Goal: Task Accomplishment & Management: Use online tool/utility

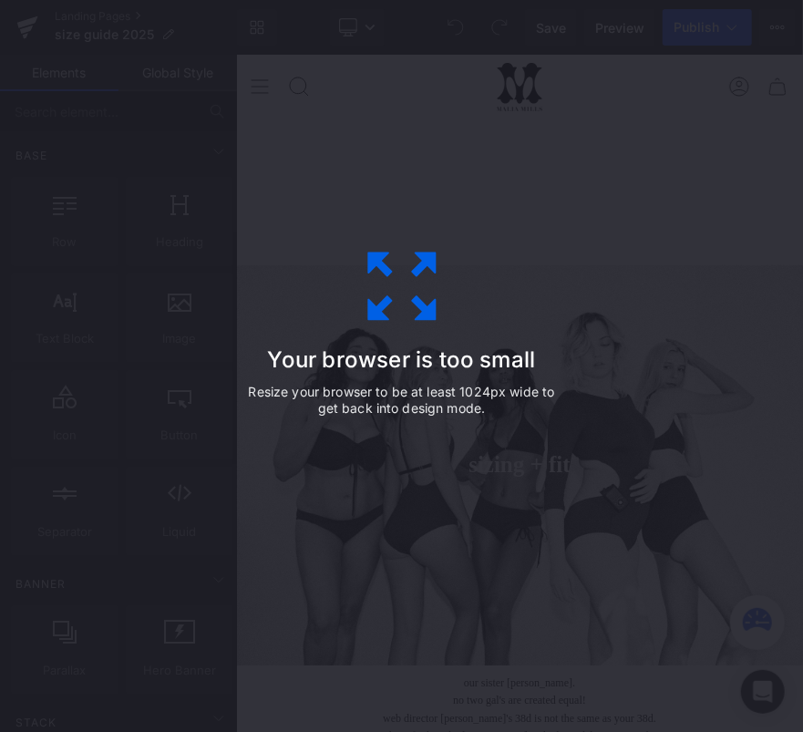
click at [414, 282] on icon at bounding box center [401, 286] width 91 height 91
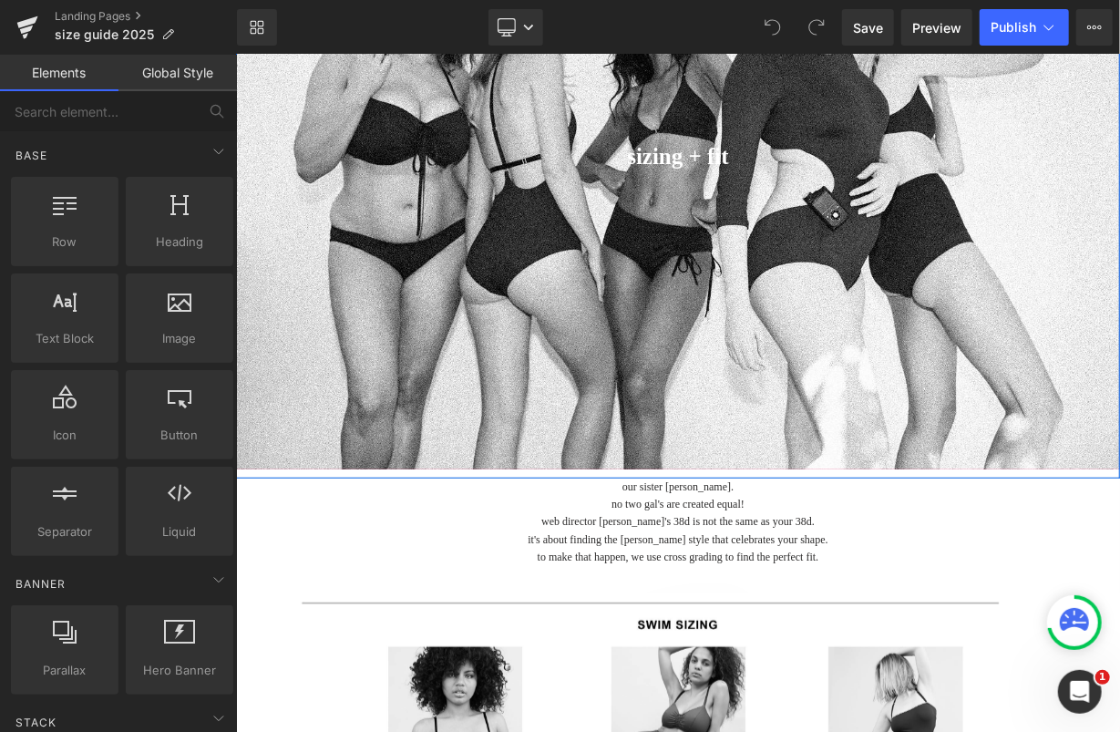
scroll to position [524, 0]
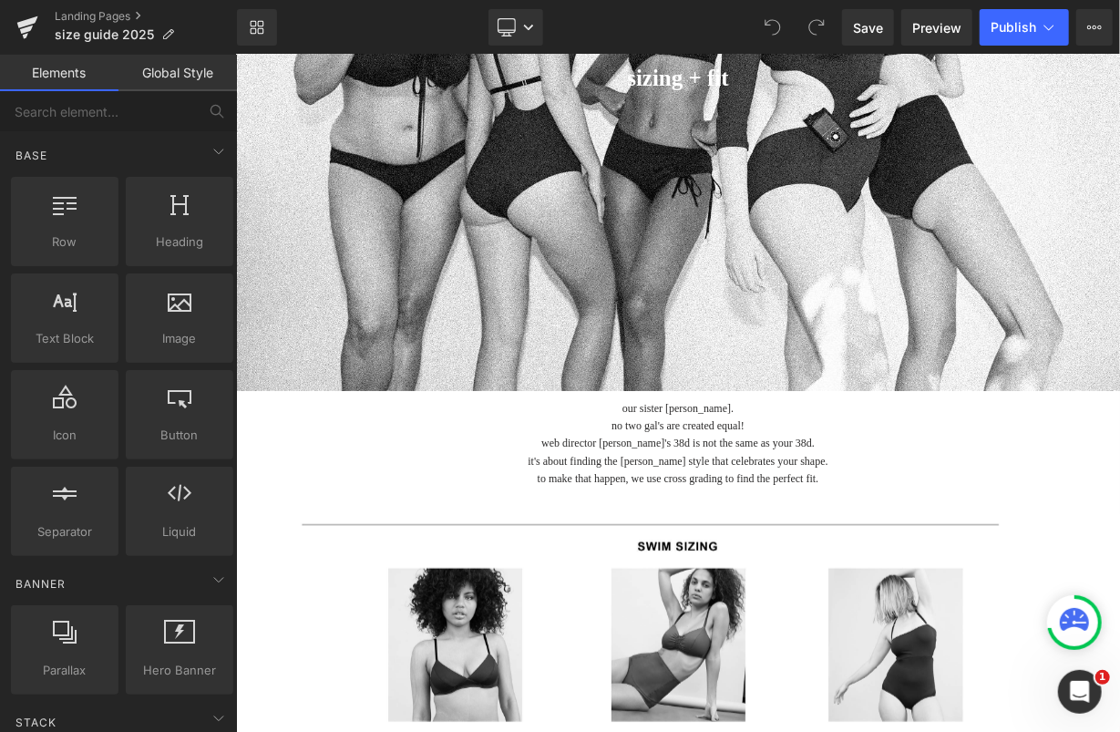
click at [683, 433] on div "our sister sizing. no two gal's are created equal! web director christine's 38D…" at bounding box center [677, 442] width 884 height 87
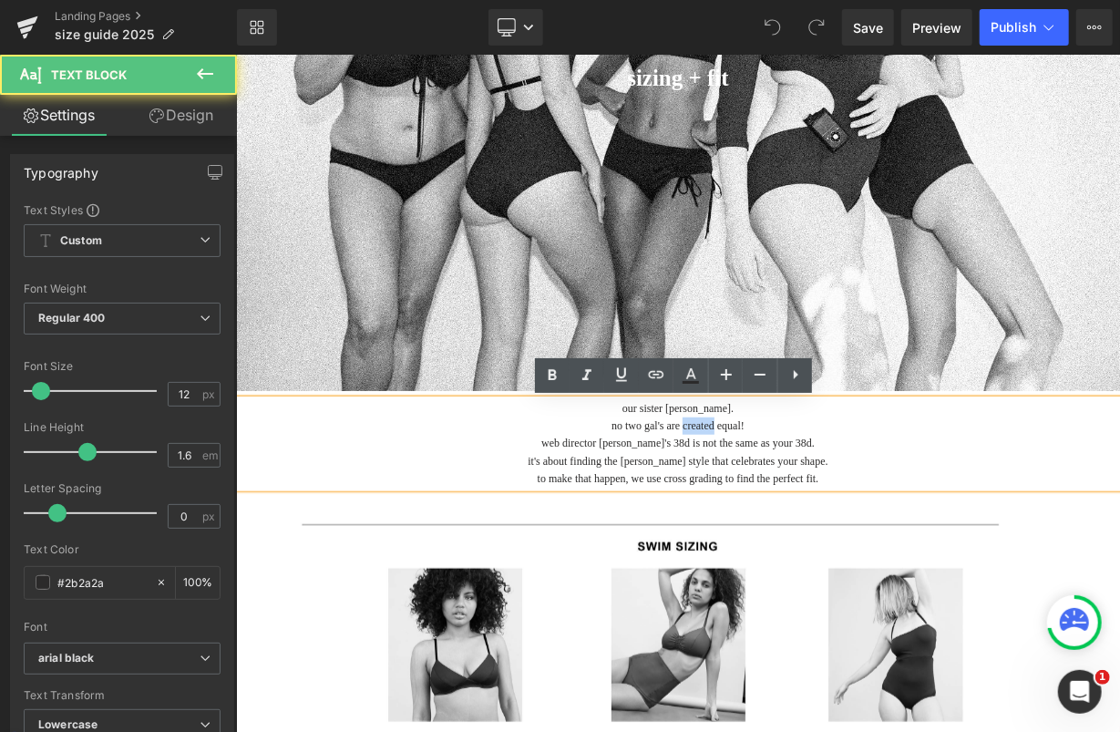
click at [683, 433] on p "no two gal's are created equal!" at bounding box center [677, 424] width 884 height 17
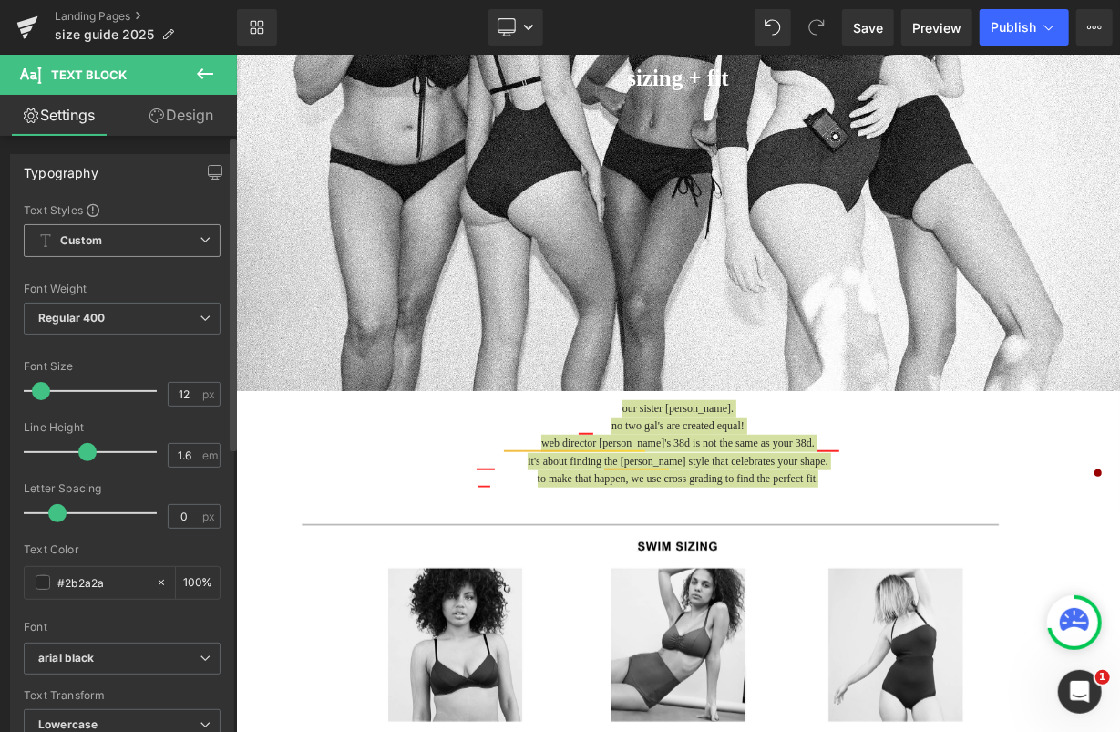
click at [152, 235] on span "Custom Setup Global Style" at bounding box center [122, 240] width 197 height 33
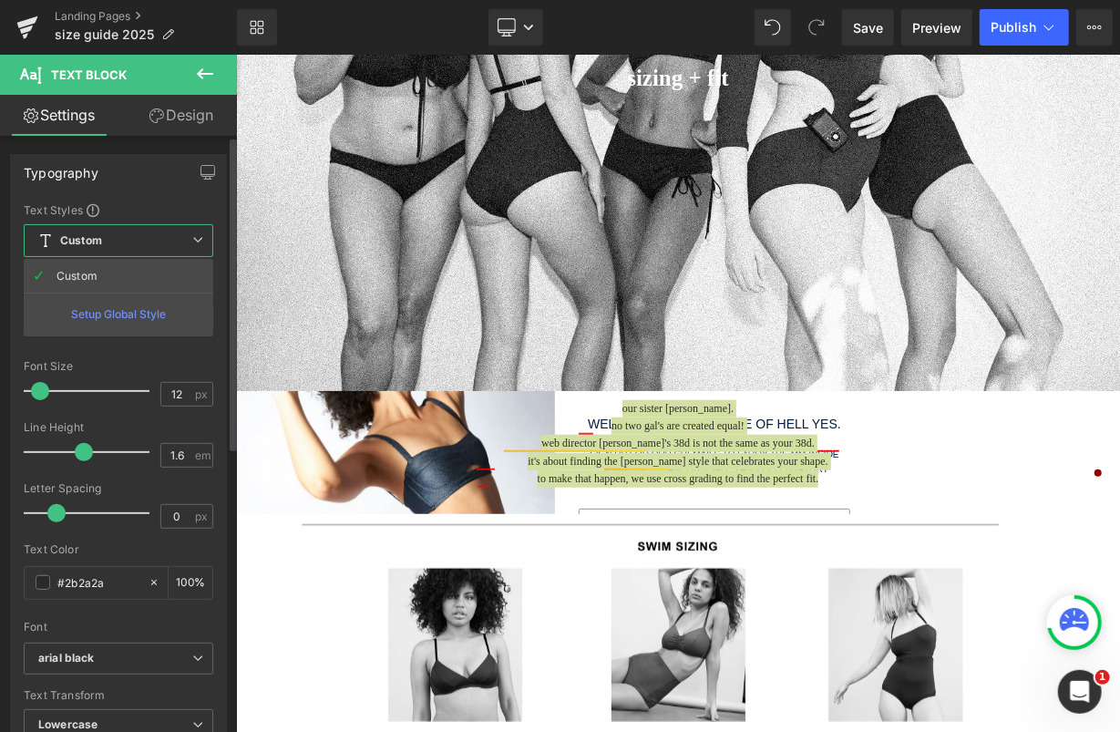
click at [152, 235] on span "Custom Setup Global Style" at bounding box center [119, 240] width 190 height 33
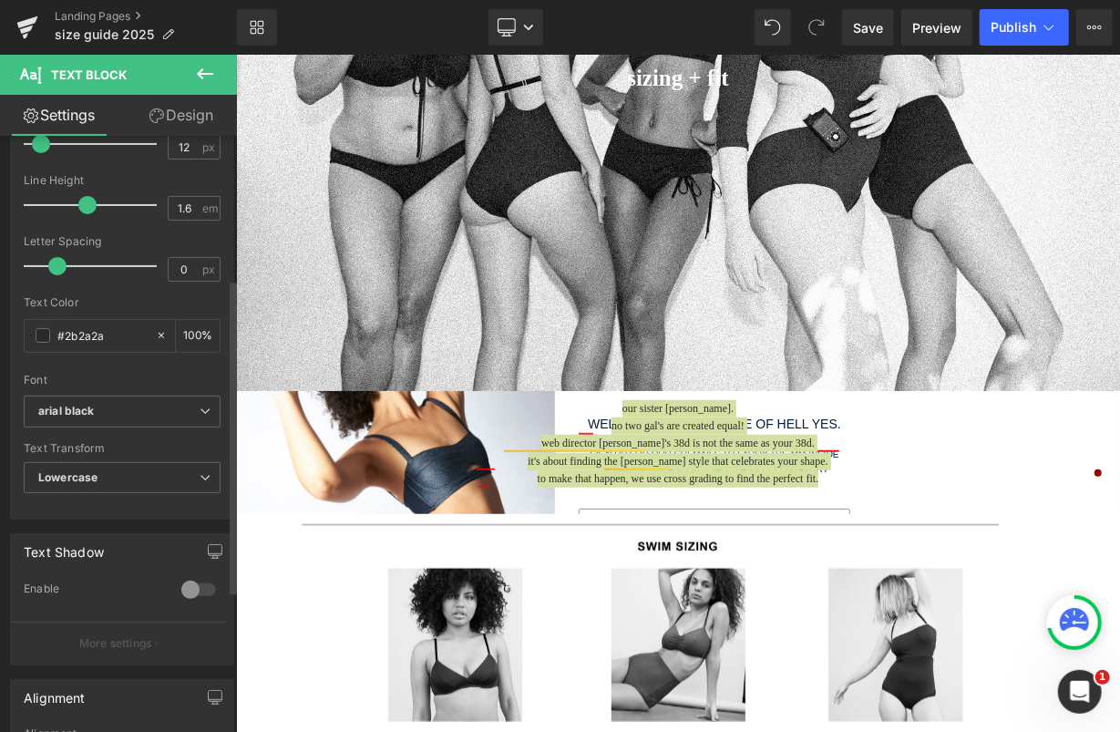
scroll to position [275, 0]
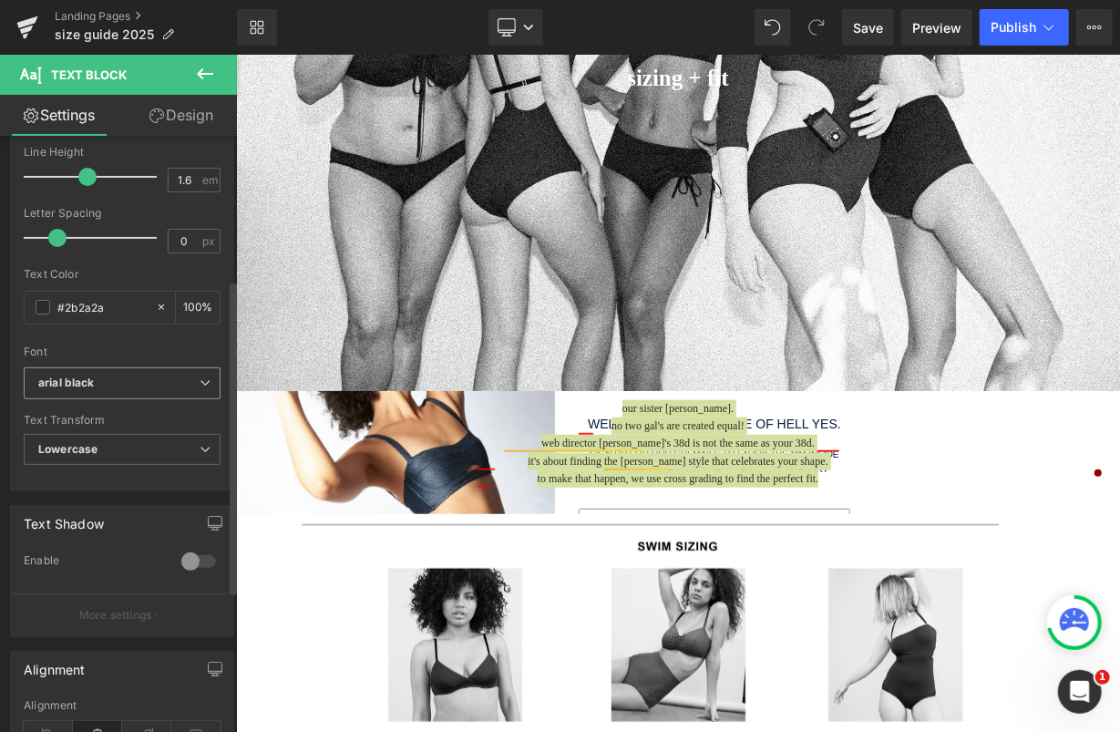
click at [149, 367] on span "arial black" at bounding box center [122, 383] width 197 height 32
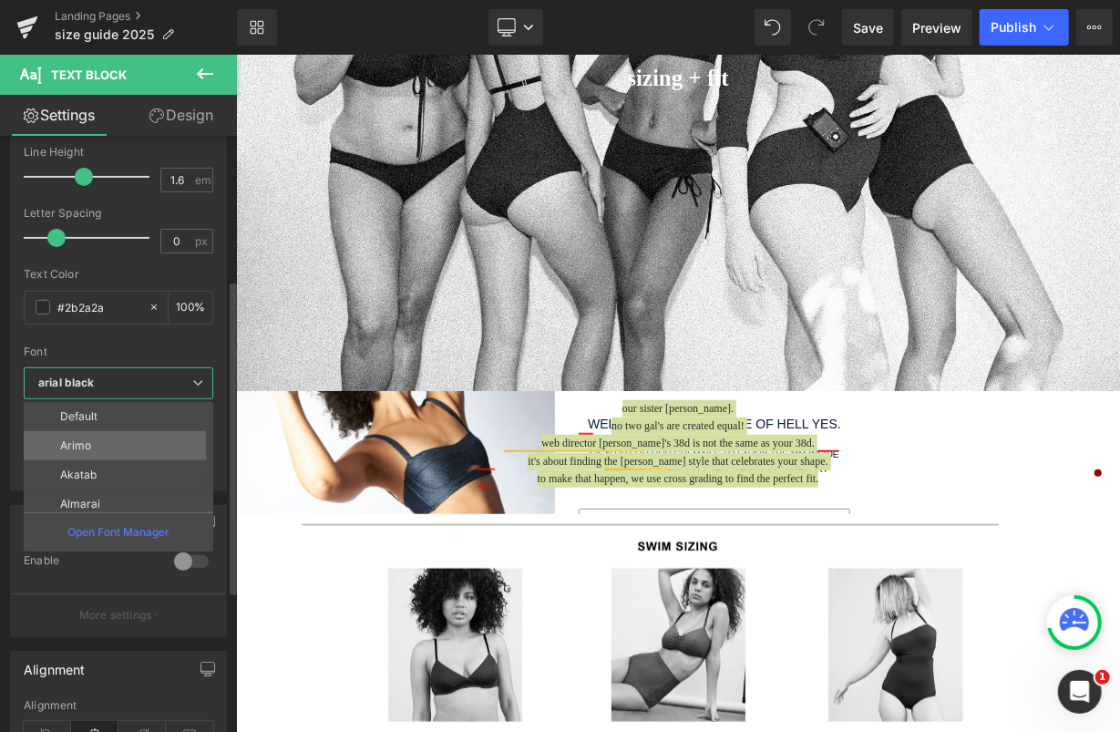
click at [121, 435] on li "Arimo" at bounding box center [123, 445] width 198 height 29
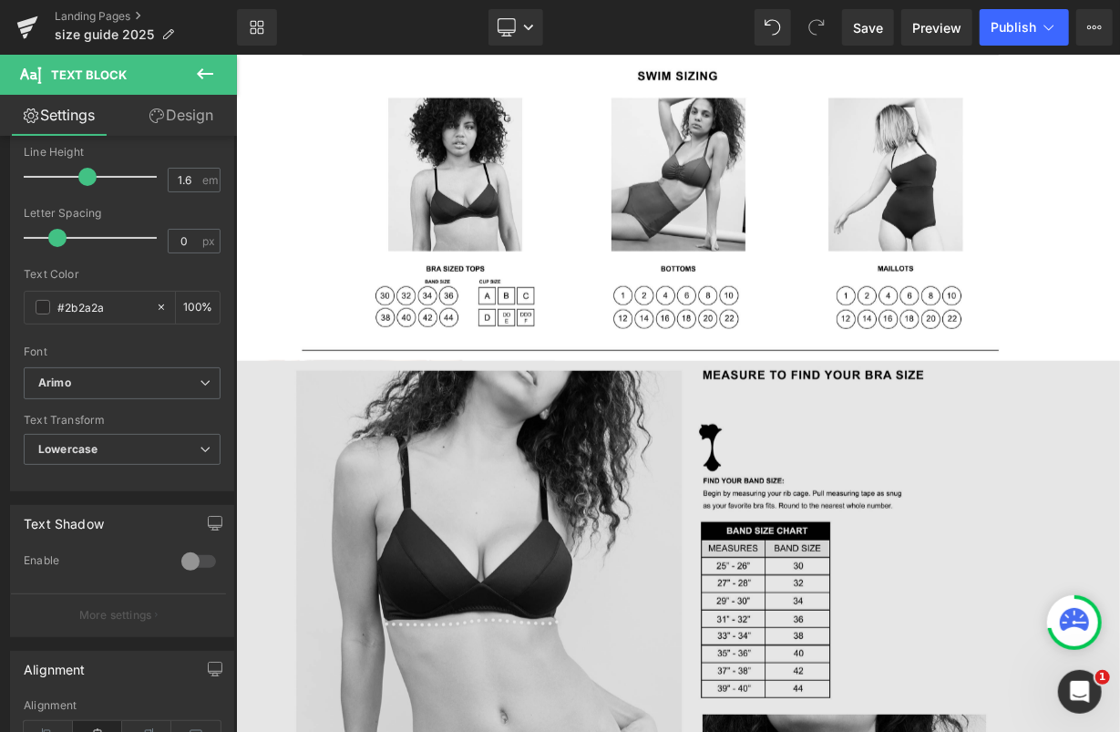
scroll to position [1064, 0]
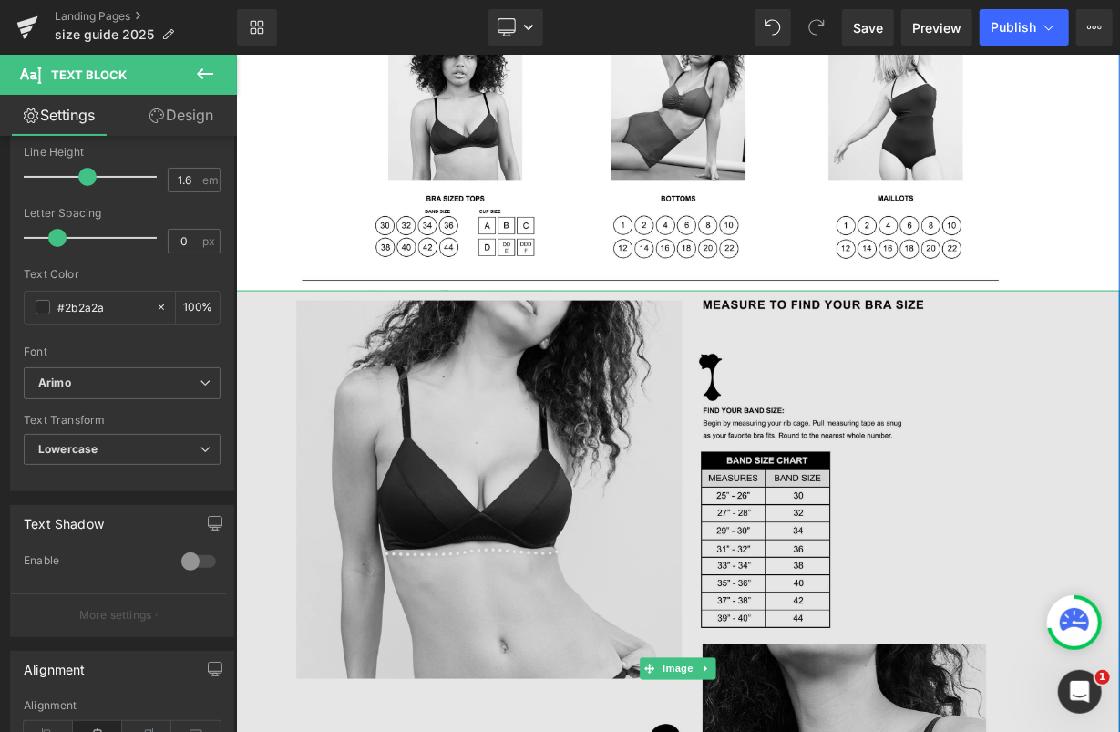
click at [772, 417] on img at bounding box center [677, 668] width 884 height 757
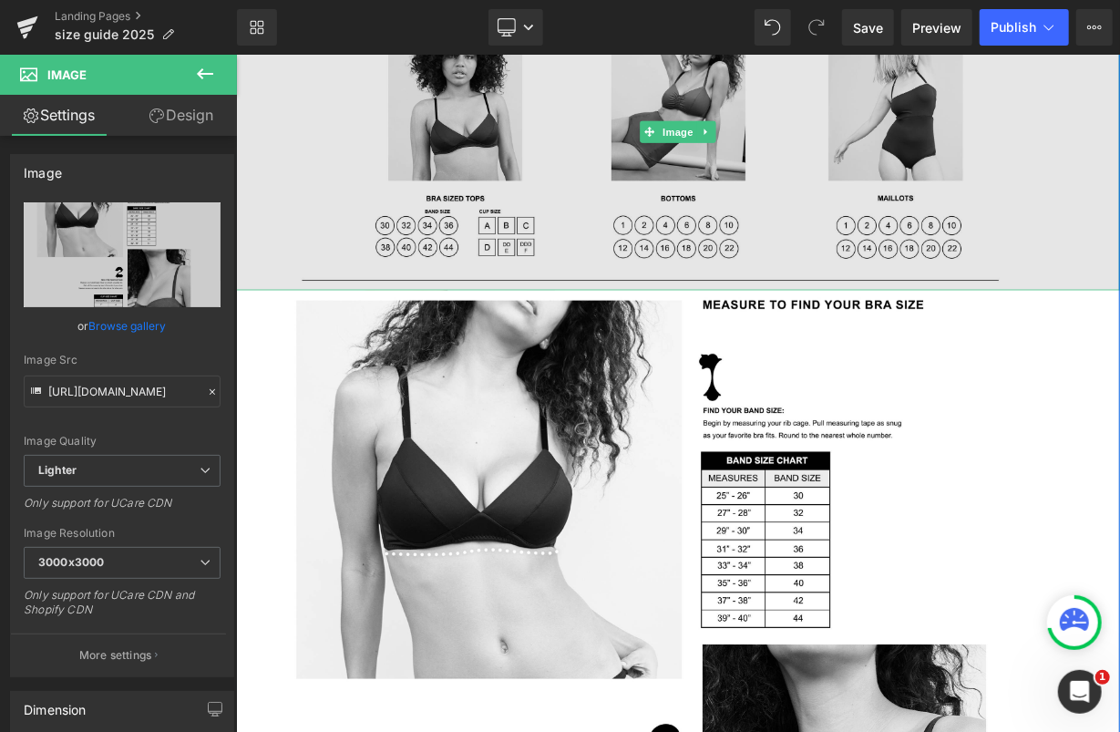
click at [598, 167] on img at bounding box center [677, 131] width 884 height 317
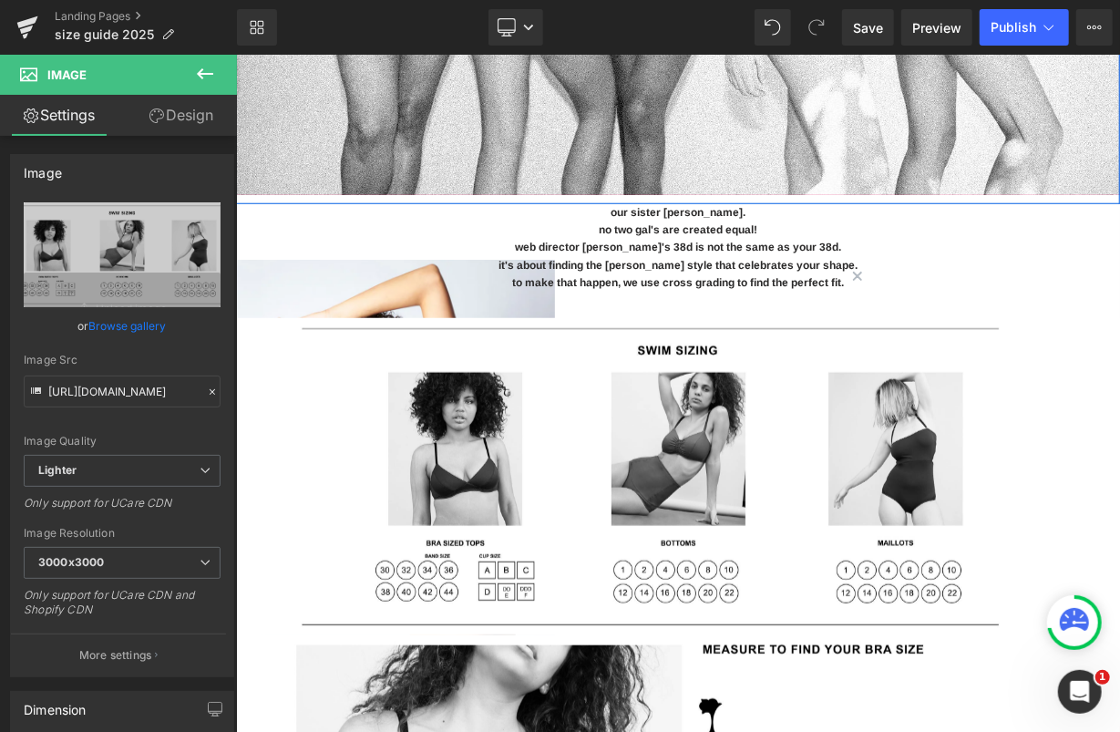
scroll to position [724, 0]
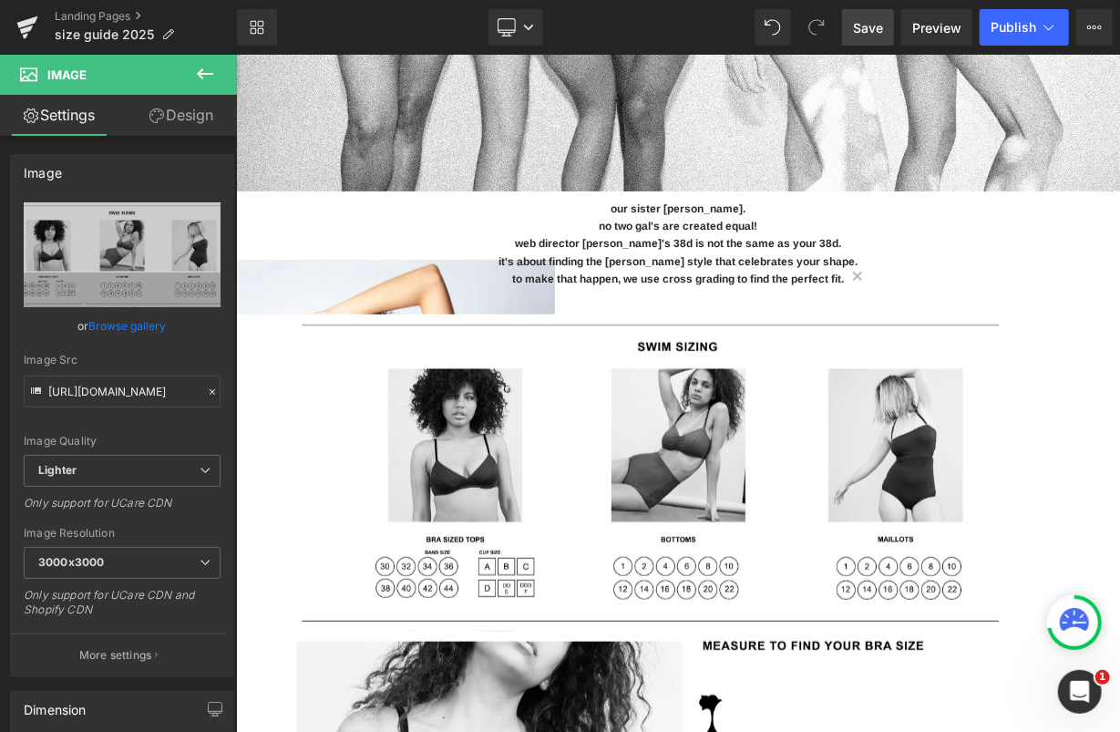
click at [802, 29] on span "Save" at bounding box center [868, 27] width 30 height 19
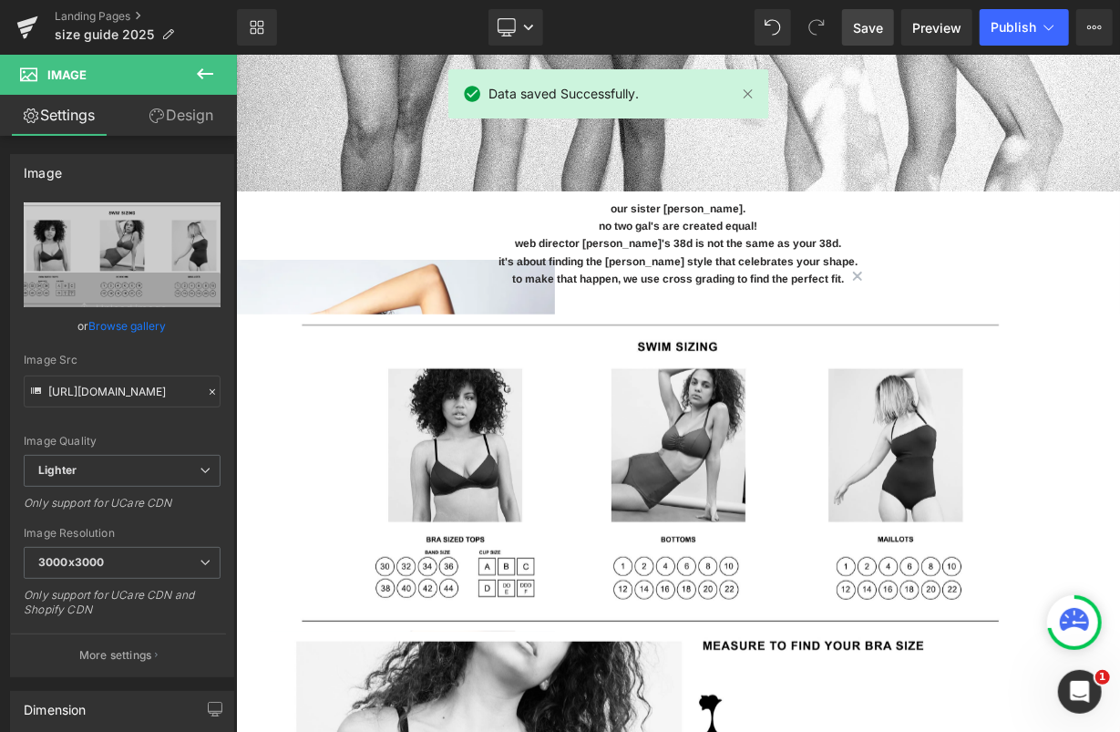
click at [802, 4] on div "Library Desktop Desktop Laptop Tablet Mobile Save Preview Publish Scheduled Vie…" at bounding box center [678, 27] width 883 height 55
click at [802, 23] on span "Publish" at bounding box center [1014, 27] width 46 height 15
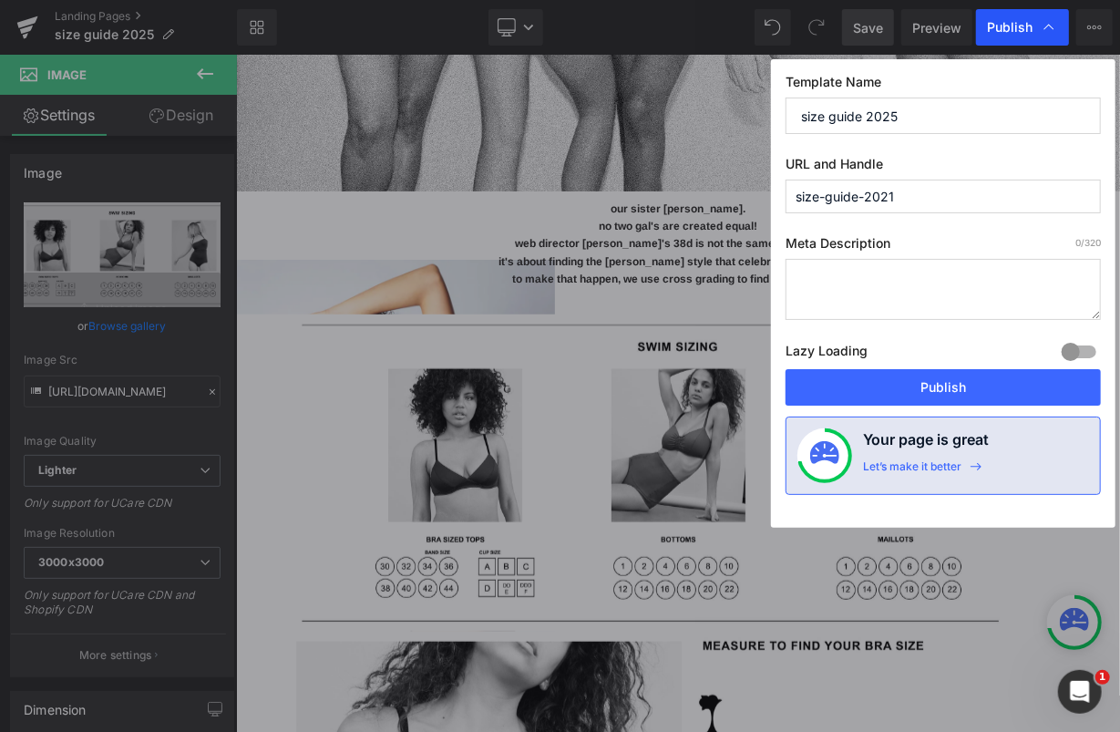
click at [802, 32] on span "Publish" at bounding box center [1010, 27] width 46 height 16
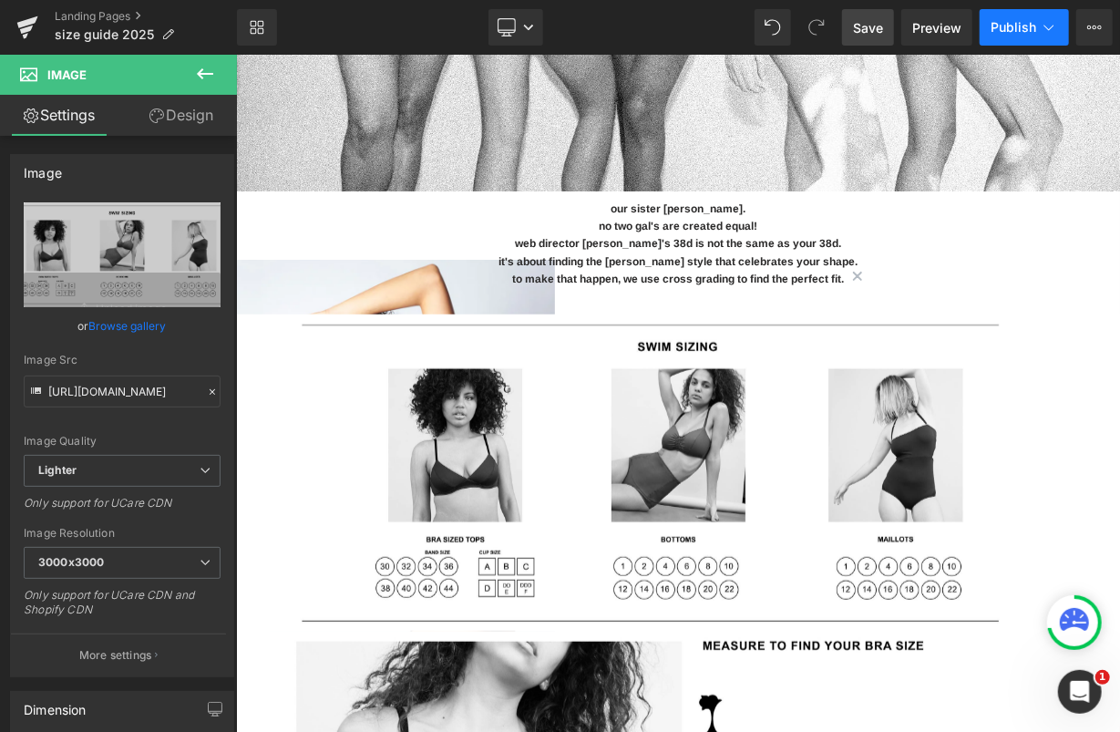
click at [802, 29] on span "Publish" at bounding box center [1014, 27] width 46 height 15
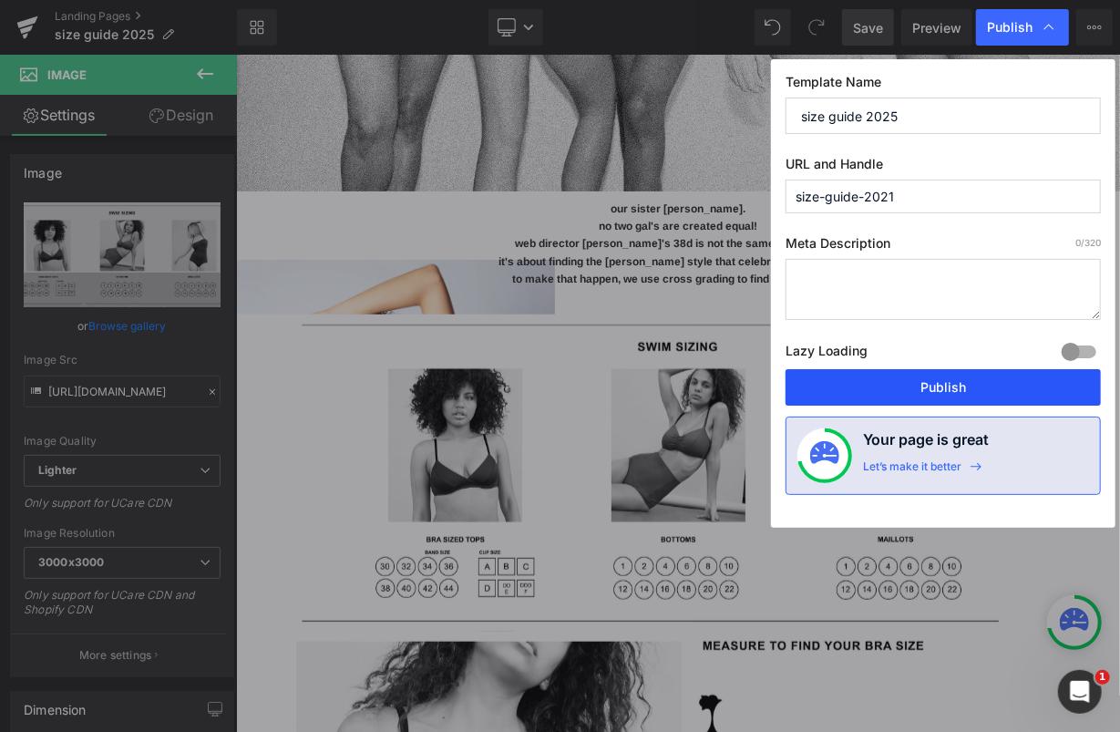
click at [802, 376] on button "Publish" at bounding box center [943, 387] width 315 height 36
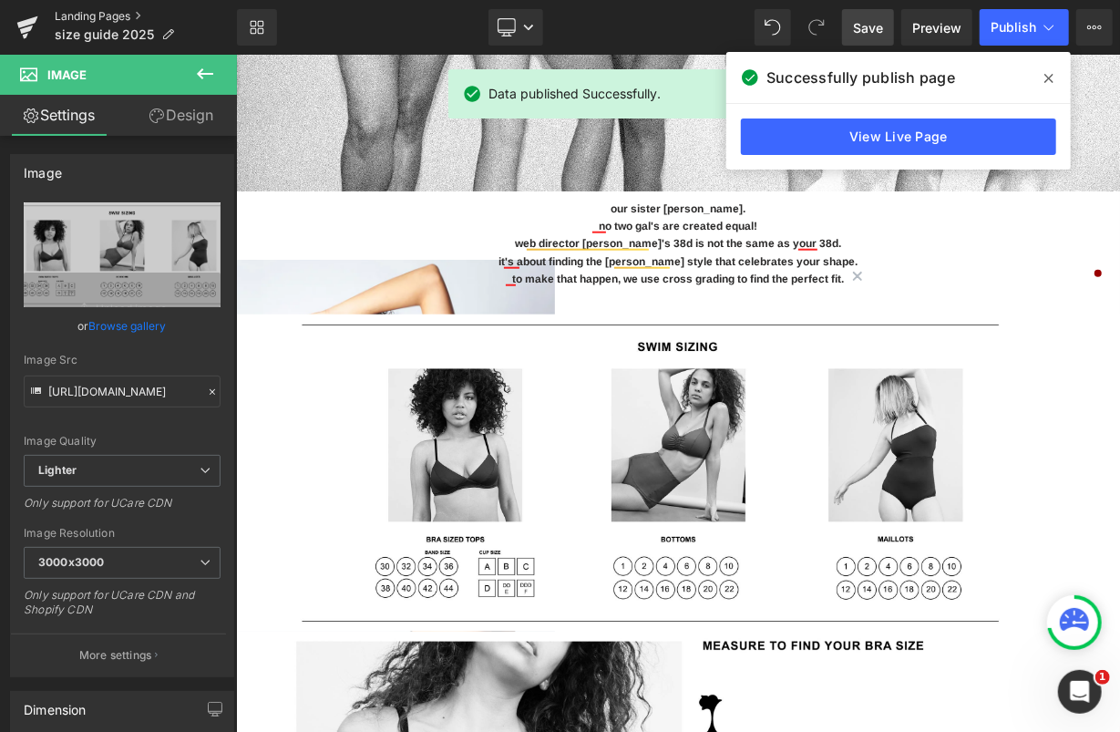
click at [102, 18] on link "Landing Pages" at bounding box center [146, 16] width 182 height 15
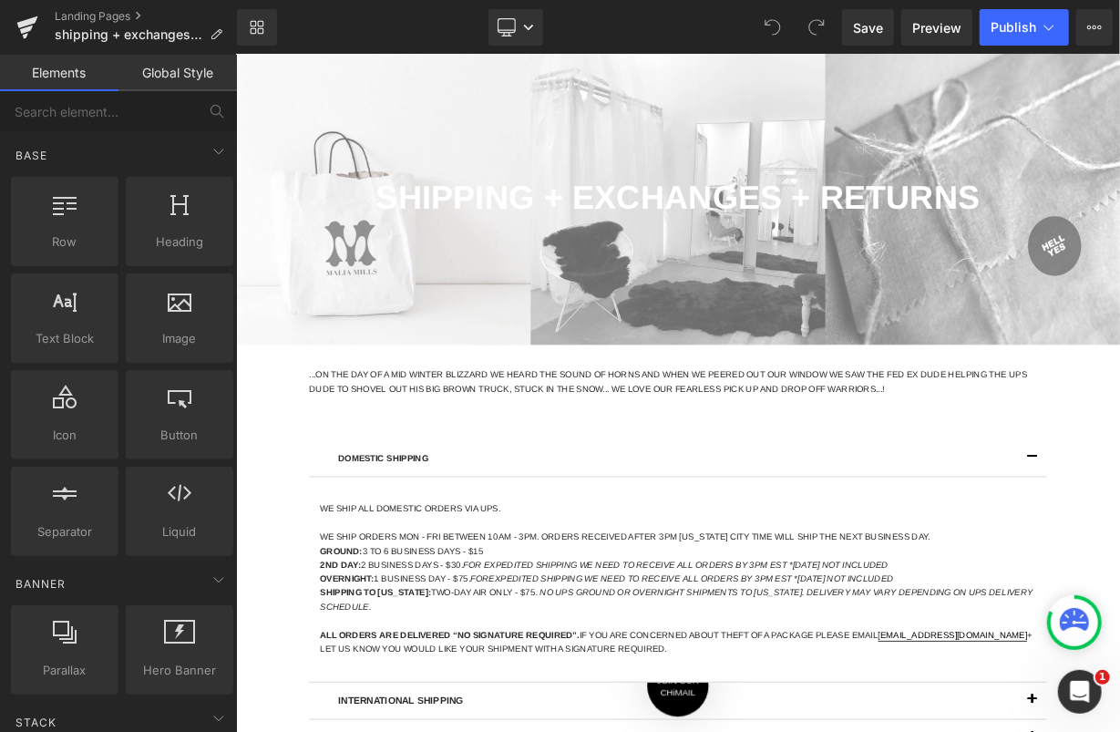
scroll to position [229, 0]
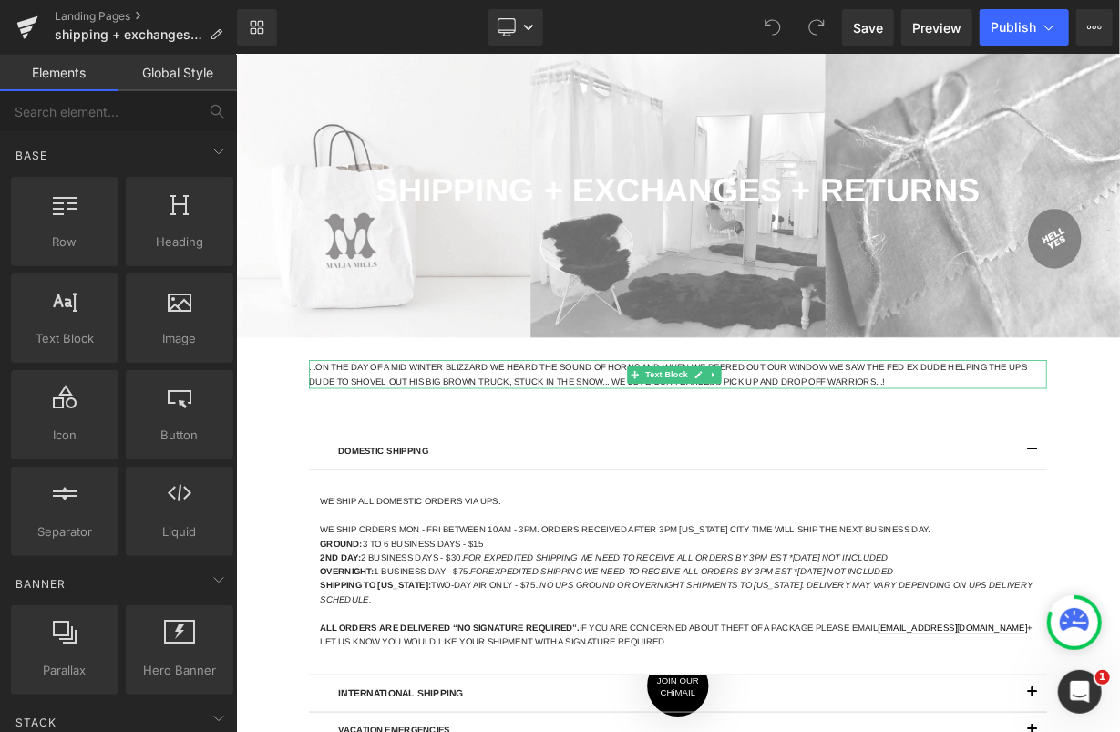
click at [504, 445] on p "...ON THE DAY OF A MID WINTER BLIZZARD WE HEARD THE SOUND OF HORNS AND WHEN WE …" at bounding box center [786, 452] width 920 height 35
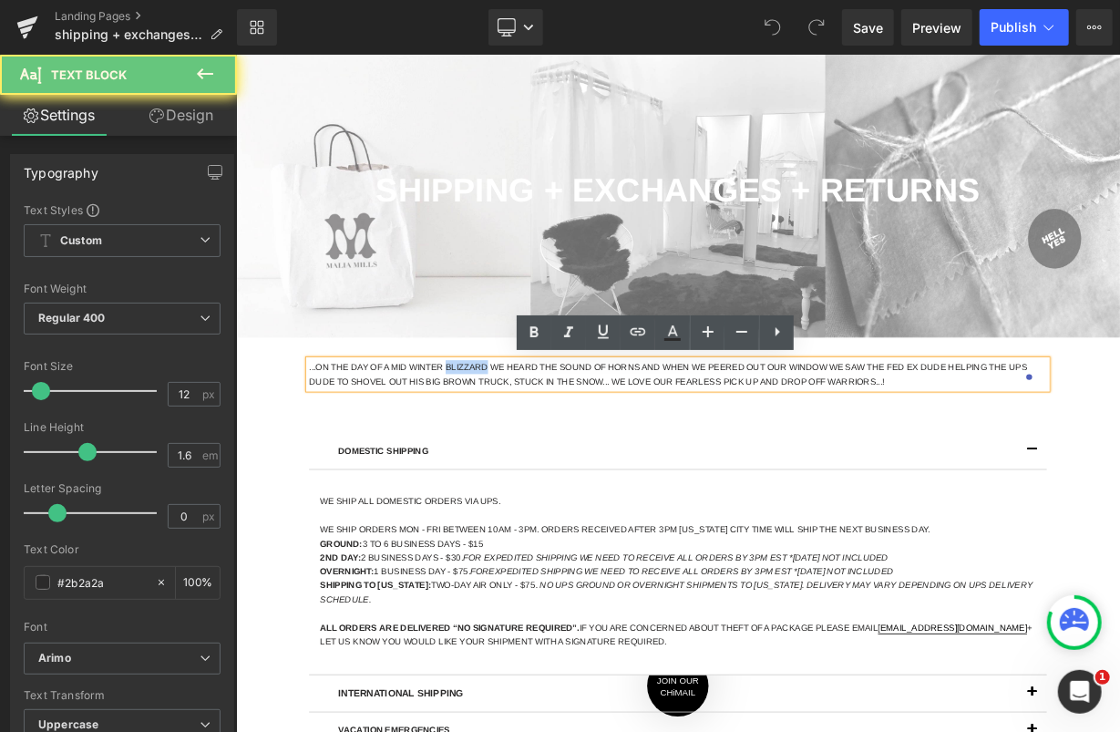
click at [504, 445] on p "...ON THE DAY OF A MID WINTER BLIZZARD WE HEARD THE SOUND OF HORNS AND WHEN WE …" at bounding box center [786, 452] width 920 height 35
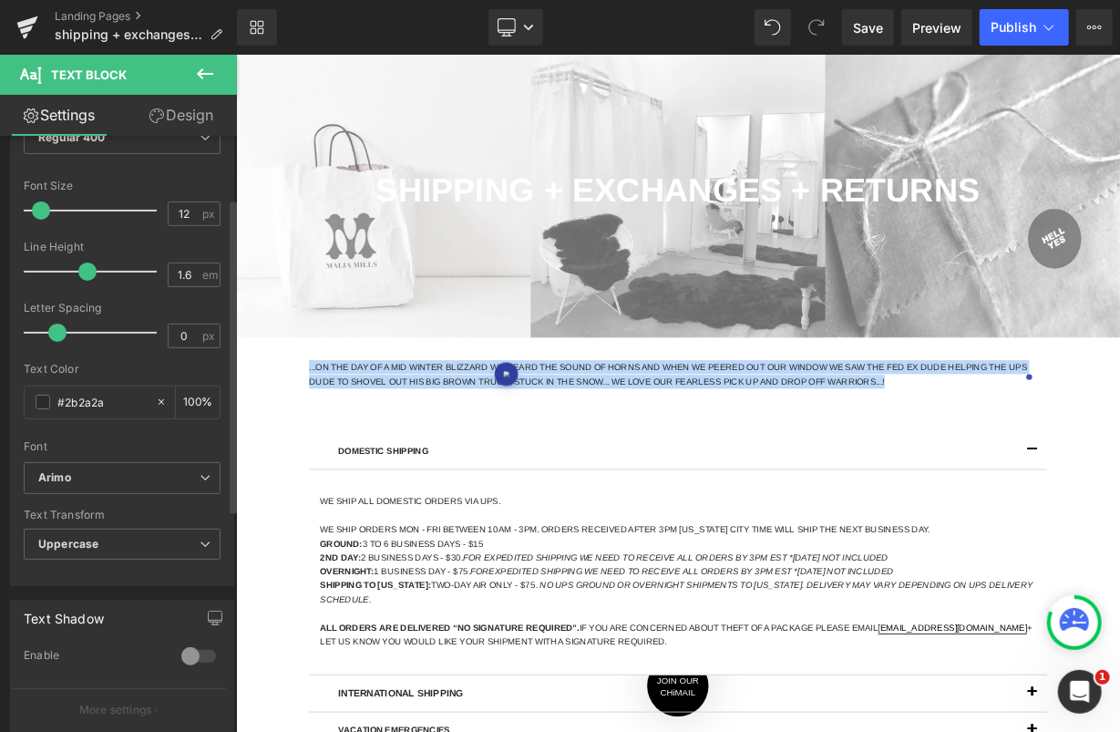
scroll to position [220, 0]
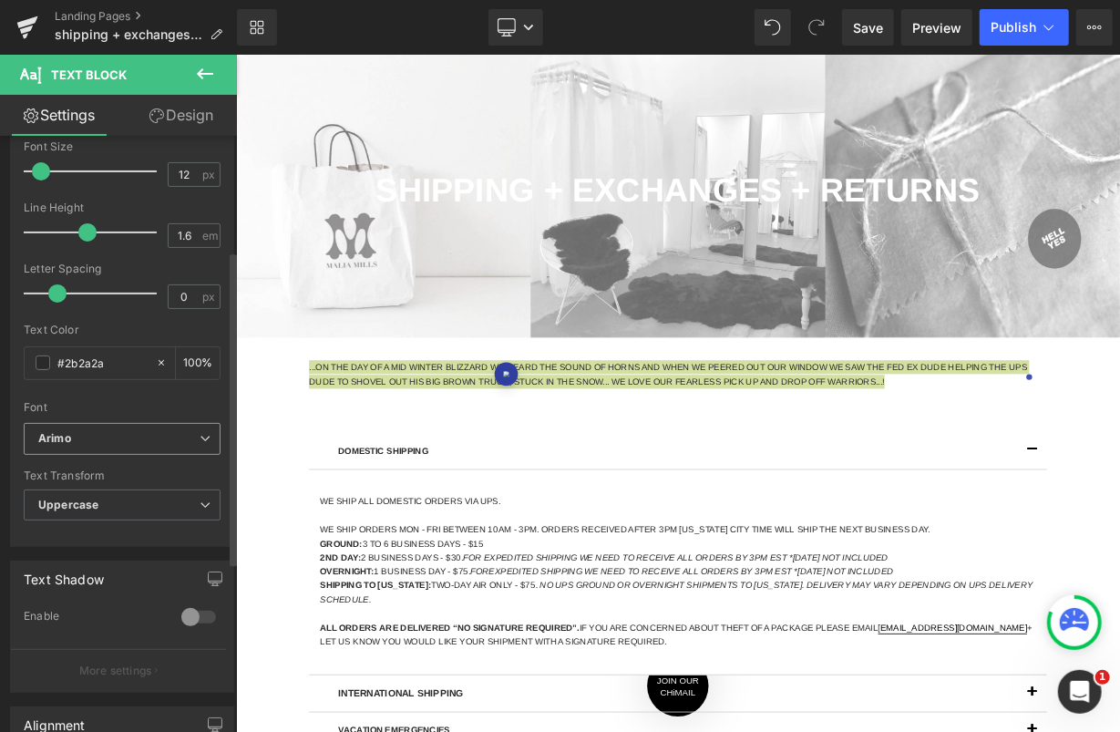
click at [127, 435] on b "Arimo" at bounding box center [118, 438] width 161 height 15
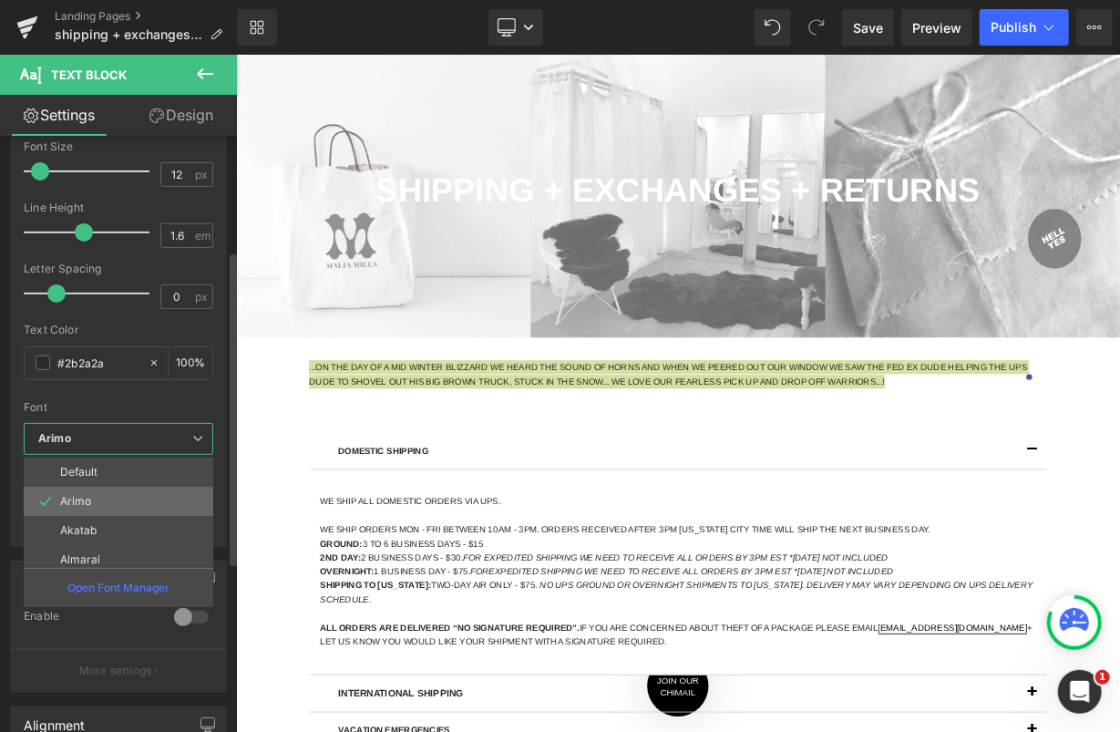
click at [102, 504] on li "Arimo" at bounding box center [123, 501] width 198 height 29
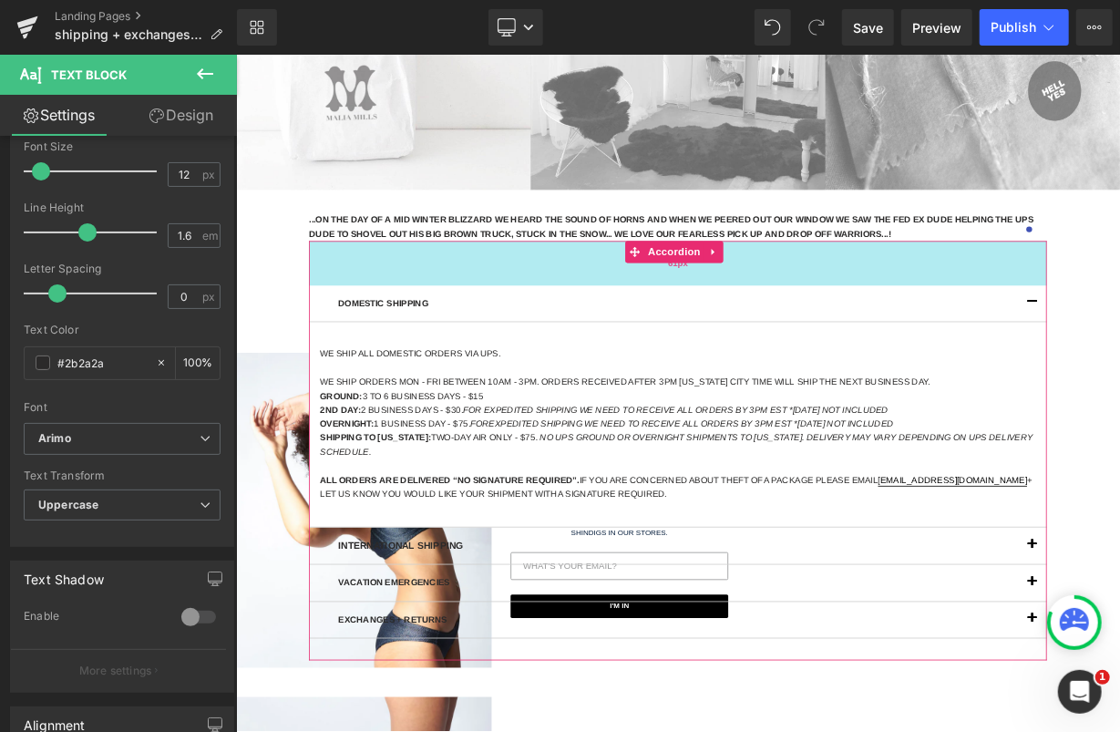
scroll to position [450, 0]
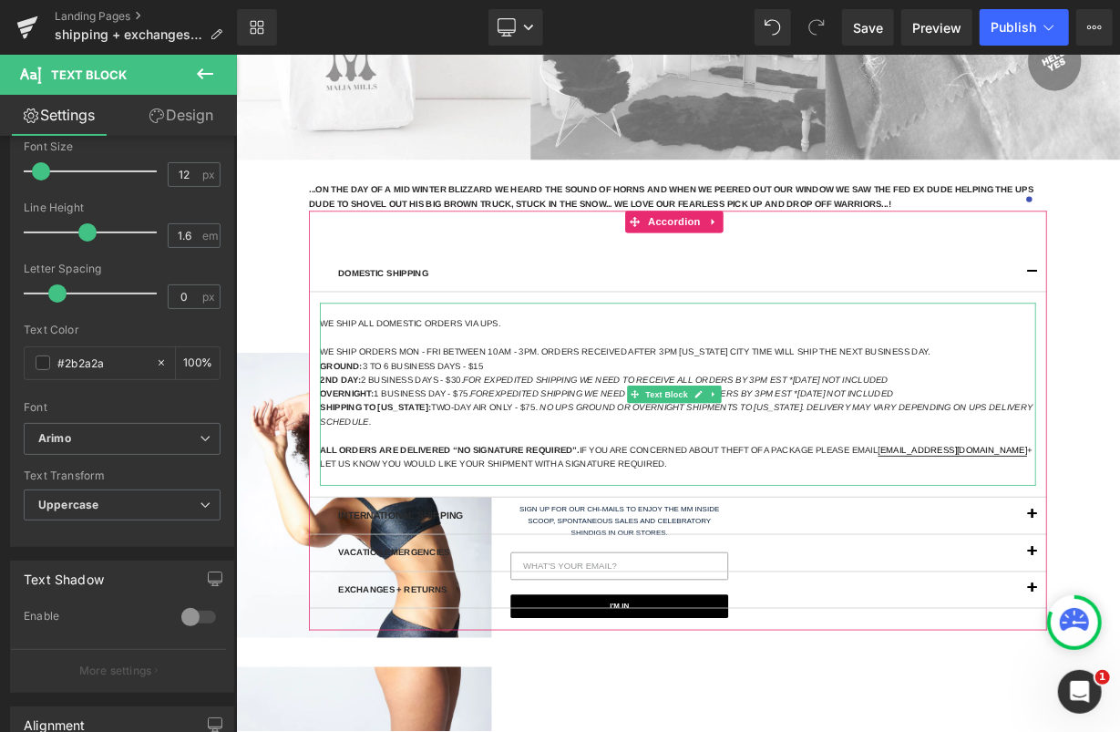
click at [518, 400] on p at bounding box center [786, 406] width 893 height 17
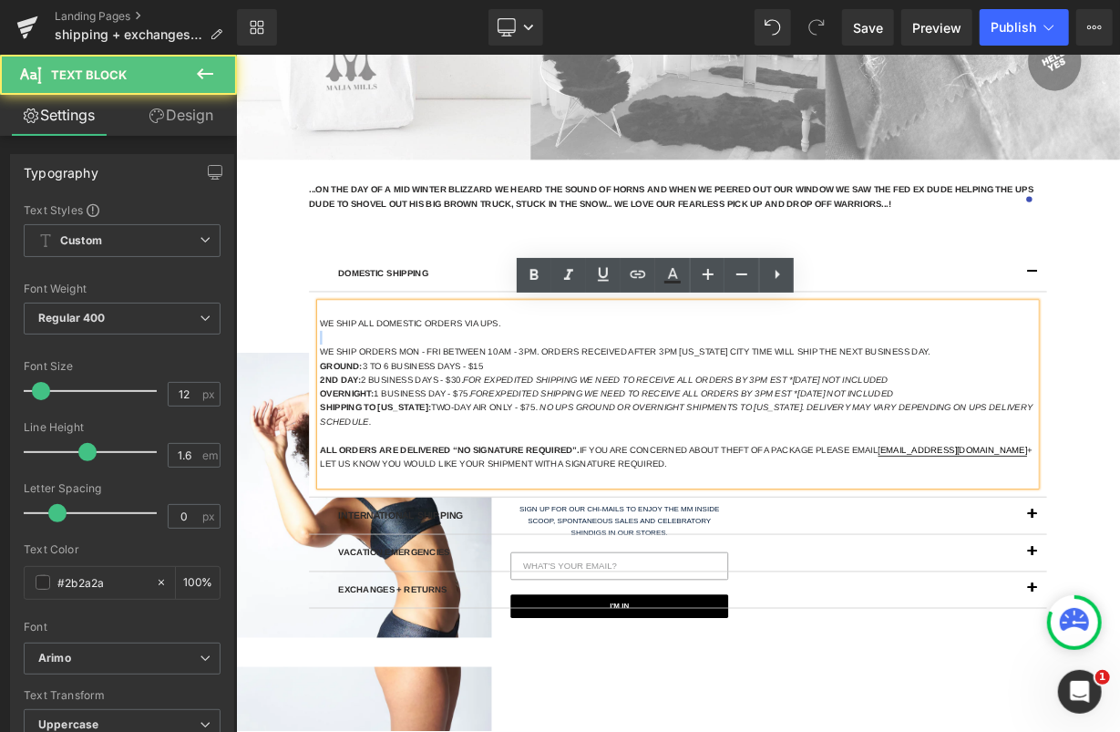
click at [518, 400] on p at bounding box center [786, 406] width 893 height 17
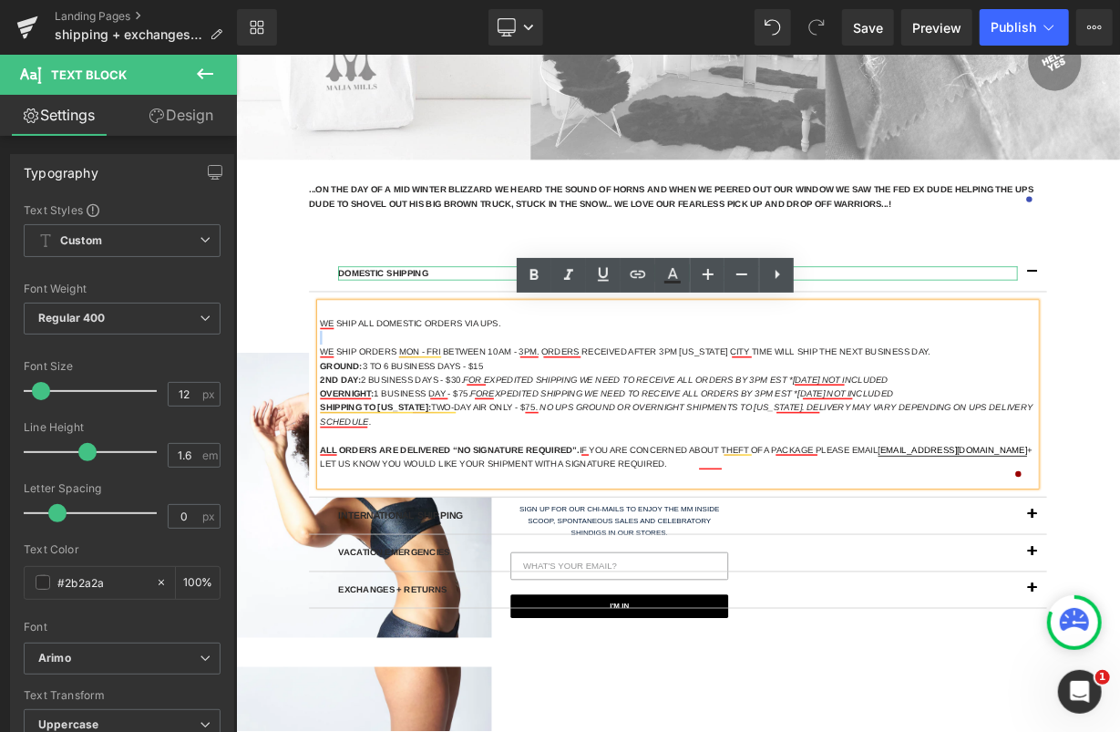
click at [448, 323] on p "domestic shipping" at bounding box center [787, 326] width 848 height 17
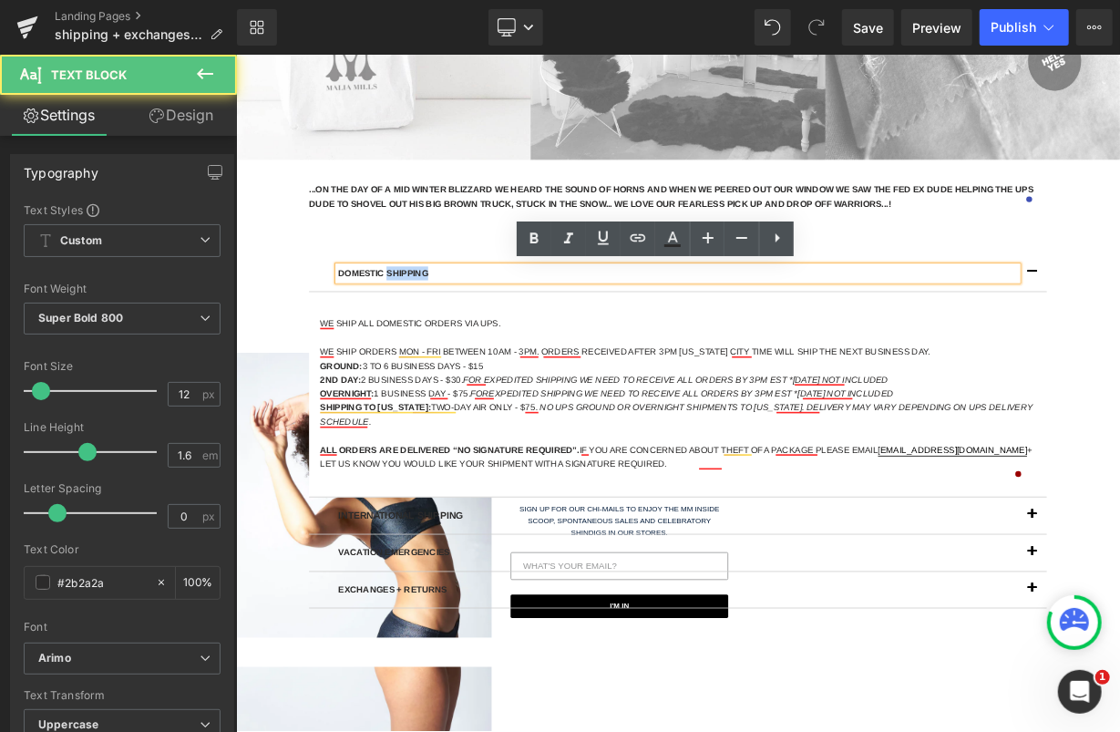
click at [448, 323] on p "domestic shipping" at bounding box center [787, 326] width 848 height 17
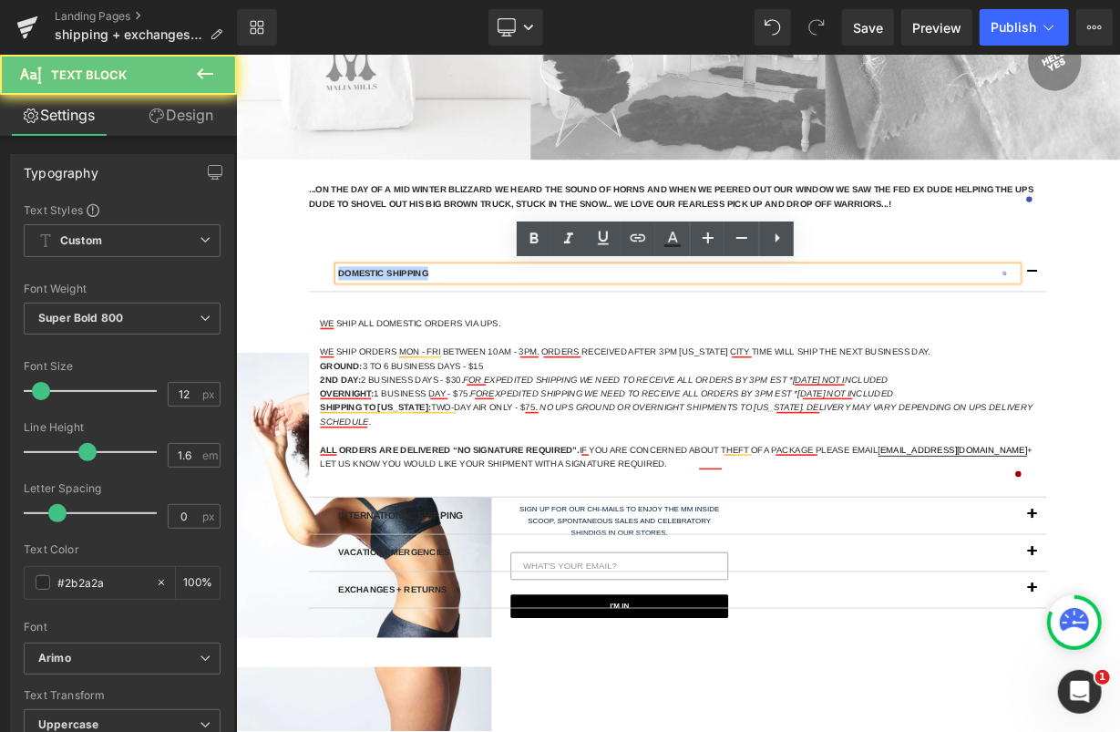
click at [448, 323] on p "domestic shipping" at bounding box center [787, 326] width 848 height 17
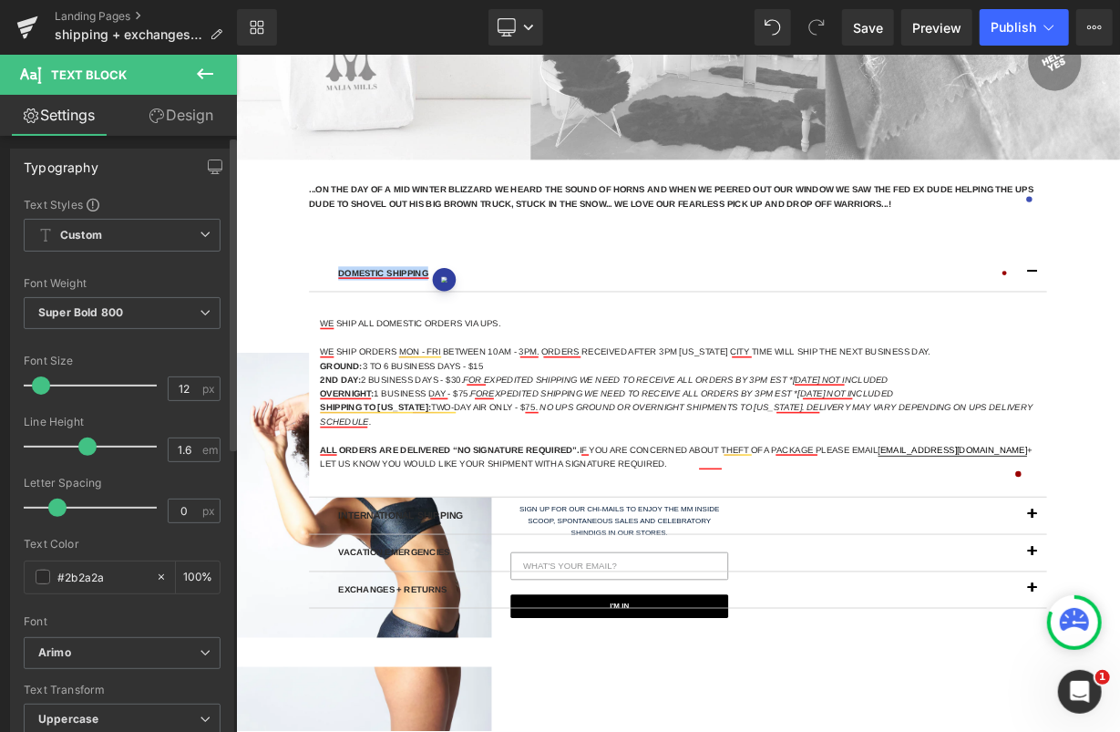
scroll to position [19, 0]
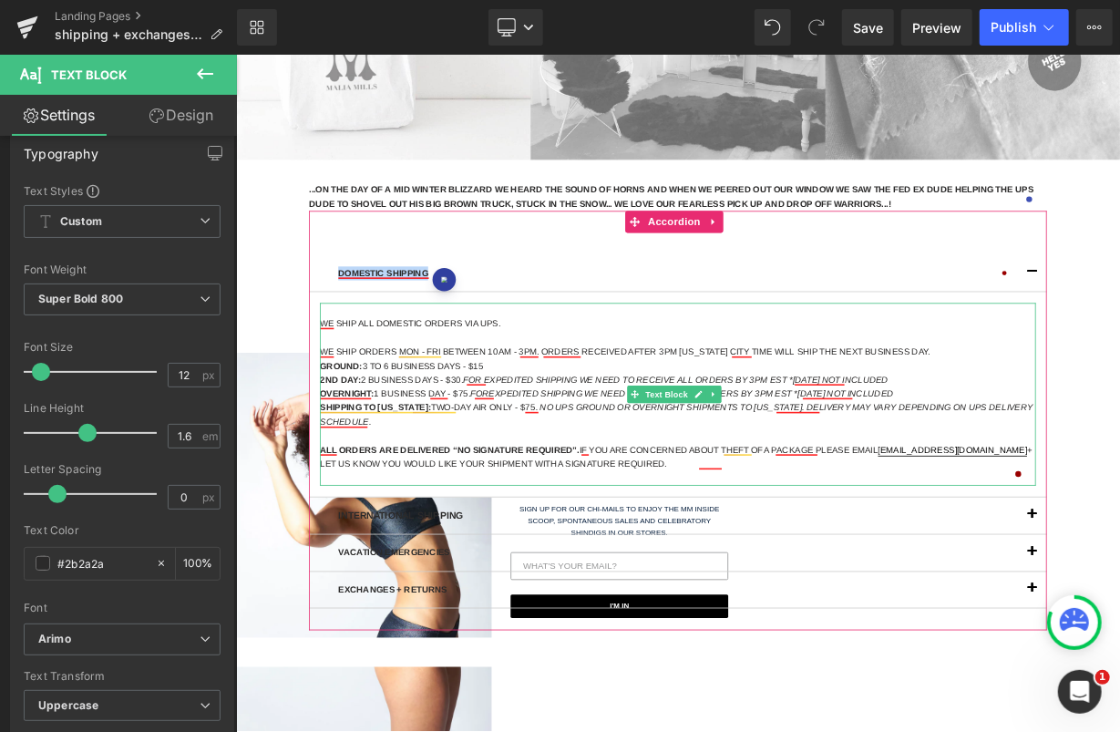
click at [512, 498] on p "shipping to hawaii: two-day air only - $75 . no UPS ground or overnight shipmen…" at bounding box center [786, 503] width 893 height 35
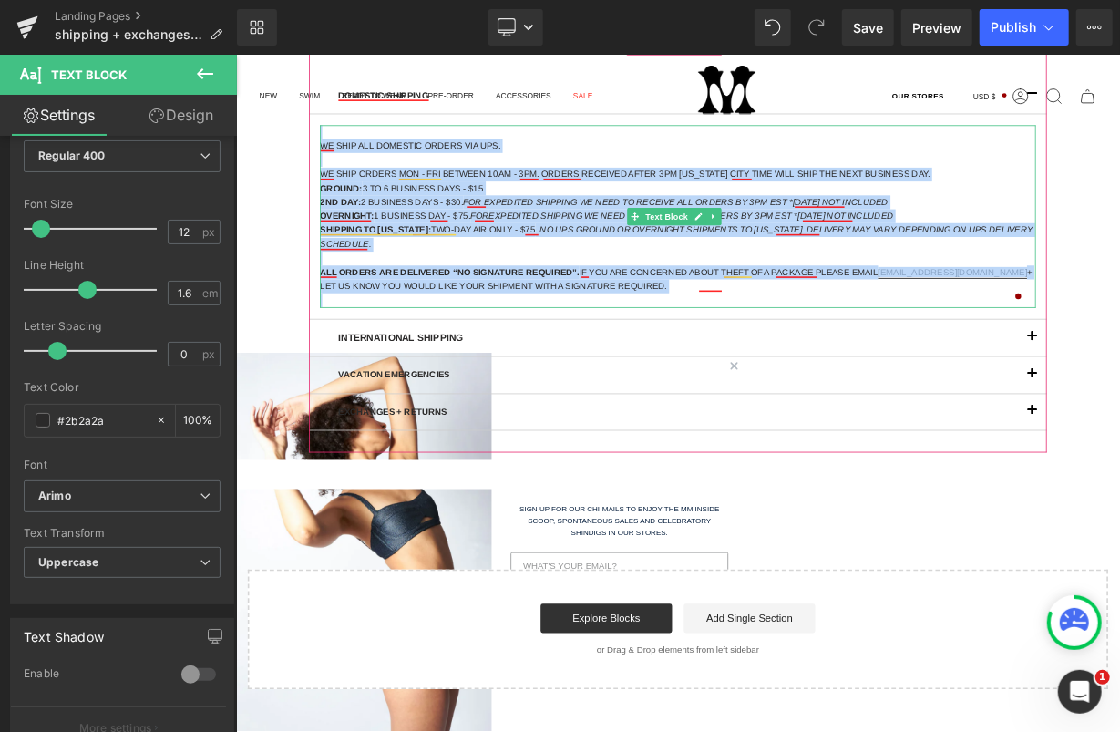
scroll to position [730, 0]
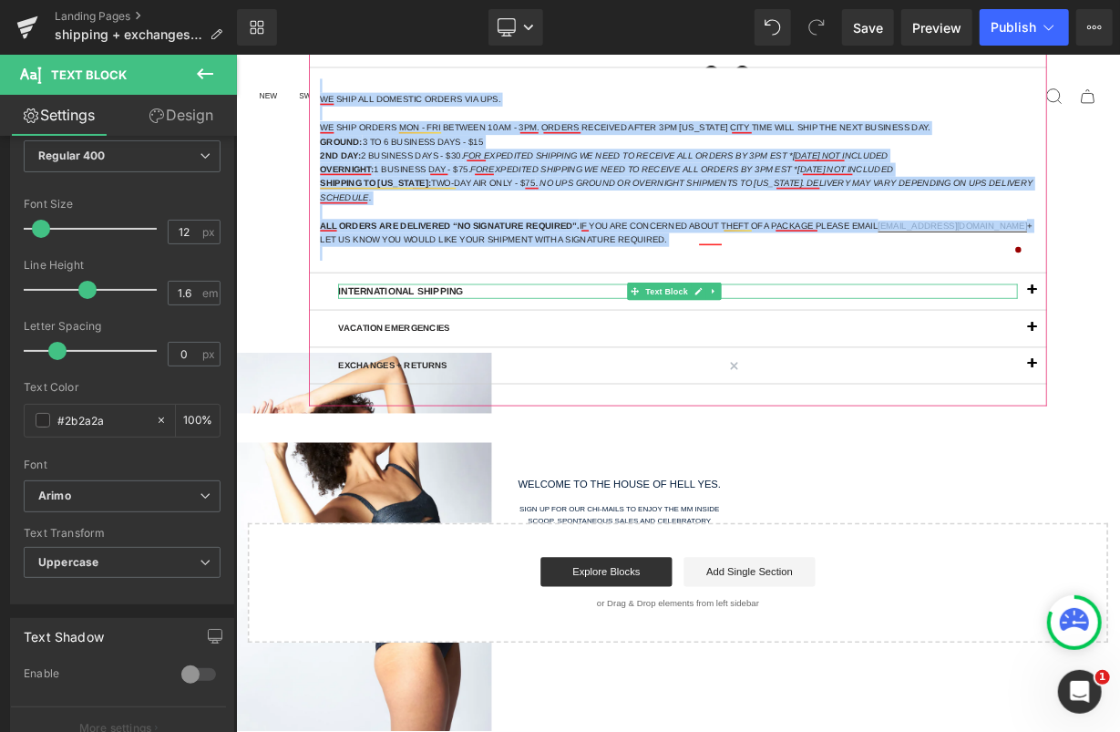
click at [474, 347] on p "international shipping" at bounding box center [787, 349] width 848 height 19
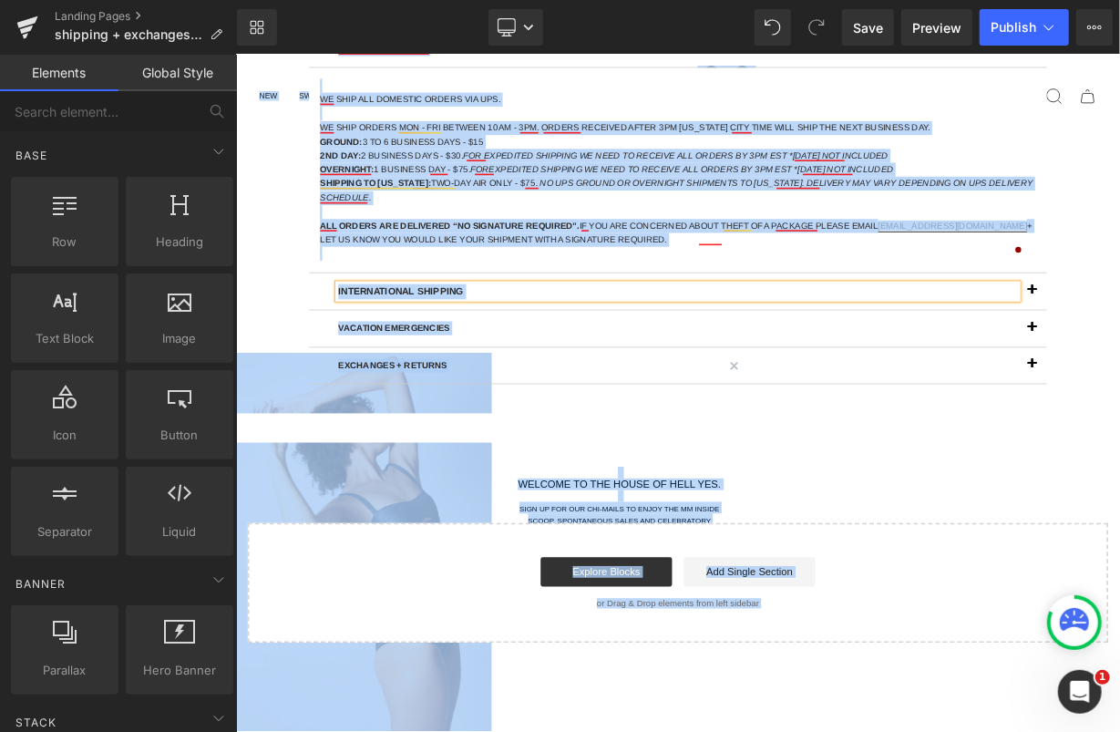
click at [279, 356] on div "shipping + exchanges + returns Text Block Hero Banner Row Separator ...ON THE D…" at bounding box center [786, 162] width 1103 height 1249
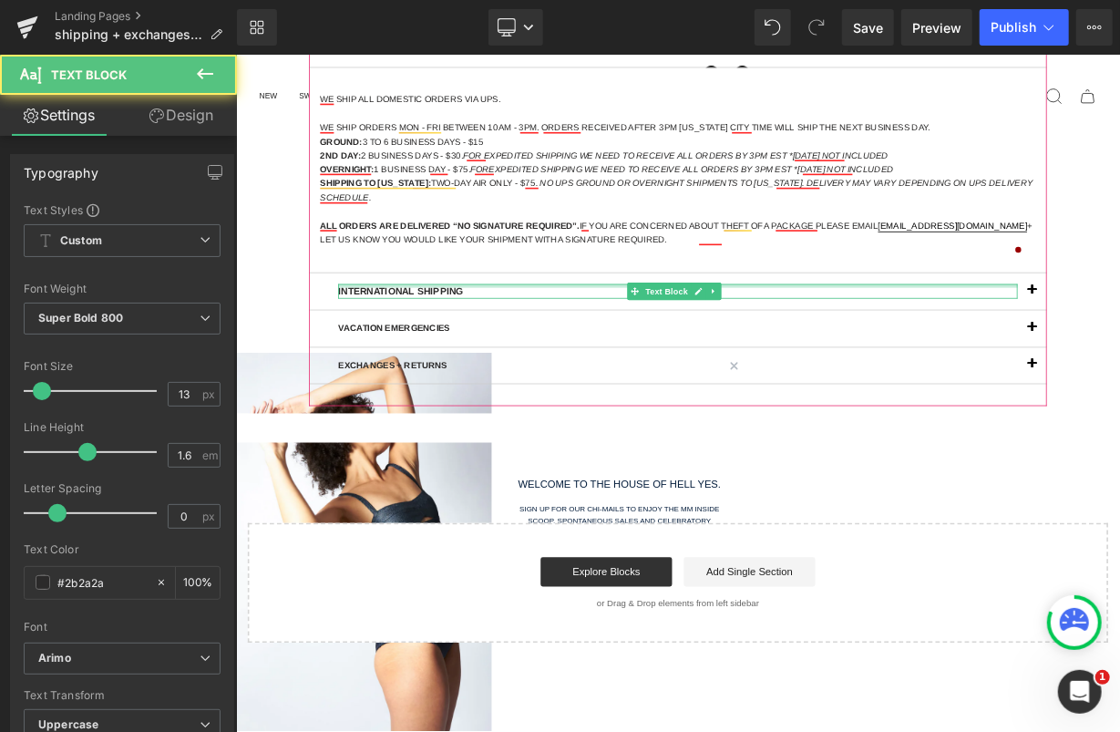
click at [427, 340] on div at bounding box center [787, 342] width 848 height 5
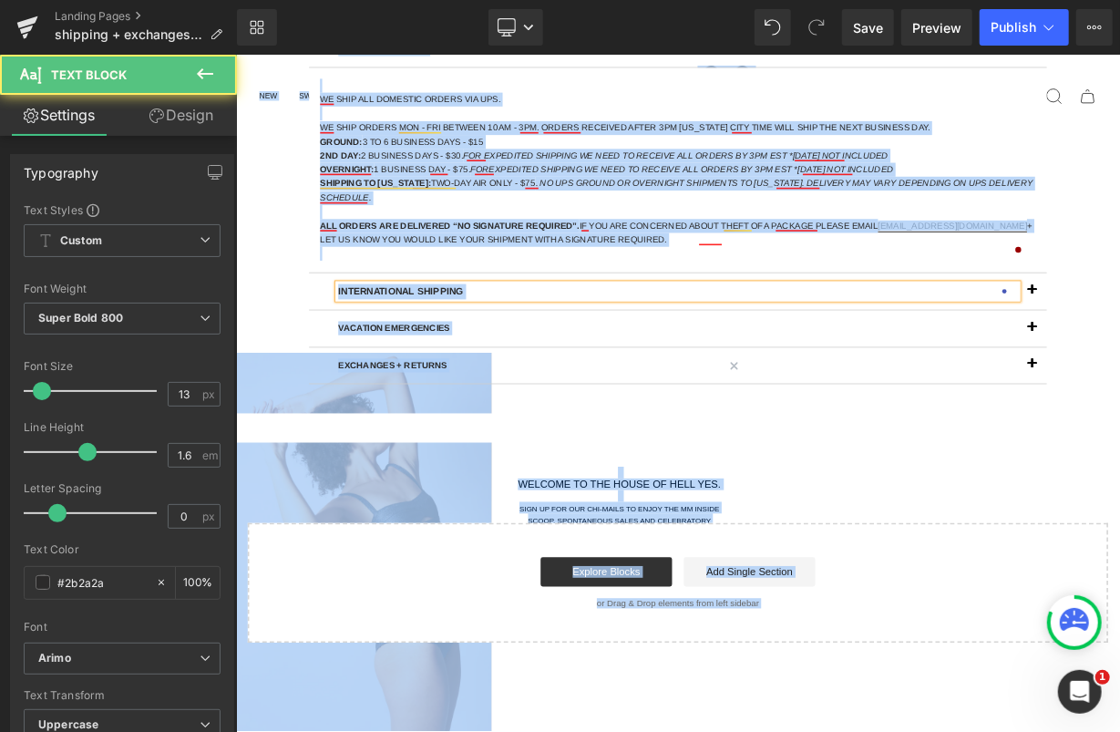
click at [427, 341] on p "international shipping" at bounding box center [787, 349] width 848 height 19
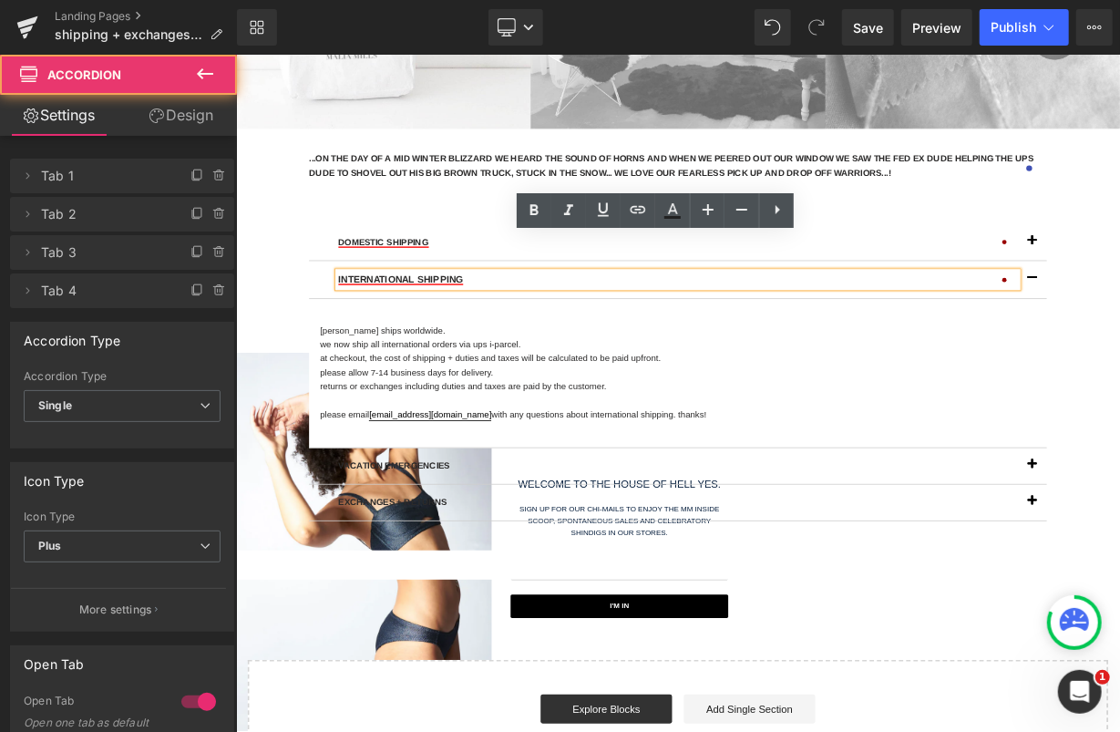
scroll to position [475, 0]
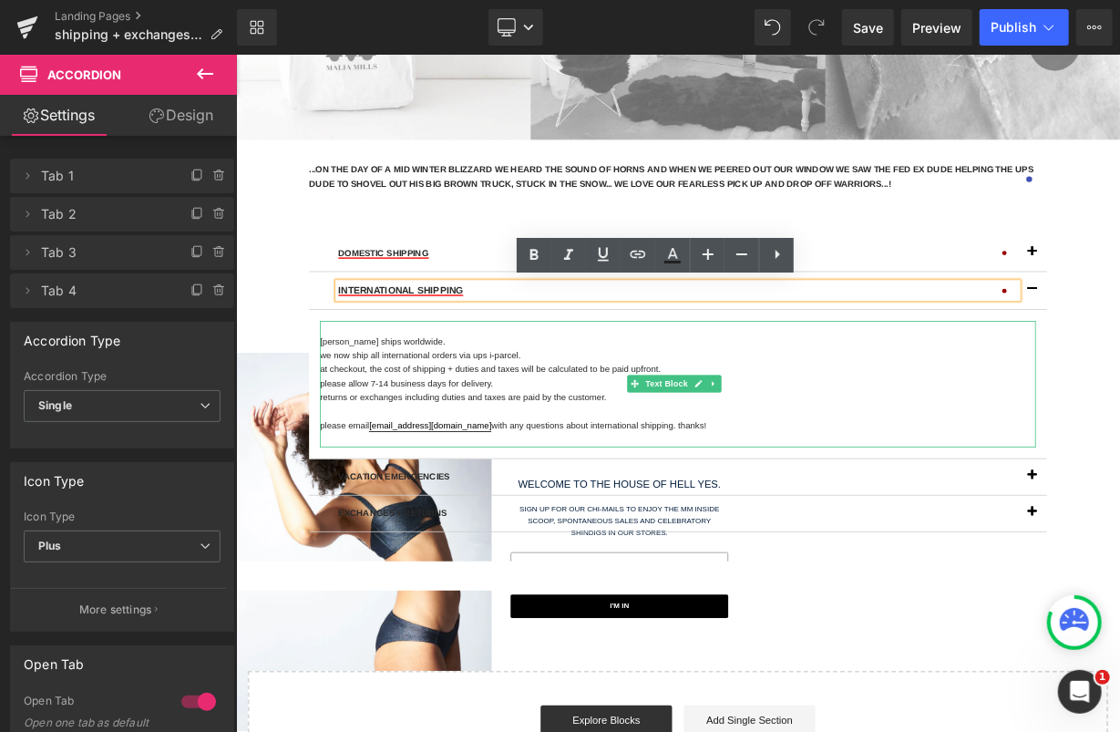
click at [466, 428] on p "we now ship all international orders via ups i-parcel." at bounding box center [786, 429] width 893 height 17
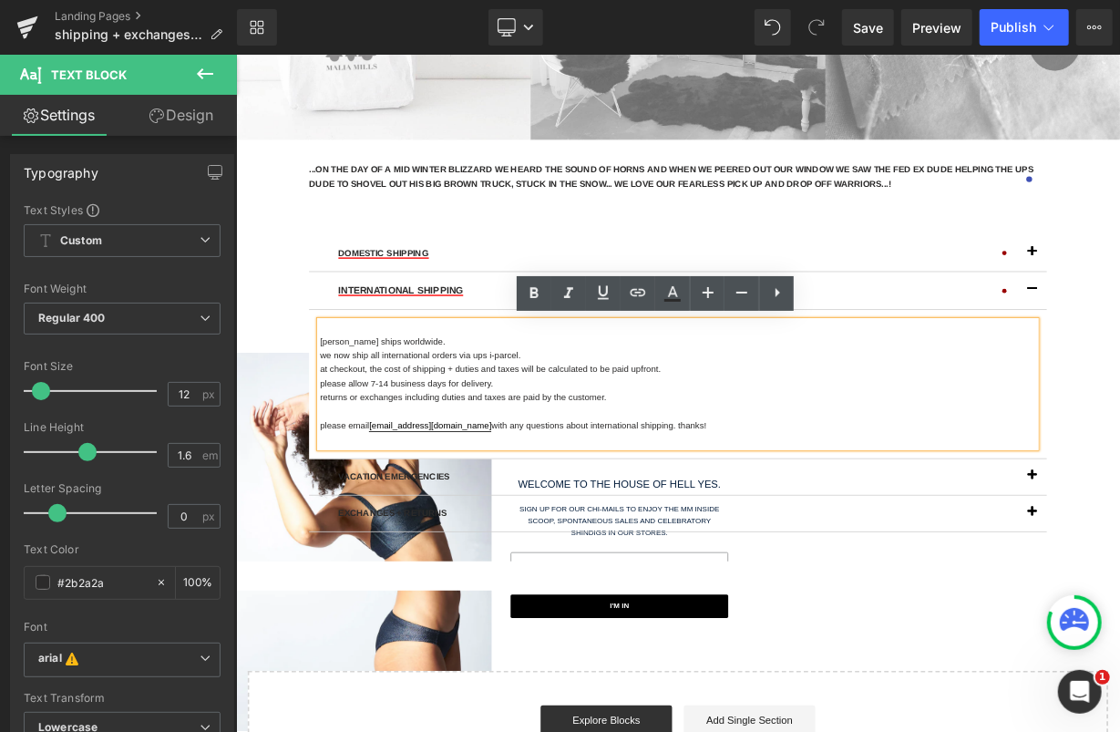
click at [451, 449] on p "at checkout, the cost of shipping + duties and taxes will be calculated to be p…" at bounding box center [786, 446] width 893 height 17
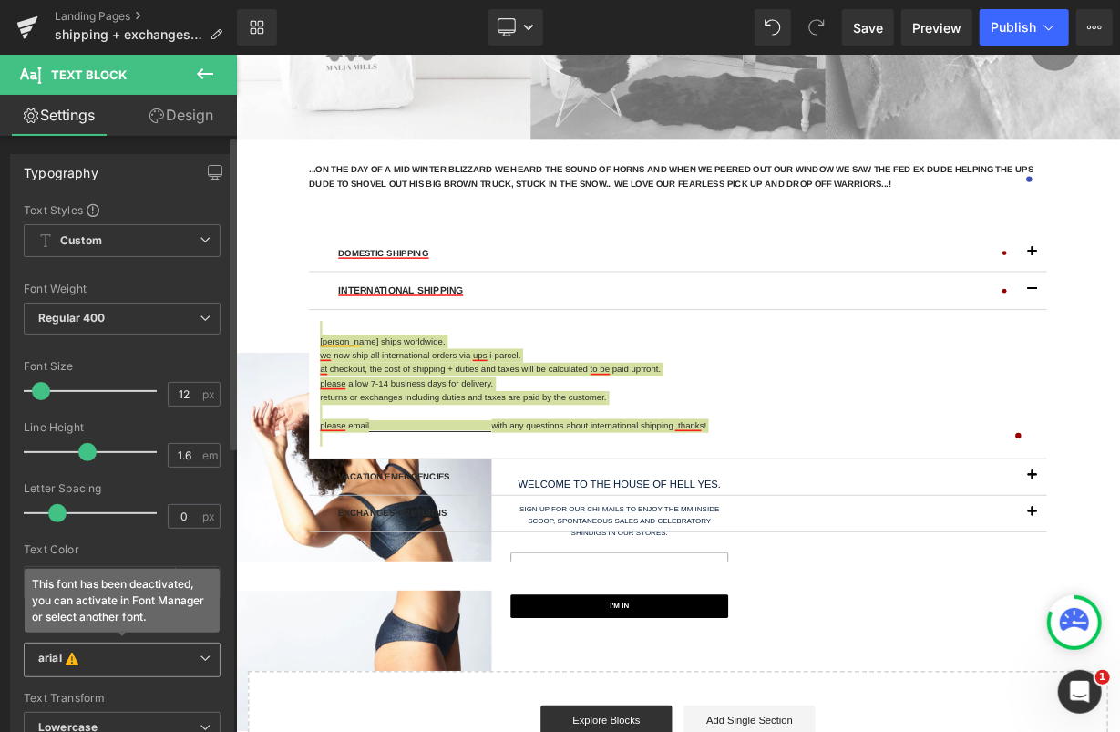
click at [110, 642] on span "arial This font has been deactivated, you can activate in Font Manager or selec…" at bounding box center [122, 659] width 197 height 35
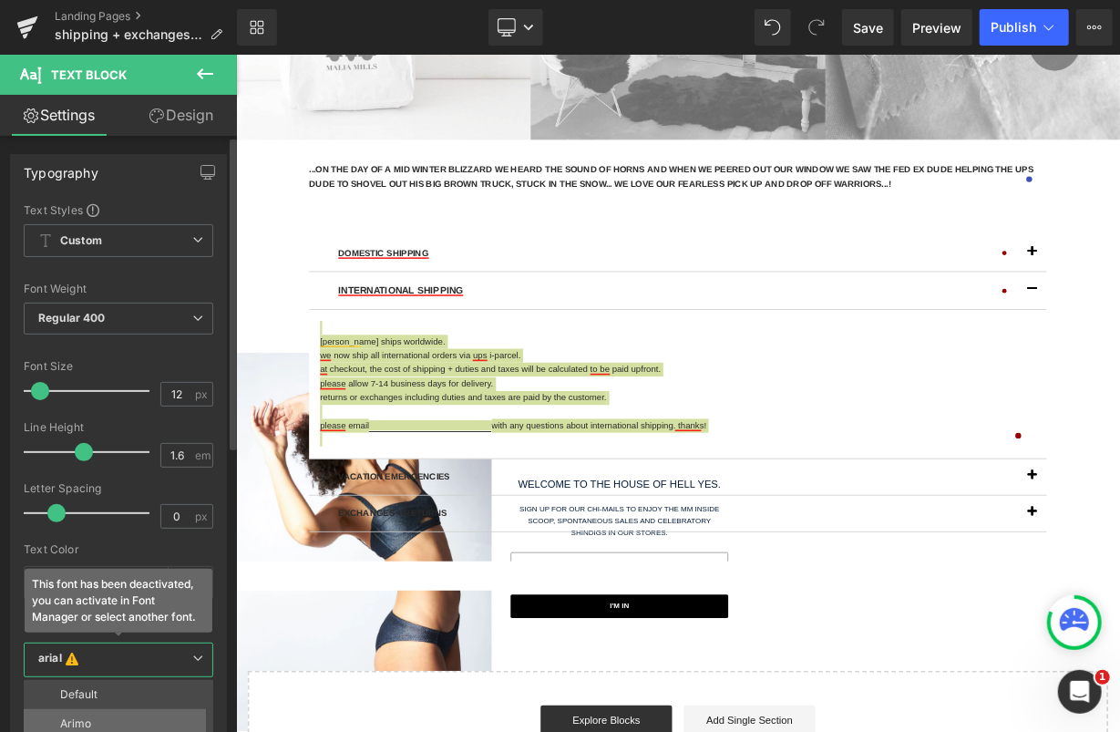
click at [121, 709] on li "Arimo" at bounding box center [123, 723] width 198 height 29
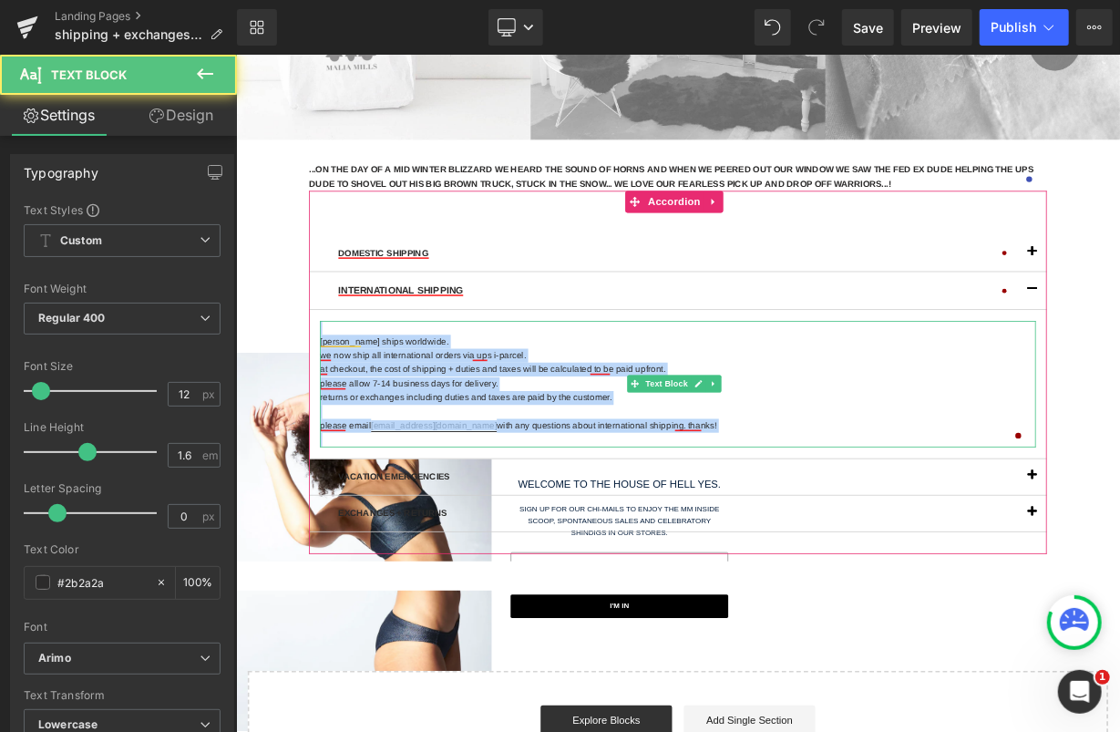
click at [879, 439] on p "at checkout, the cost of shipping + duties and taxes will be calculated to be p…" at bounding box center [786, 446] width 893 height 17
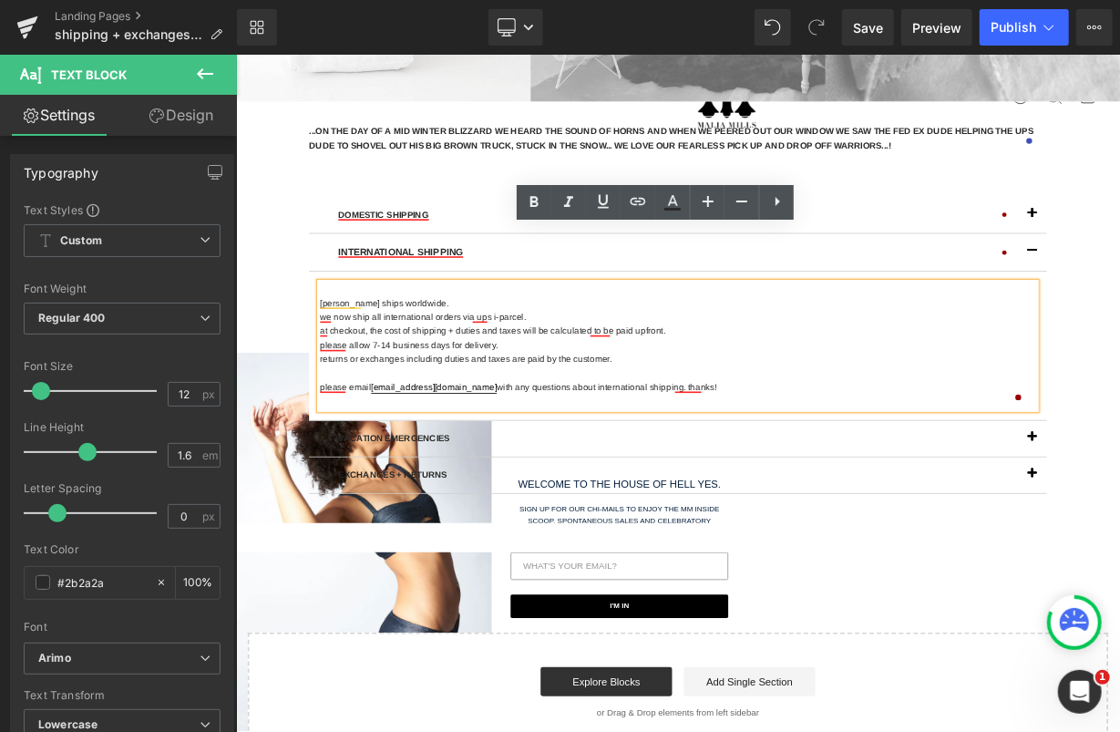
scroll to position [632, 0]
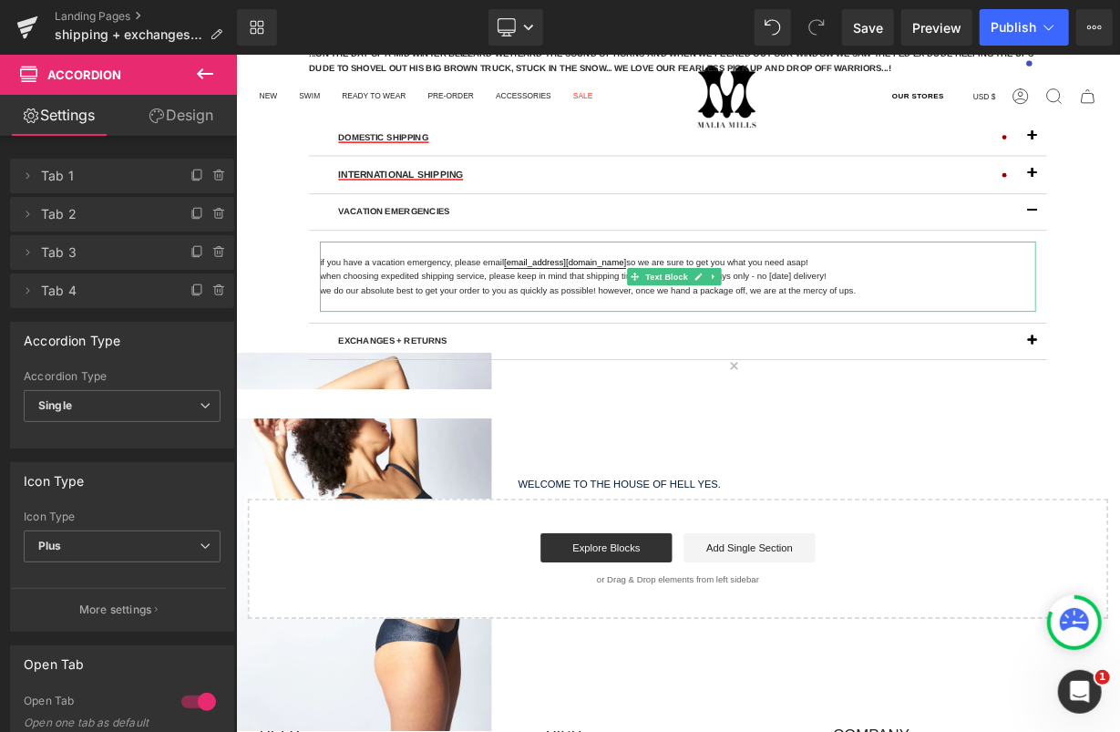
scroll to position [617, 0]
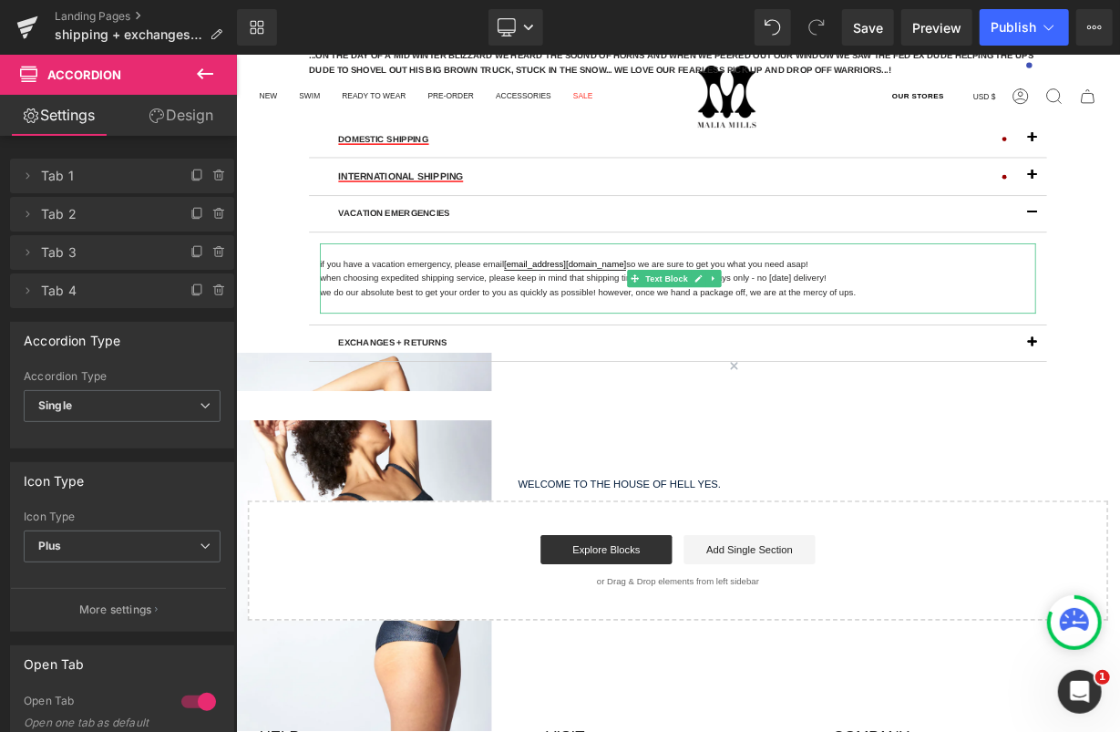
click at [427, 324] on p "when choosing expedited shipping service, please keep in mind that shipping tim…" at bounding box center [786, 332] width 893 height 17
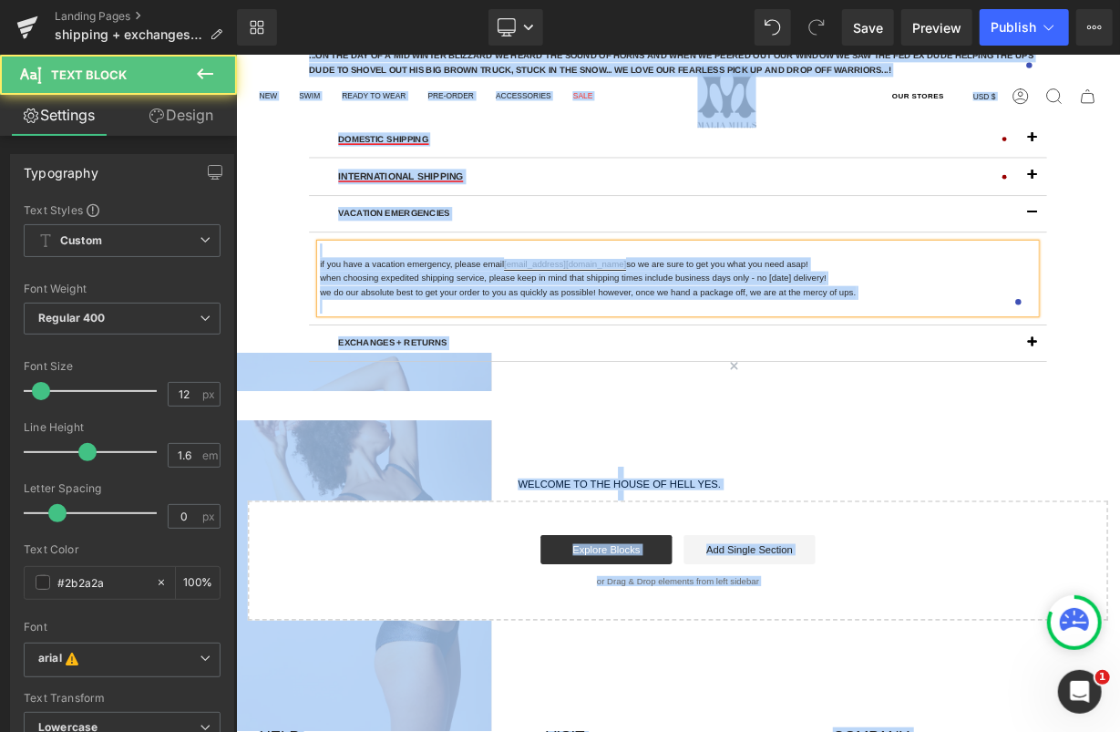
click at [426, 355] on span "we do our absolute best to get your order to you as quickly as possible! howeve…" at bounding box center [674, 350] width 669 height 13
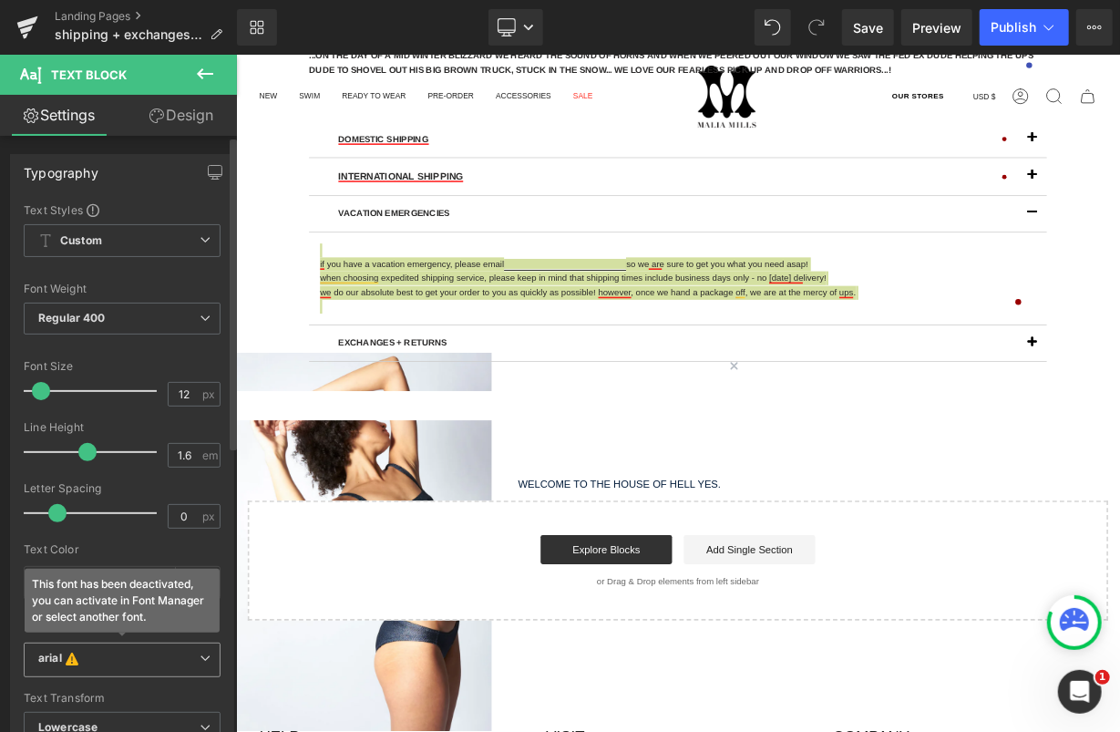
click at [111, 647] on span "arial This font has been deactivated, you can activate in Font Manager or selec…" at bounding box center [122, 659] width 197 height 35
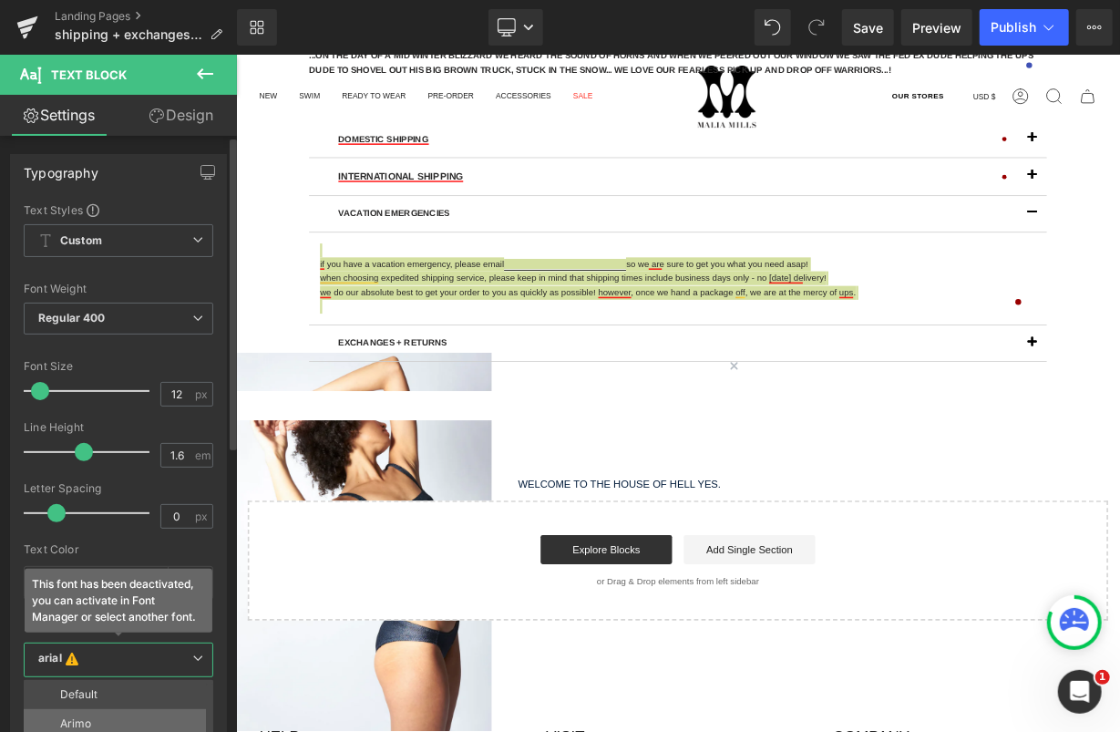
click at [89, 720] on p "Arimo" at bounding box center [75, 723] width 31 height 13
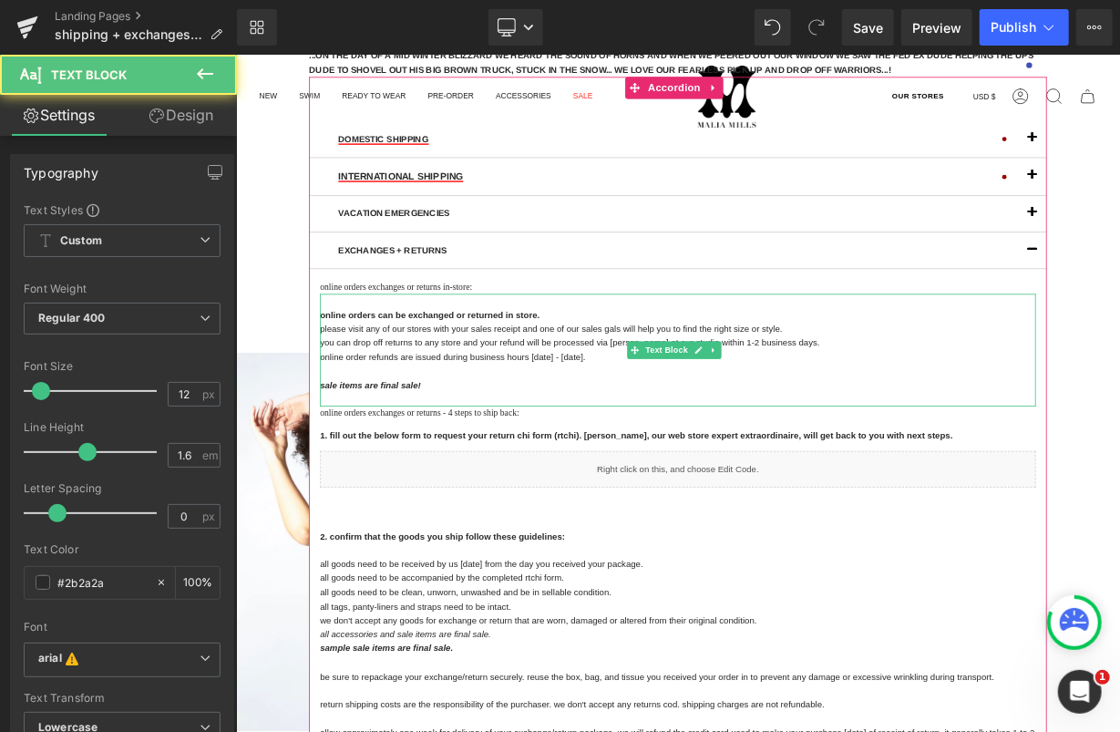
click at [437, 428] on p "online order refunds are issued during business hours monday - friday." at bounding box center [786, 431] width 893 height 17
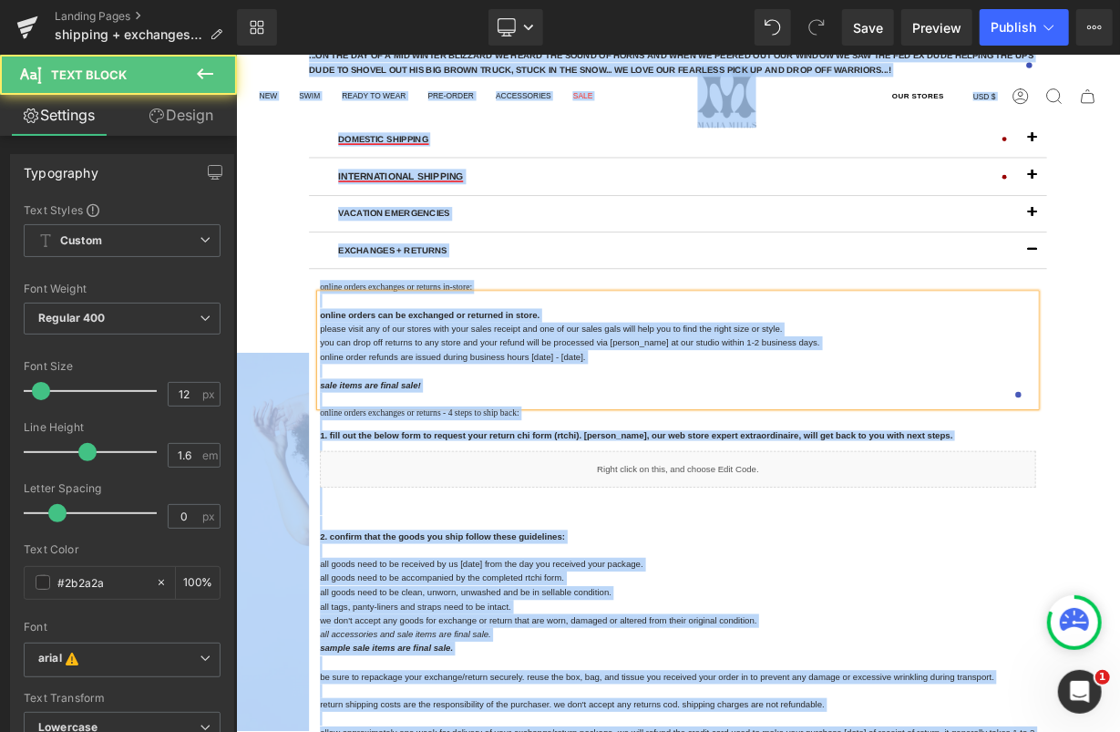
click at [466, 410] on span "you can drop off returns to any store and your refund will be processed via chr…" at bounding box center [651, 413] width 623 height 13
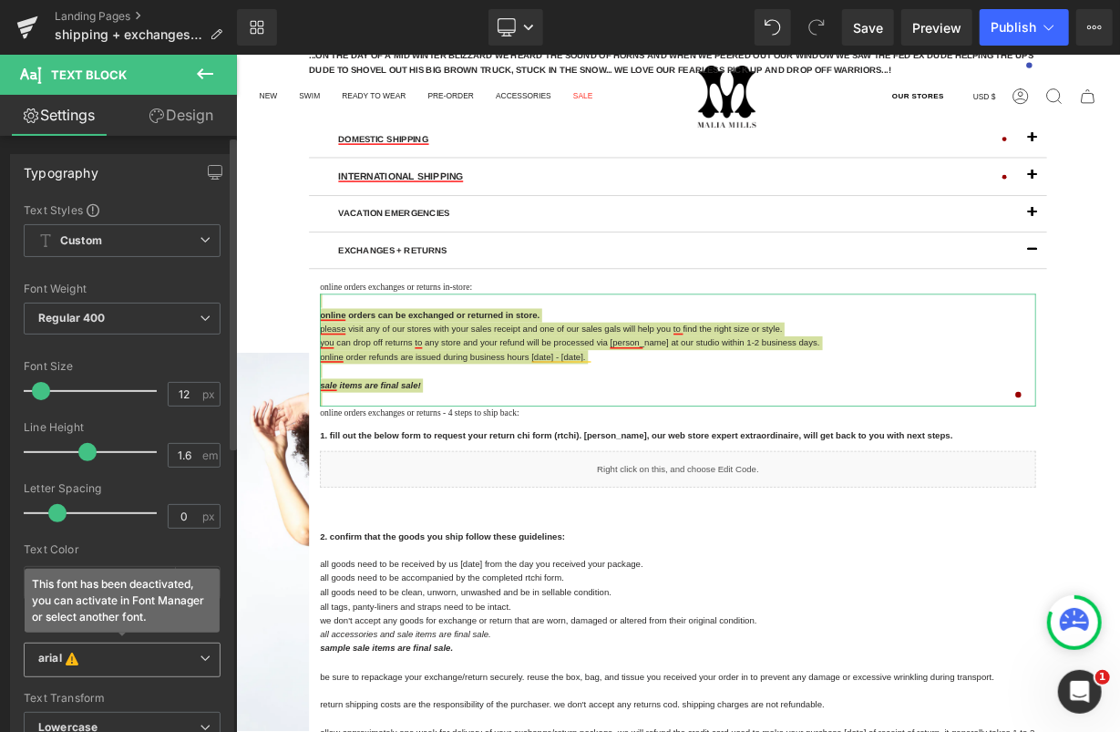
click at [120, 651] on b "arial This font has been deactivated, you can activate in Font Manager or selec…" at bounding box center [118, 660] width 161 height 18
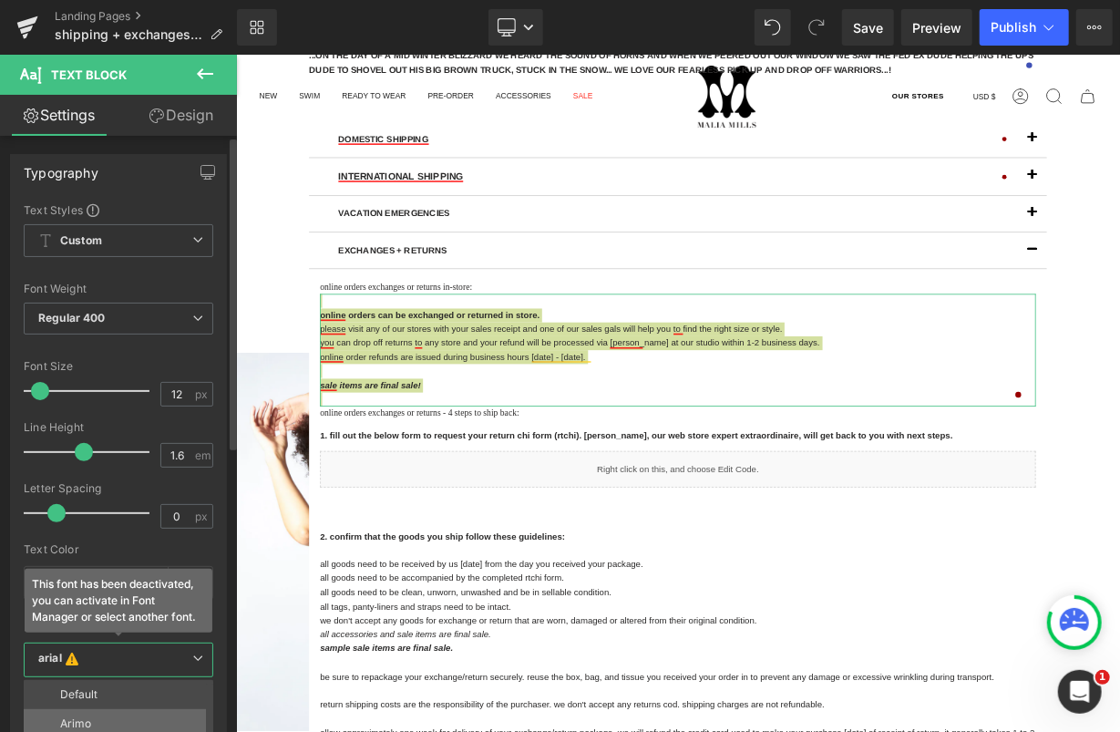
click at [95, 709] on li "Arimo" at bounding box center [123, 723] width 198 height 29
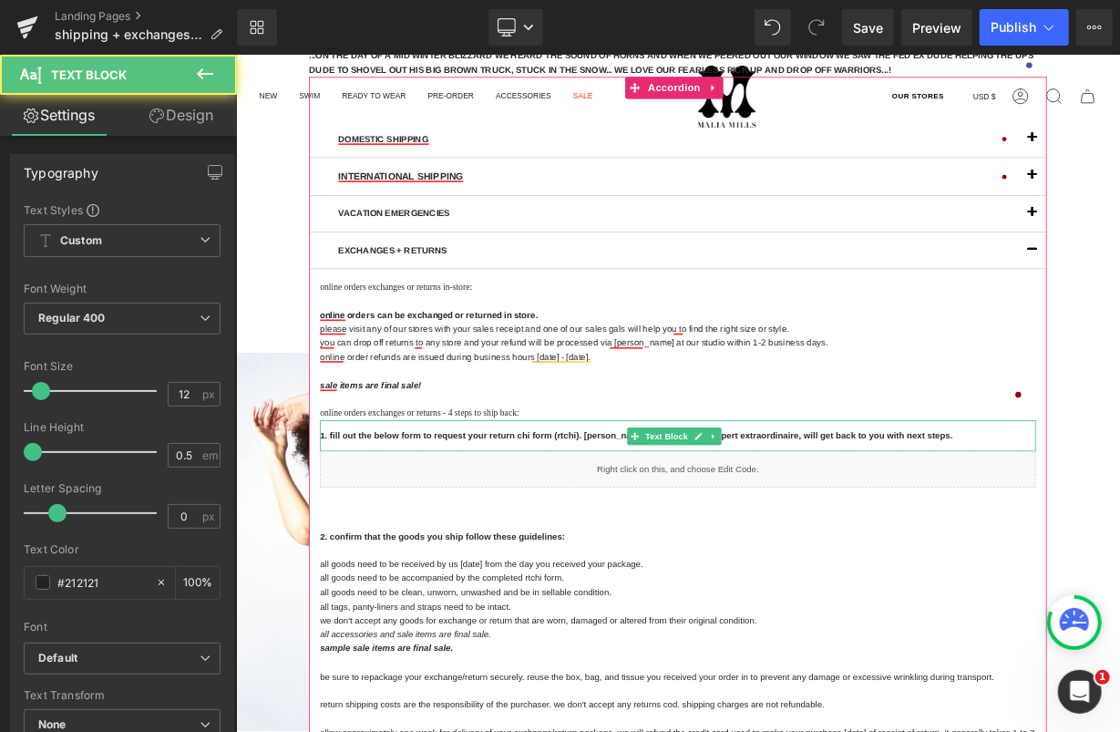
click at [523, 514] on p "1. fill out the below form to request your return chi form (rtchi). CHRISTINE, …" at bounding box center [786, 523] width 893 height 26
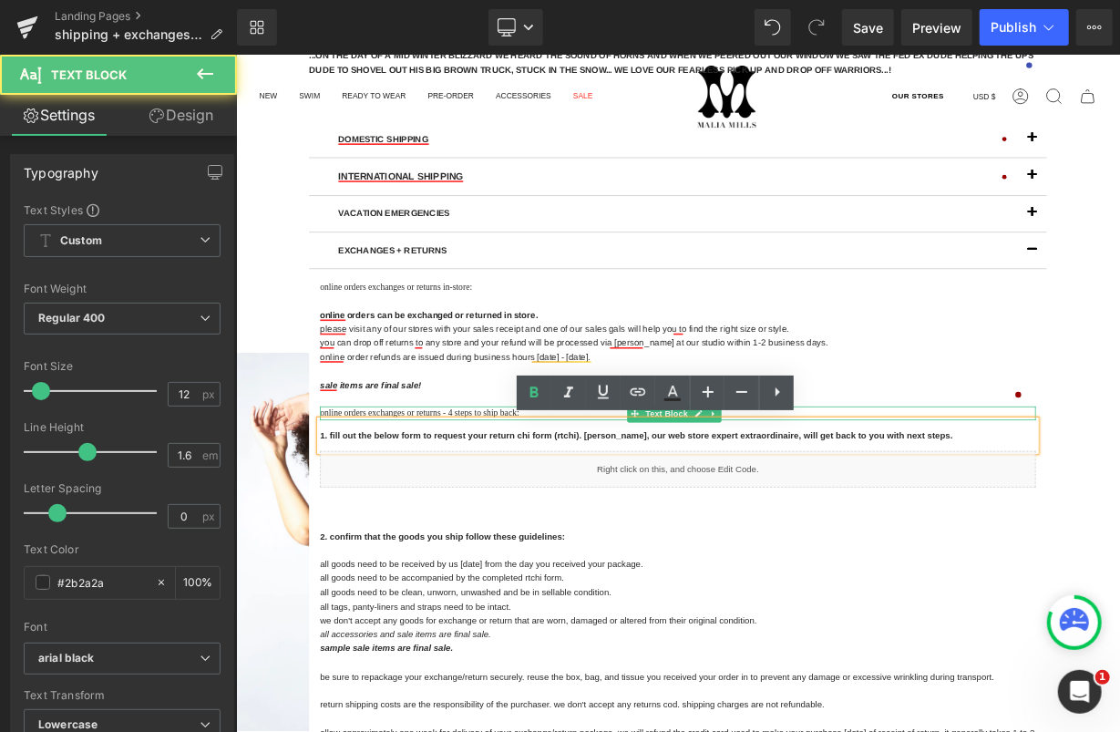
click at [519, 496] on p "online orders exchanges or returns - 4 steps to ship back:" at bounding box center [786, 501] width 893 height 17
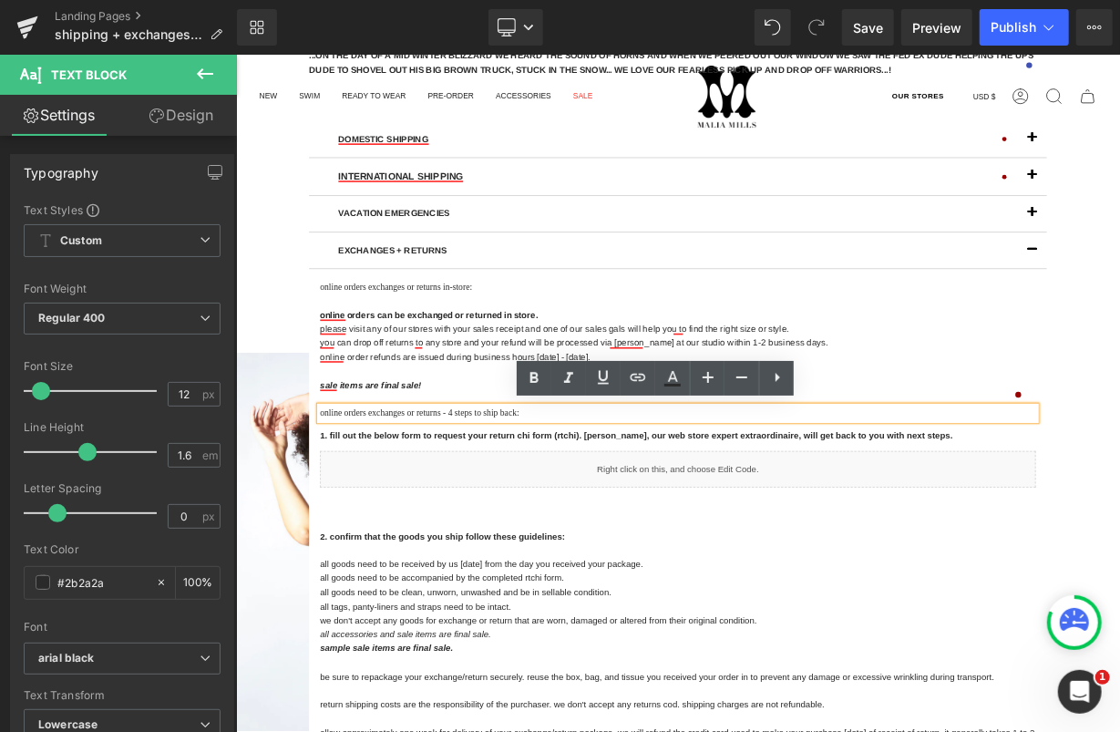
click at [500, 500] on p "online orders exchanges or returns - 4 steps to ship back:" at bounding box center [786, 501] width 893 height 17
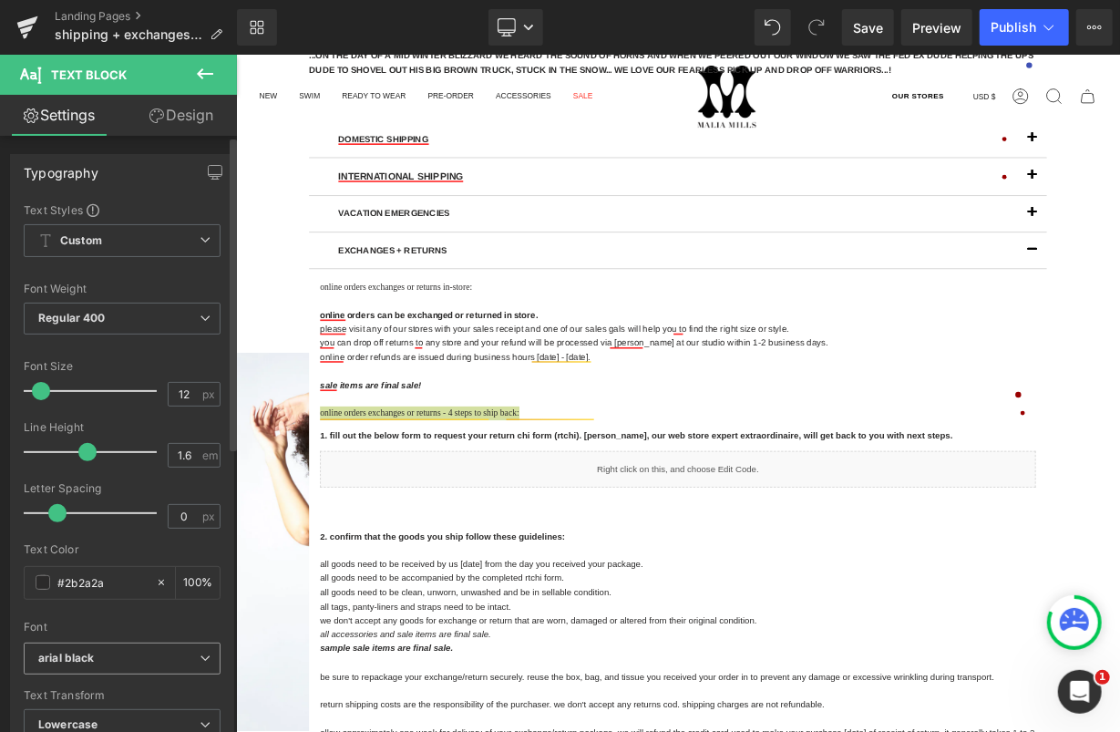
click at [64, 651] on icon "arial black" at bounding box center [66, 658] width 57 height 15
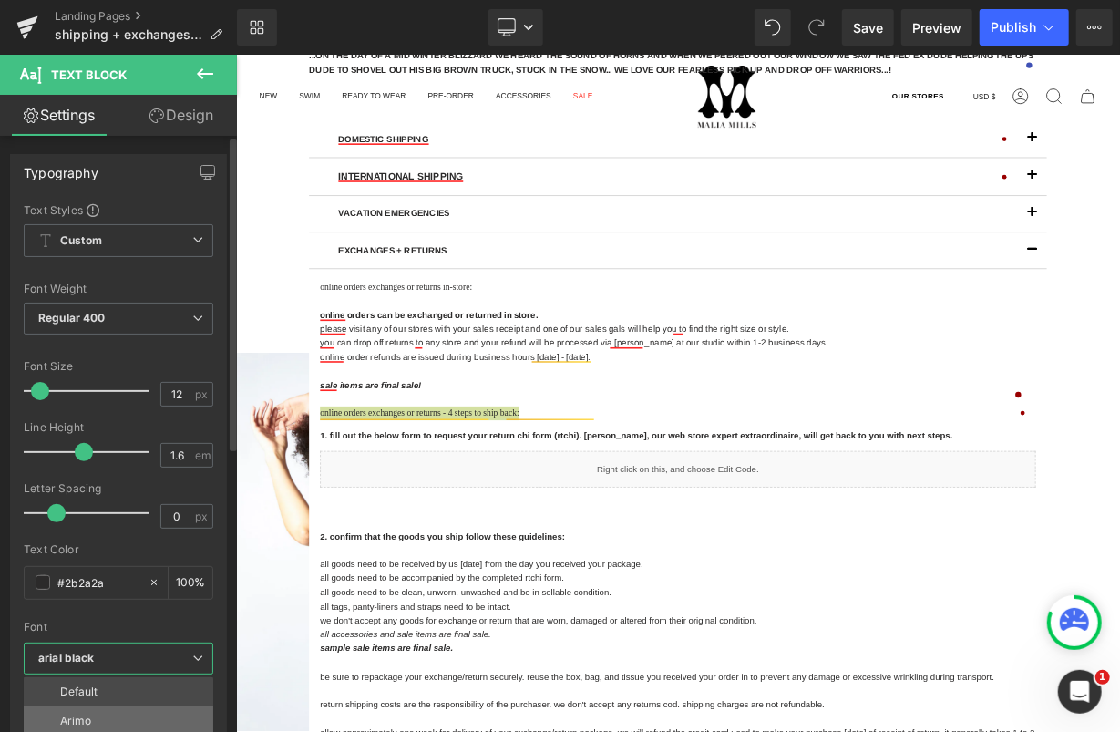
click at [69, 719] on p "Arimo" at bounding box center [75, 720] width 31 height 13
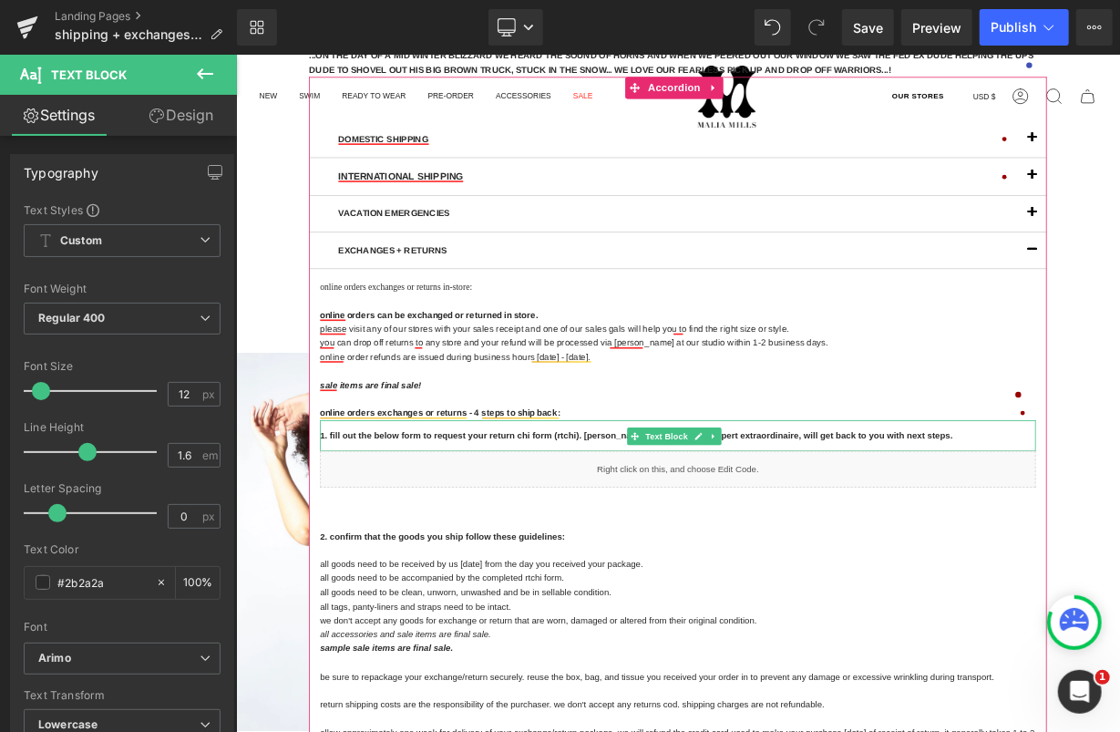
click at [491, 534] on span "1. fill out the below form to request your return chi form (rtchi). CHRISTINE, …" at bounding box center [734, 529] width 789 height 13
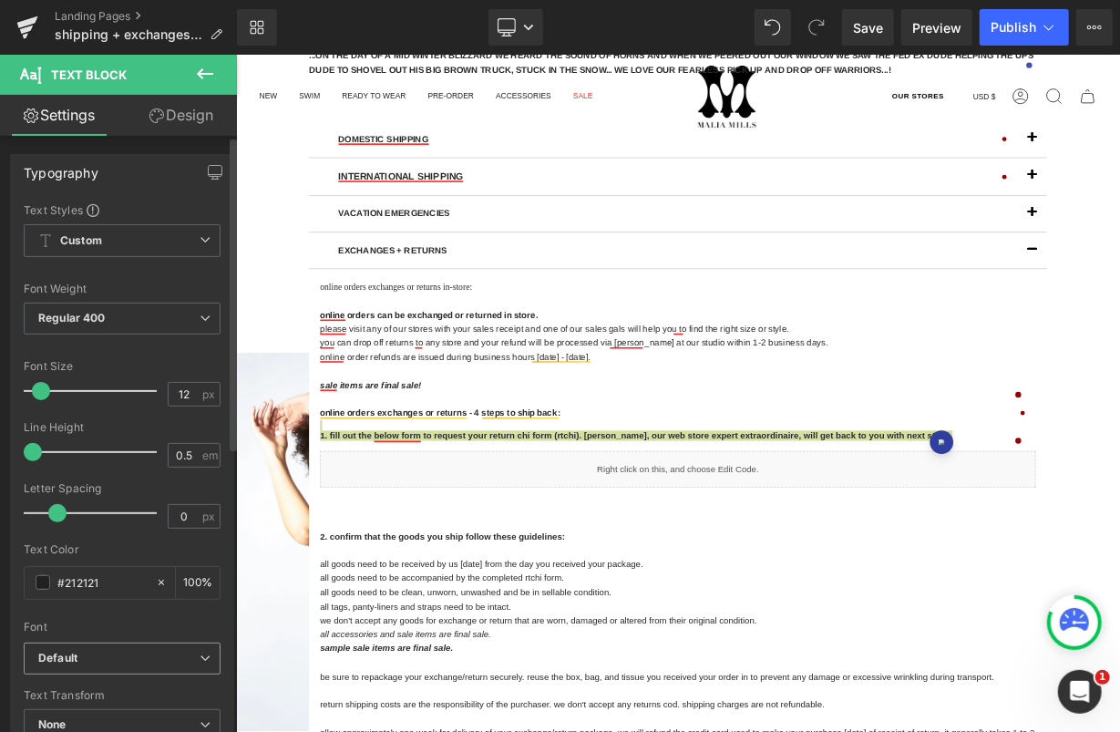
click at [107, 656] on b "Default" at bounding box center [118, 658] width 161 height 15
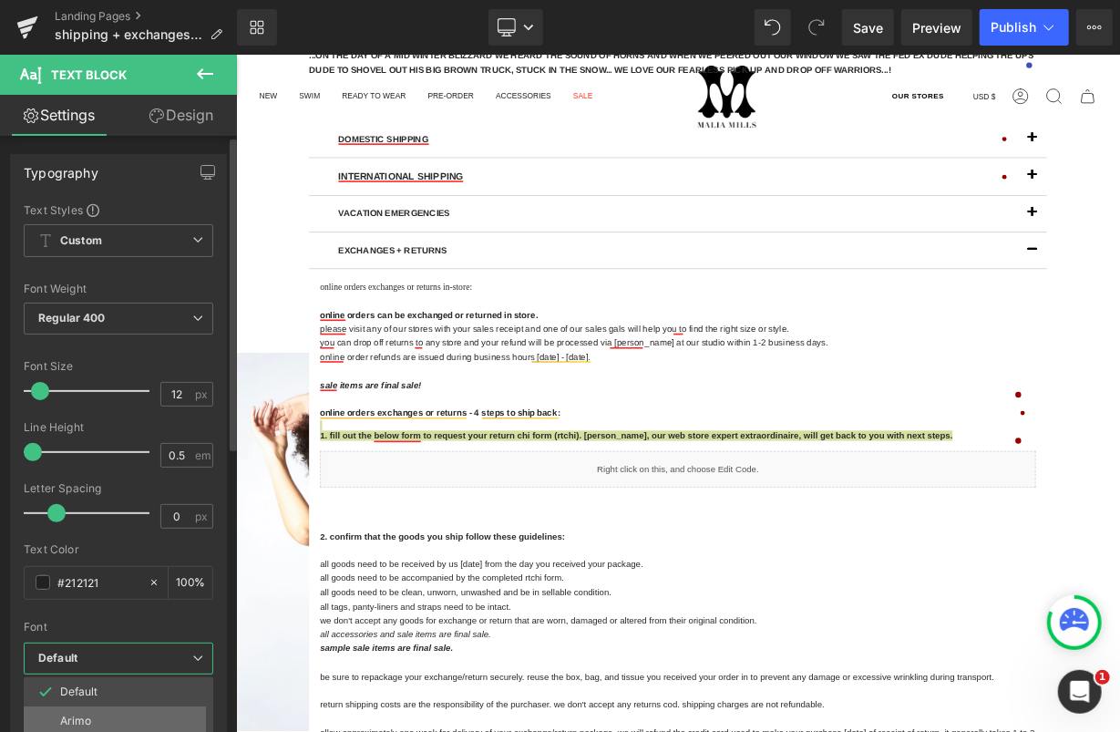
click at [94, 709] on li "Arimo" at bounding box center [123, 720] width 198 height 29
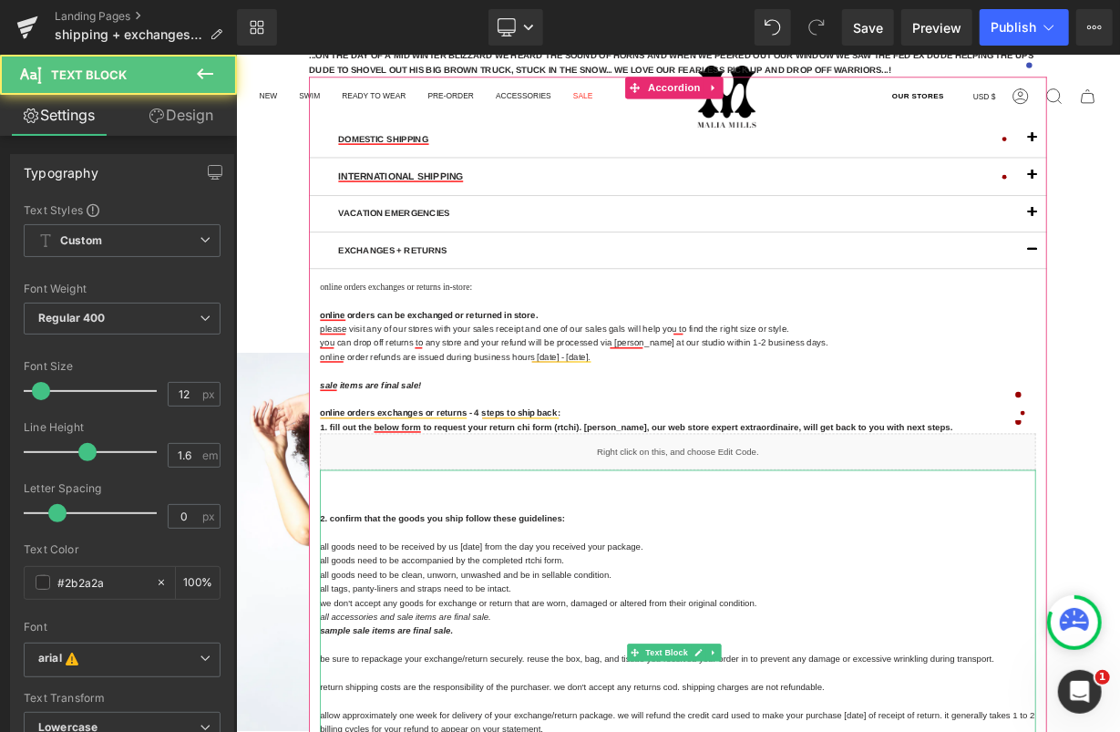
click at [642, 611] on p at bounding box center [786, 616] width 893 height 17
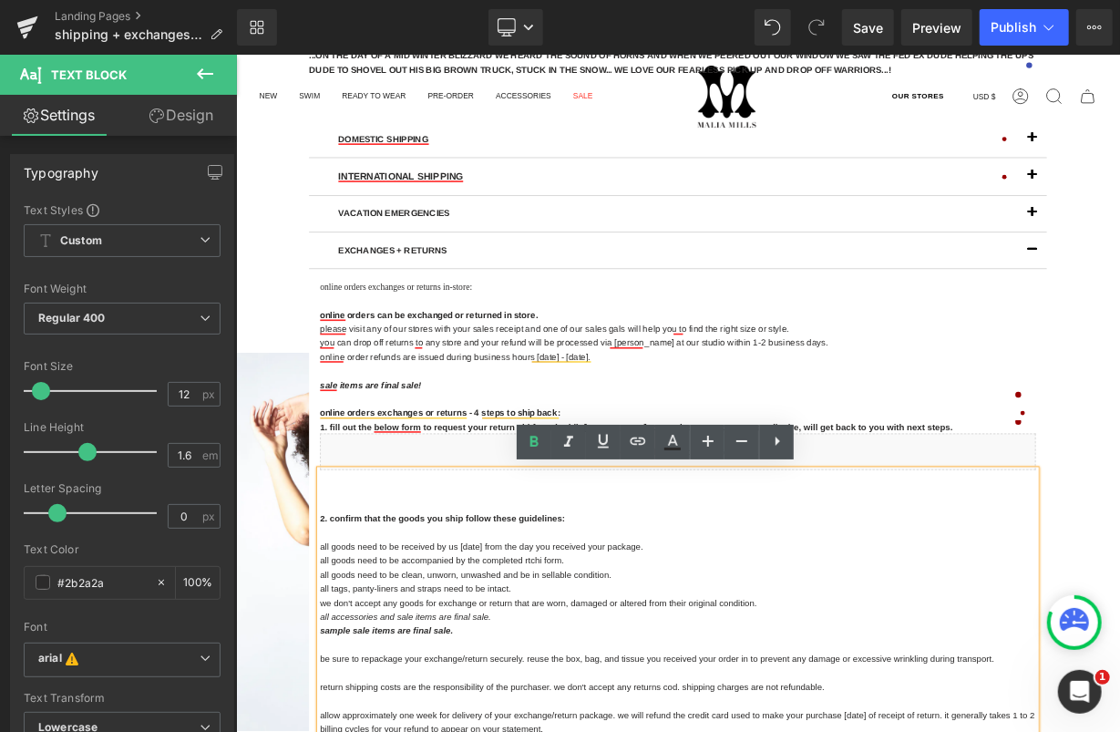
click at [469, 635] on strong "2. confirm that the goods you ship follow these guidelines:" at bounding box center [492, 633] width 305 height 13
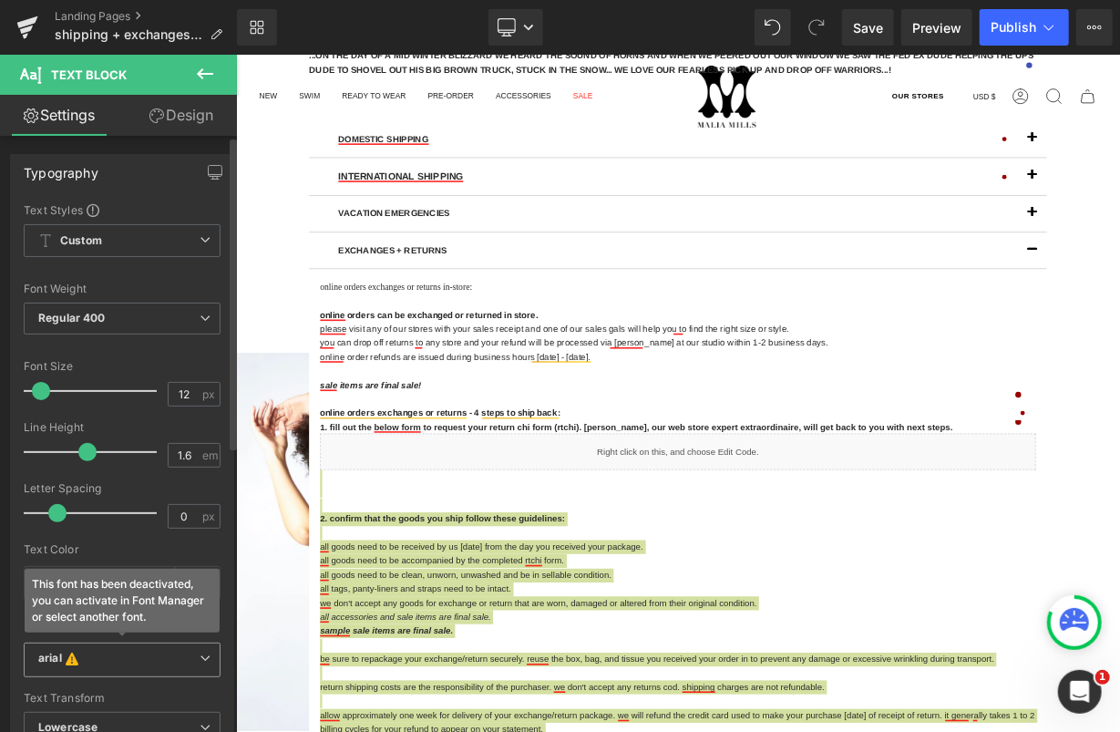
click at [91, 653] on b "arial This font has been deactivated, you can activate in Font Manager or selec…" at bounding box center [118, 660] width 161 height 18
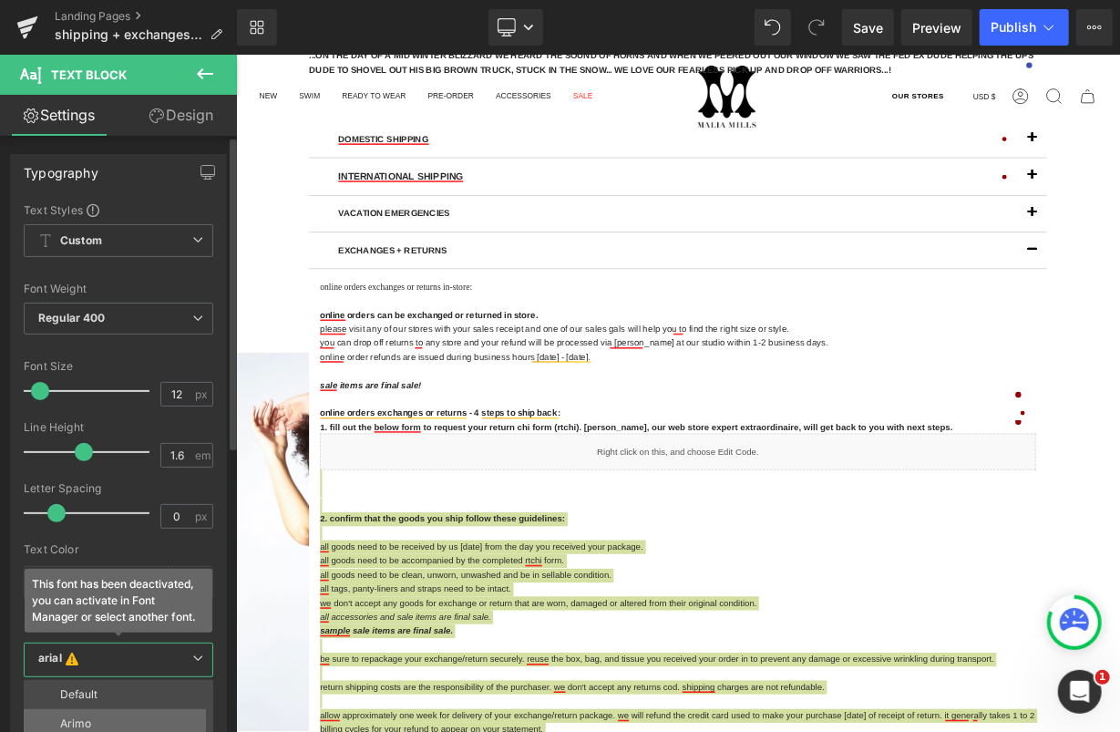
click at [90, 709] on li "Arimo" at bounding box center [123, 723] width 198 height 29
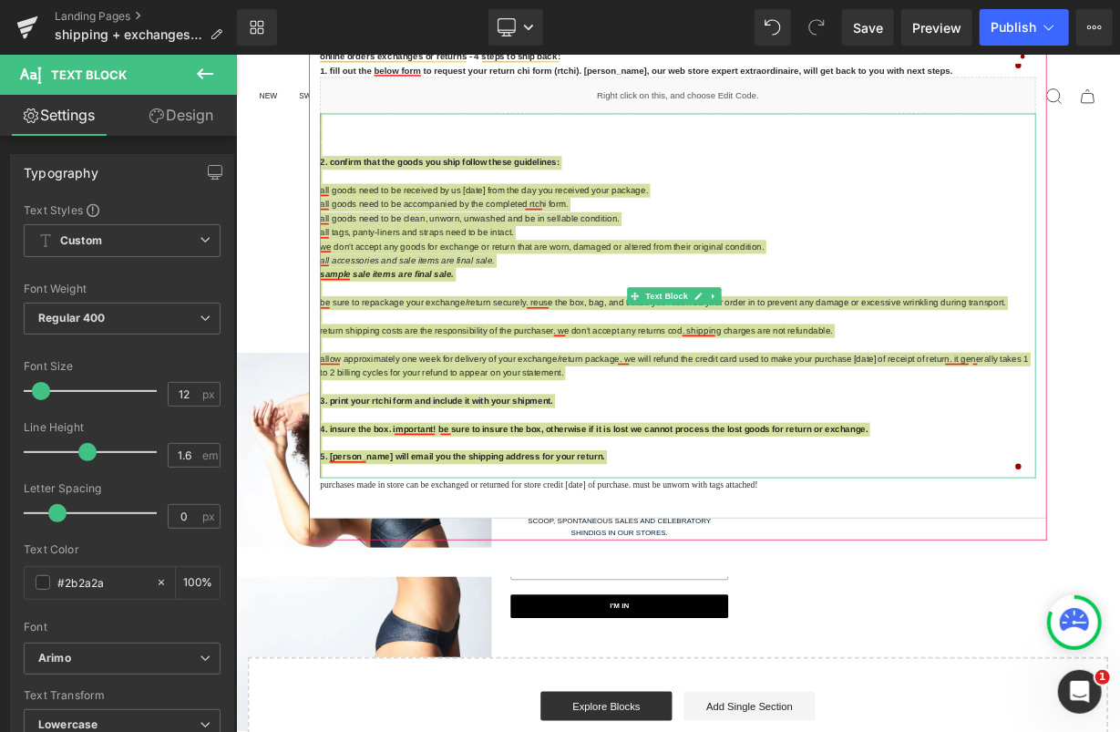
scroll to position [1063, 0]
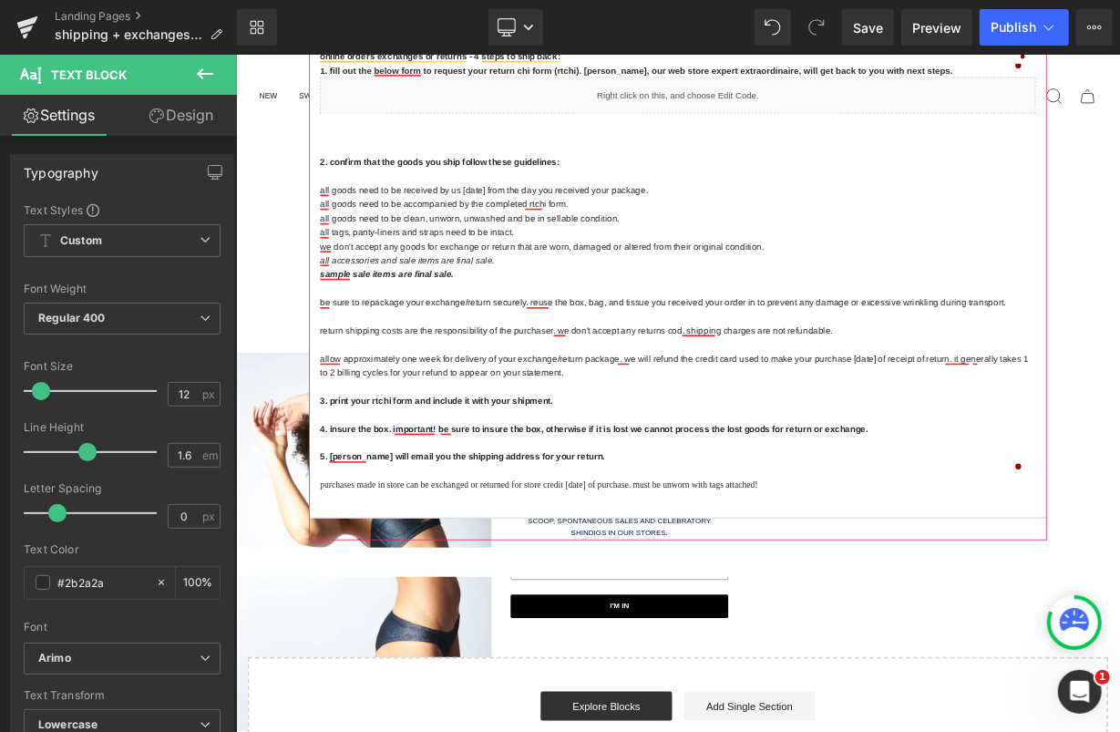
click at [502, 590] on p "purchases made in store can be exchanged or returned for store credit within 10…" at bounding box center [786, 589] width 893 height 17
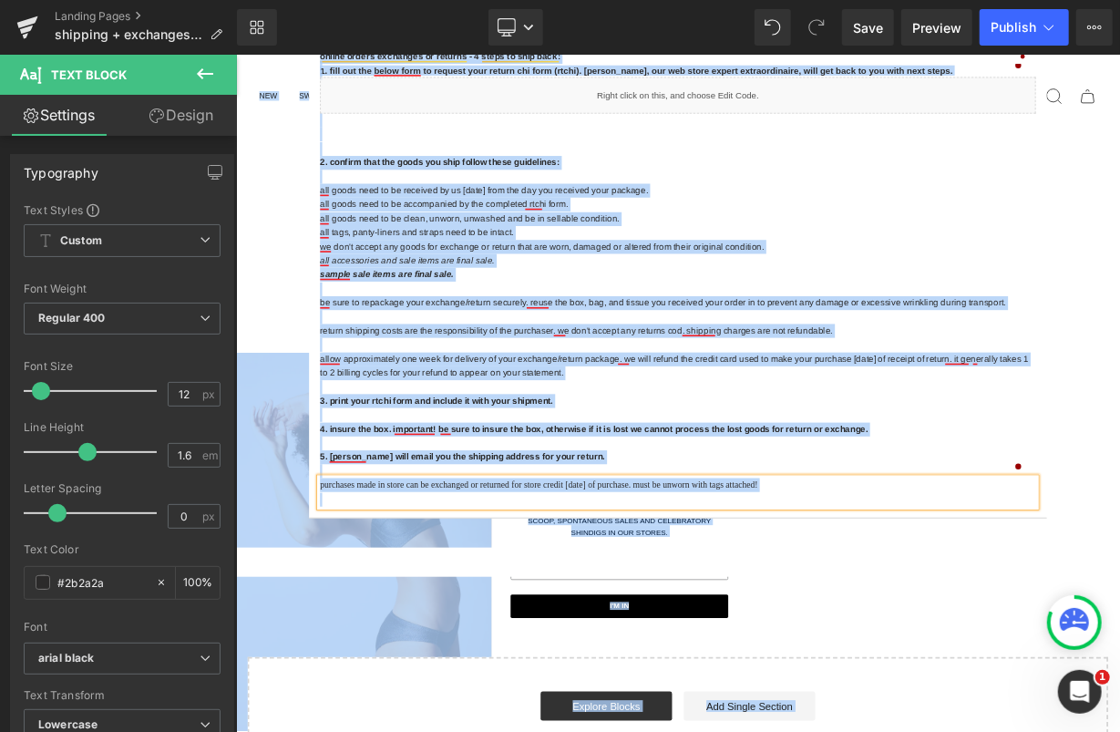
click at [401, 581] on p "purchases made in store can be exchanged or returned for store credit within 10…" at bounding box center [786, 589] width 893 height 17
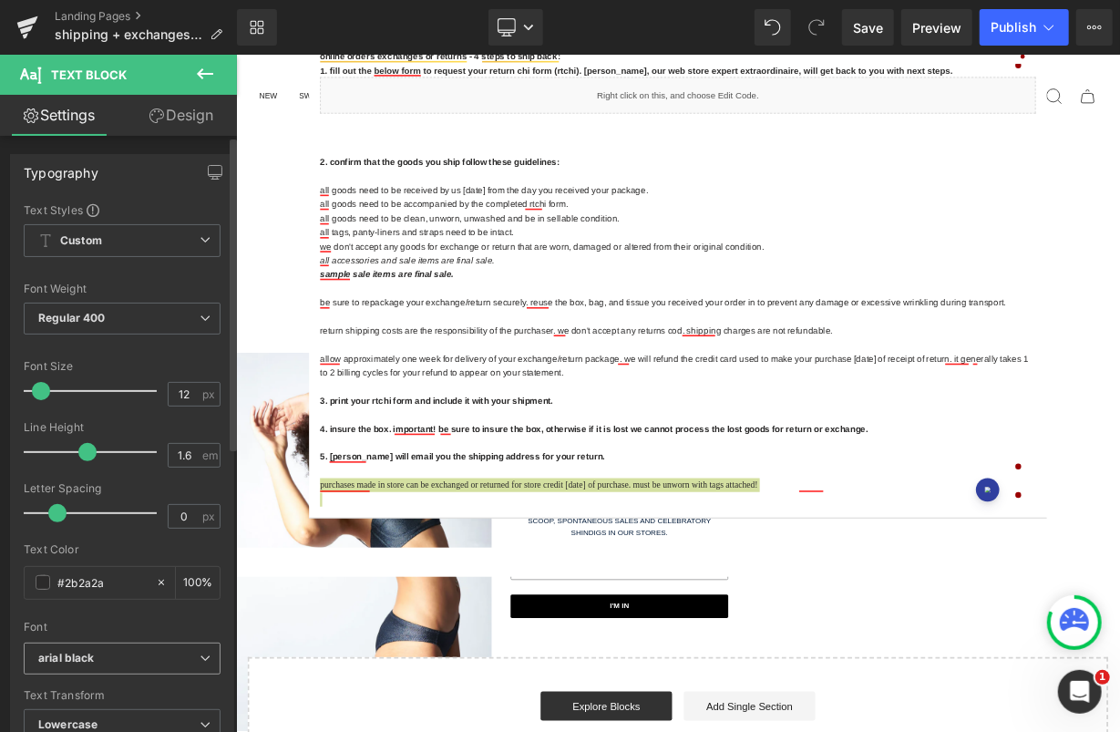
click at [88, 663] on span "arial black" at bounding box center [122, 658] width 197 height 32
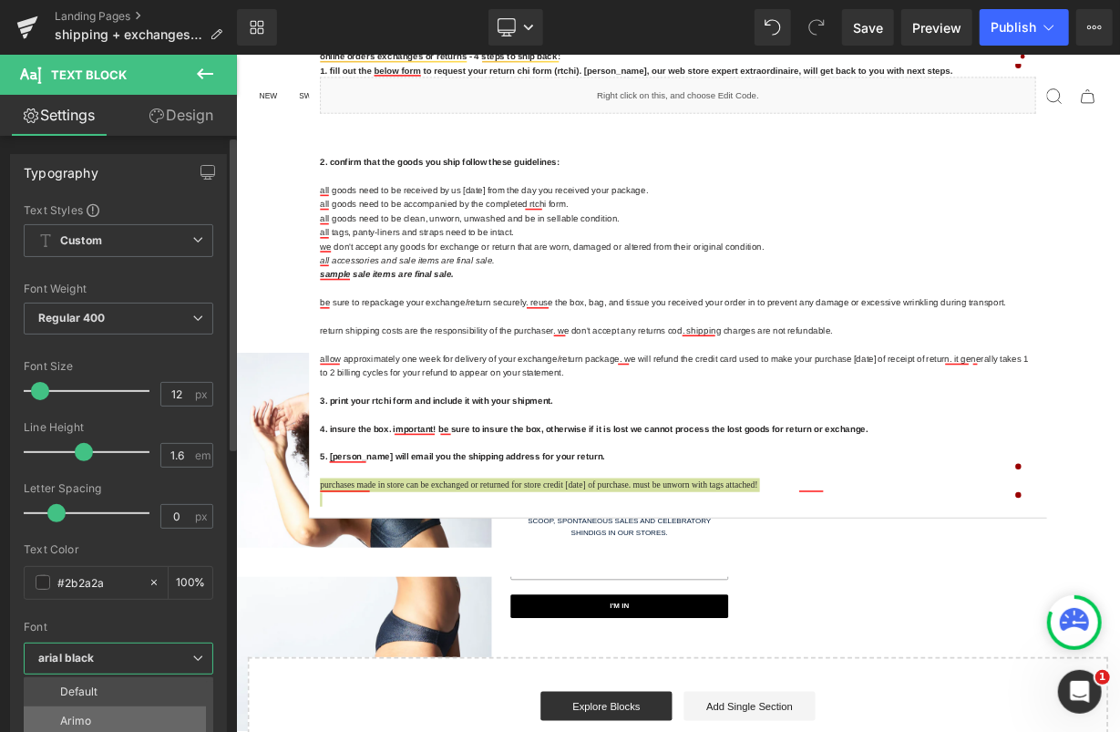
click at [91, 707] on li "Arimo" at bounding box center [123, 720] width 198 height 29
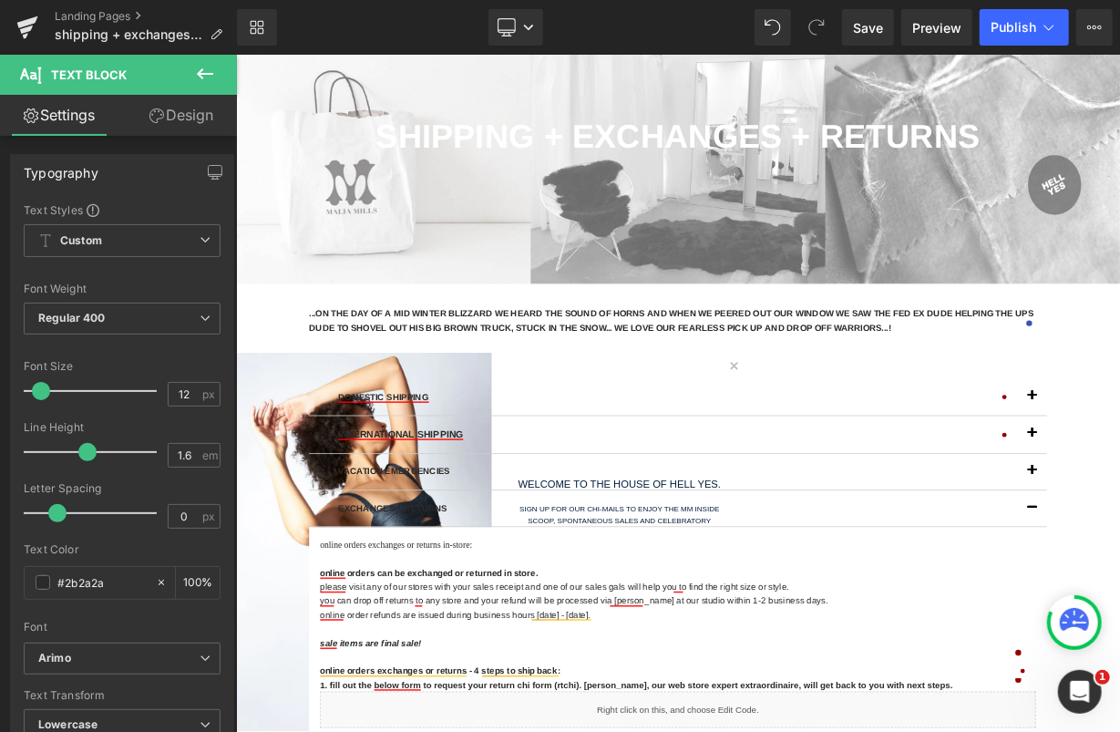
scroll to position [285, 0]
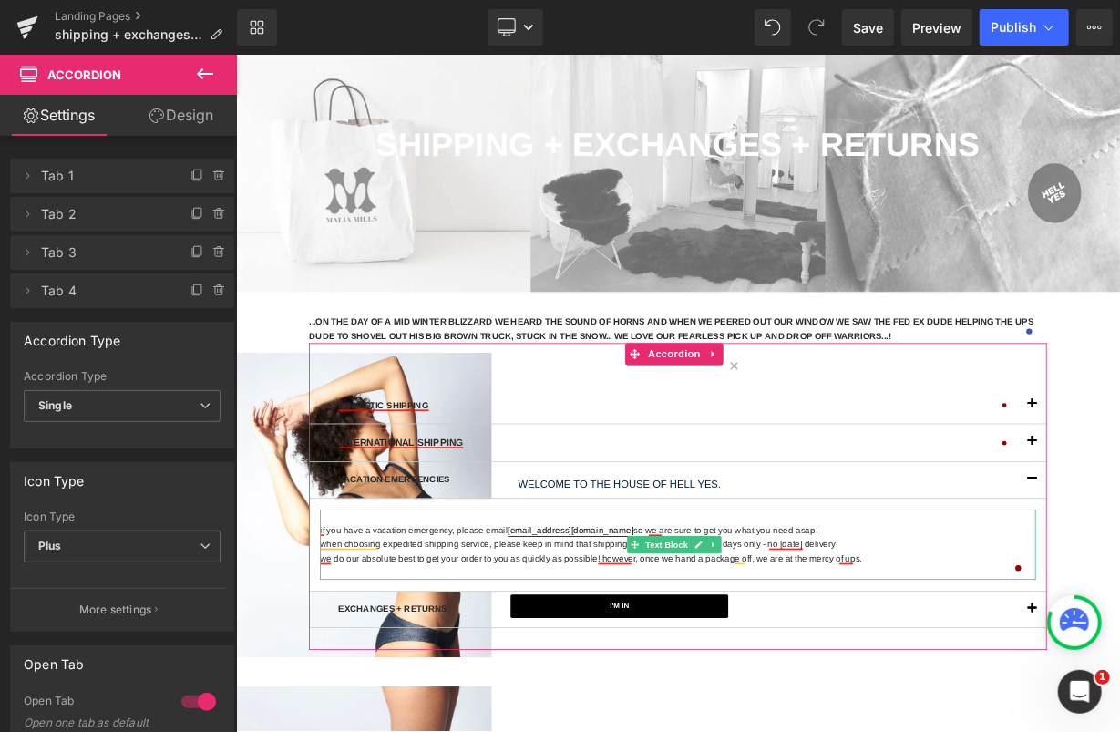
click at [509, 659] on span "when choosing expedited shipping service, please keep in mind that shipping tim…" at bounding box center [663, 664] width 646 height 13
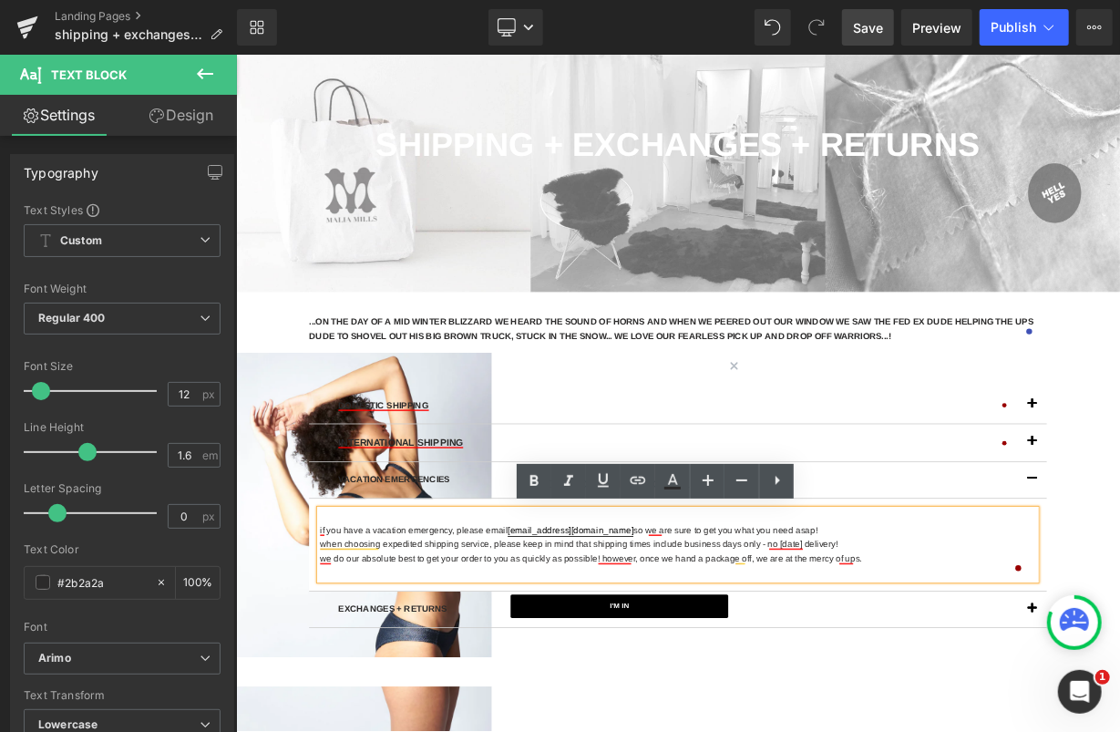
click at [865, 39] on link "Save" at bounding box center [868, 27] width 52 height 36
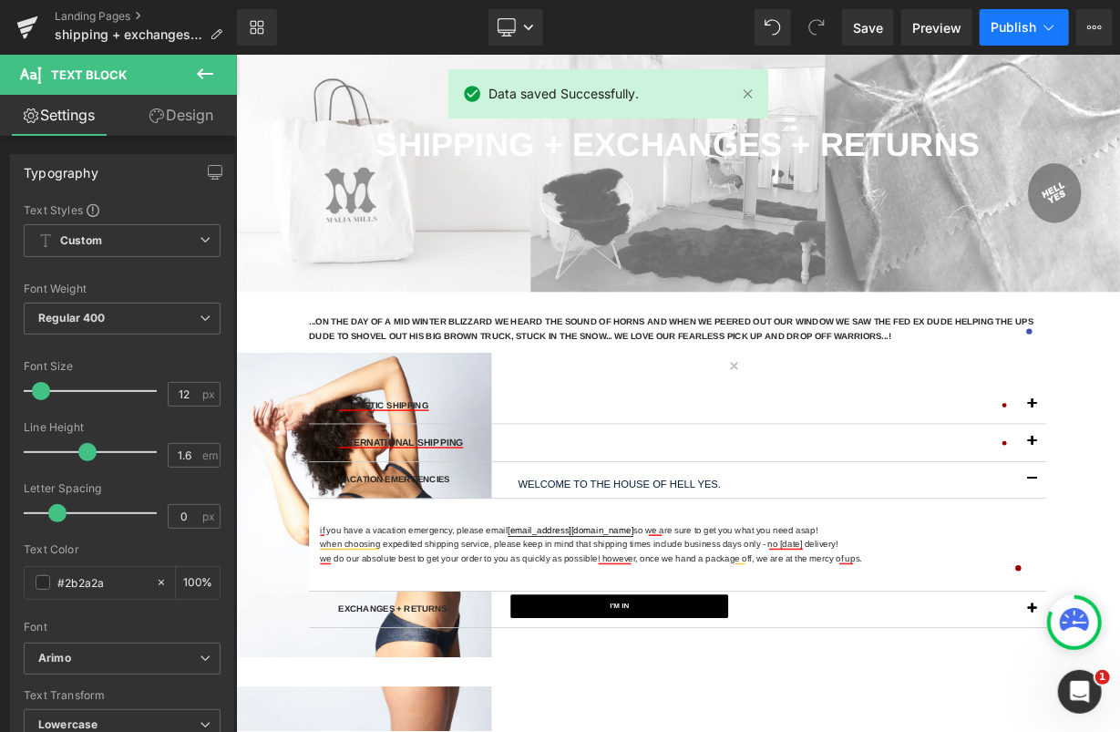
click at [1013, 27] on span "Publish" at bounding box center [1014, 27] width 46 height 15
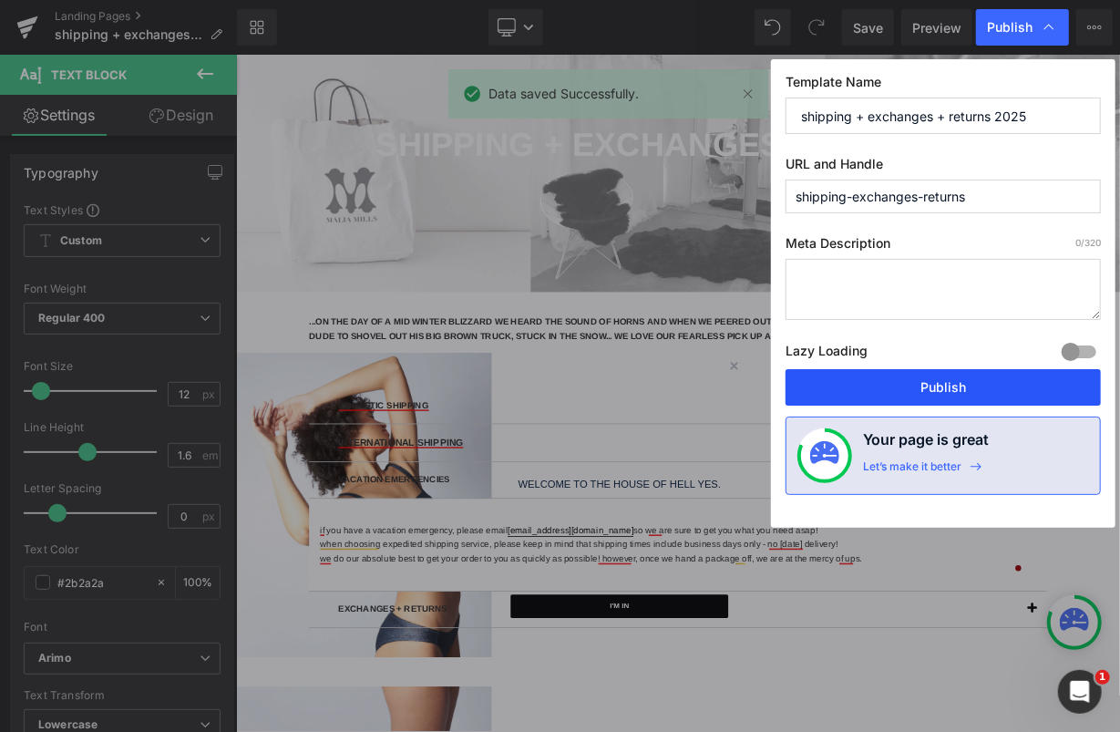
drag, startPoint x: 936, startPoint y: 385, endPoint x: 871, endPoint y: 411, distance: 69.6
click at [936, 385] on button "Publish" at bounding box center [943, 387] width 315 height 36
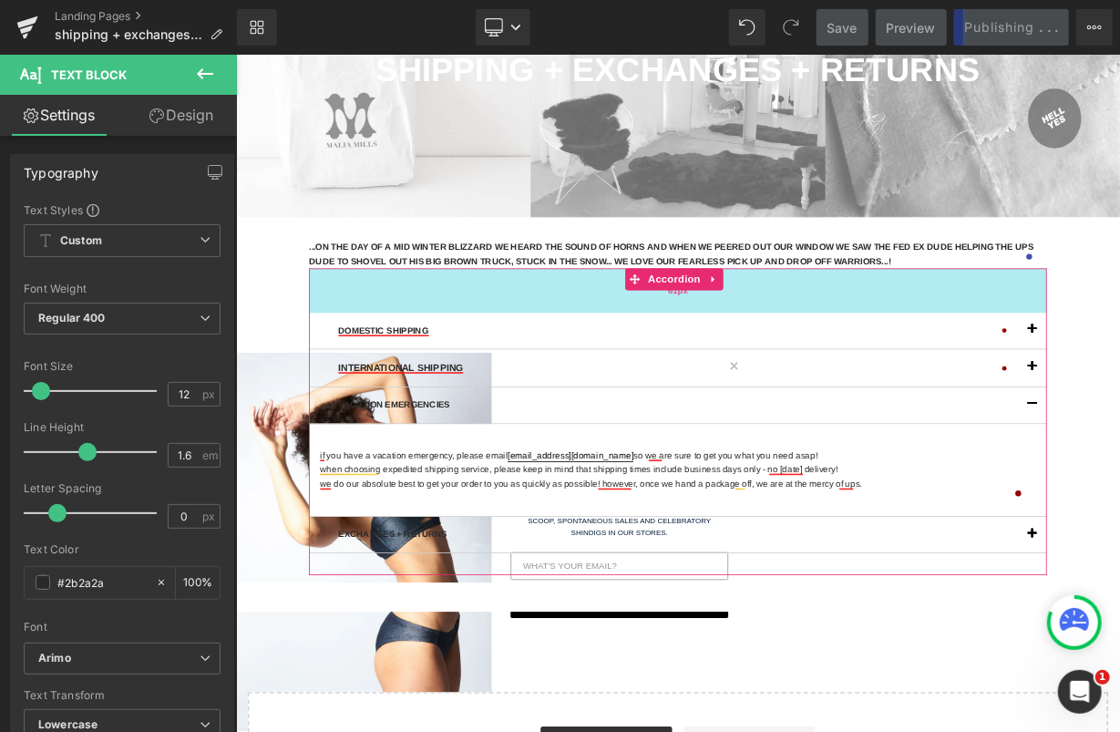
scroll to position [486, 0]
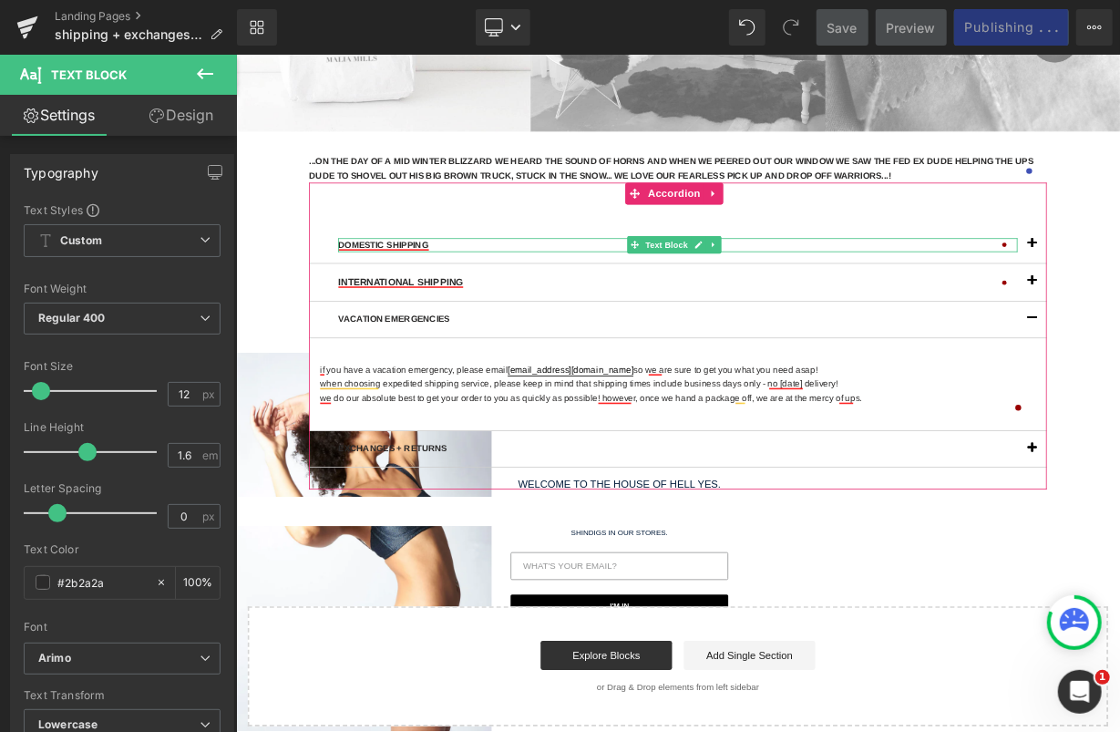
click at [694, 291] on p "domestic shipping" at bounding box center [787, 291] width 848 height 17
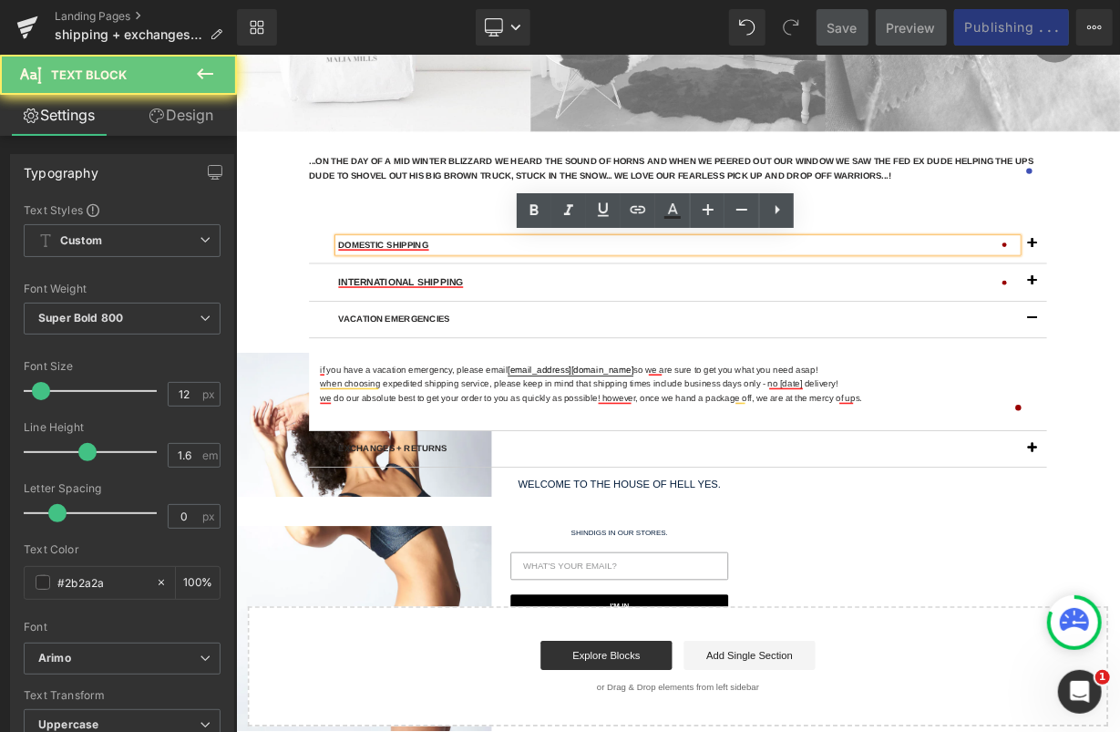
click at [694, 291] on p "domestic shipping" at bounding box center [787, 291] width 848 height 17
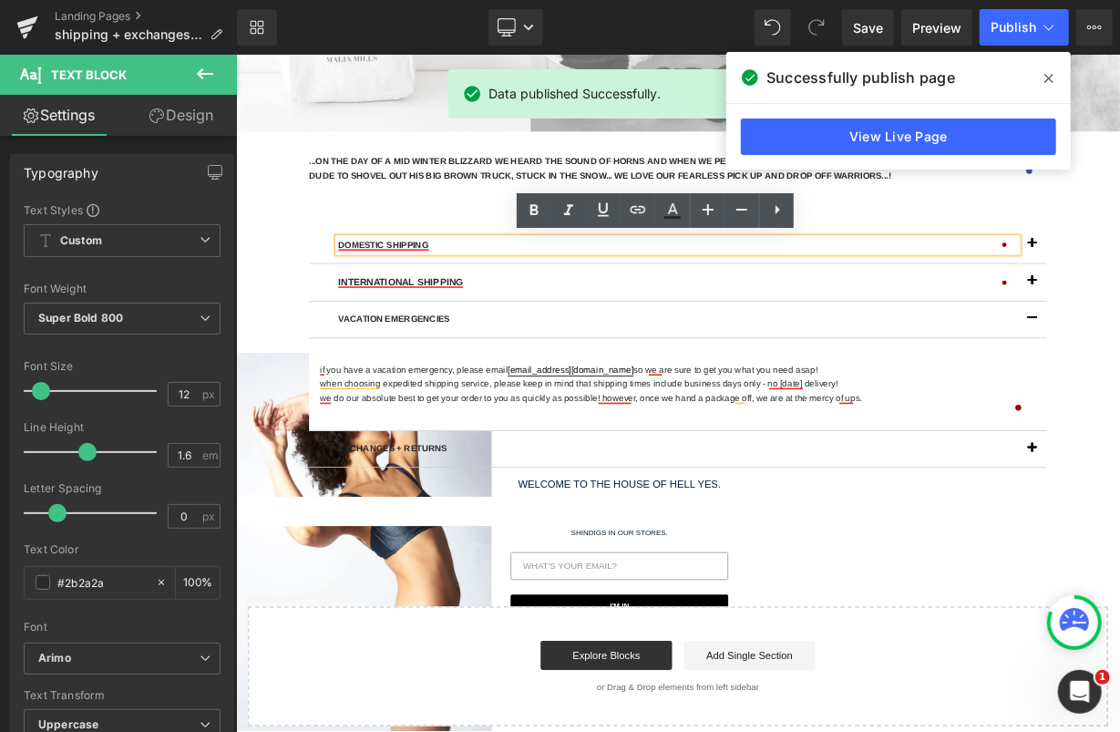
click at [235, 54] on div at bounding box center [235, 54] width 0 height 0
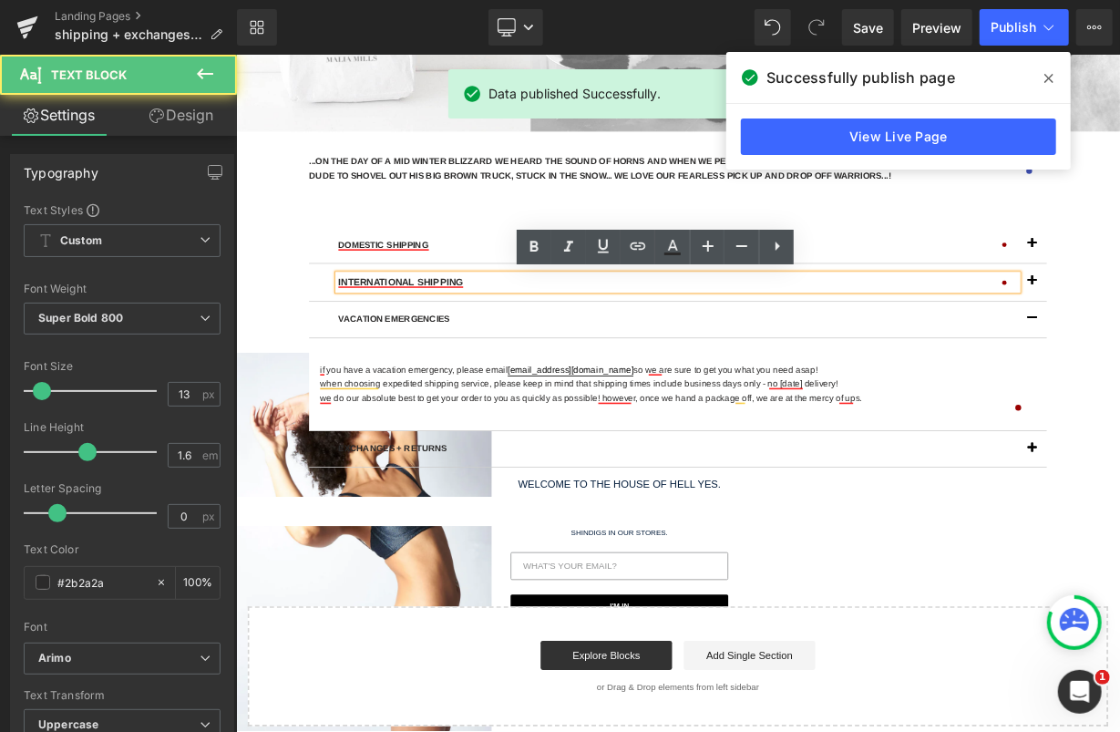
click at [655, 337] on p "international shipping" at bounding box center [787, 337] width 848 height 19
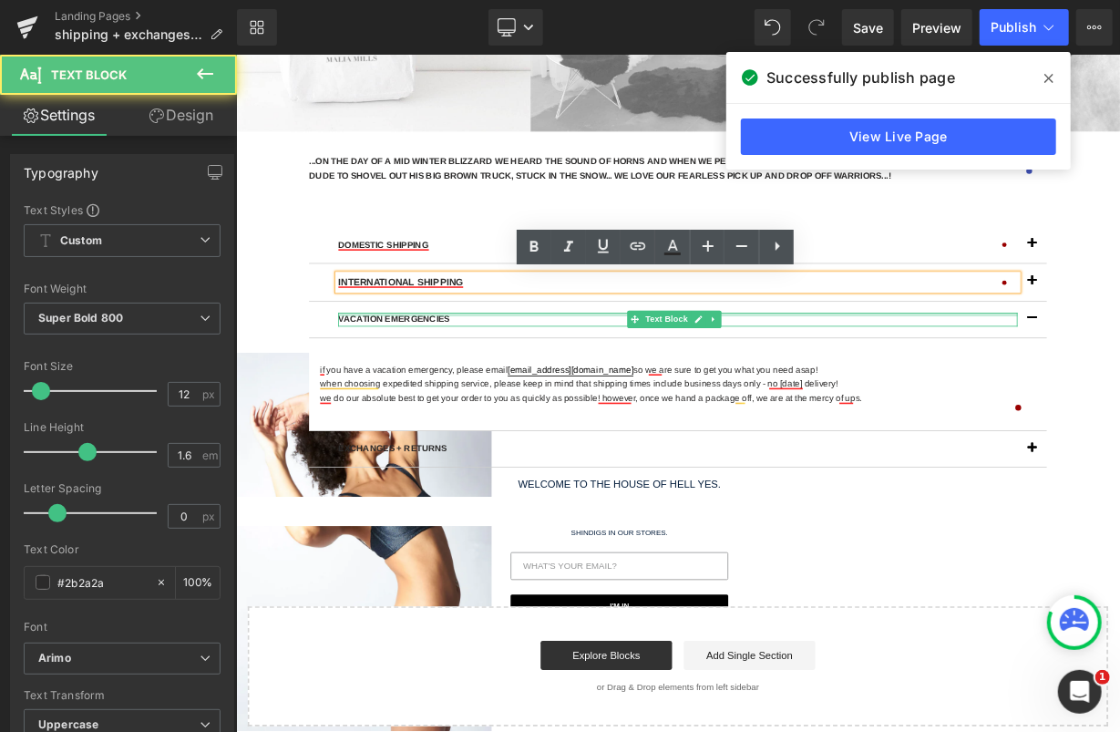
click at [666, 377] on div at bounding box center [787, 377] width 848 height 5
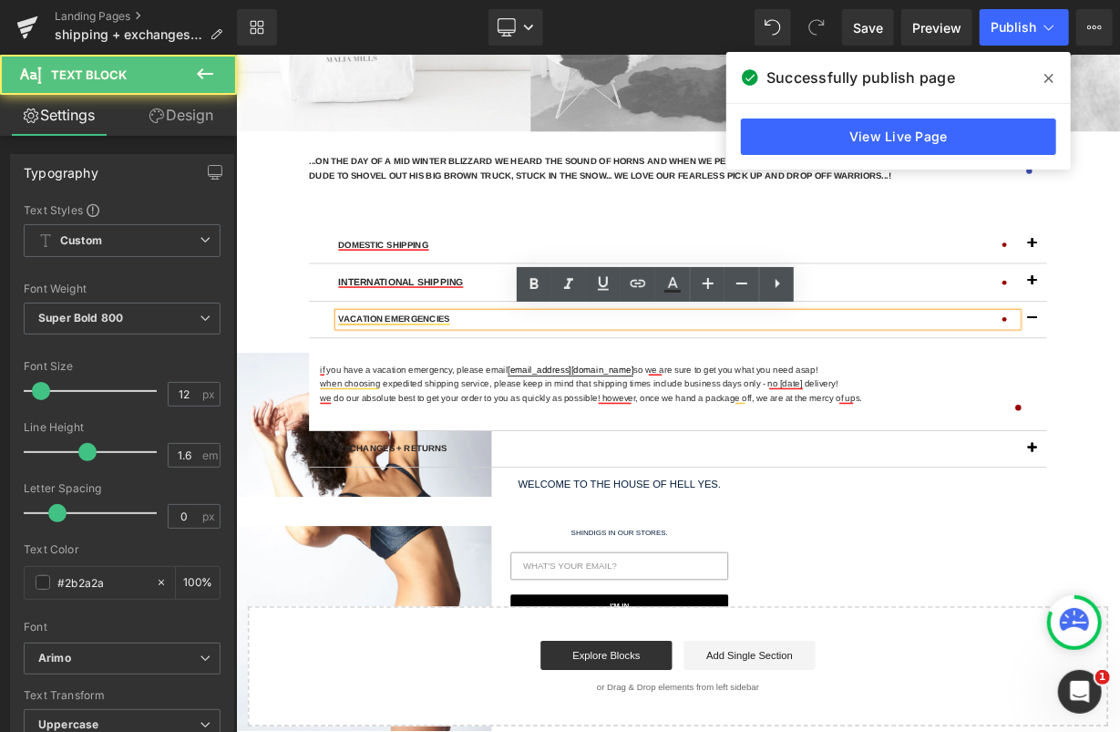
click at [666, 378] on p "vacation emergencies" at bounding box center [787, 383] width 848 height 17
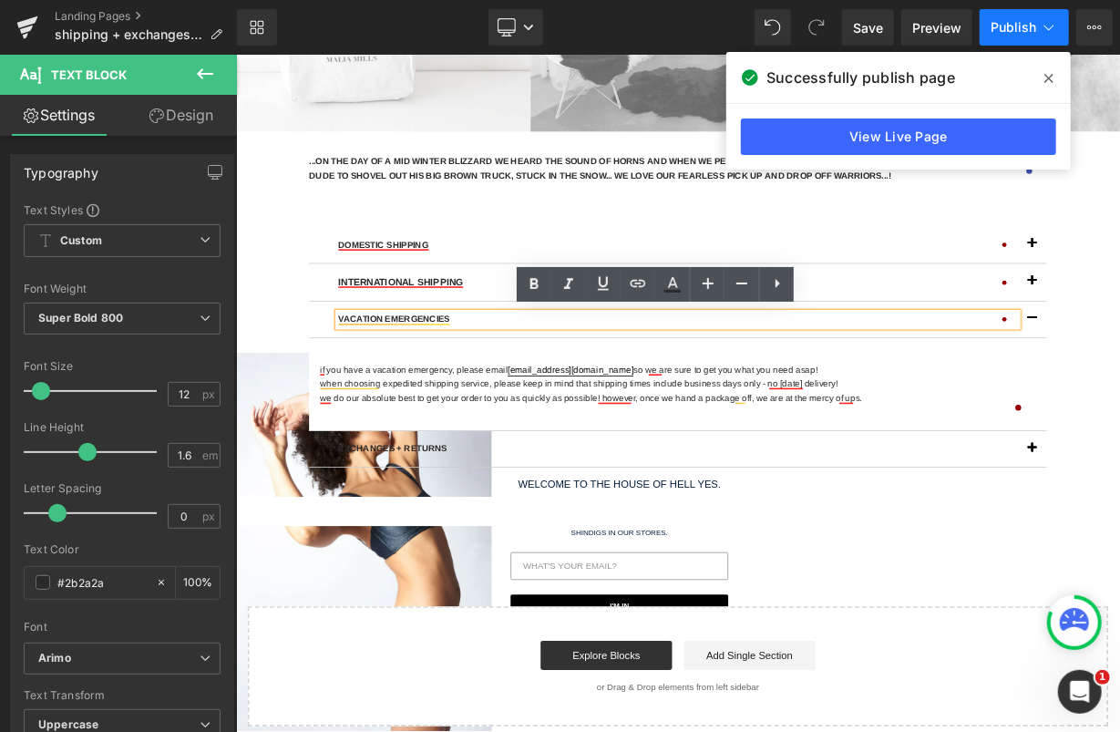
click at [1002, 25] on span "Publish" at bounding box center [1014, 27] width 46 height 15
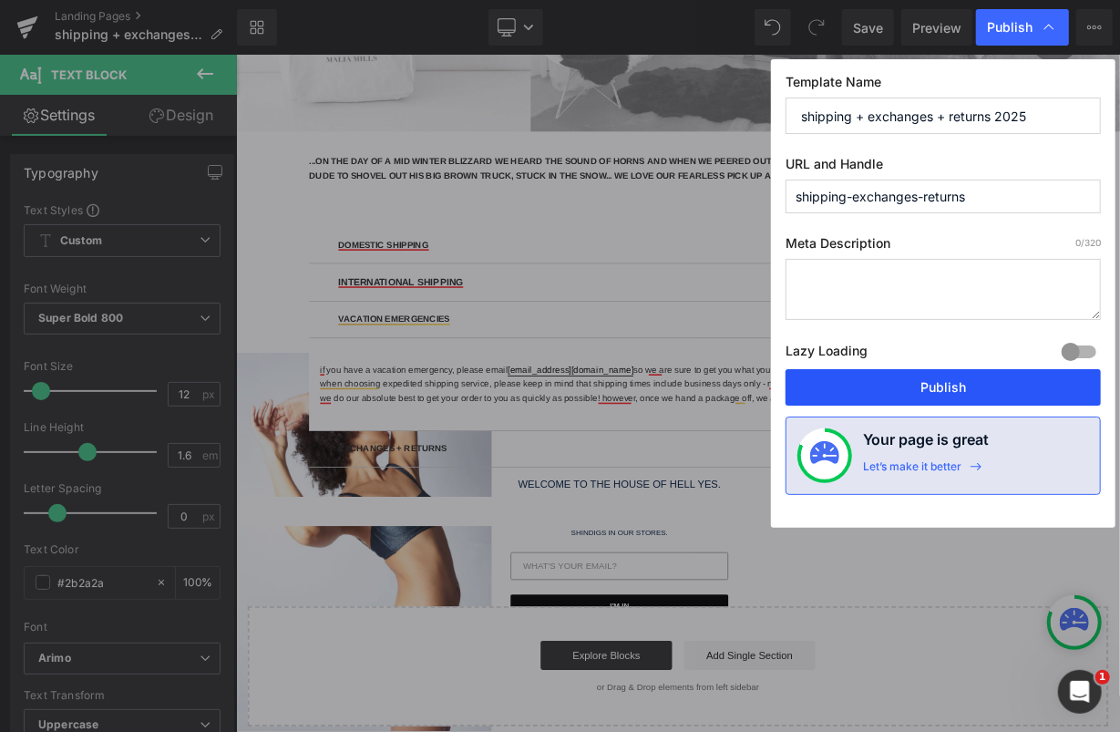
click at [906, 383] on button "Publish" at bounding box center [943, 387] width 315 height 36
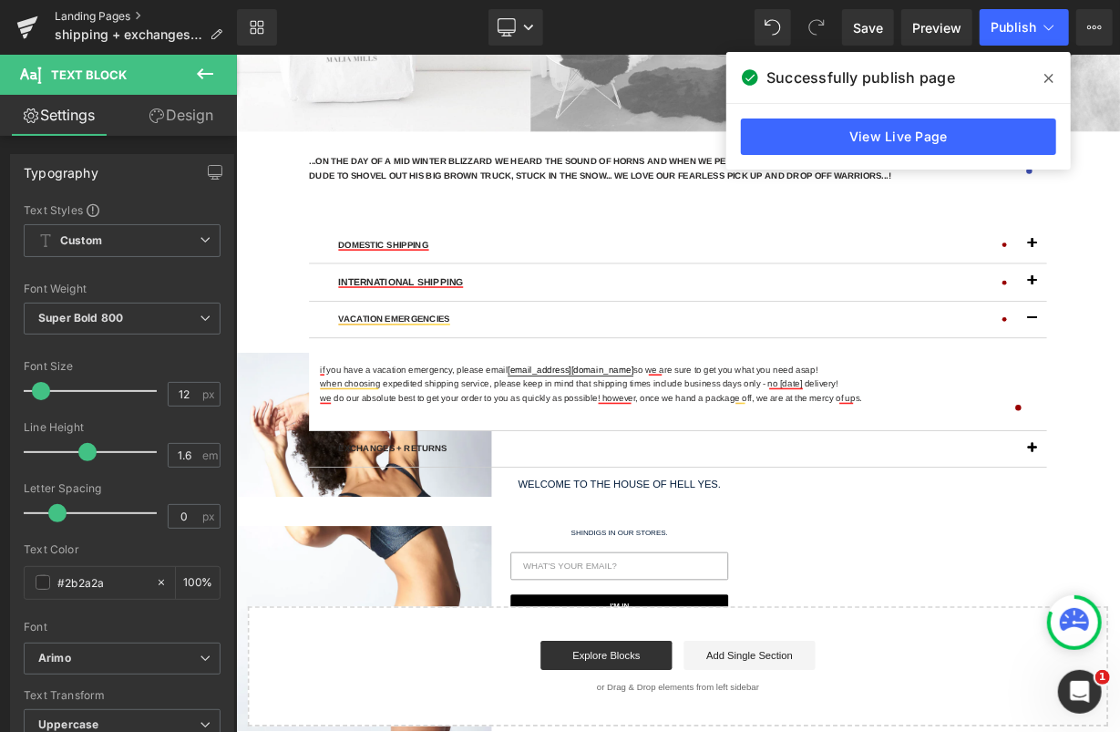
click at [66, 18] on link "Landing Pages" at bounding box center [146, 16] width 182 height 15
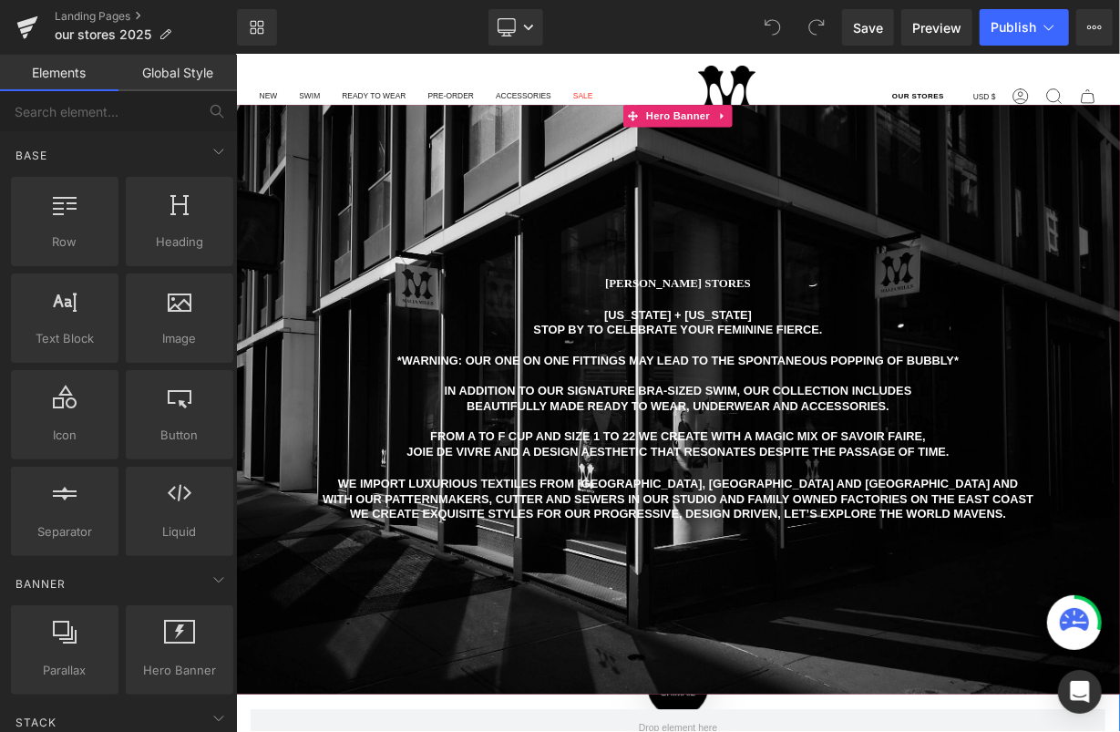
scroll to position [218, 0]
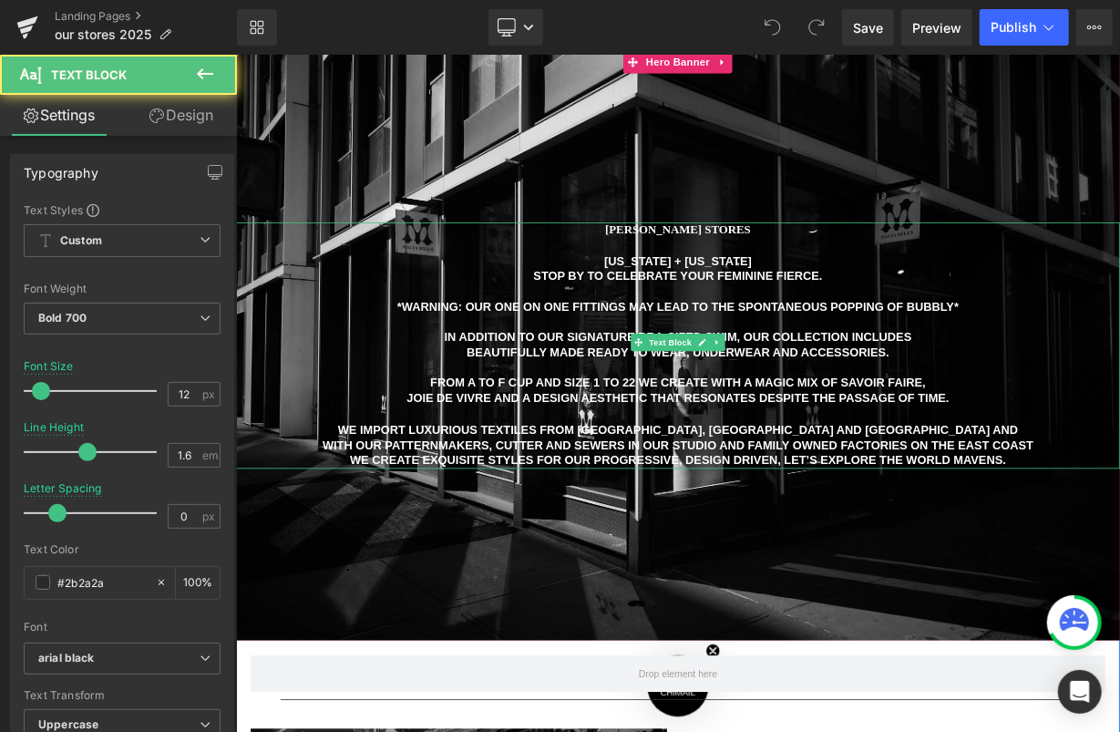
click at [722, 281] on span "malia mills stores" at bounding box center [785, 272] width 181 height 15
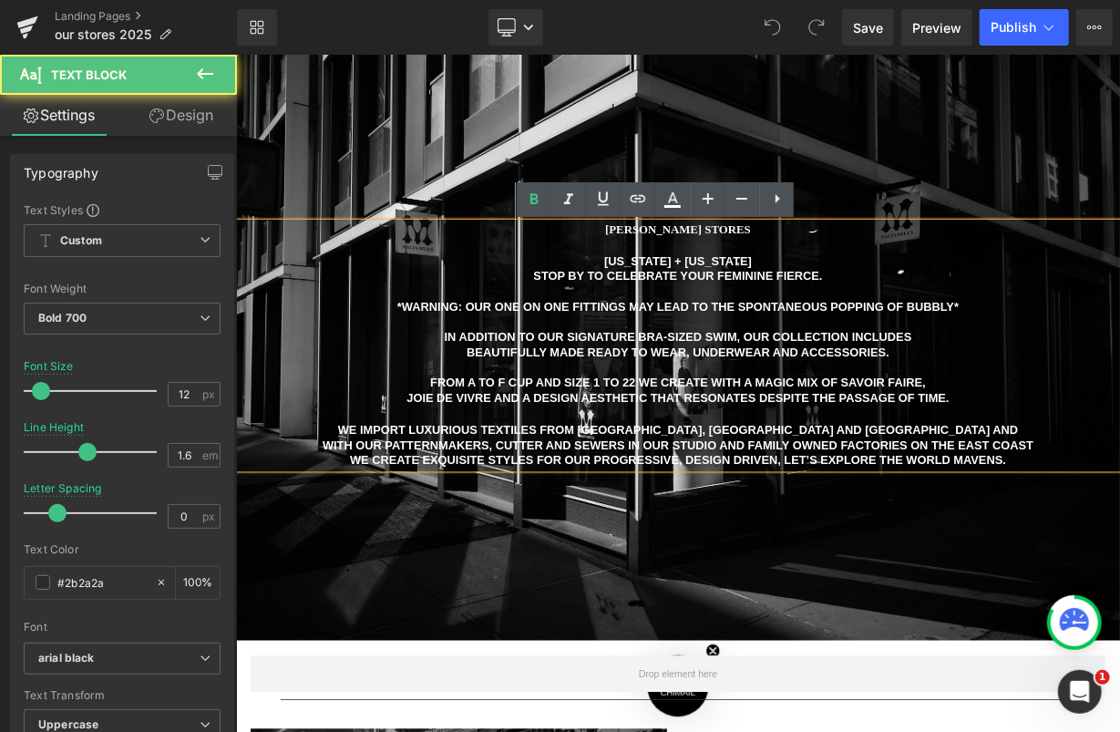
scroll to position [0, 0]
click at [724, 277] on span "malia mills stores" at bounding box center [785, 272] width 181 height 15
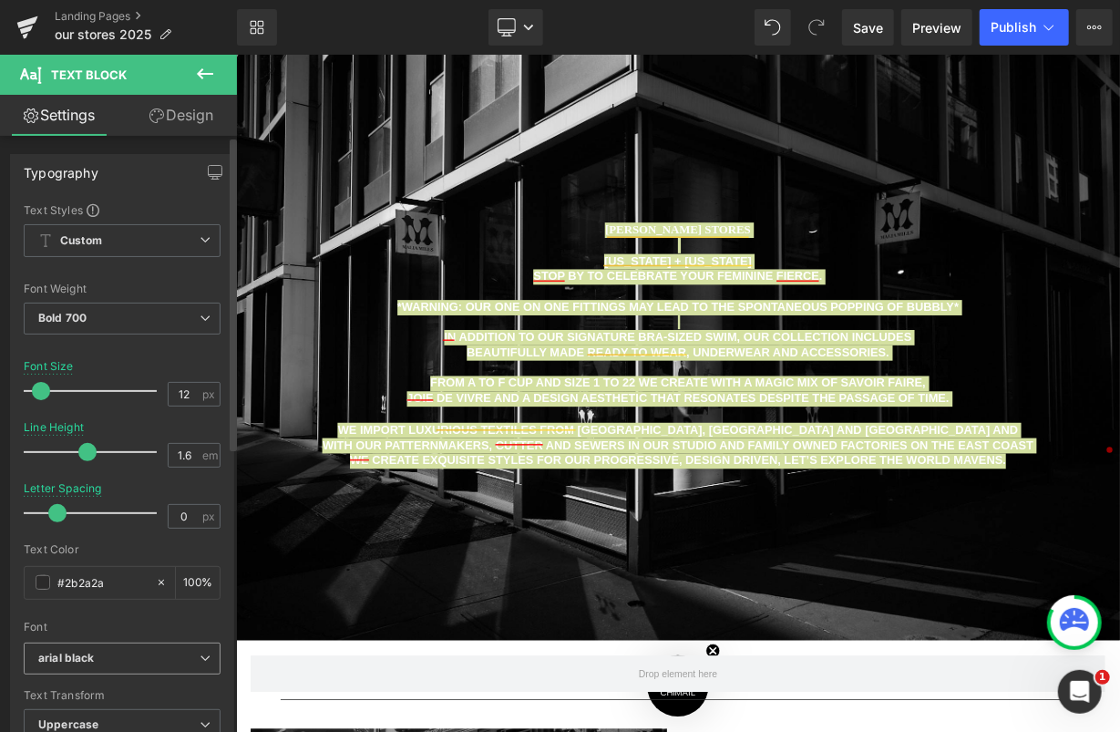
click at [104, 659] on b "arial black" at bounding box center [118, 658] width 161 height 15
click at [115, 714] on li "Arimo" at bounding box center [123, 720] width 198 height 29
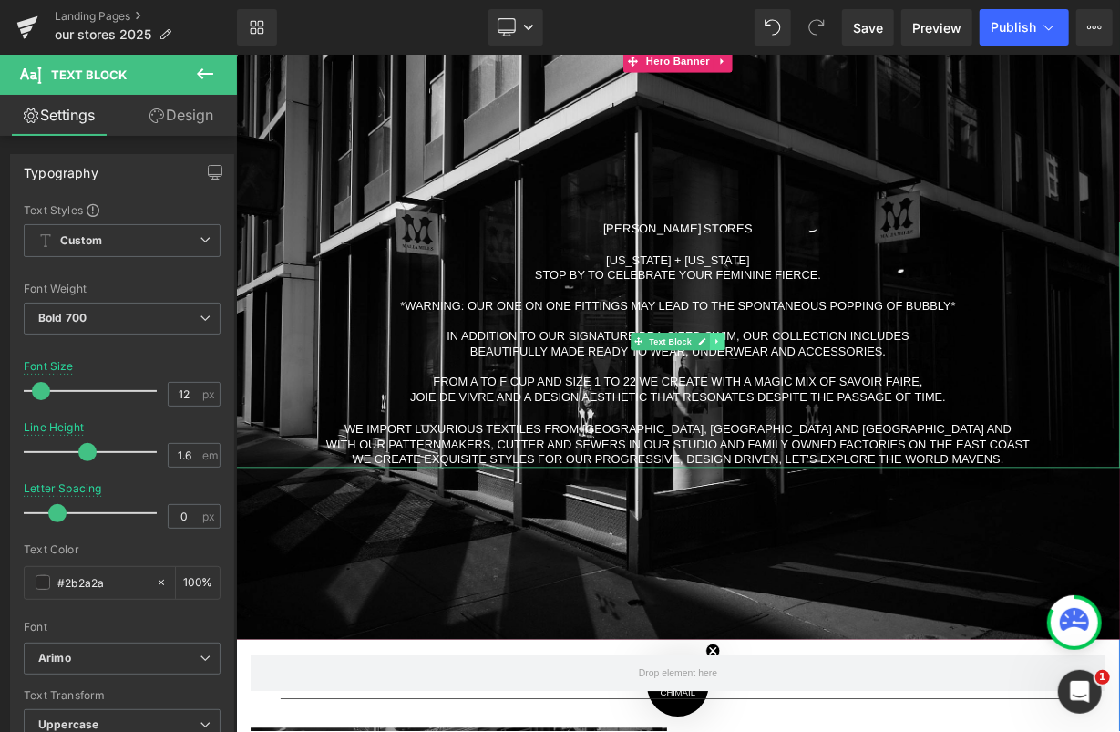
click at [835, 415] on icon at bounding box center [835, 411] width 10 height 11
click at [885, 406] on span "in addition to our signature bra-sized swim, our collection includes" at bounding box center [786, 403] width 577 height 15
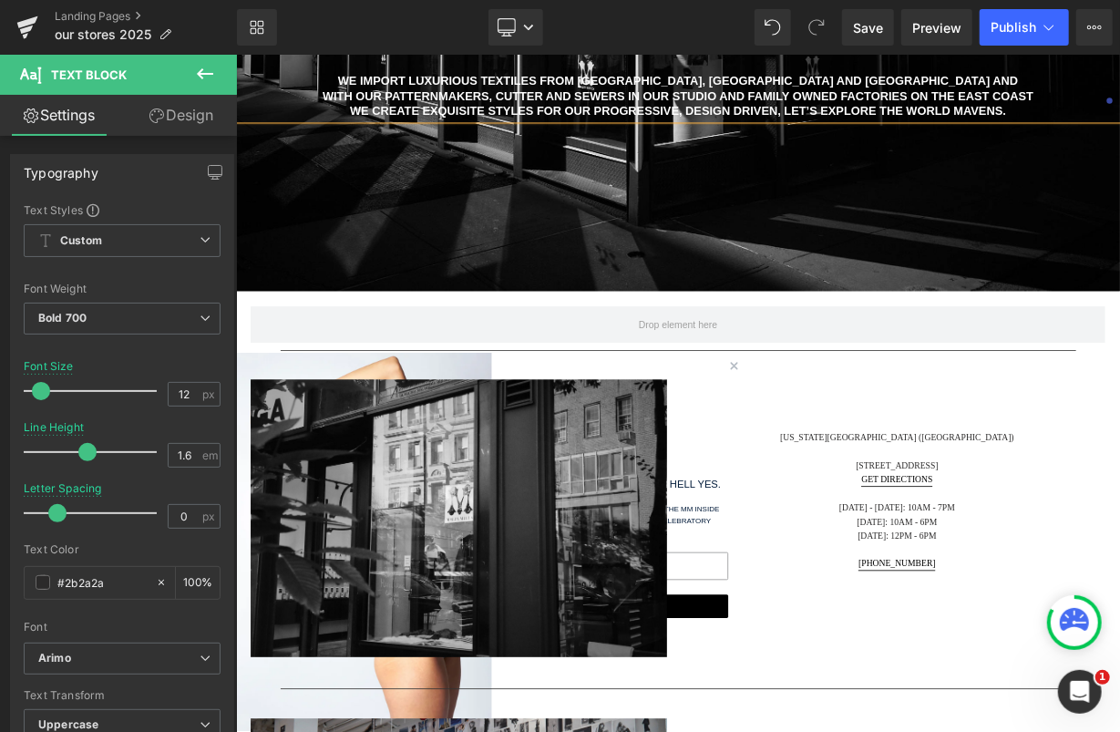
scroll to position [682, 0]
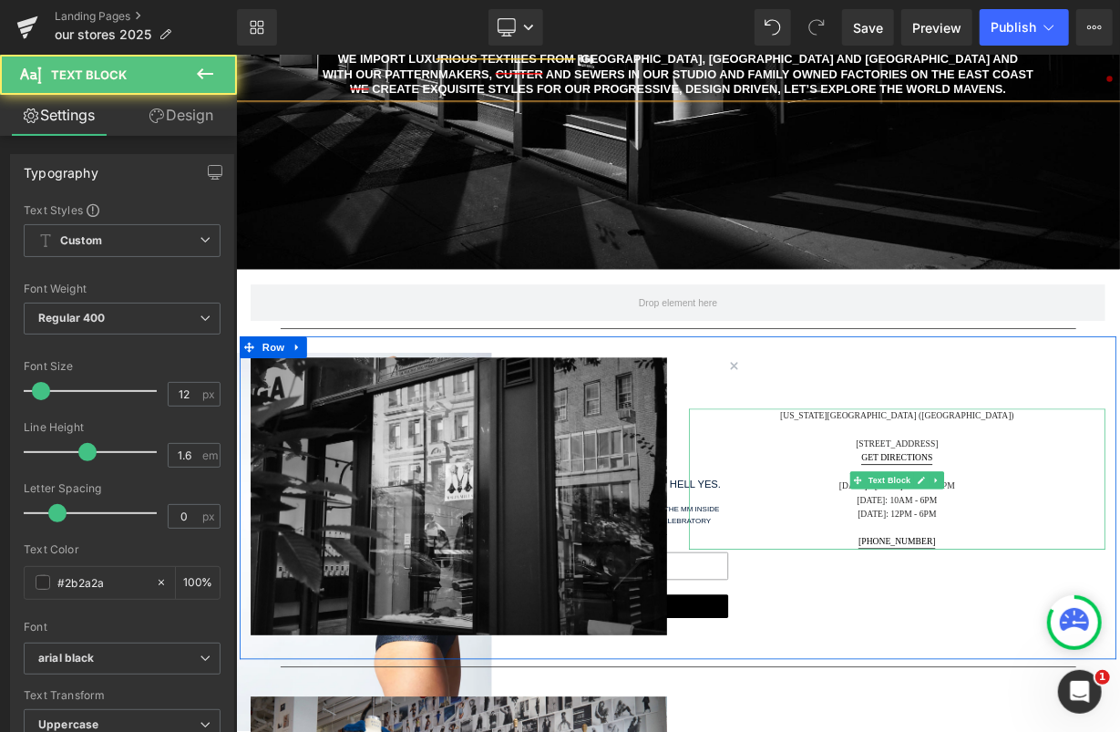
click at [1046, 498] on p "New York City (Upper East Side)" at bounding box center [1059, 503] width 519 height 17
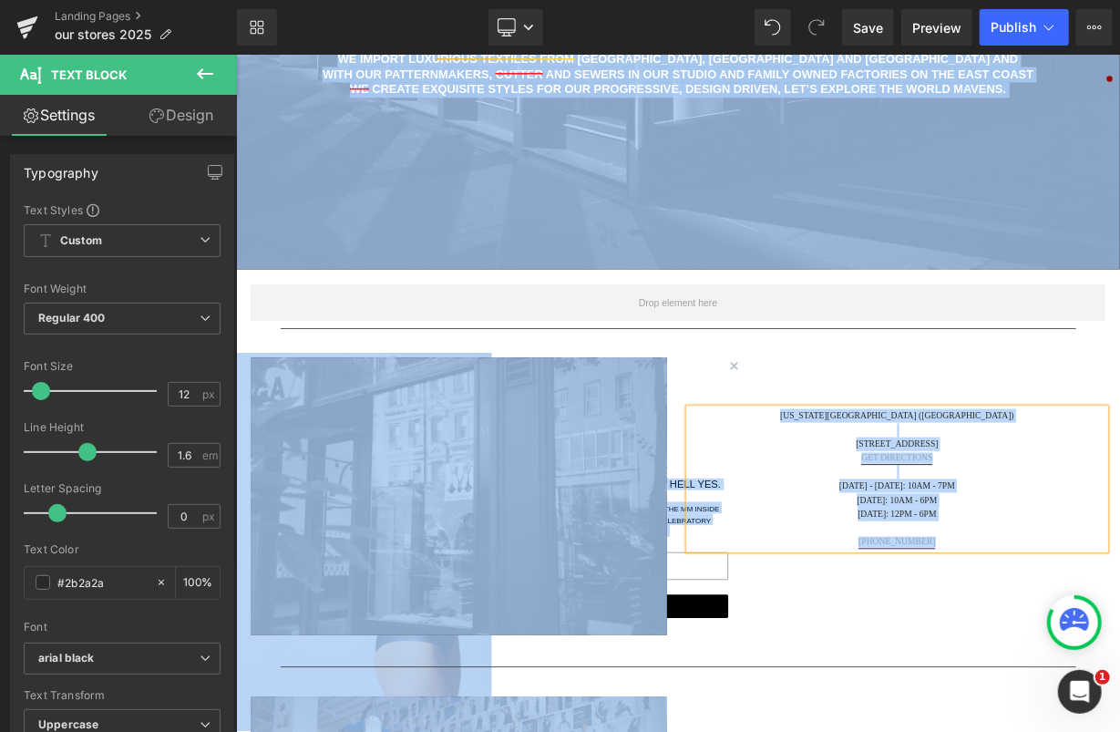
click at [924, 513] on p at bounding box center [1059, 521] width 519 height 17
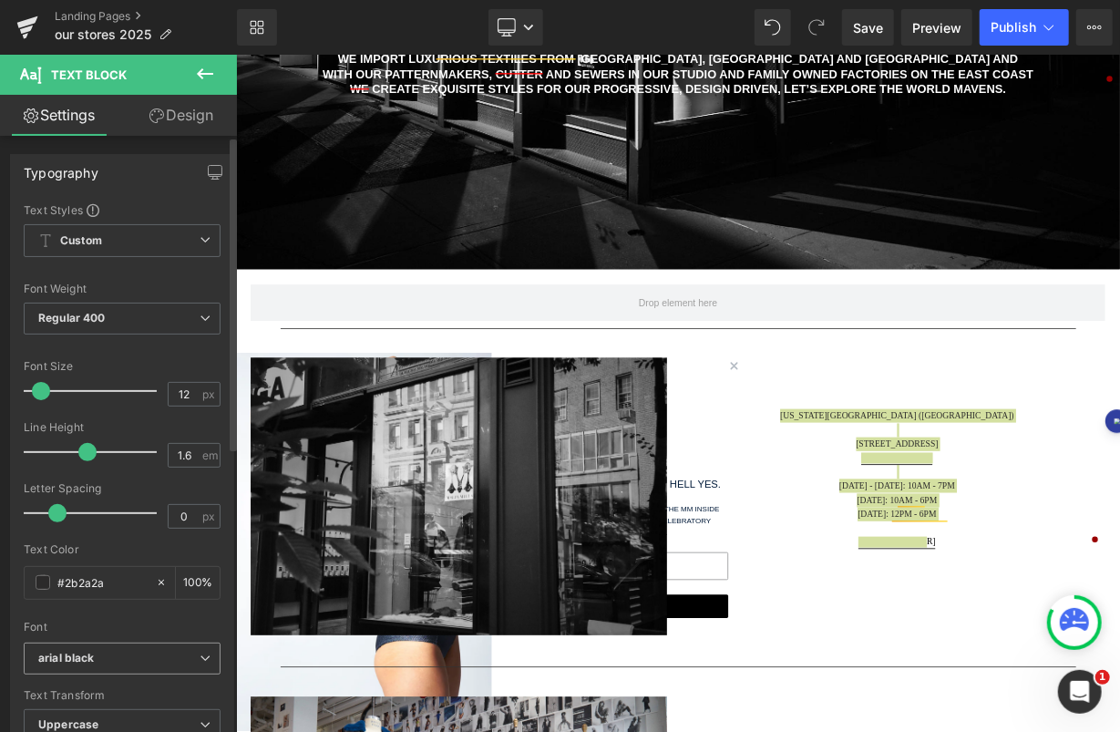
click at [87, 659] on icon "arial black" at bounding box center [66, 658] width 57 height 15
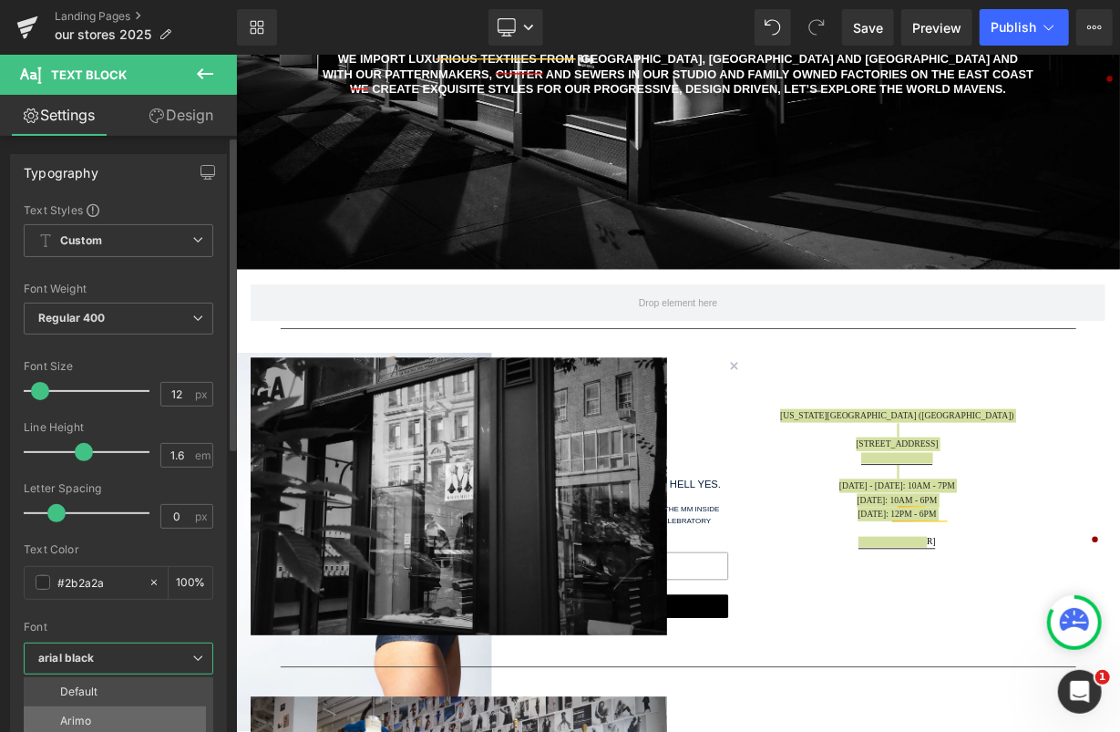
click at [94, 706] on li "Arimo" at bounding box center [123, 720] width 198 height 29
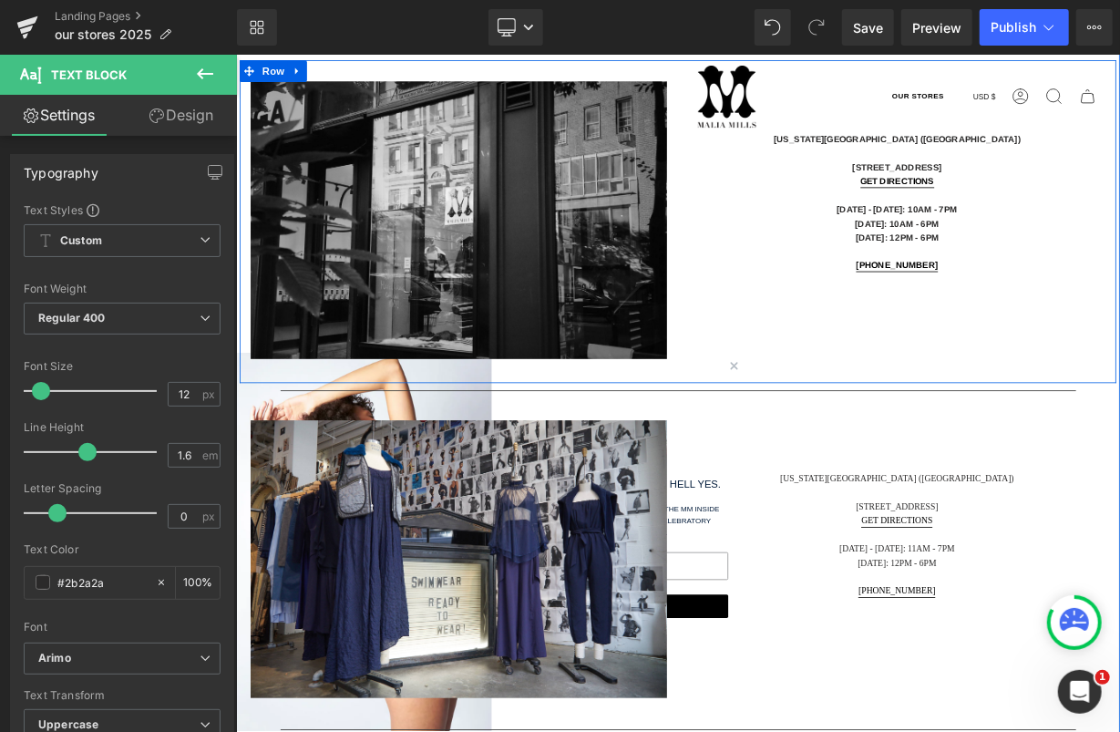
scroll to position [1075, 0]
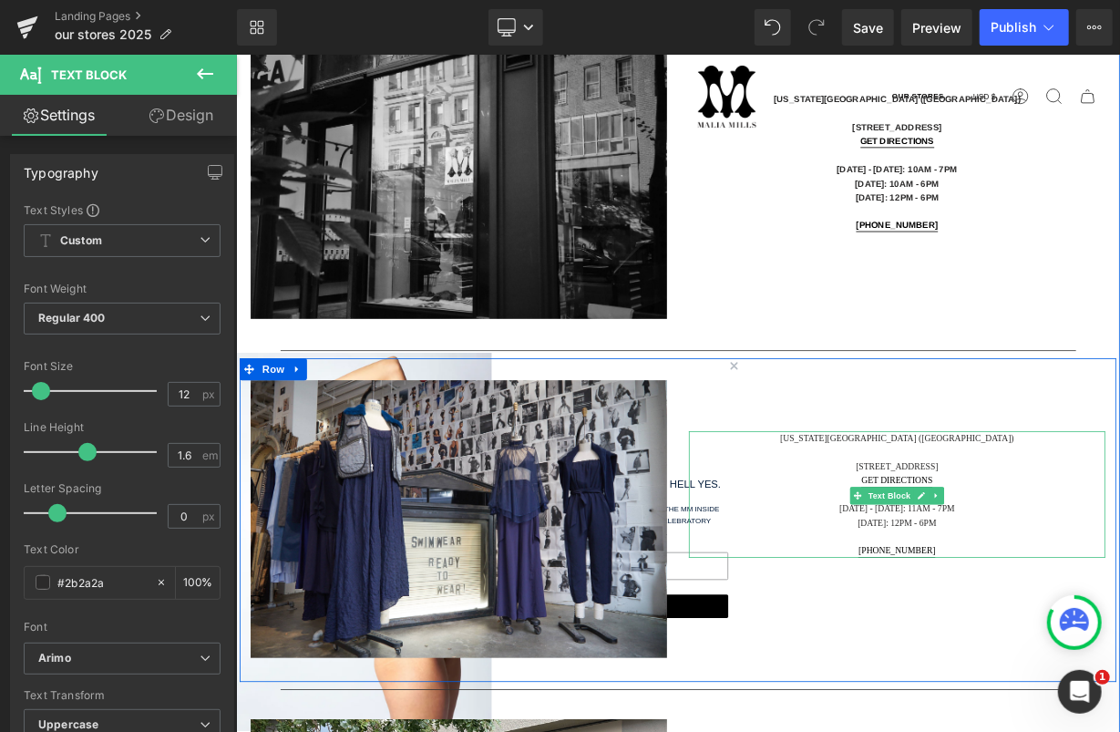
click at [1038, 567] on p "27 Wooster Street" at bounding box center [1059, 568] width 519 height 17
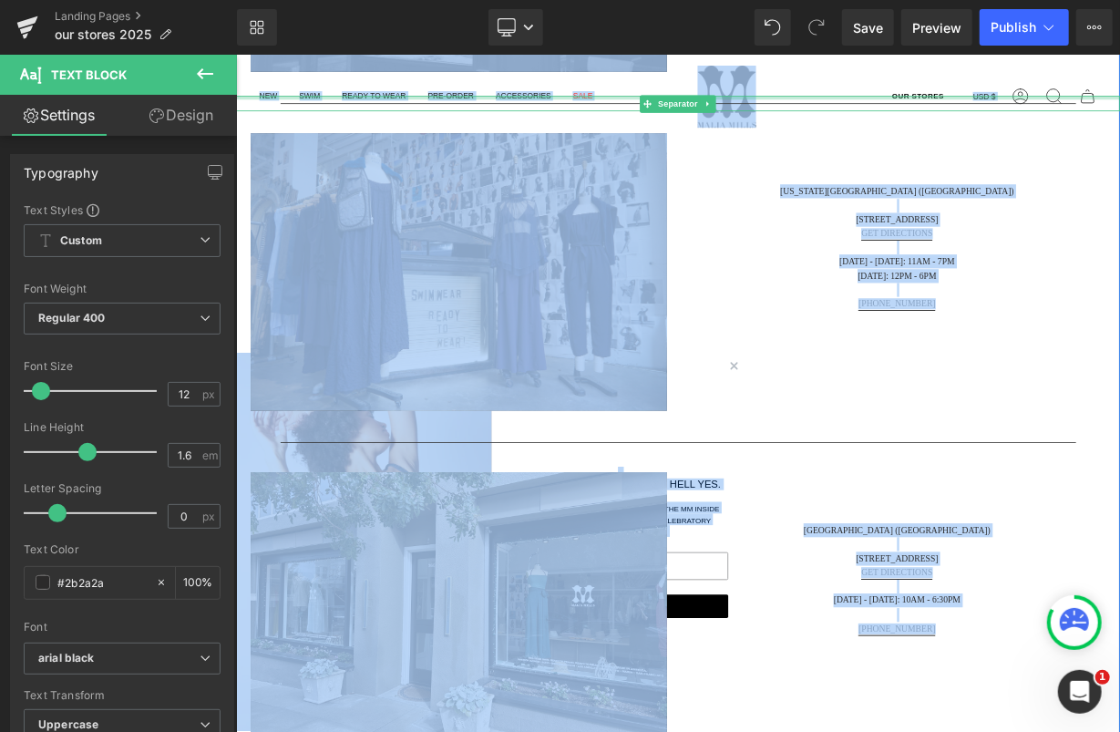
scroll to position [1445, 0]
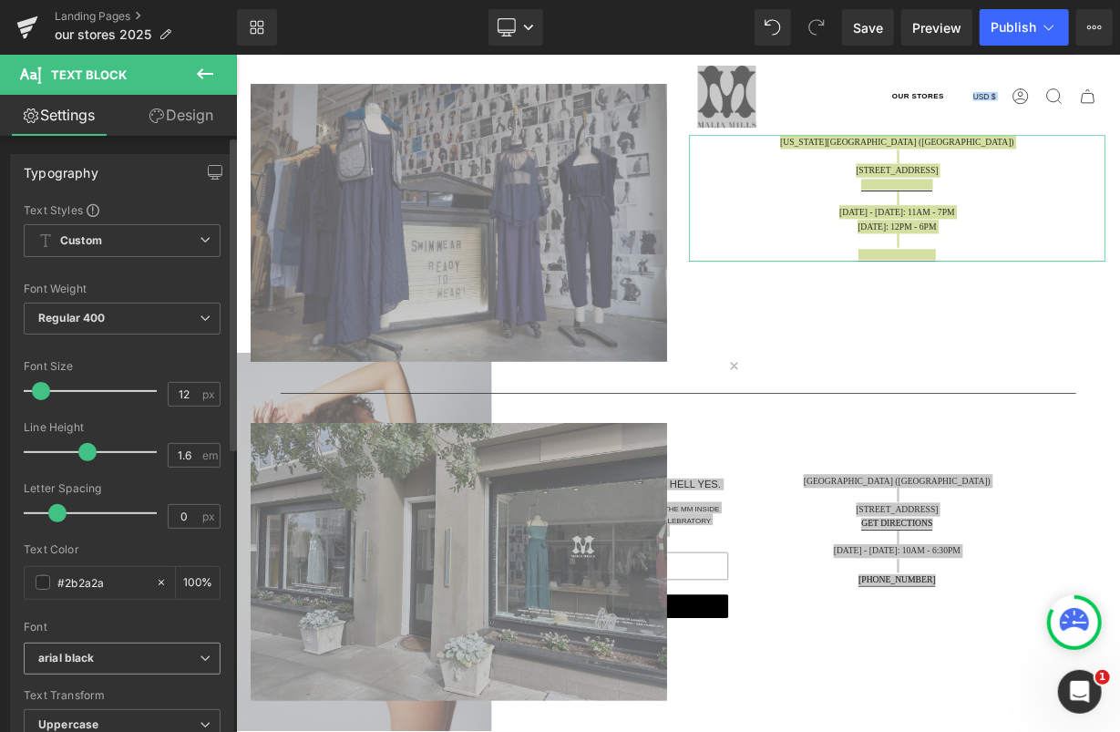
click at [96, 653] on b "arial black" at bounding box center [118, 658] width 161 height 15
click at [93, 709] on li "Arimo" at bounding box center [123, 720] width 198 height 29
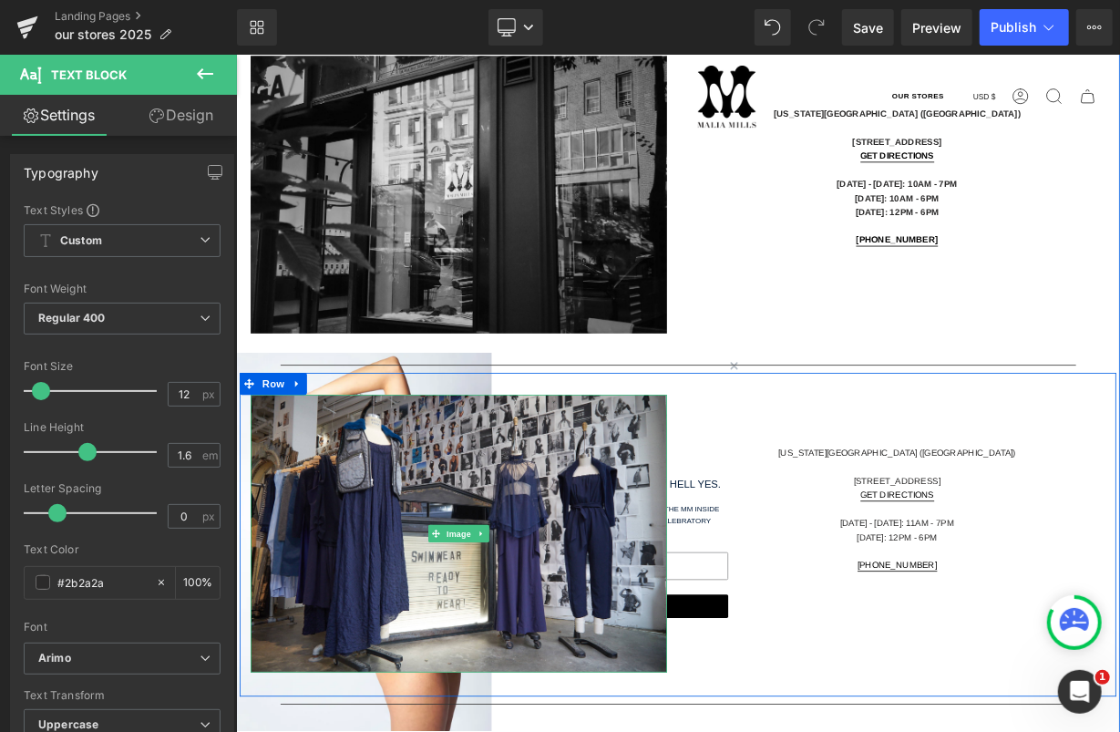
scroll to position [1021, 0]
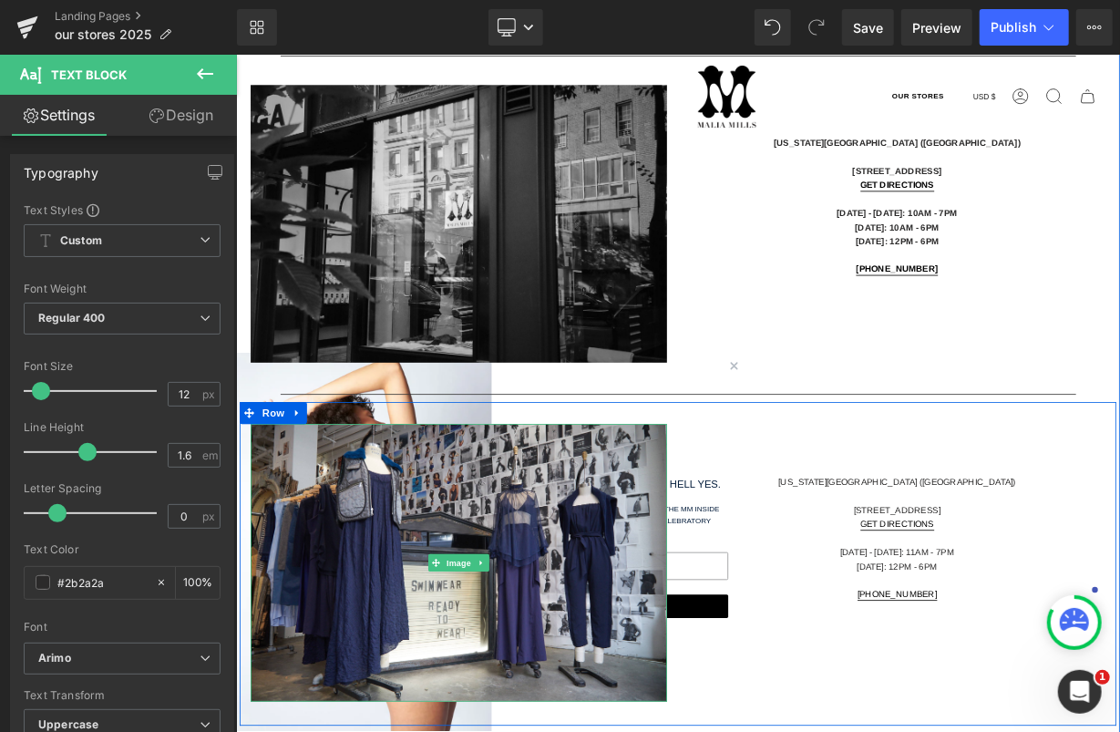
click at [1037, 607] on p at bounding box center [1059, 605] width 519 height 17
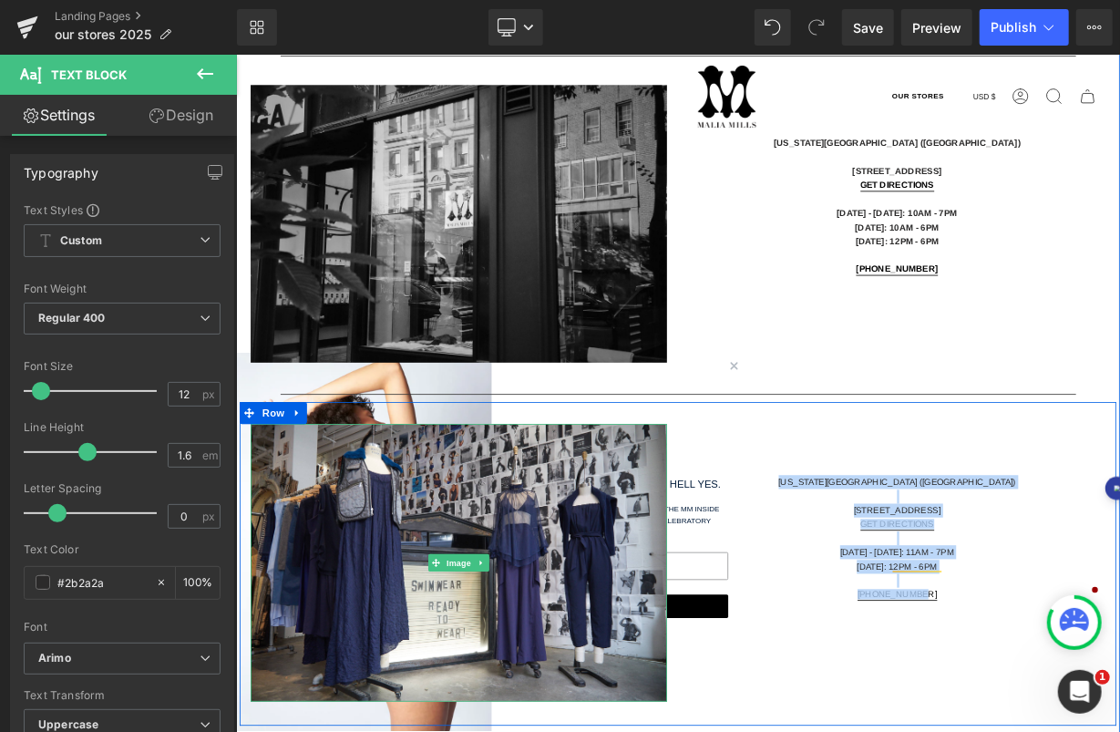
drag, startPoint x: 1101, startPoint y: 729, endPoint x: 940, endPoint y: 568, distance: 227.5
click at [940, 568] on div "New York City (SoHo) 27 Wooster Street Get Directions Monday - Saturday: 11am -…" at bounding box center [1059, 657] width 547 height 285
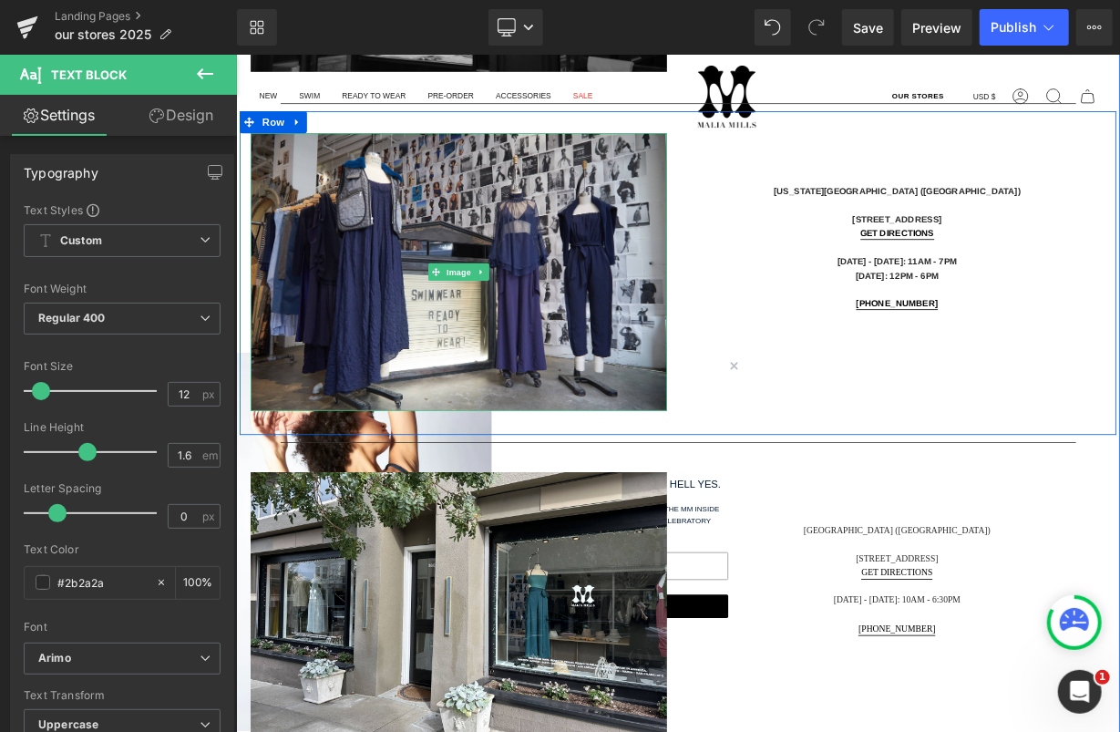
scroll to position [1418, 0]
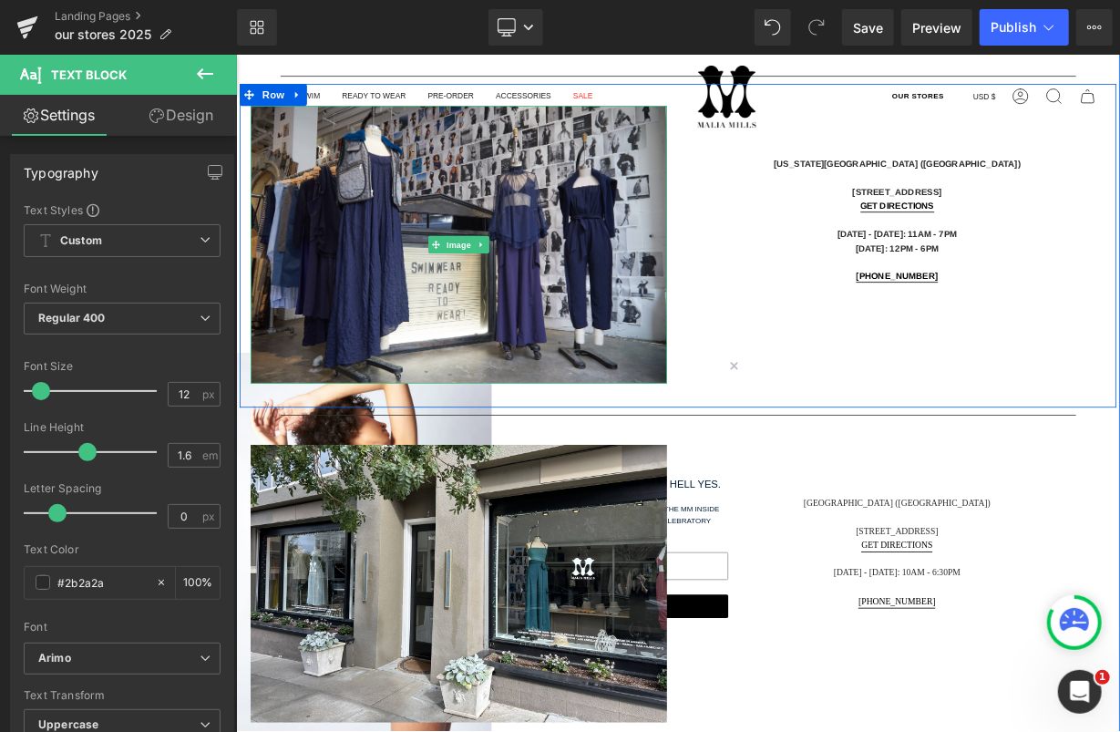
click at [990, 648] on p "3600 Sacramento Street" at bounding box center [1059, 648] width 519 height 17
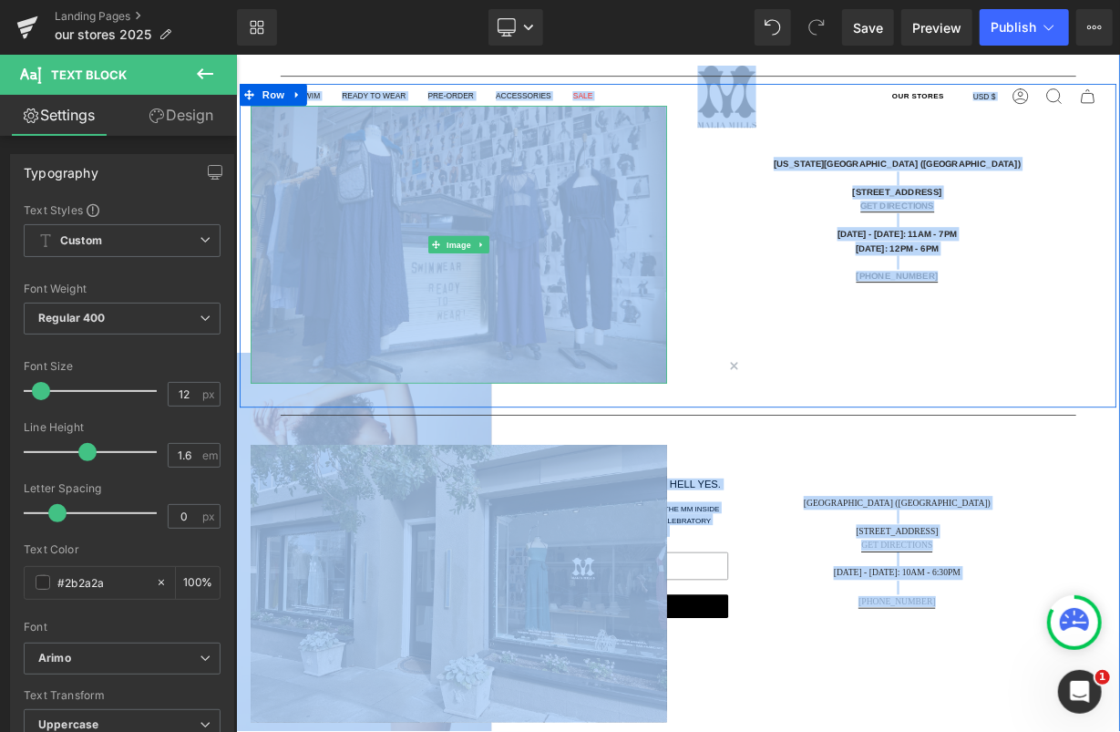
click at [958, 615] on p "San Francisco (Presidio Heights)" at bounding box center [1059, 612] width 519 height 17
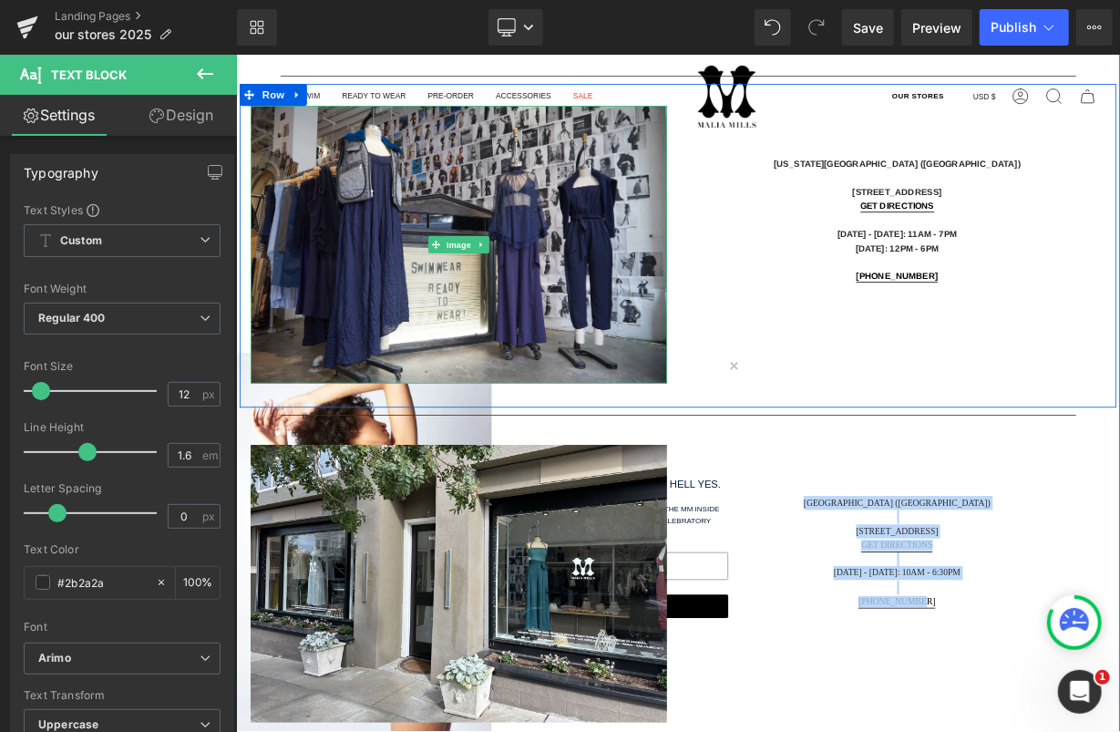
drag, startPoint x: 930, startPoint y: 613, endPoint x: 1167, endPoint y: 783, distance: 292.1
click at [1119, 731] on div "San Francisco (Presidio Heights) 3600 Sacramento Street GET DIRECTIONS Tuesday …" at bounding box center [1059, 674] width 547 height 268
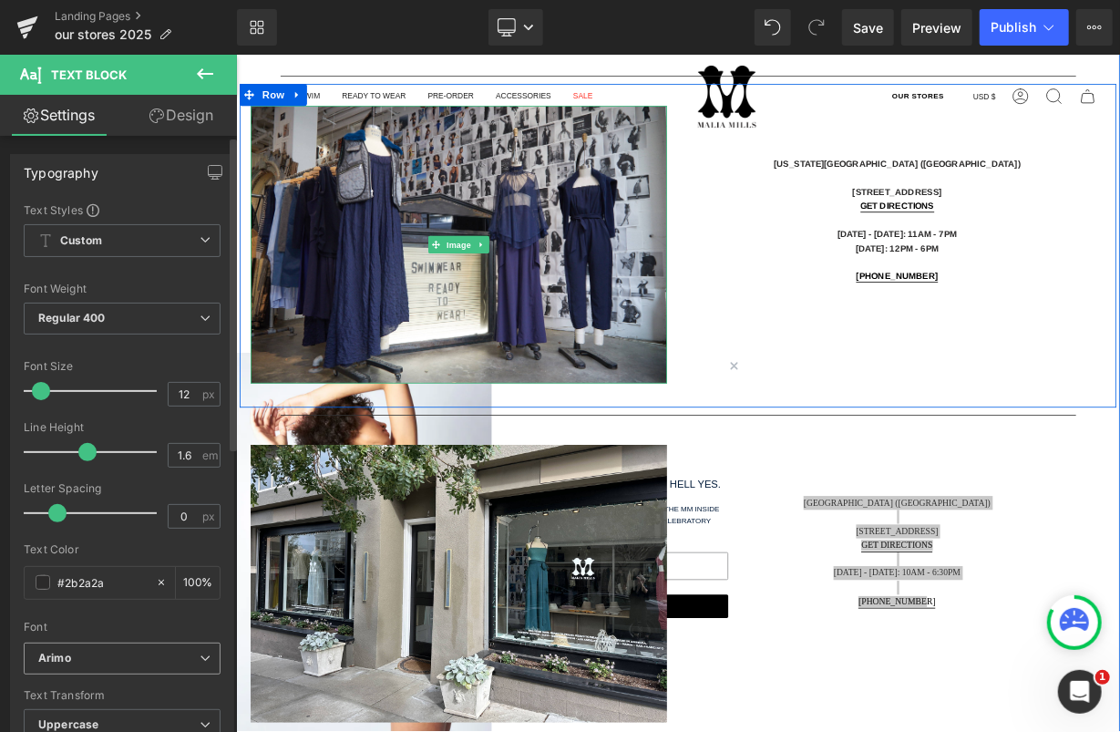
click at [101, 658] on b "Arimo" at bounding box center [118, 658] width 161 height 15
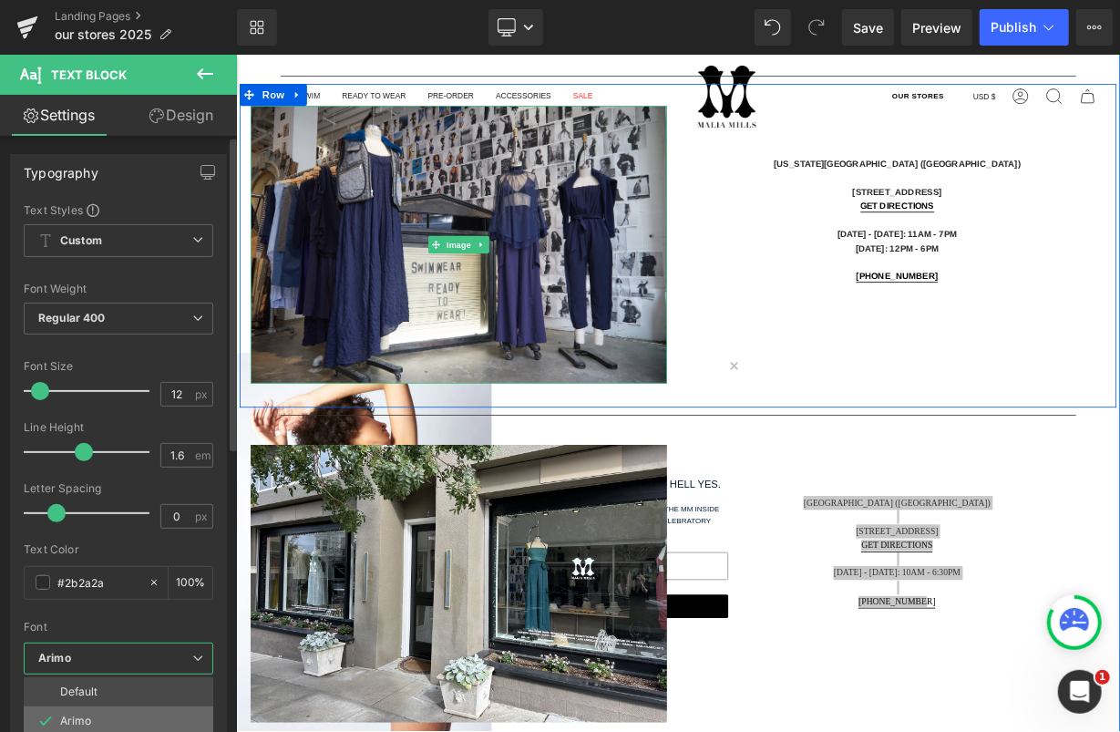
click at [97, 716] on li "Arimo" at bounding box center [123, 720] width 198 height 29
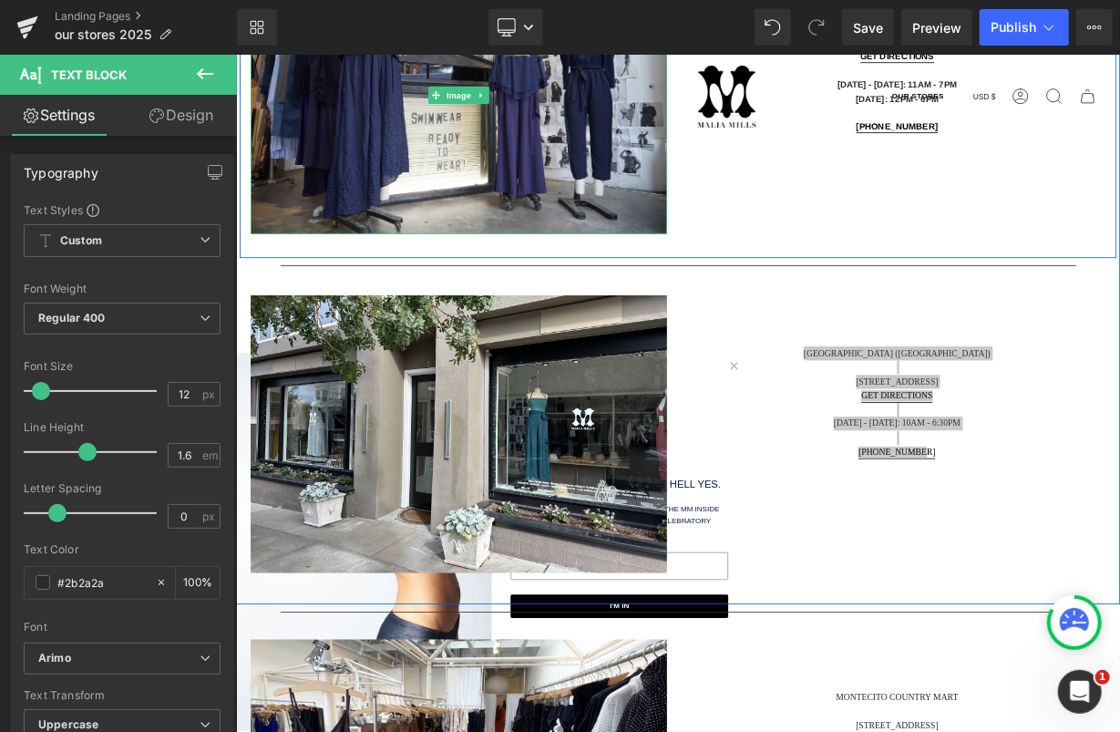
scroll to position [1636, 0]
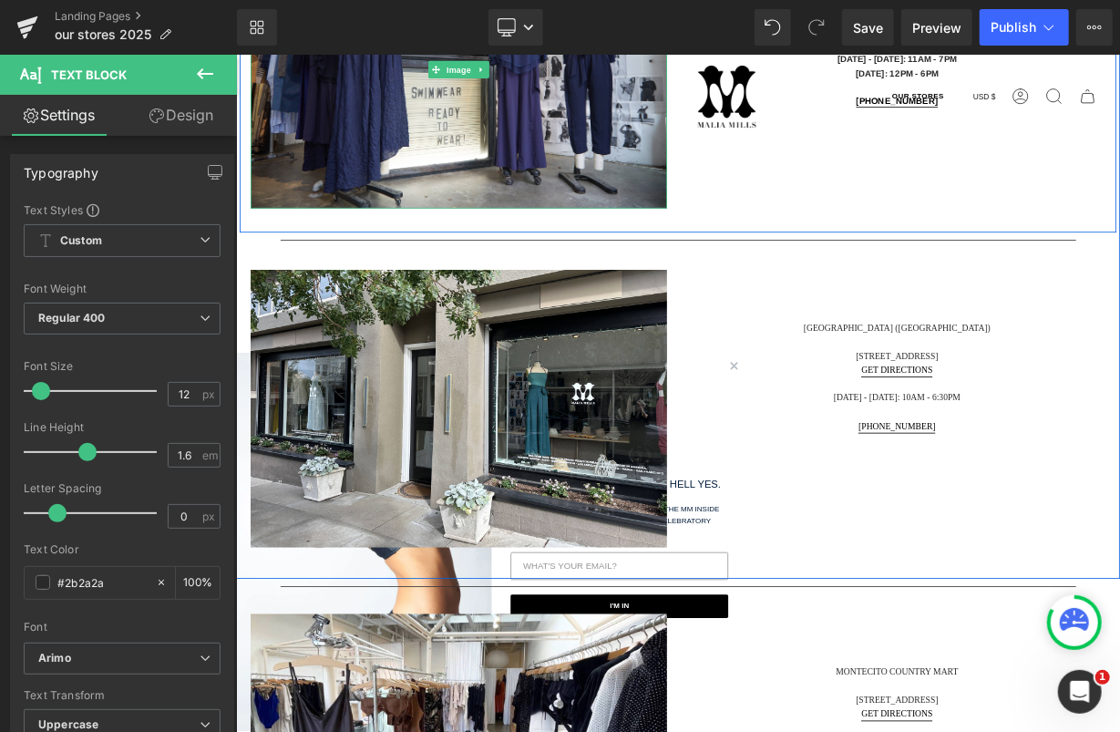
click at [1034, 554] on div "San Francisco (Presidio Heights) 3600 Sacramento Street GET DIRECTIONS Tuesday …" at bounding box center [1059, 457] width 547 height 268
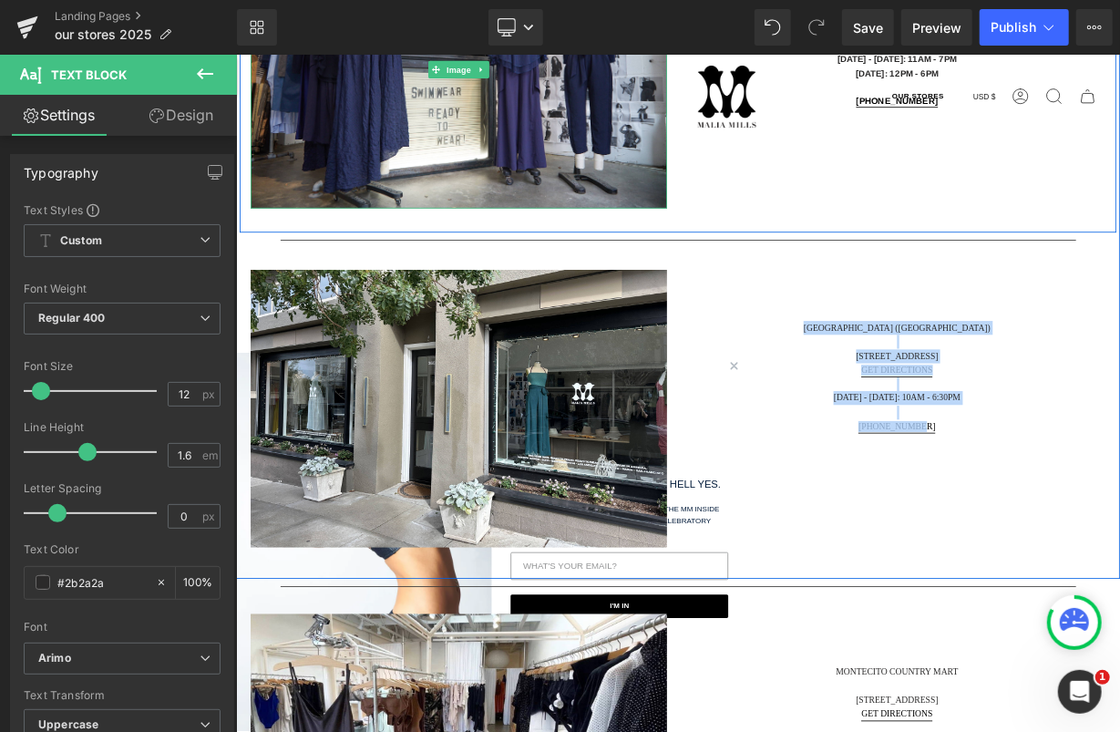
drag, startPoint x: 1118, startPoint y: 521, endPoint x: 928, endPoint y: 396, distance: 228.2
click at [928, 396] on div "San Francisco (Presidio Heights) 3600 Sacramento Street GET DIRECTIONS Tuesday …" at bounding box center [1059, 456] width 519 height 140
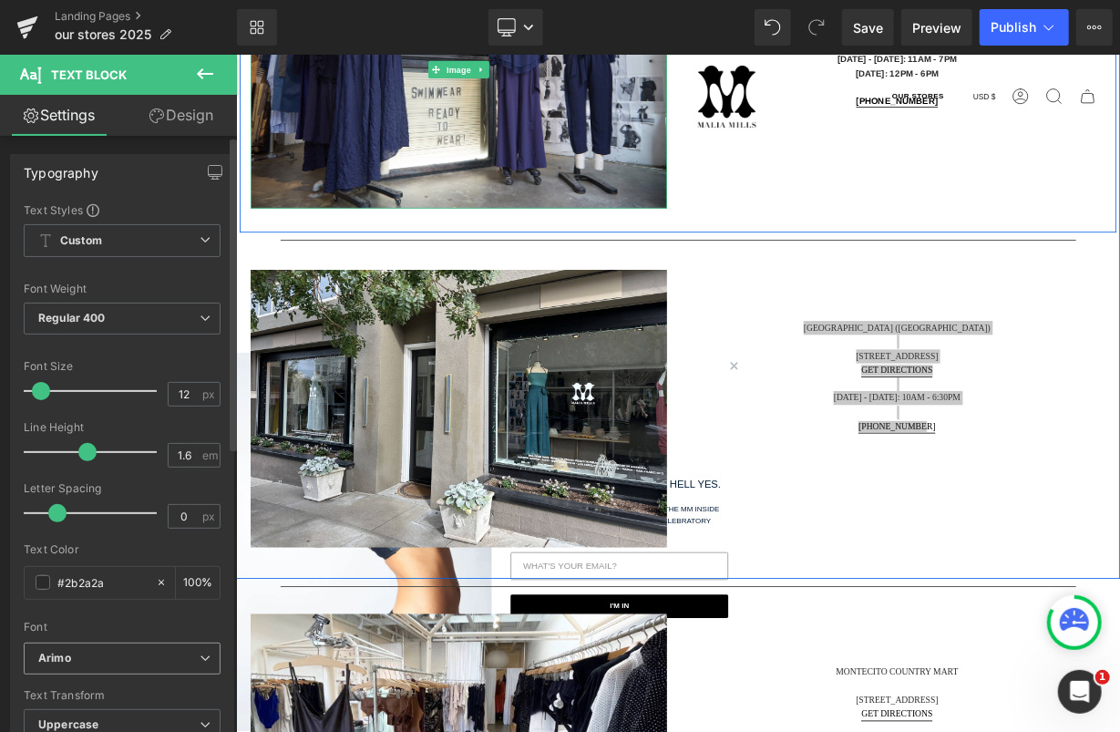
click at [104, 668] on span "Arimo" at bounding box center [122, 658] width 197 height 32
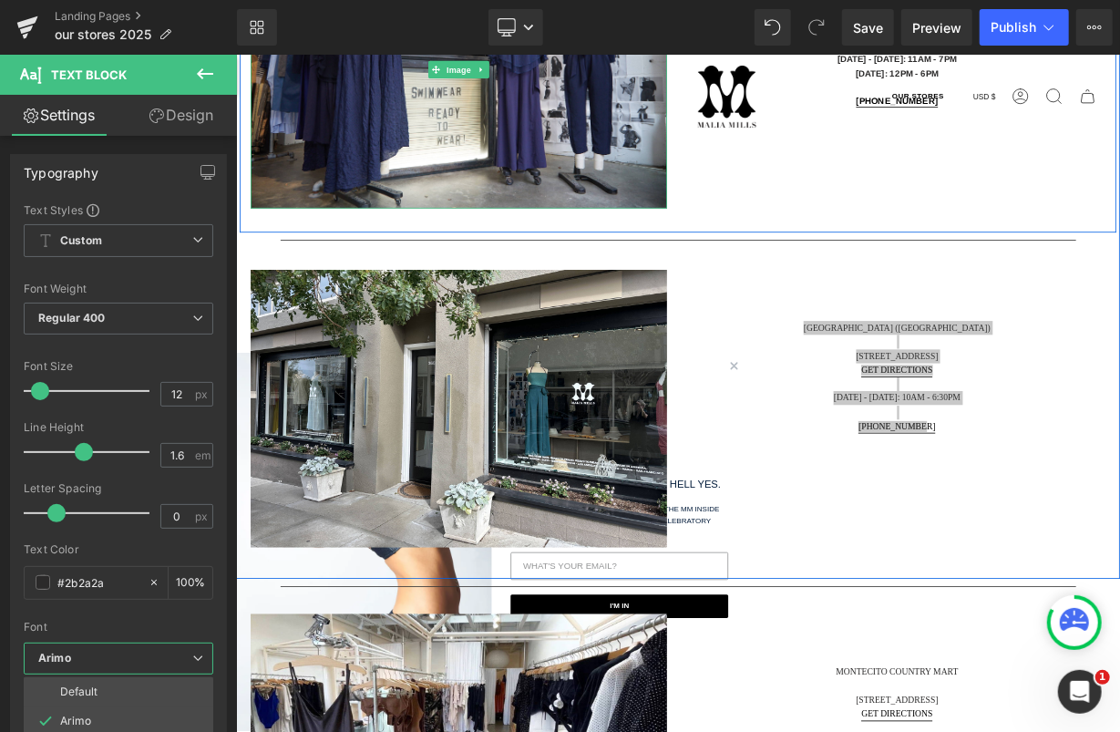
scroll to position [1875, 0]
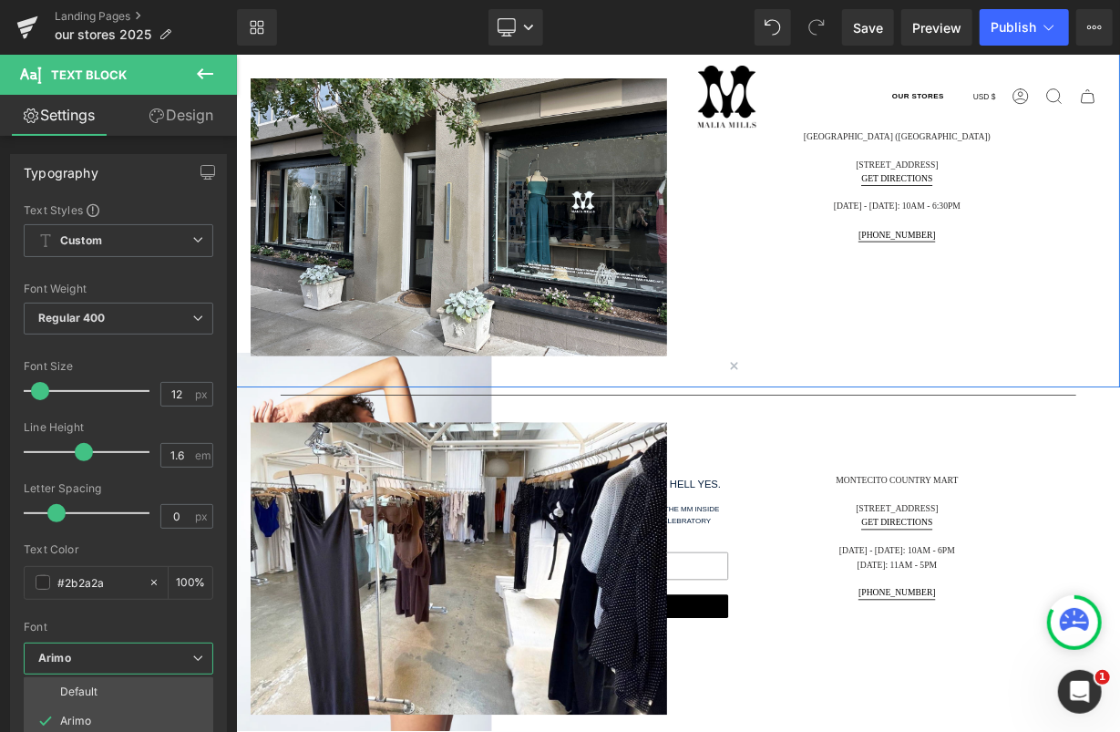
click at [853, 439] on div at bounding box center [786, 476] width 1103 height 844
click at [858, 441] on div at bounding box center [786, 476] width 1103 height 844
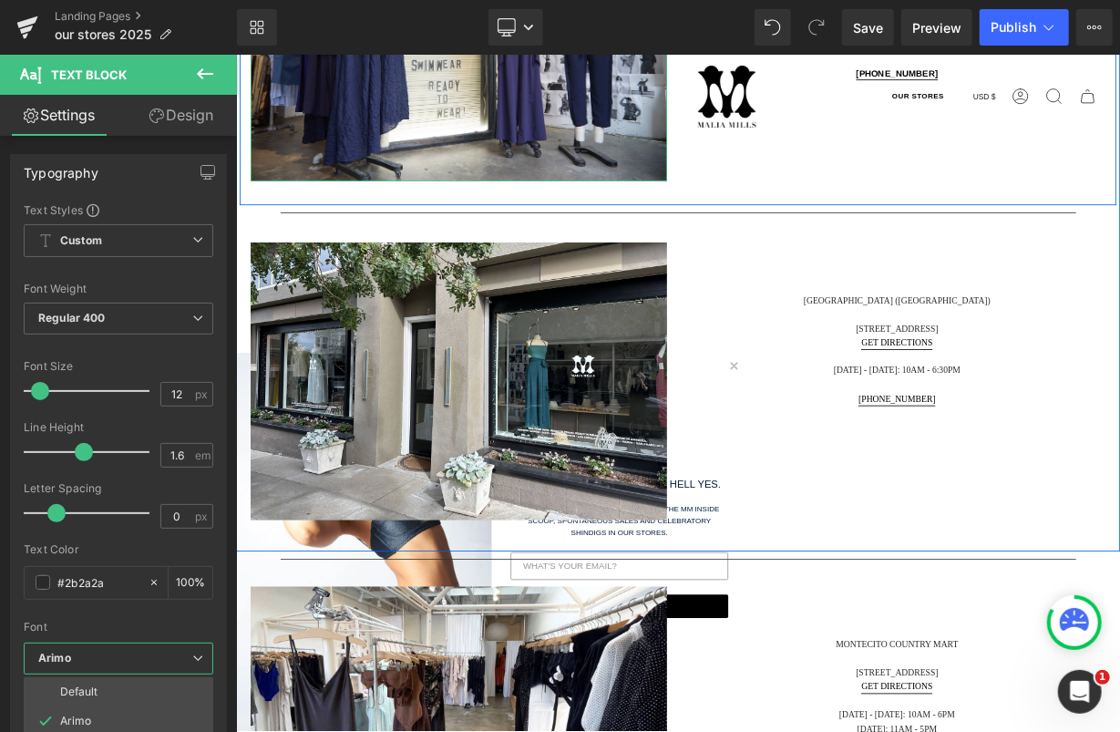
scroll to position [1644, 0]
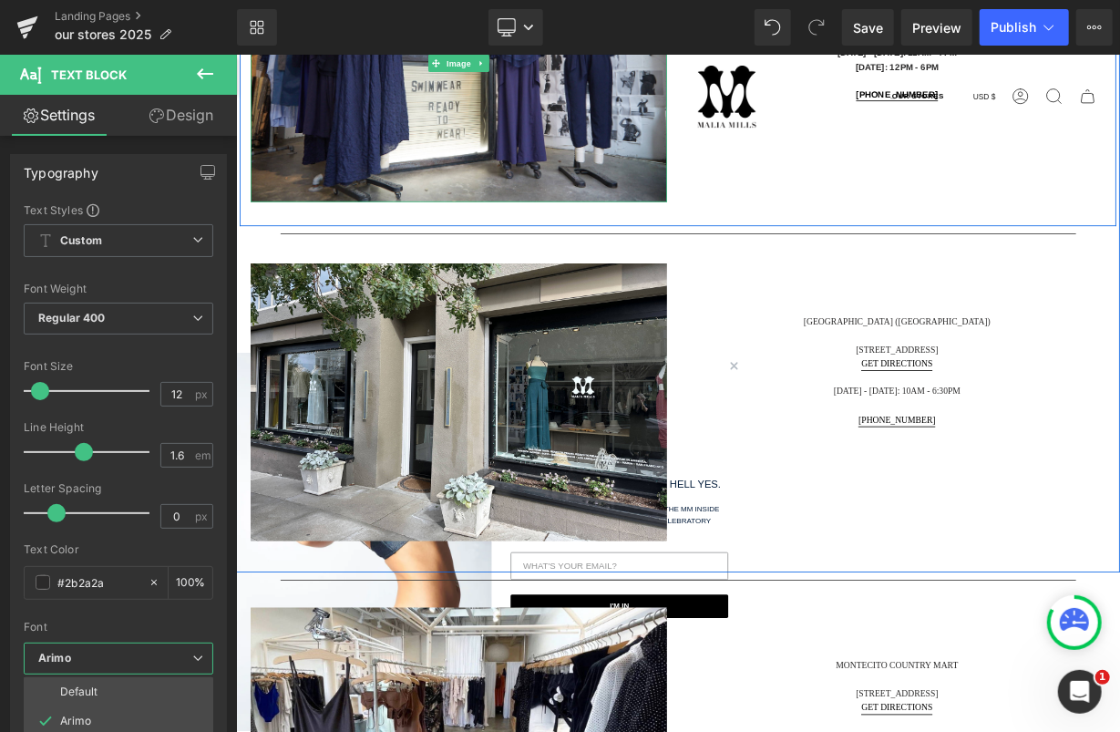
click at [969, 395] on div at bounding box center [786, 476] width 1103 height 844
click at [969, 378] on div at bounding box center [786, 476] width 1103 height 844
click at [970, 383] on div at bounding box center [786, 476] width 1103 height 844
click at [970, 384] on div at bounding box center [786, 476] width 1103 height 844
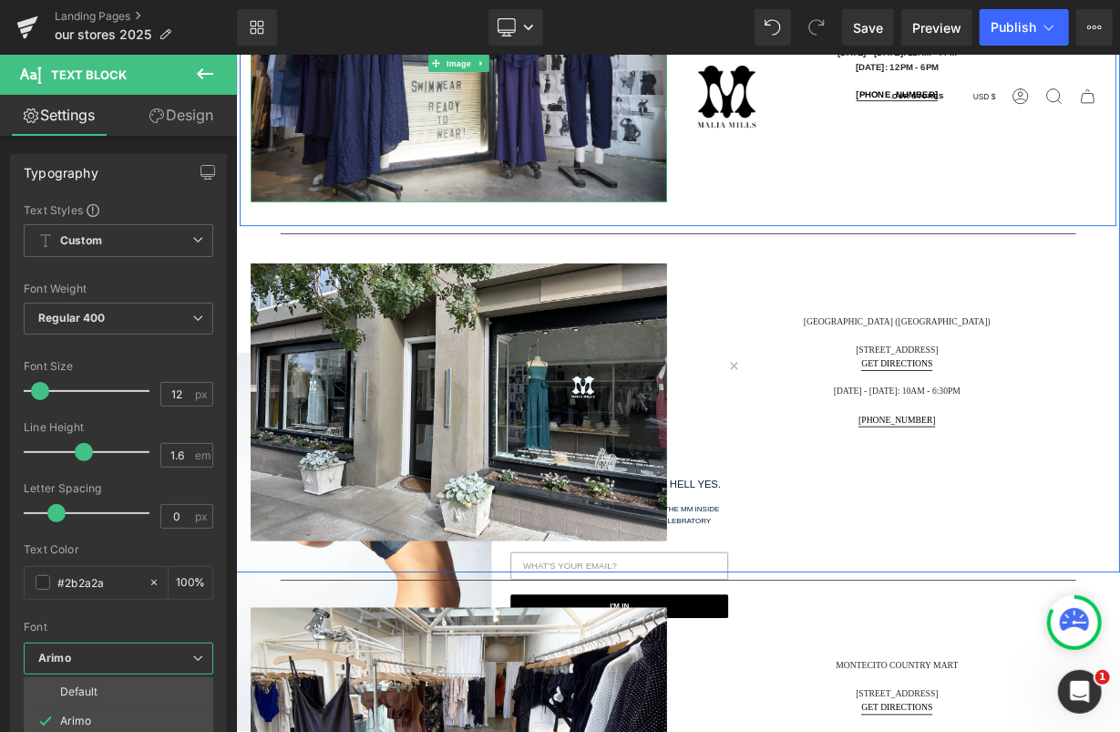
click at [858, 440] on div at bounding box center [786, 476] width 1103 height 844
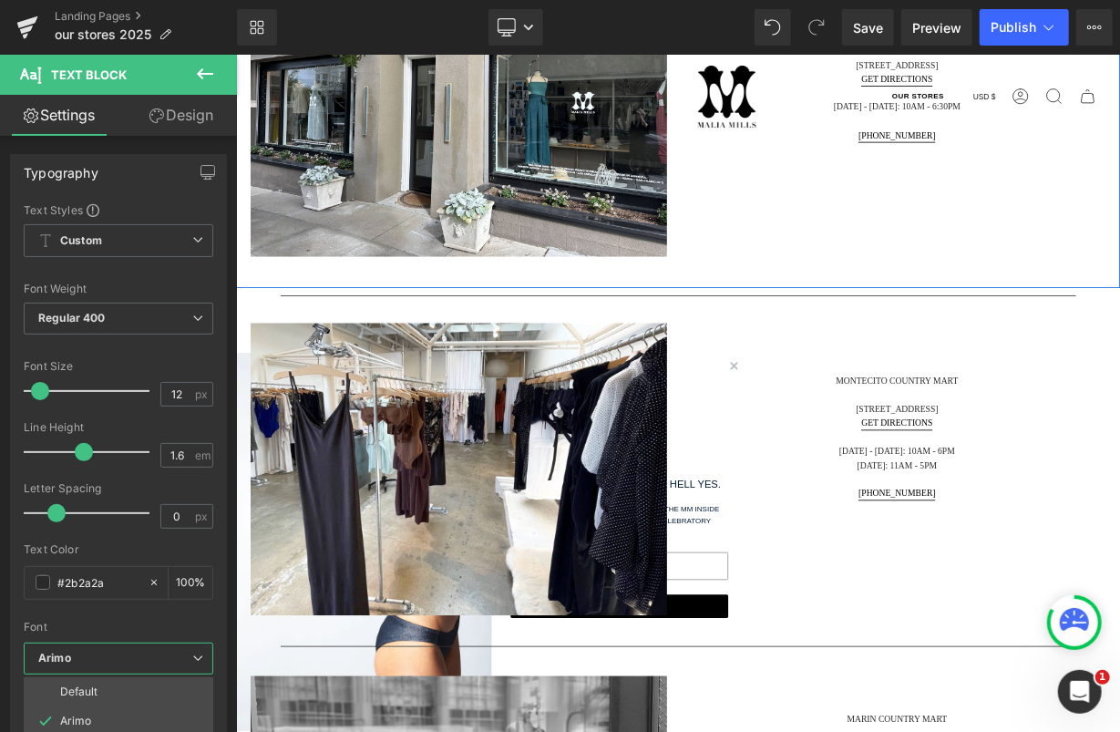
scroll to position [2035, 0]
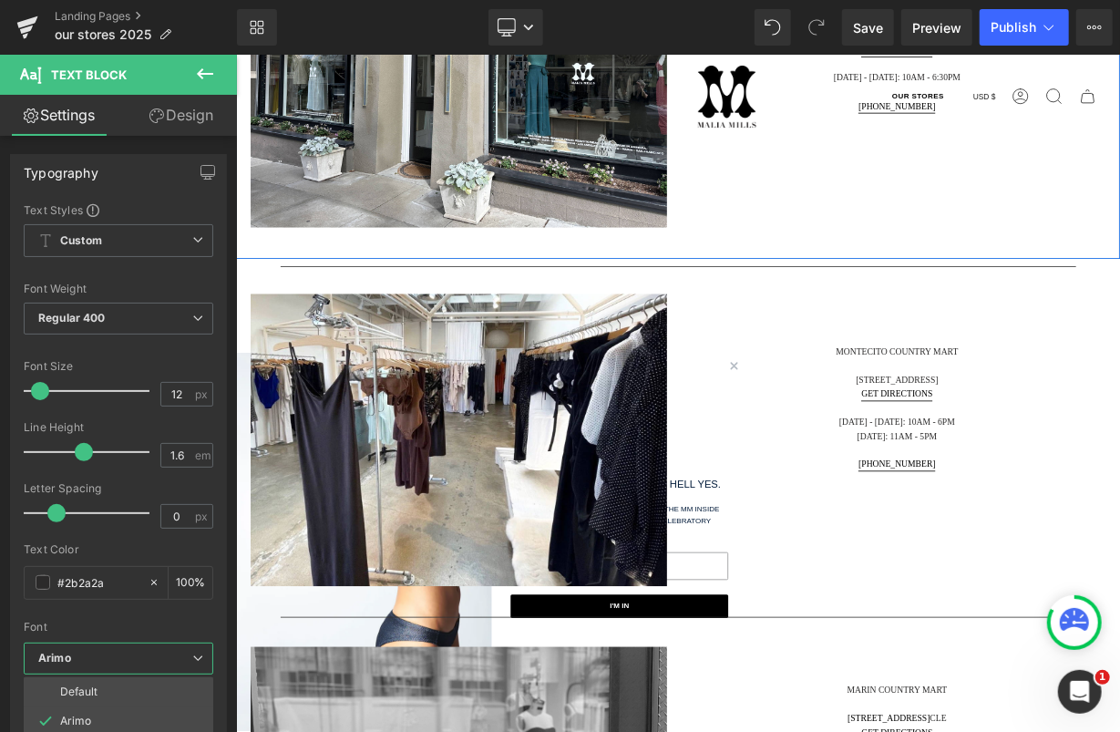
click at [1105, 451] on div at bounding box center [786, 476] width 1103 height 844
click at [1065, 453] on div at bounding box center [786, 476] width 1103 height 844
click at [1064, 455] on div at bounding box center [786, 476] width 1103 height 844
click at [861, 26] on span "Save" at bounding box center [868, 27] width 30 height 19
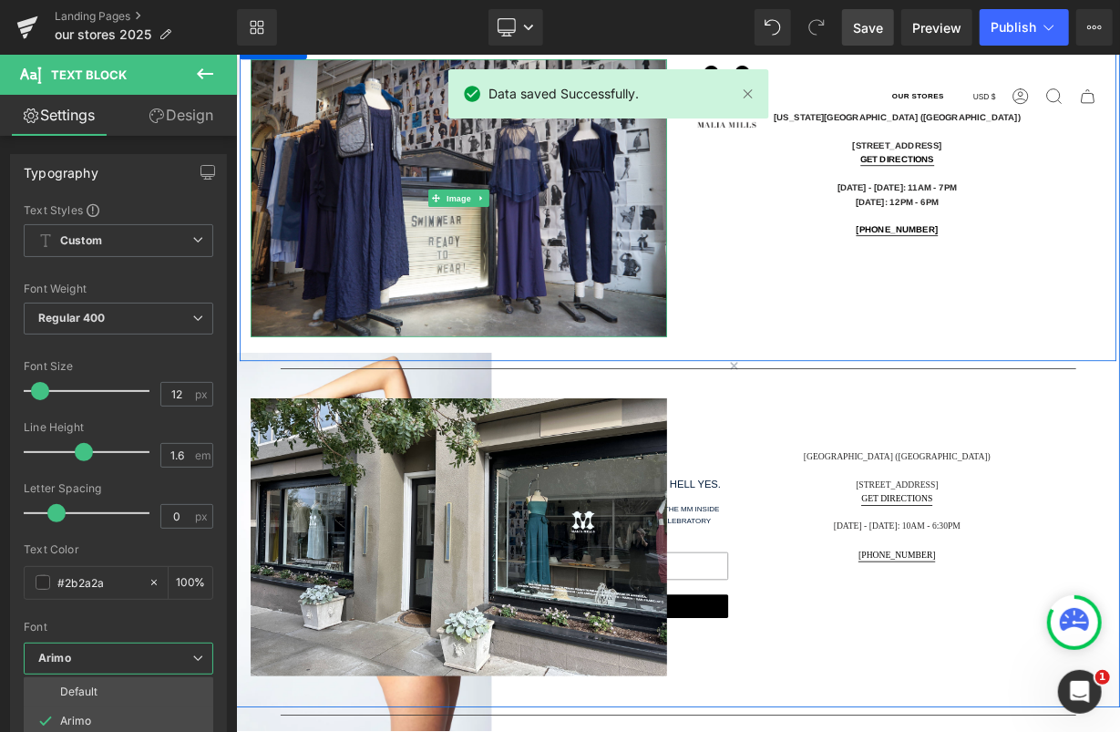
scroll to position [1476, 0]
click at [1064, 544] on div at bounding box center [786, 476] width 1103 height 844
click at [1061, 555] on div at bounding box center [786, 476] width 1103 height 844
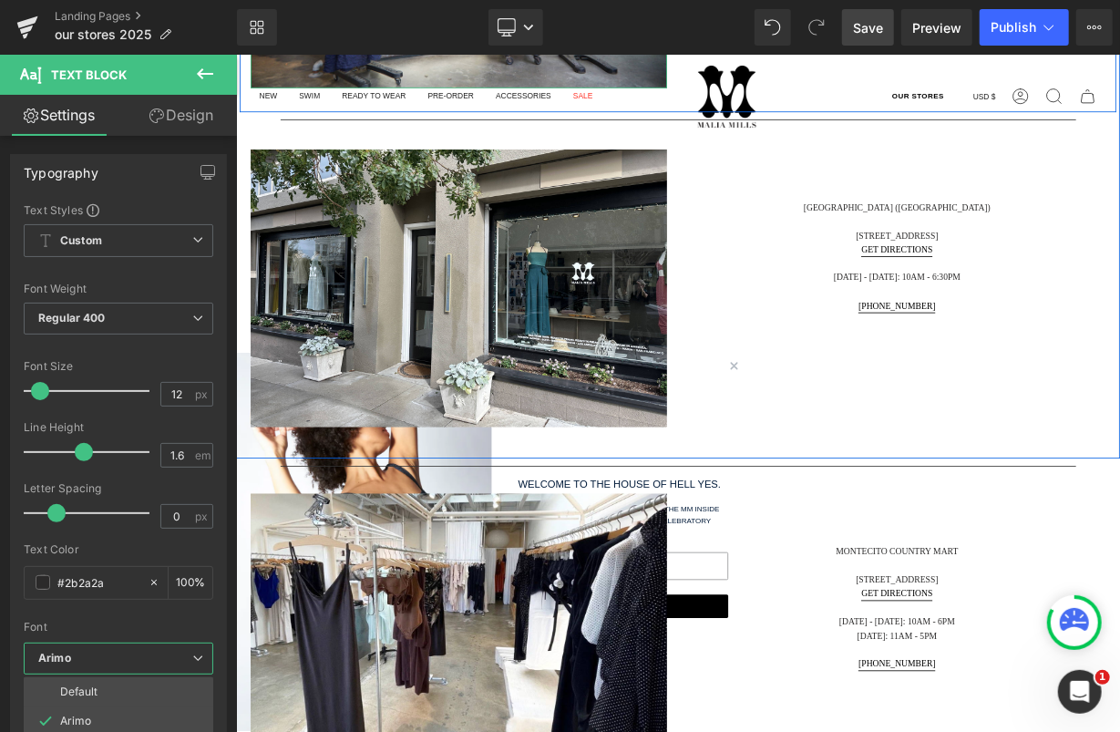
scroll to position [1803, 0]
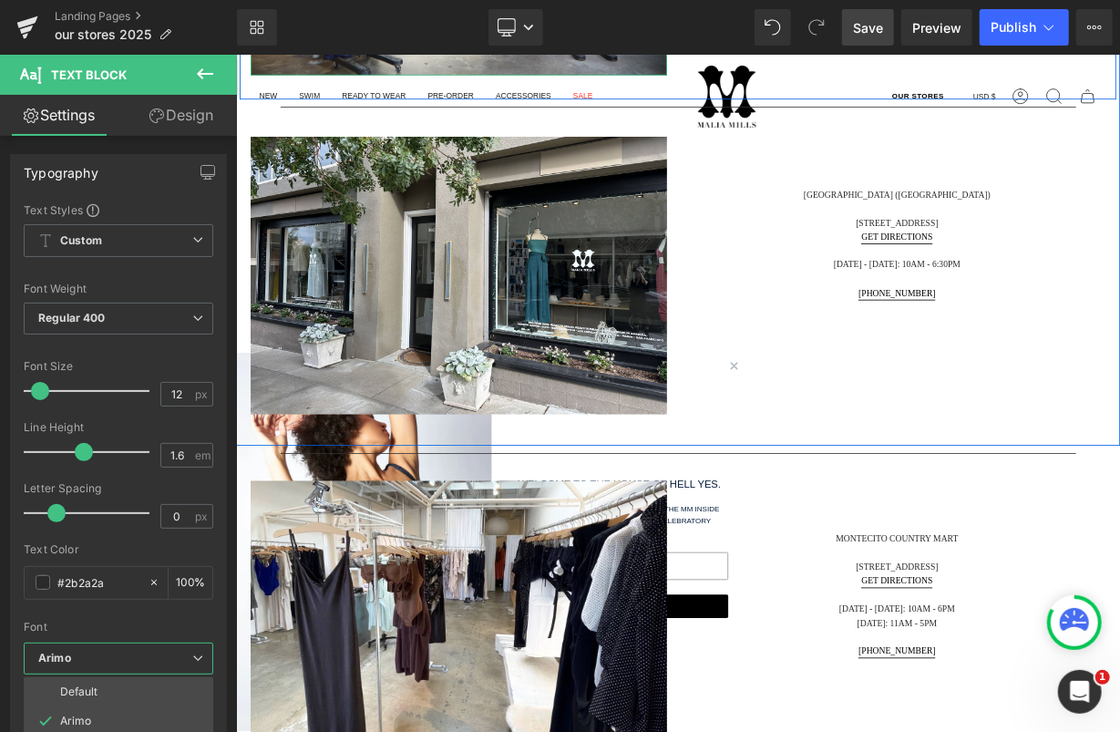
click at [1078, 280] on div at bounding box center [786, 476] width 1103 height 844
click at [1044, 245] on div at bounding box center [786, 476] width 1103 height 844
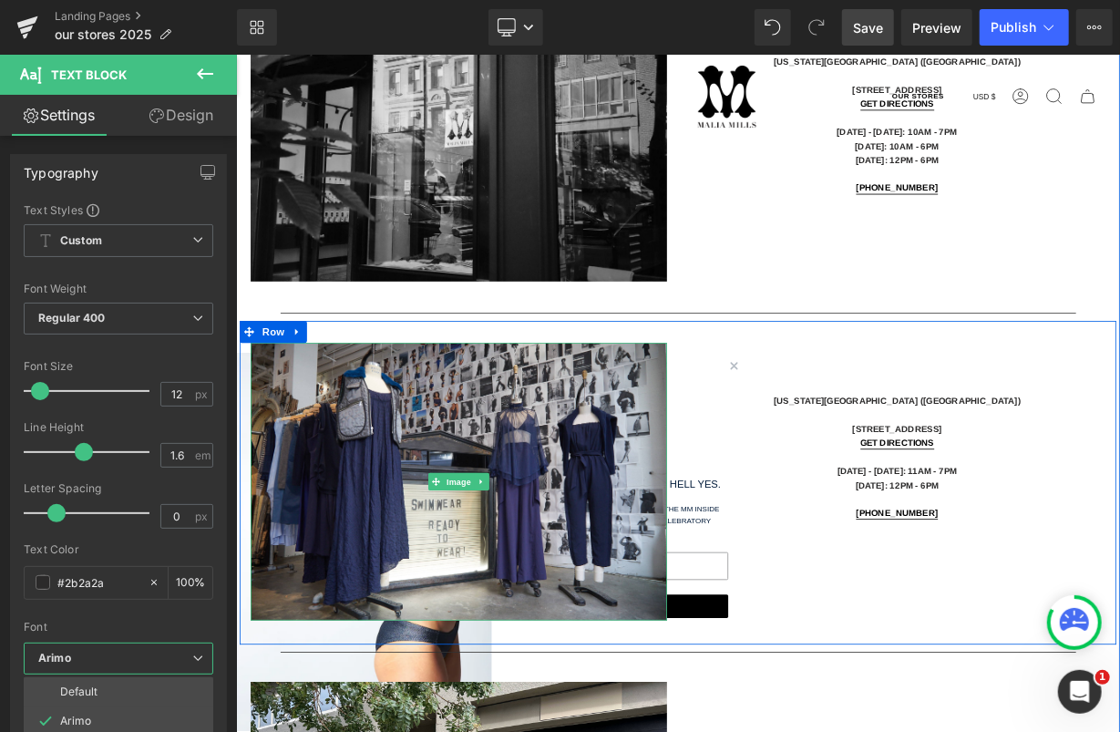
scroll to position [385, 0]
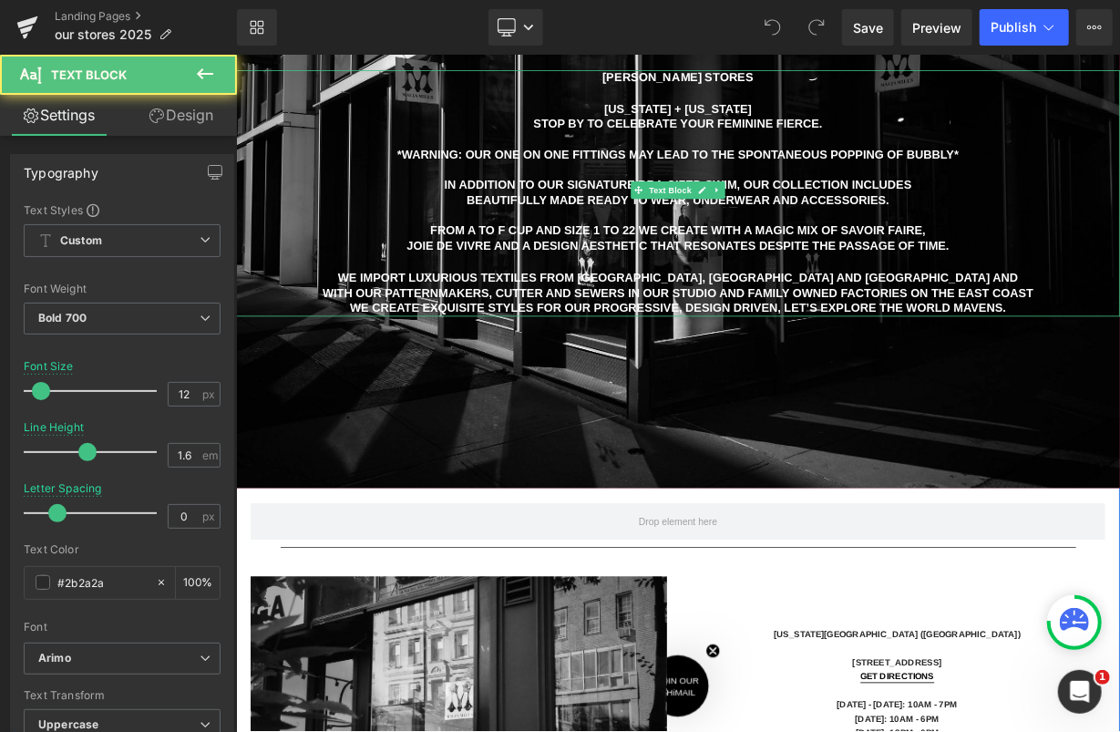
click at [741, 159] on p at bounding box center [786, 159] width 1103 height 19
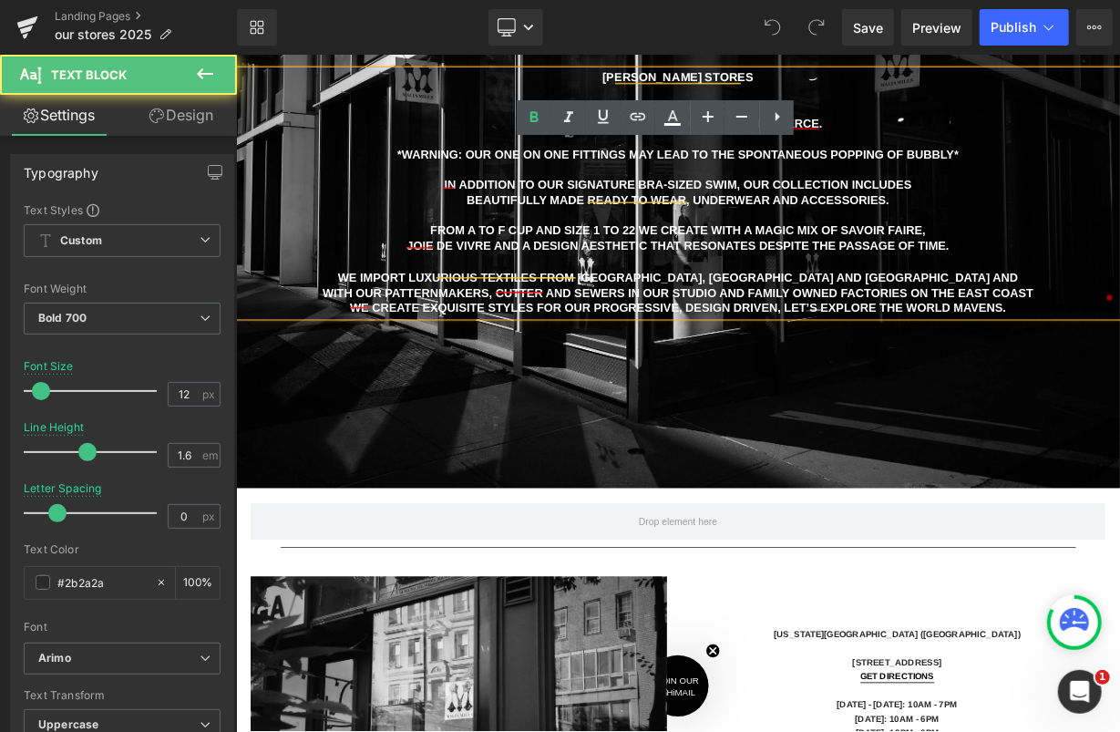
click at [663, 169] on p at bounding box center [786, 159] width 1103 height 19
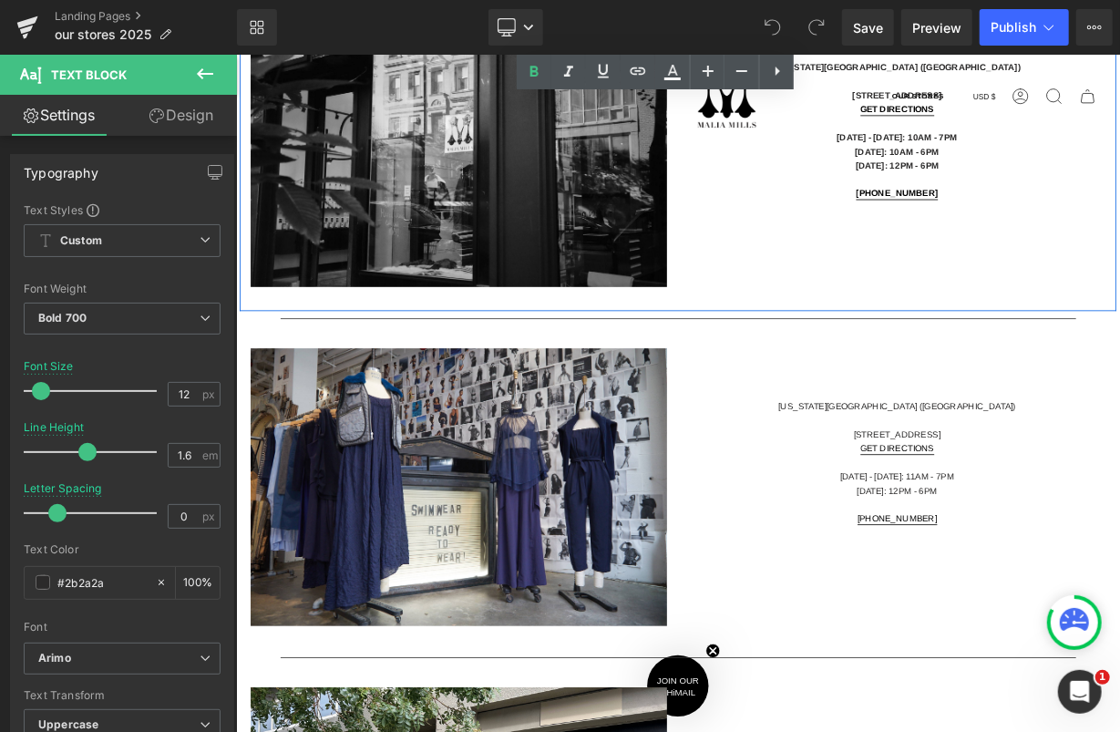
scroll to position [1157, 0]
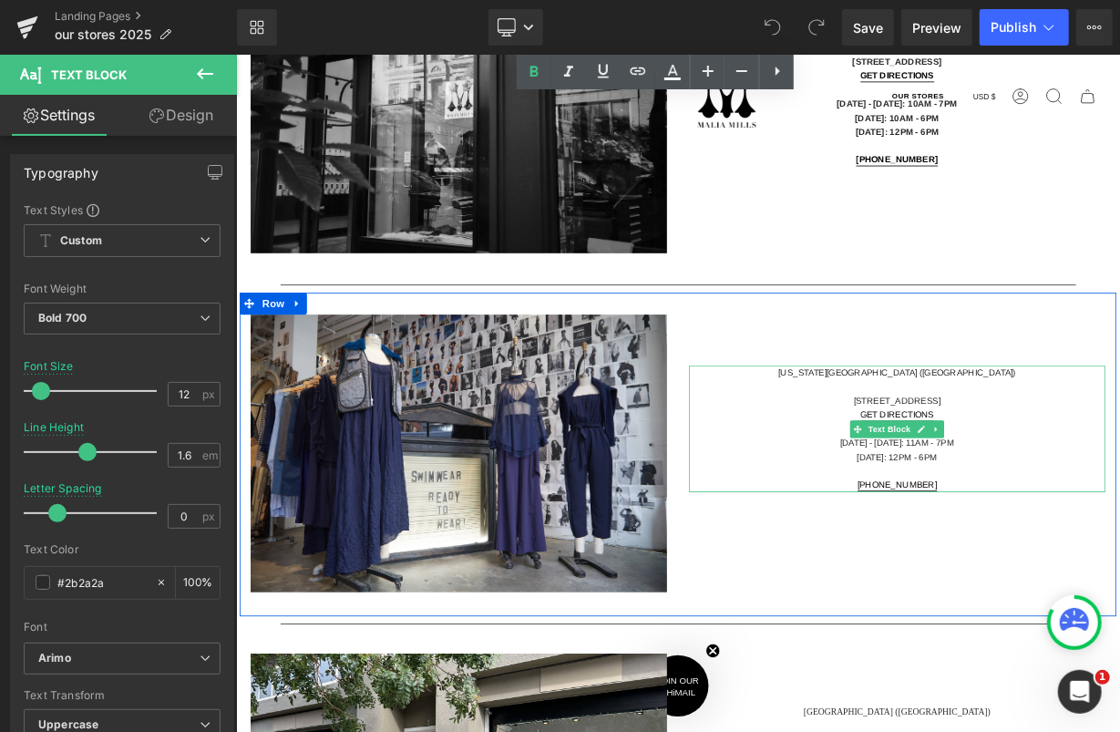
click at [1029, 454] on p "New York City (SoHo)" at bounding box center [1059, 450] width 519 height 17
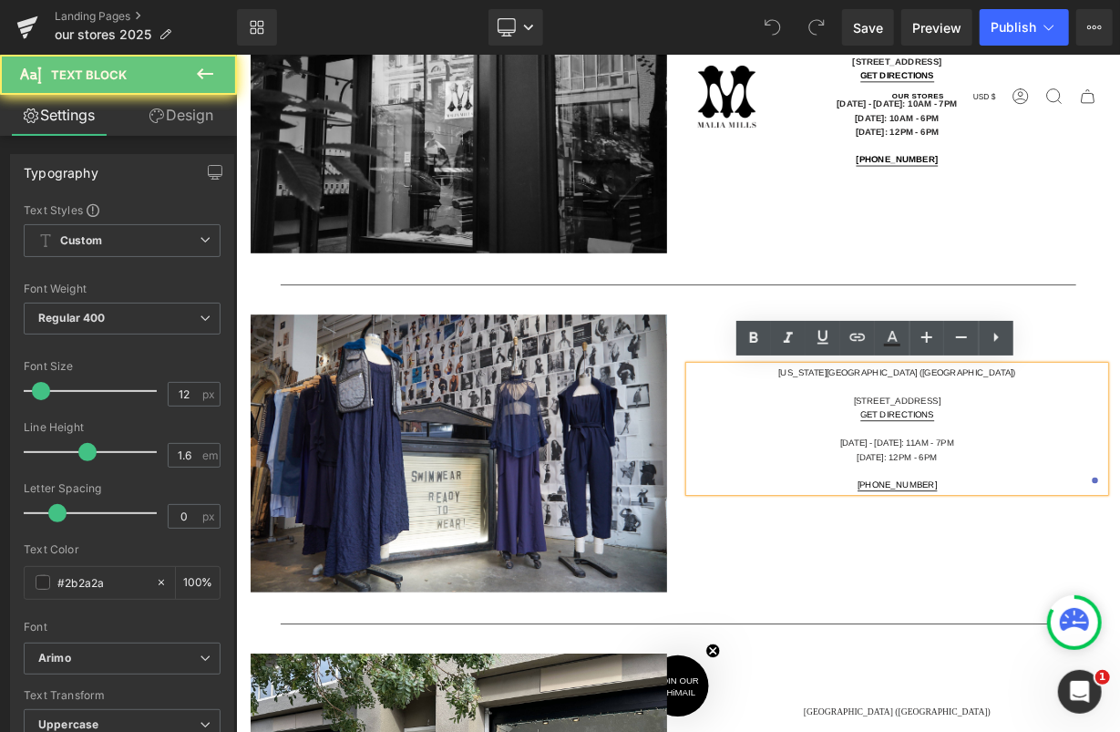
click at [1029, 454] on p "New York City (SoHo)" at bounding box center [1059, 450] width 519 height 17
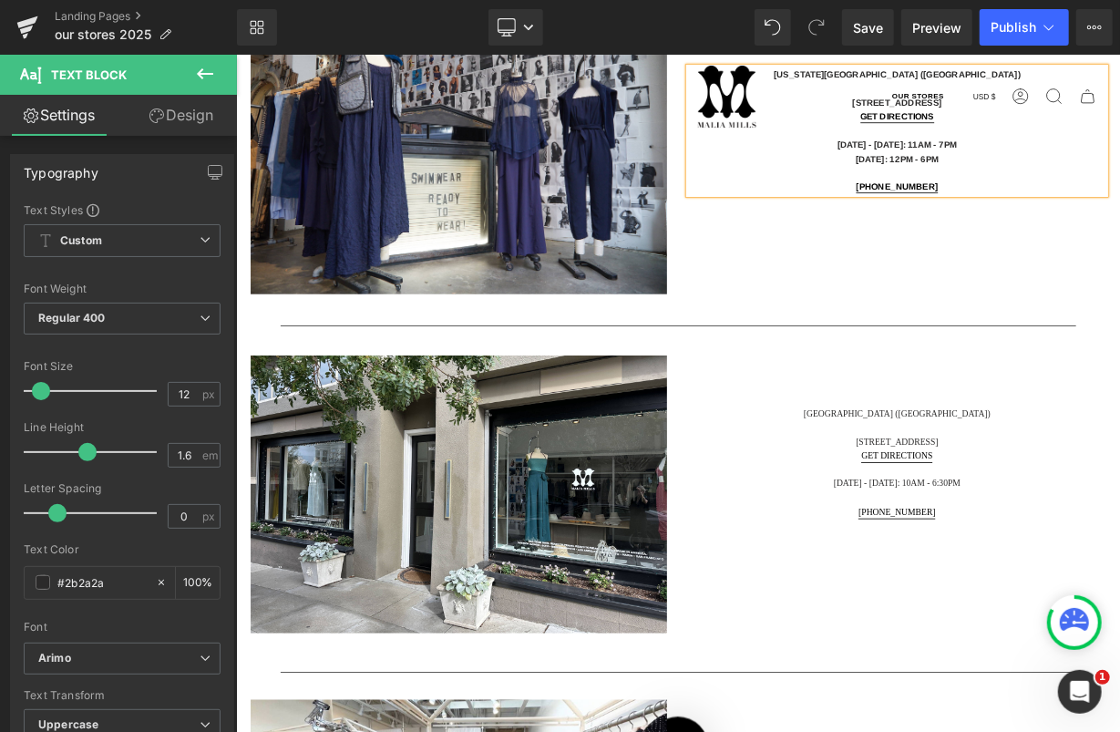
scroll to position [1547, 0]
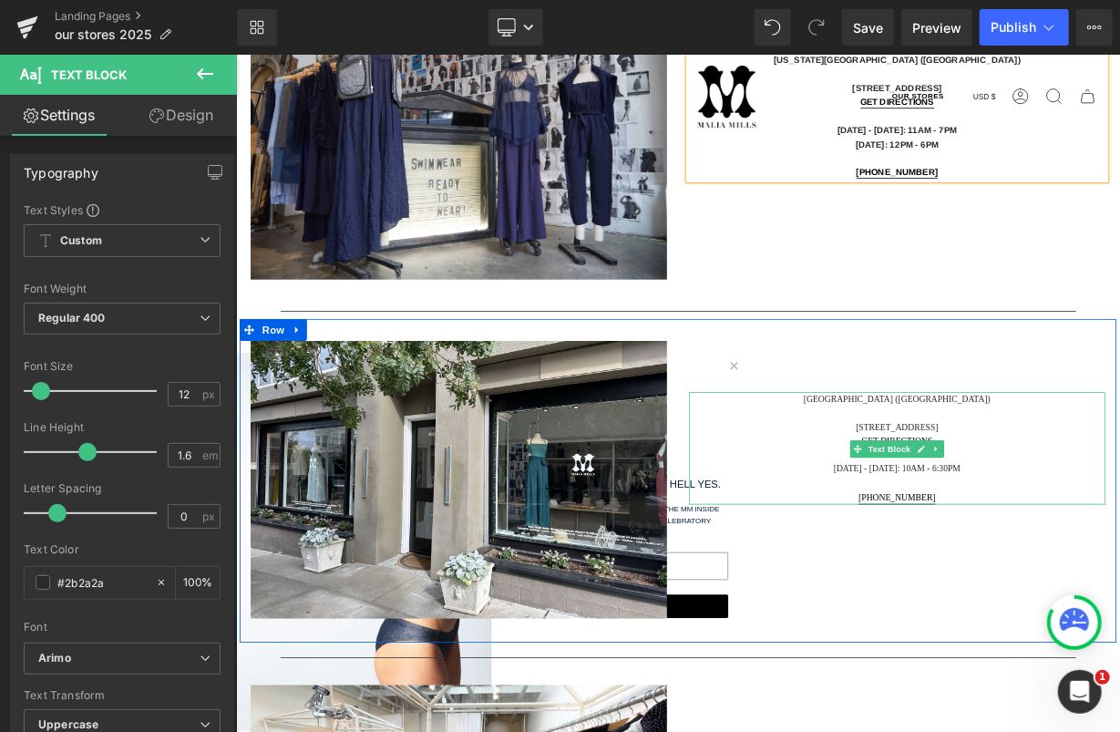
click at [981, 488] on p "San Francisco (Presidio Heights)" at bounding box center [1059, 483] width 519 height 17
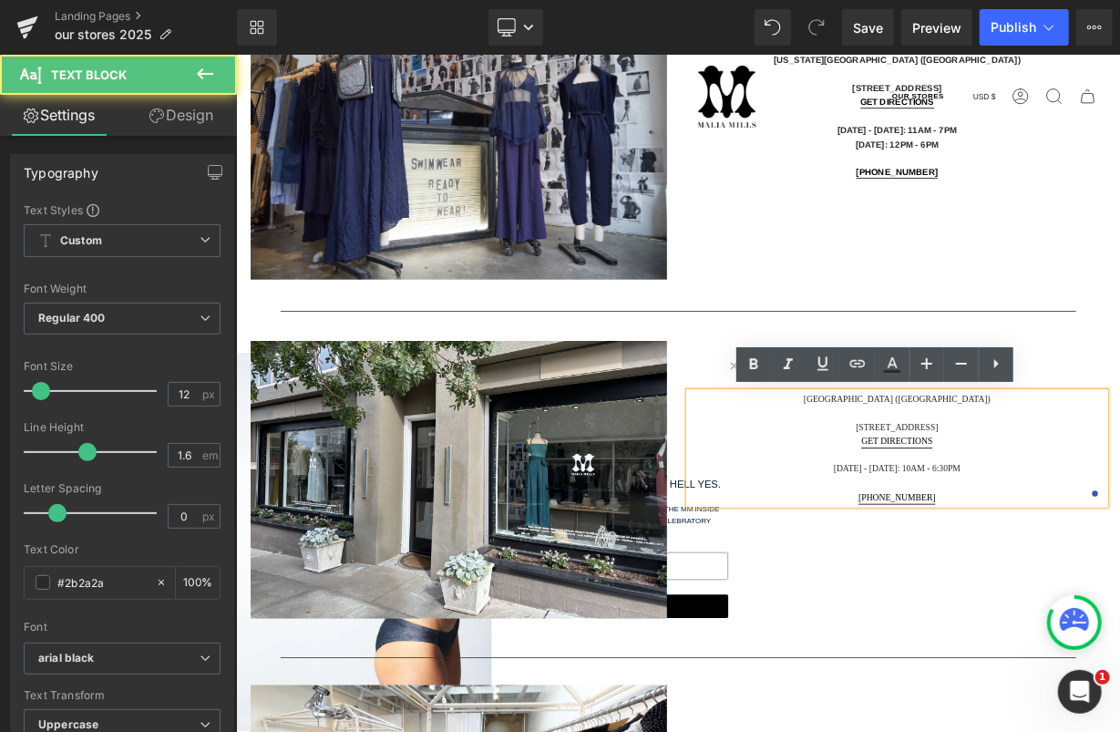
click at [981, 488] on p "San Francisco (Presidio Heights)" at bounding box center [1059, 483] width 519 height 17
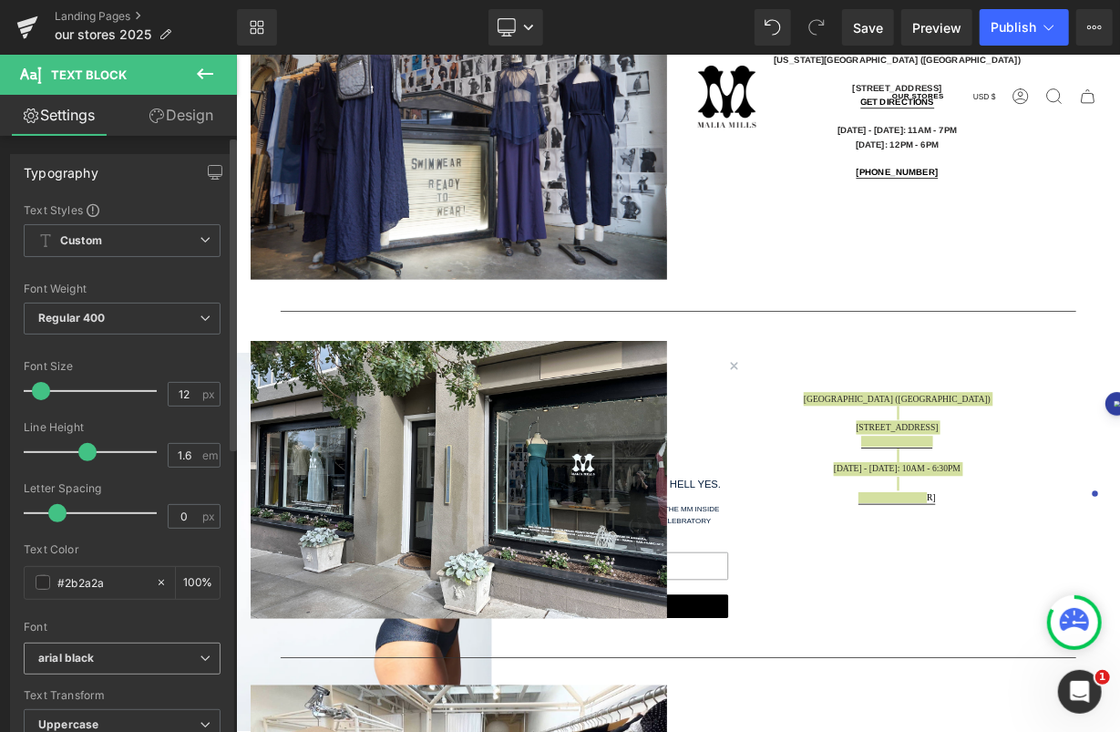
click at [122, 665] on span "arial black" at bounding box center [122, 658] width 197 height 32
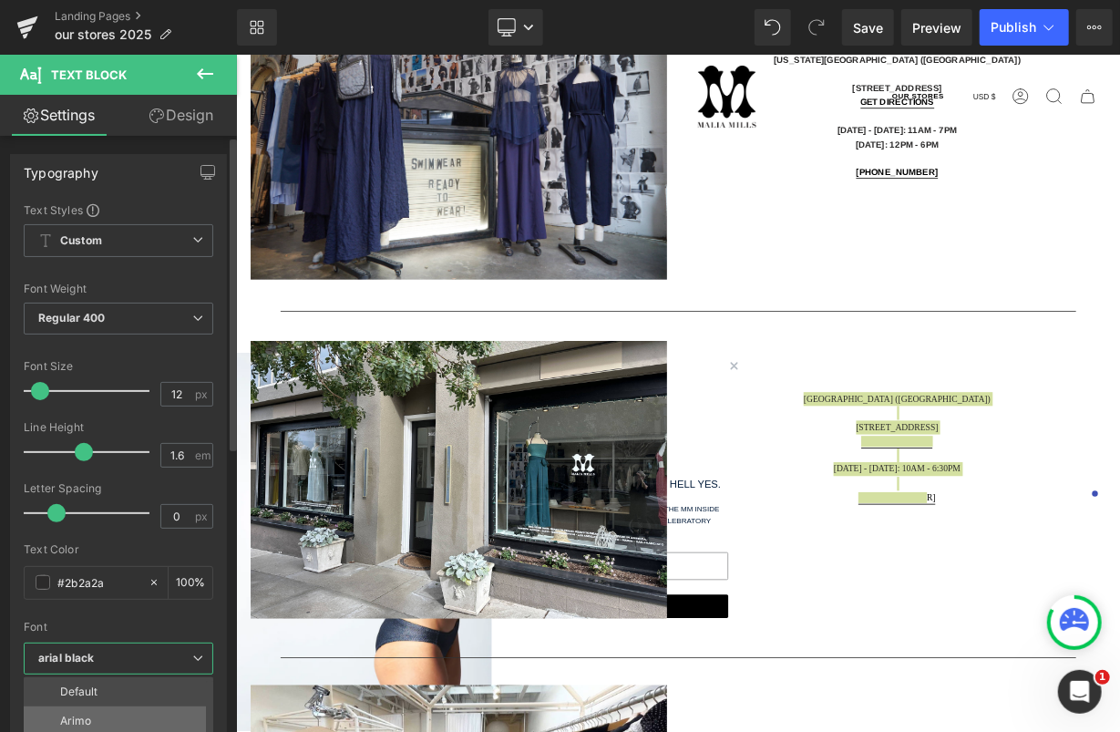
click at [101, 706] on li "Arimo" at bounding box center [123, 720] width 198 height 29
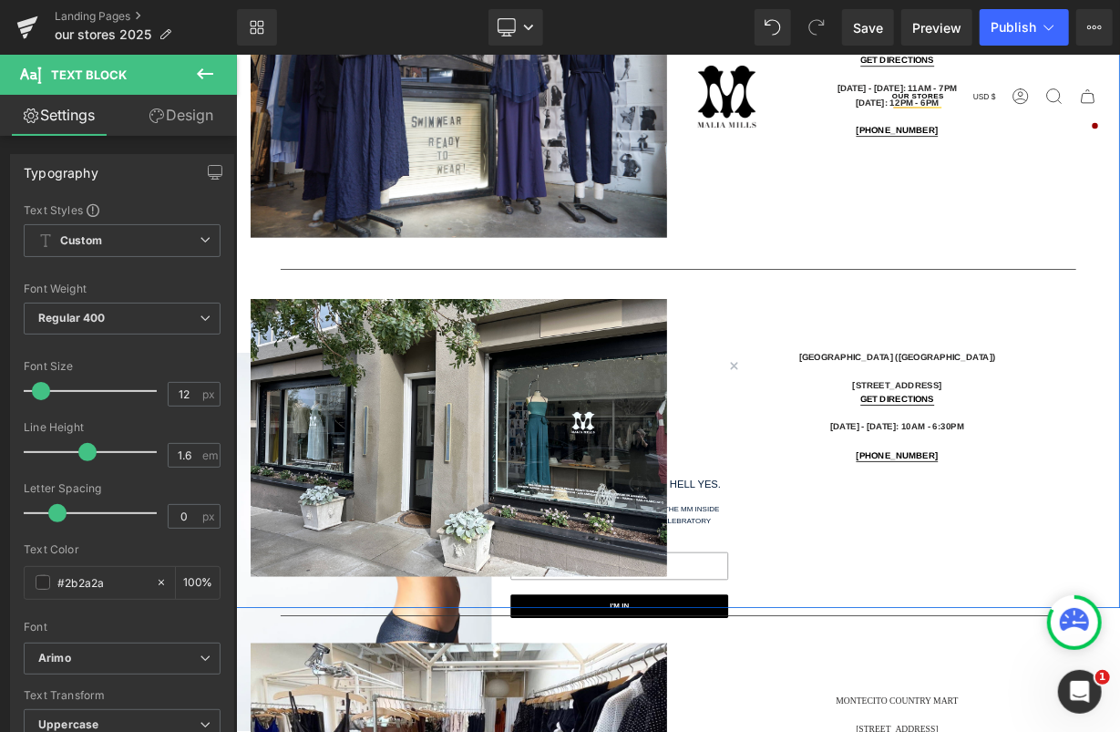
scroll to position [1937, 0]
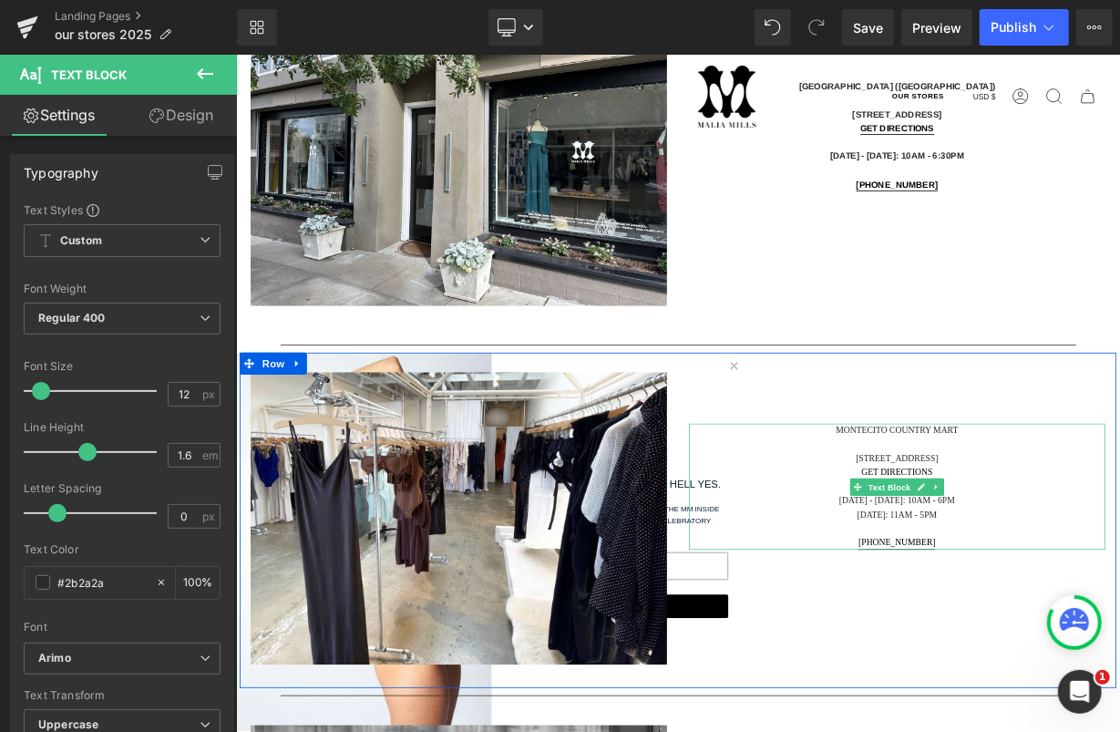
click at [1026, 539] on p at bounding box center [1059, 539] width 519 height 17
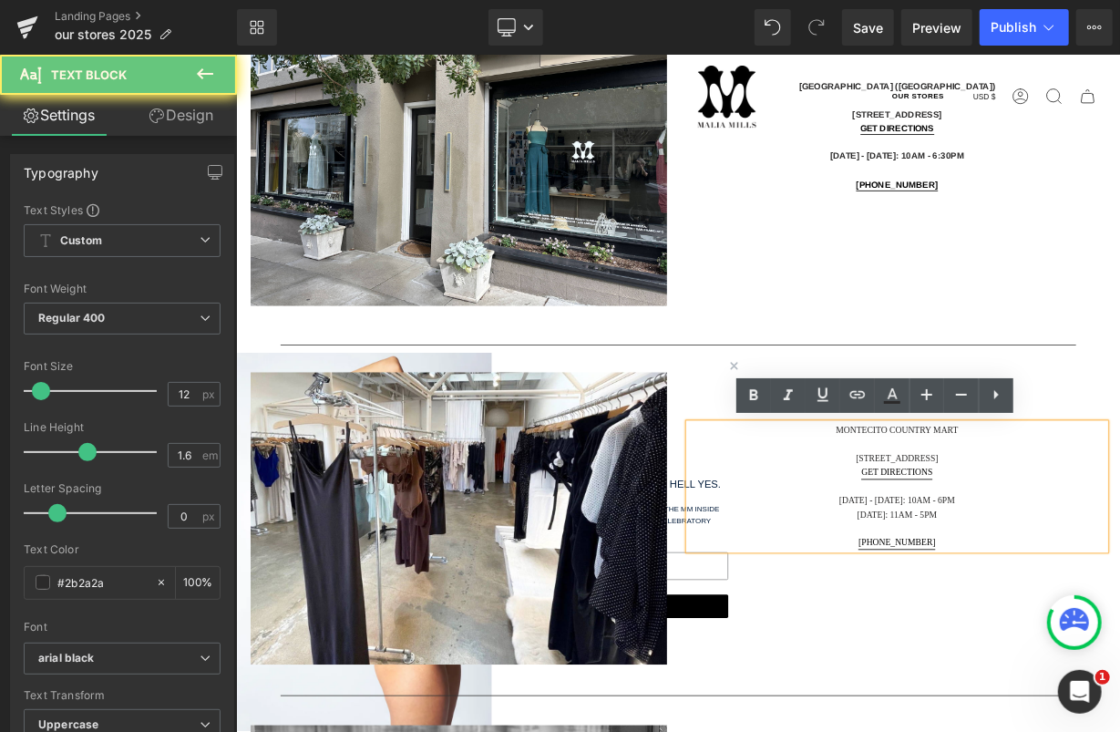
click at [1026, 531] on p at bounding box center [1059, 539] width 519 height 17
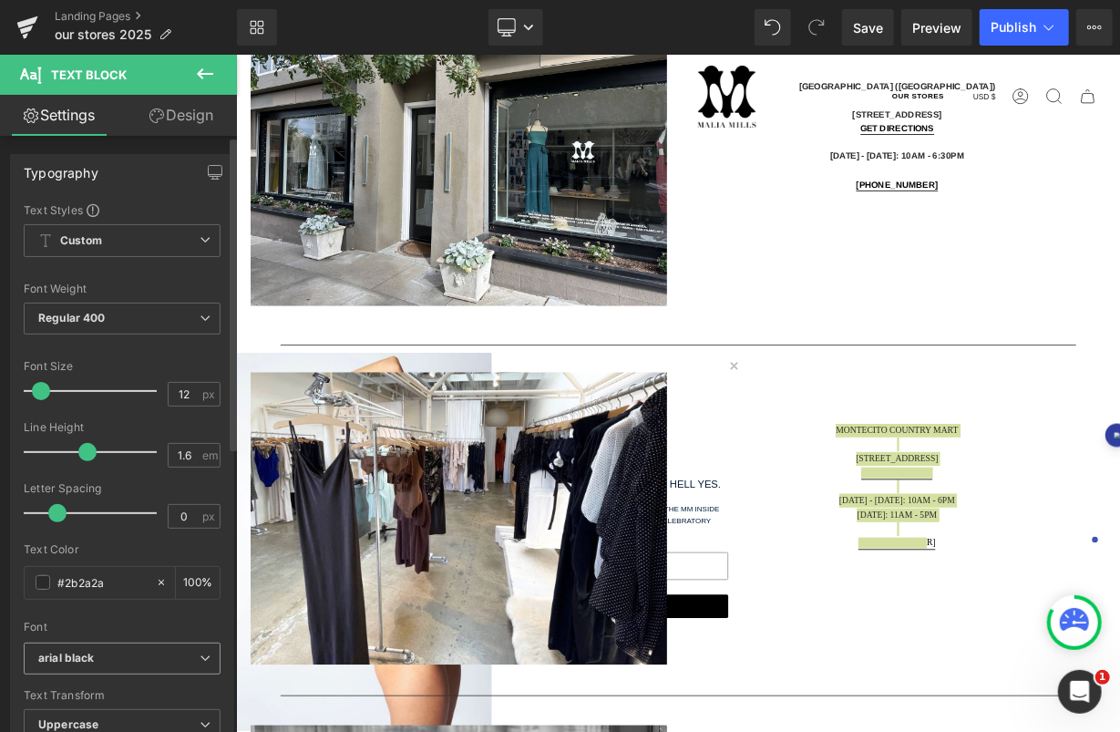
click at [108, 659] on b "arial black" at bounding box center [118, 658] width 161 height 15
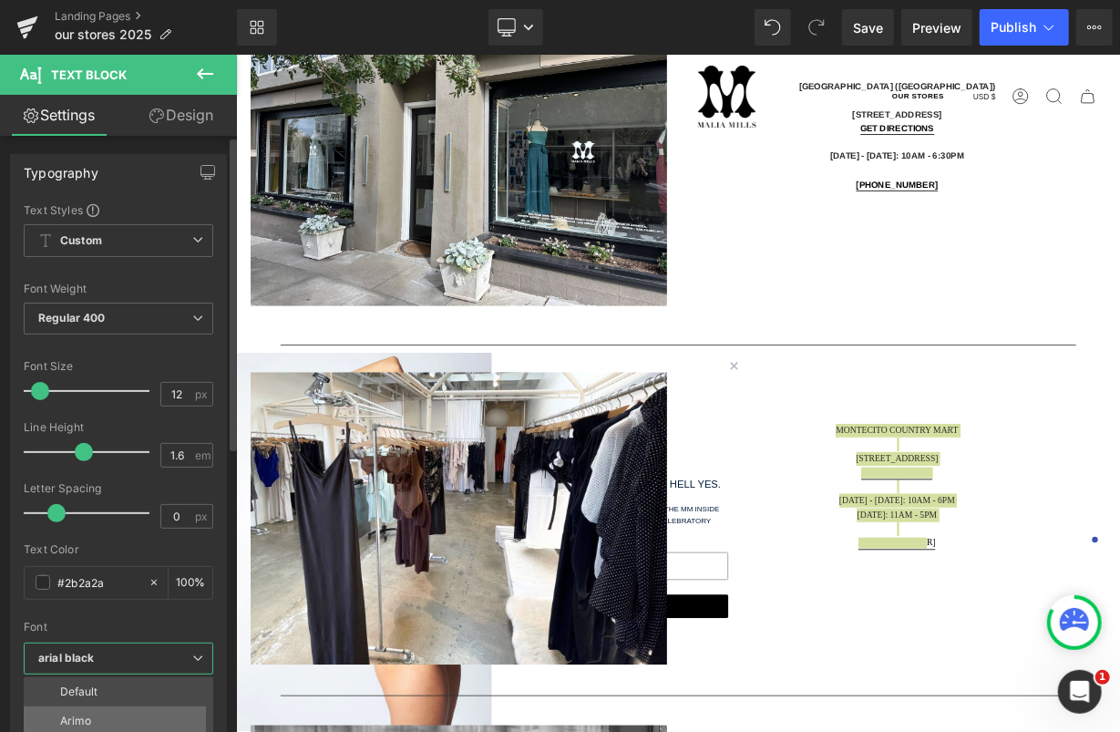
click at [97, 715] on li "Arimo" at bounding box center [123, 720] width 198 height 29
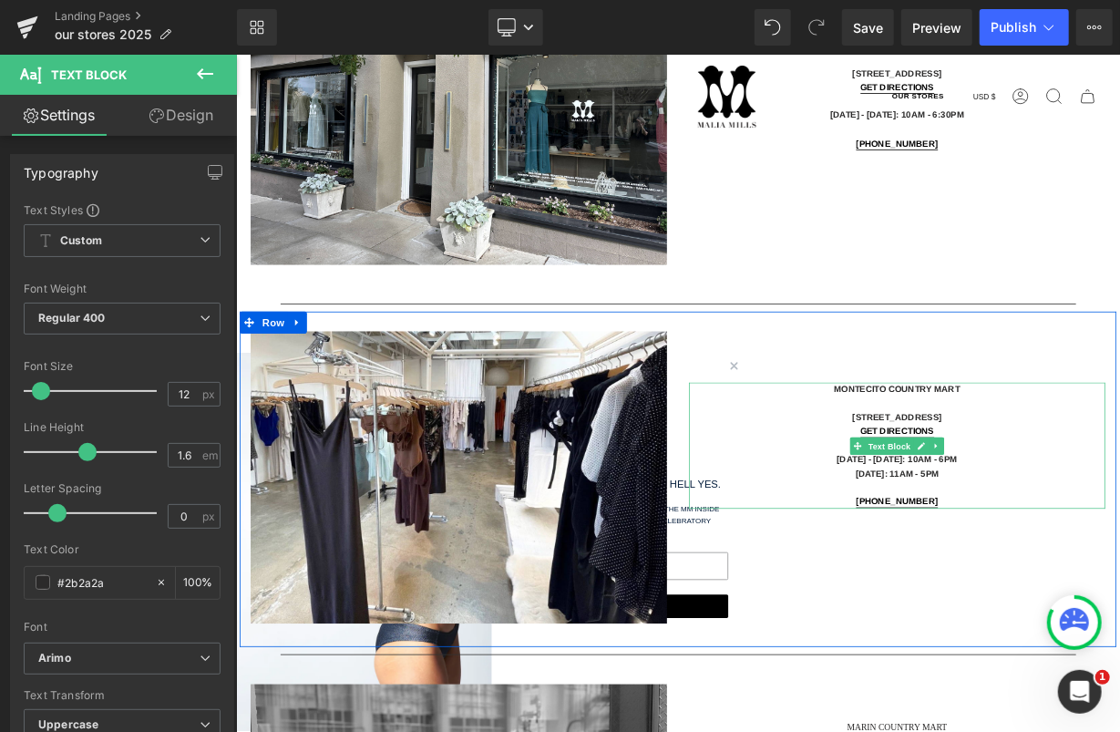
scroll to position [2290, 0]
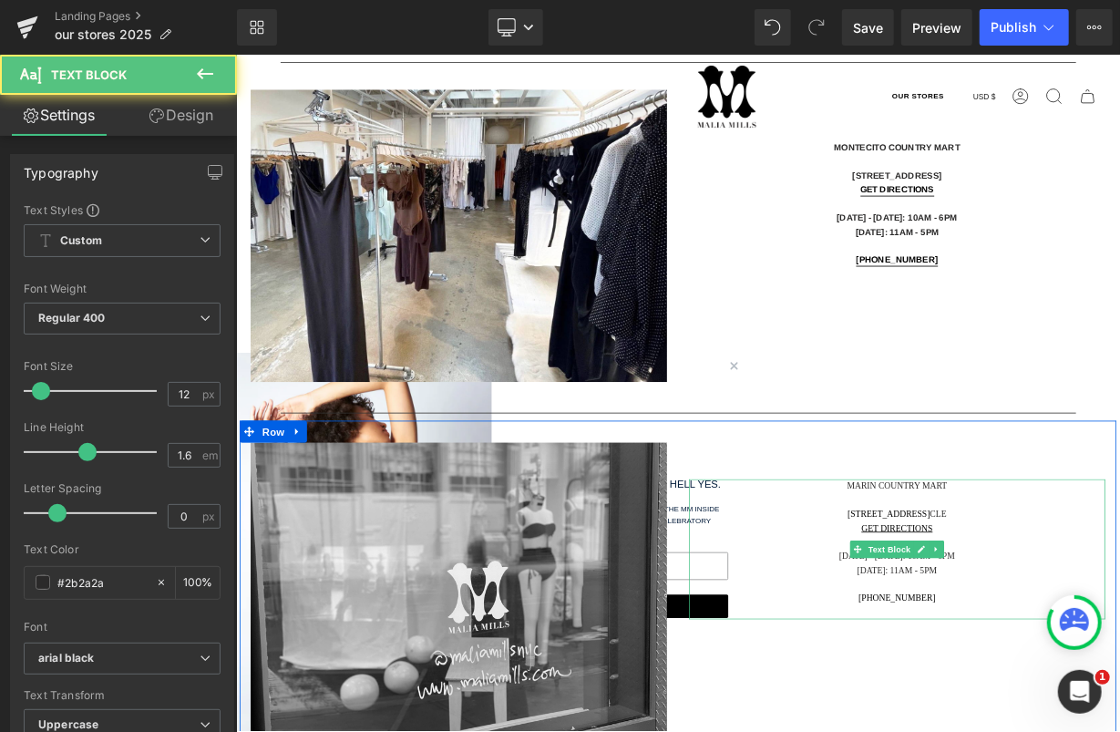
click at [1014, 610] on div at bounding box center [1059, 609] width 519 height 17
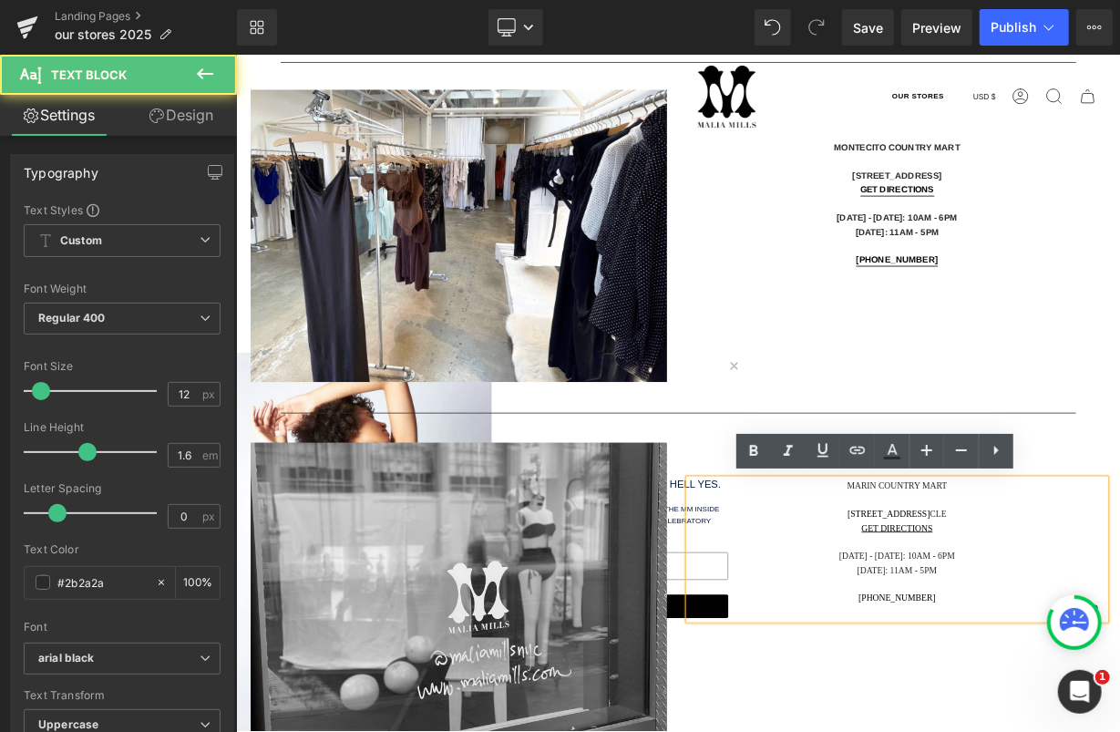
click at [1022, 602] on div at bounding box center [1059, 609] width 519 height 17
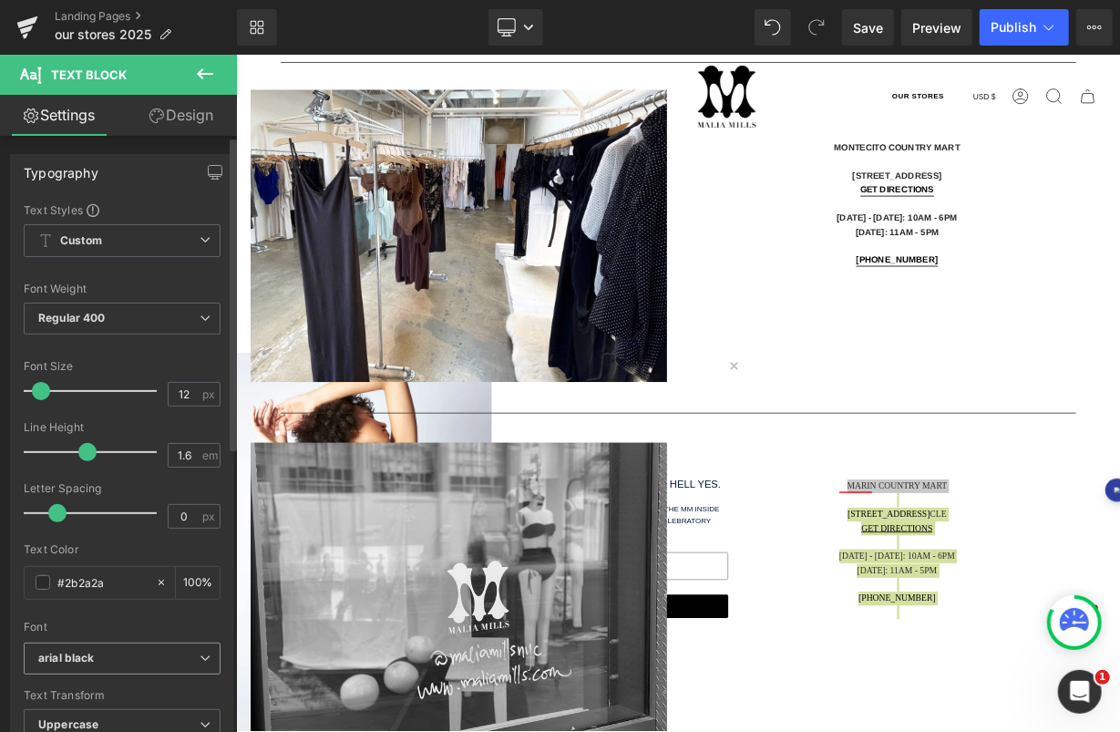
click at [110, 662] on b "arial black" at bounding box center [118, 658] width 161 height 15
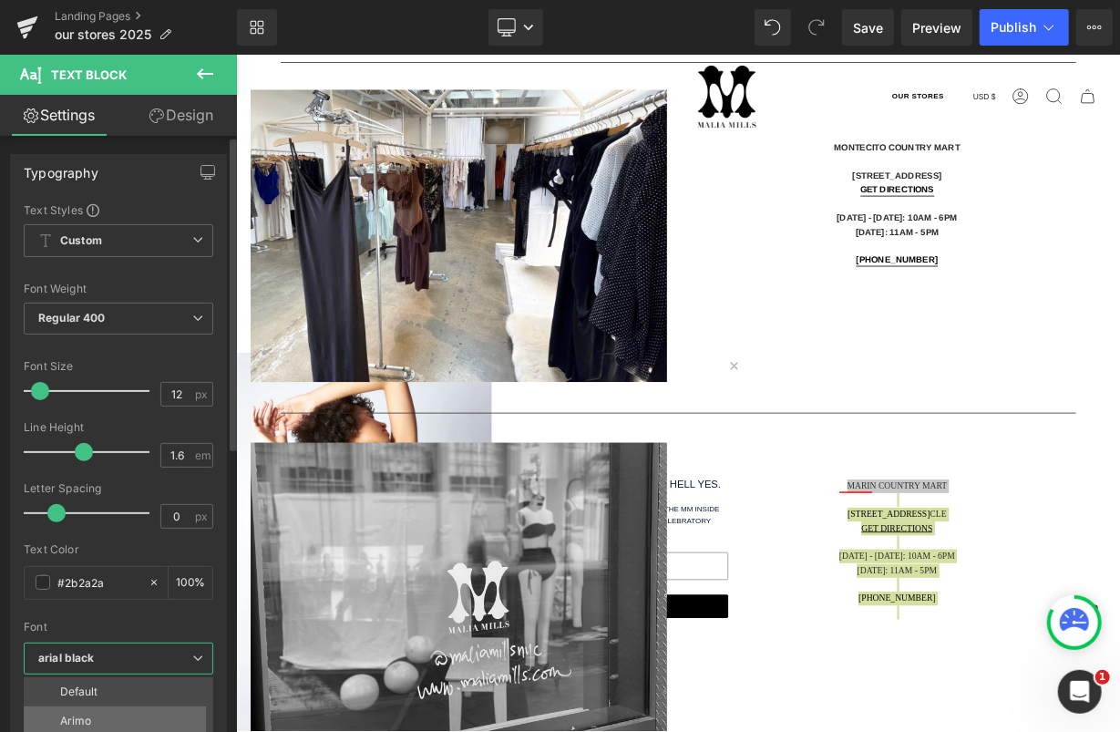
click at [79, 720] on p "Arimo" at bounding box center [75, 720] width 31 height 13
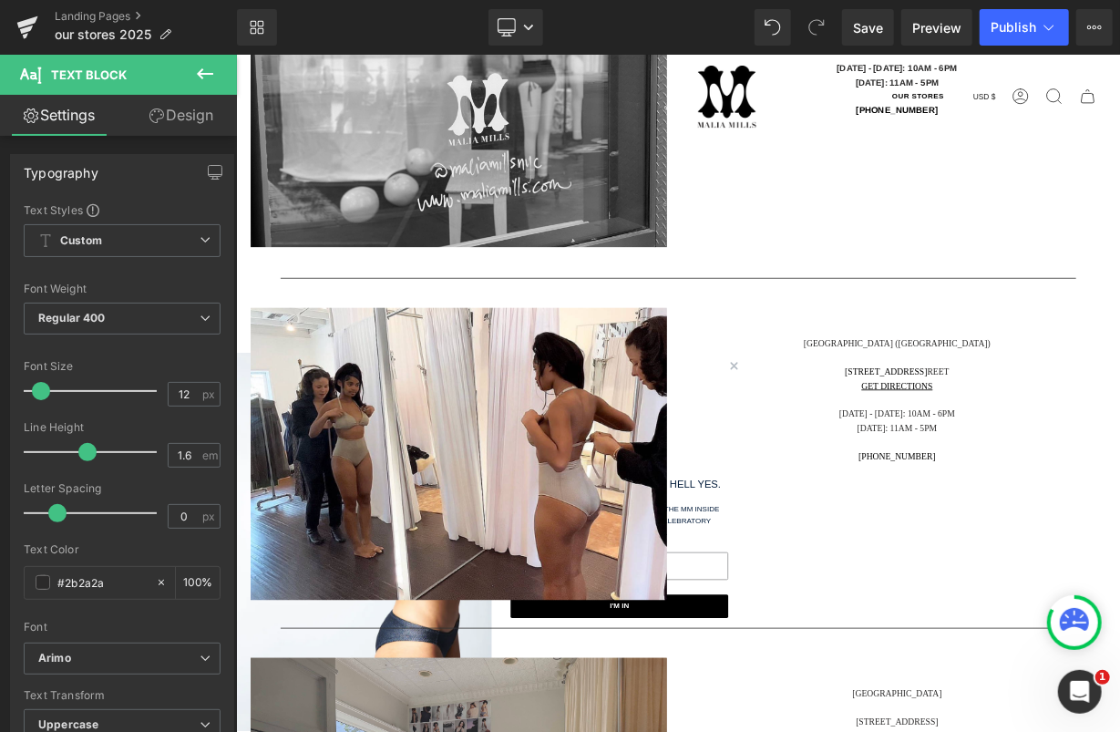
scroll to position [2905, 0]
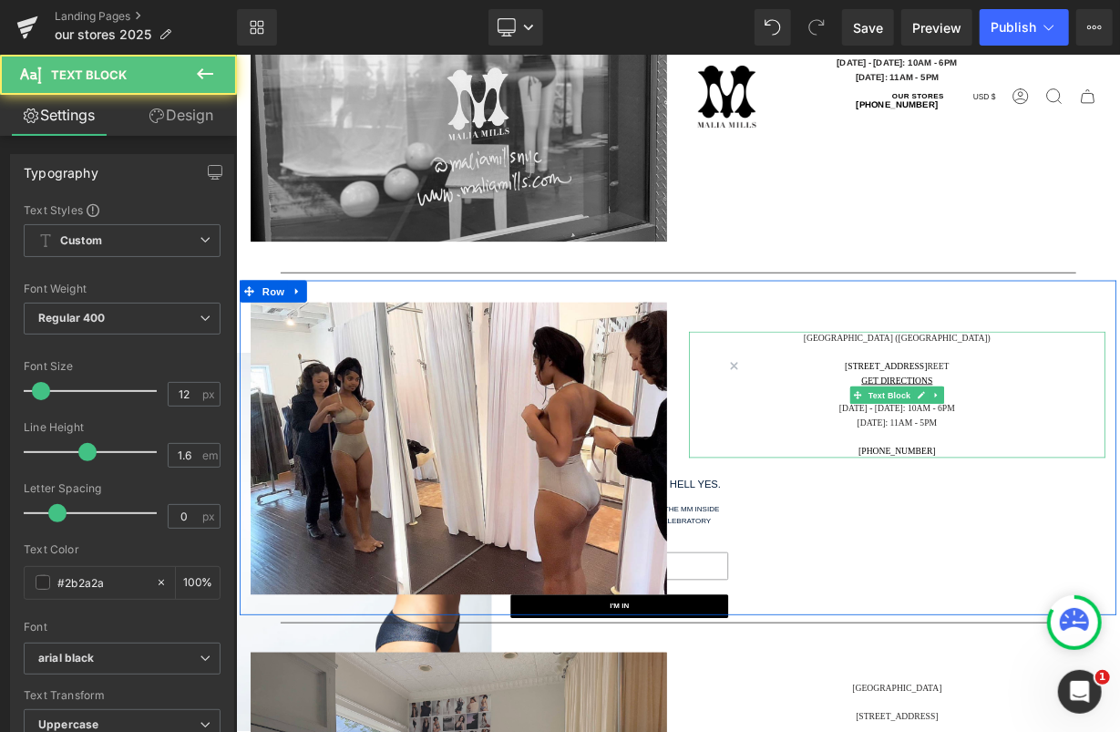
click at [1044, 408] on div "Los Angeles (Brentwood) 225 26th St reet GET DIRECTIONS Monday - Saturday: 10am…" at bounding box center [1059, 478] width 519 height 158
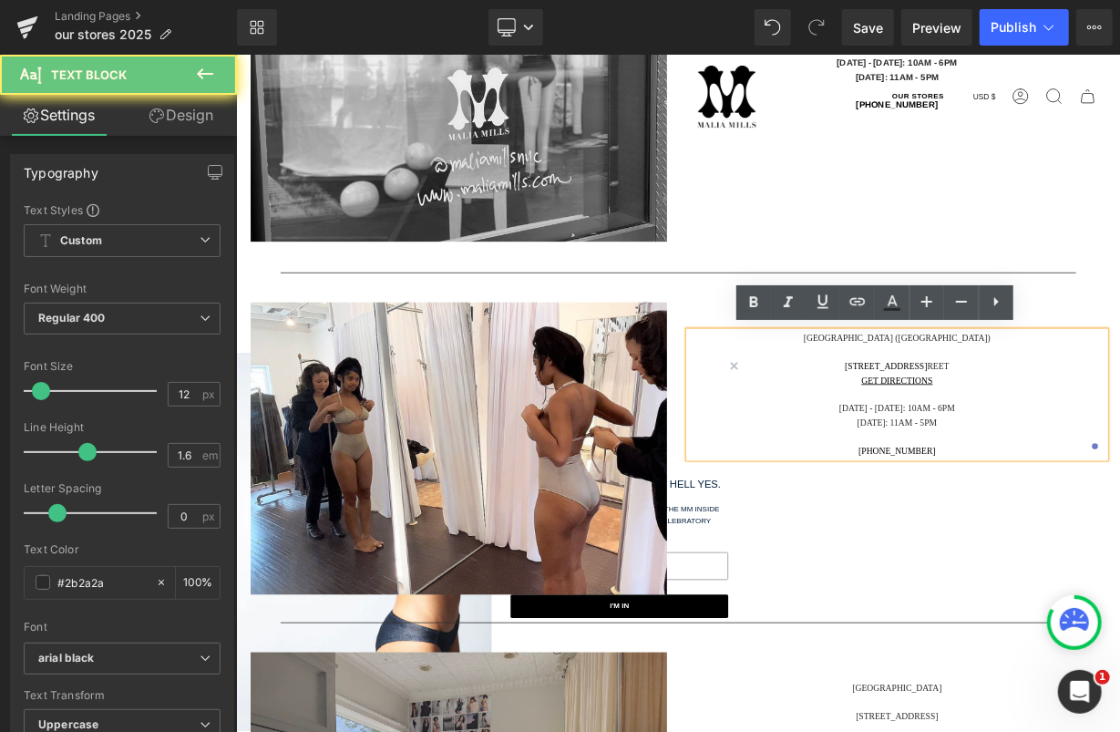
click at [1044, 408] on div "Los Angeles (Brentwood) 225 26th St reet GET DIRECTIONS Monday - Saturday: 10am…" at bounding box center [1059, 478] width 519 height 158
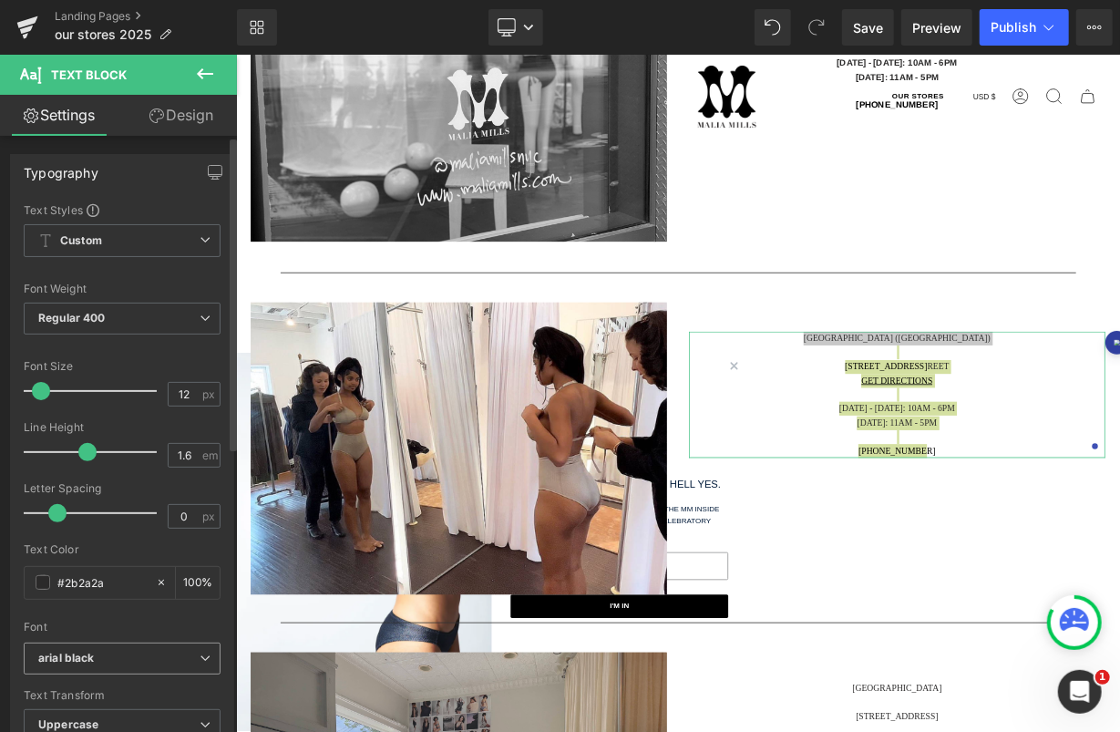
click at [47, 645] on span "arial black" at bounding box center [122, 658] width 197 height 32
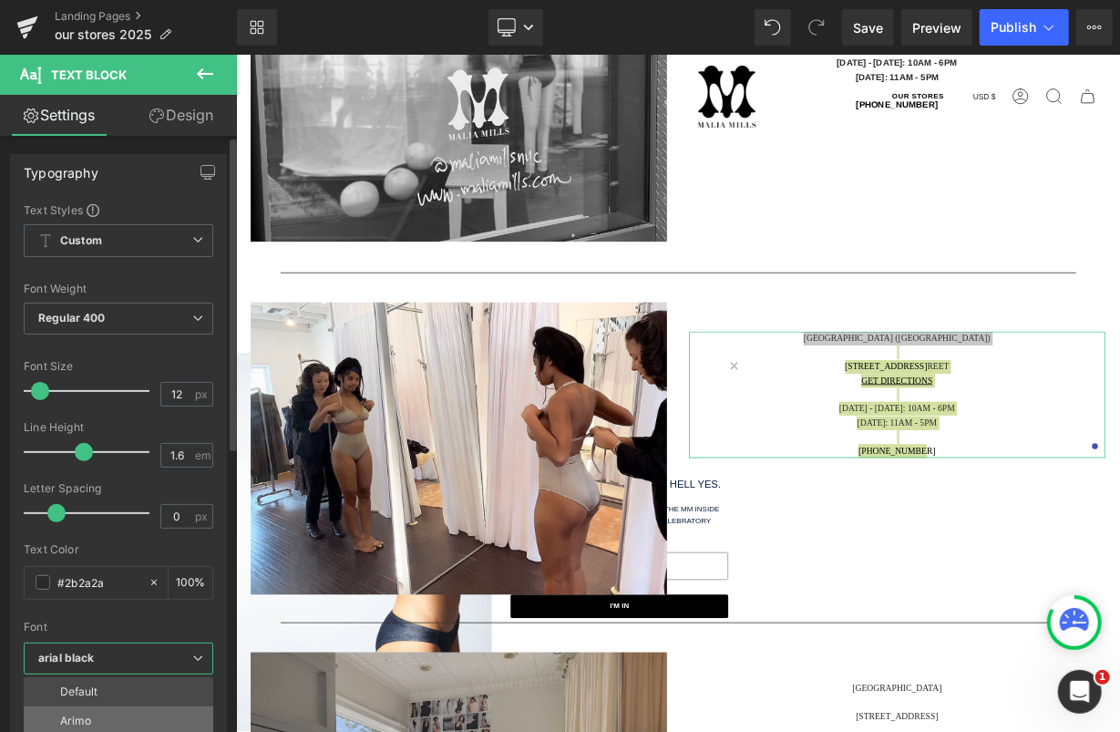
click at [65, 710] on li "Arimo" at bounding box center [123, 720] width 198 height 29
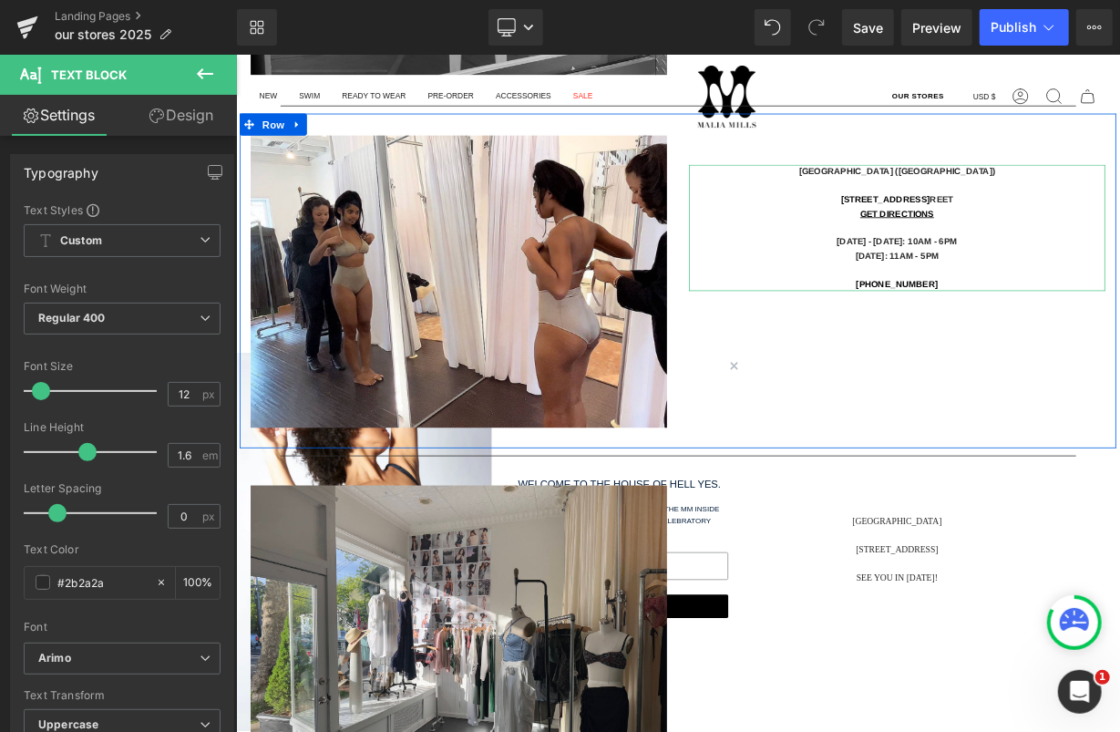
scroll to position [3137, 0]
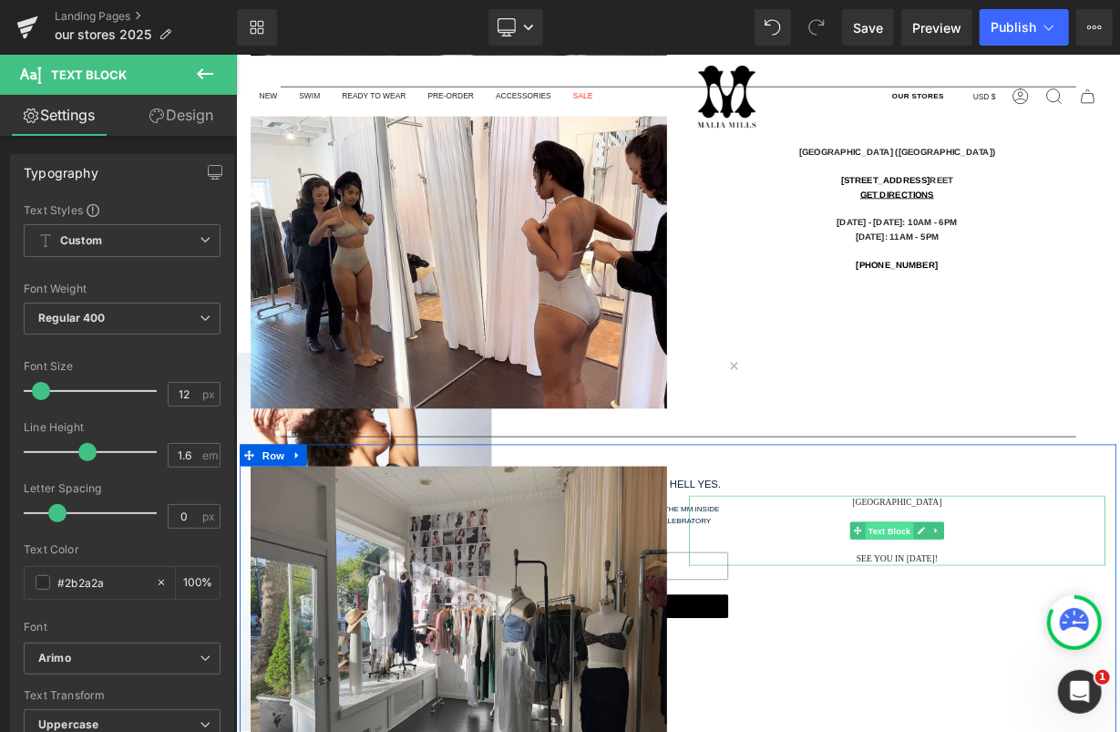
click at [1039, 638] on span "Text Block" at bounding box center [1050, 649] width 60 height 22
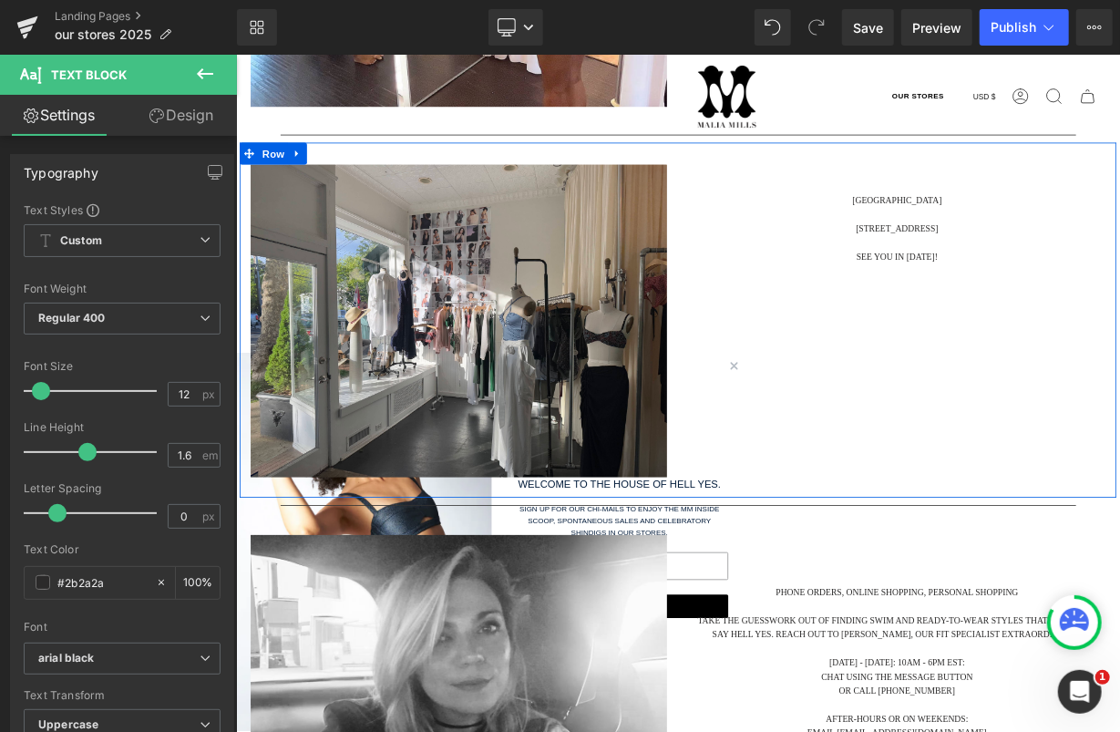
scroll to position [3520, 0]
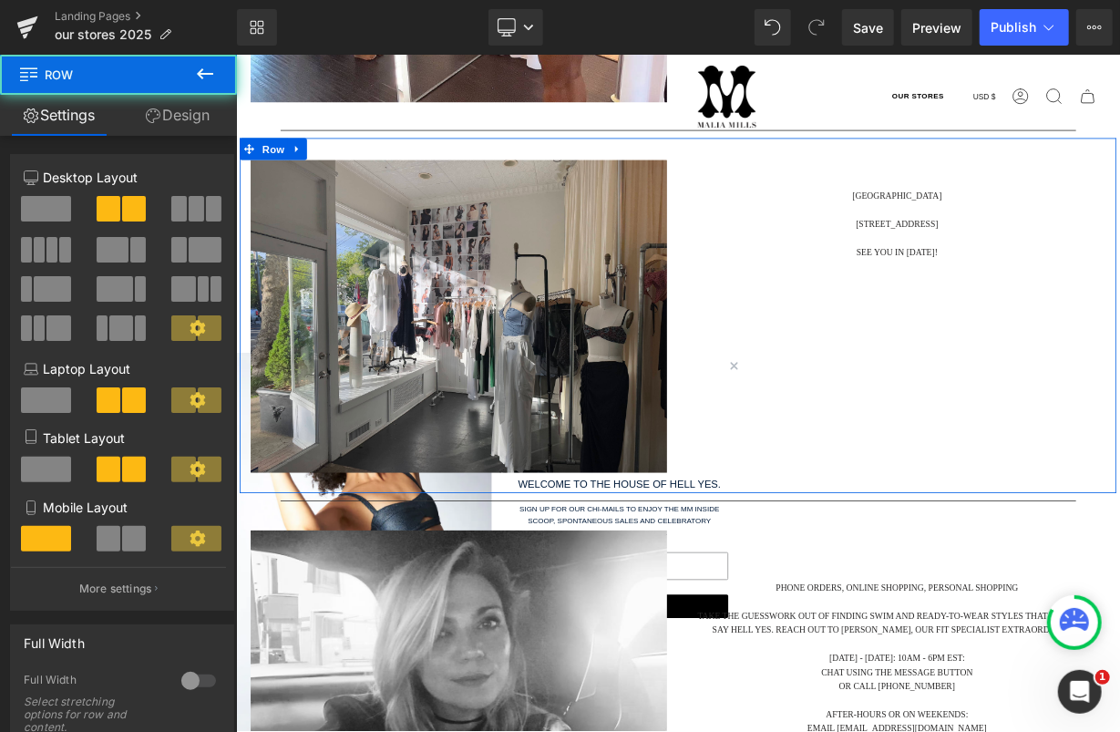
click at [969, 319] on div "Bridgehampton 2487 Main Street SEE YOU IN 2026! Text Block" at bounding box center [1059, 279] width 547 height 188
click at [1032, 294] on div "SEE YOU IN 2026!" at bounding box center [1059, 300] width 519 height 17
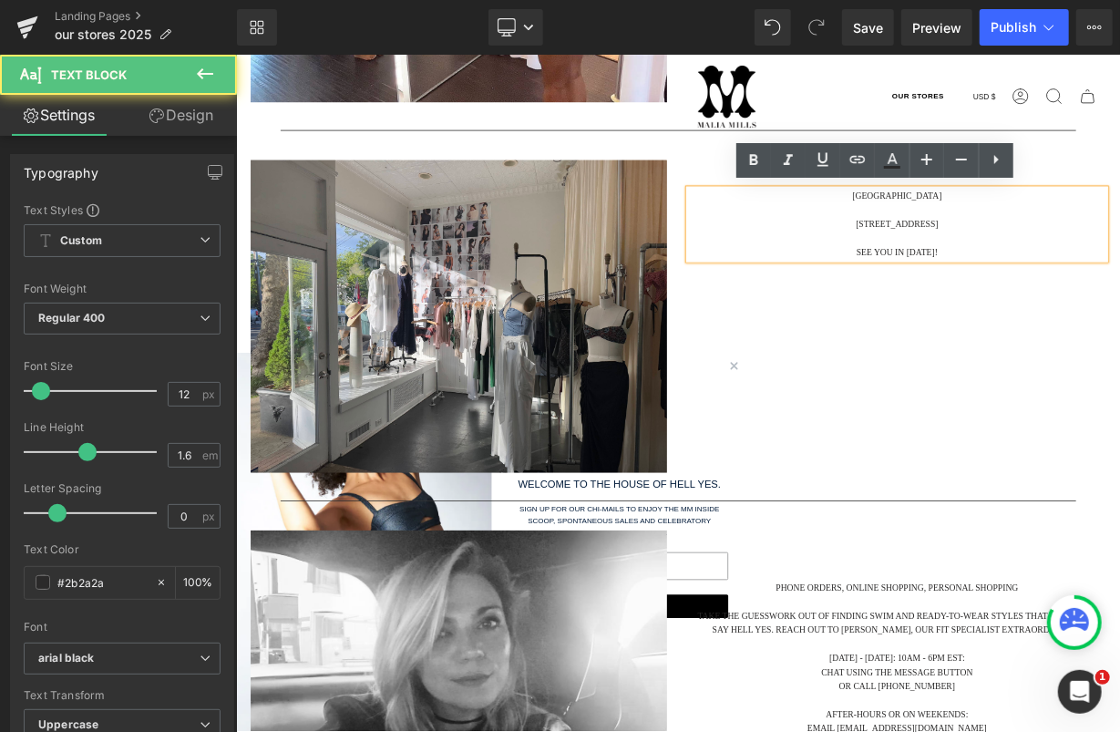
click at [1032, 294] on div "SEE YOU IN 2026!" at bounding box center [1059, 300] width 519 height 17
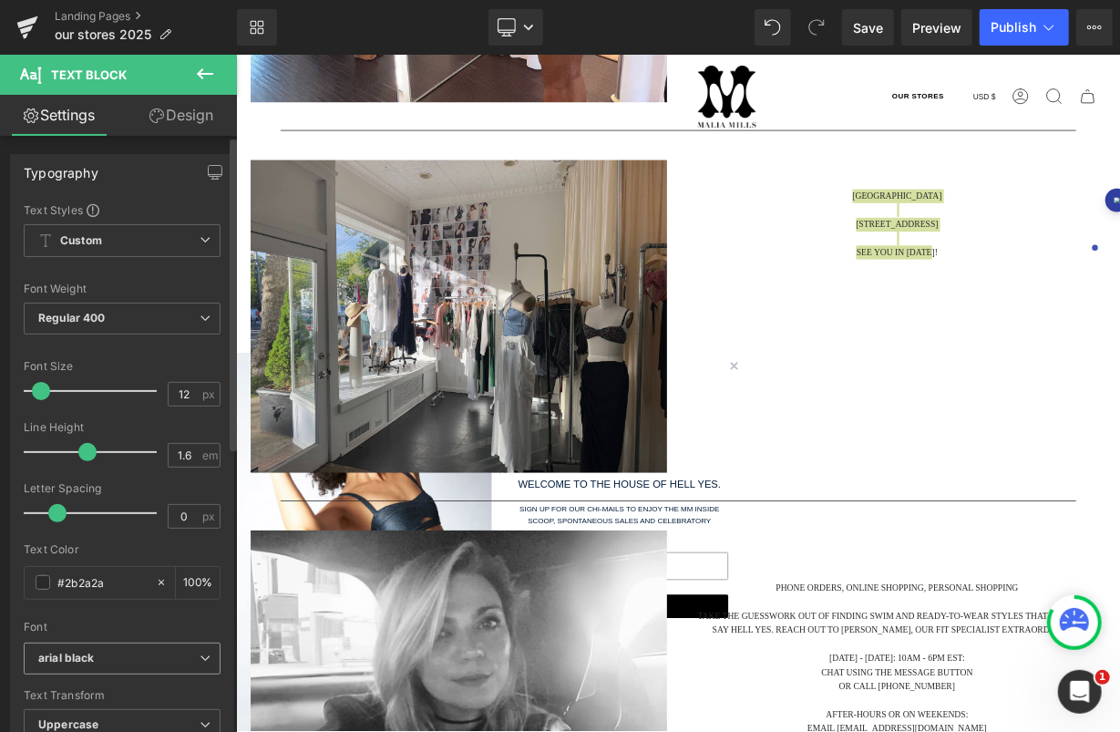
click at [98, 659] on b "arial black" at bounding box center [118, 658] width 161 height 15
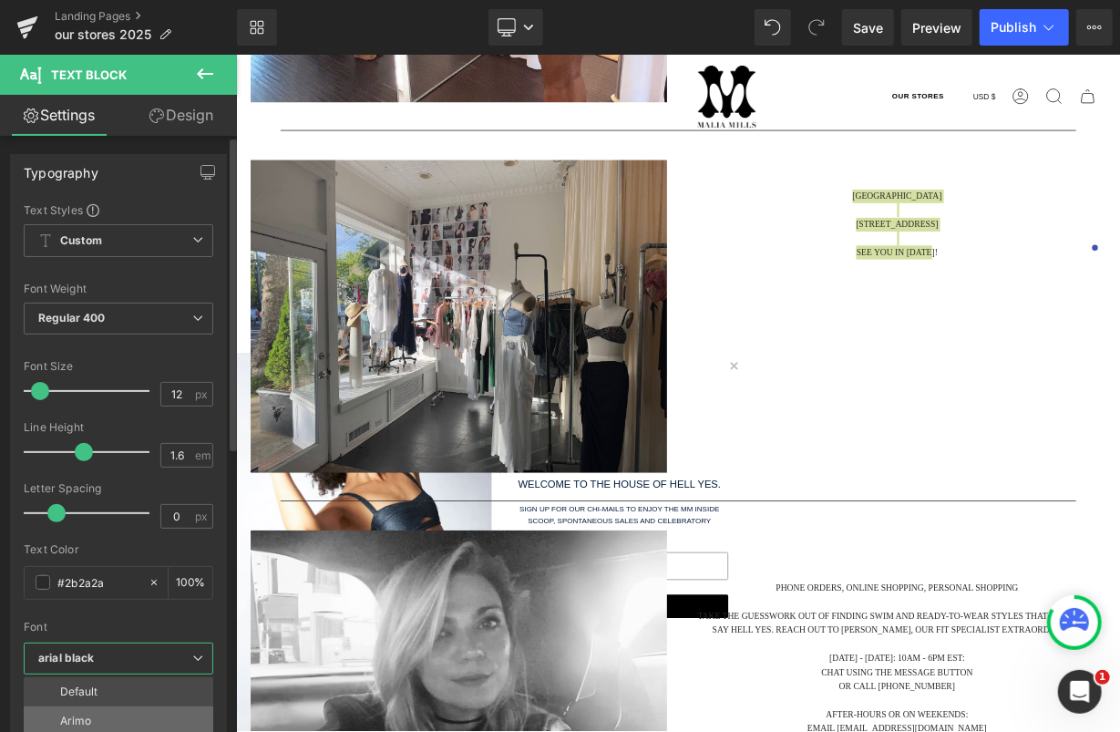
click at [95, 708] on li "Arimo" at bounding box center [123, 720] width 198 height 29
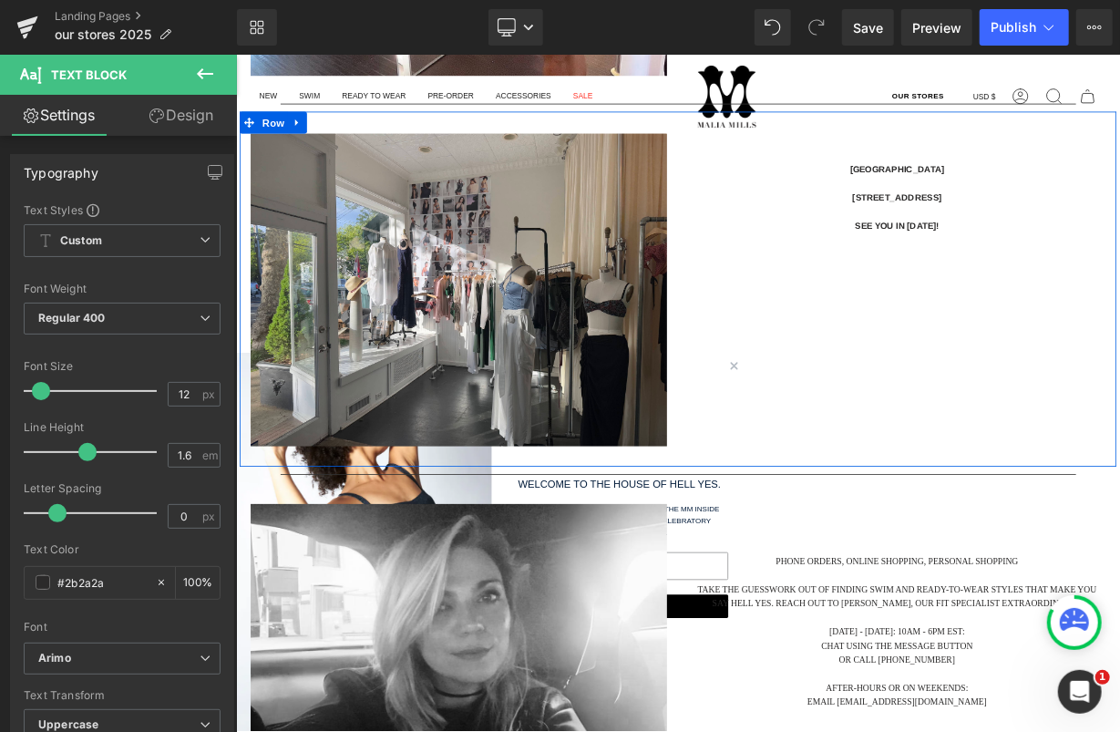
scroll to position [3893, 0]
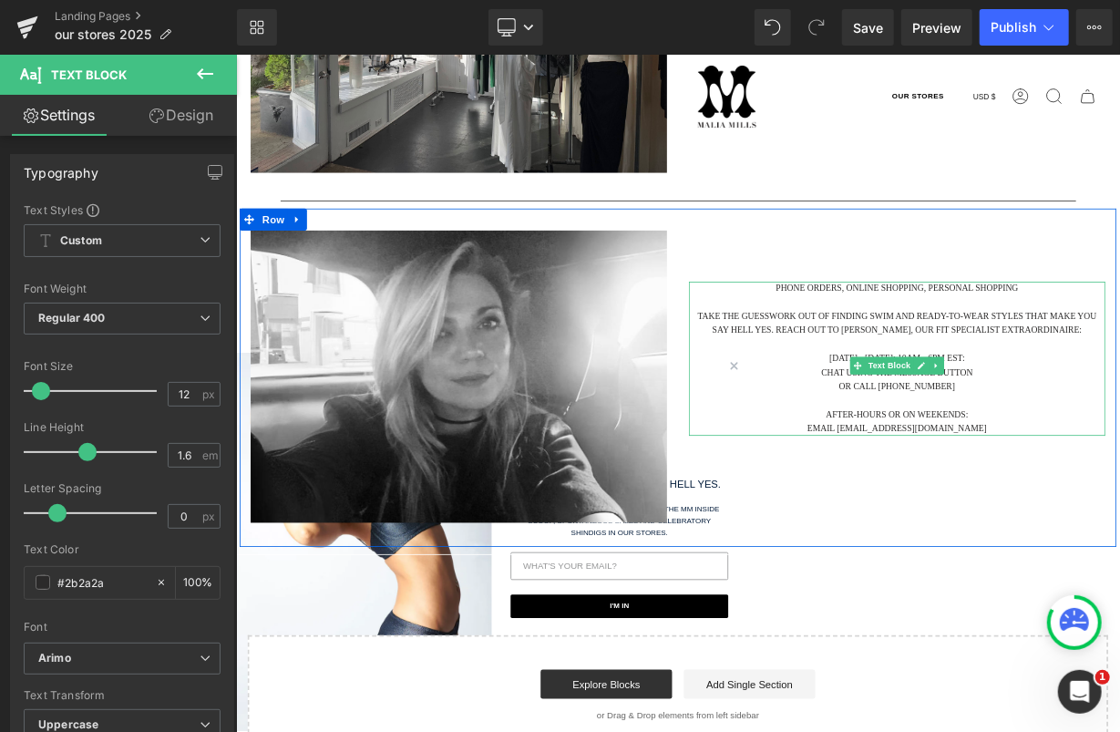
click at [988, 376] on p "Take the guesswork out of finding swim and ready-to-wear styles that make you s…" at bounding box center [1059, 389] width 519 height 35
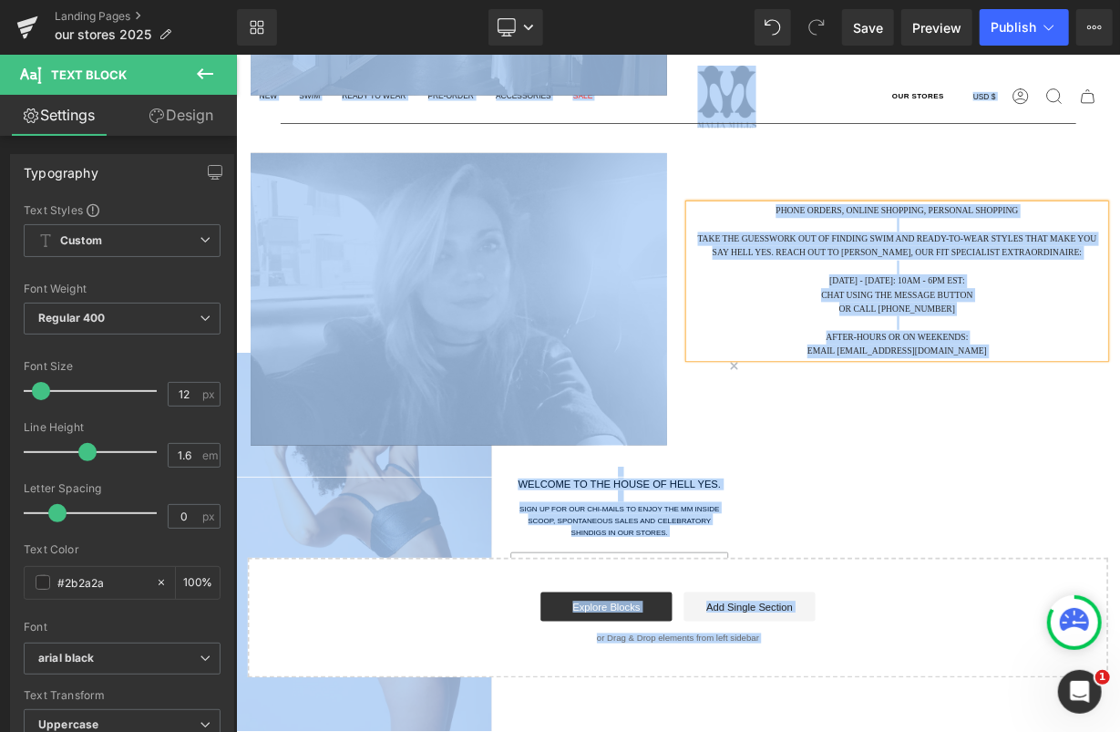
scroll to position [4082, 0]
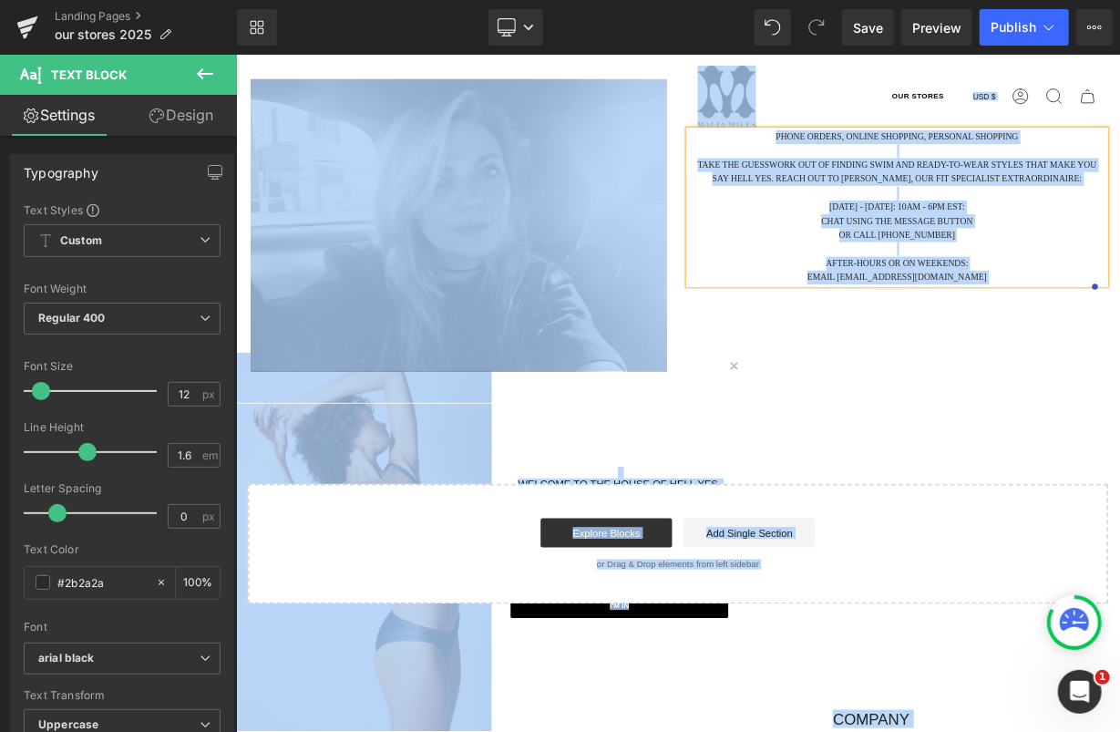
click at [911, 305] on p at bounding box center [1059, 296] width 519 height 17
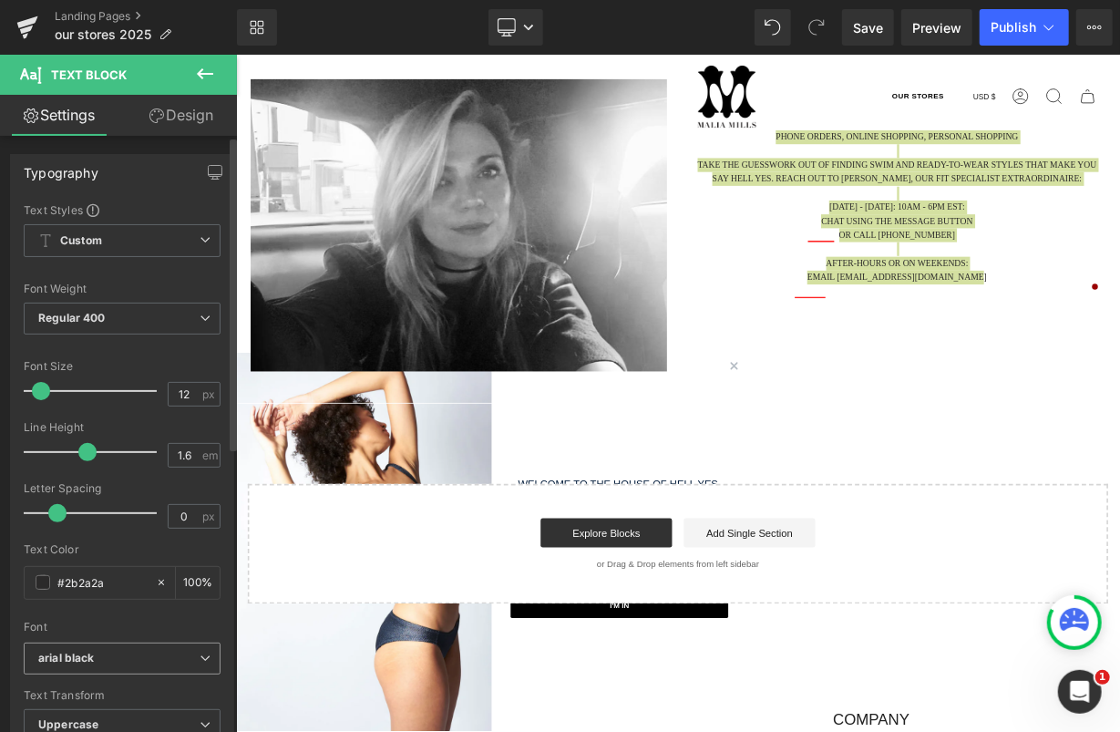
click at [80, 667] on span "arial black" at bounding box center [122, 658] width 197 height 32
click at [86, 708] on li "Arimo" at bounding box center [123, 720] width 198 height 29
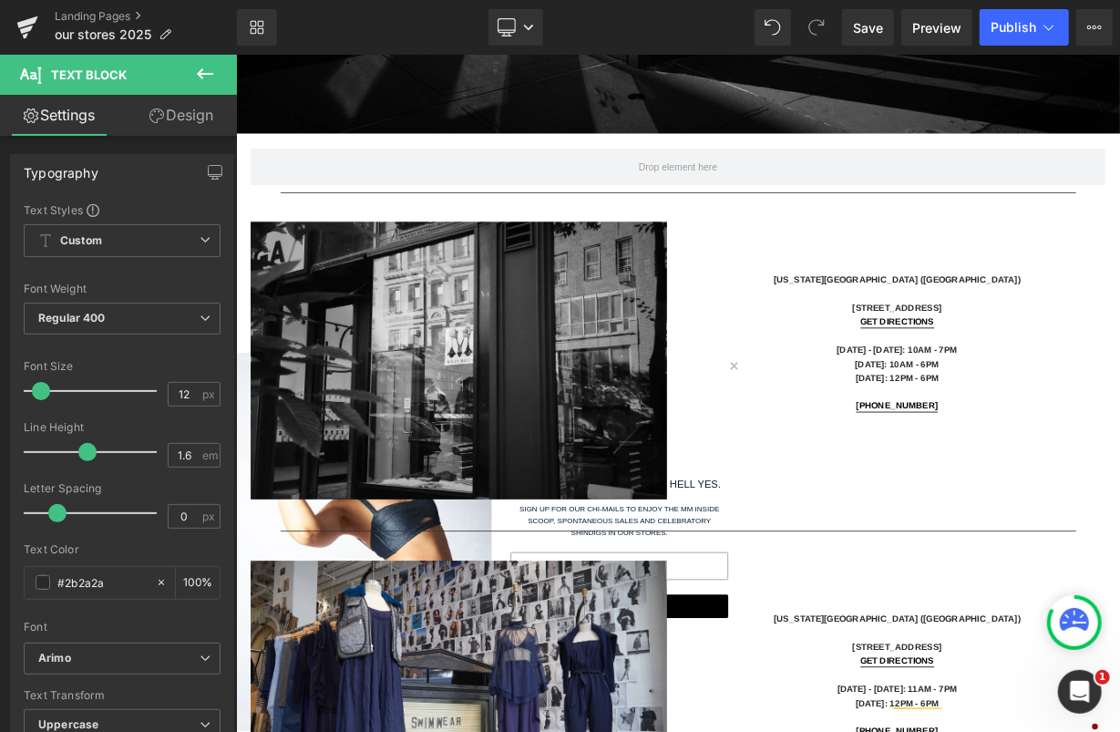
scroll to position [53, 0]
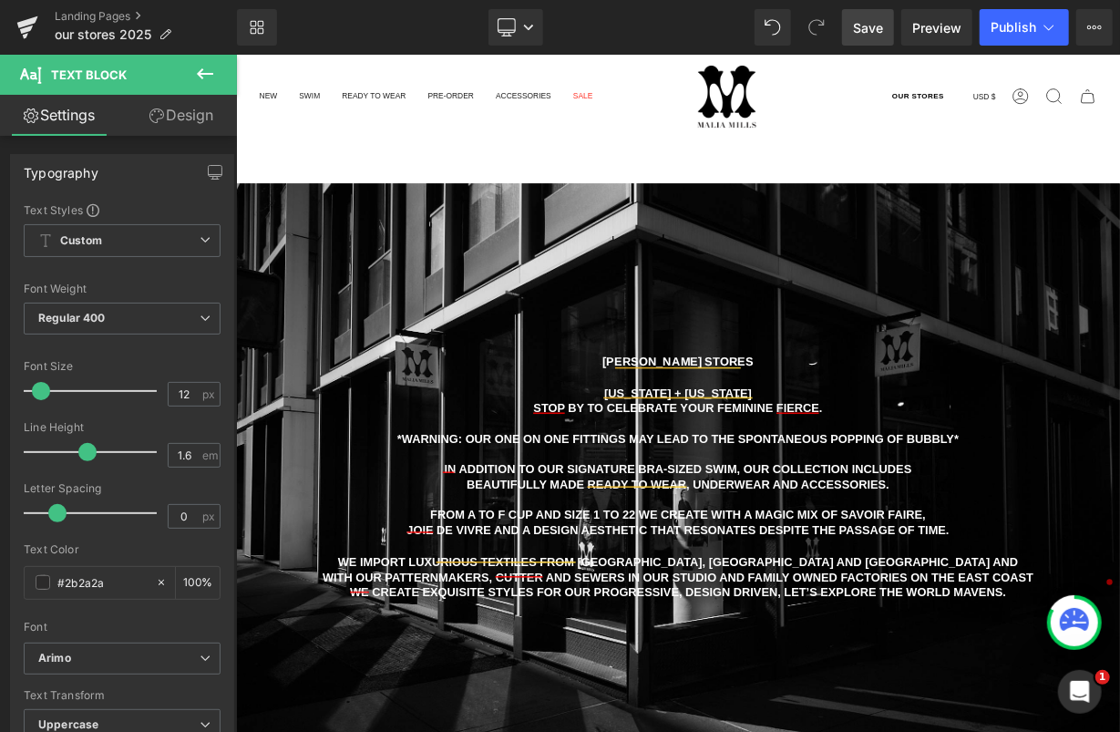
click at [866, 30] on span "Save" at bounding box center [868, 27] width 30 height 19
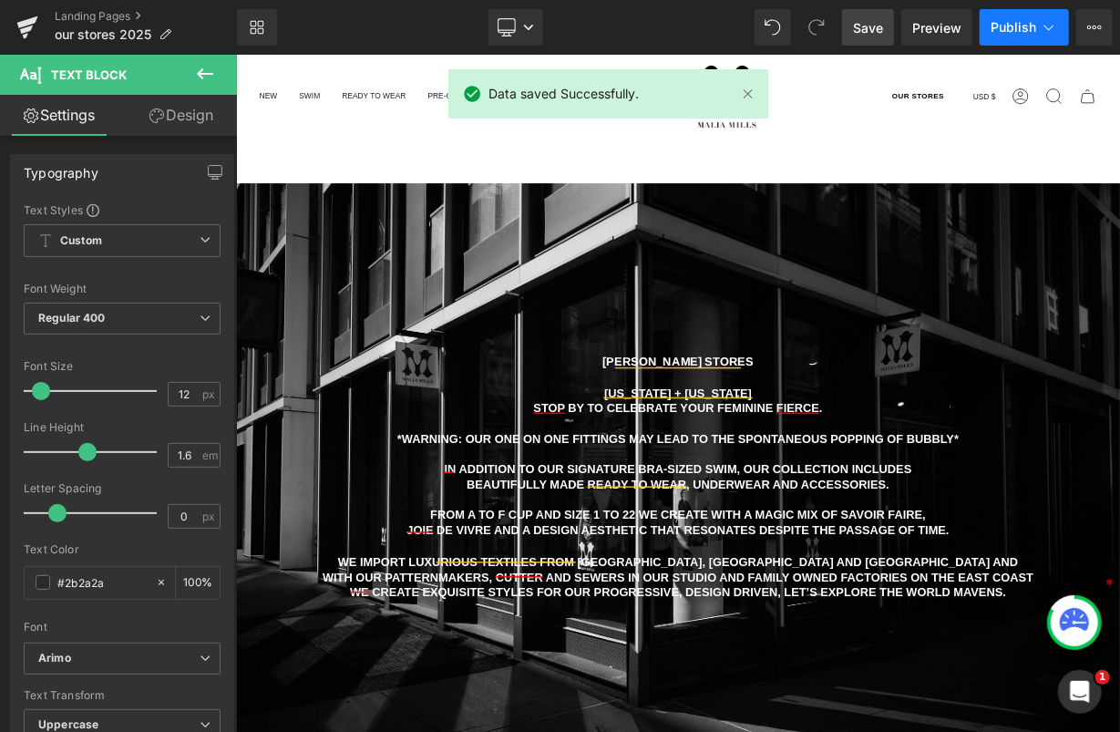
click at [1002, 20] on span "Publish" at bounding box center [1014, 27] width 46 height 15
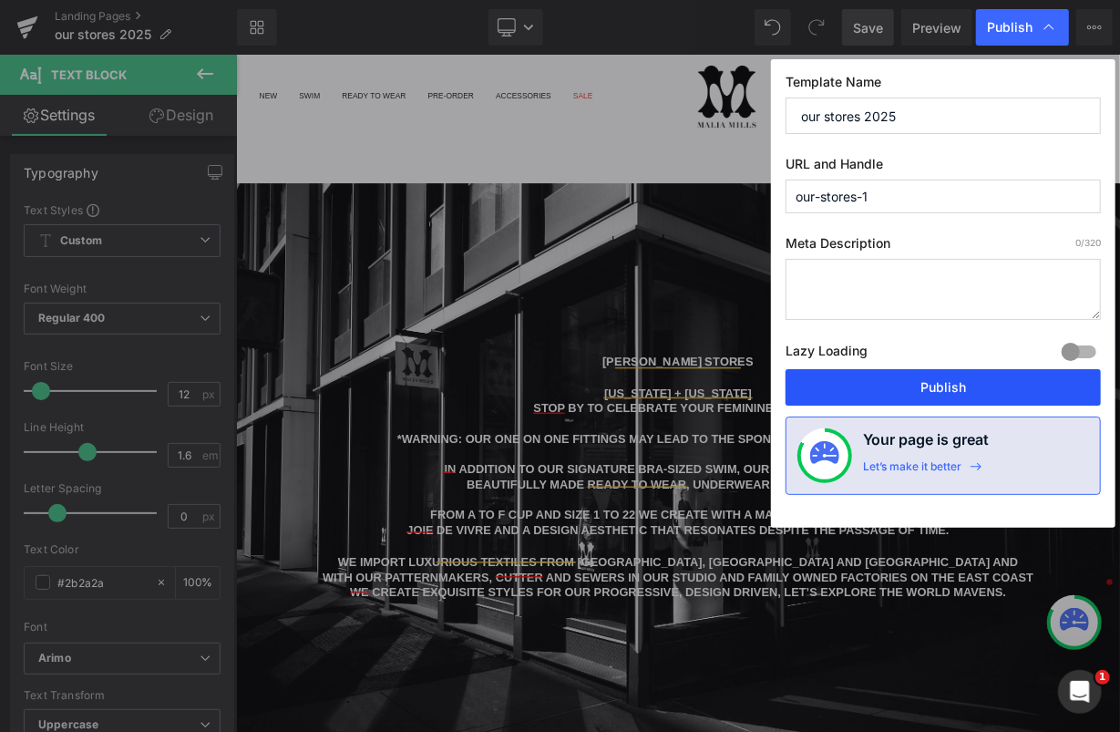
click at [920, 382] on button "Publish" at bounding box center [943, 387] width 315 height 36
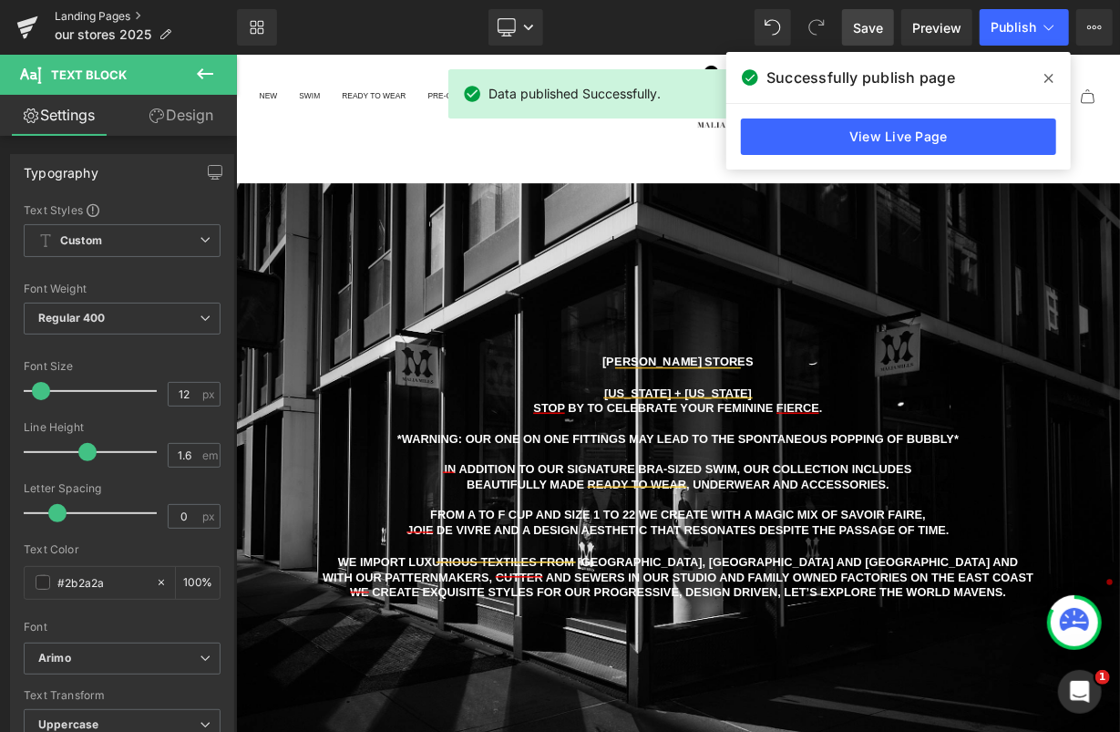
click at [59, 12] on link "Landing Pages" at bounding box center [146, 16] width 182 height 15
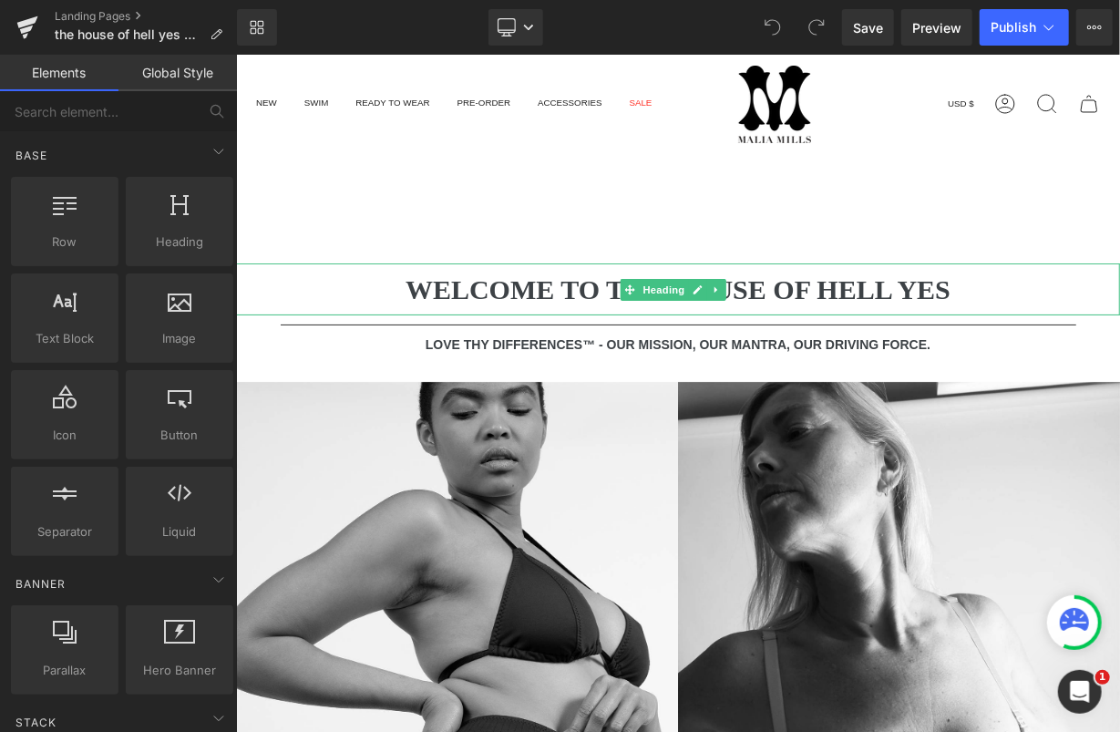
click at [557, 289] on h1 "WELCOME TO THE HOUSE OF HELL YES" at bounding box center [677, 288] width 884 height 52
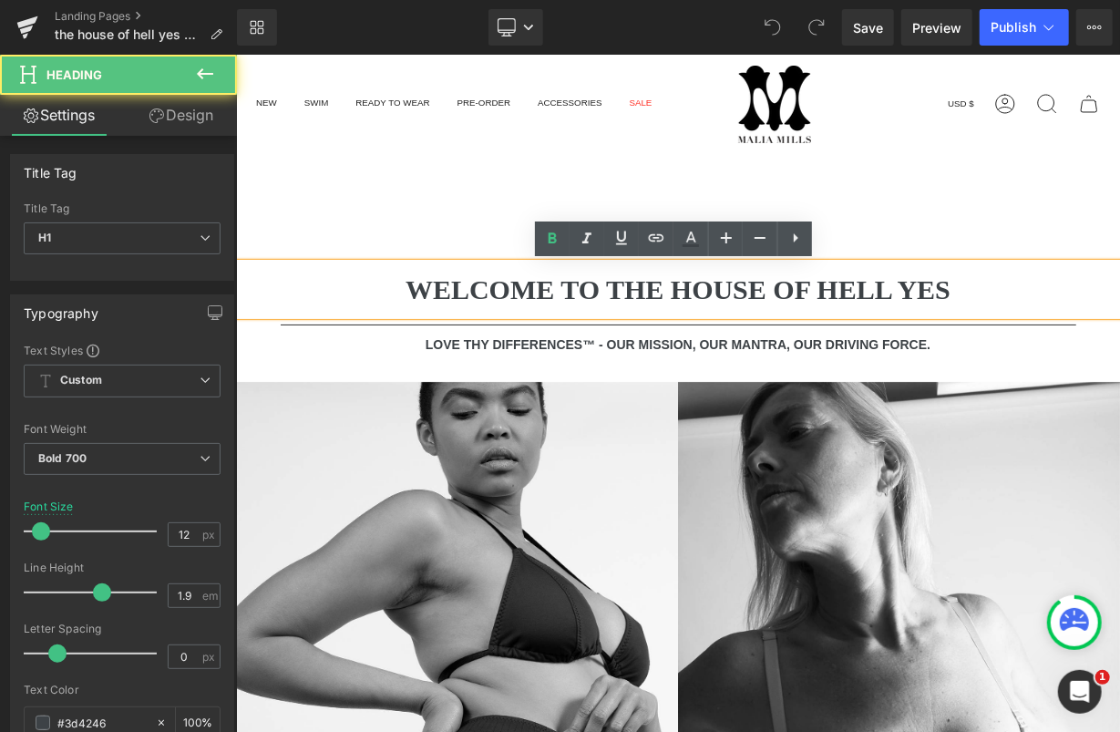
click at [557, 289] on h1 "WELCOME TO THE HOUSE OF HELL YES" at bounding box center [677, 288] width 884 height 52
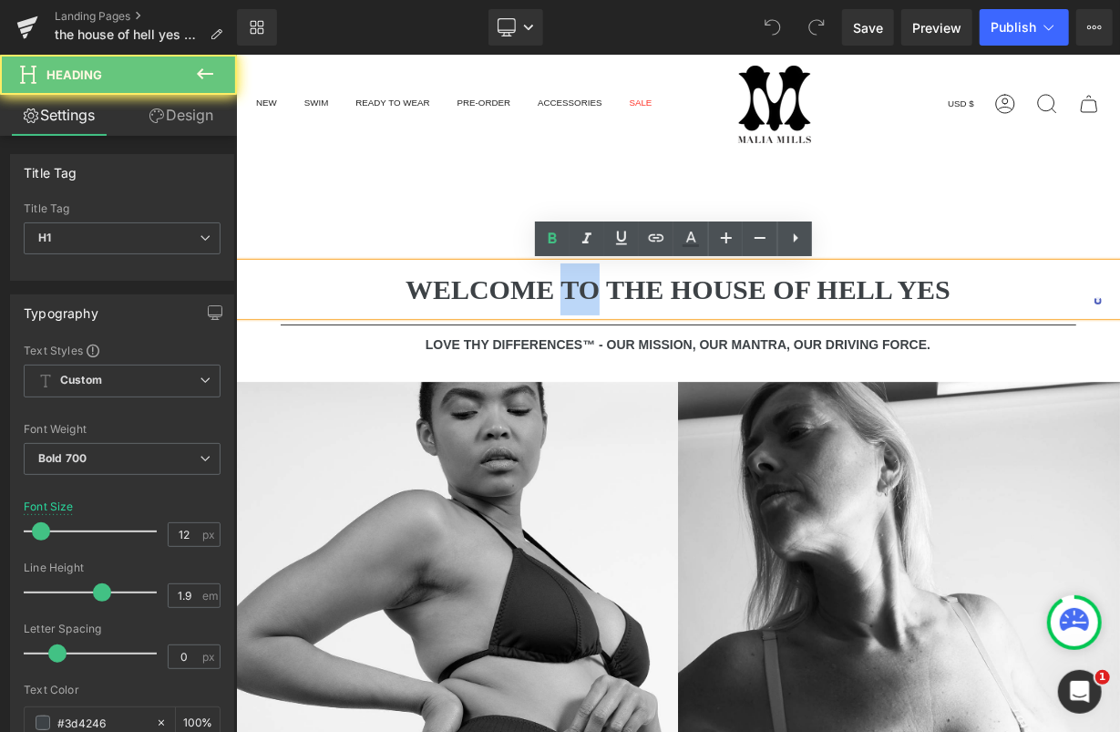
click at [557, 289] on h1 "WELCOME TO THE HOUSE OF HELL YES" at bounding box center [677, 288] width 884 height 52
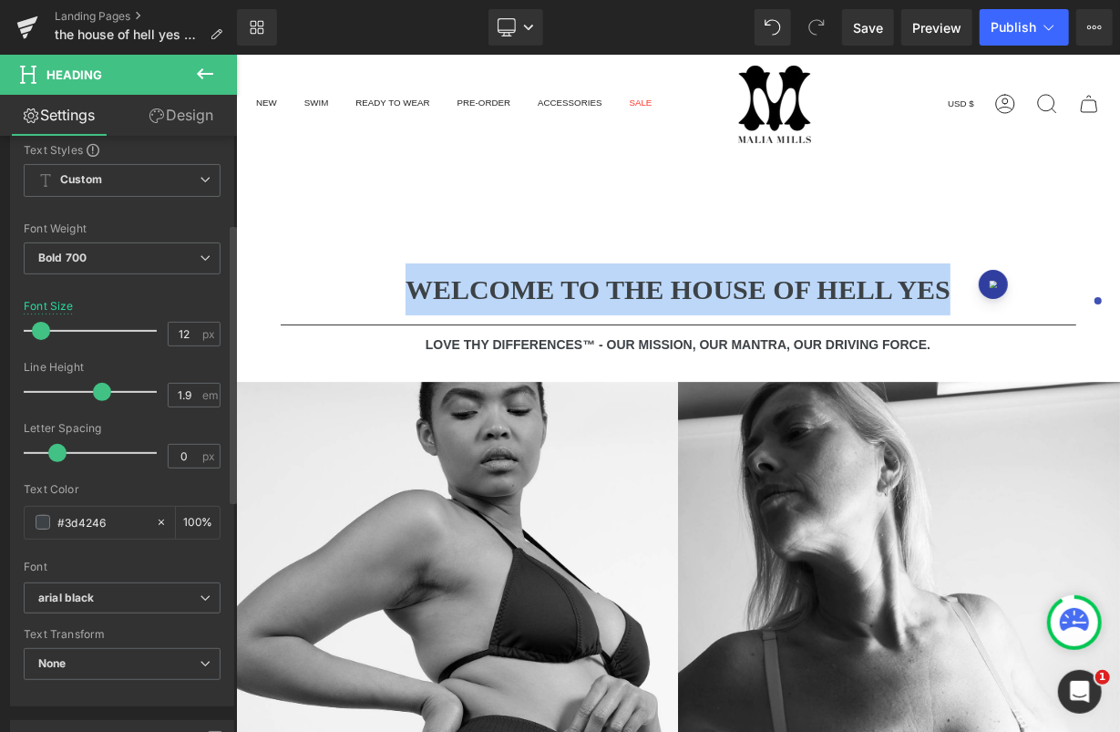
scroll to position [231, 0]
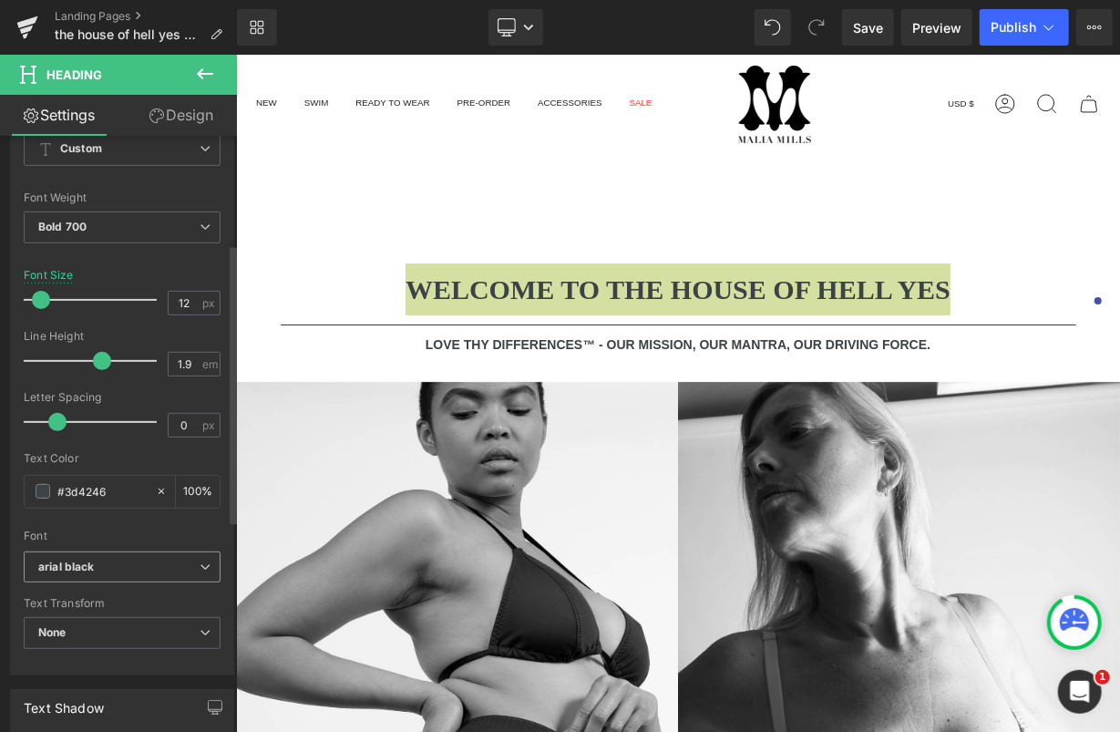
click at [93, 562] on b "arial black" at bounding box center [118, 567] width 161 height 15
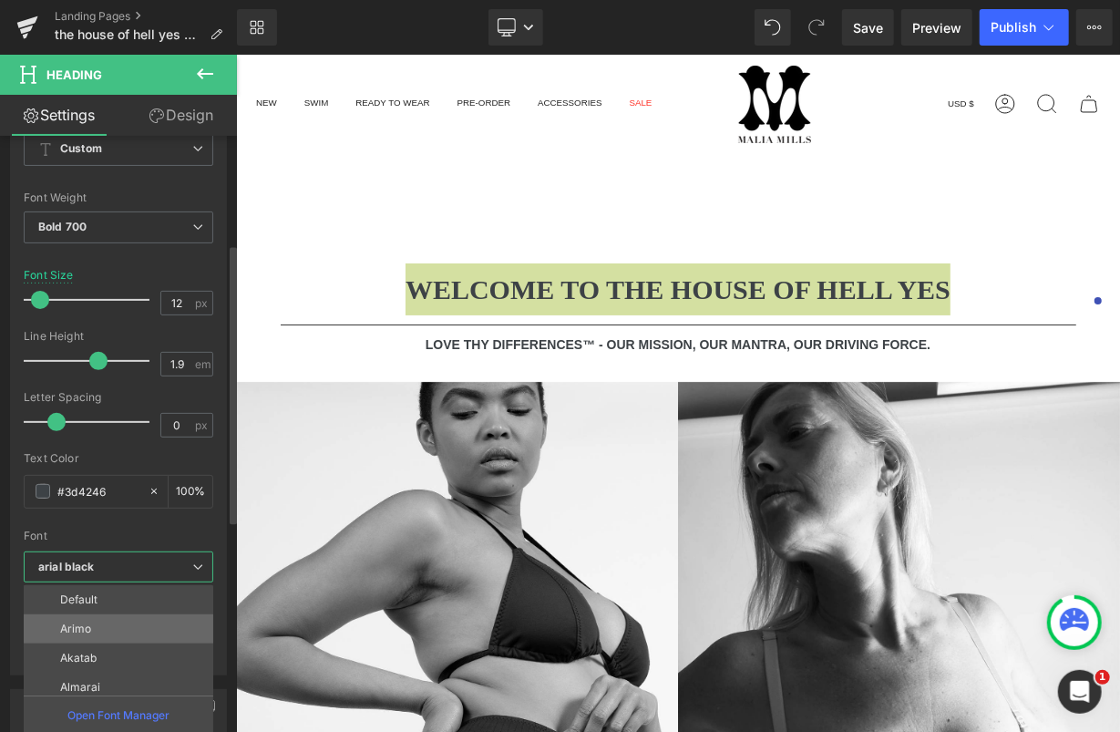
click at [89, 632] on p "Arimo" at bounding box center [75, 628] width 31 height 13
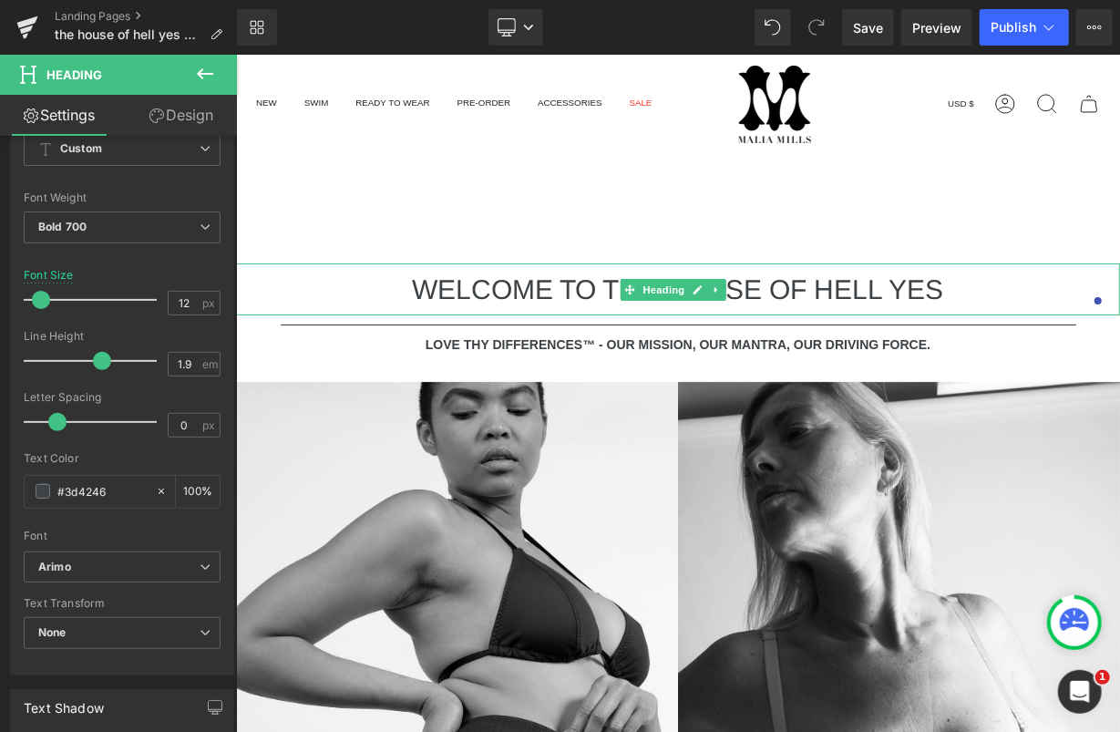
click at [552, 296] on span "WELCOME TO THE HOUSE OF HELL YES" at bounding box center [677, 288] width 531 height 30
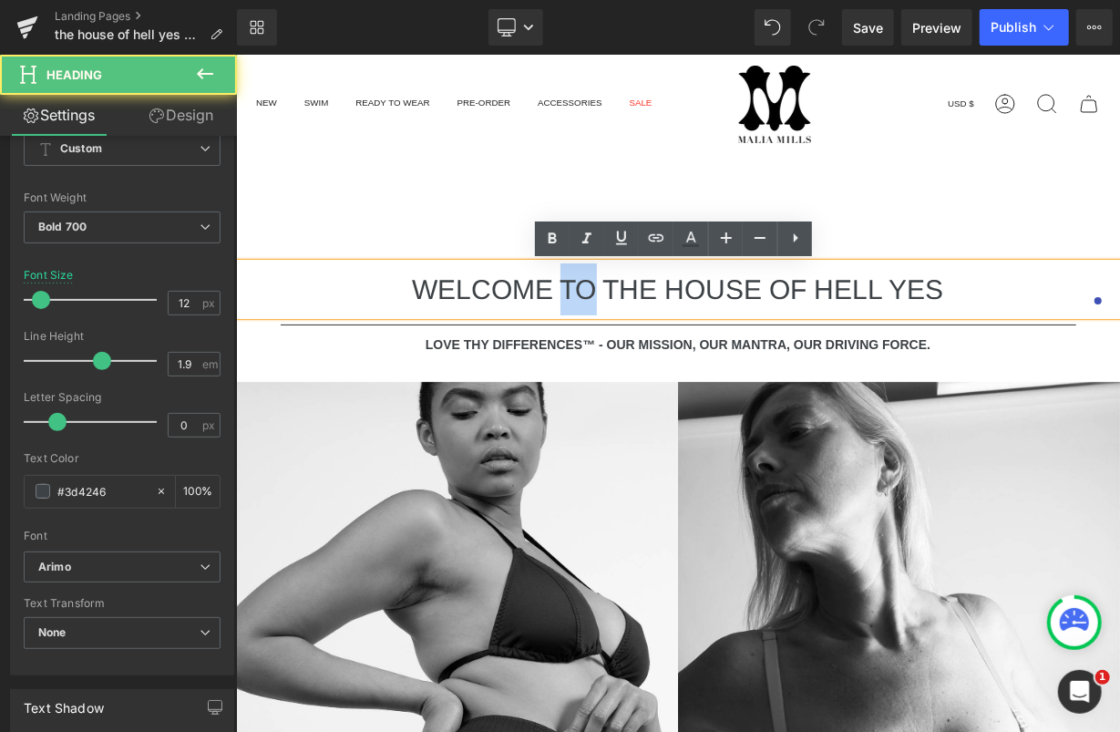
click at [552, 296] on span "WELCOME TO THE HOUSE OF HELL YES" at bounding box center [677, 288] width 531 height 30
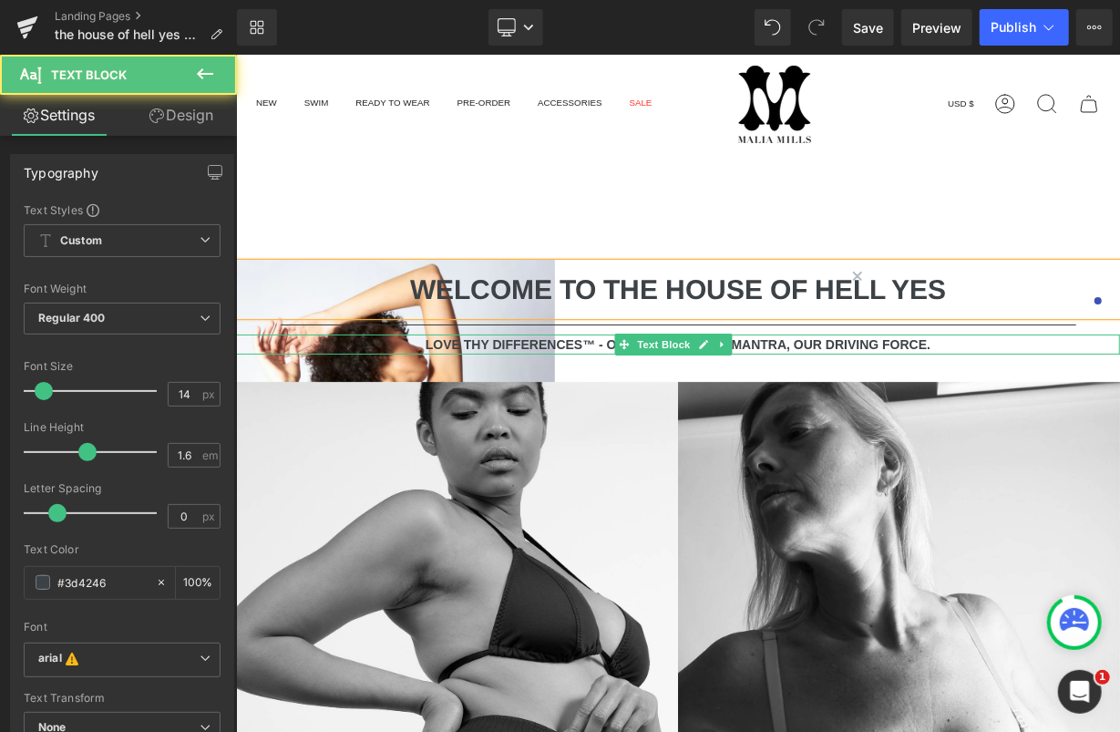
click at [578, 339] on strong "LOVE THY DIFFERENCES™ - OUR MISSION, OUR MANTRA, OUR DRIVING FORCE." at bounding box center [677, 343] width 505 height 15
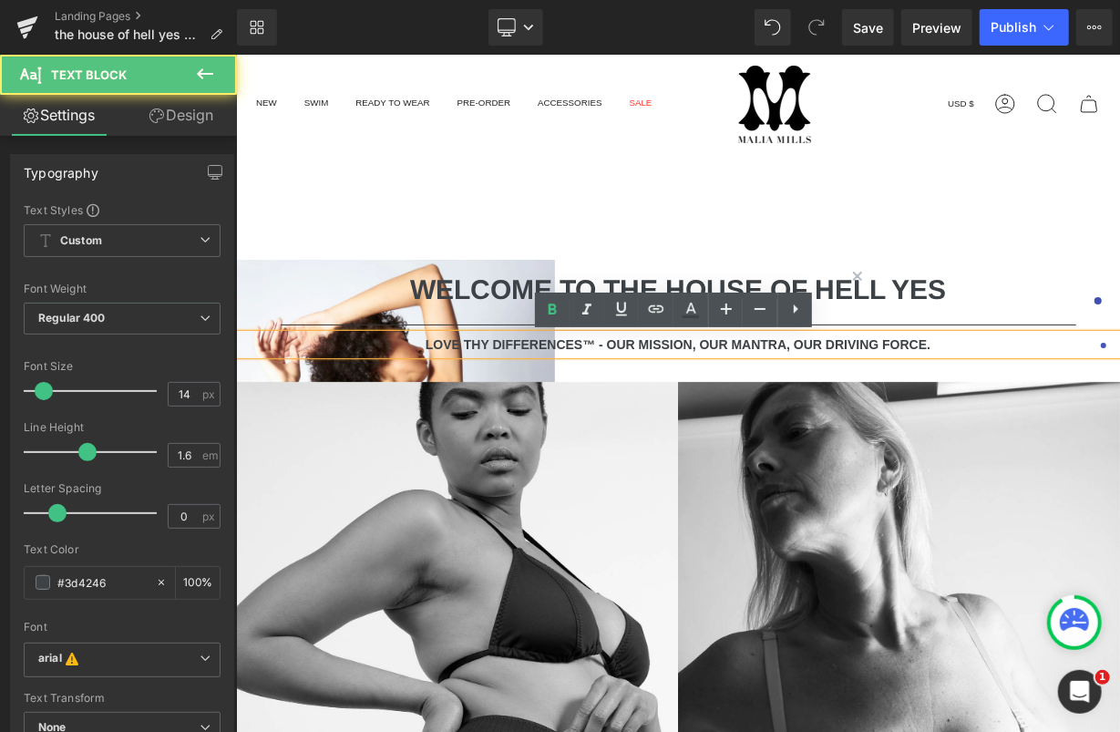
click at [575, 341] on strong "LOVE THY DIFFERENCES™ - OUR MISSION, OUR MANTRA, OUR DRIVING FORCE." at bounding box center [677, 343] width 505 height 15
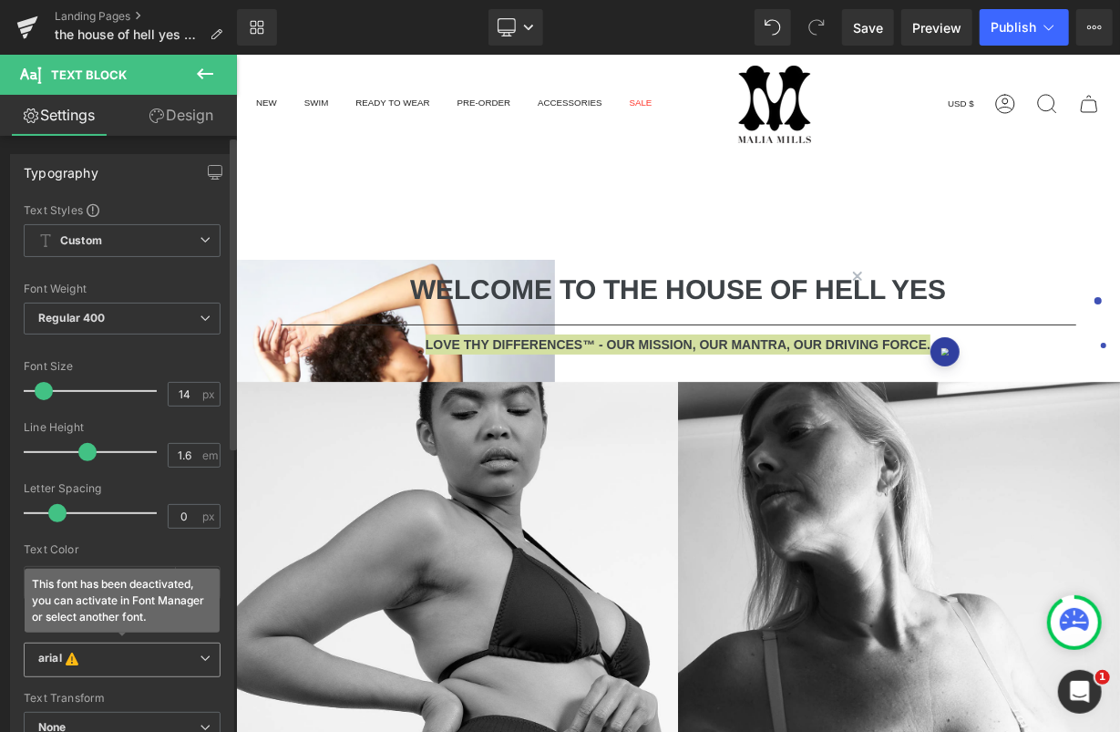
click at [125, 651] on b "arial This font has been deactivated, you can activate in Font Manager or selec…" at bounding box center [118, 660] width 161 height 18
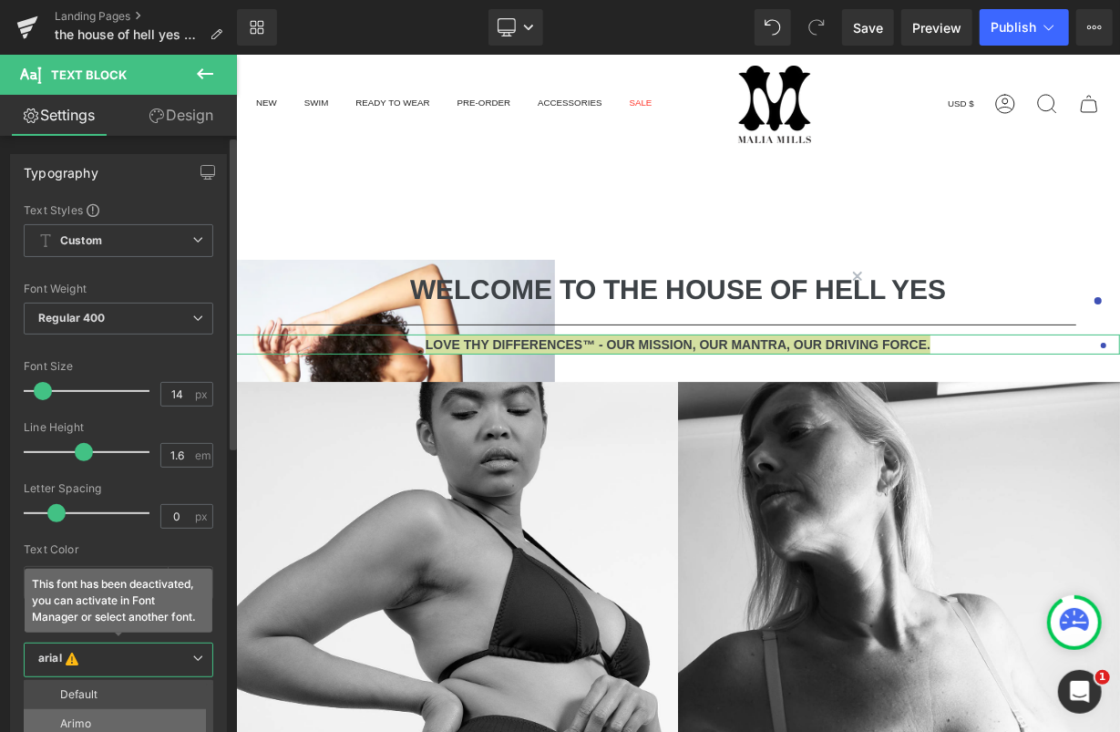
click at [111, 720] on li "Arimo" at bounding box center [123, 723] width 198 height 29
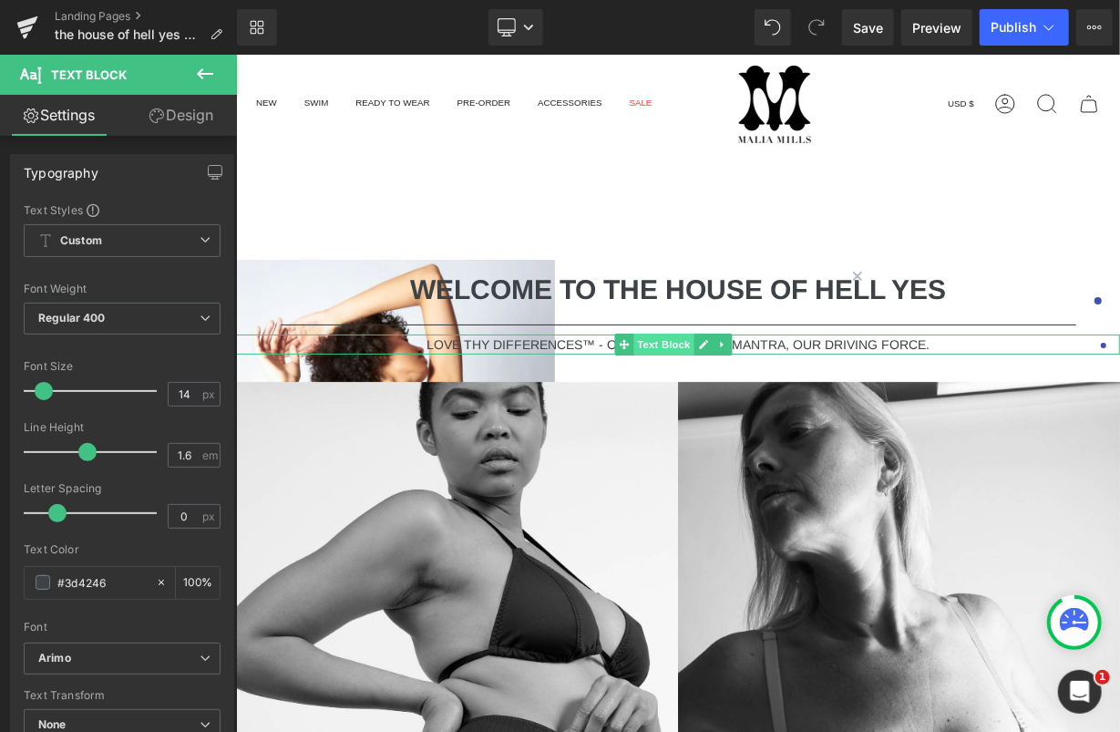
click at [633, 348] on span "Text Block" at bounding box center [662, 344] width 60 height 22
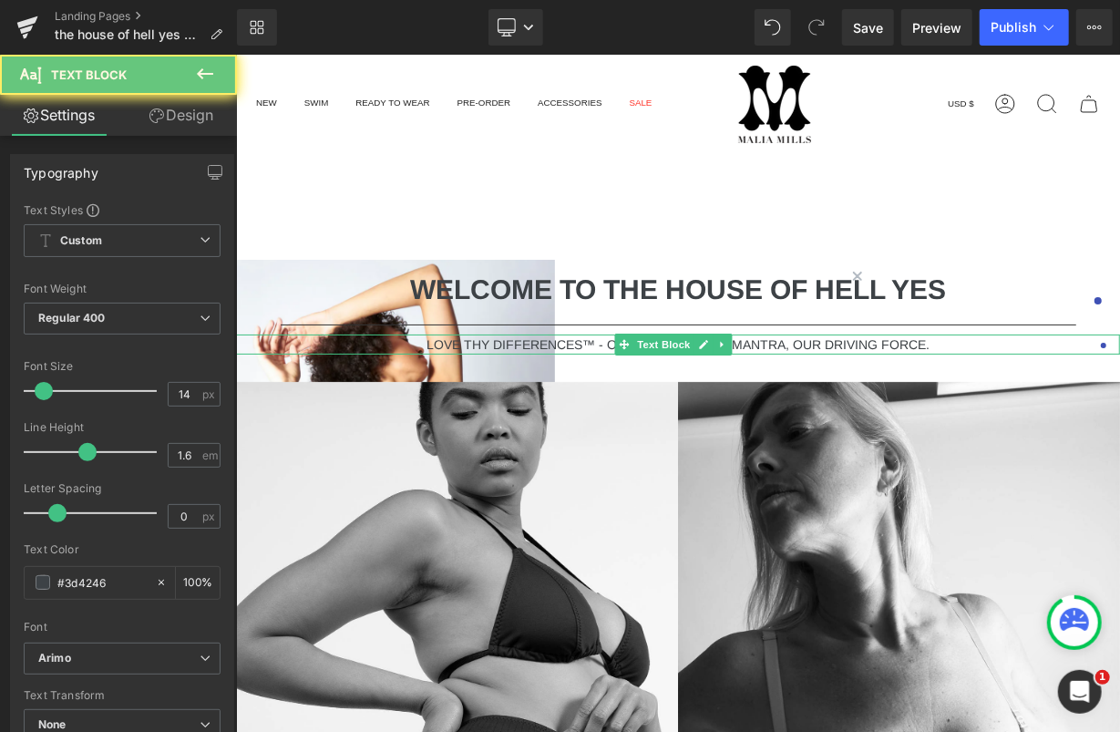
click at [574, 338] on p "LOVE THY DIFFERENCES™ - OUR MISSION, OUR MANTRA, OUR DRIVING FORCE." at bounding box center [677, 344] width 884 height 20
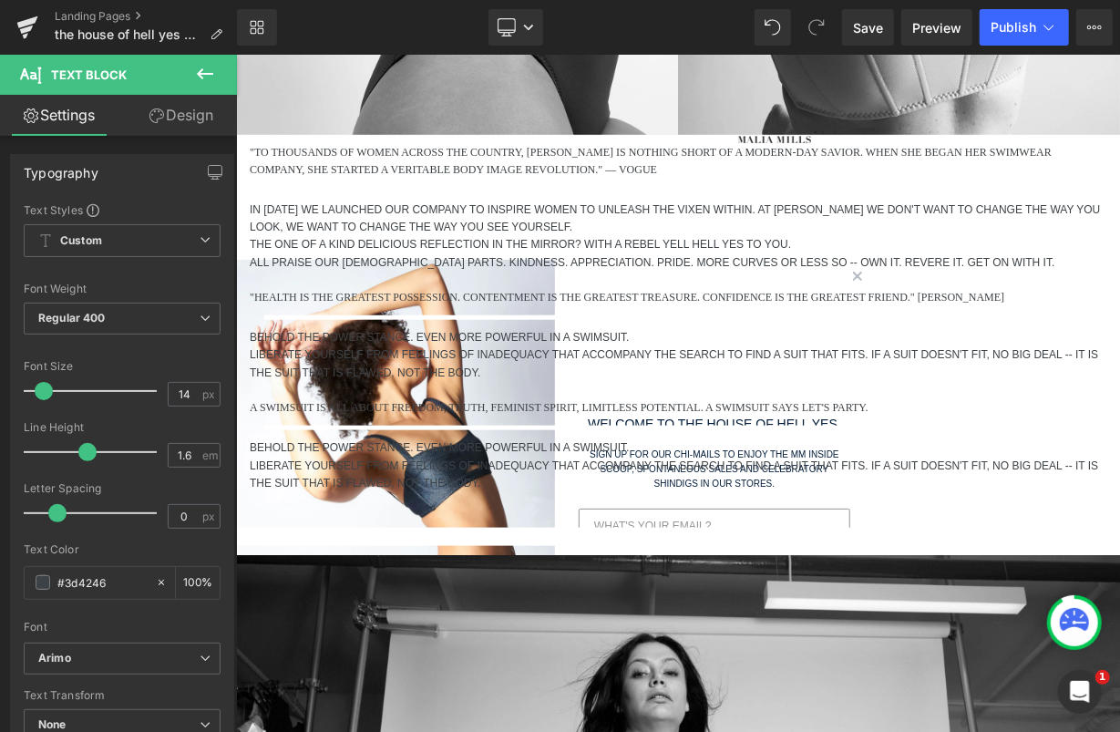
scroll to position [796, 0]
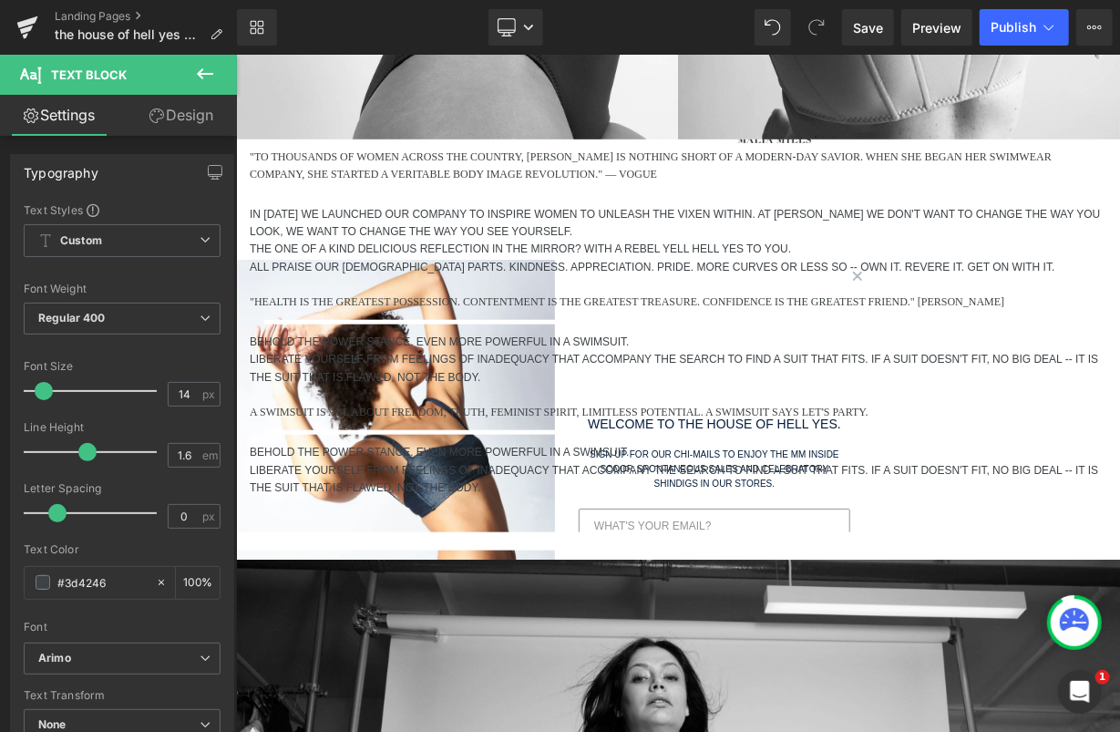
click at [461, 157] on p ""TO THOUSANDS OF WOMEN ACROSS THE COUNTRY, [PERSON_NAME] IS NOTHING SHORT OF A …" at bounding box center [677, 165] width 857 height 35
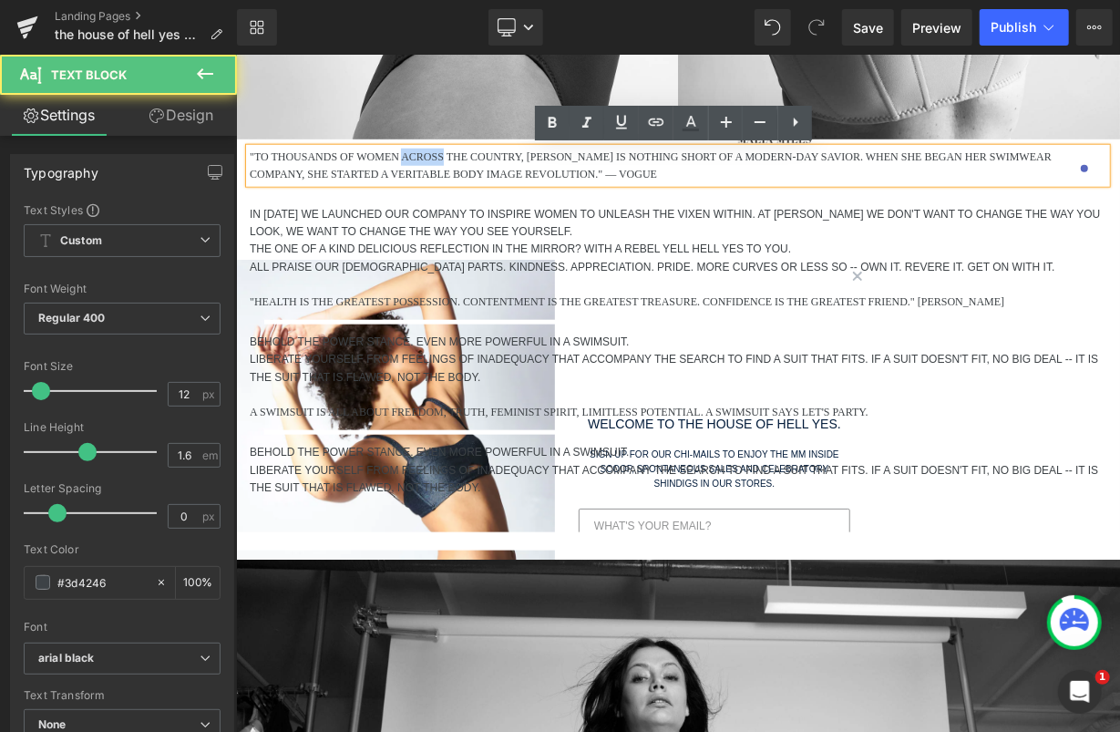
click at [461, 157] on p ""TO THOUSANDS OF WOMEN ACROSS THE COUNTRY, MALIA MILLS IS NOTHING SHORT OF A MO…" at bounding box center [677, 165] width 857 height 35
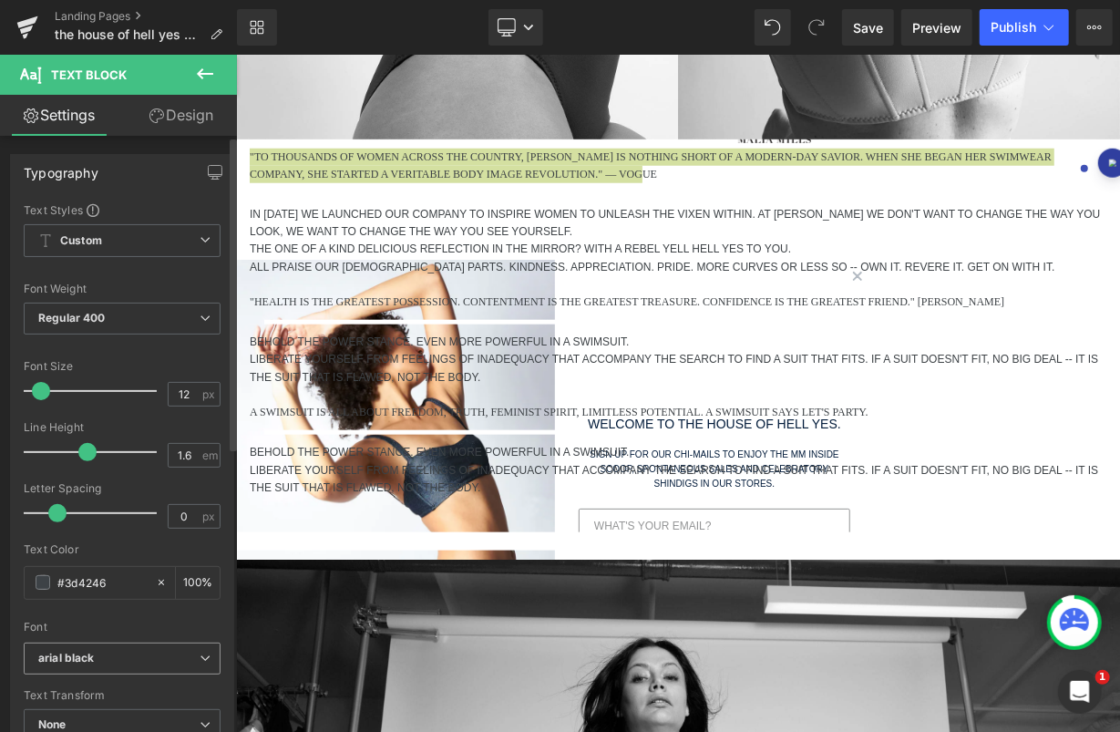
click at [71, 657] on icon "arial black" at bounding box center [66, 658] width 57 height 15
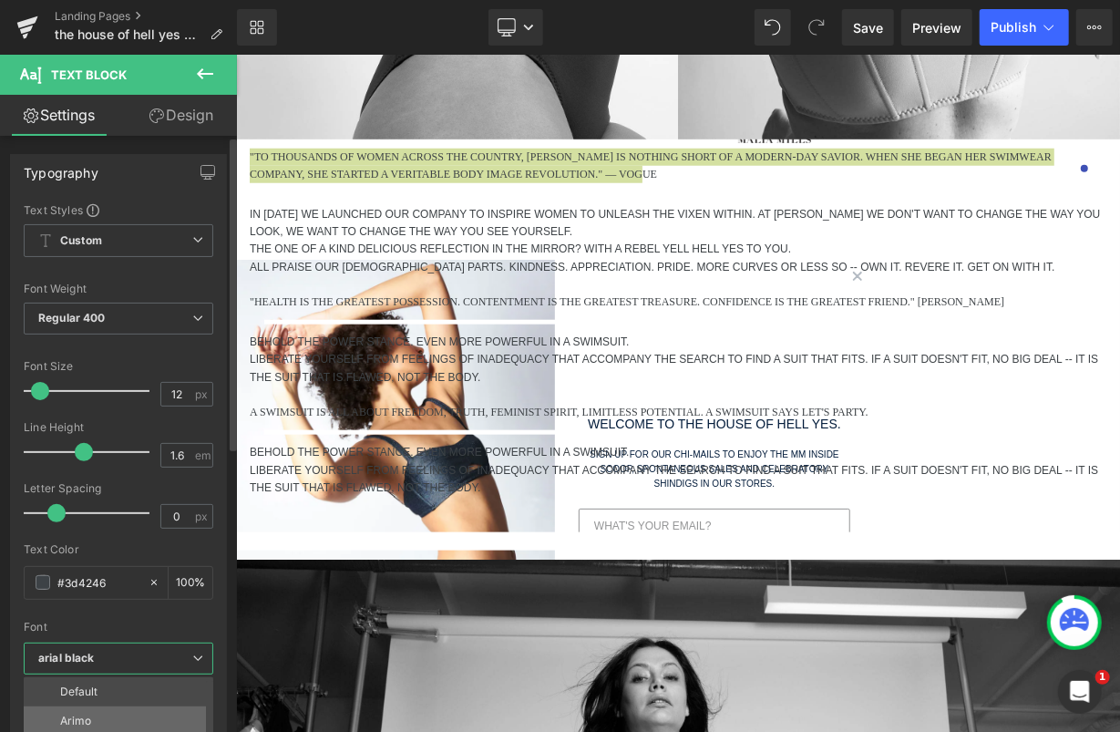
click at [77, 714] on p "Arimo" at bounding box center [75, 720] width 31 height 13
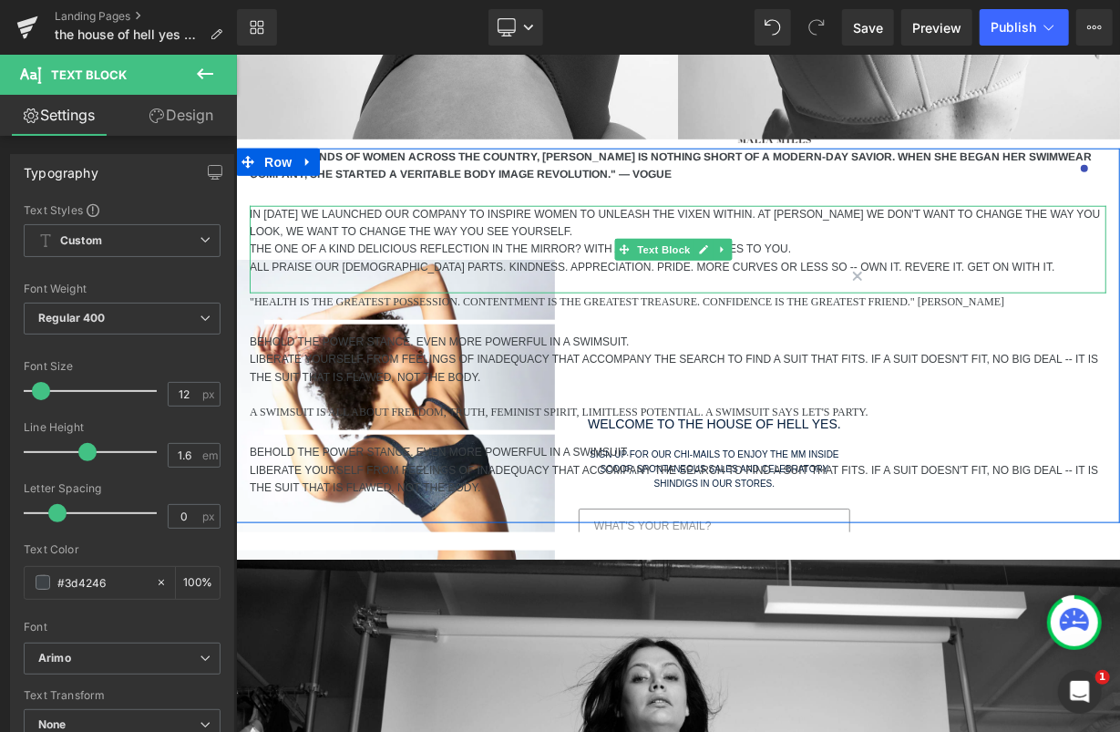
click at [404, 228] on p "IN 1993 WE LAUNCHED OUR COMPANY TO INSPIRE WOMEN TO UNLEASH THE VIXEN WITHIN. A…" at bounding box center [677, 222] width 857 height 35
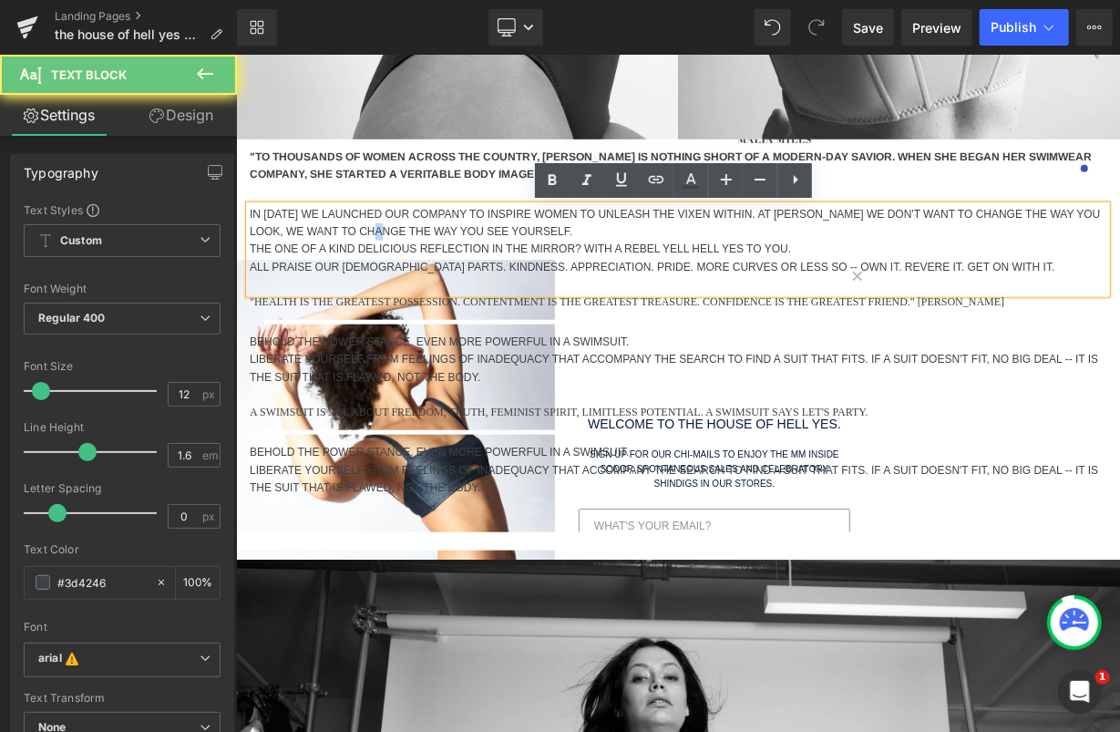
click at [404, 228] on p "IN 1993 WE LAUNCHED OUR COMPANY TO INSPIRE WOMEN TO UNLEASH THE VIXEN WITHIN. A…" at bounding box center [677, 222] width 857 height 35
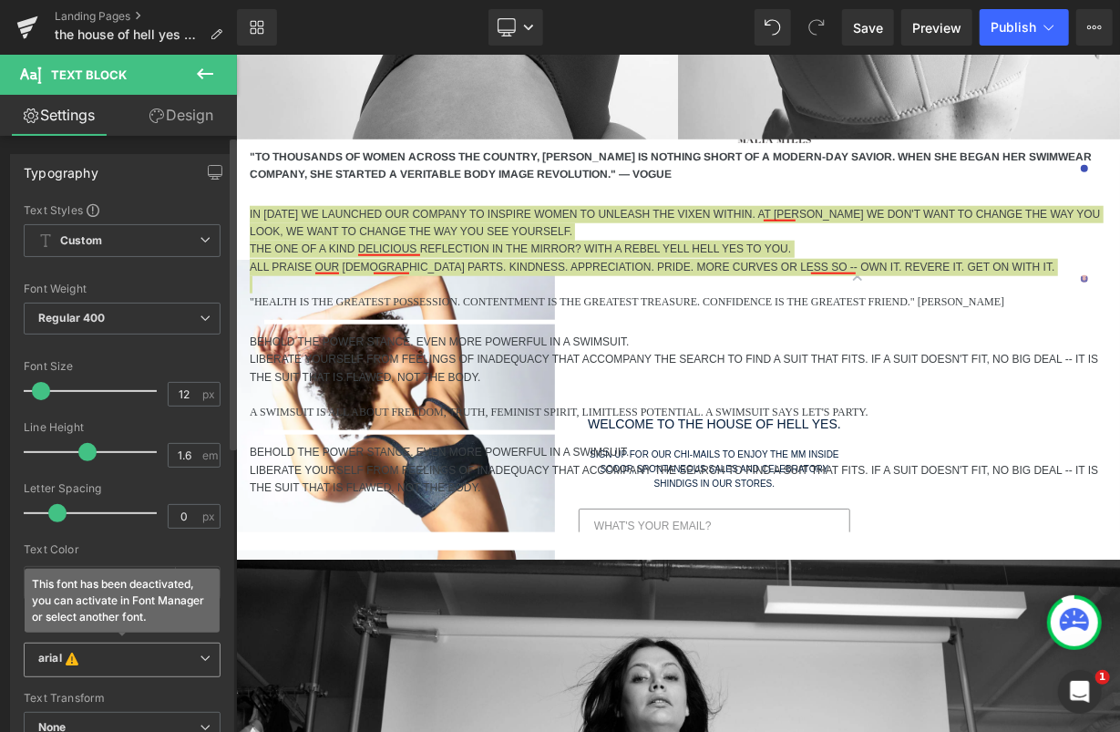
click at [127, 667] on span "arial This font has been deactivated, you can activate in Font Manager or selec…" at bounding box center [122, 659] width 197 height 35
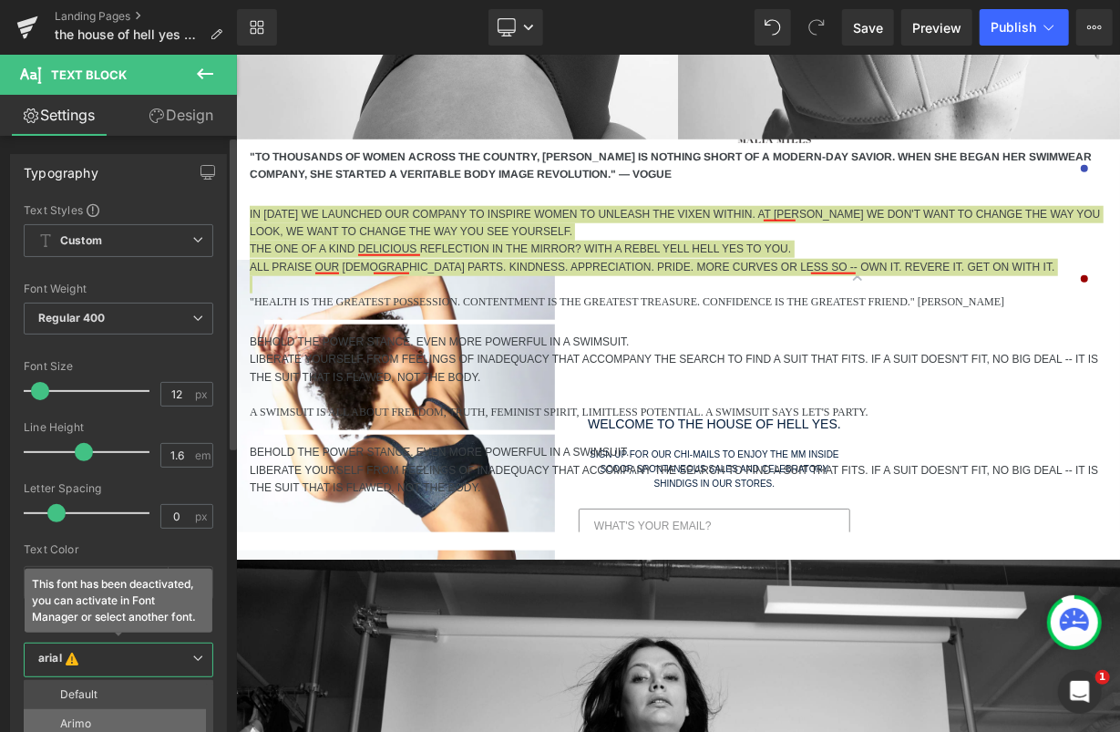
click at [102, 712] on li "Arimo" at bounding box center [123, 723] width 198 height 29
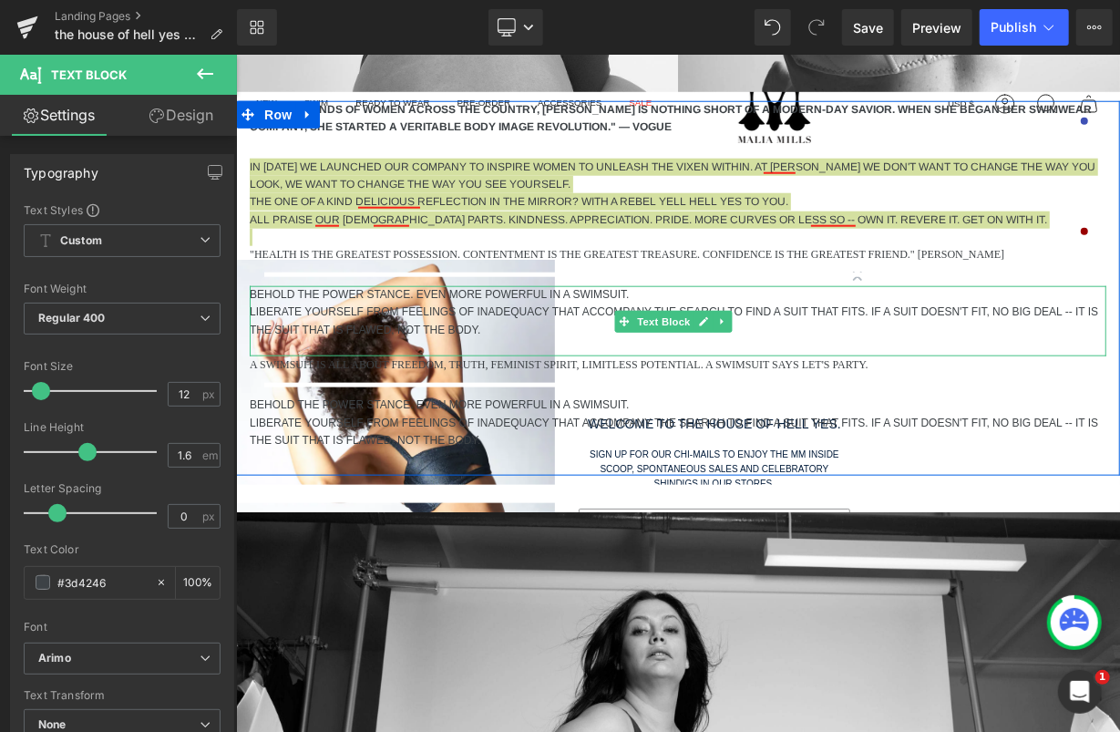
scroll to position [845, 0]
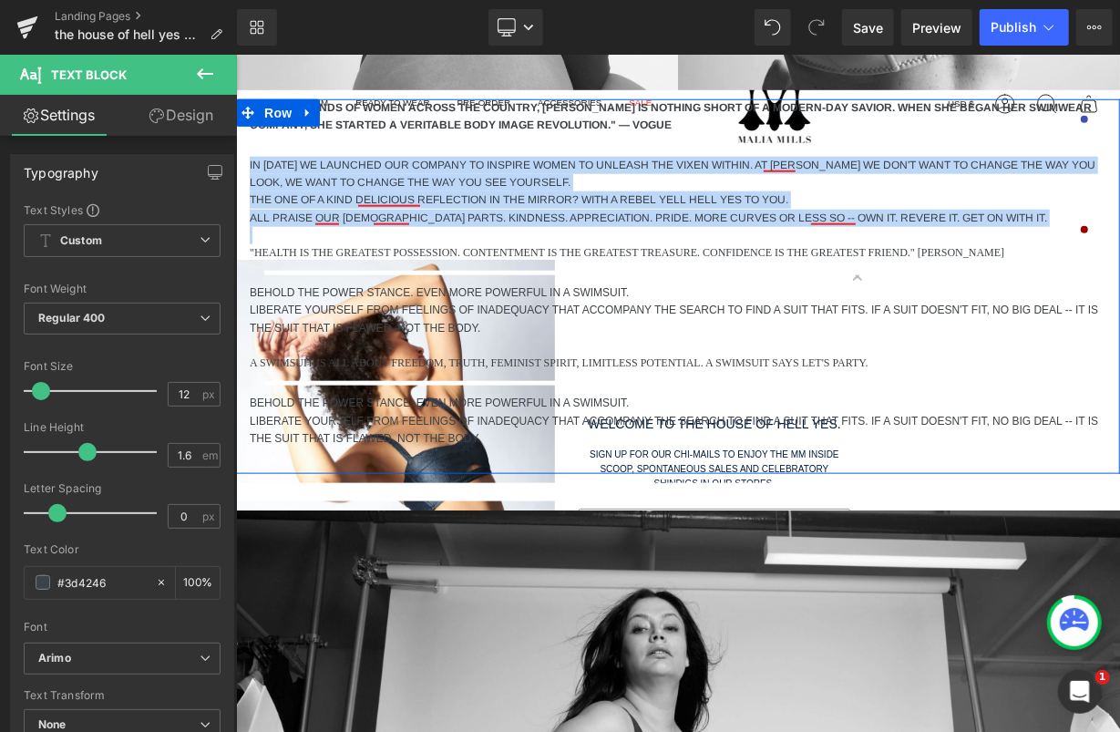
click at [509, 252] on p ""HEALTH IS THE GREATEST POSSESSION. CONTENTMENT IS THE GREATEST TREASURE. CONFI…" at bounding box center [677, 251] width 857 height 17
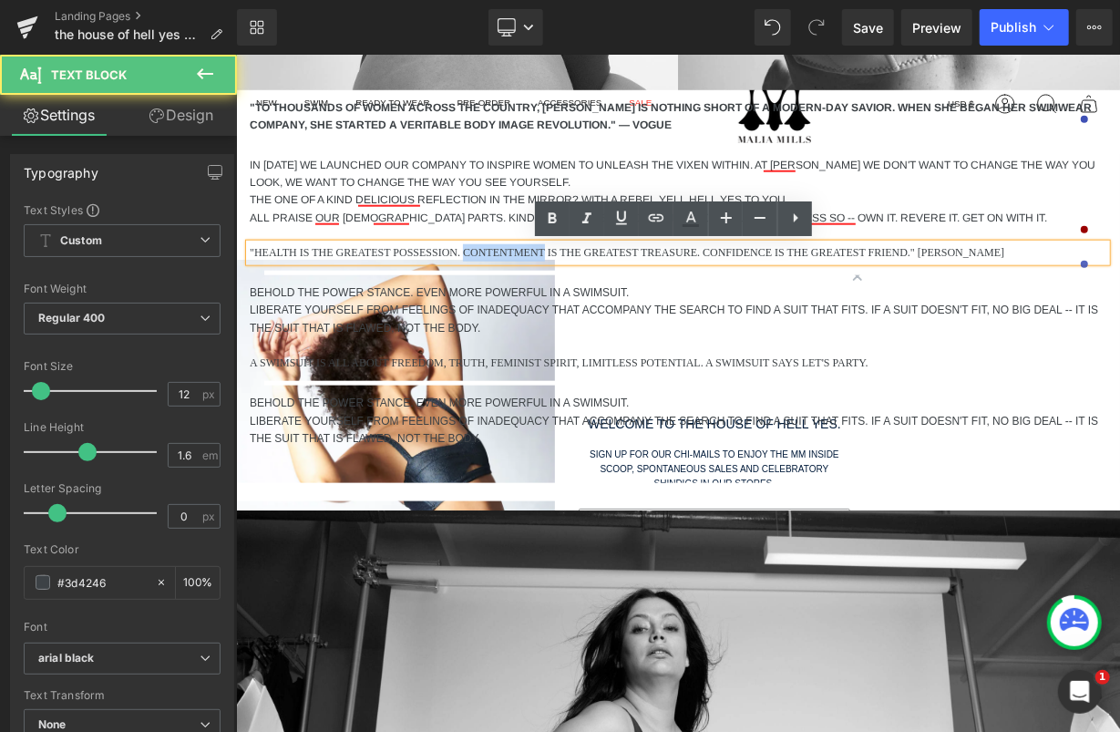
click at [509, 252] on p ""HEALTH IS THE GREATEST POSSESSION. CONTENTMENT IS THE GREATEST TREASURE. CONFI…" at bounding box center [677, 251] width 857 height 17
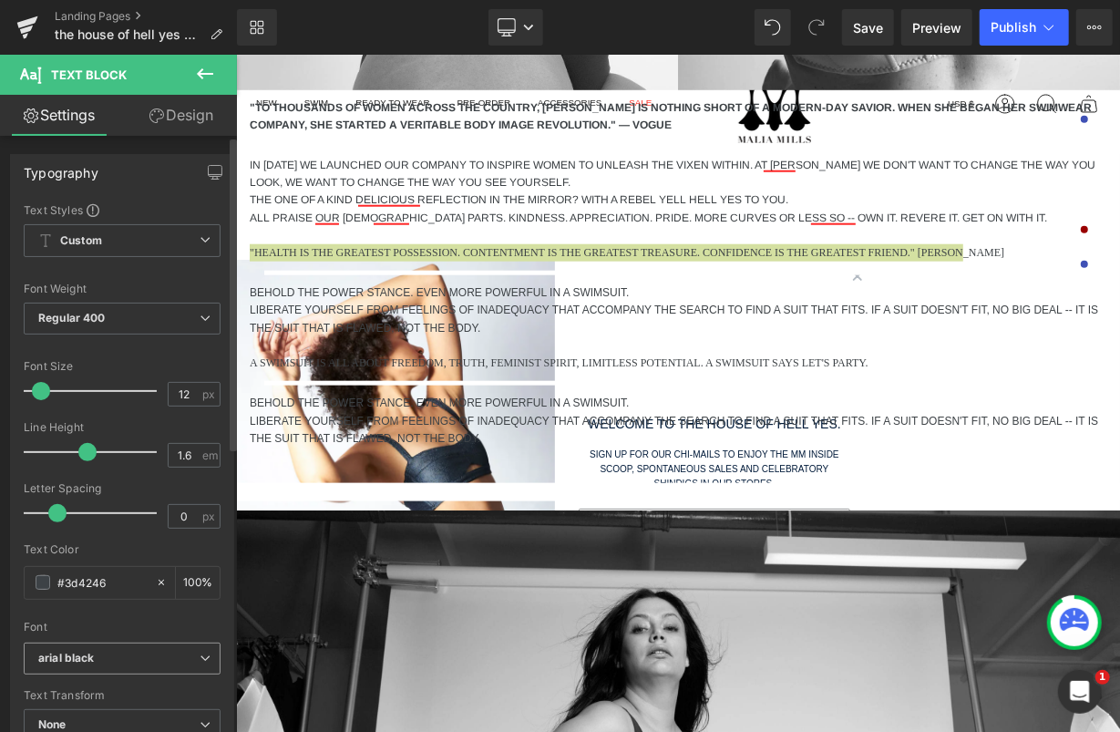
click at [98, 662] on b "arial black" at bounding box center [118, 658] width 161 height 15
click at [94, 707] on li "Arimo" at bounding box center [123, 720] width 198 height 29
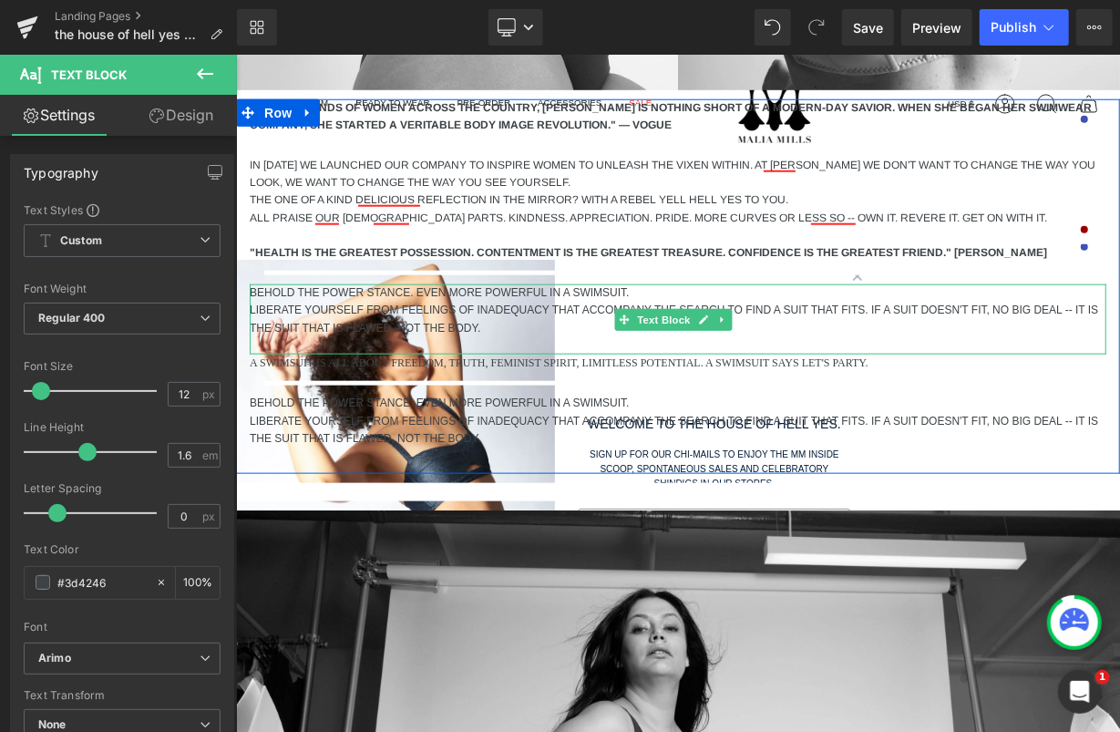
click at [318, 292] on p "BEHOLD THE POWER STANCE. EVEN MORE POWERFUL IN A SWIMSUIT." at bounding box center [677, 291] width 857 height 17
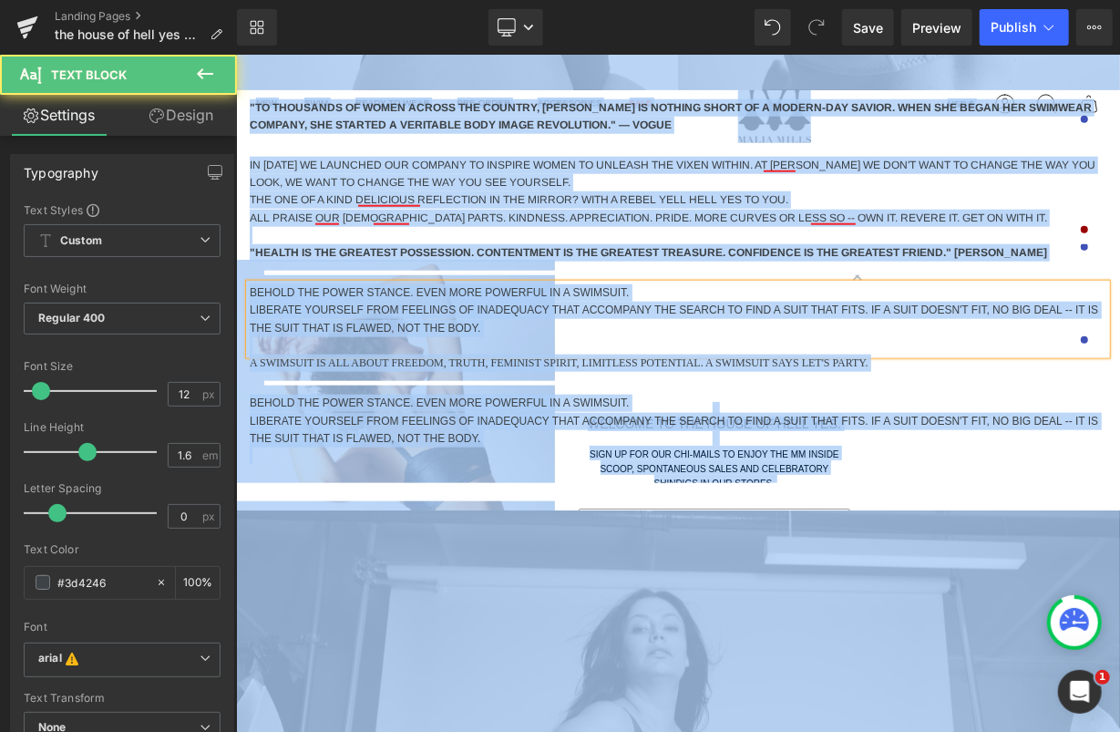
click at [321, 293] on p "BEHOLD THE POWER STANCE. EVEN MORE POWERFUL IN A SWIMSUIT." at bounding box center [677, 291] width 857 height 17
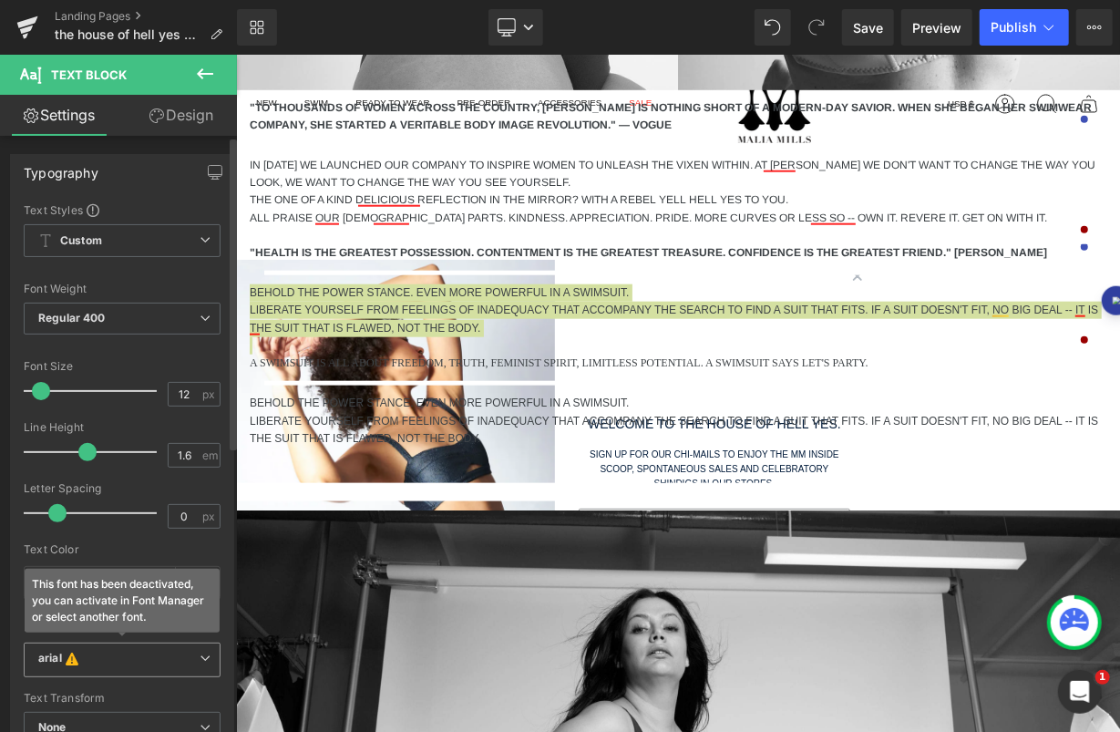
click at [83, 664] on b "arial This font has been deactivated, you can activate in Font Manager or selec…" at bounding box center [118, 660] width 161 height 18
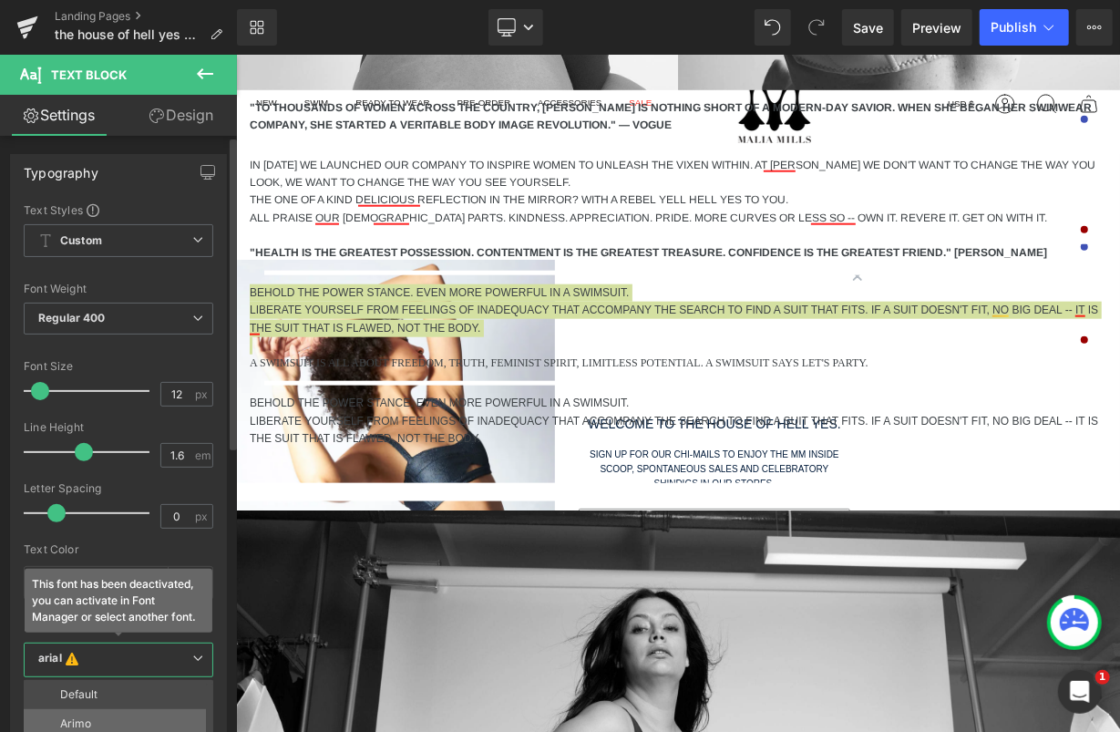
click at [84, 723] on p "Arimo" at bounding box center [75, 723] width 31 height 13
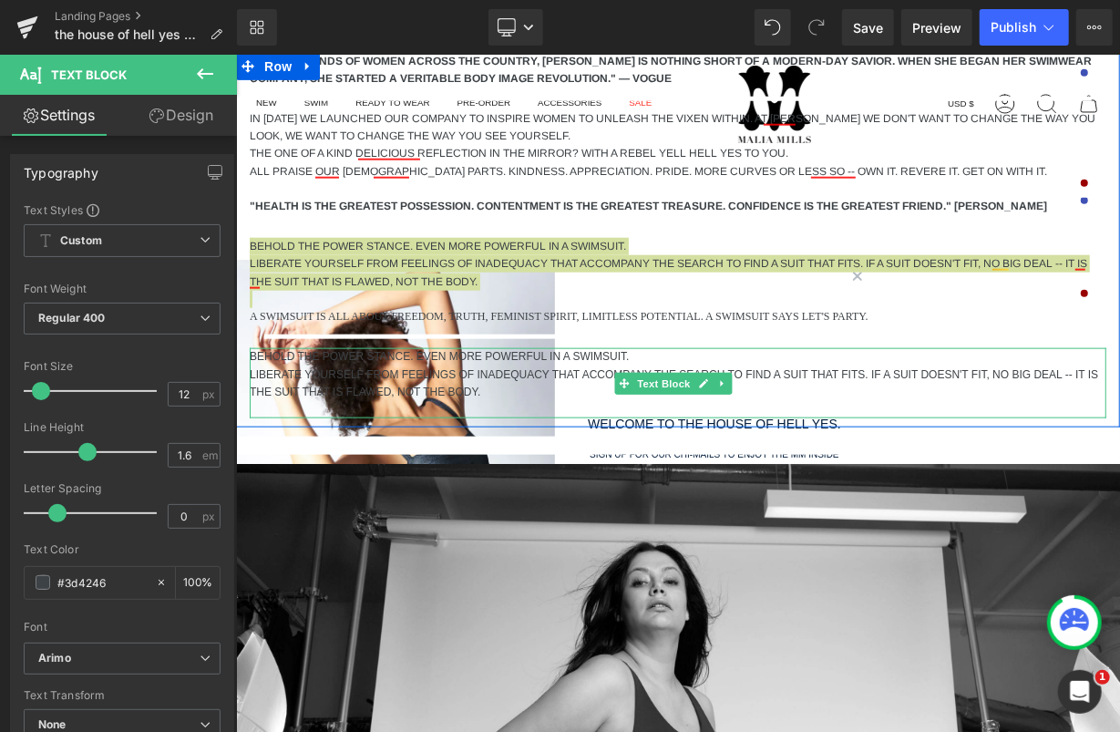
scroll to position [917, 0]
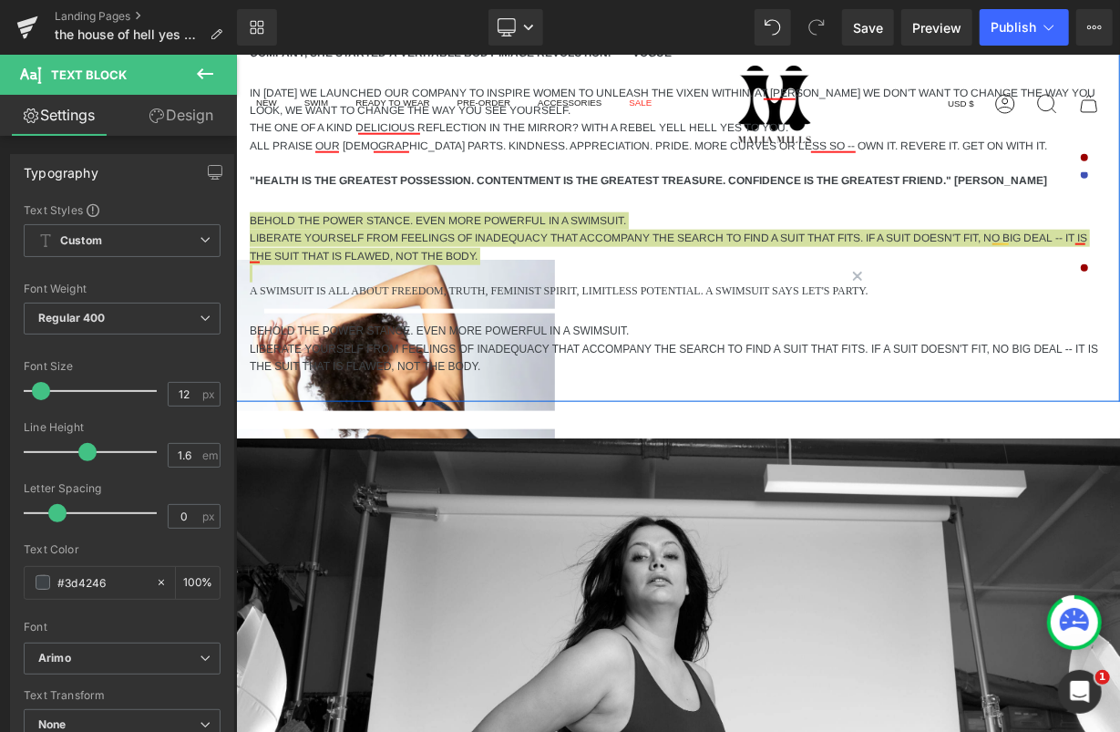
click at [235, 54] on div at bounding box center [235, 54] width 0 height 0
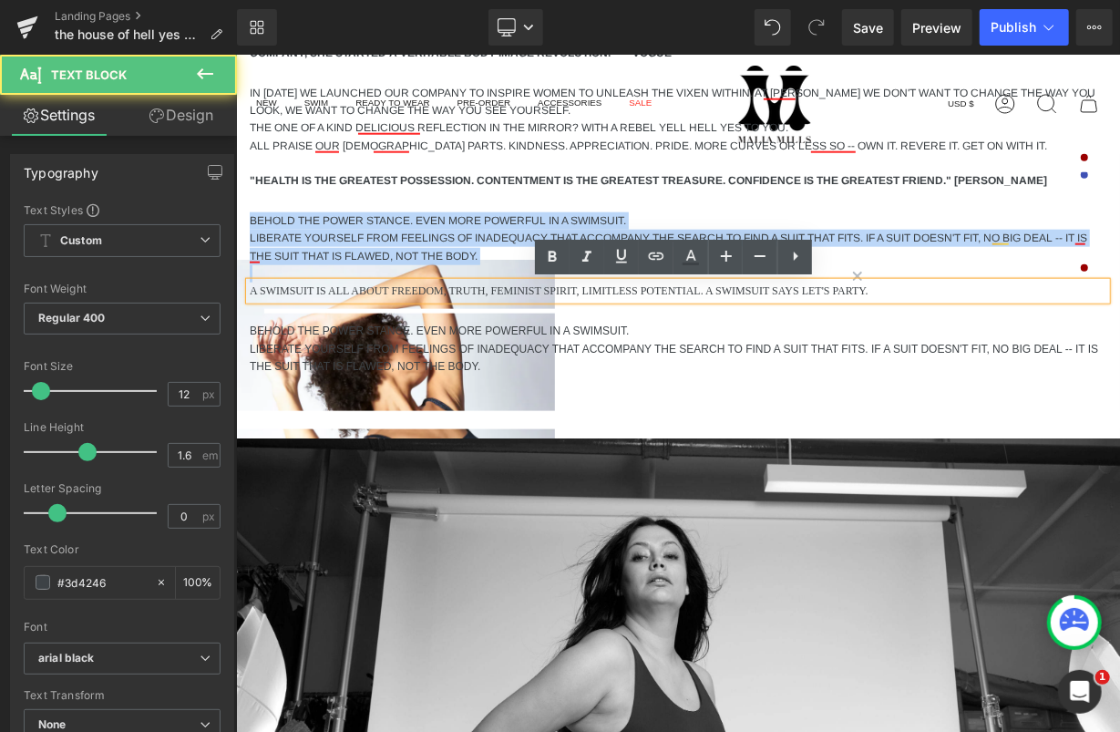
click at [303, 293] on p "A SWIMSUIT IS ALL ABOUT FREEDOM, TRUTH, FEMINIST SPIRIT, LIMITLESS POTENTIAL. A…" at bounding box center [677, 290] width 857 height 17
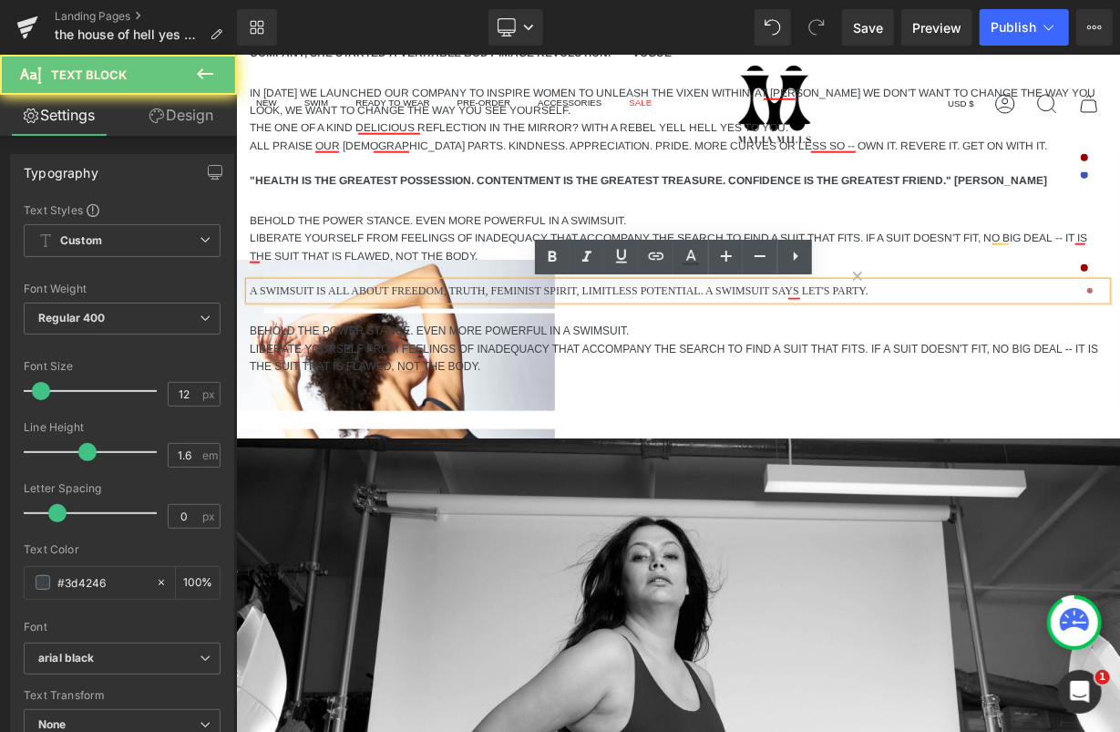
click at [305, 287] on p "A SWIMSUIT IS ALL ABOUT FREEDOM, TRUTH, FEMINIST SPIRIT, LIMITLESS POTENTIAL. A…" at bounding box center [677, 290] width 857 height 17
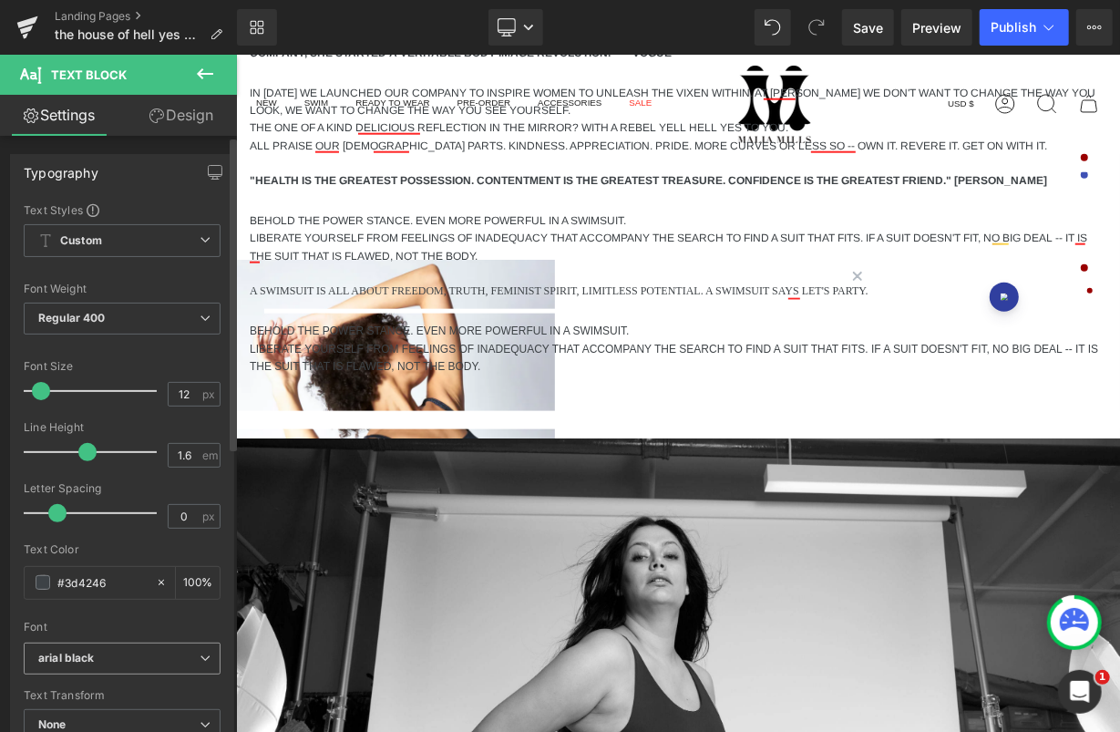
click at [121, 658] on b "arial black" at bounding box center [118, 658] width 161 height 15
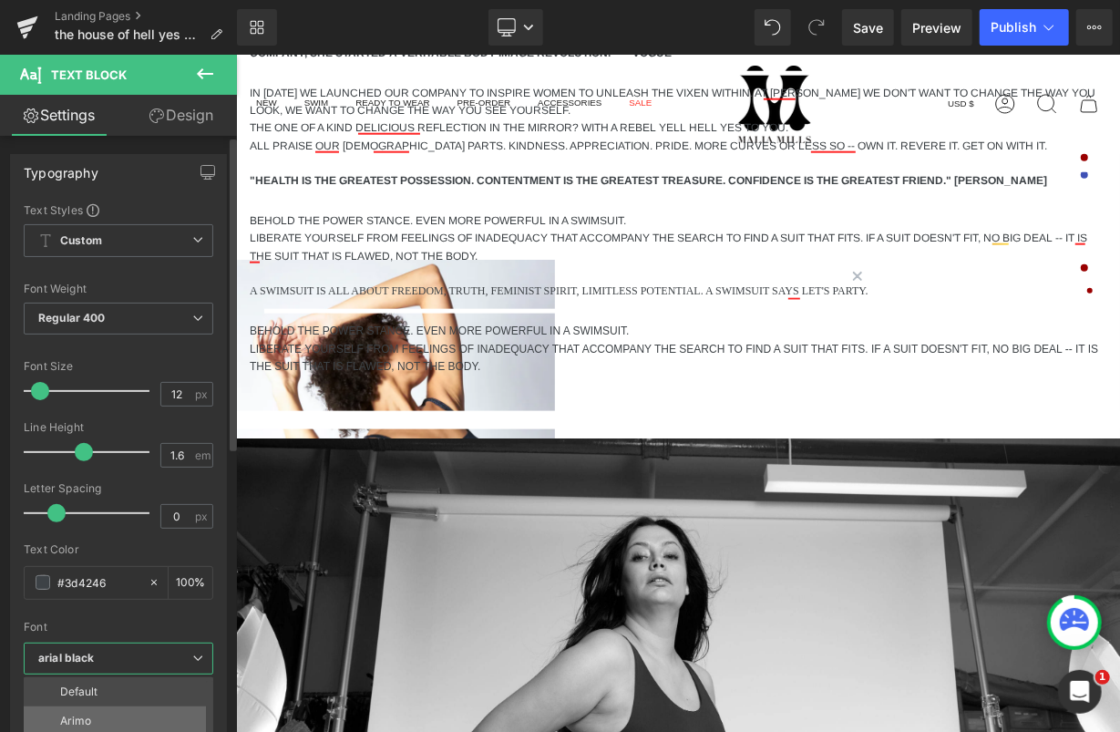
click at [98, 706] on li "Arimo" at bounding box center [123, 720] width 198 height 29
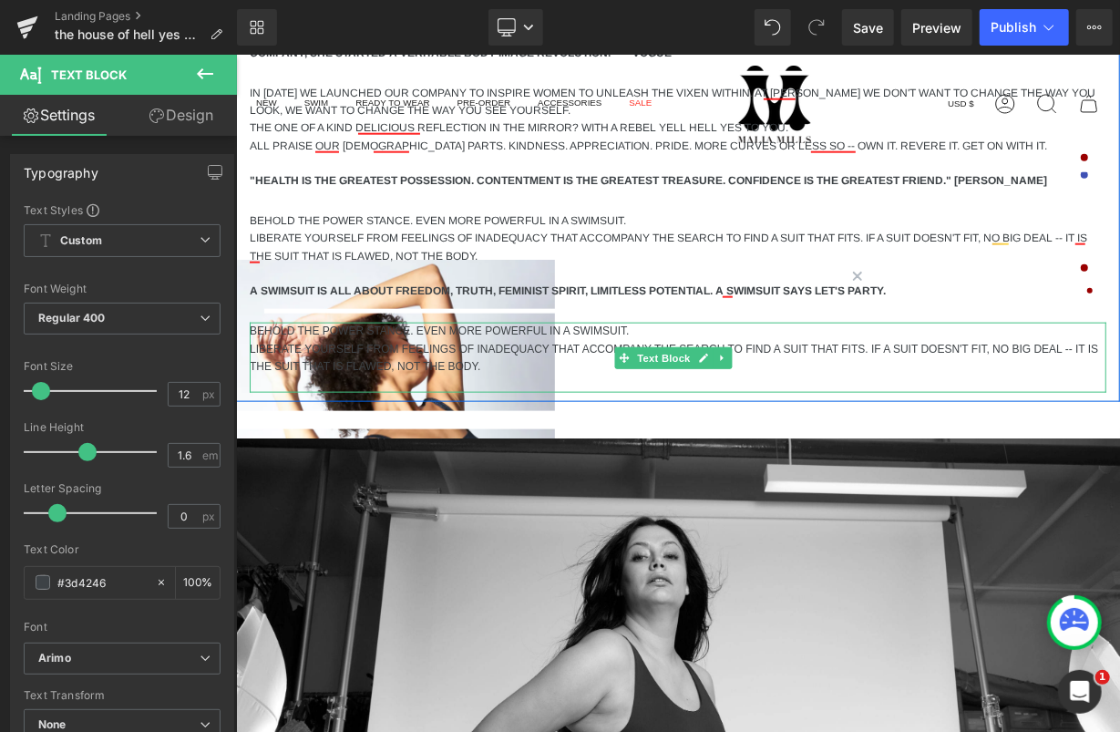
click at [427, 328] on p "BEHOLD THE POWER STANCE. EVEN MORE POWERFUL IN A SWIMSUIT." at bounding box center [677, 330] width 857 height 17
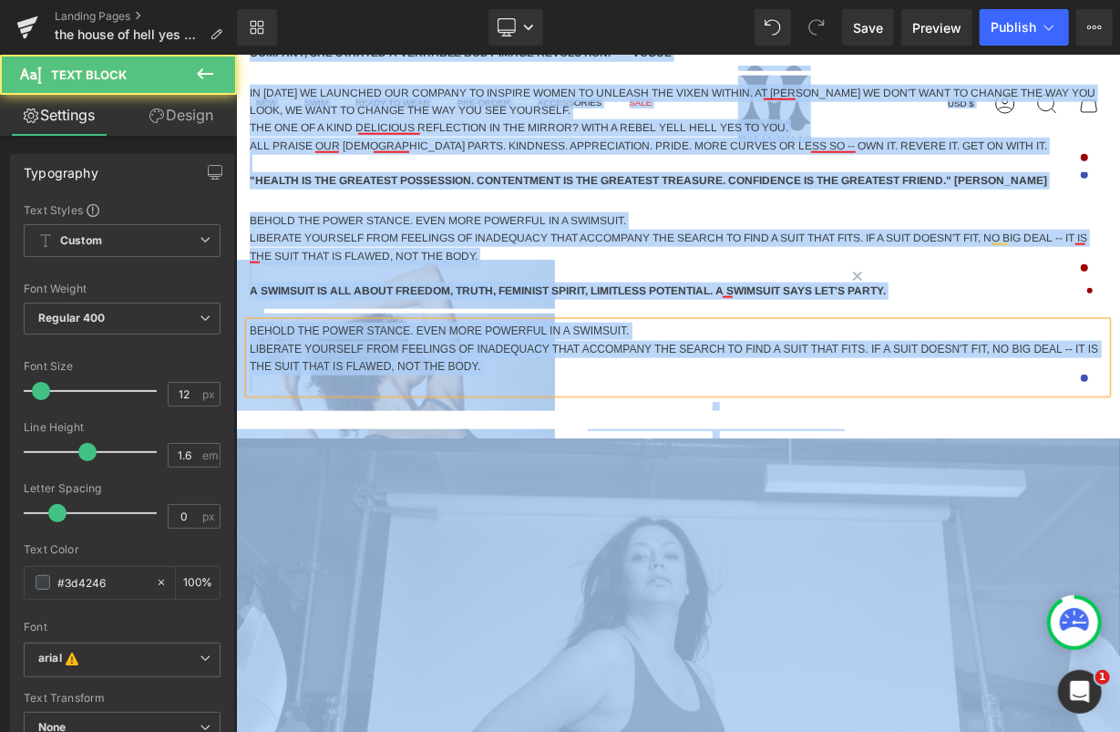
click at [426, 347] on p "LIBERATE YOURSELF FROM FEELINGS OF INADEQUACY THAT ACCOMPANY THE SEARCH TO FIND…" at bounding box center [677, 357] width 857 height 35
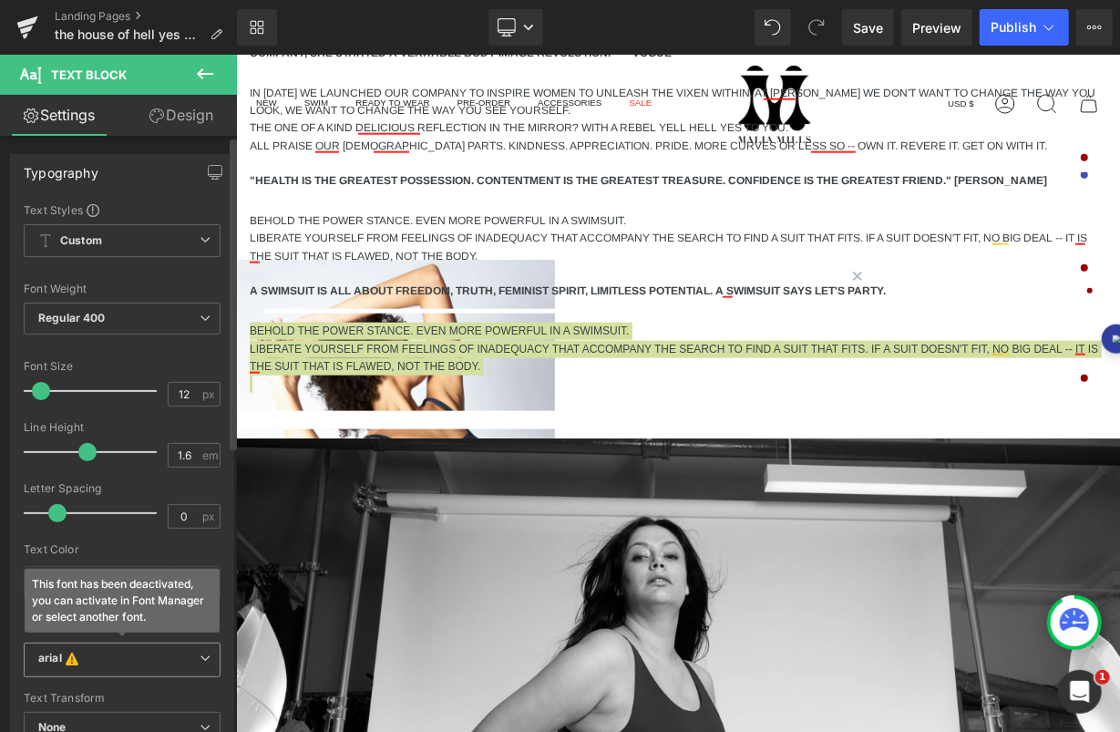
click at [123, 657] on b "arial This font has been deactivated, you can activate in Font Manager or selec…" at bounding box center [118, 660] width 161 height 18
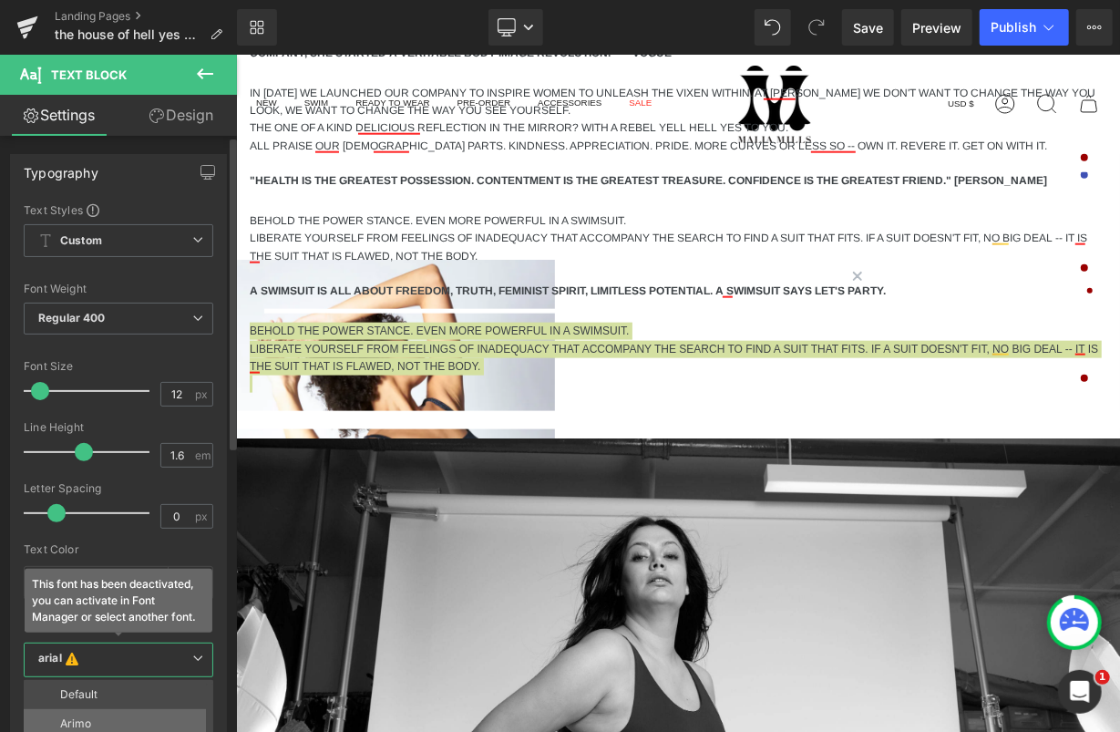
click at [103, 714] on li "Arimo" at bounding box center [123, 723] width 198 height 29
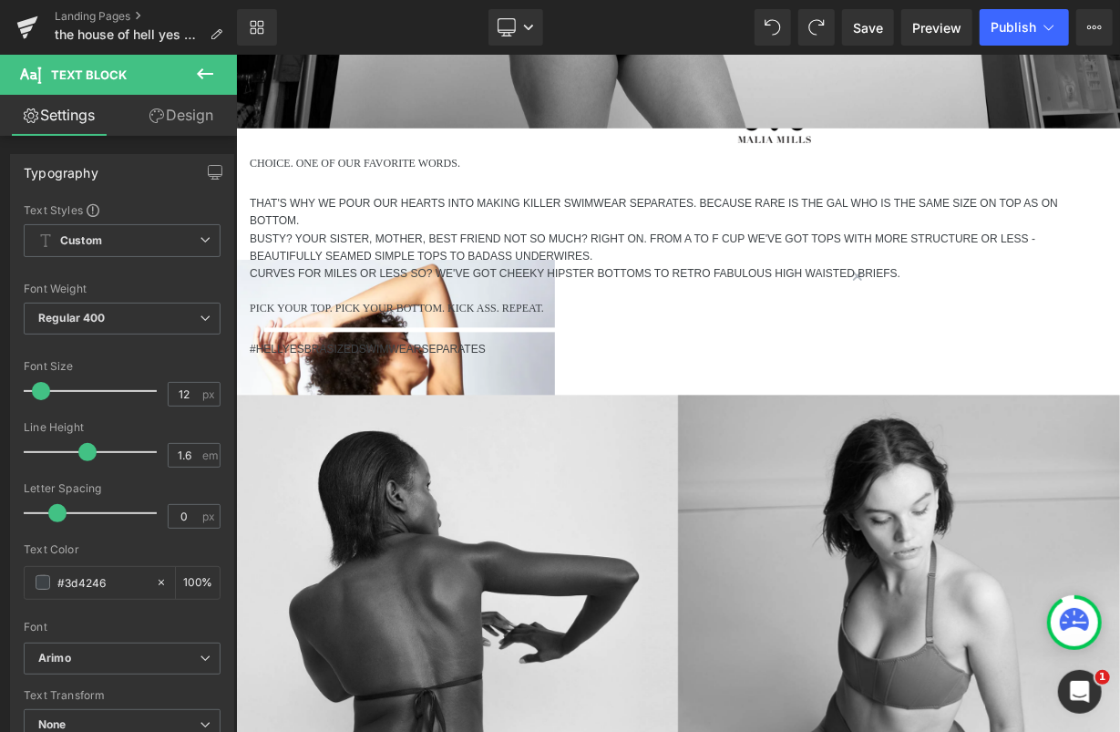
scroll to position [1817, 0]
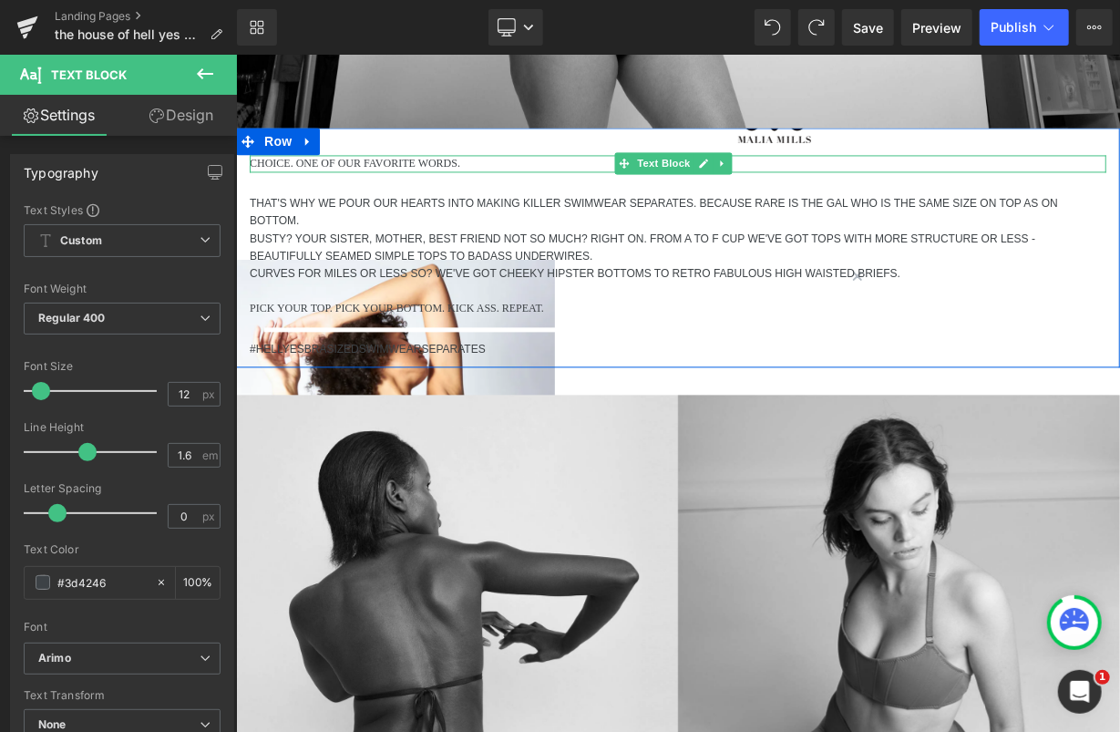
click at [406, 161] on p "CHOICE. ONE OF OUR FAVORITE WORDS." at bounding box center [677, 162] width 857 height 17
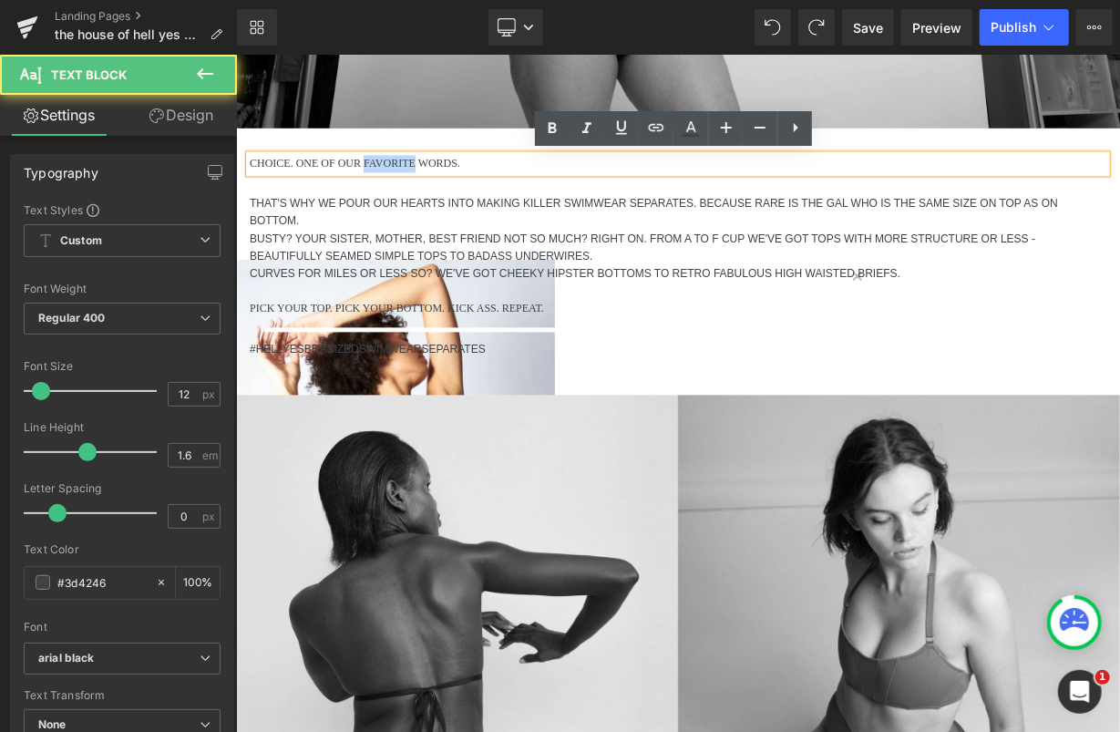
click at [406, 161] on p "CHOICE. ONE OF OUR FAVORITE WORDS." at bounding box center [677, 162] width 857 height 17
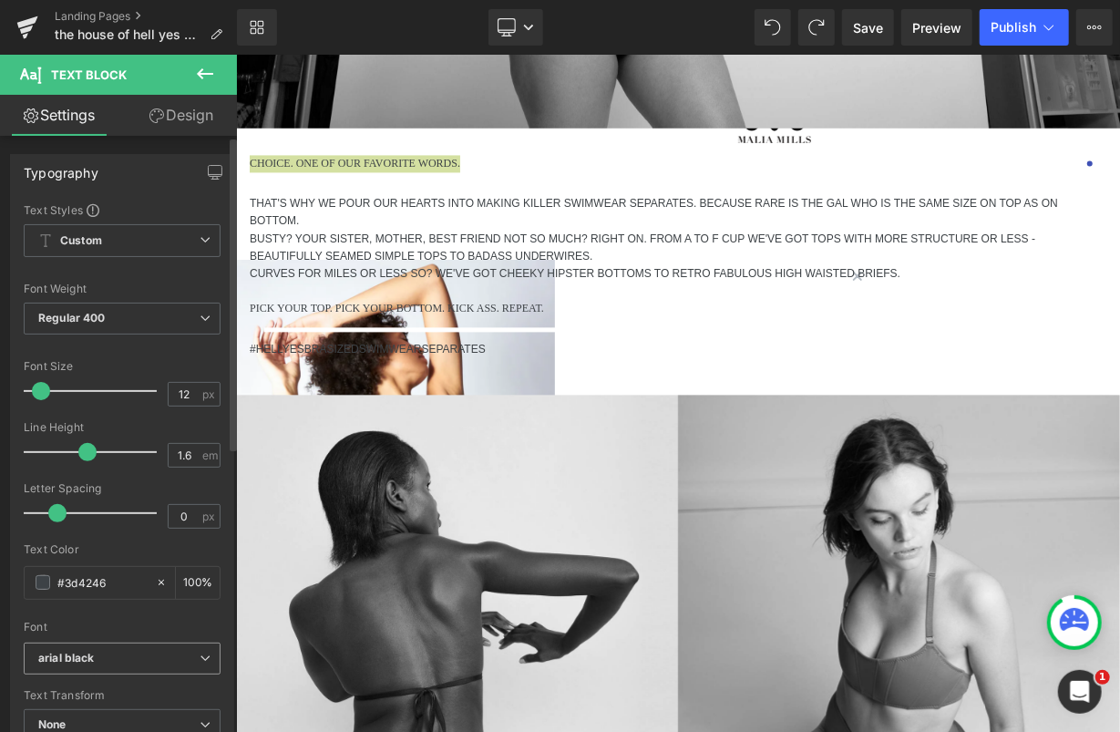
click at [91, 657] on icon "arial black" at bounding box center [66, 658] width 57 height 15
click at [98, 708] on li "Arimo" at bounding box center [123, 720] width 198 height 29
click at [235, 54] on div at bounding box center [235, 54] width 0 height 0
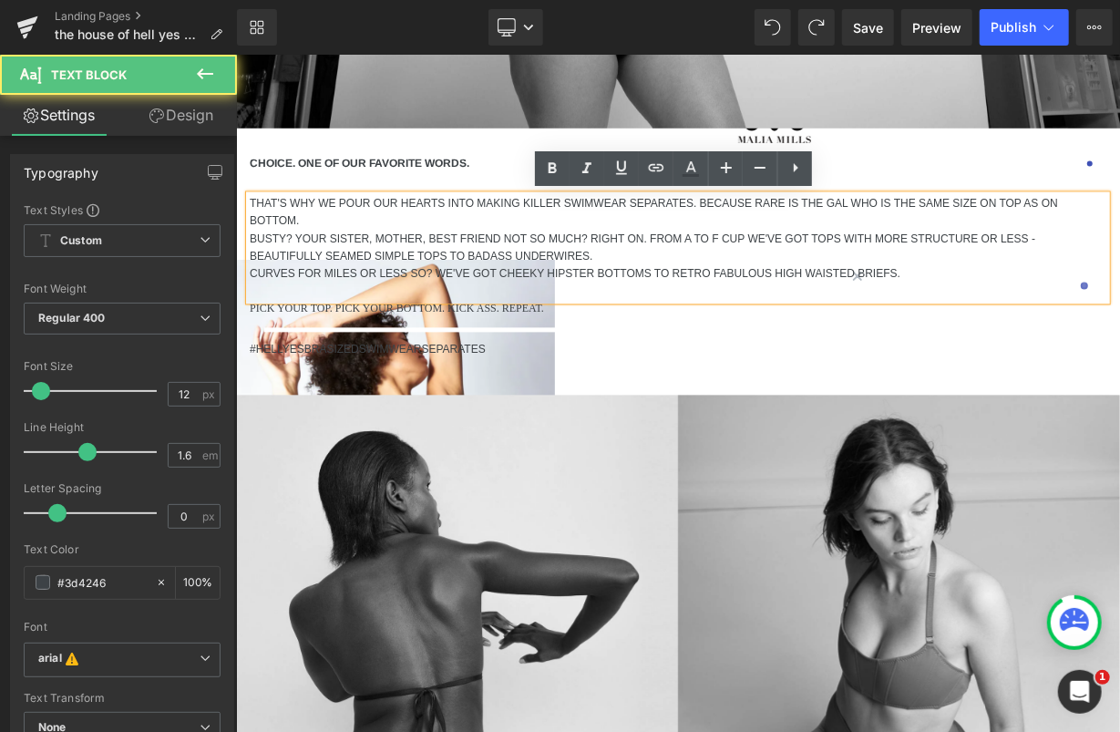
click at [324, 210] on p "THAT'S WHY WE POUR OUR HEARTS INTO MAKING KILLER SWIMWEAR SEPARATES. BECAUSE RA…" at bounding box center [677, 211] width 857 height 35
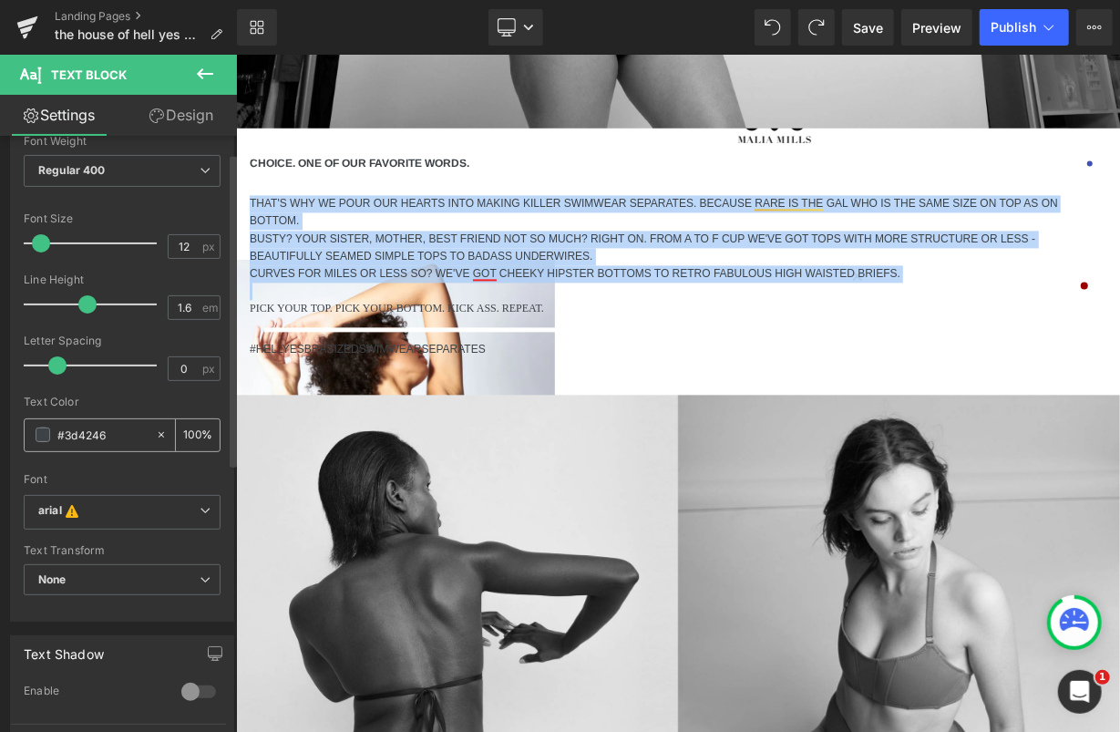
scroll to position [217, 0]
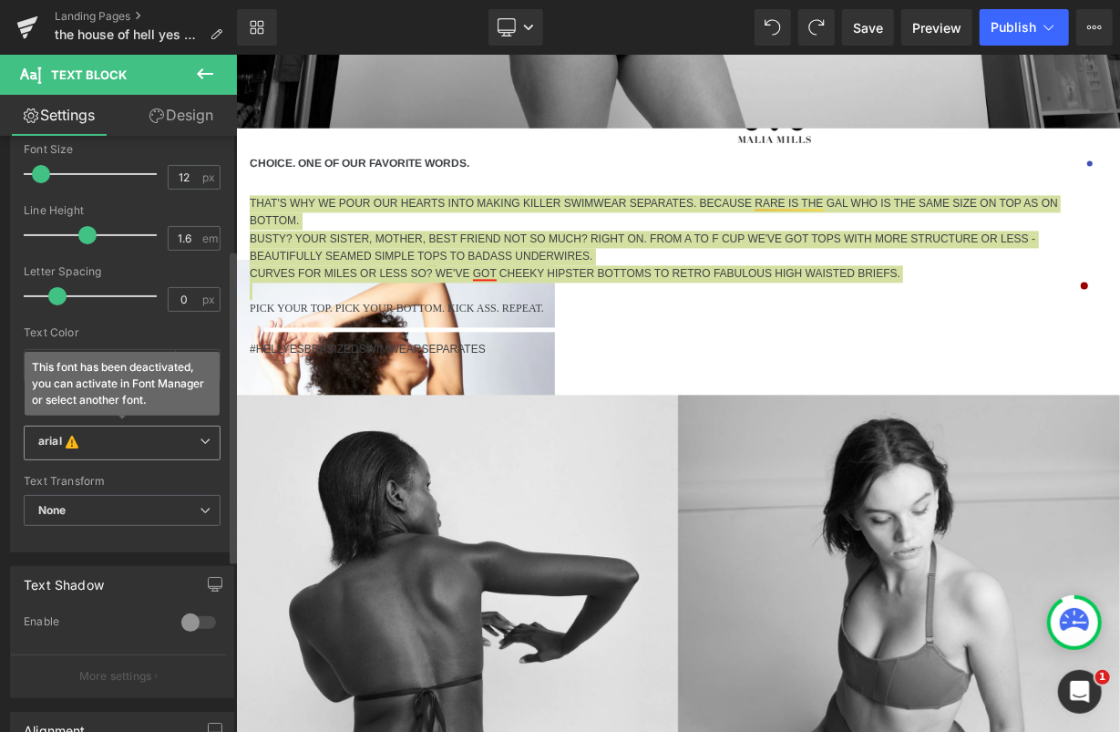
click at [100, 447] on b "arial This font has been deactivated, you can activate in Font Manager or selec…" at bounding box center [118, 443] width 161 height 18
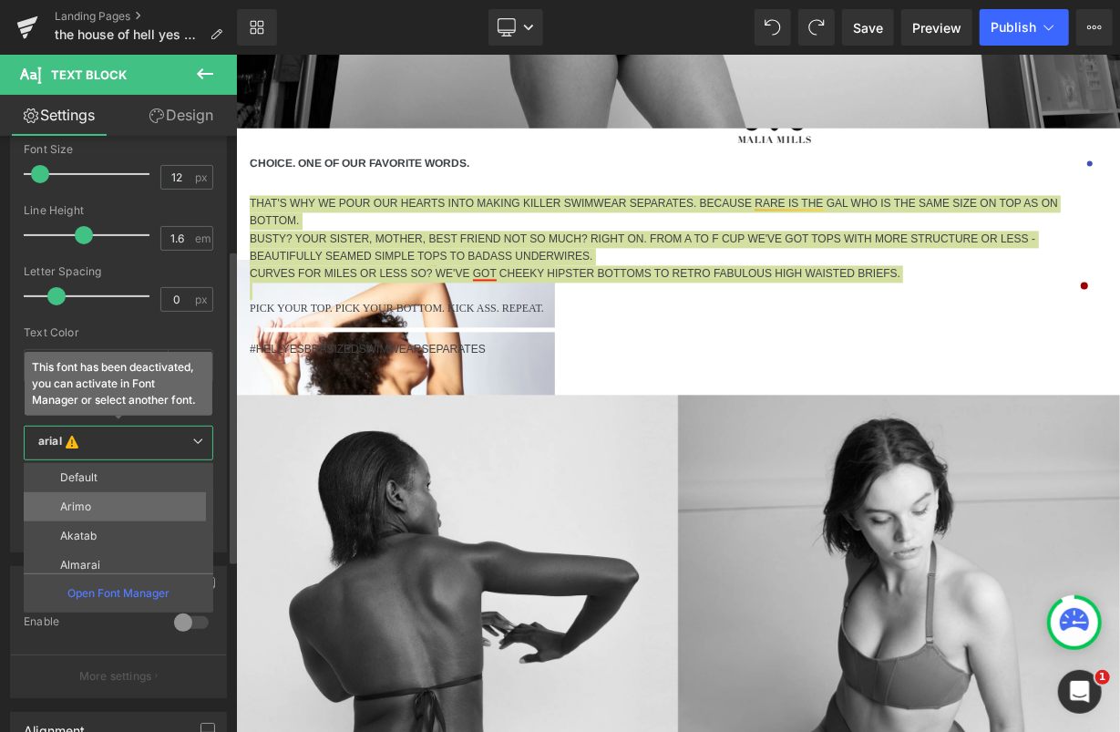
click at [91, 505] on li "Arimo" at bounding box center [123, 506] width 198 height 29
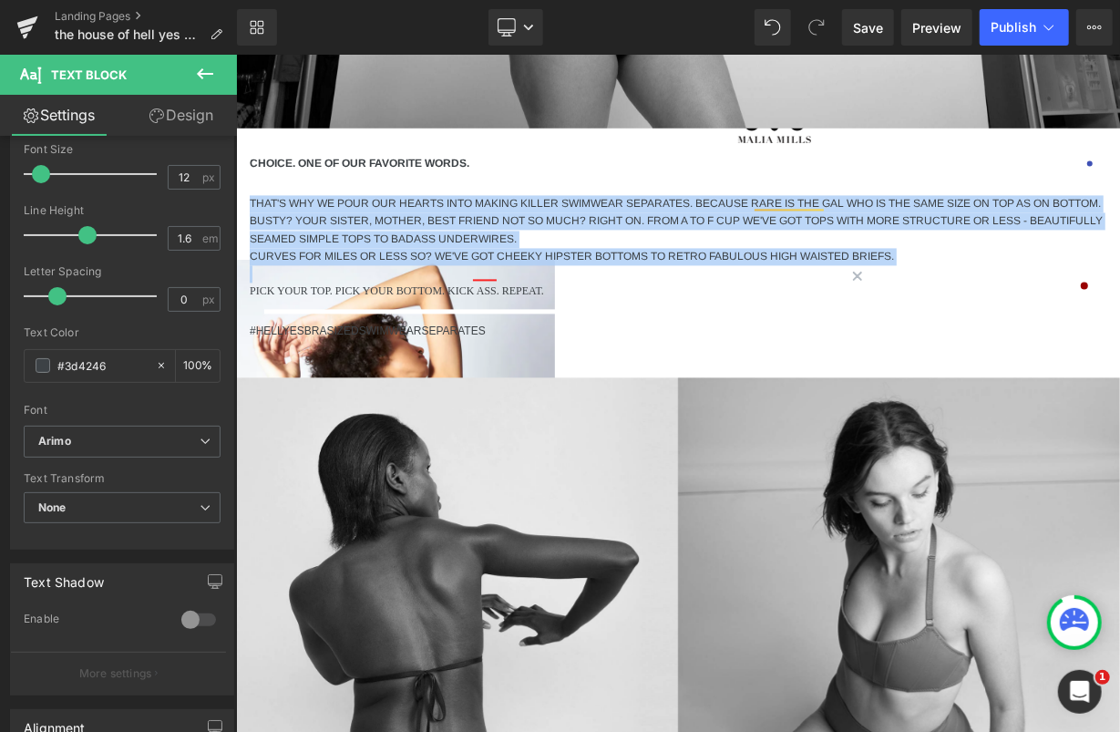
click at [316, 299] on p "PICK YOUR TOP. PICK YOUR BOTTOM. KICK ASS. REPEAT." at bounding box center [677, 290] width 857 height 17
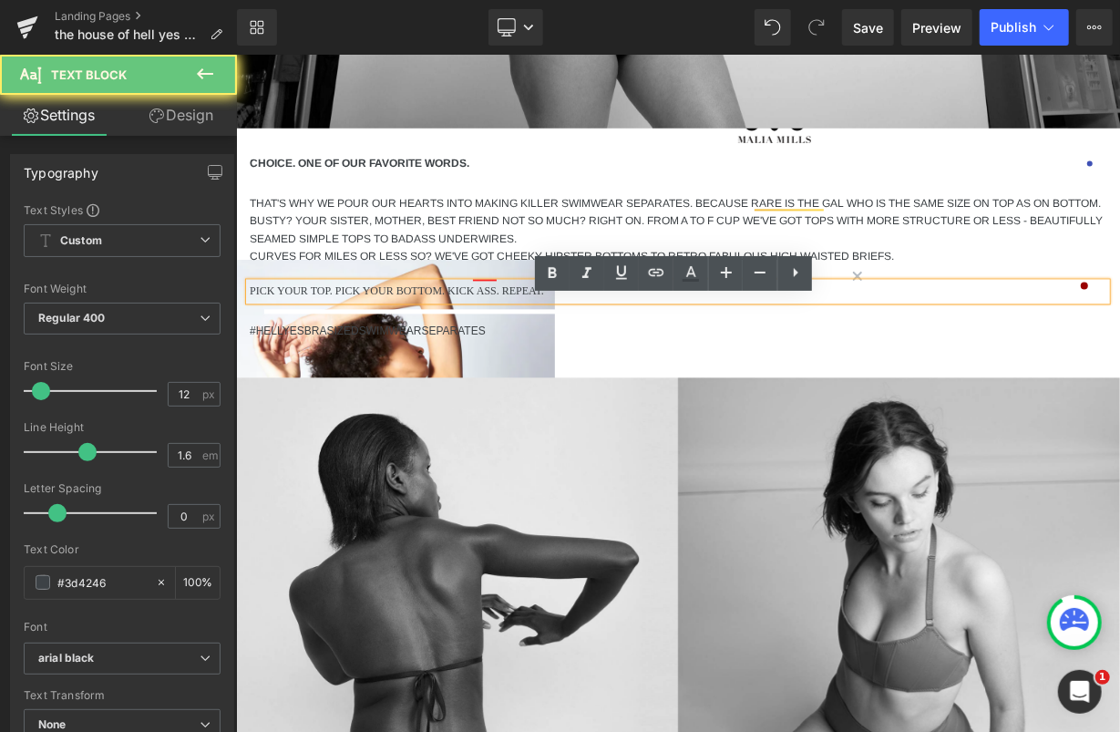
click at [316, 299] on p "PICK YOUR TOP. PICK YOUR BOTTOM. KICK ASS. REPEAT." at bounding box center [677, 290] width 857 height 17
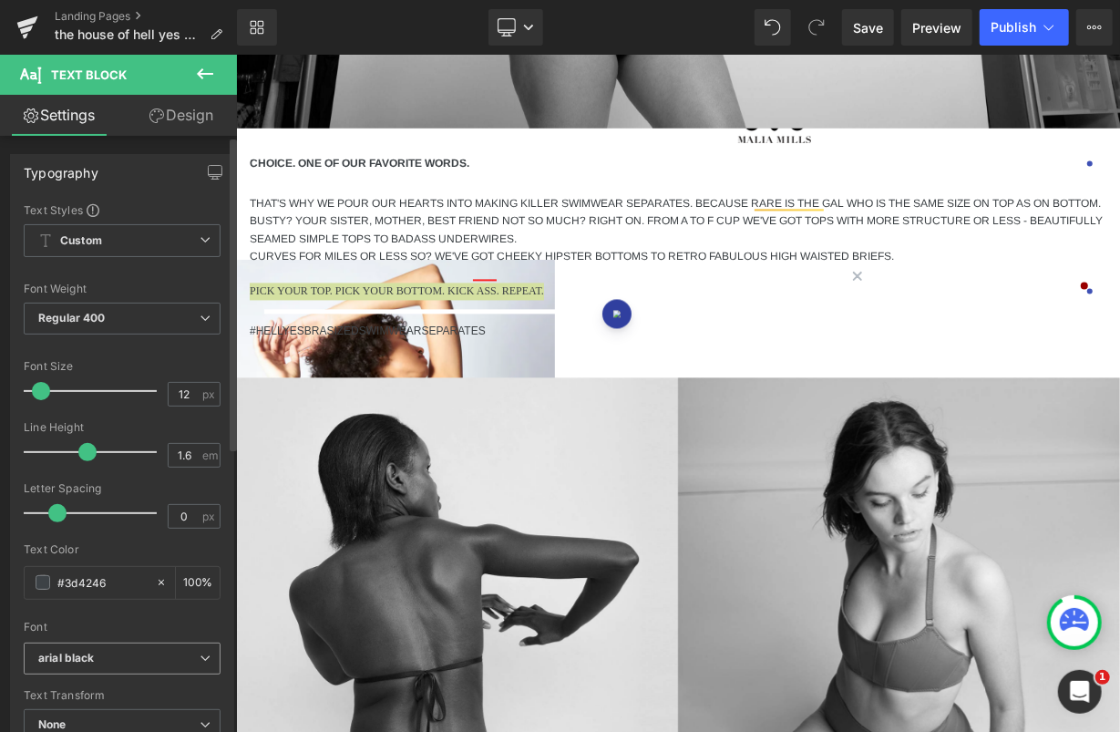
click at [110, 664] on span "arial black" at bounding box center [122, 658] width 197 height 32
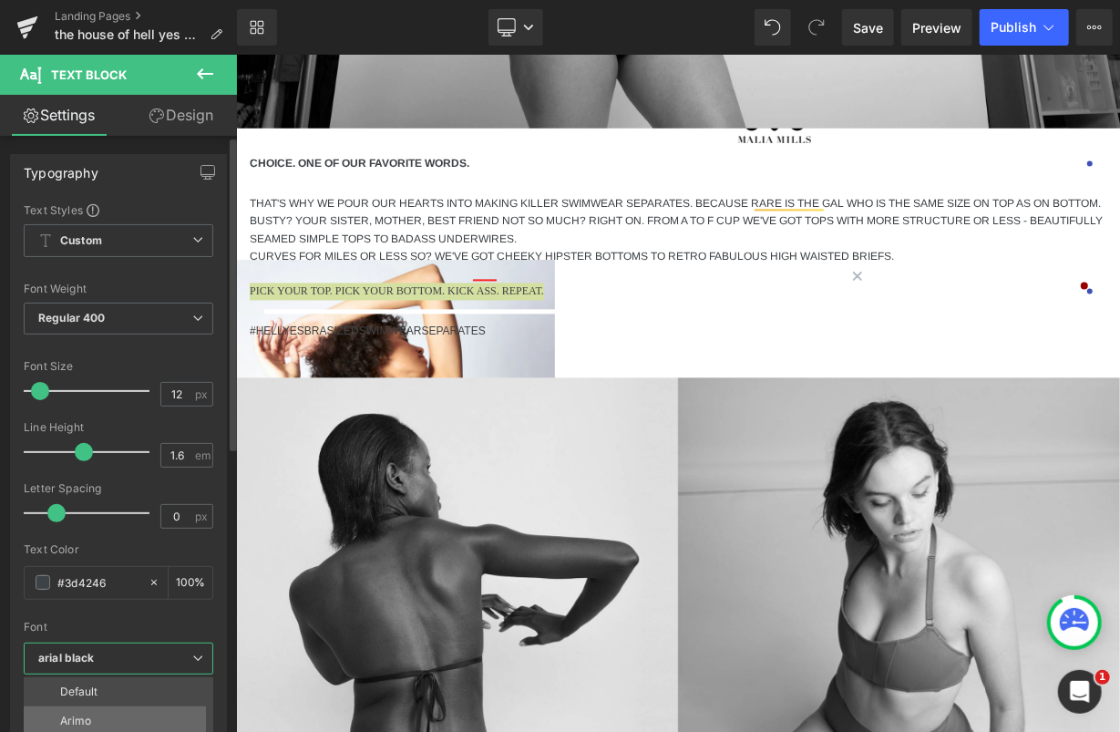
click at [103, 715] on li "Arimo" at bounding box center [123, 720] width 198 height 29
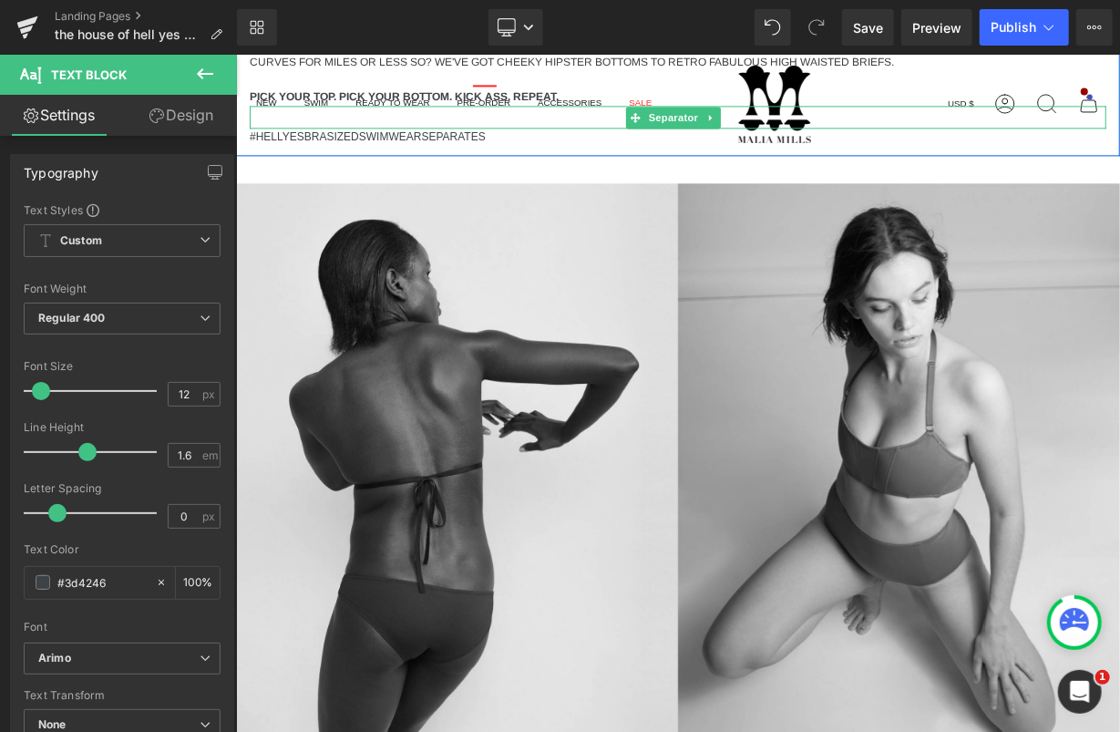
scroll to position [2038, 0]
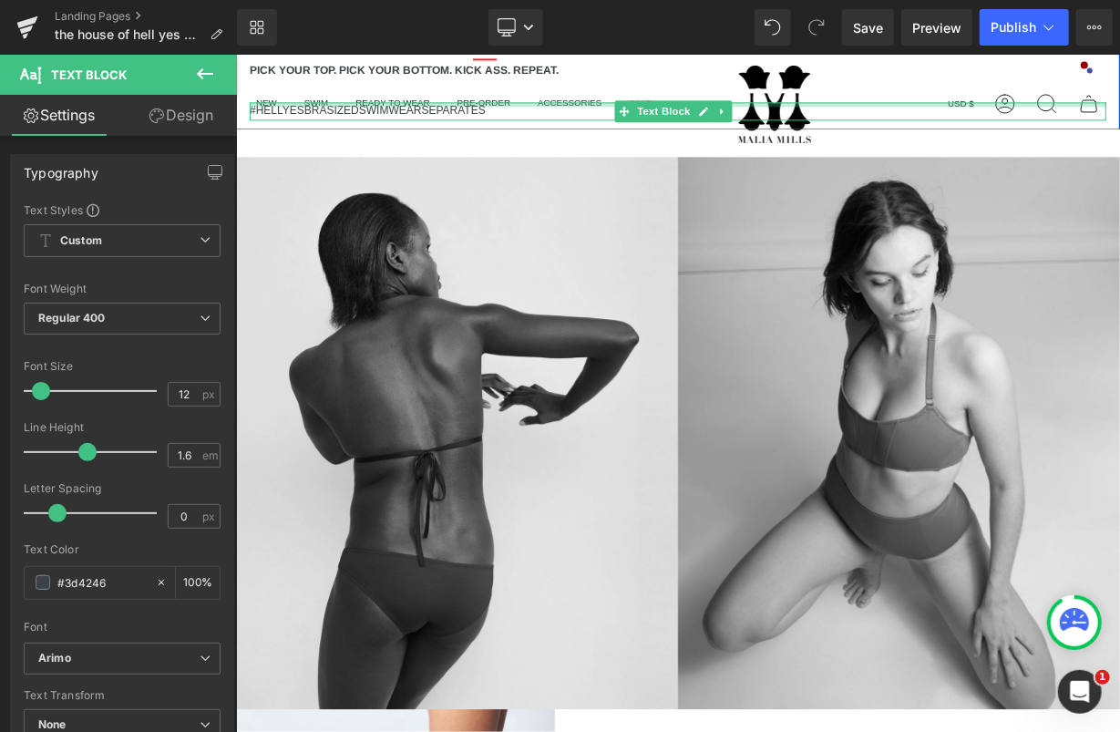
click at [318, 118] on p "#HELLYESBRASIZEDSWIMWEARSEPARATES" at bounding box center [677, 109] width 857 height 17
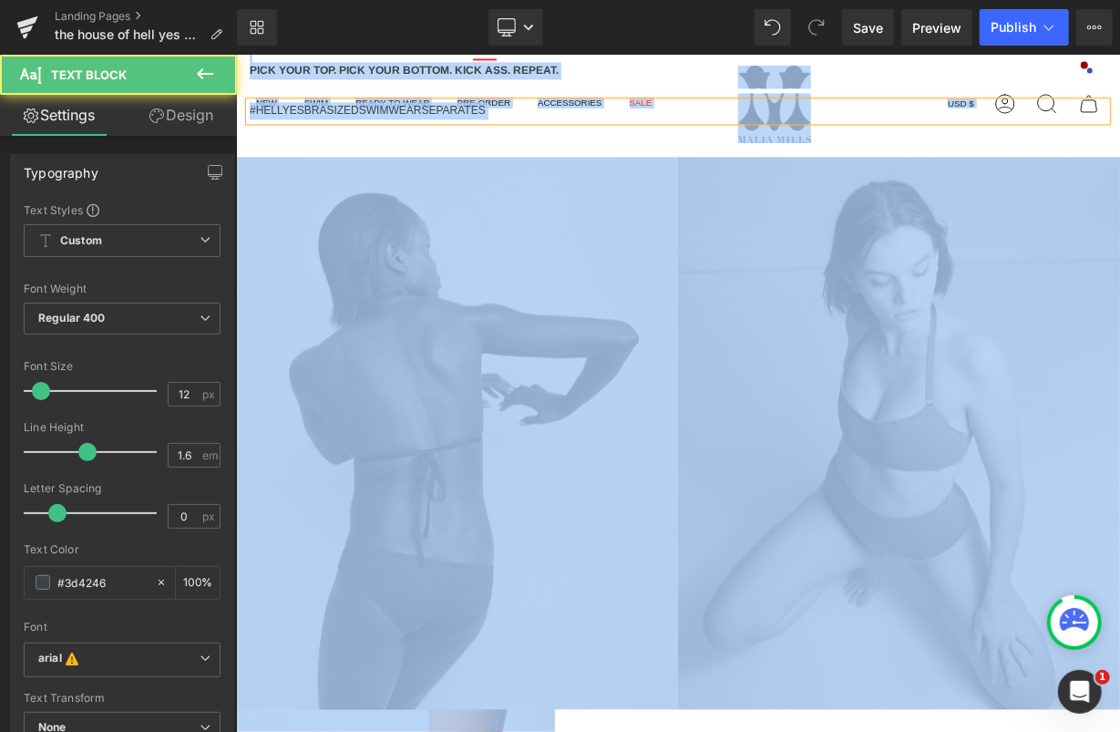
click at [318, 118] on p "#HELLYESBRASIZEDSWIMWEARSEPARATES" at bounding box center [677, 109] width 857 height 17
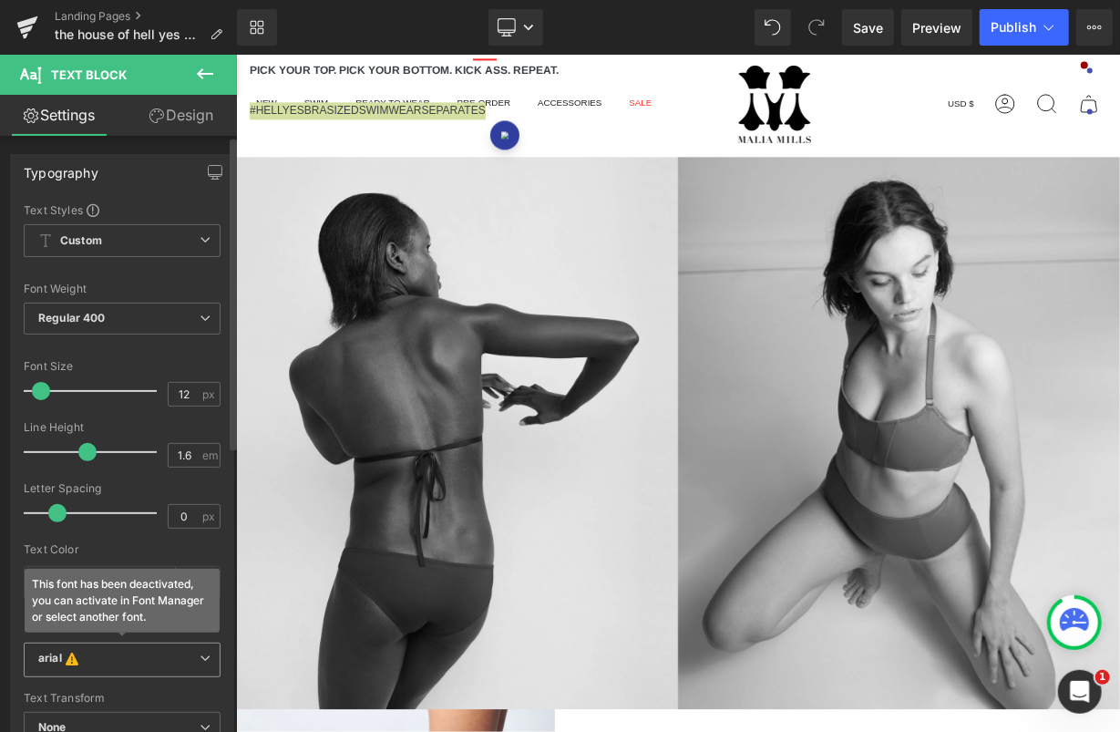
click at [107, 662] on b "arial This font has been deactivated, you can activate in Font Manager or selec…" at bounding box center [118, 660] width 161 height 18
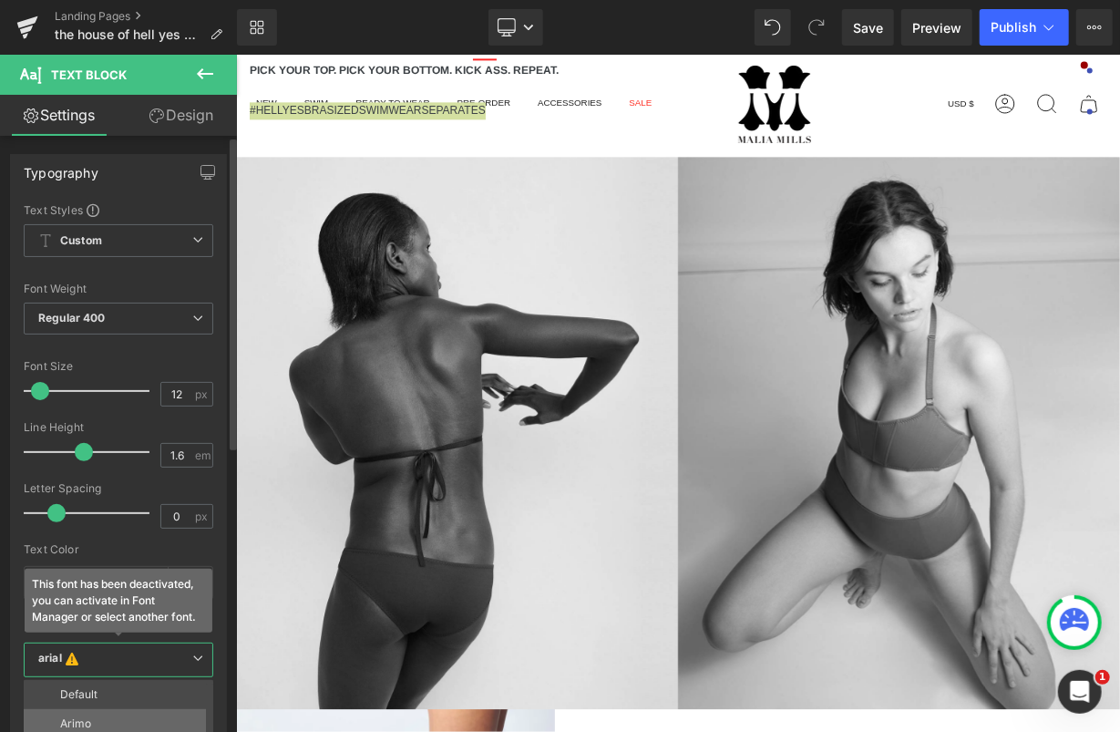
click at [82, 717] on p "Arimo" at bounding box center [75, 723] width 31 height 13
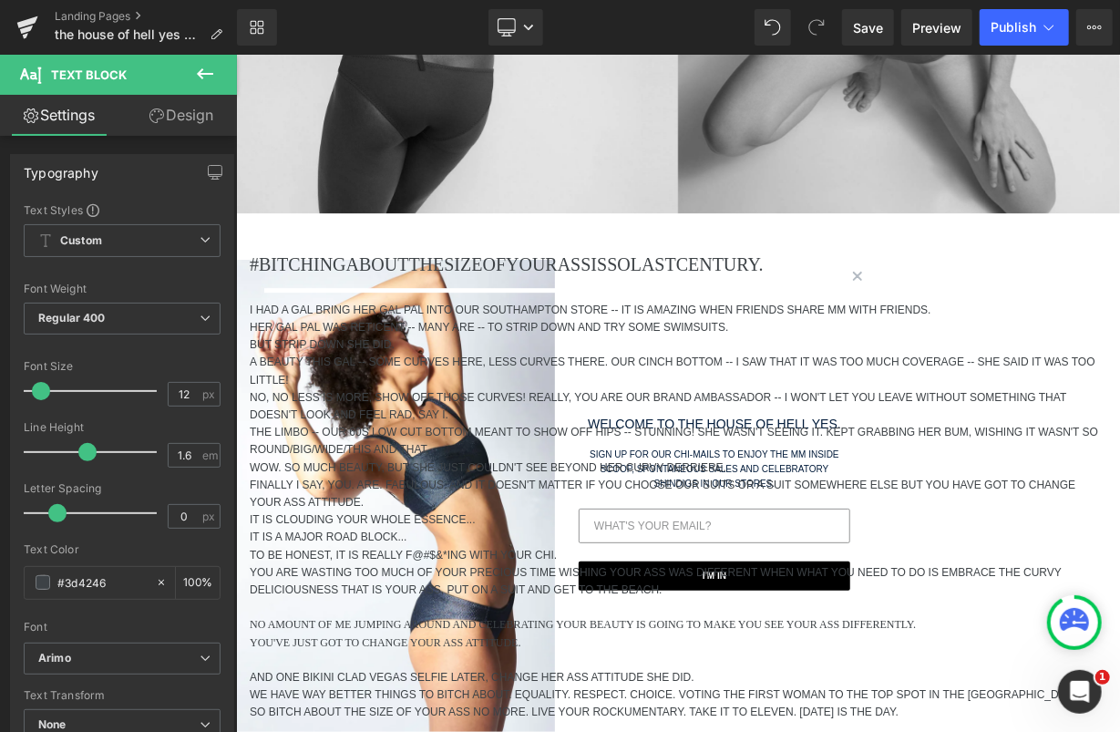
scroll to position [2540, 0]
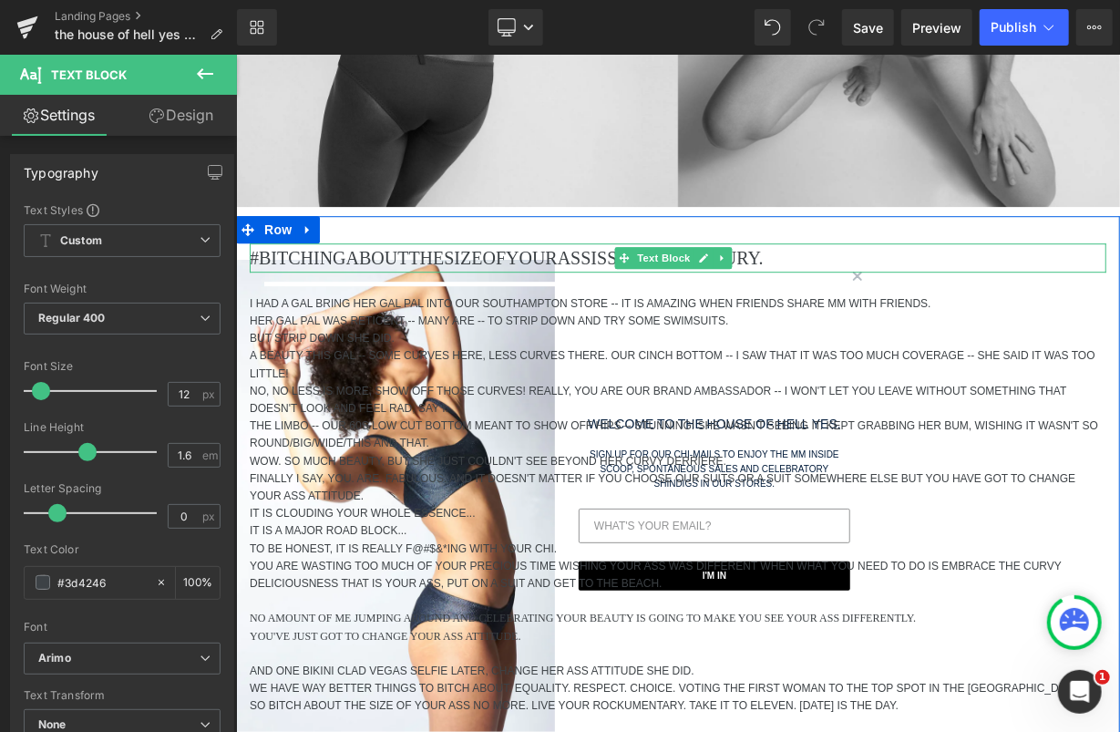
click at [416, 272] on p "#BITCHINGABOUTTHESIZEOFYOURASSISSOLASTCENTURY." at bounding box center [677, 256] width 857 height 29
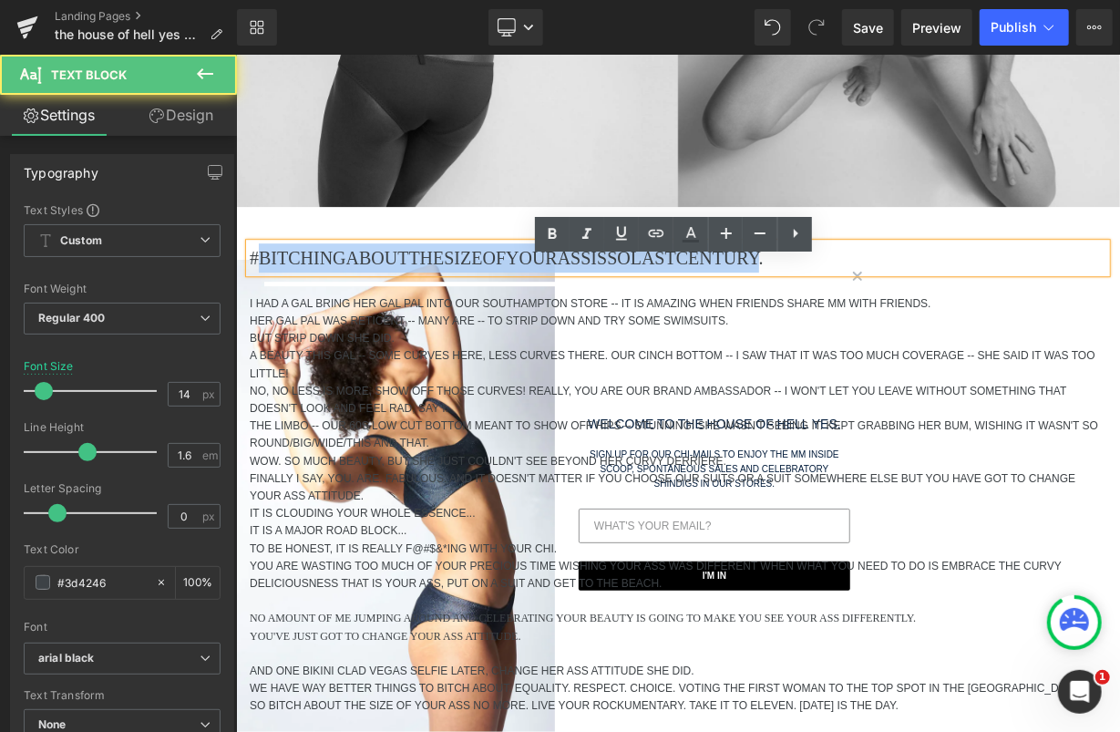
click at [416, 272] on p "#BITCHINGABOUTTHESIZEOFYOURASSISSOLASTCENTURY." at bounding box center [677, 256] width 857 height 29
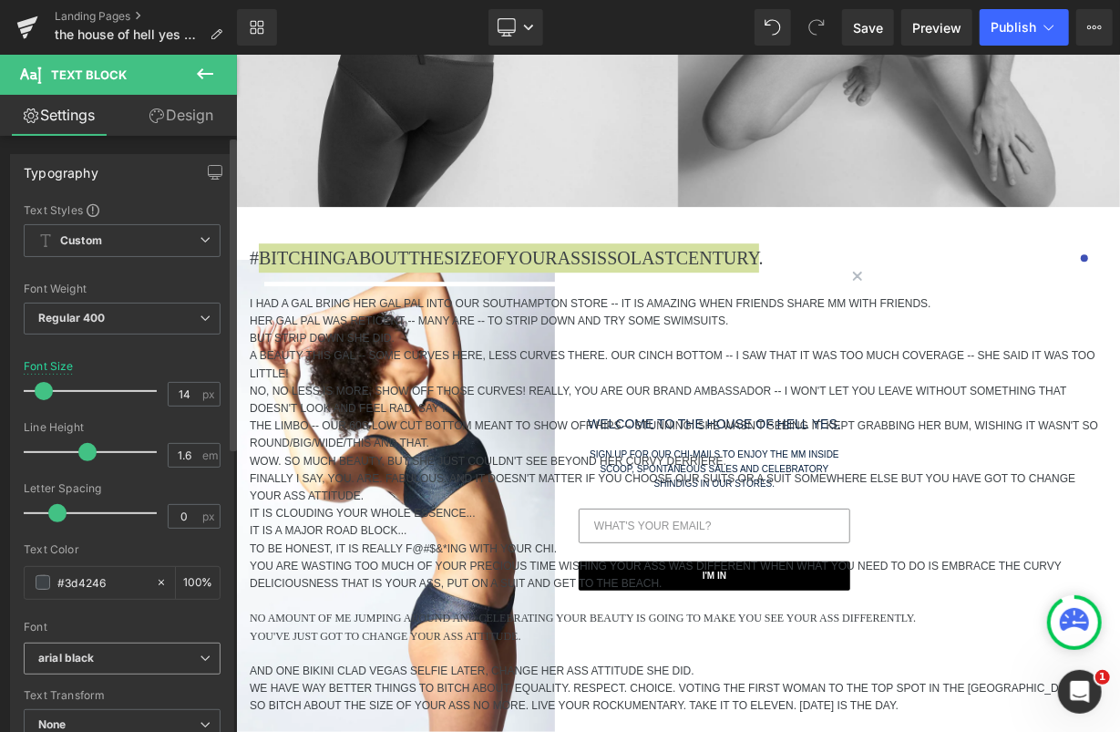
click at [89, 642] on span "arial black" at bounding box center [122, 658] width 197 height 32
click at [93, 719] on li "Arimo" at bounding box center [123, 720] width 198 height 29
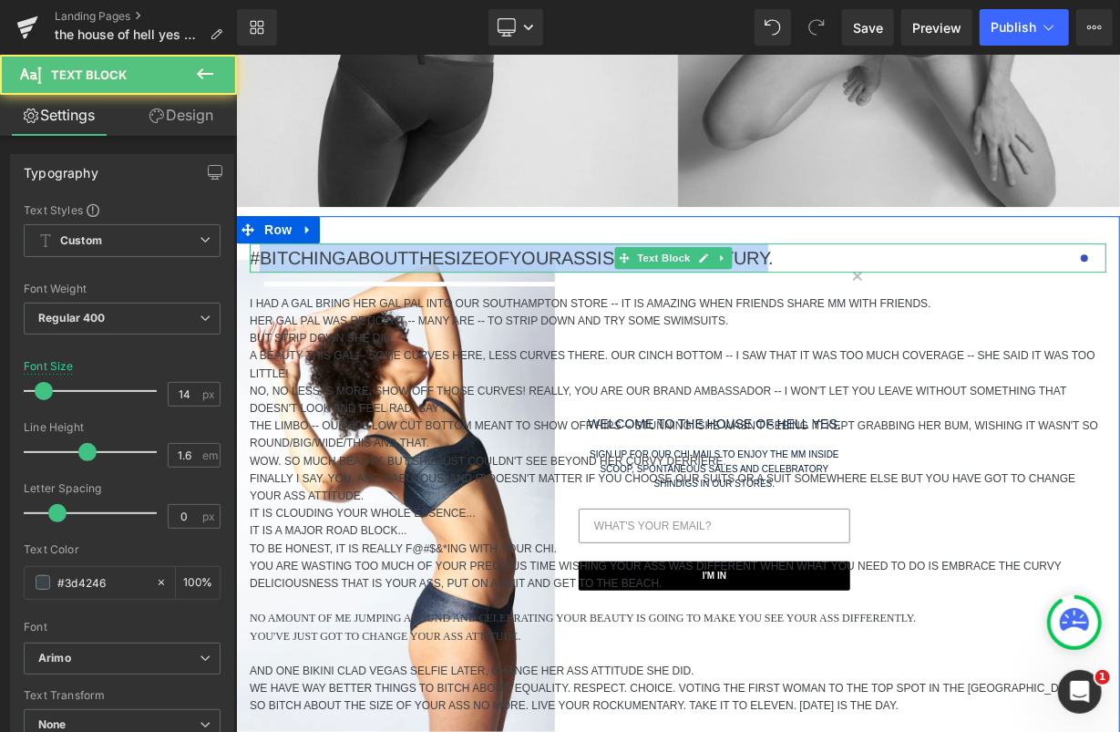
click at [278, 270] on p "#BITCHINGABOUTTHESIZEOFYOURASSISSOLASTCENTURY." at bounding box center [677, 256] width 857 height 29
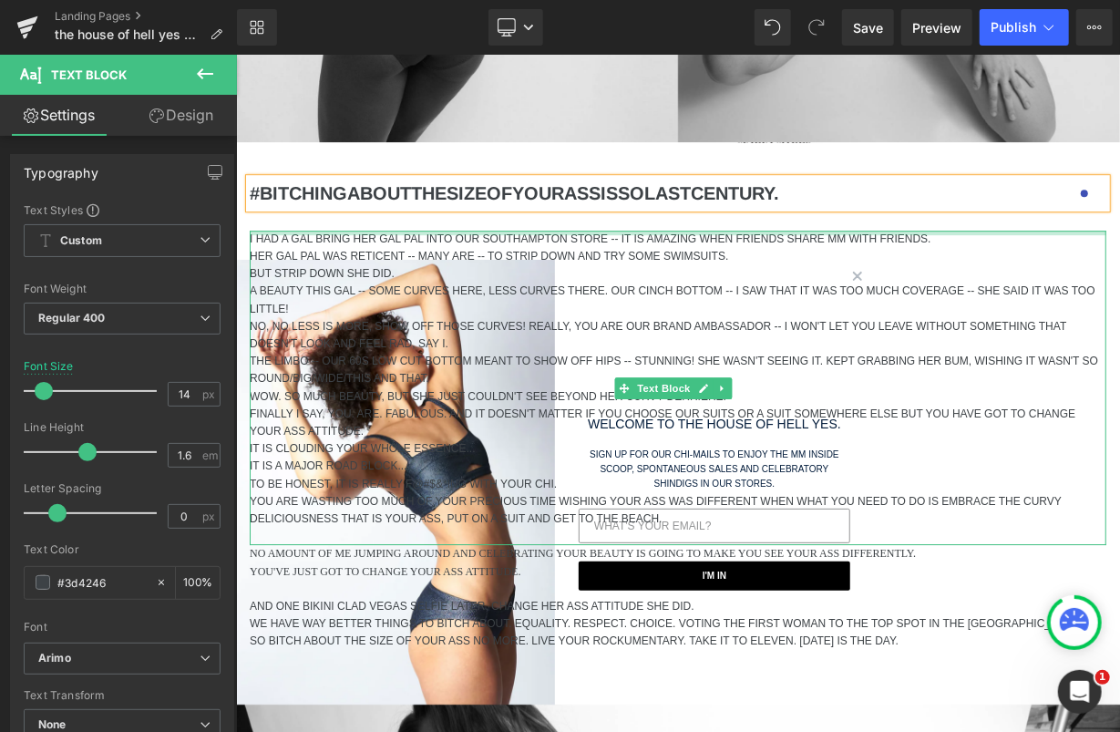
scroll to position [2718, 0]
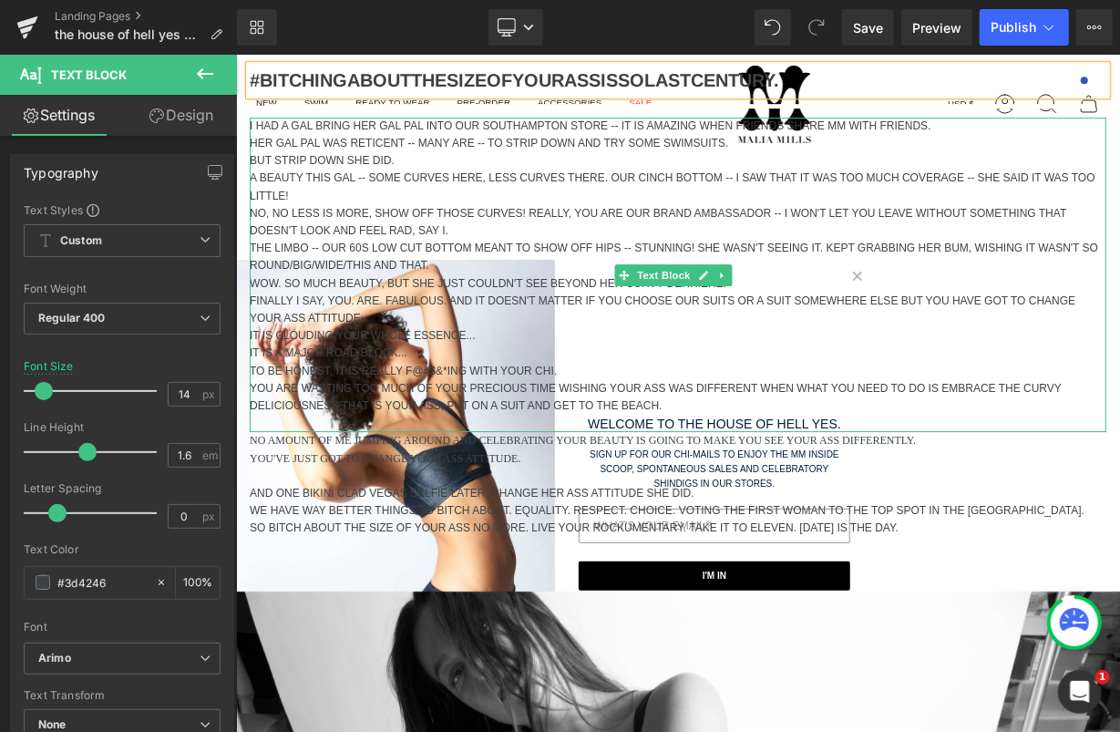
click at [386, 258] on p "THE LIMBO -- OUR 60S LOW CUT BOTTOM MEANT TO SHOW OFF HIPS -- STUNNING! SHE WAS…" at bounding box center [677, 256] width 857 height 35
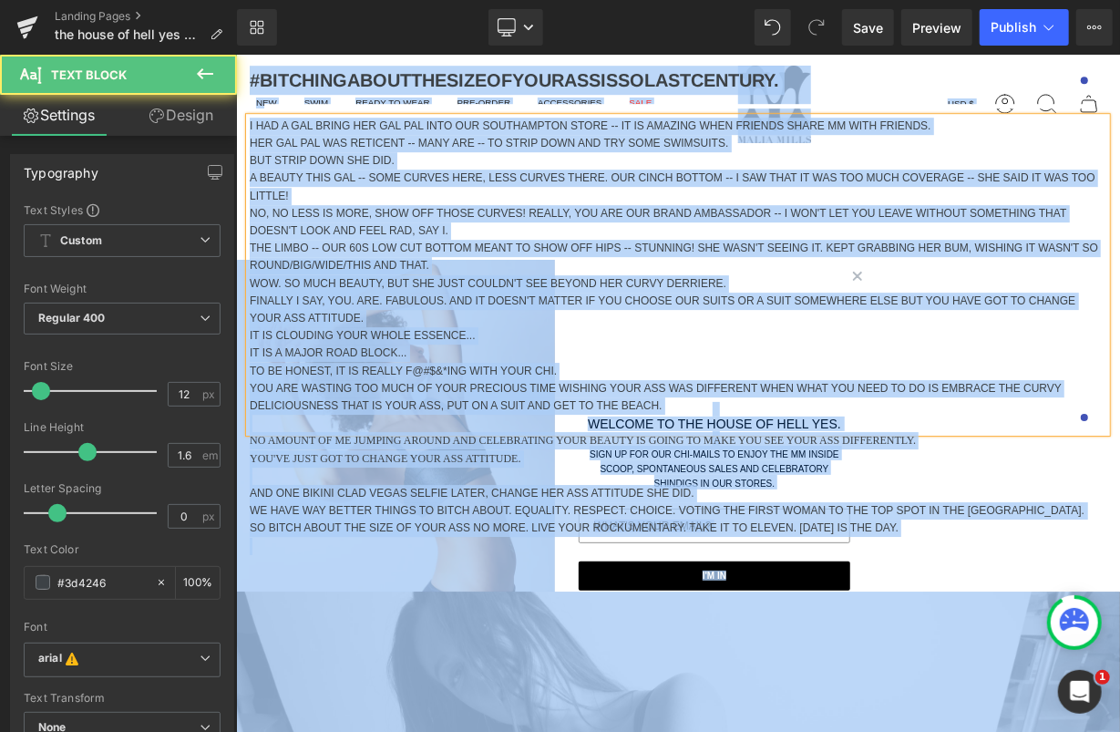
click at [381, 226] on p "NO, NO LESS IS MORE, SHOW OFF THOSE CURVES! REALLY, YOU ARE OUR BRAND AMBASSADO…" at bounding box center [677, 221] width 857 height 35
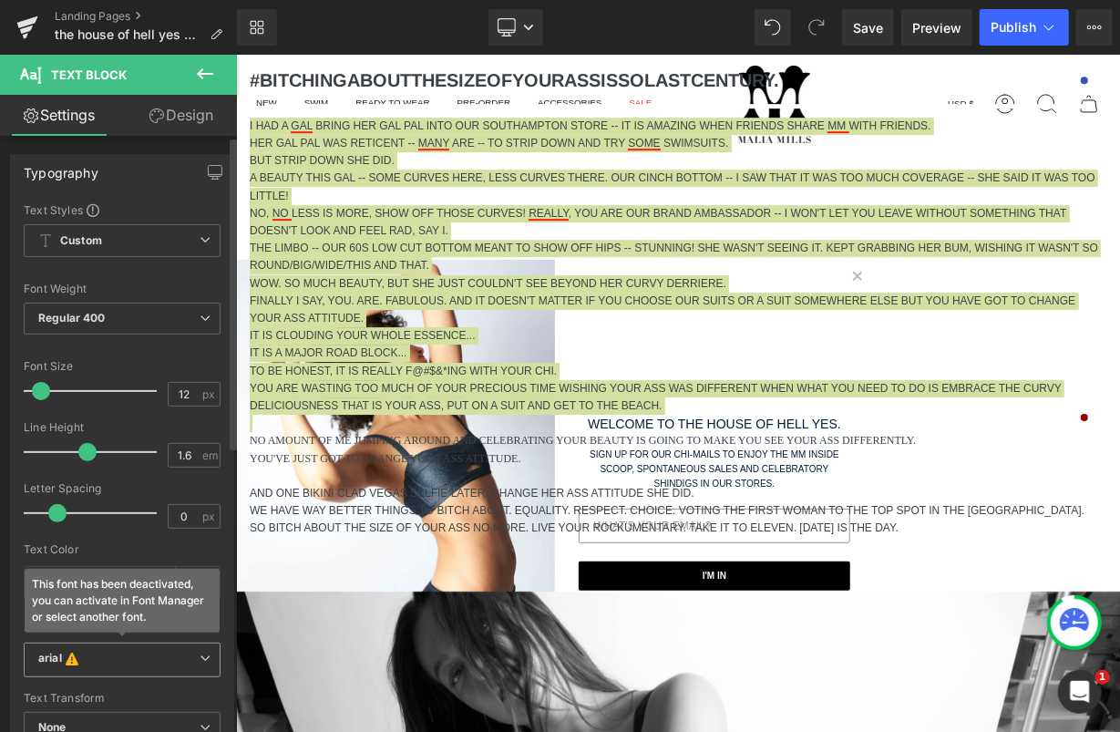
click at [68, 658] on icon at bounding box center [72, 658] width 13 height 15
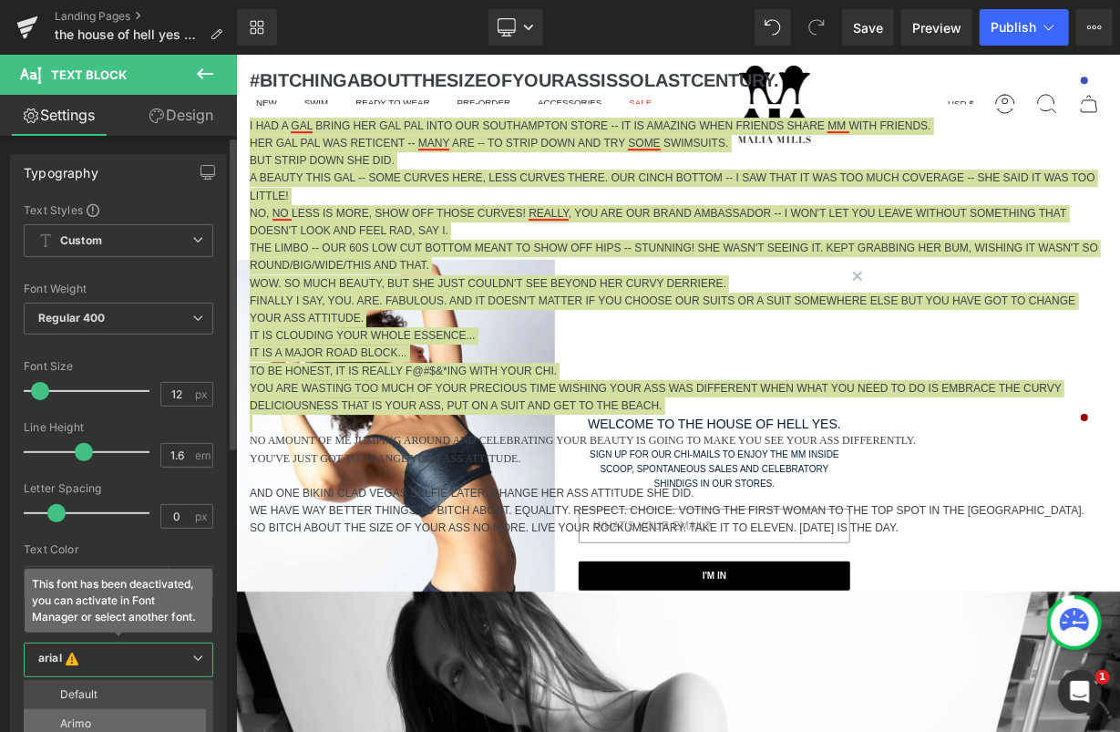
click at [76, 711] on li "Arimo" at bounding box center [123, 723] width 198 height 29
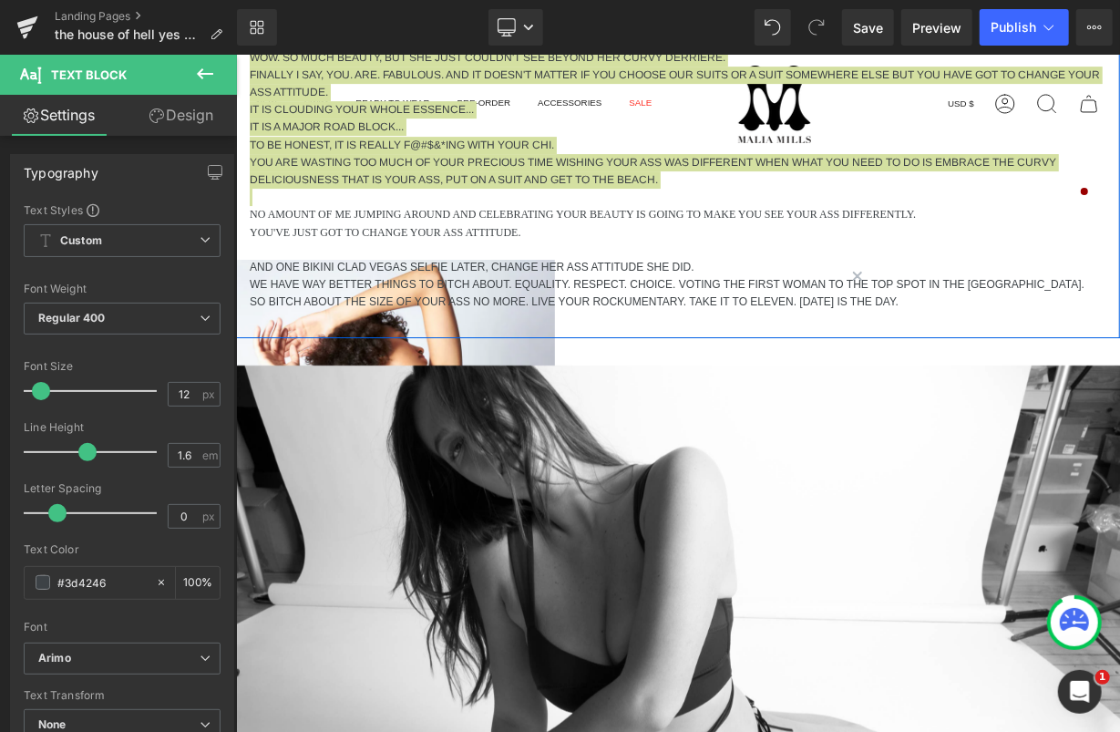
scroll to position [3036, 0]
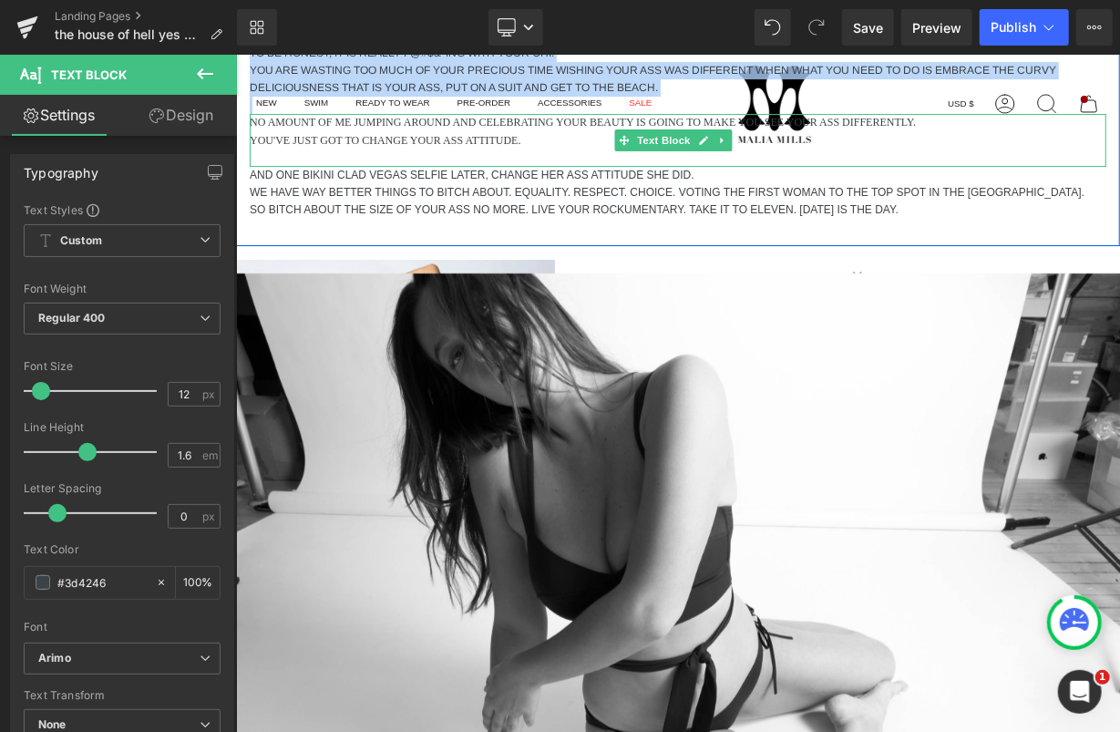
click at [450, 149] on p "YOU'VE JUST GOT TO CHANGE YOUR ASS ATTITUDE." at bounding box center [677, 139] width 857 height 17
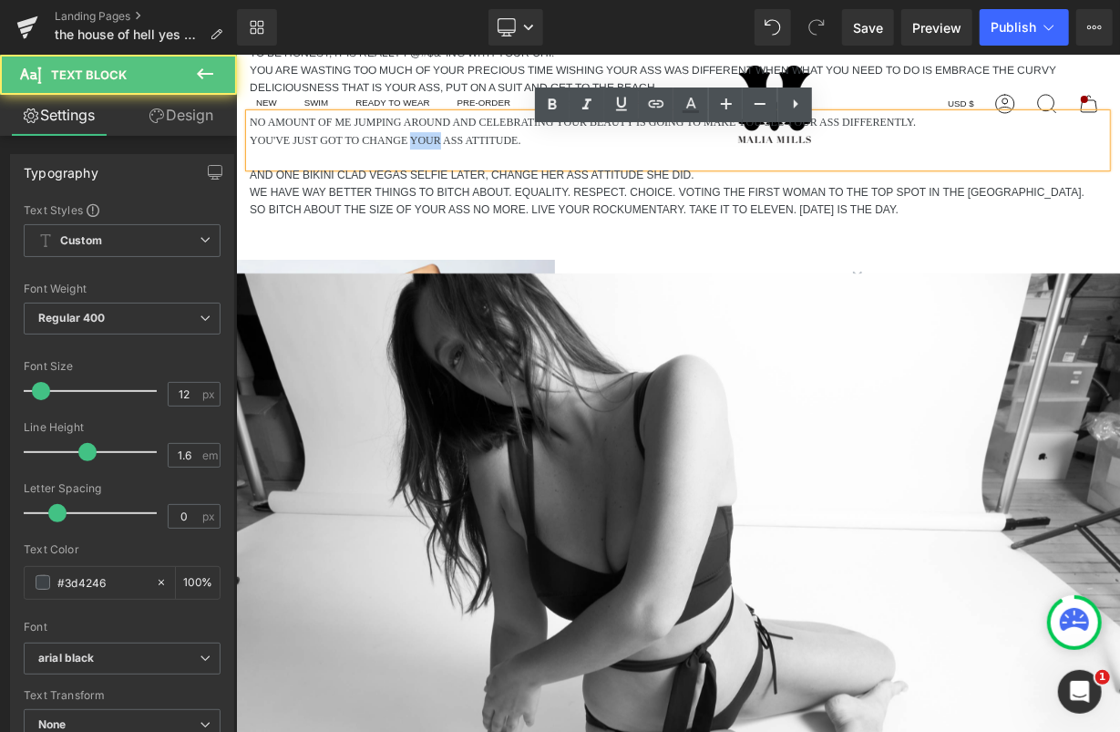
click at [450, 149] on p "YOU'VE JUST GOT TO CHANGE YOUR ASS ATTITUDE." at bounding box center [677, 139] width 857 height 17
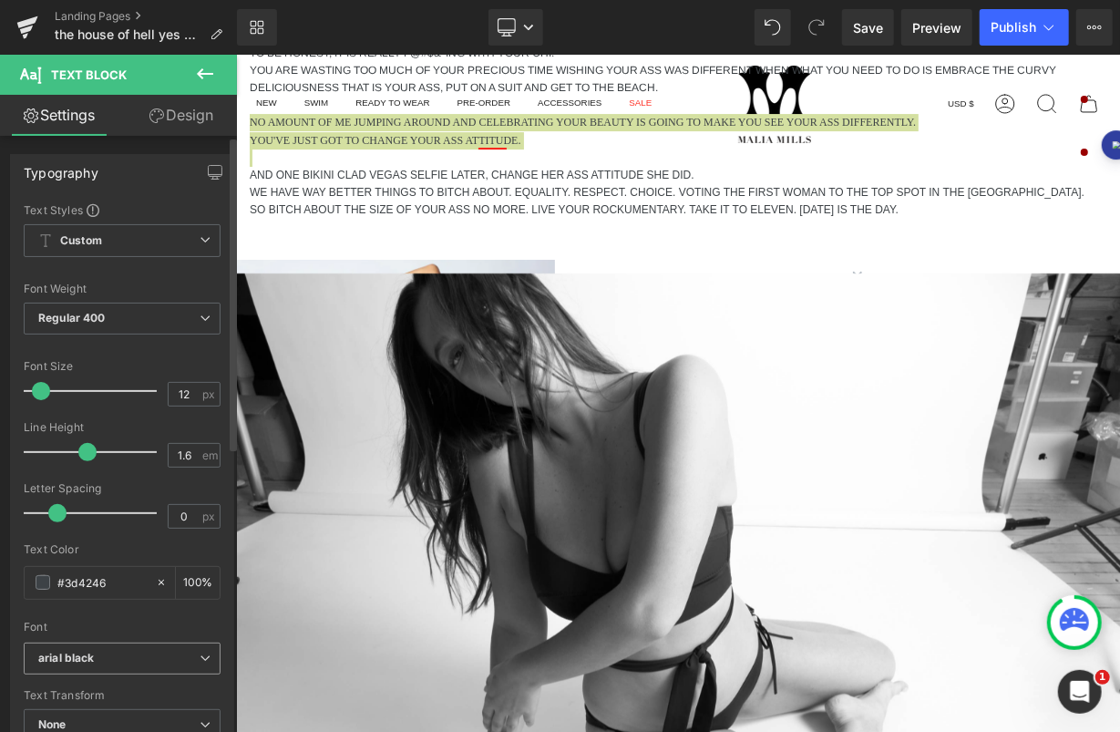
click at [86, 647] on span "arial black" at bounding box center [122, 658] width 197 height 32
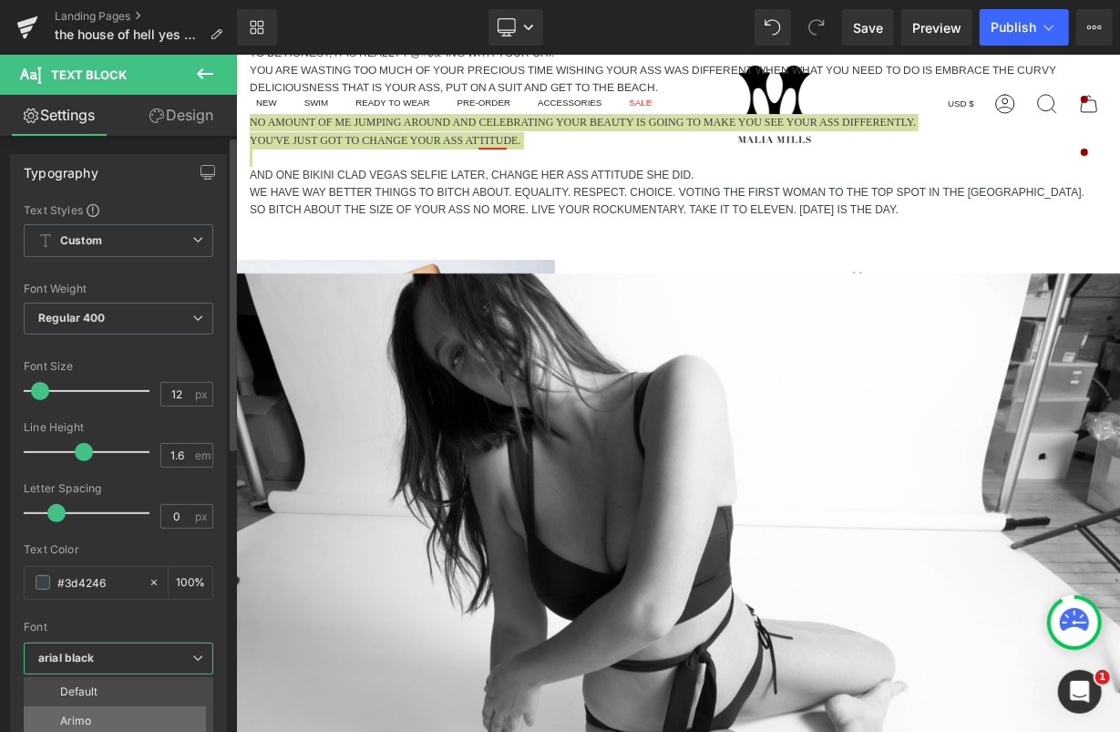
click at [101, 707] on li "Arimo" at bounding box center [123, 720] width 198 height 29
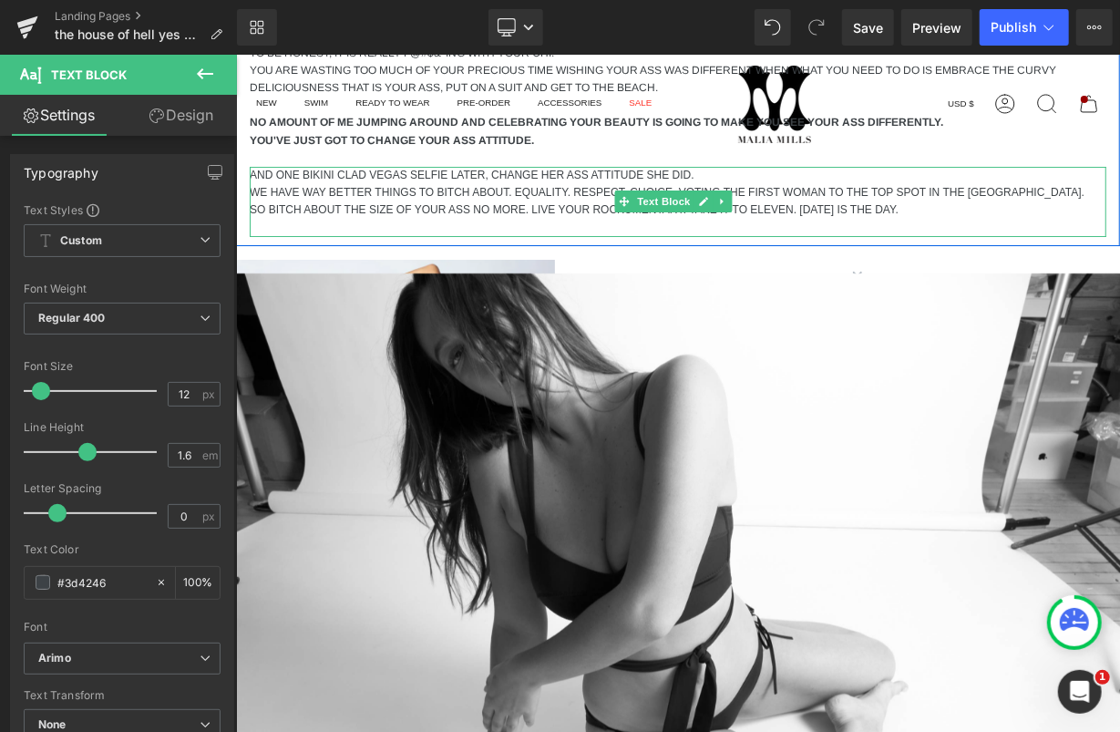
click at [441, 200] on p "WE HAVE WAY BETTER THINGS TO BITCH ABOUT. EQUALITY. RESPECT. CHOICE. VOTING THE…" at bounding box center [677, 191] width 857 height 17
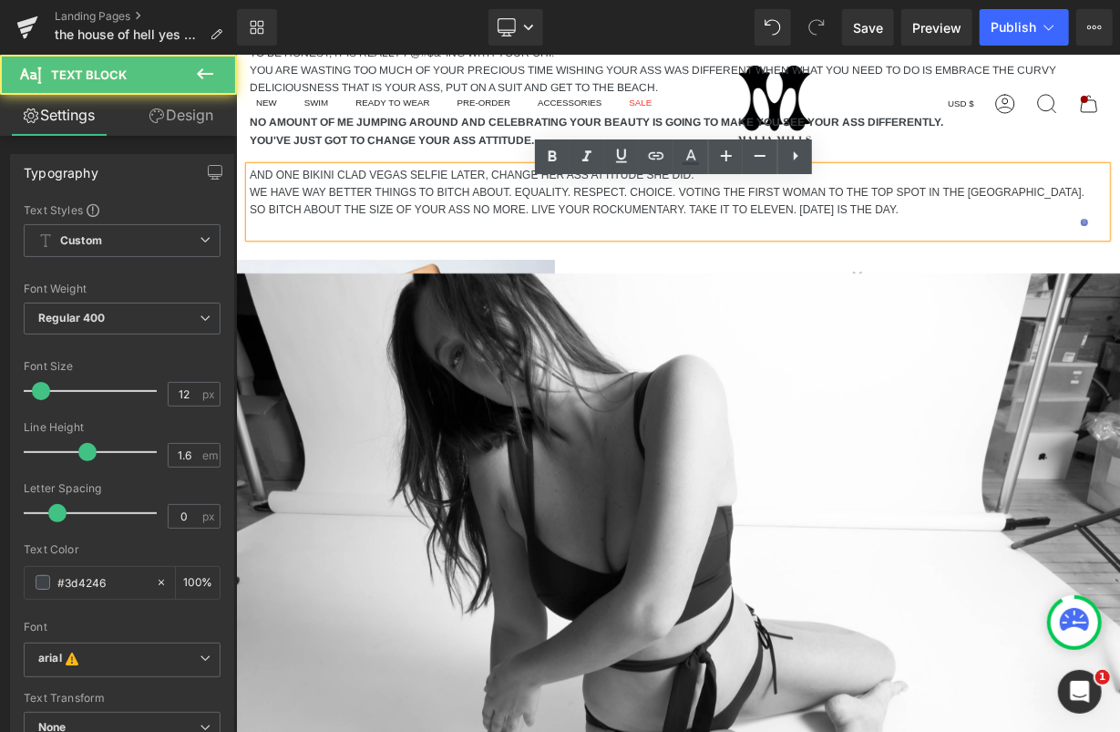
click at [432, 200] on p "WE HAVE WAY BETTER THINGS TO BITCH ABOUT. EQUALITY. RESPECT. CHOICE. VOTING THE…" at bounding box center [677, 191] width 857 height 17
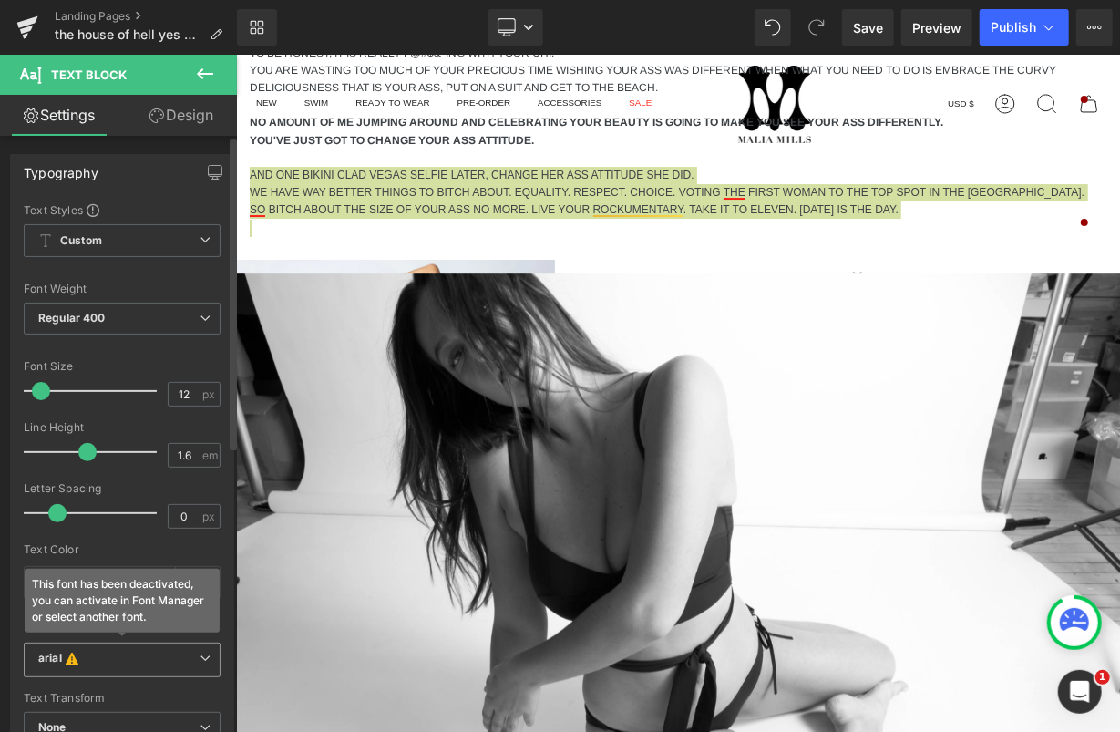
click at [71, 666] on span "arial This font has been deactivated, you can activate in Font Manager or selec…" at bounding box center [122, 659] width 197 height 35
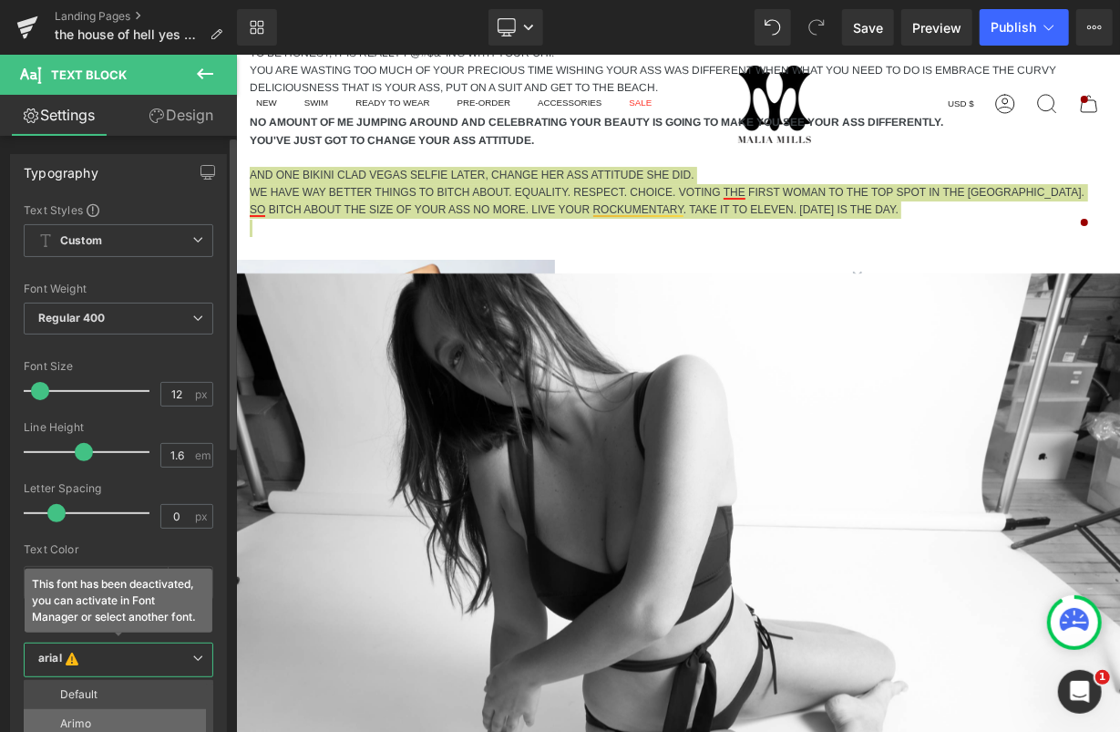
click at [67, 709] on li "Arimo" at bounding box center [123, 723] width 198 height 29
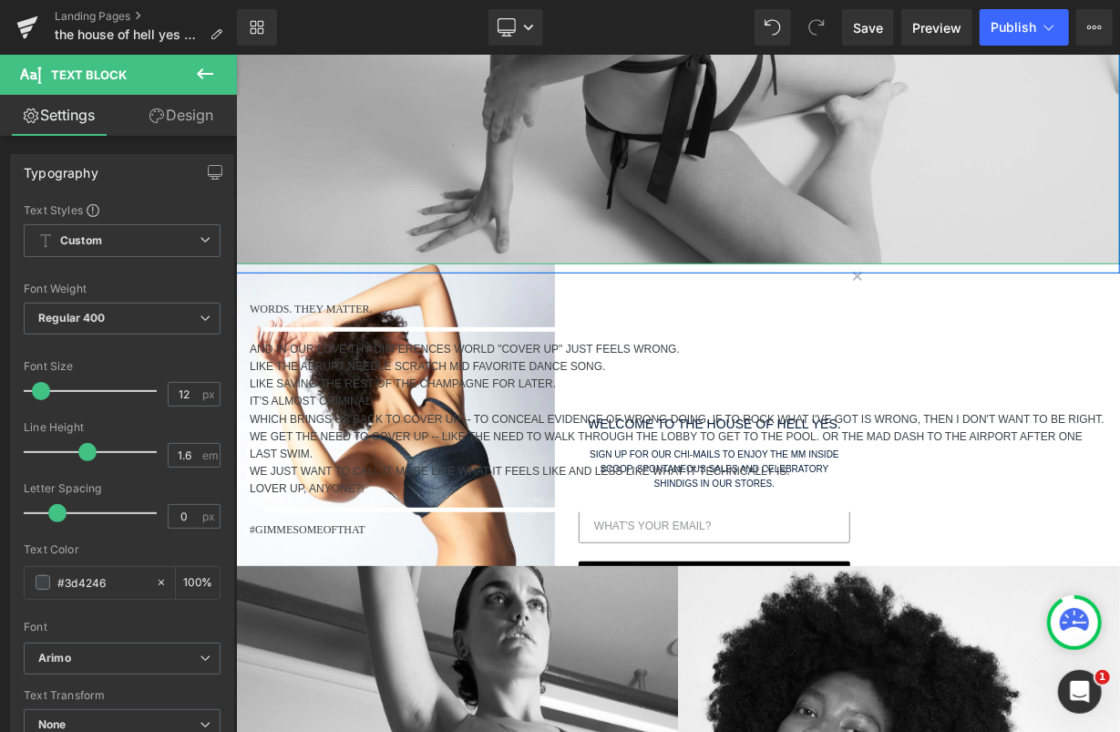
scroll to position [3672, 0]
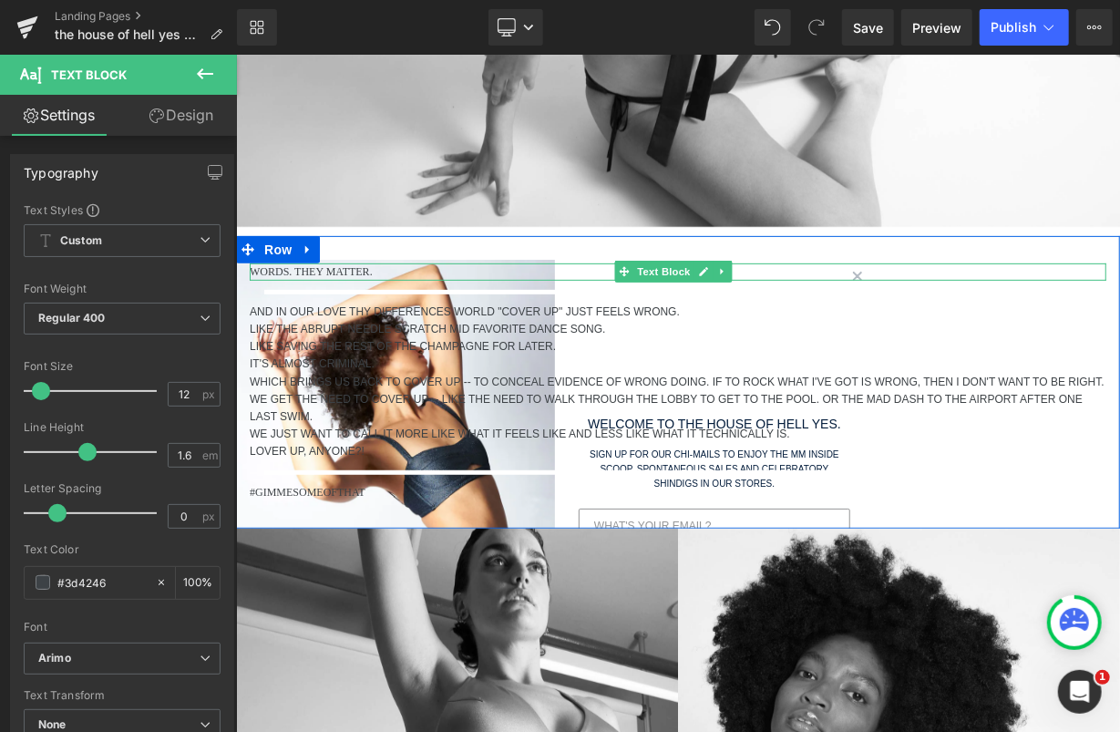
click at [278, 280] on p "WORDS. THEY MATTER." at bounding box center [677, 270] width 857 height 17
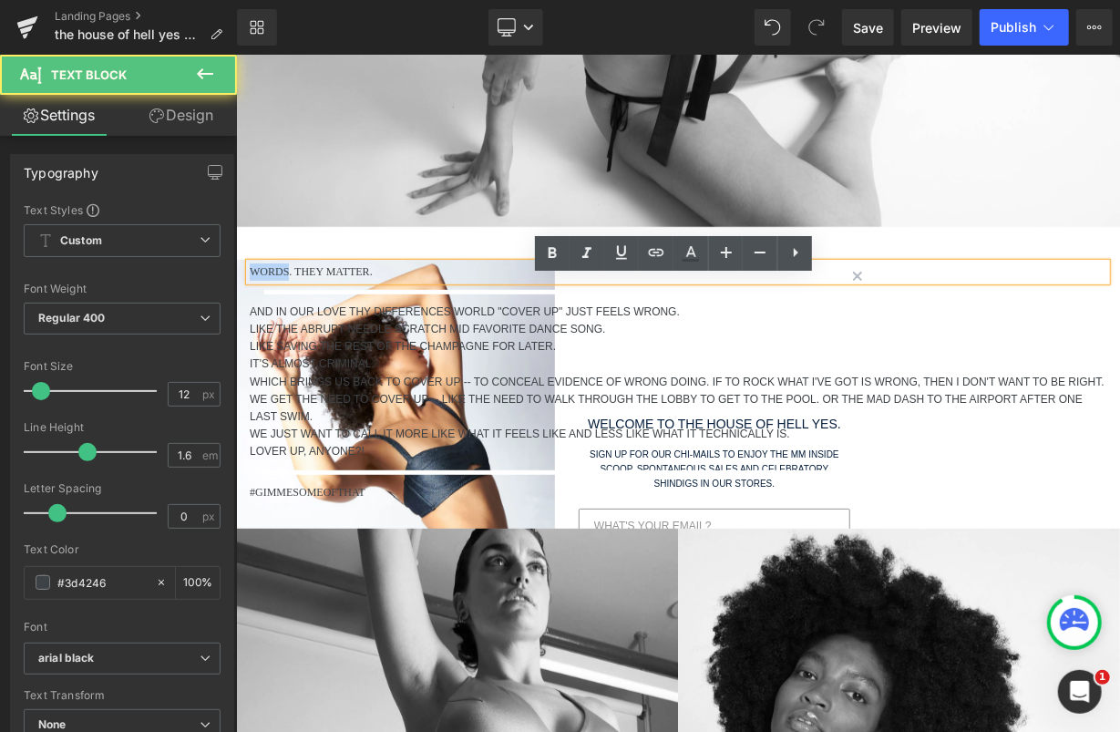
click at [278, 280] on p "WORDS. THEY MATTER." at bounding box center [677, 270] width 857 height 17
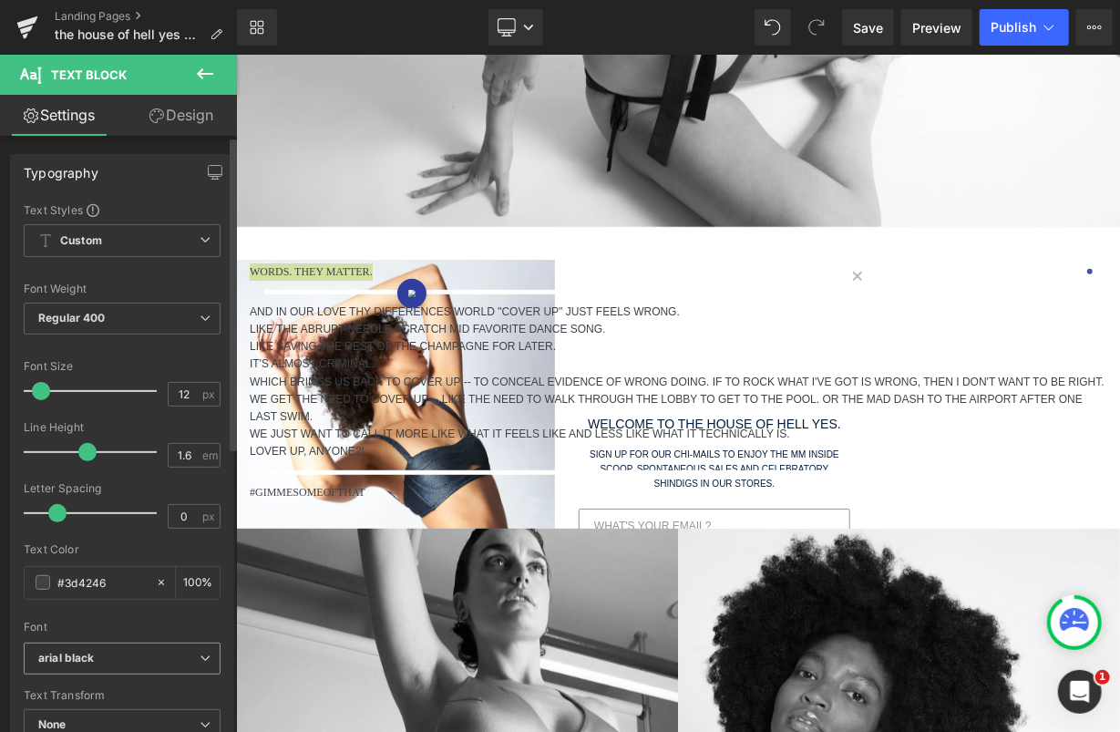
click at [97, 662] on b "arial black" at bounding box center [118, 658] width 161 height 15
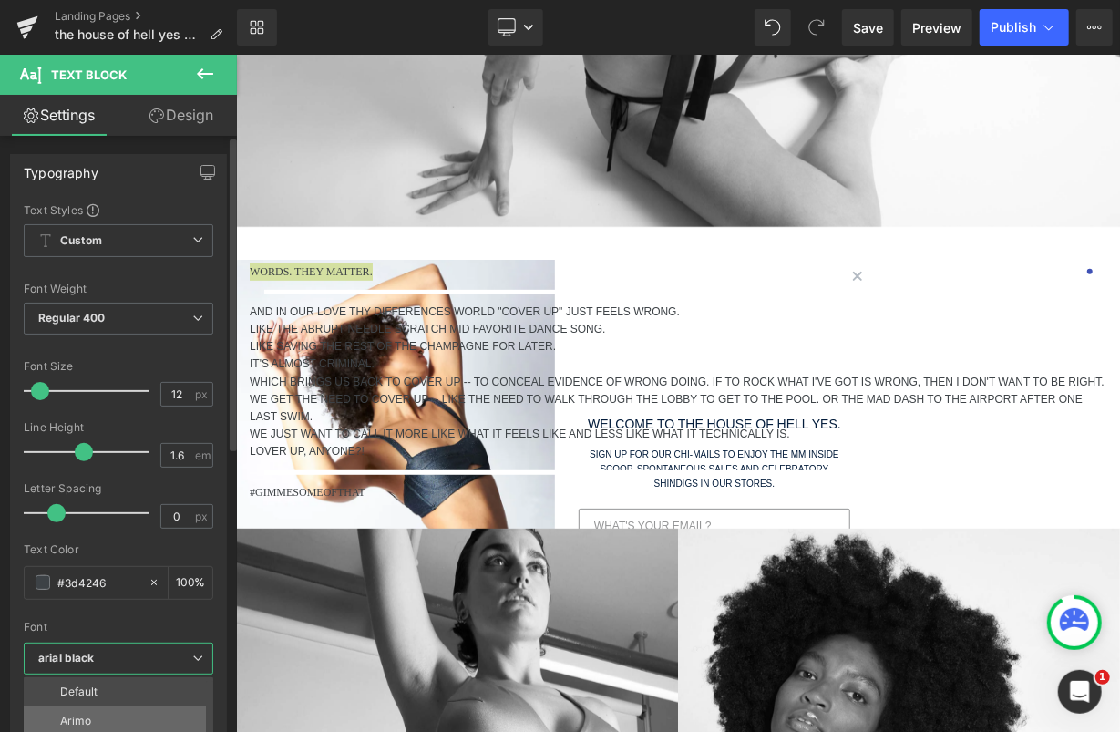
click at [95, 710] on li "Arimo" at bounding box center [123, 720] width 198 height 29
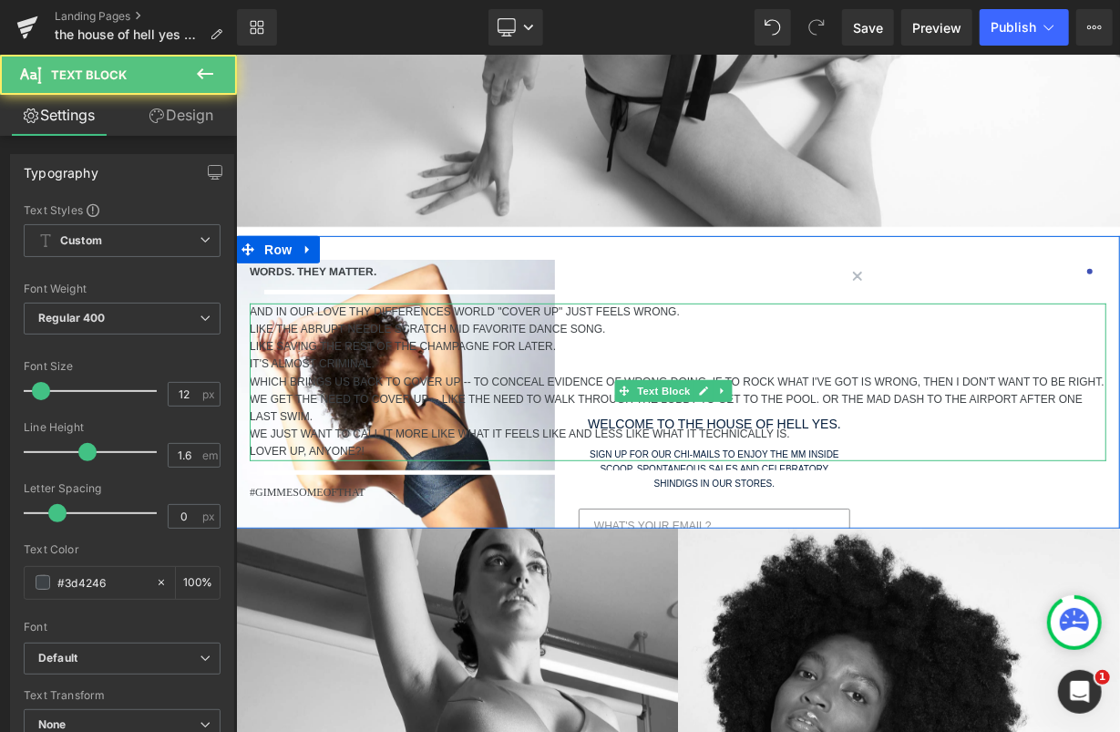
click at [286, 320] on p "AND IN OUR LOVE THY DIFFERENCES WORLD "COVER UP" JUST FEELS WRONG." at bounding box center [677, 311] width 857 height 17
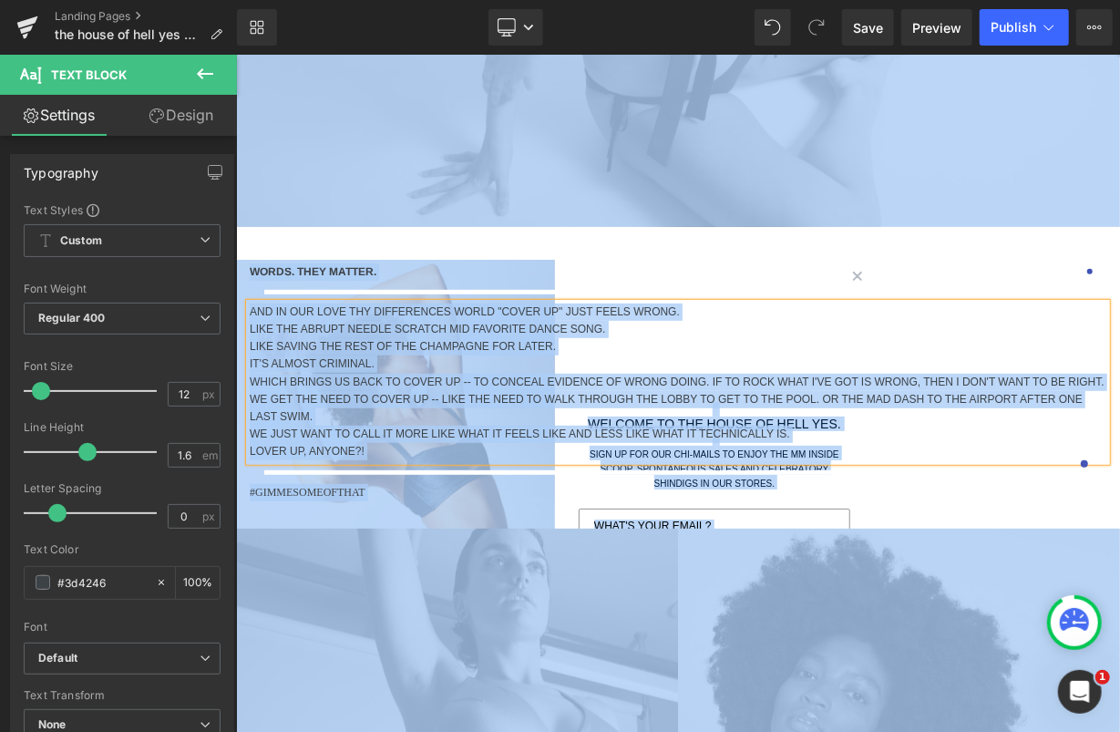
click at [283, 337] on p "LIKE THE ABRUPT NEEDLE SCRATCH MID FAVORITE DANCE SONG." at bounding box center [677, 328] width 857 height 17
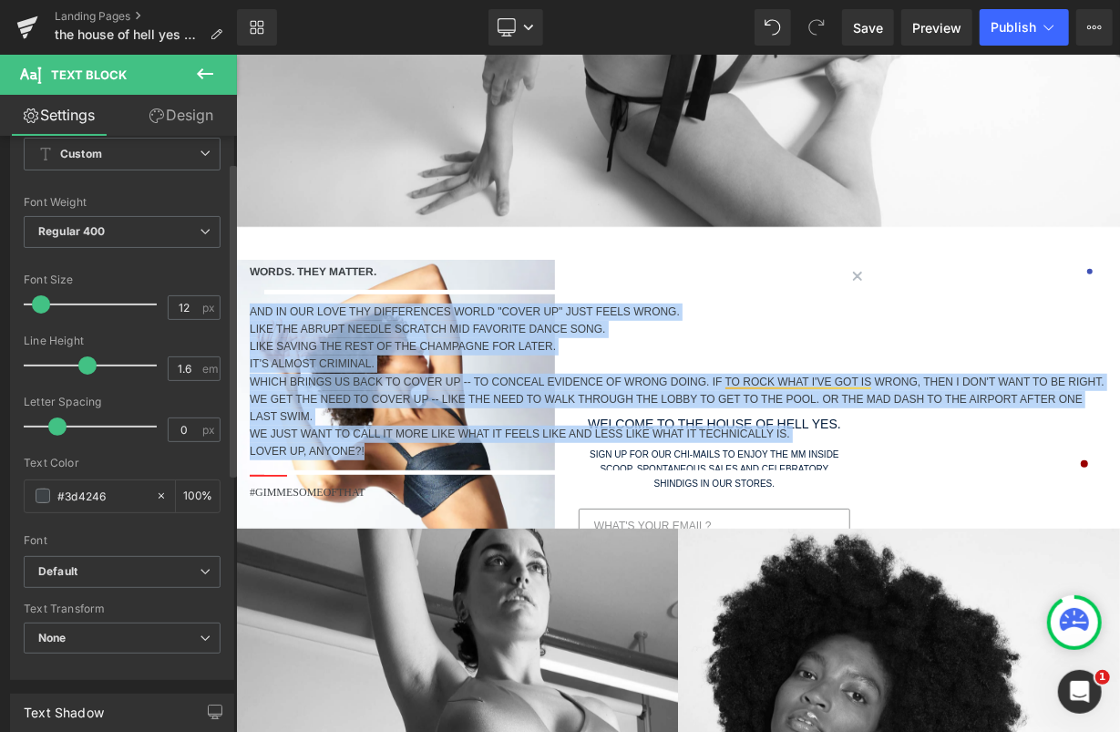
scroll to position [107, 0]
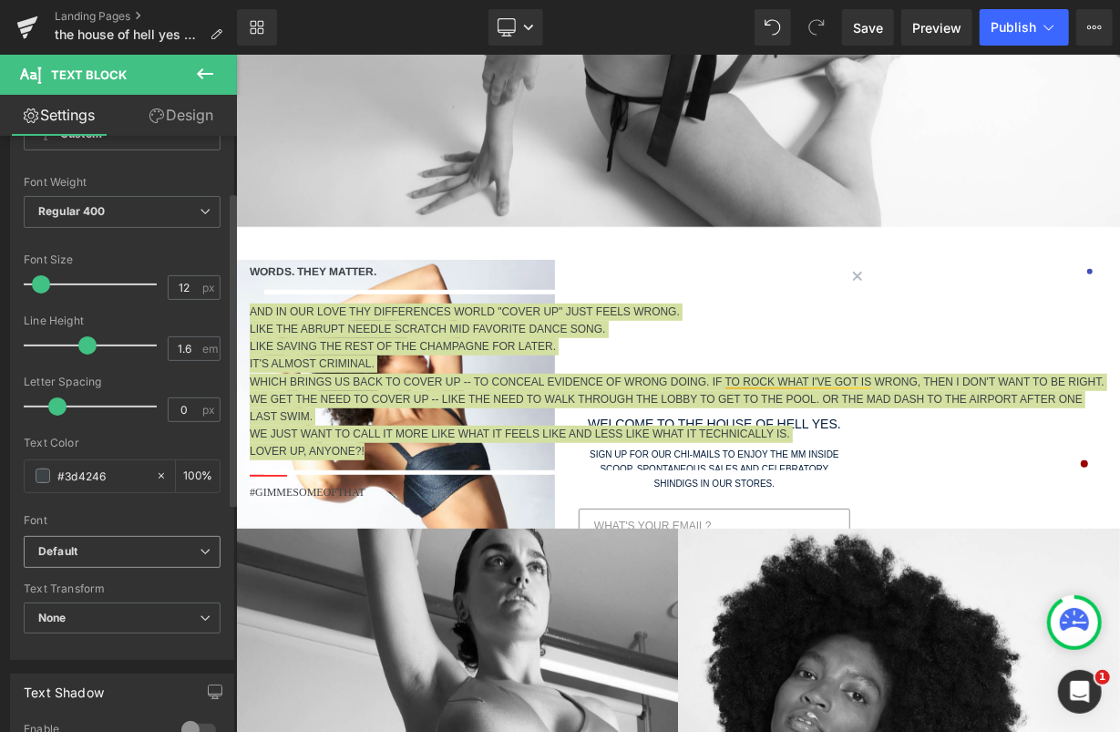
click at [72, 538] on span "Default" at bounding box center [122, 552] width 197 height 32
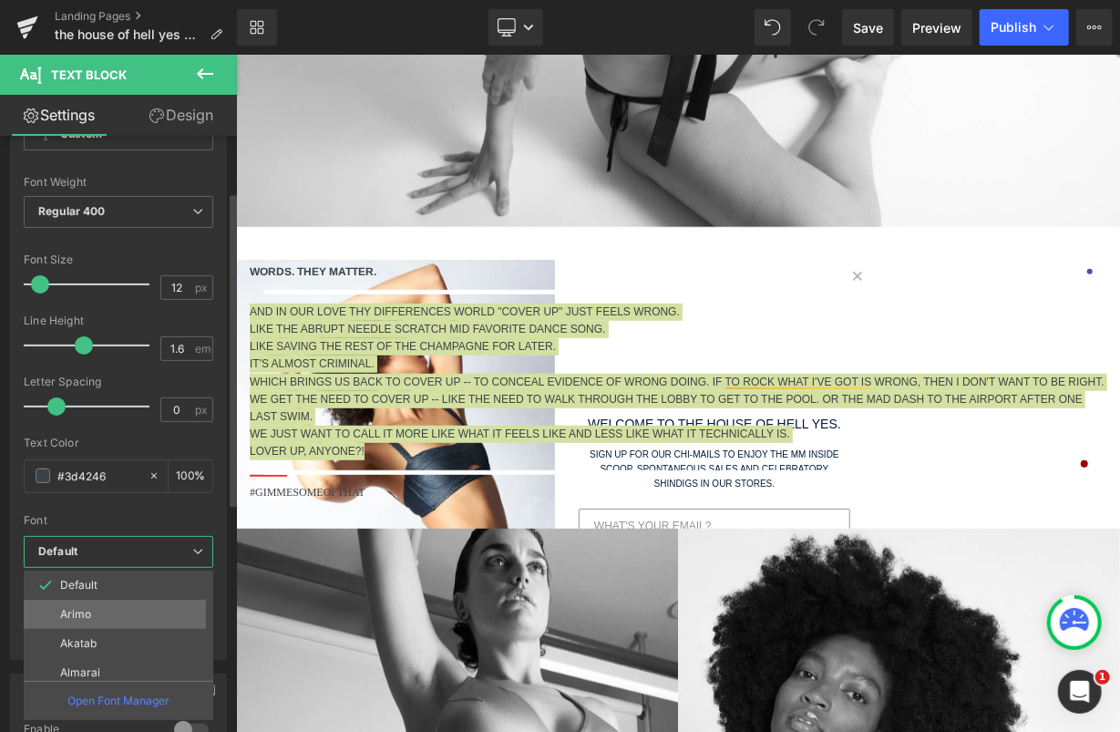
click at [82, 622] on li "Arimo" at bounding box center [123, 614] width 198 height 29
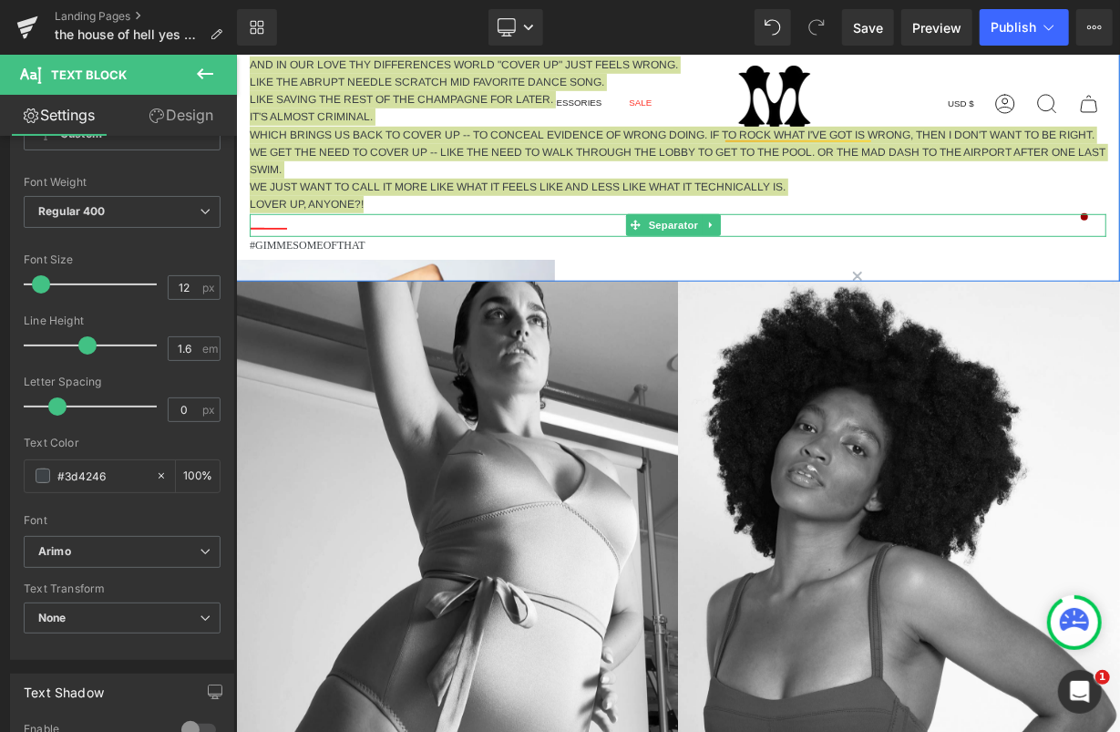
scroll to position [3928, 0]
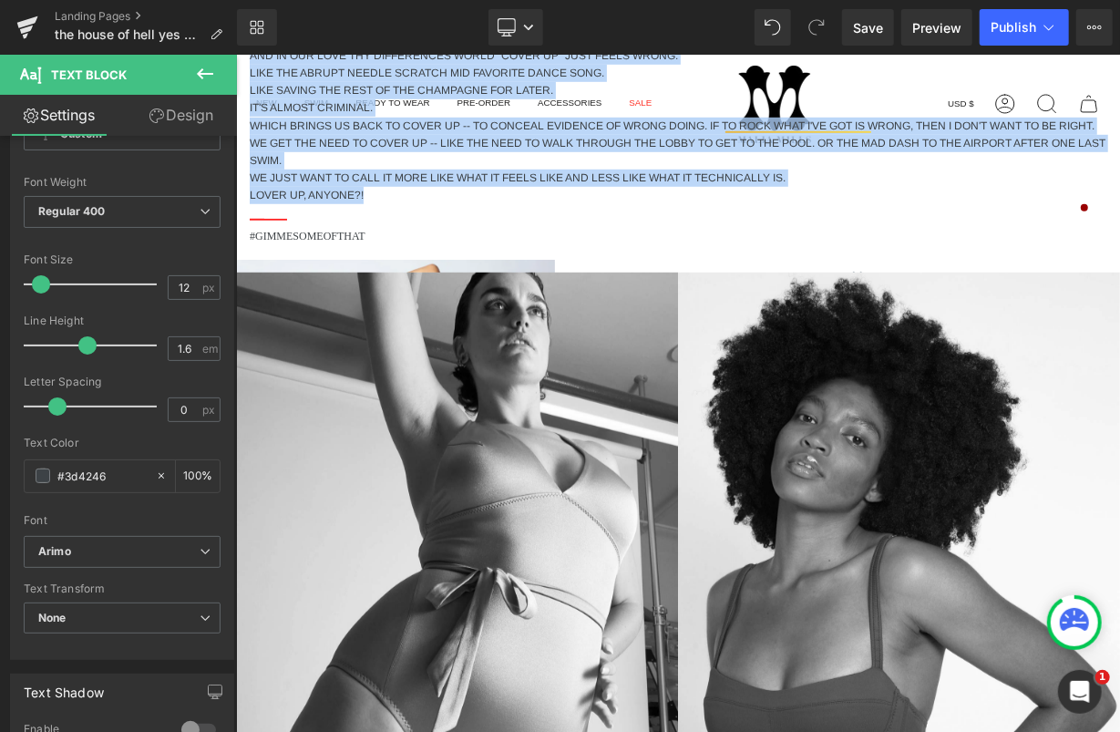
click at [313, 244] on p "#GIMMESOMEOFTHAT" at bounding box center [677, 235] width 857 height 17
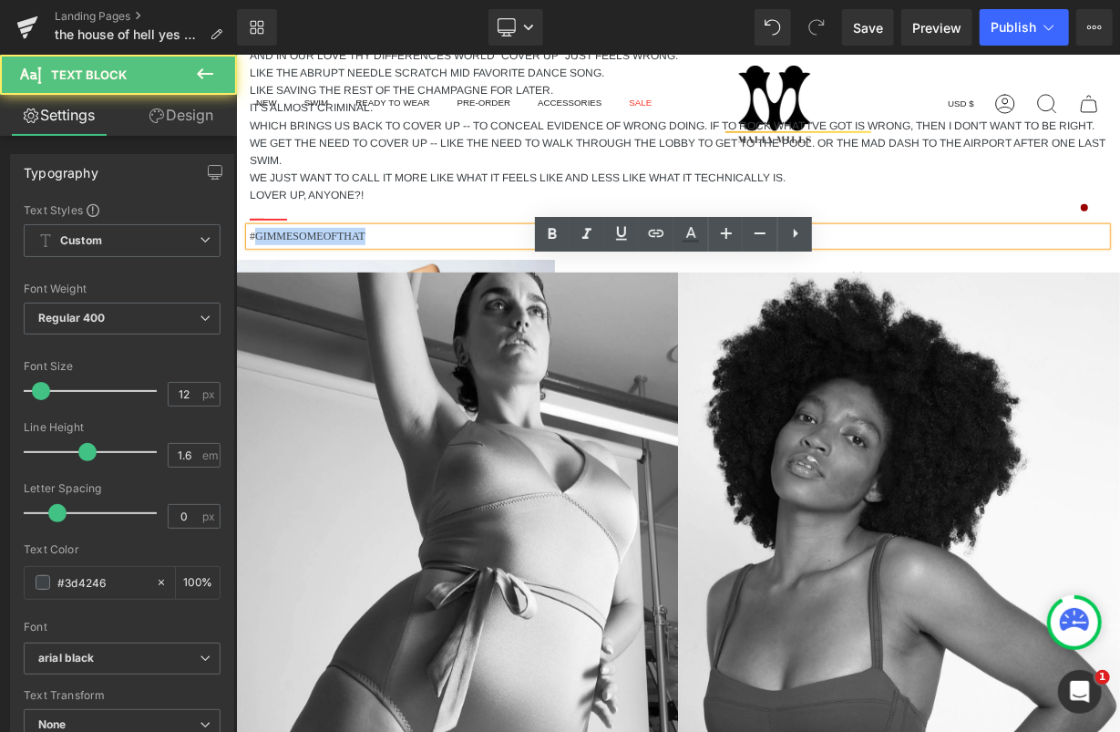
click at [313, 244] on p "#GIMMESOMEOFTHAT" at bounding box center [677, 235] width 857 height 17
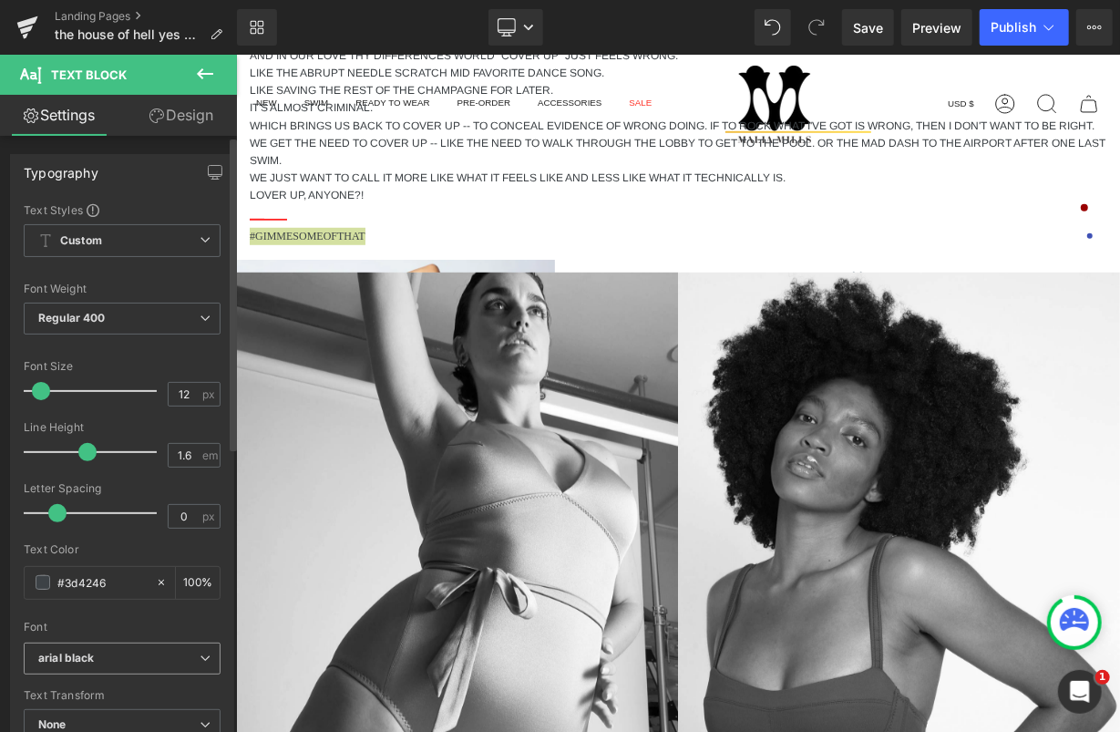
click at [62, 659] on icon "arial black" at bounding box center [66, 658] width 57 height 15
click at [92, 714] on li "Arimo" at bounding box center [123, 720] width 198 height 29
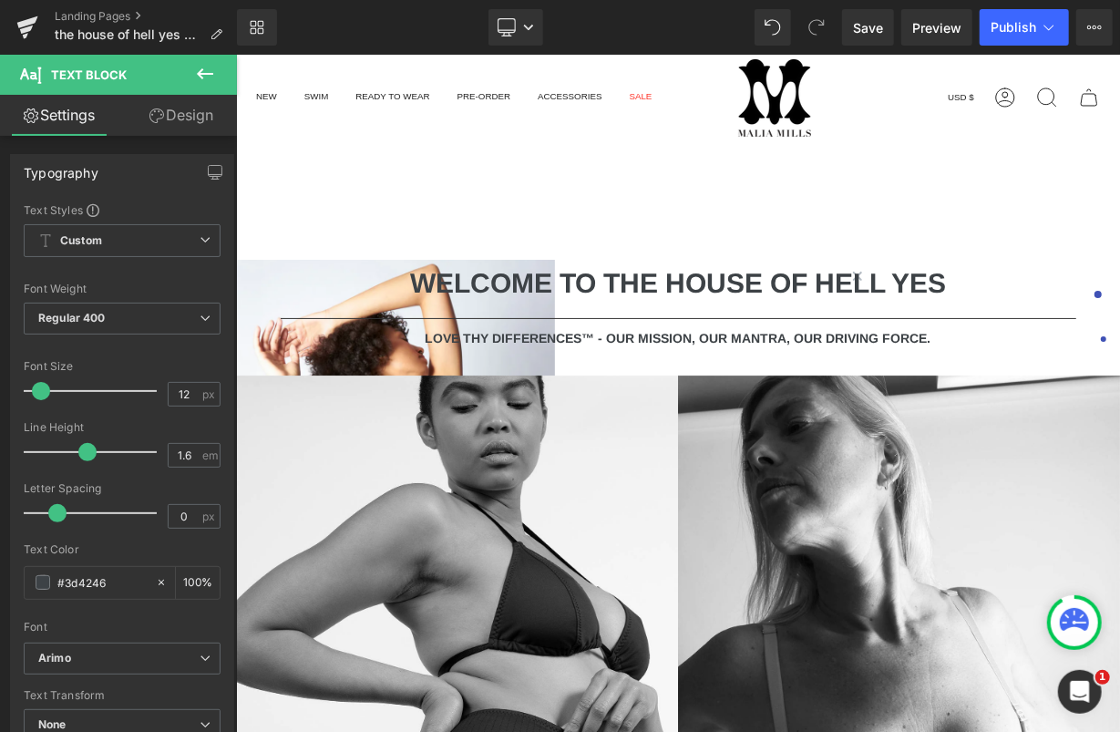
scroll to position [0, 0]
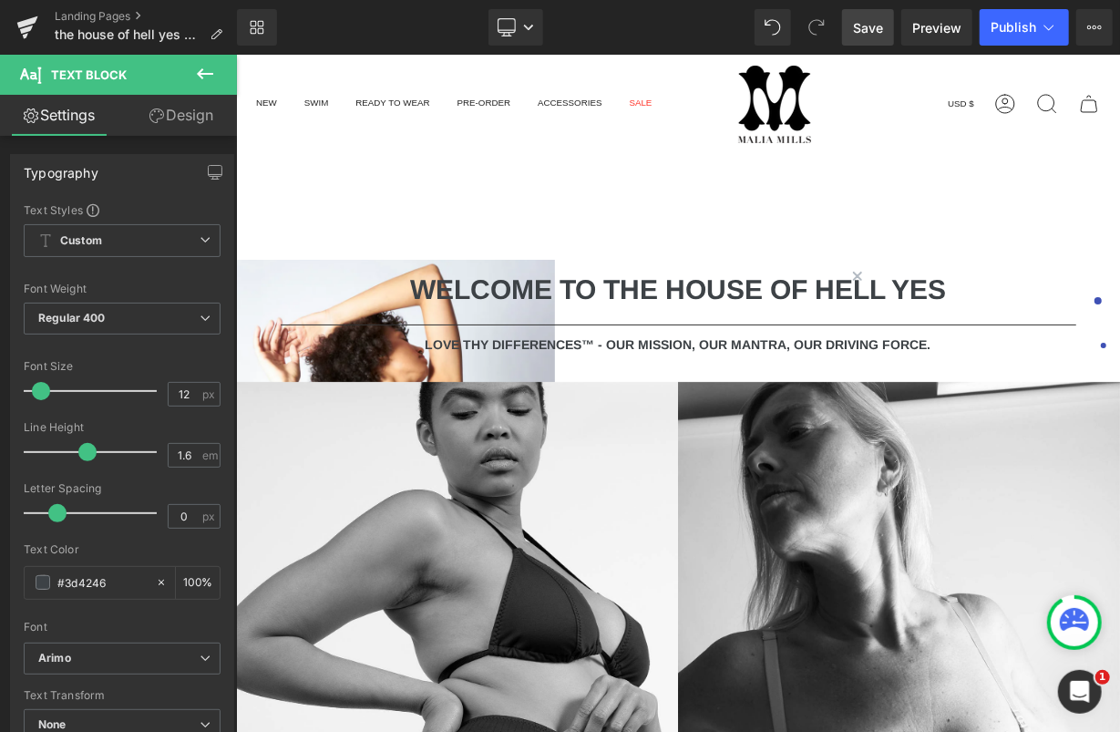
click at [879, 29] on span "Save" at bounding box center [868, 27] width 30 height 19
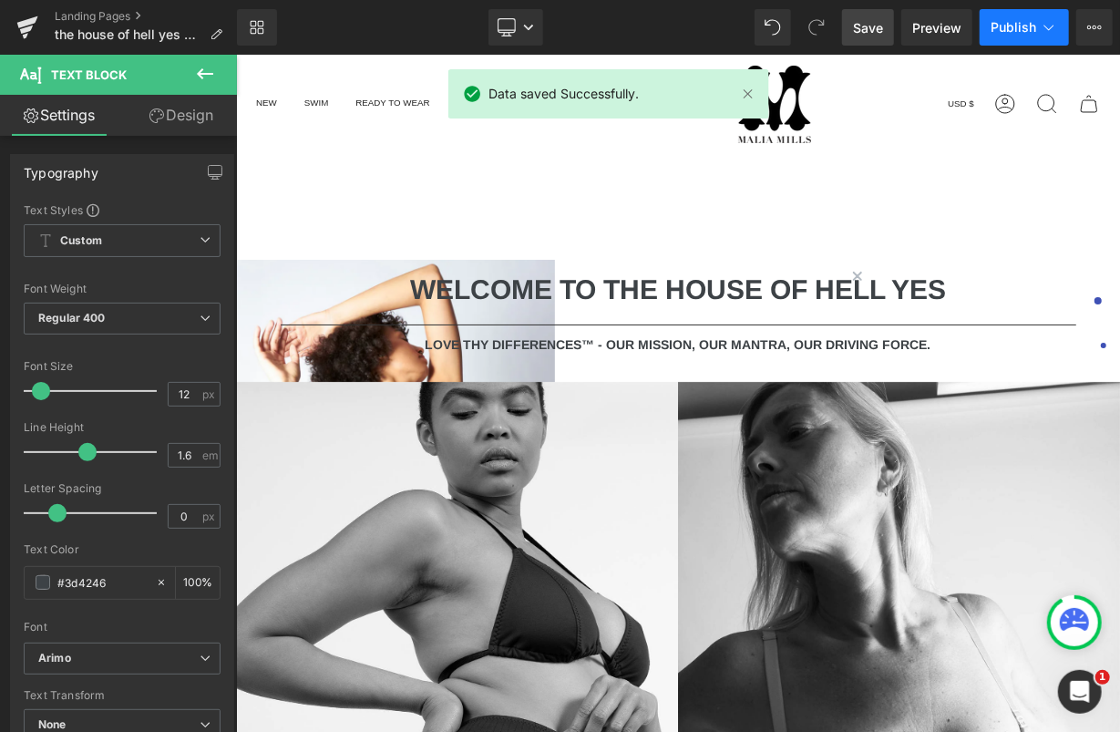
click at [1014, 27] on span "Publish" at bounding box center [1014, 27] width 46 height 15
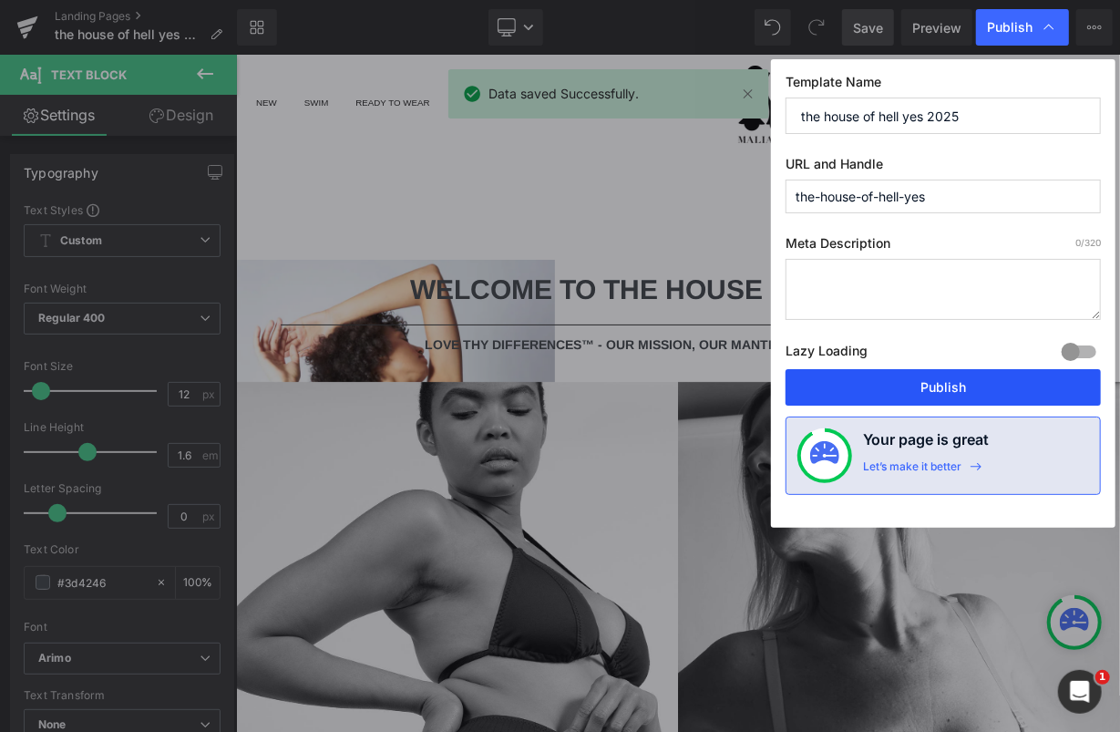
click at [922, 395] on button "Publish" at bounding box center [943, 387] width 315 height 36
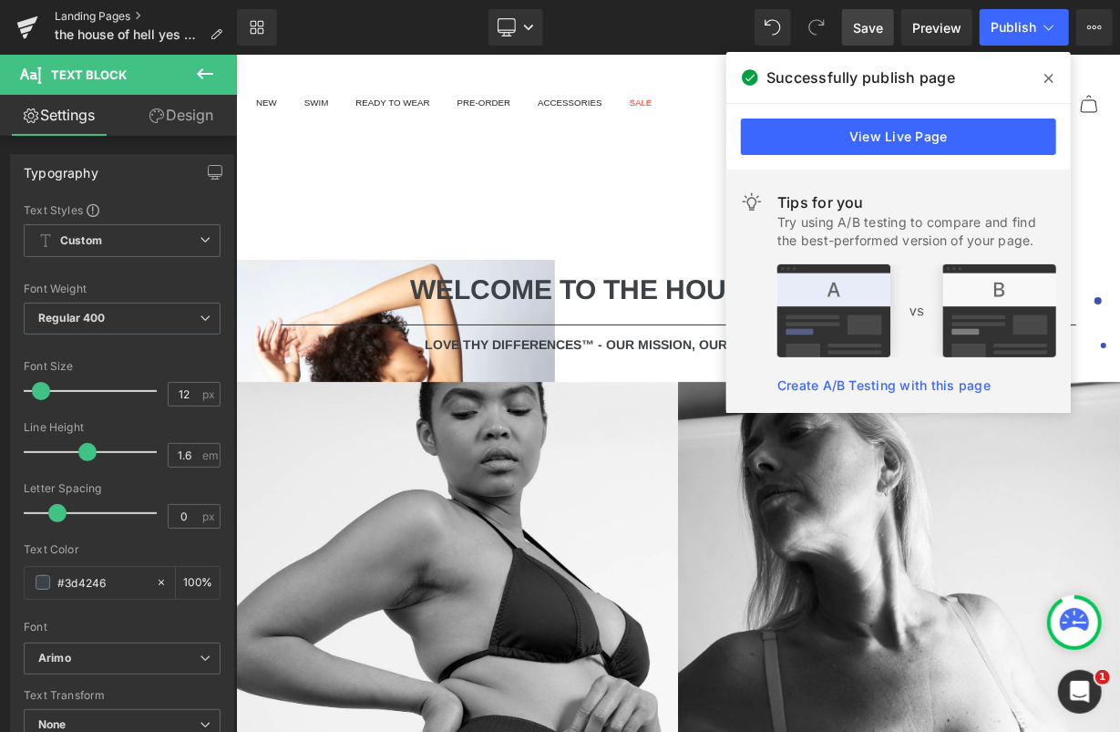
click at [77, 12] on link "Landing Pages" at bounding box center [146, 16] width 182 height 15
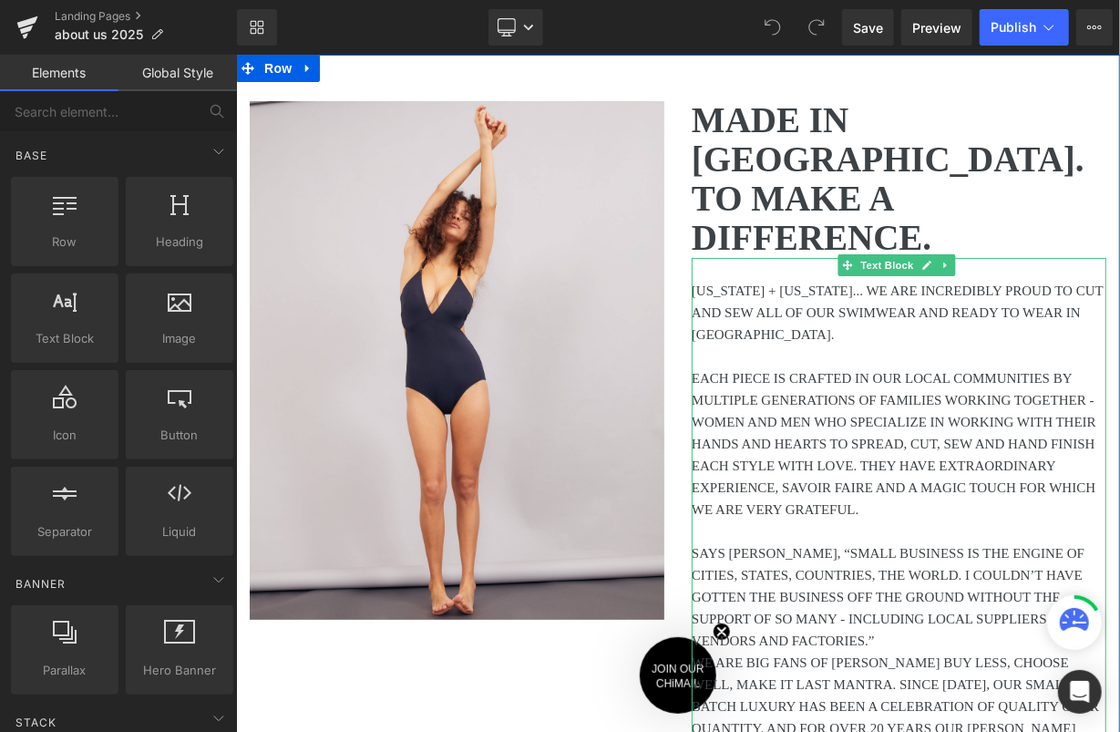
click at [790, 344] on p at bounding box center [898, 355] width 415 height 22
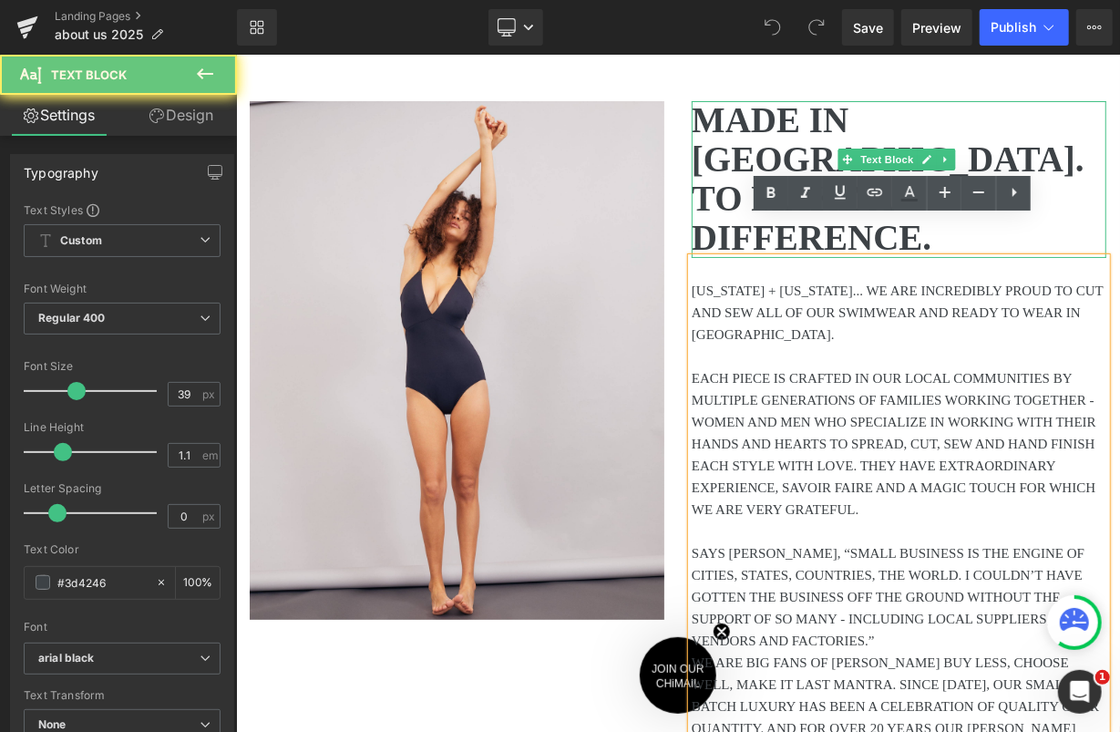
click at [786, 178] on span "TO MAKE A DIFFERENCE." at bounding box center [811, 217] width 240 height 78
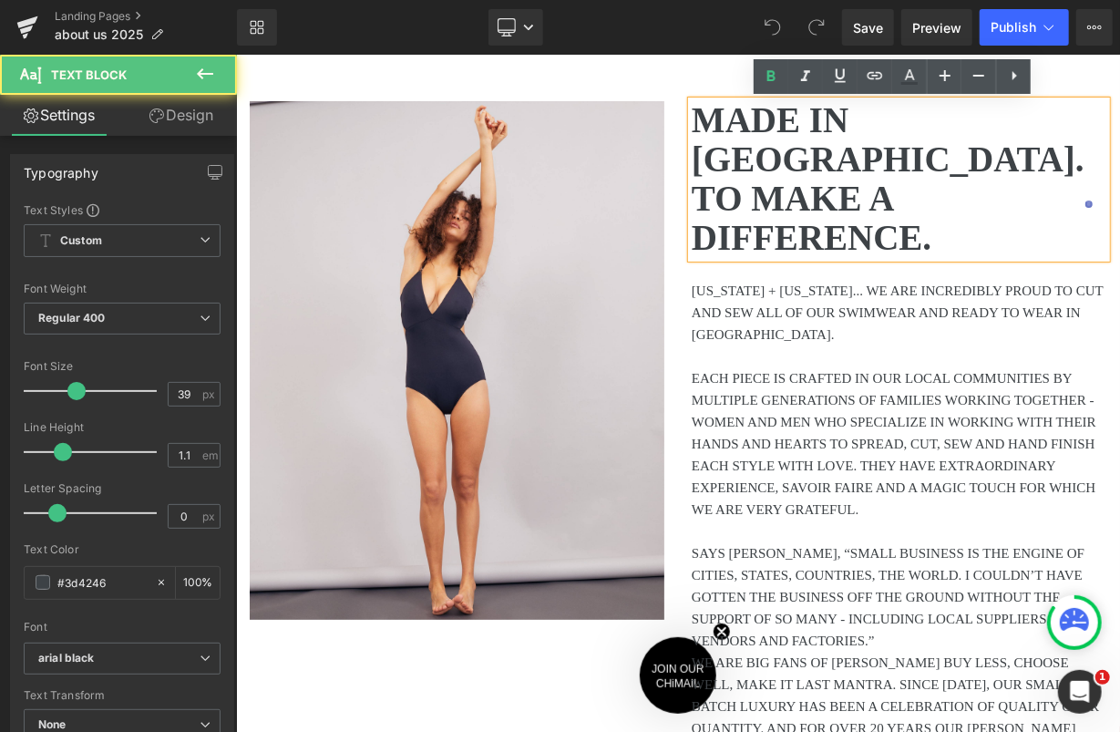
click at [755, 178] on span "TO MAKE A DIFFERENCE." at bounding box center [811, 217] width 240 height 78
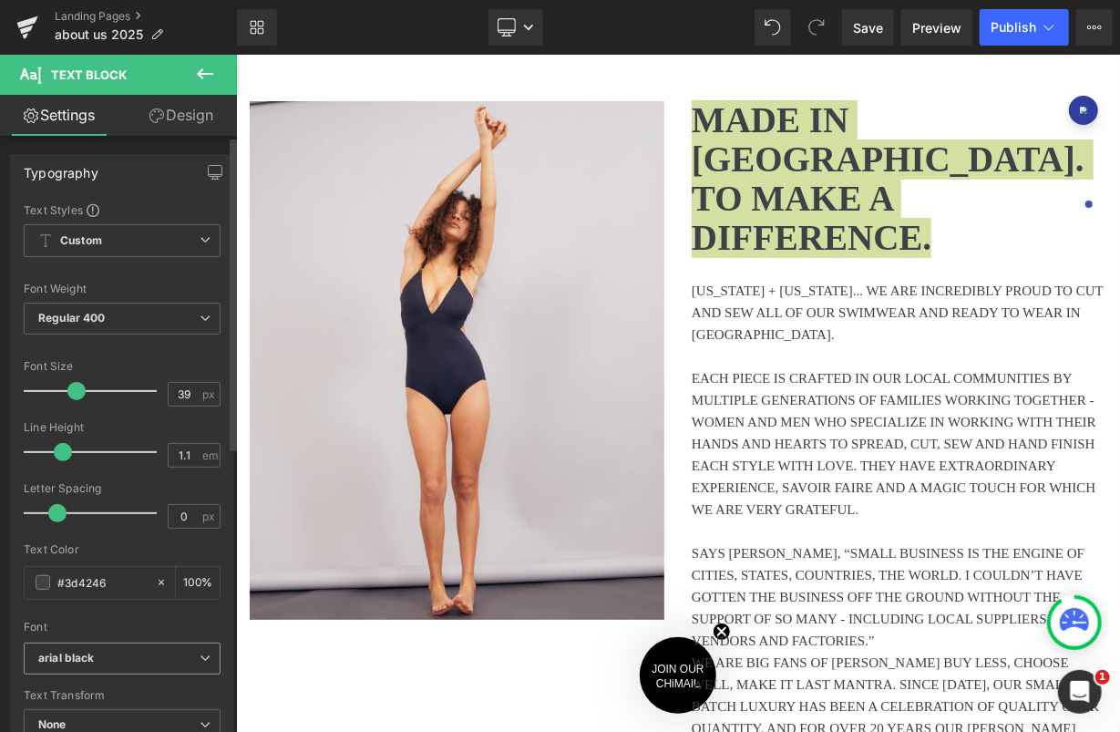
click at [120, 647] on span "arial black" at bounding box center [122, 658] width 197 height 32
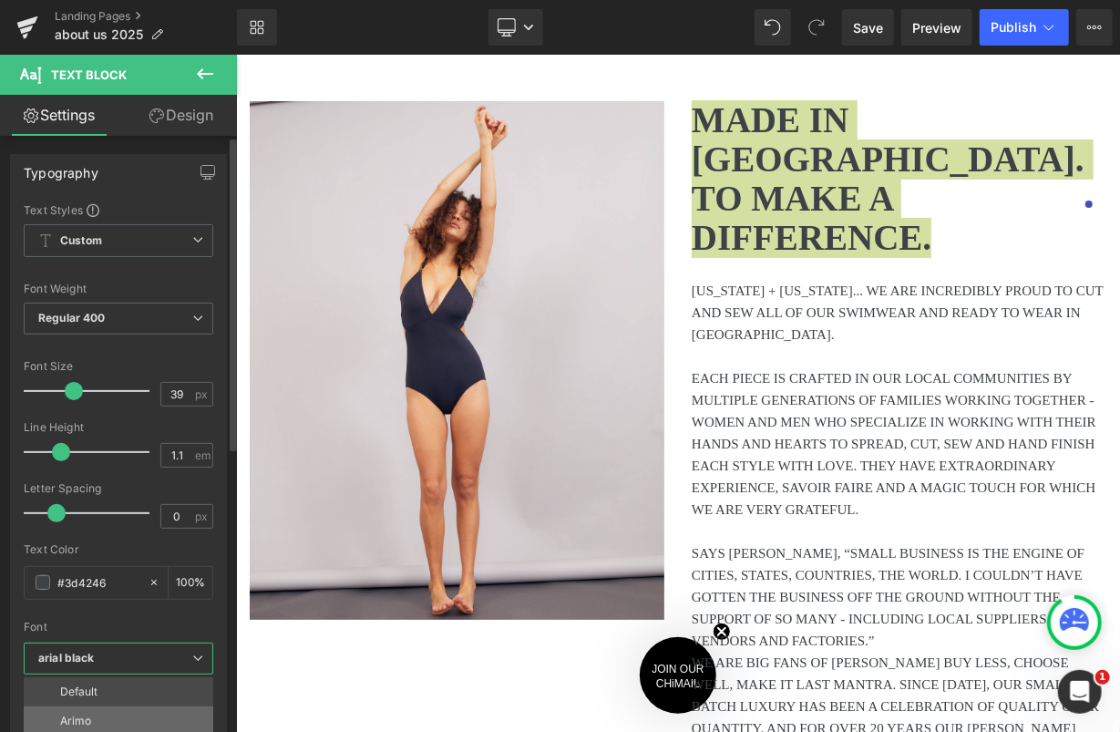
click at [108, 727] on li "Arimo" at bounding box center [123, 720] width 198 height 29
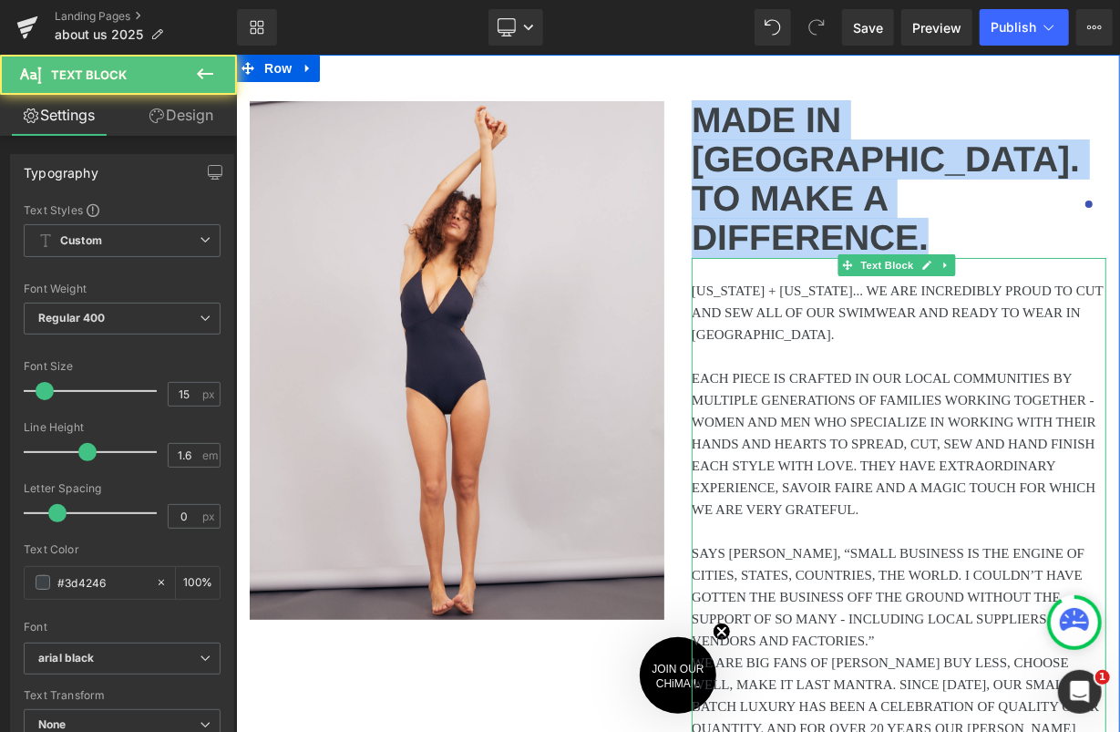
click at [858, 344] on p at bounding box center [898, 355] width 415 height 22
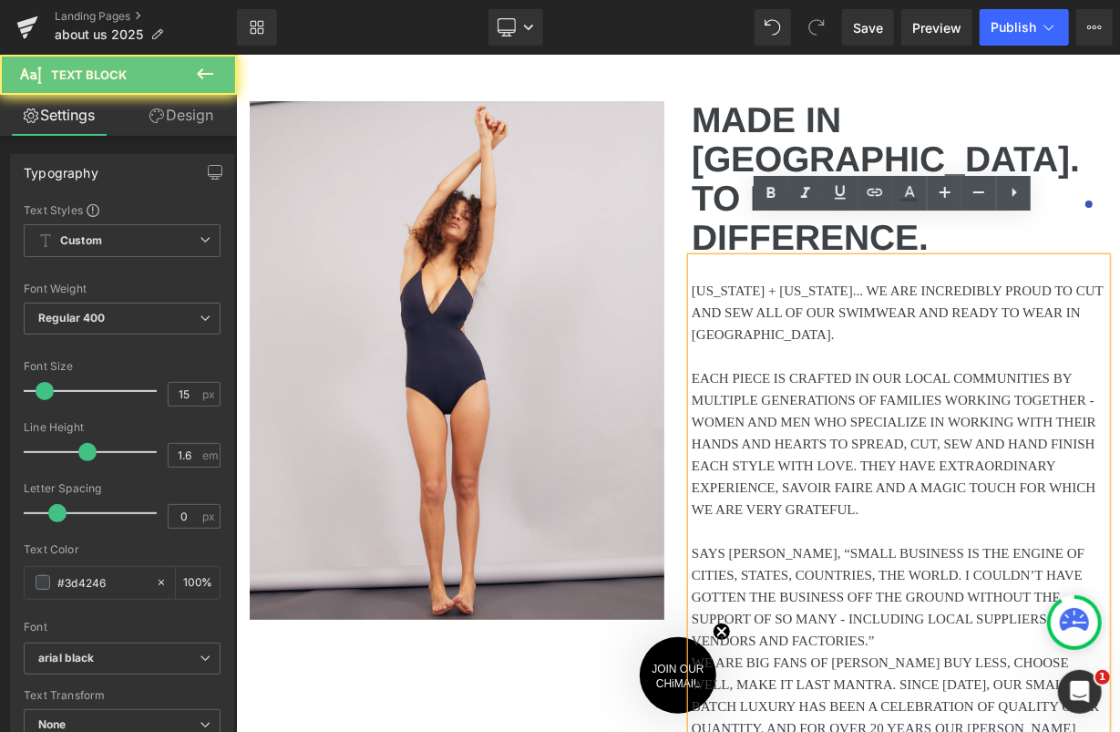
click at [808, 284] on p "[US_STATE] + [US_STATE]... WE ARE INCREDIBLY PROUD TO CUT AND SEW ALL OF OUR SW…" at bounding box center [898, 312] width 415 height 66
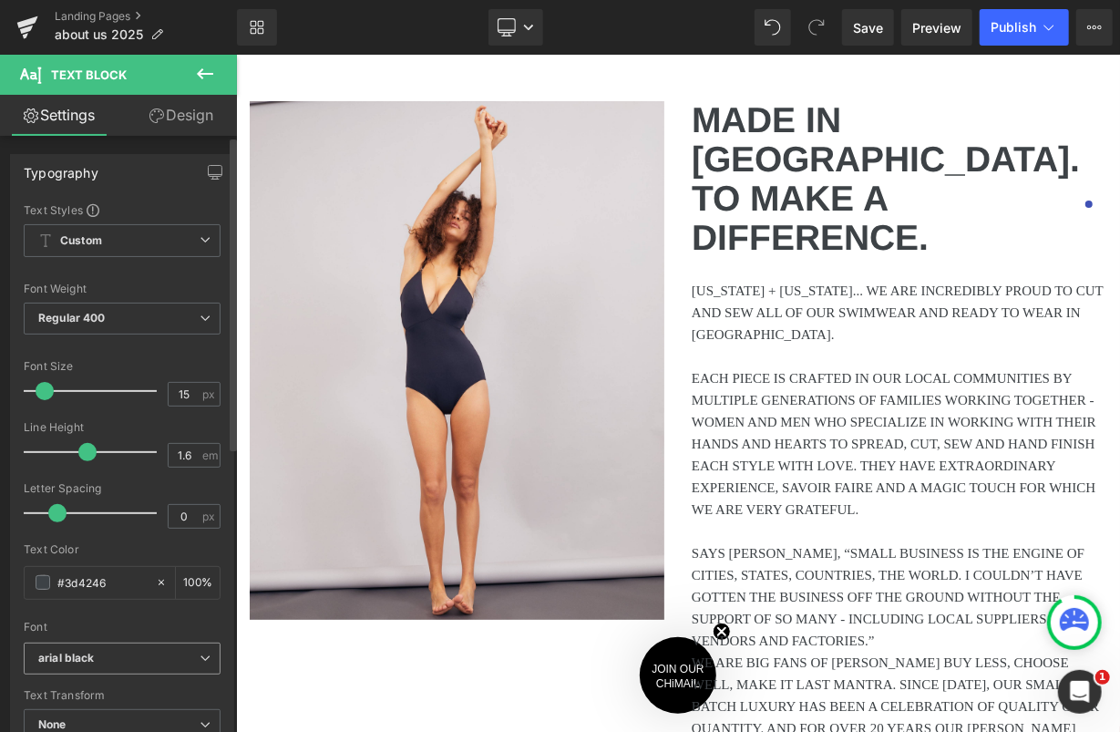
click at [99, 661] on b "arial black" at bounding box center [118, 658] width 161 height 15
click at [102, 710] on li "Arimo" at bounding box center [123, 720] width 198 height 29
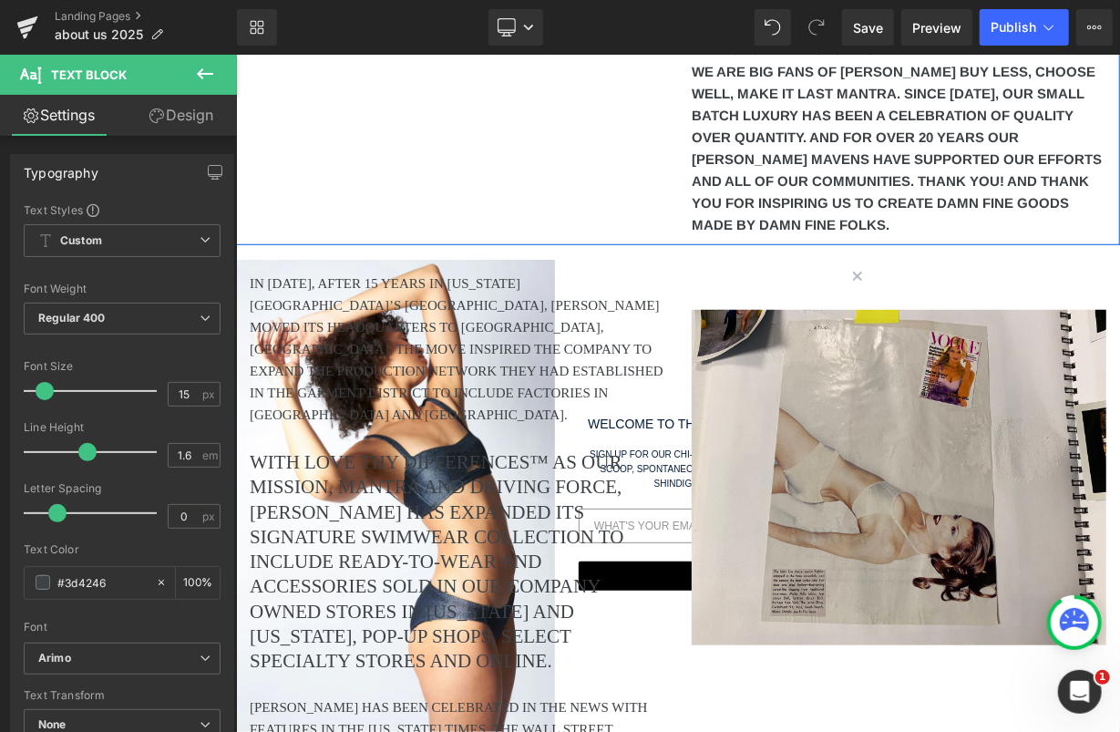
scroll to position [609, 0]
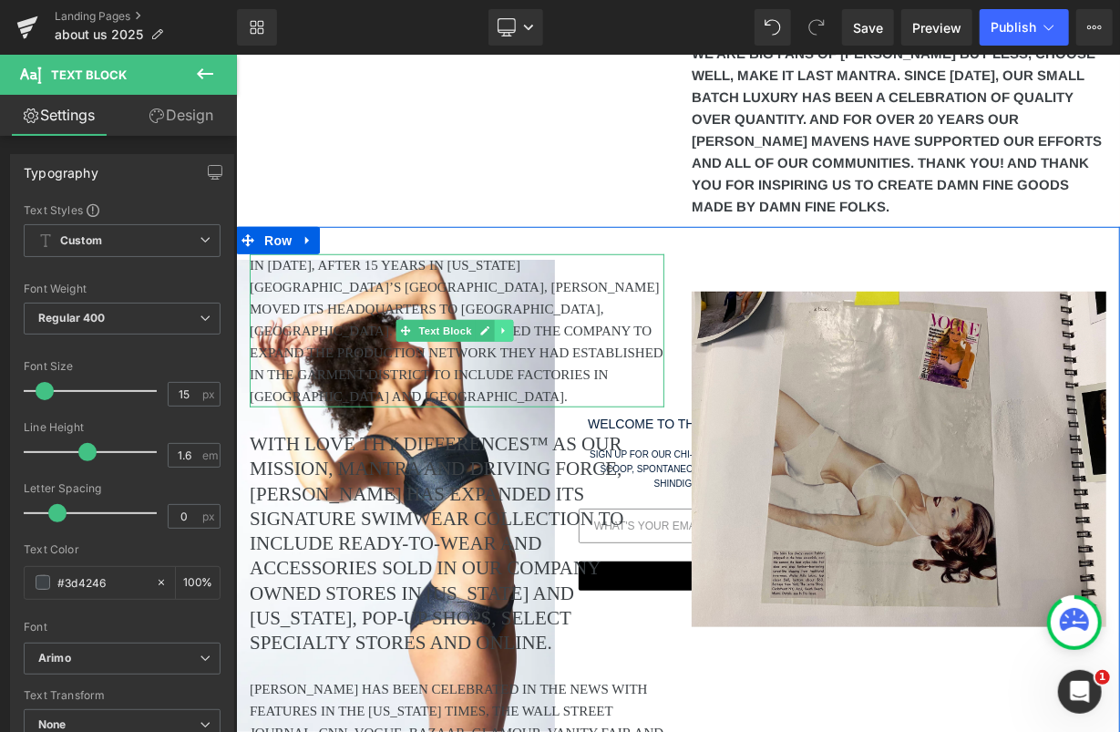
click at [505, 324] on icon at bounding box center [503, 329] width 10 height 11
click at [522, 258] on p "IN [DATE], AFTER 15 YEARS IN [US_STATE][GEOGRAPHIC_DATA]’S [GEOGRAPHIC_DATA], […" at bounding box center [456, 329] width 415 height 153
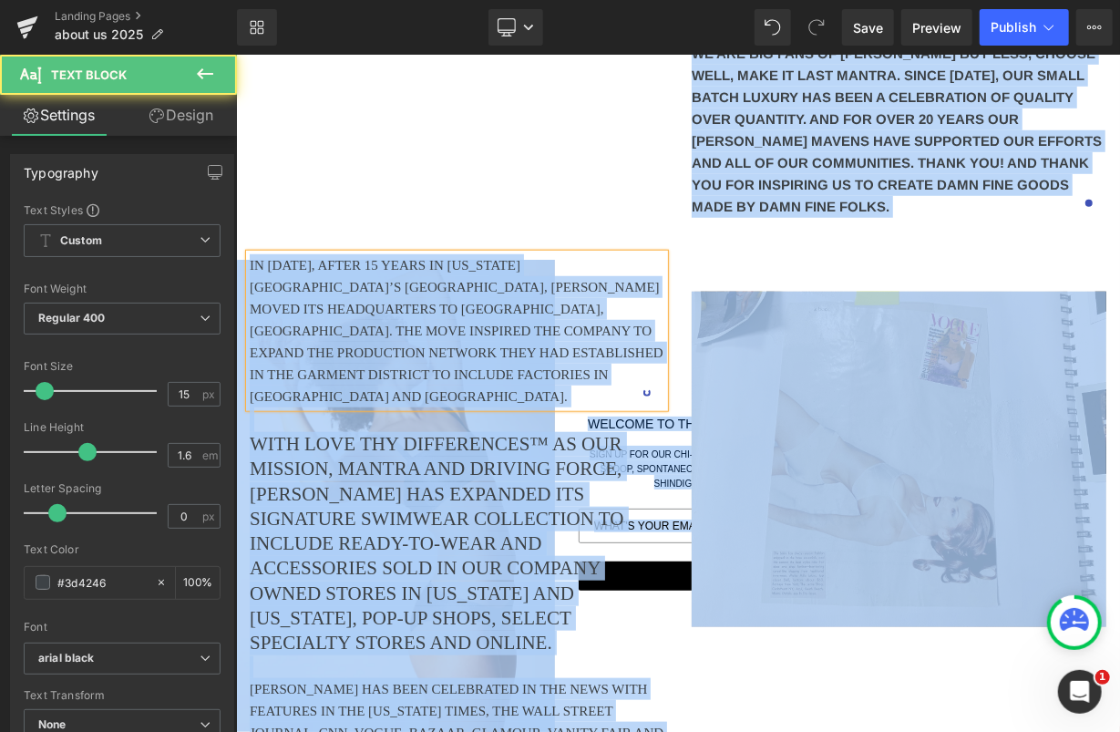
click at [512, 262] on p "IN [DATE], AFTER 15 YEARS IN [US_STATE][GEOGRAPHIC_DATA]’S [GEOGRAPHIC_DATA], […" at bounding box center [456, 329] width 415 height 153
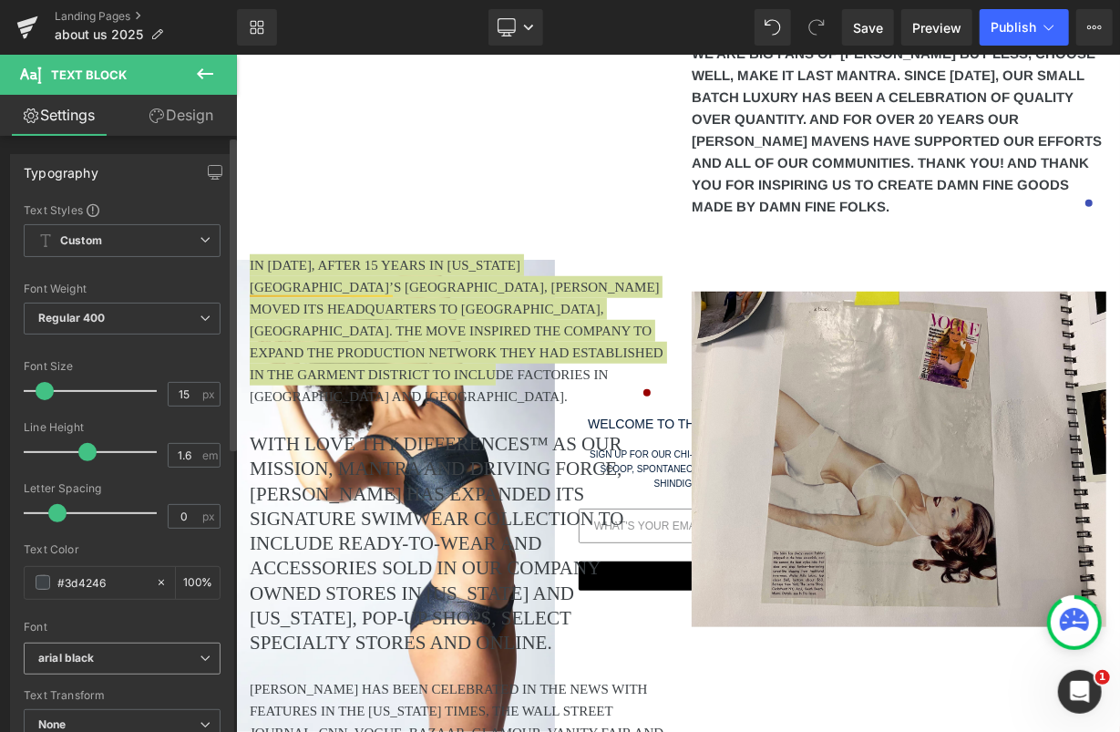
click at [77, 643] on span "arial black" at bounding box center [122, 658] width 197 height 32
click at [77, 706] on li "Arimo" at bounding box center [123, 720] width 198 height 29
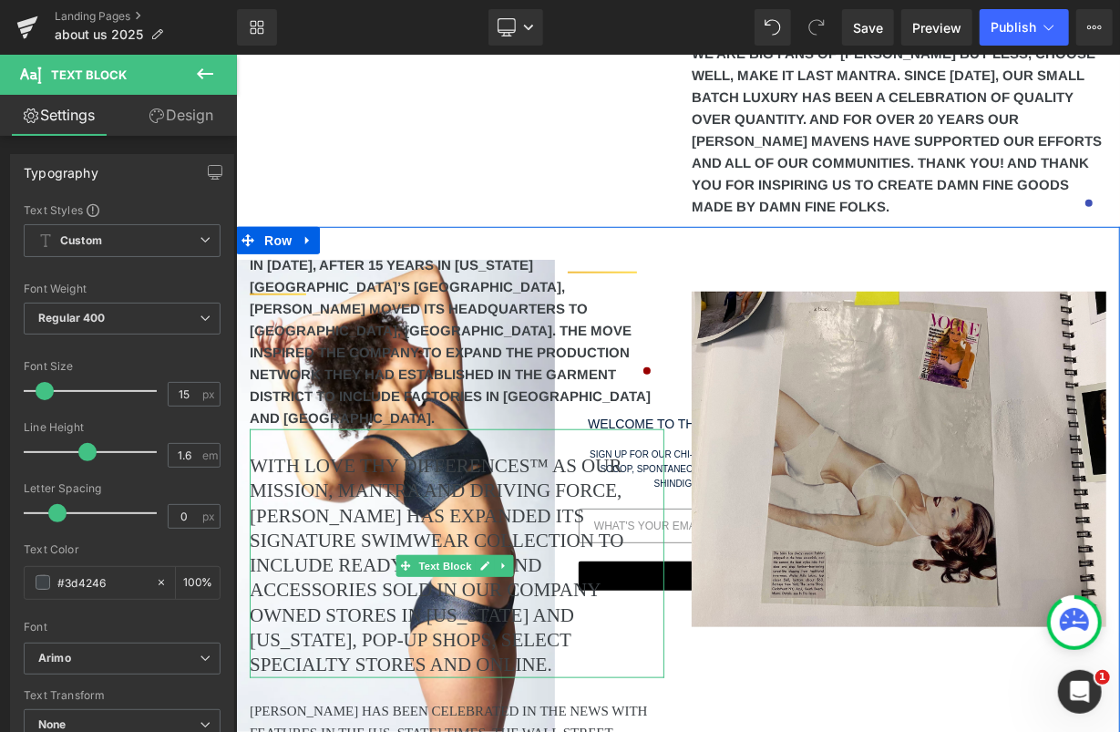
click at [324, 453] on p "WITH LOVE THY DIFFERENCES™ AS OUR MISSION, MANTRA AND DRIVING FORCE, [PERSON_NA…" at bounding box center [456, 565] width 415 height 224
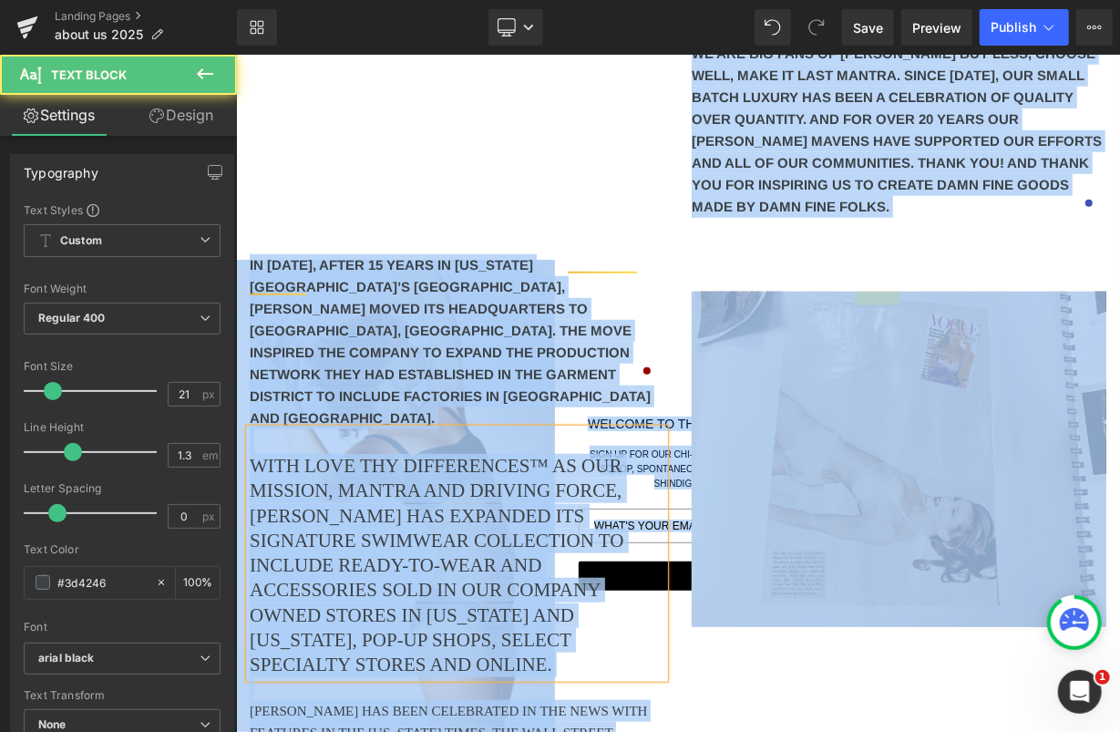
click at [324, 453] on p "WITH LOVE THY DIFFERENCES™ AS OUR MISSION, MANTRA AND DRIVING FORCE, [PERSON_NA…" at bounding box center [456, 565] width 415 height 224
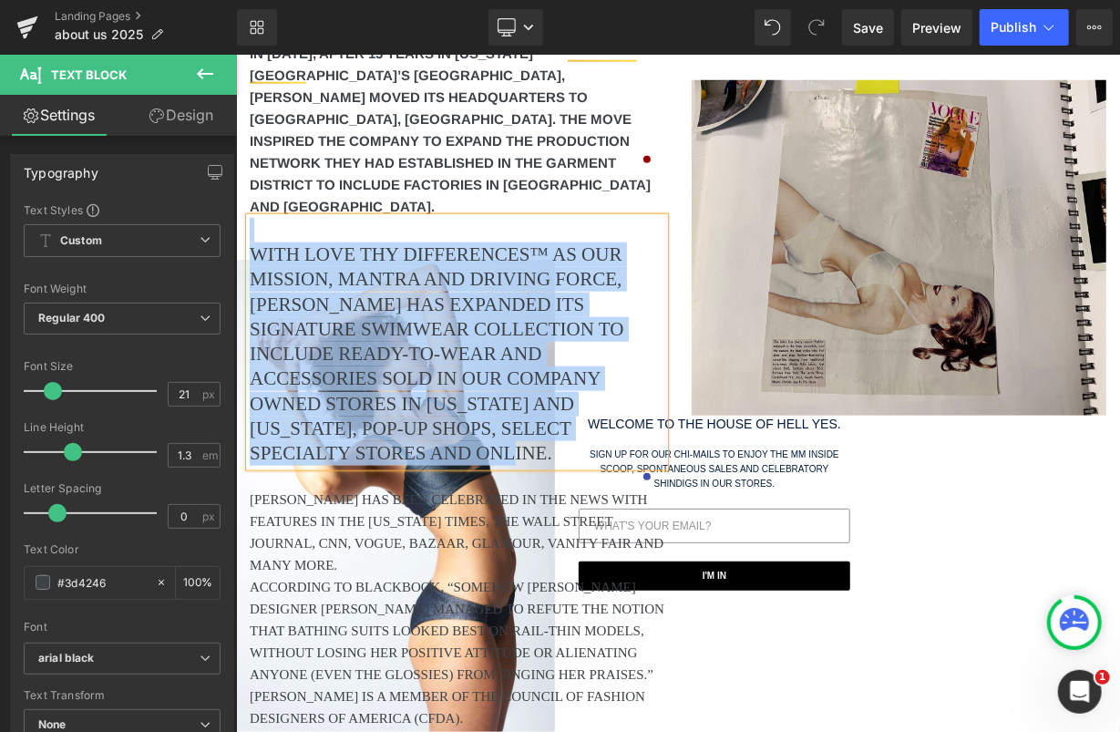
scroll to position [849, 0]
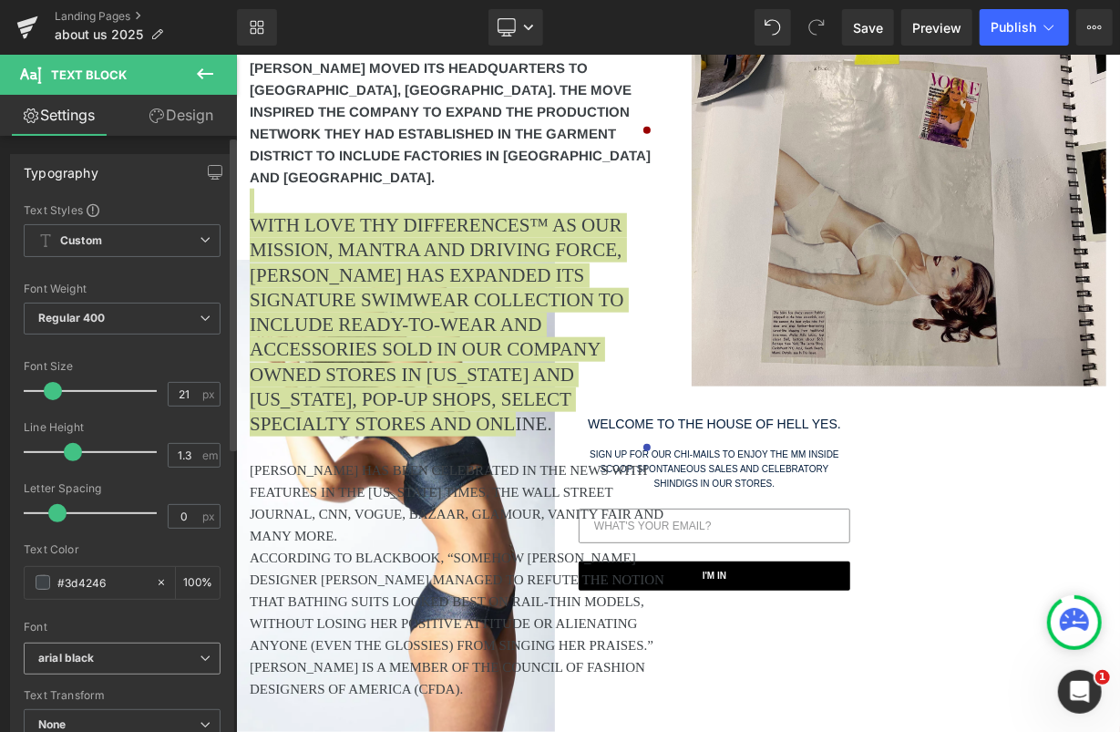
click at [47, 653] on icon "arial black" at bounding box center [66, 658] width 57 height 15
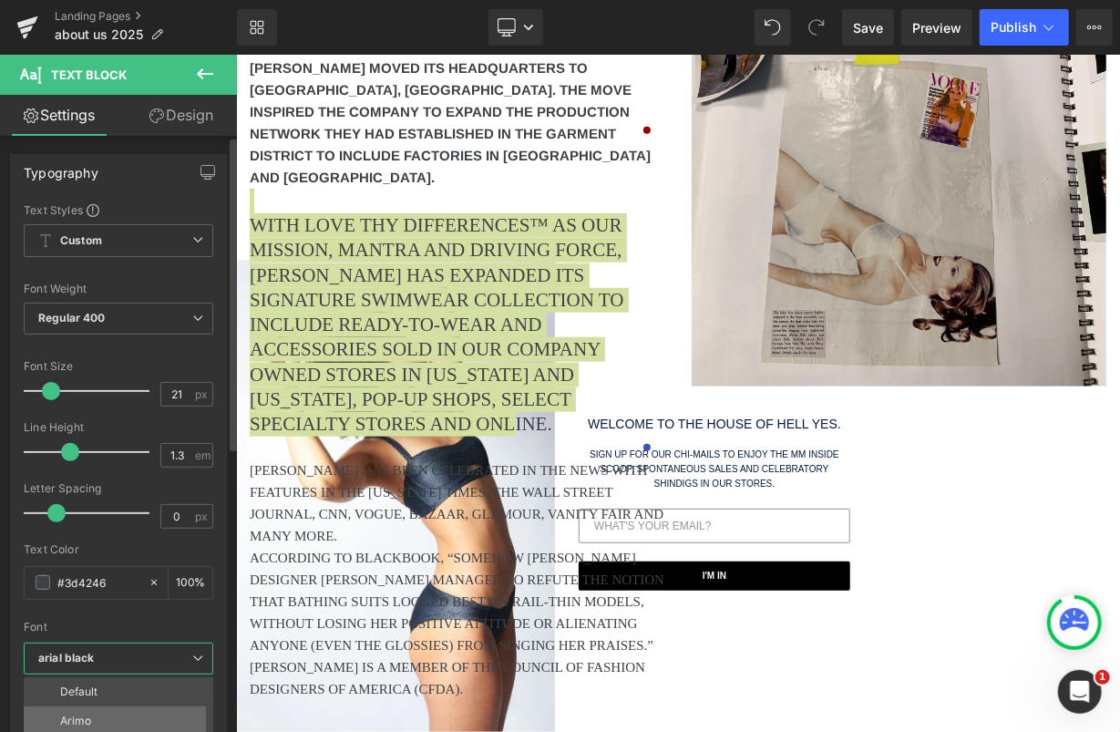
click at [69, 707] on li "Arimo" at bounding box center [123, 720] width 198 height 29
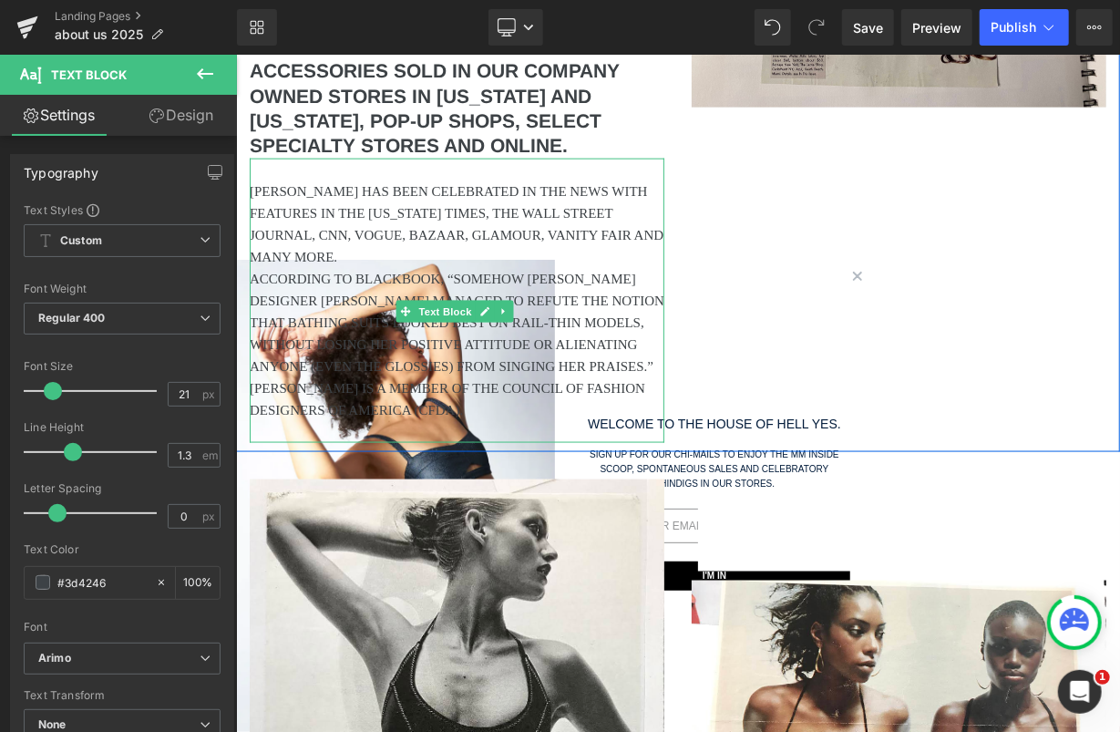
scroll to position [1198, 0]
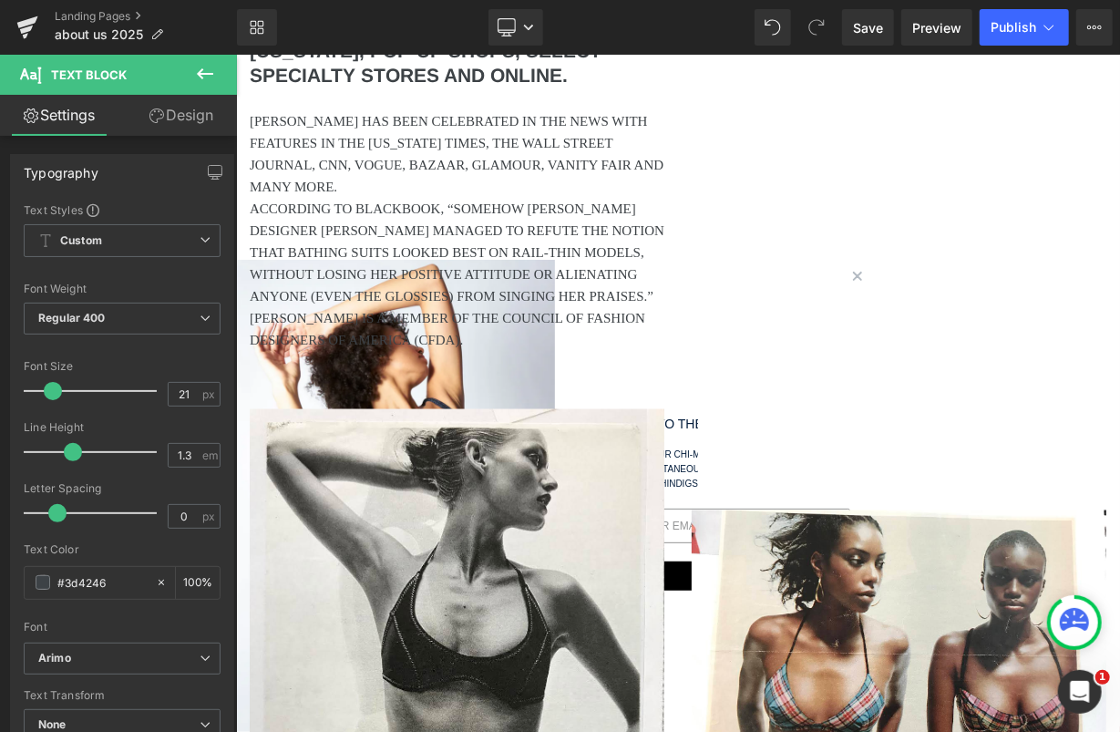
click at [412, 221] on p "ACCORDING TO BLACKBOOK, “SOMEHOW [PERSON_NAME] DESIGNER [PERSON_NAME] MANAGED T…" at bounding box center [456, 251] width 415 height 109
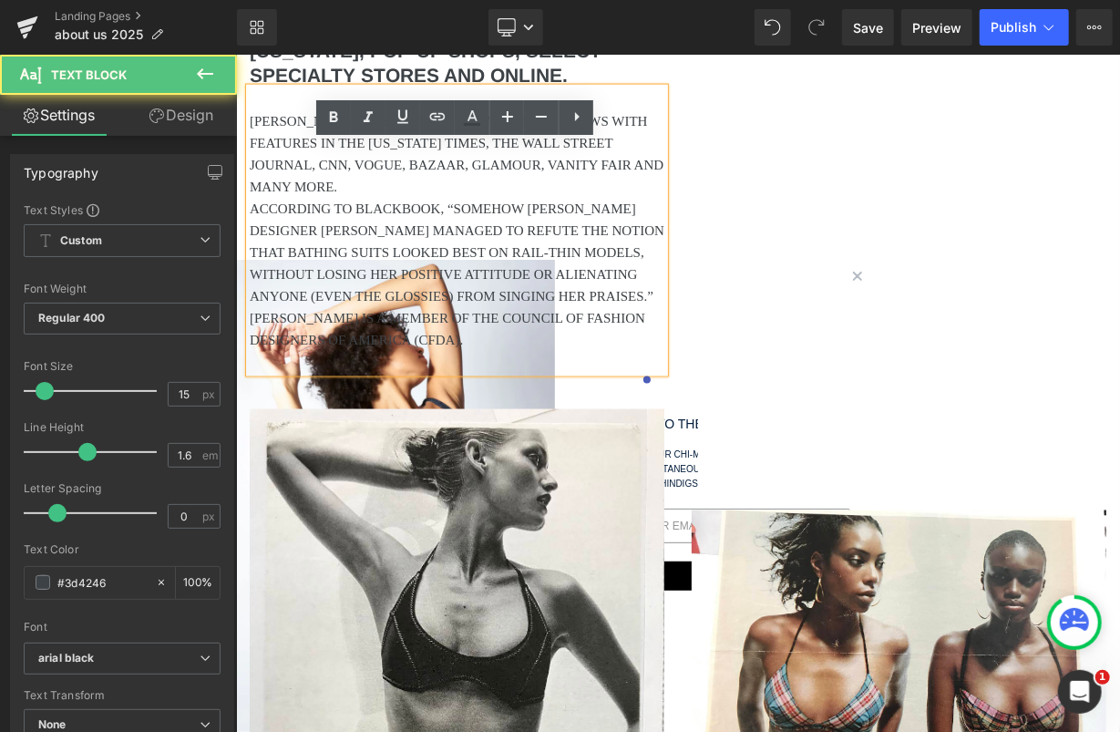
click at [411, 206] on p "ACCORDING TO BLACKBOOK, “SOMEHOW [PERSON_NAME] DESIGNER [PERSON_NAME] MANAGED T…" at bounding box center [456, 251] width 415 height 109
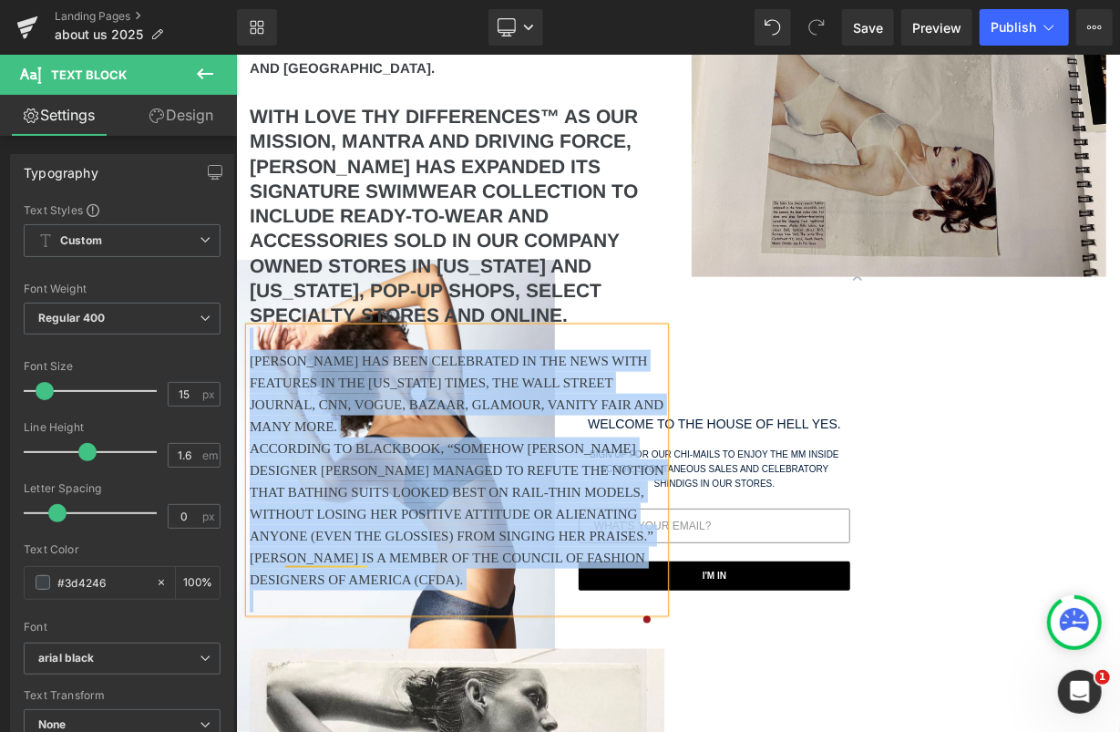
scroll to position [959, 0]
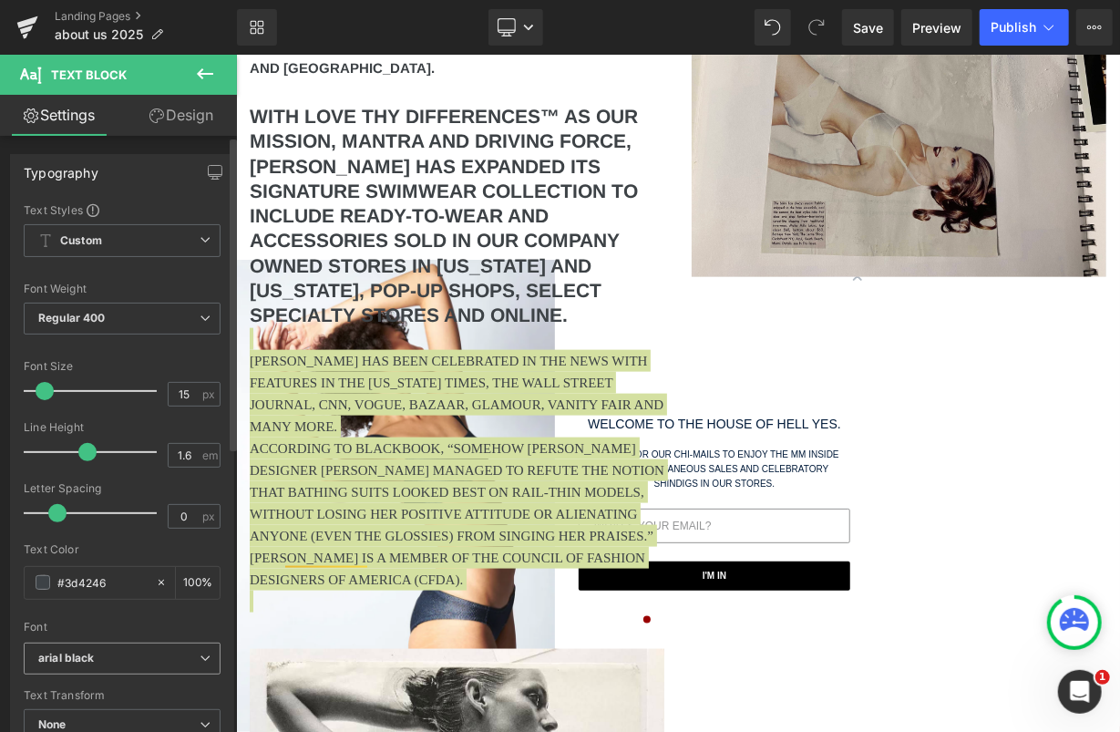
click at [74, 658] on icon "arial black" at bounding box center [66, 658] width 57 height 15
click at [86, 706] on li "Arimo" at bounding box center [123, 720] width 198 height 29
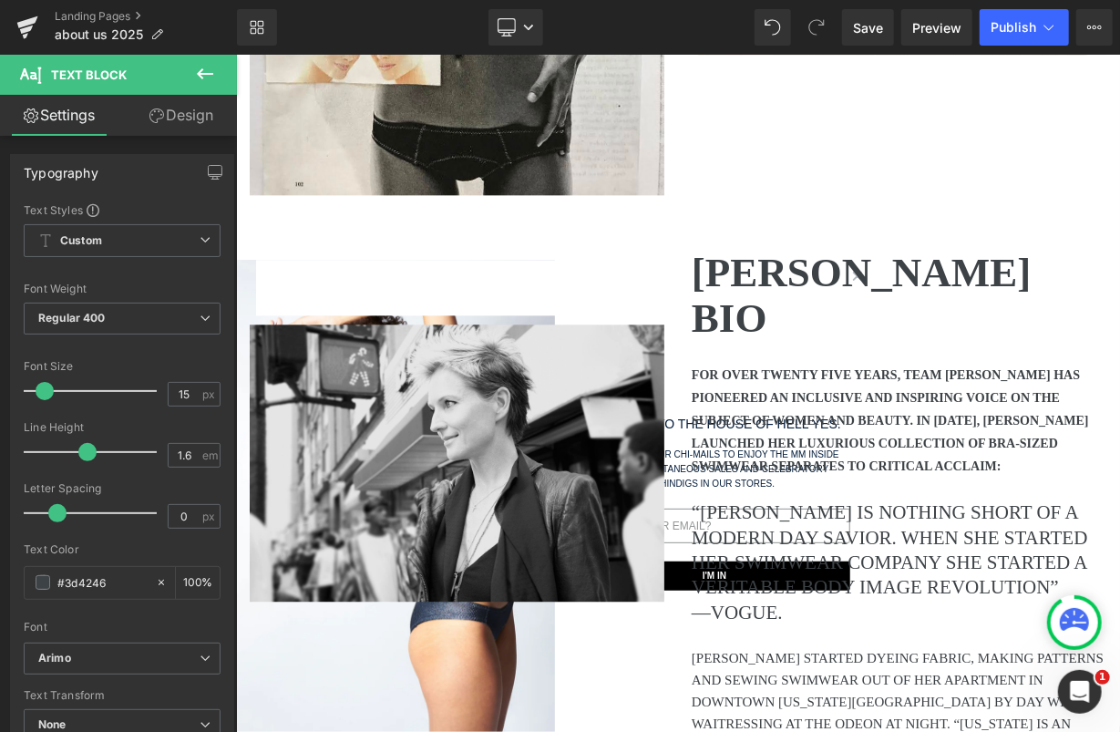
scroll to position [1988, 0]
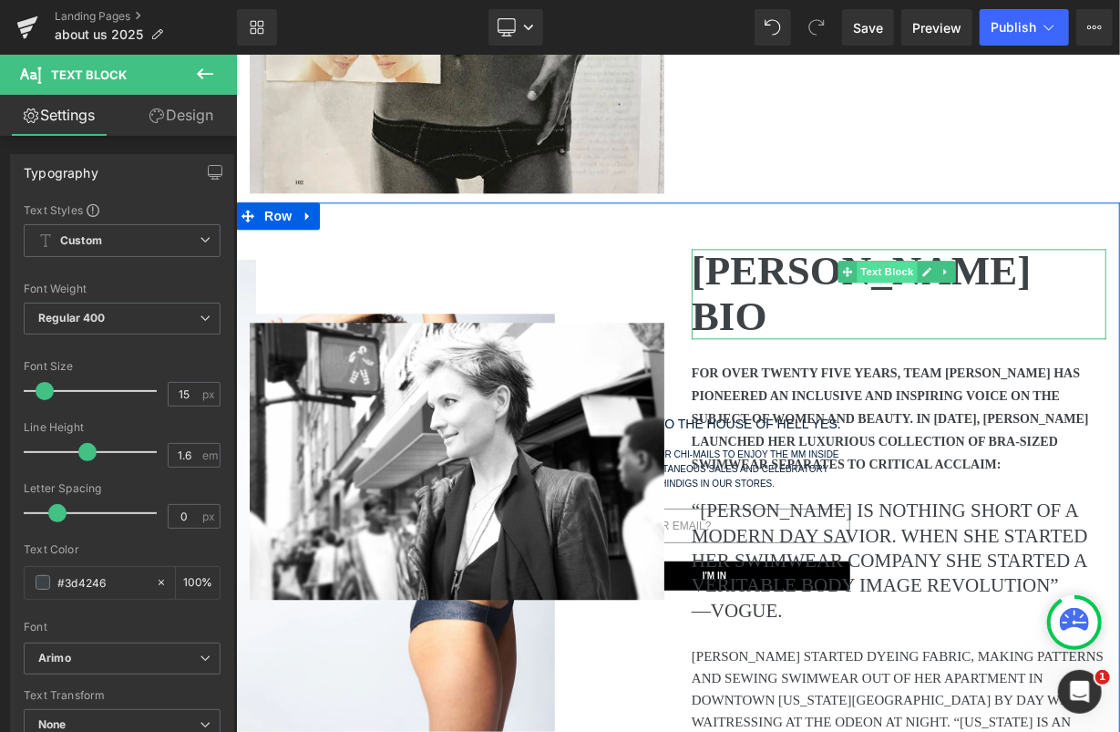
click at [892, 260] on span "Text Block" at bounding box center [886, 271] width 60 height 22
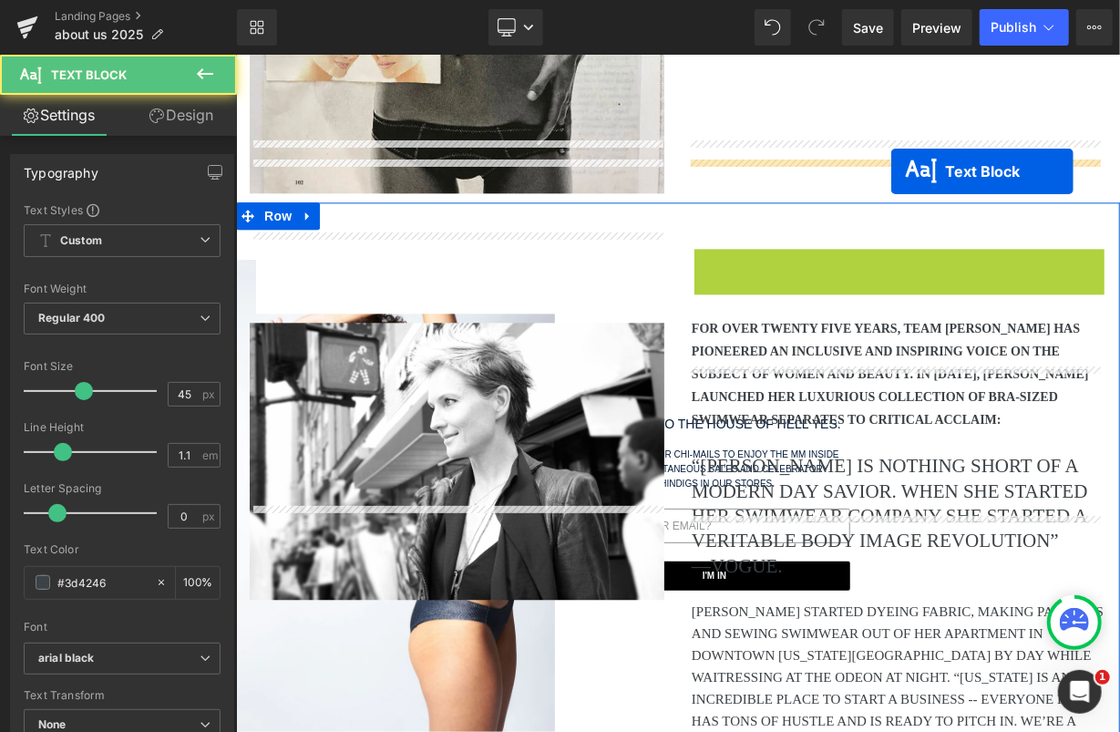
drag, startPoint x: 892, startPoint y: 175, endPoint x: 883, endPoint y: 187, distance: 14.9
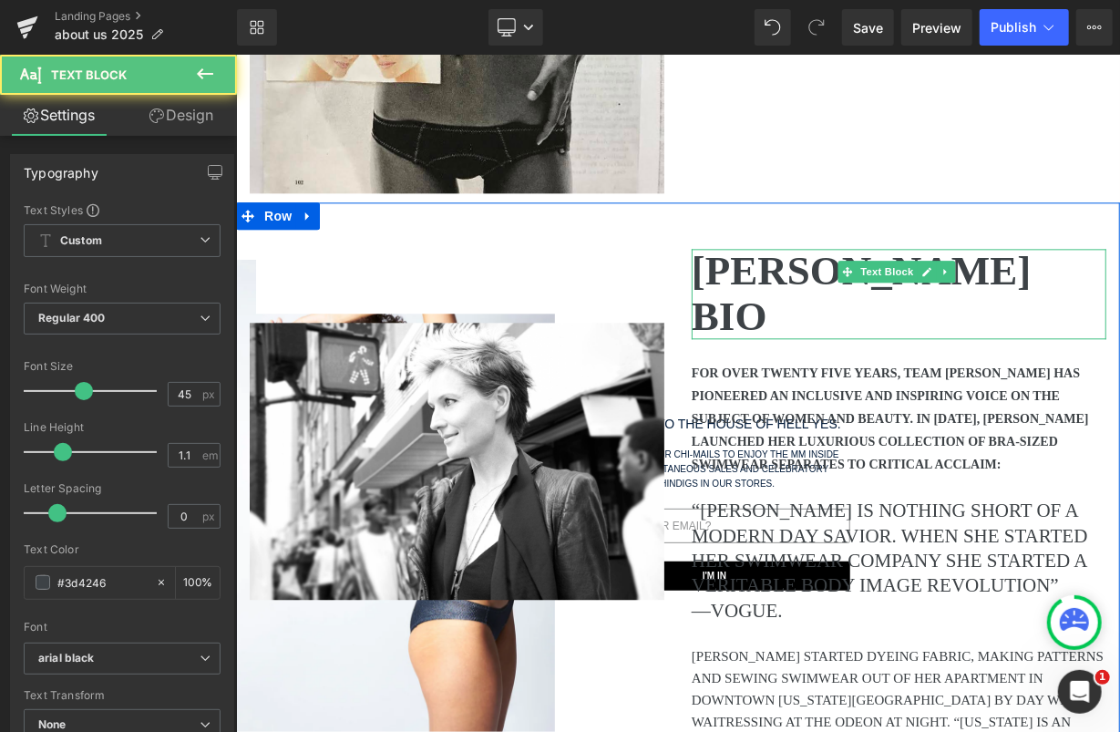
click at [766, 247] on span "[PERSON_NAME] BIO" at bounding box center [860, 292] width 339 height 91
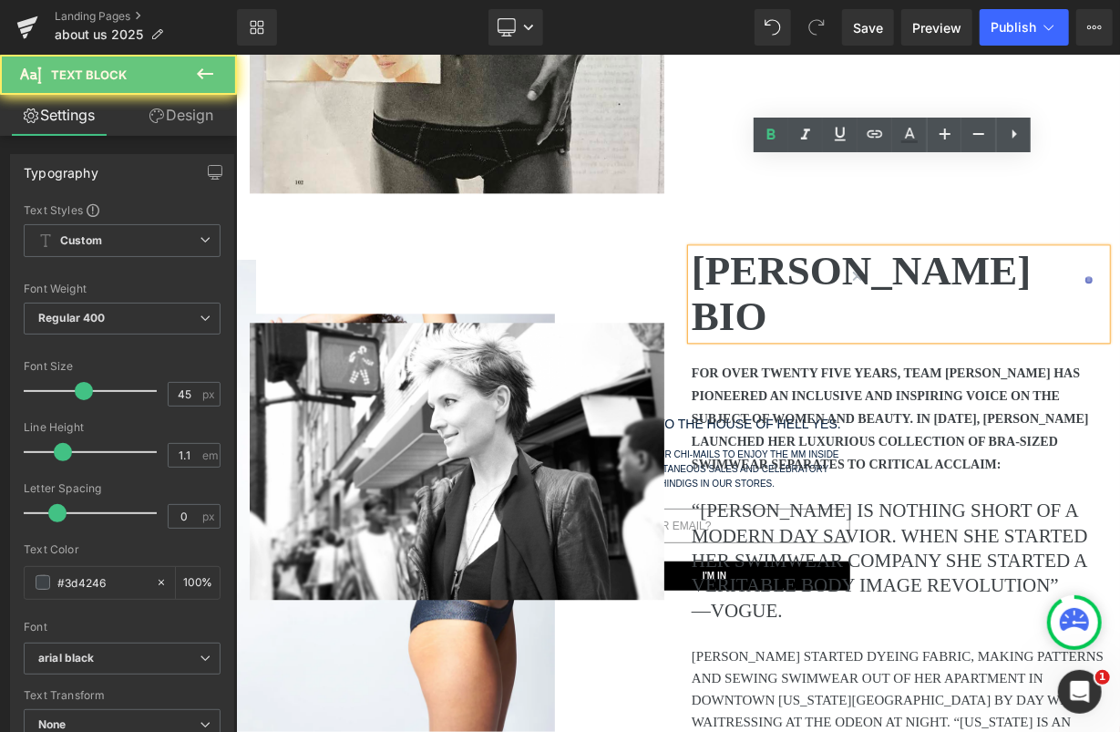
click at [766, 247] on span "[PERSON_NAME] BIO" at bounding box center [860, 292] width 339 height 91
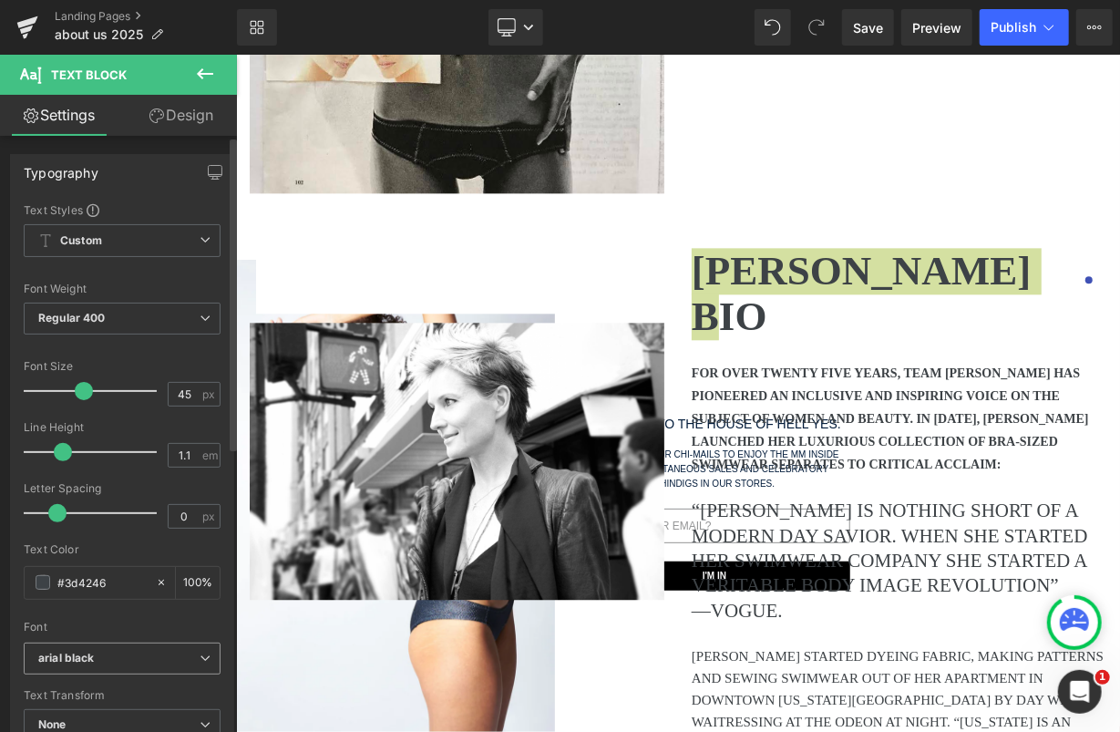
click at [86, 673] on div "arial black Default Arimo Akatab [GEOGRAPHIC_DATA] Open Sans arial black Sans-s…" at bounding box center [122, 663] width 197 height 42
click at [86, 665] on span "arial black" at bounding box center [122, 658] width 197 height 32
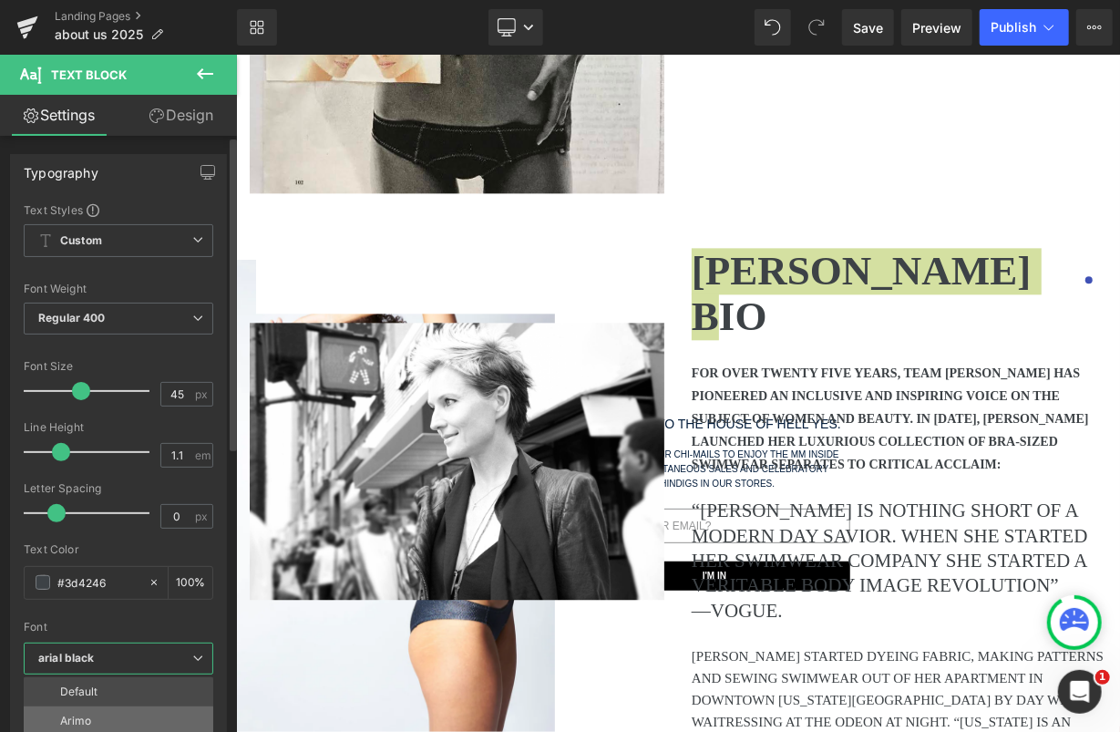
click at [92, 706] on li "Arimo" at bounding box center [123, 720] width 198 height 29
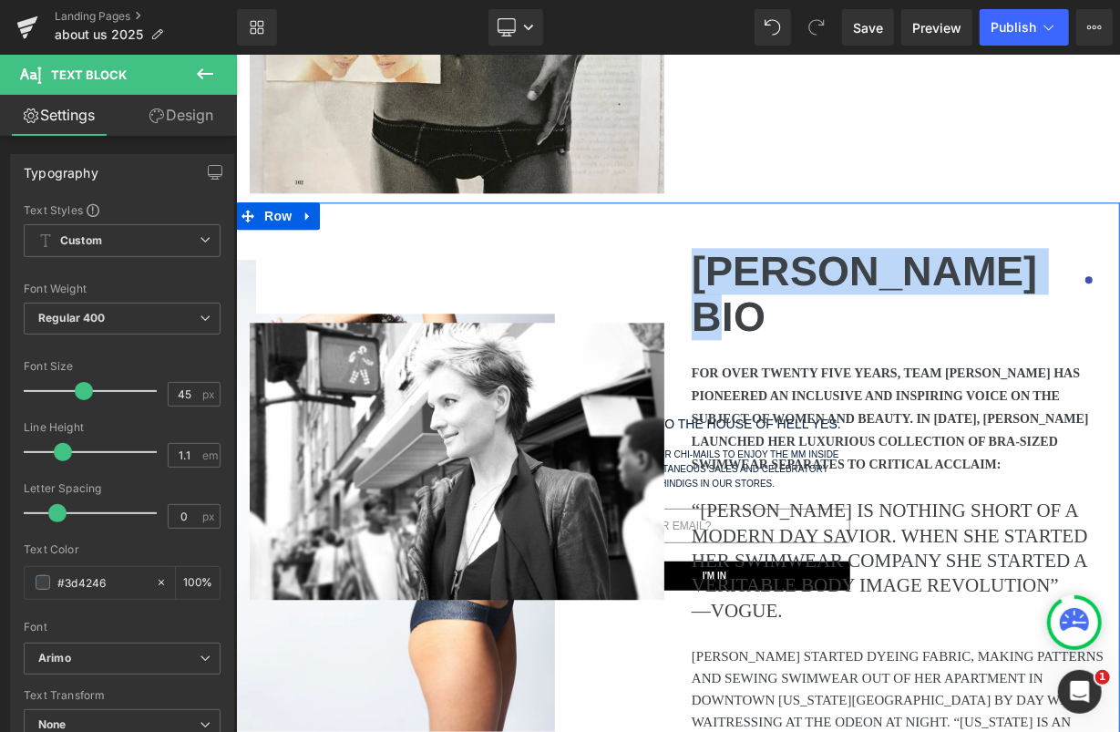
click at [756, 361] on p "FOR OVER TWENTY FIVE YEARS, TEAM [PERSON_NAME] HAS PIONEERED AN INCLUSIVE AND I…" at bounding box center [898, 418] width 415 height 114
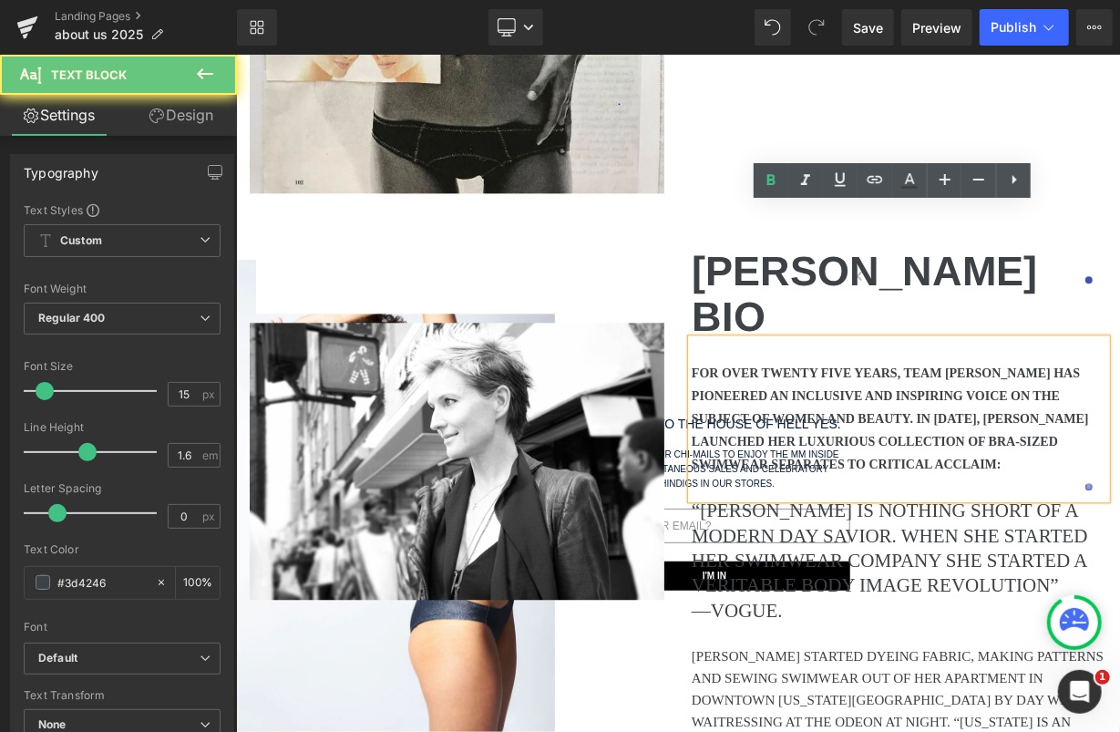
click at [754, 365] on b "FOR OVER TWENTY FIVE YEARS, TEAM [PERSON_NAME] HAS PIONEERED AN INCLUSIVE AND I…" at bounding box center [889, 417] width 397 height 105
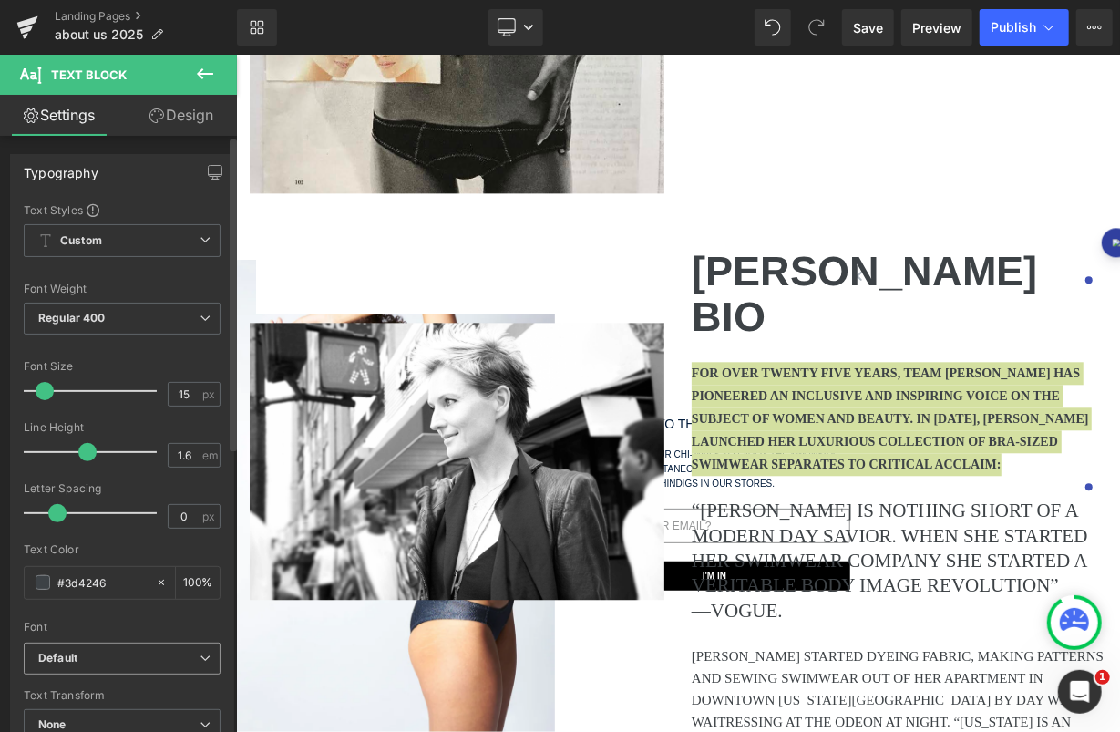
click at [118, 666] on span "Default" at bounding box center [122, 658] width 197 height 32
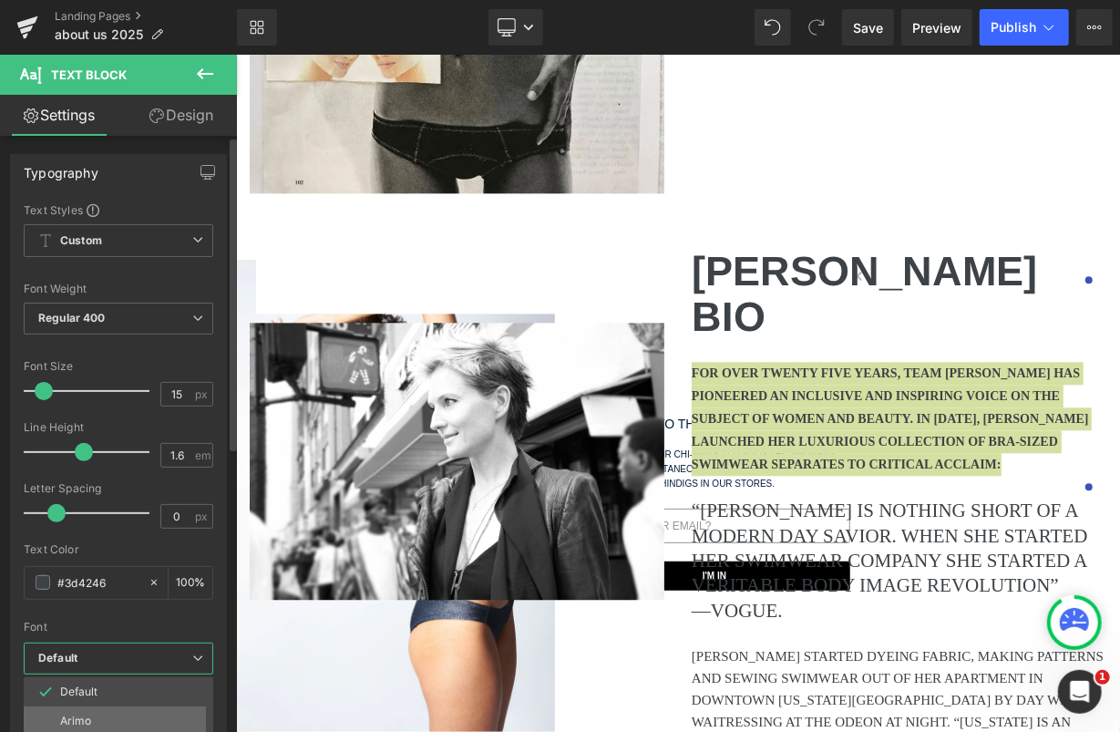
click at [100, 708] on li "Arimo" at bounding box center [123, 720] width 198 height 29
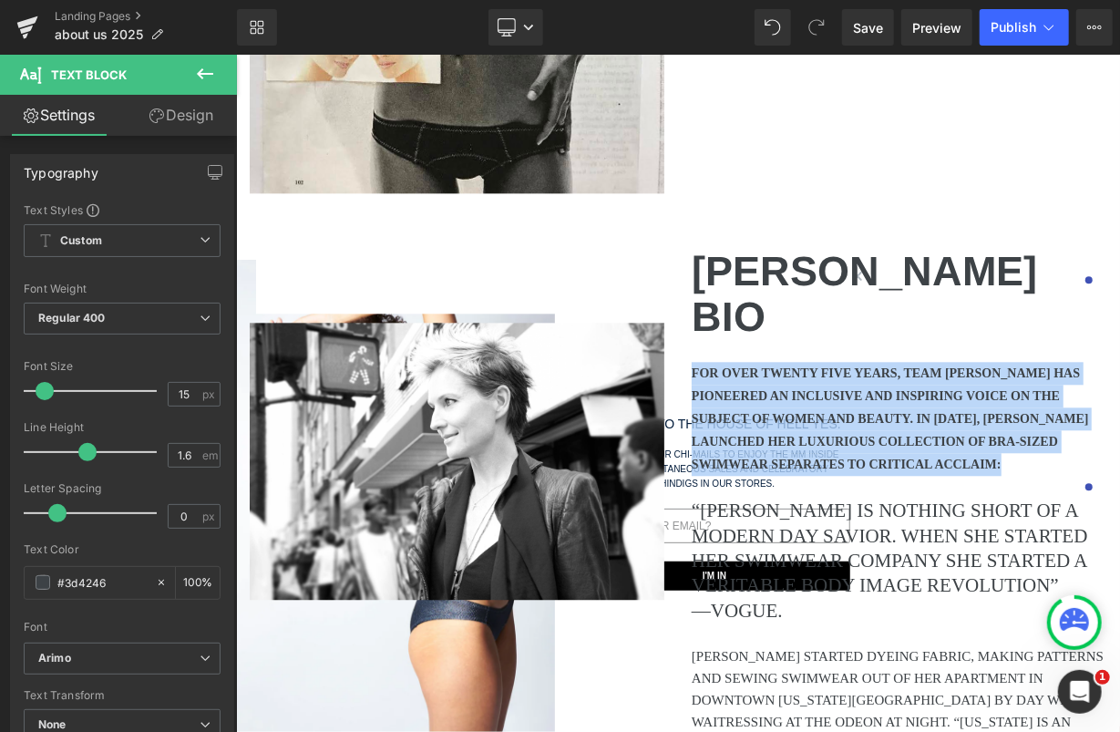
click at [835, 498] on p "“[PERSON_NAME] IS NOTHING SHORT OF A MODERN DAY SAVIOR. WHEN SHE STARTED HER SW…" at bounding box center [898, 547] width 415 height 99
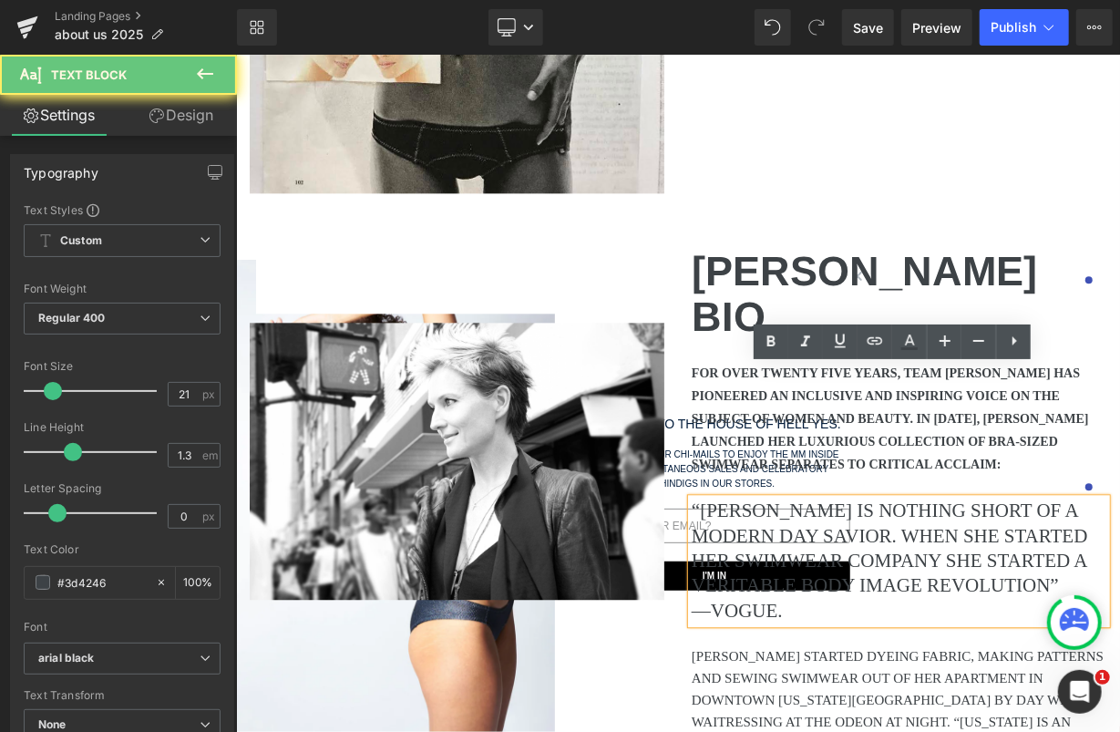
click at [824, 498] on p "“[PERSON_NAME] IS NOTHING SHORT OF A MODERN DAY SAVIOR. WHEN SHE STARTED HER SW…" at bounding box center [898, 547] width 415 height 99
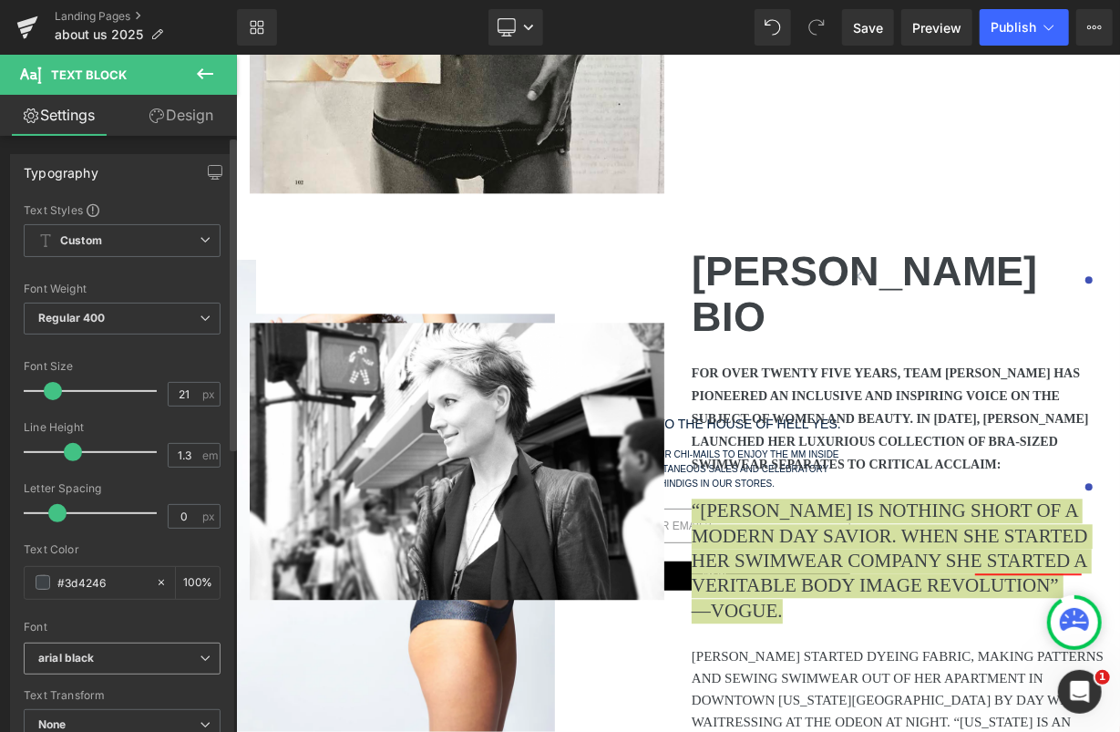
click at [91, 667] on span "arial black" at bounding box center [122, 658] width 197 height 32
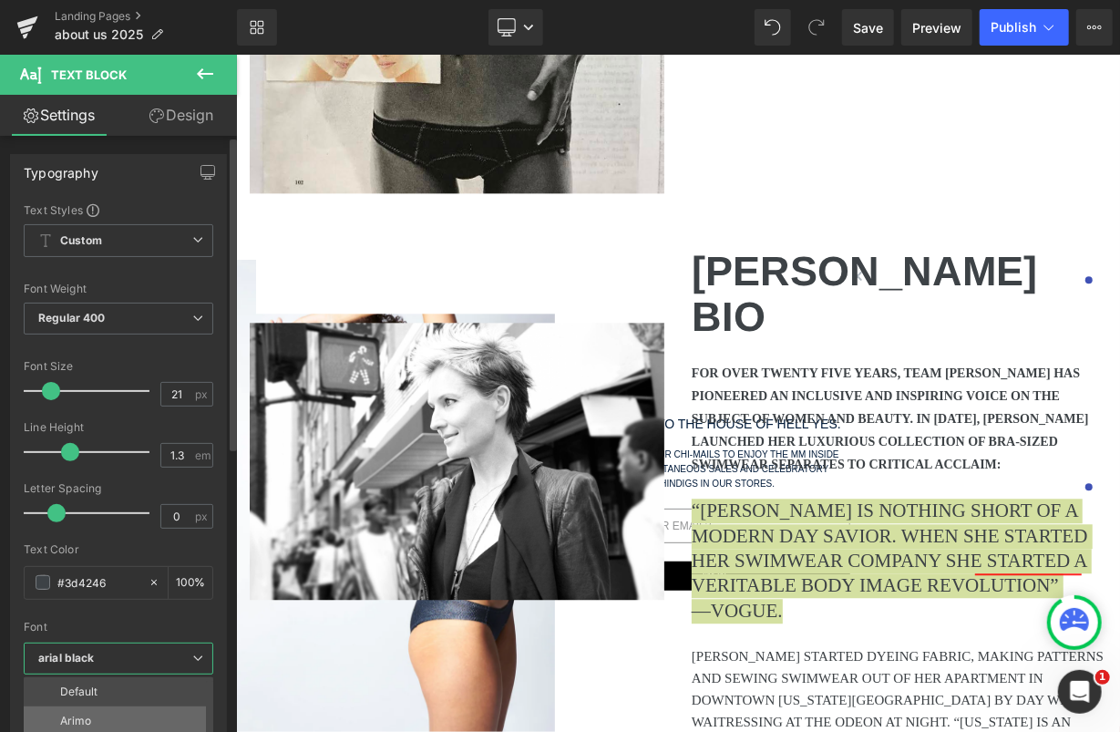
click at [84, 706] on li "Arimo" at bounding box center [123, 720] width 198 height 29
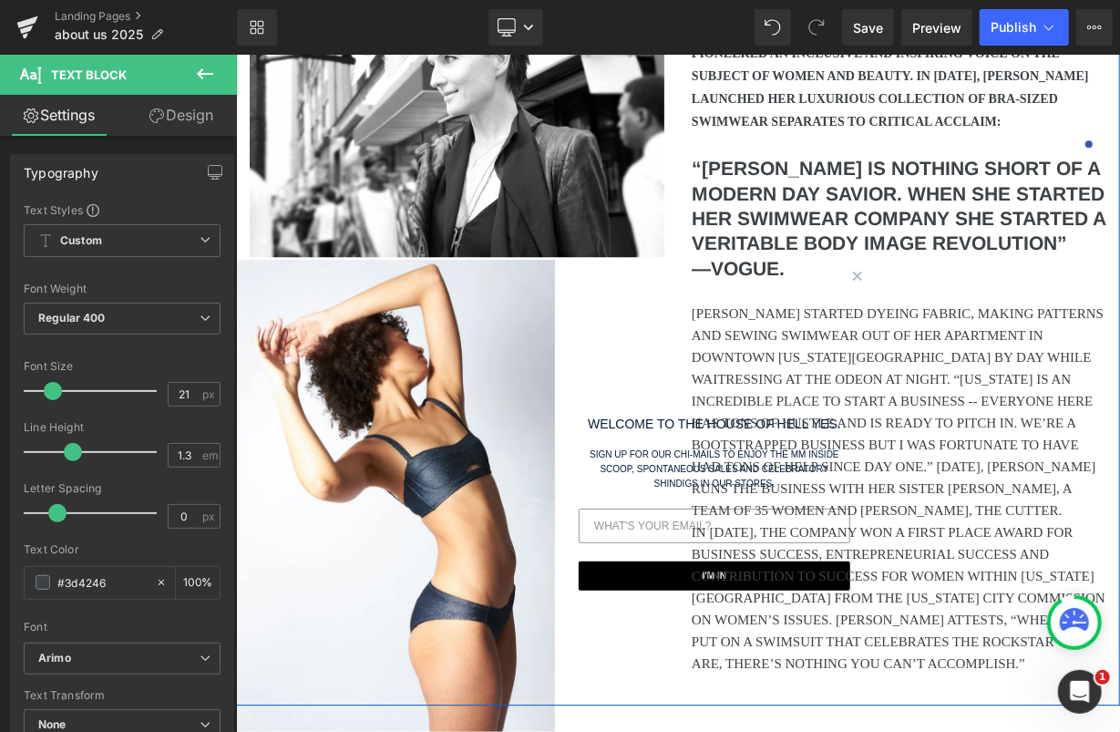
scroll to position [2418, 0]
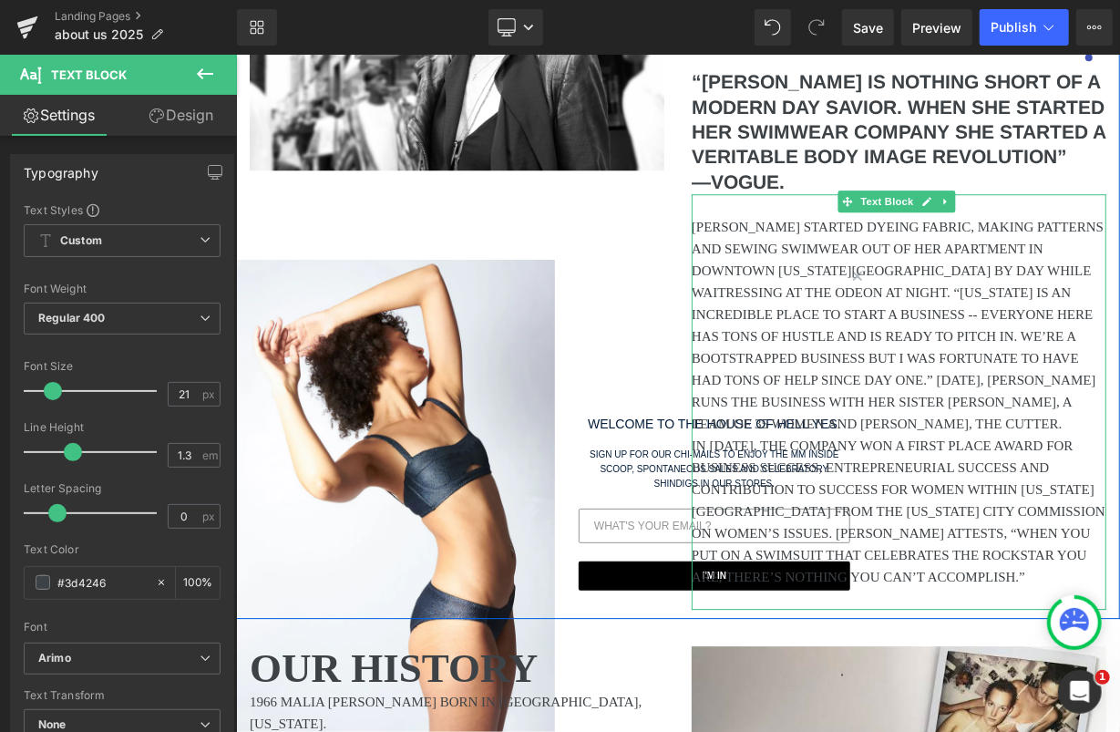
click at [807, 215] on p "[PERSON_NAME] STARTED DYEING FABRIC, MAKING PATTERNS AND SEWING SWIMWEAR OUT OF…" at bounding box center [898, 324] width 415 height 219
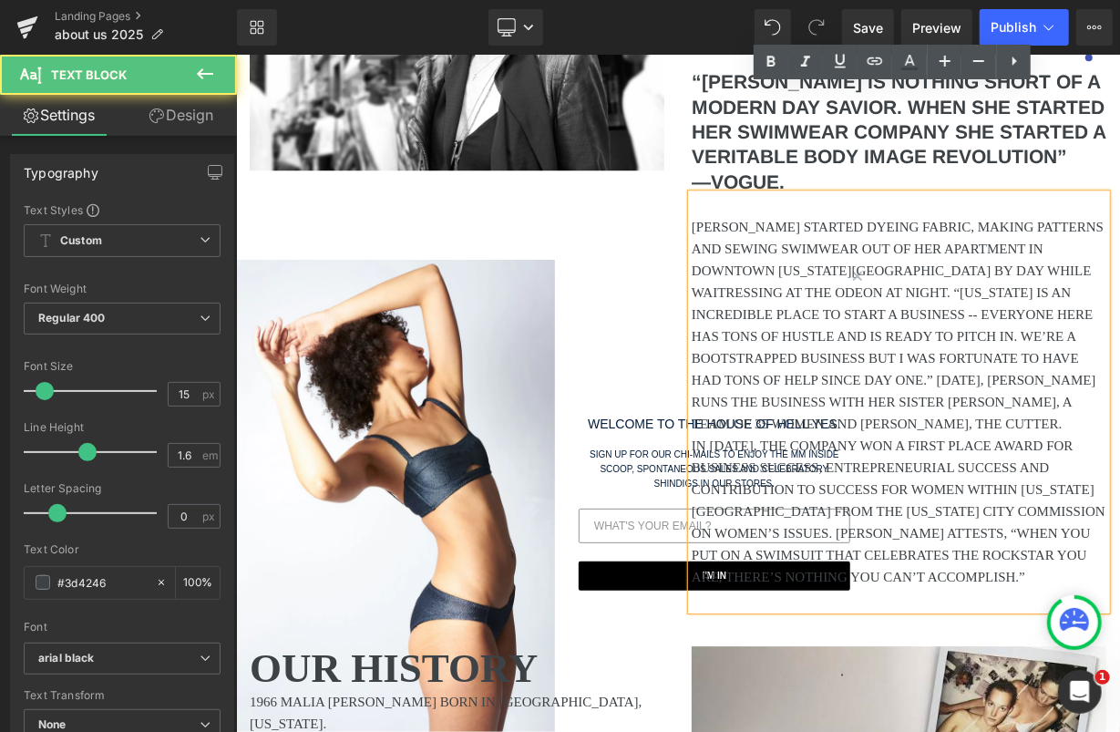
click at [776, 215] on p "[PERSON_NAME] STARTED DYEING FABRIC, MAKING PATTERNS AND SEWING SWIMWEAR OUT OF…" at bounding box center [898, 324] width 415 height 219
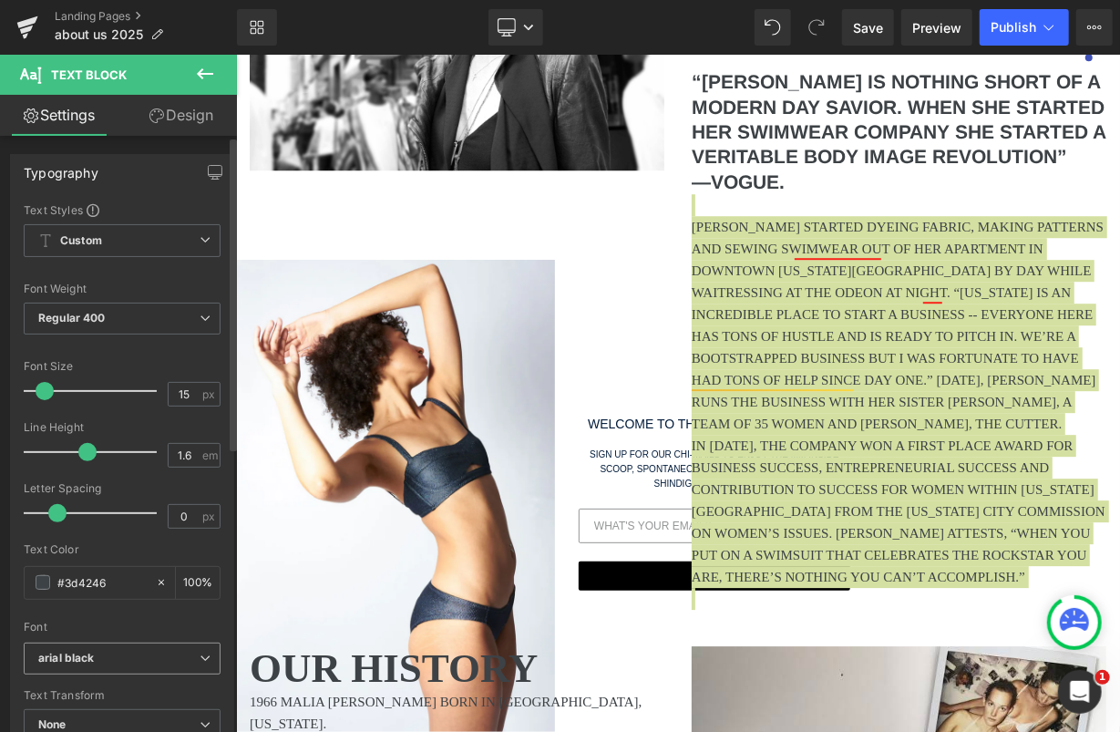
click at [80, 662] on icon "arial black" at bounding box center [66, 658] width 57 height 15
click at [81, 714] on p "Arimo" at bounding box center [75, 720] width 31 height 13
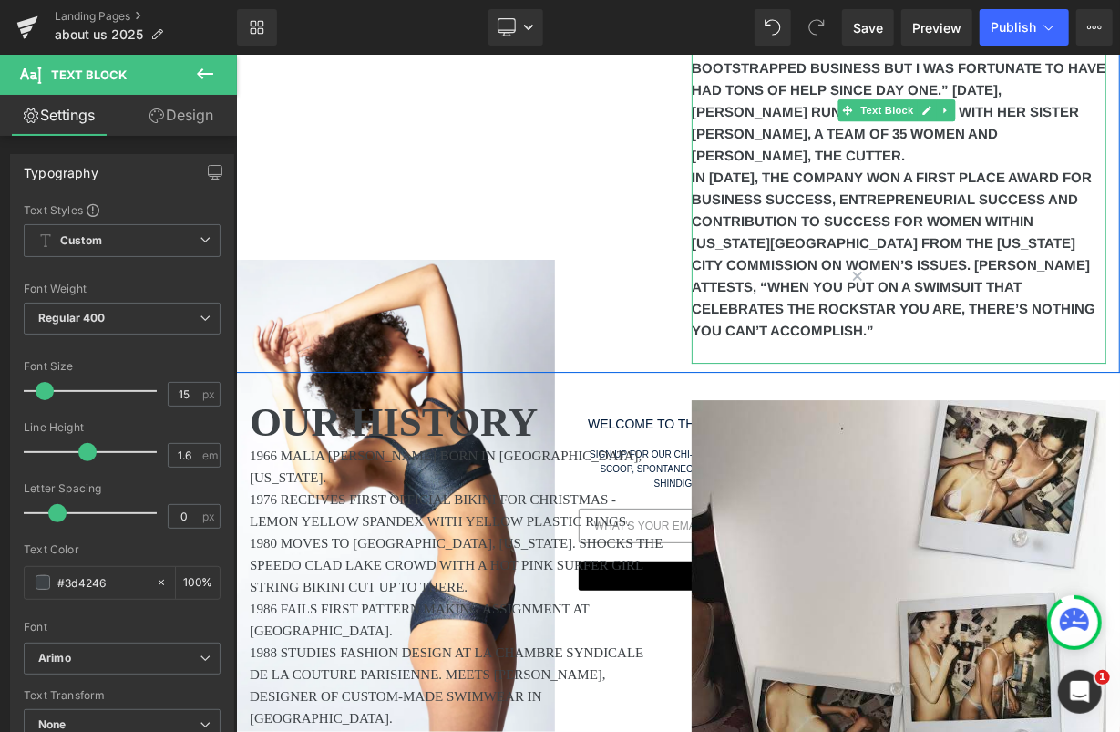
scroll to position [2746, 0]
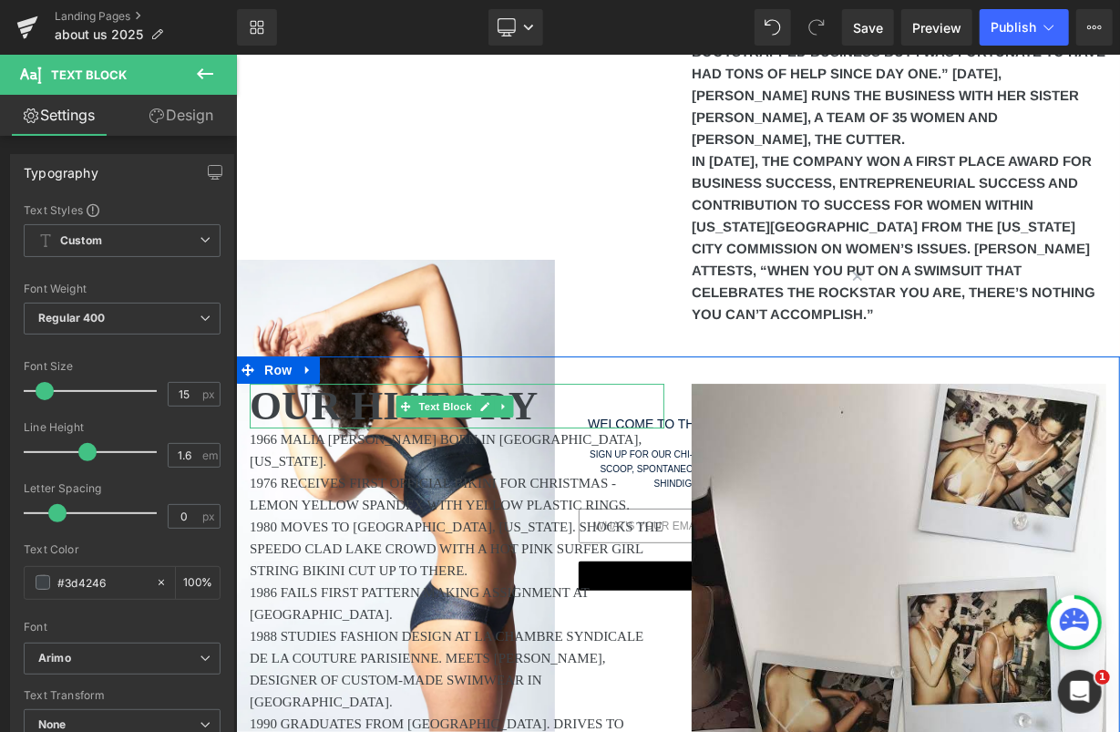
click at [537, 382] on span "OUR HISTORY" at bounding box center [393, 405] width 288 height 46
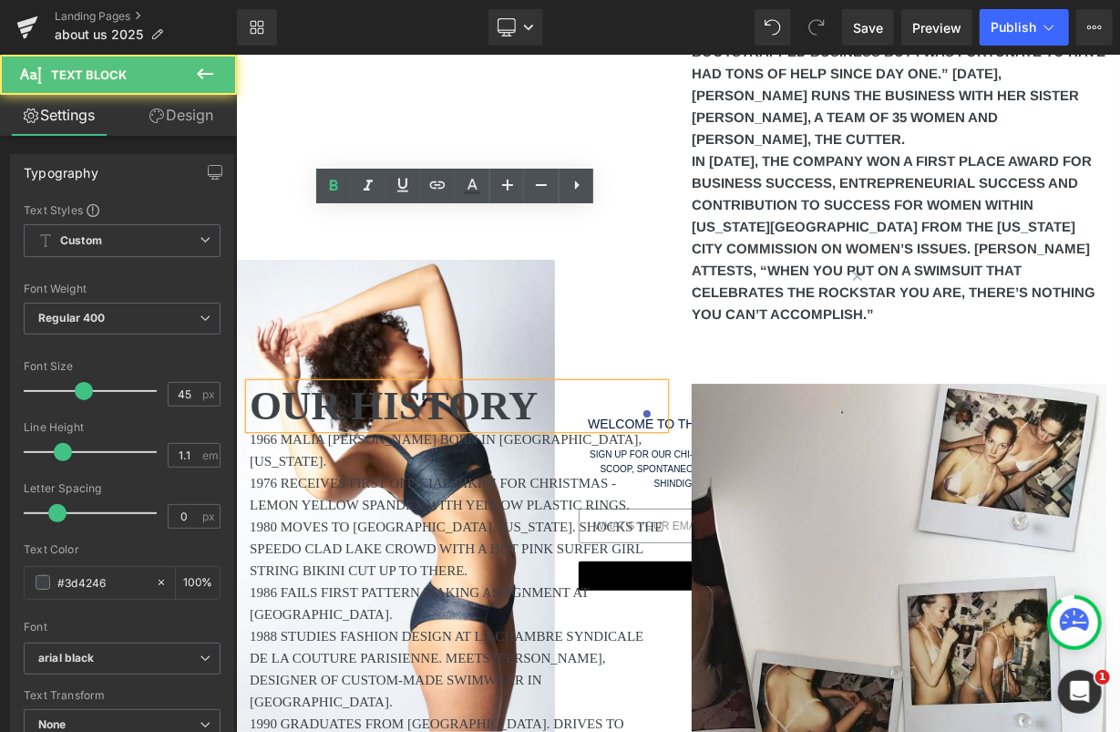
click at [537, 382] on span "OUR HISTORY" at bounding box center [393, 405] width 288 height 46
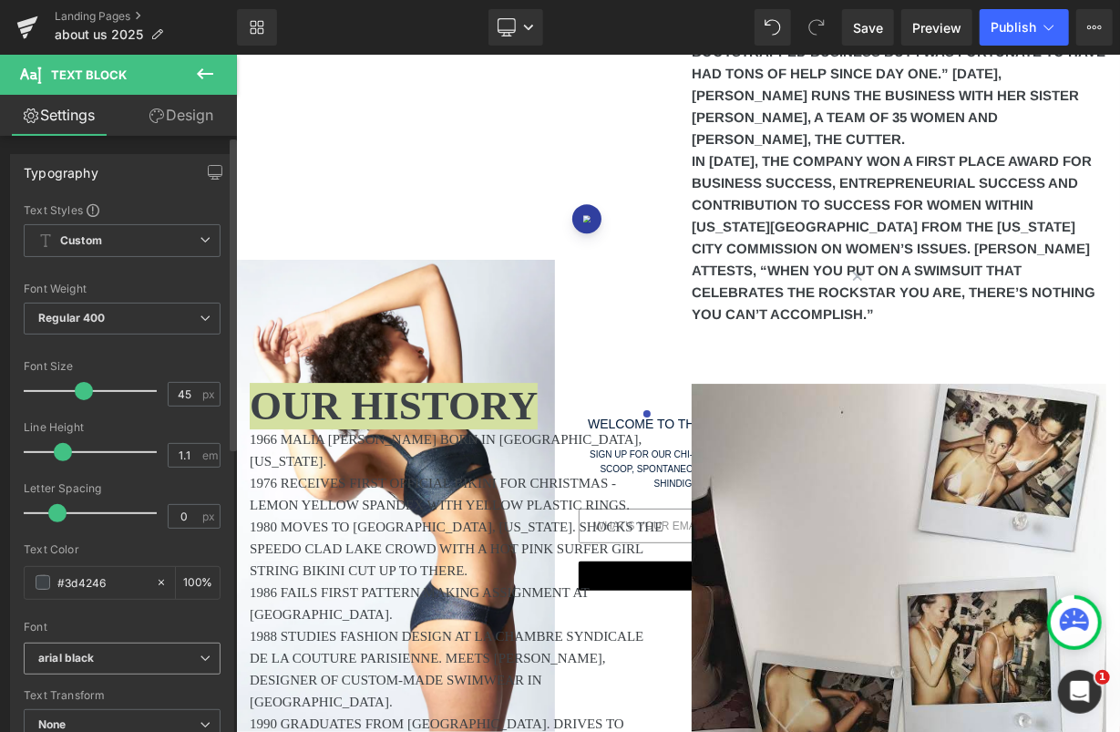
click at [92, 668] on span "arial black" at bounding box center [122, 658] width 197 height 32
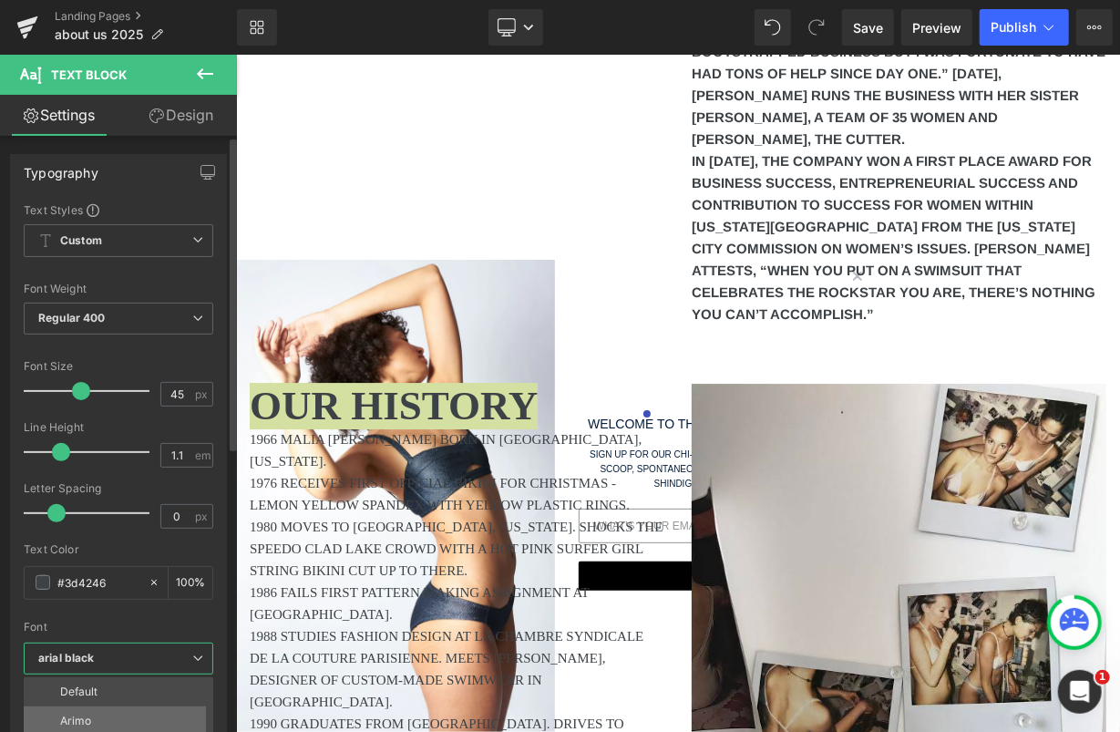
click at [76, 718] on p "Arimo" at bounding box center [75, 720] width 31 height 13
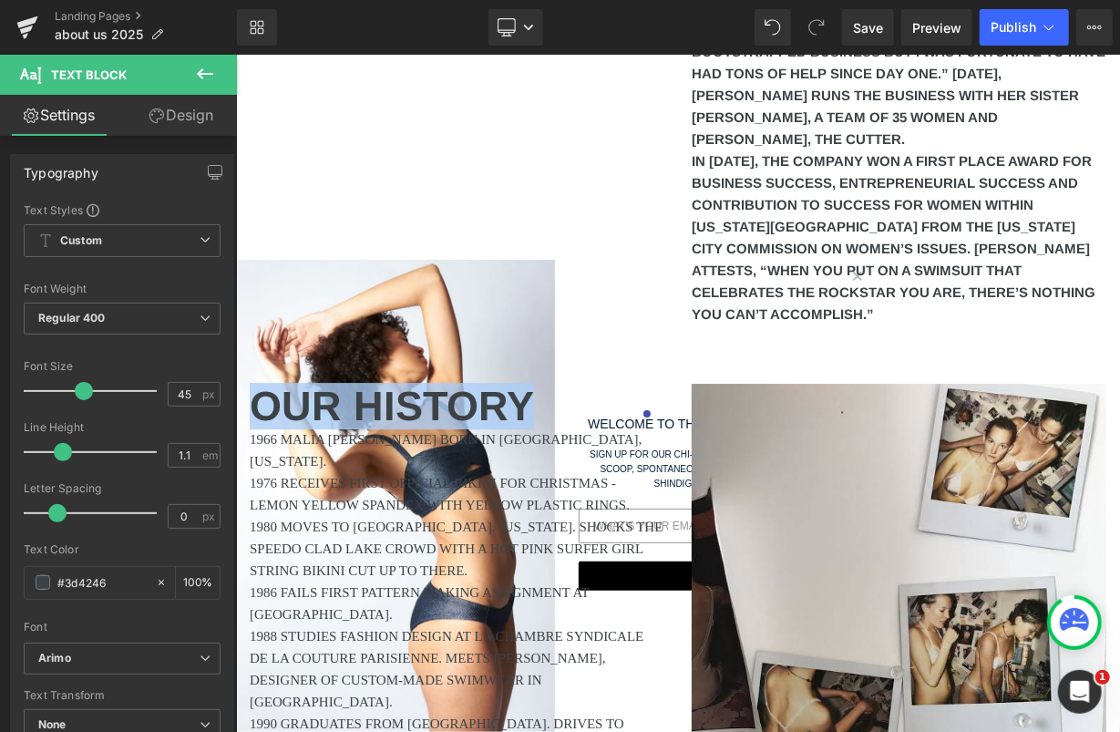
click at [412, 471] on p "1976 RECEIVES FIRST OFFICIAL BIKINI FOR CHRISTMAS - LEMON YELLOW SPANDEX WITH Y…" at bounding box center [456, 493] width 415 height 44
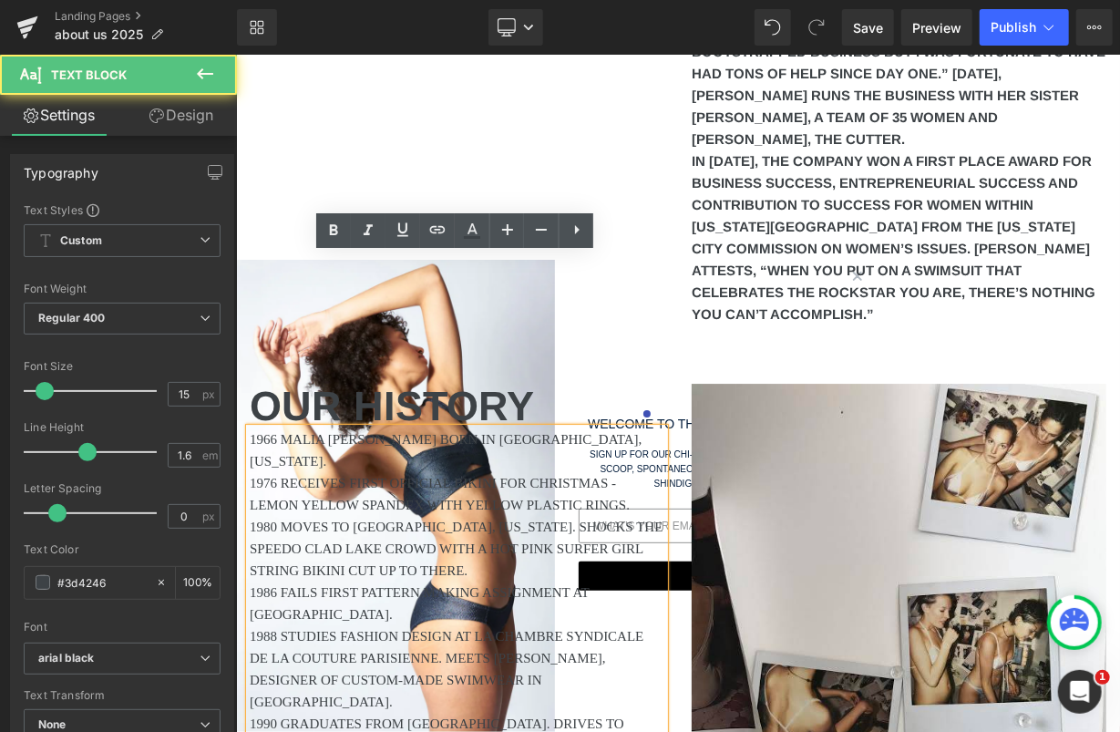
click at [413, 471] on p "1976 RECEIVES FIRST OFFICIAL BIKINI FOR CHRISTMAS - LEMON YELLOW SPANDEX WITH Y…" at bounding box center [456, 493] width 415 height 44
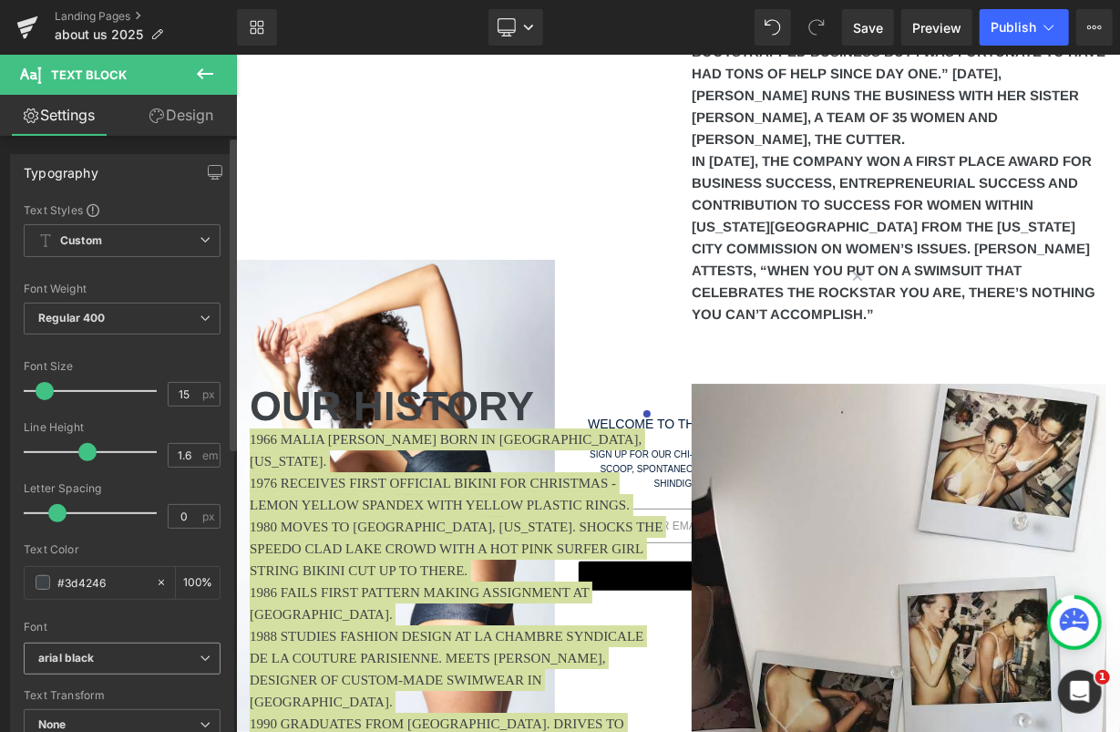
click at [93, 659] on b "arial black" at bounding box center [118, 658] width 161 height 15
click at [91, 710] on li "Arimo" at bounding box center [123, 720] width 198 height 29
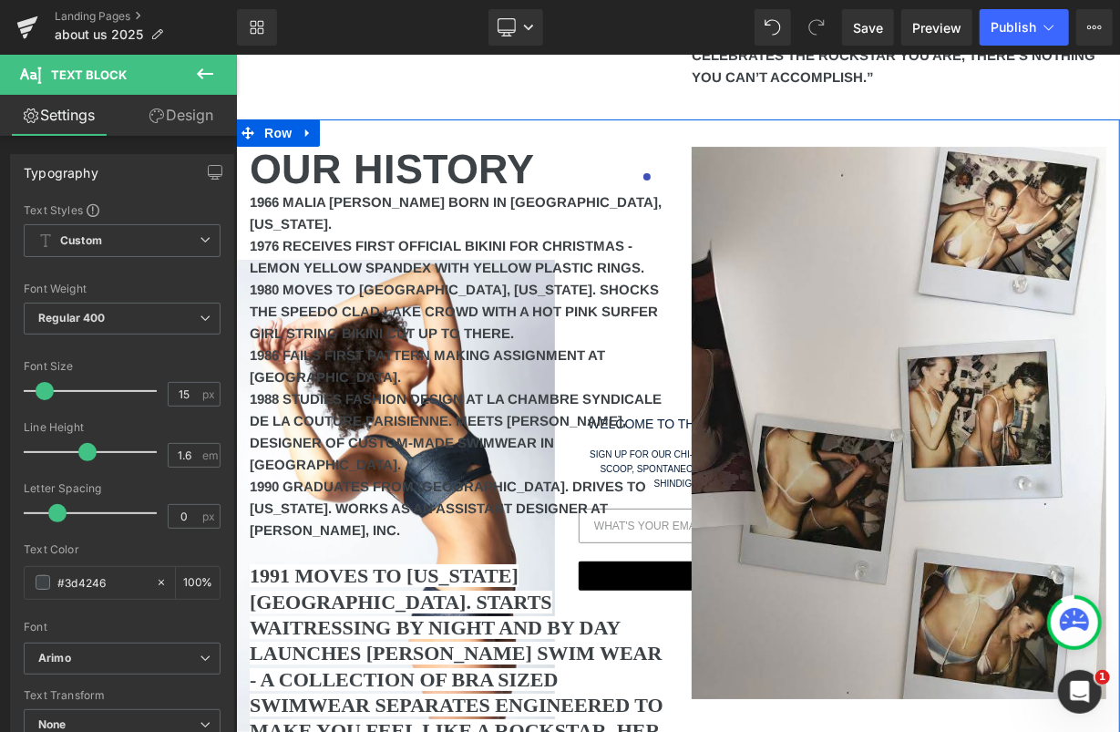
scroll to position [3056, 0]
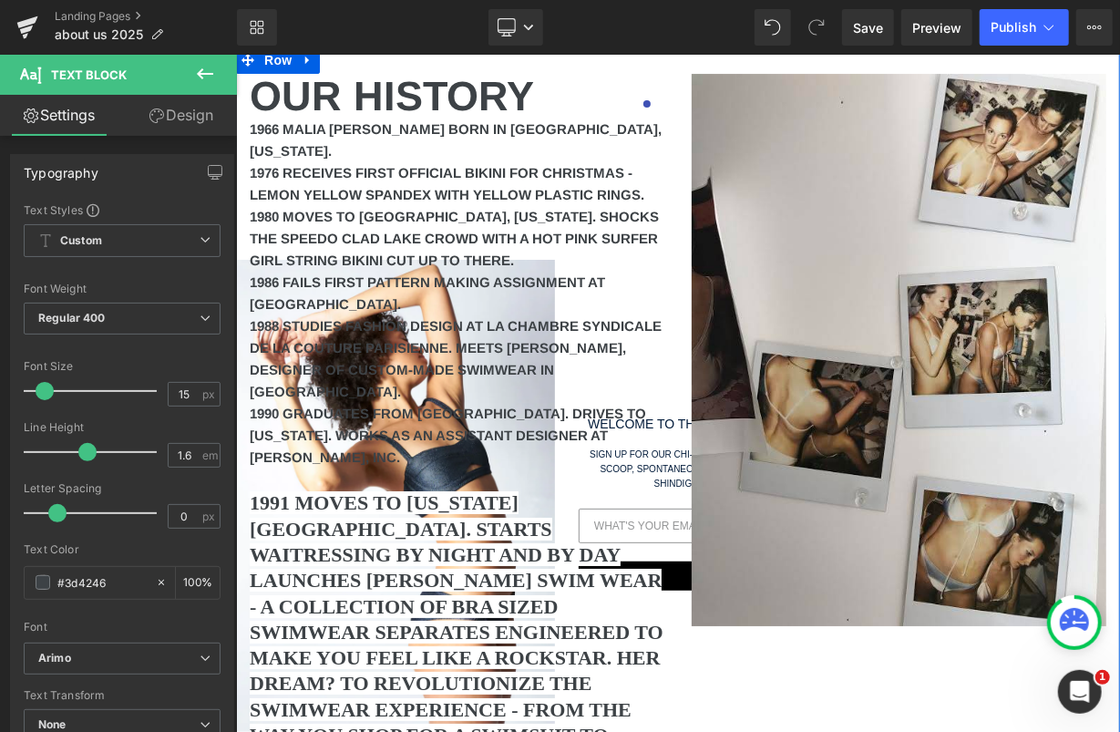
click at [352, 490] on b "1991 MOVES TO [US_STATE][GEOGRAPHIC_DATA]. STARTS WAITRESSING BY NIGHT AND BY D…" at bounding box center [456, 656] width 414 height 333
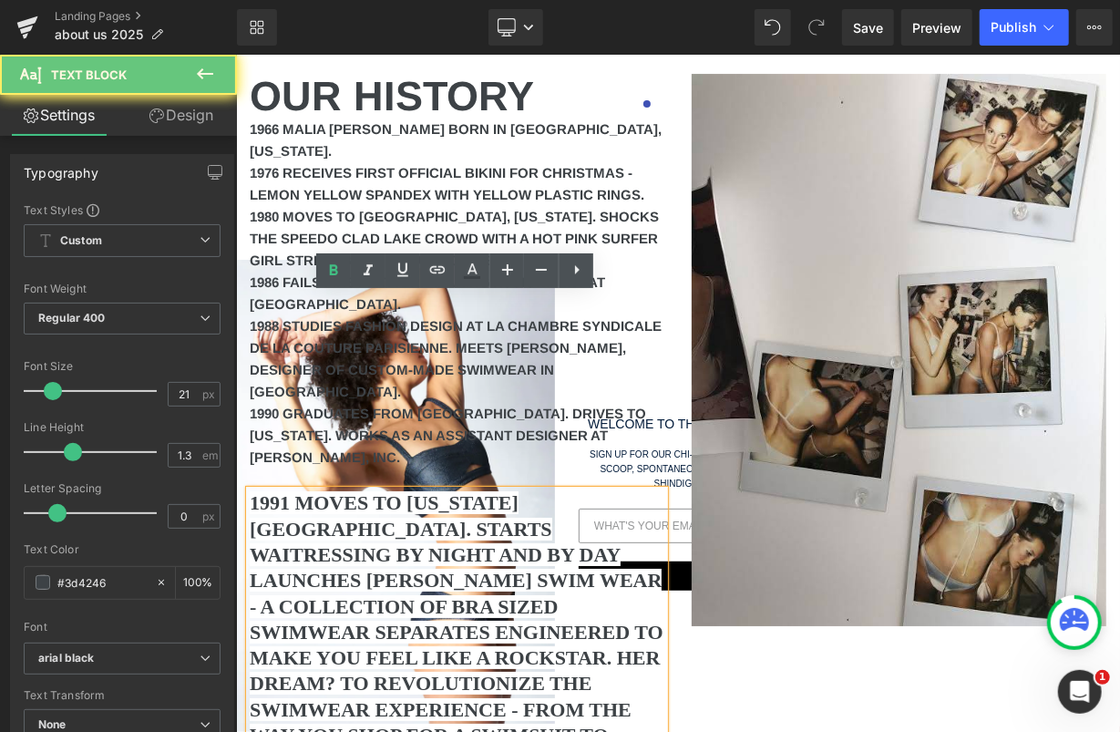
click at [384, 490] on b "1991 MOVES TO [US_STATE][GEOGRAPHIC_DATA]. STARTS WAITRESSING BY NIGHT AND BY D…" at bounding box center [456, 656] width 414 height 333
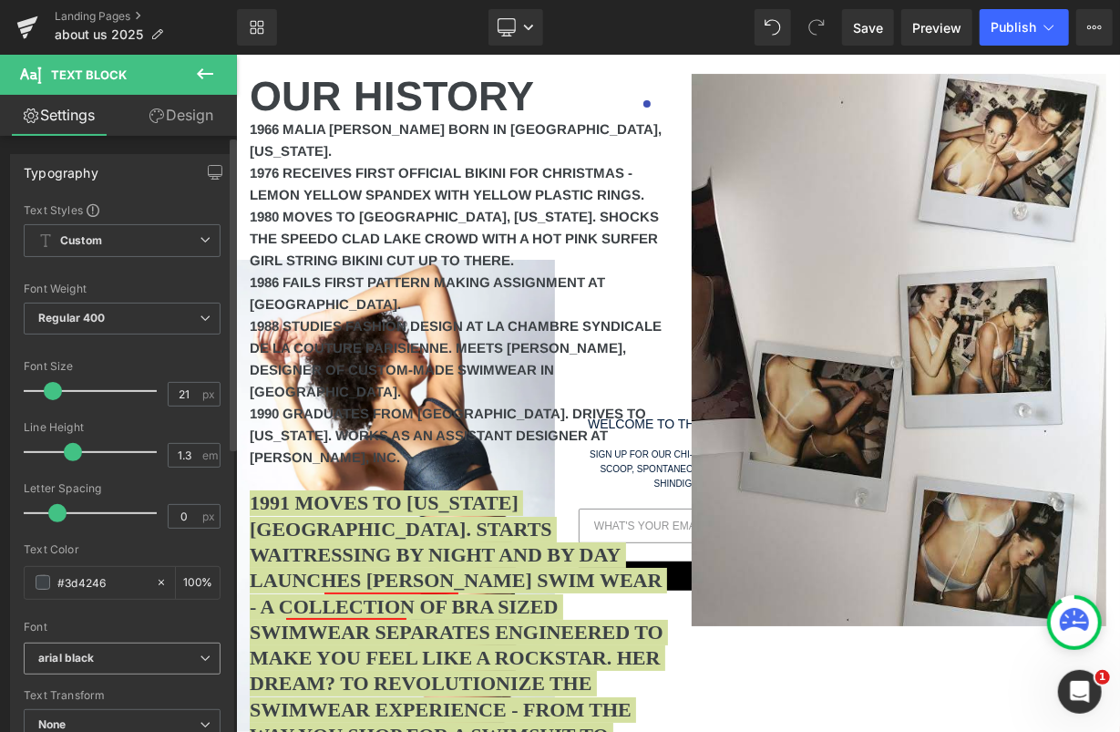
click at [82, 659] on icon "arial black" at bounding box center [66, 658] width 57 height 15
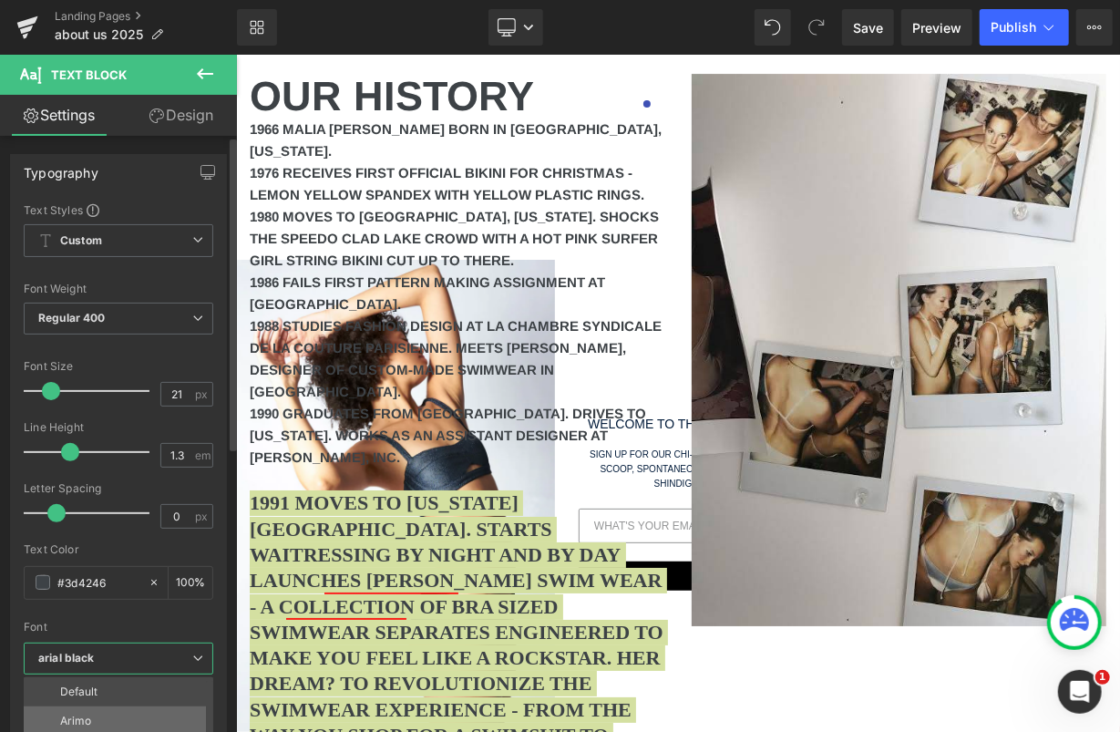
click at [84, 709] on li "Arimo" at bounding box center [123, 720] width 198 height 29
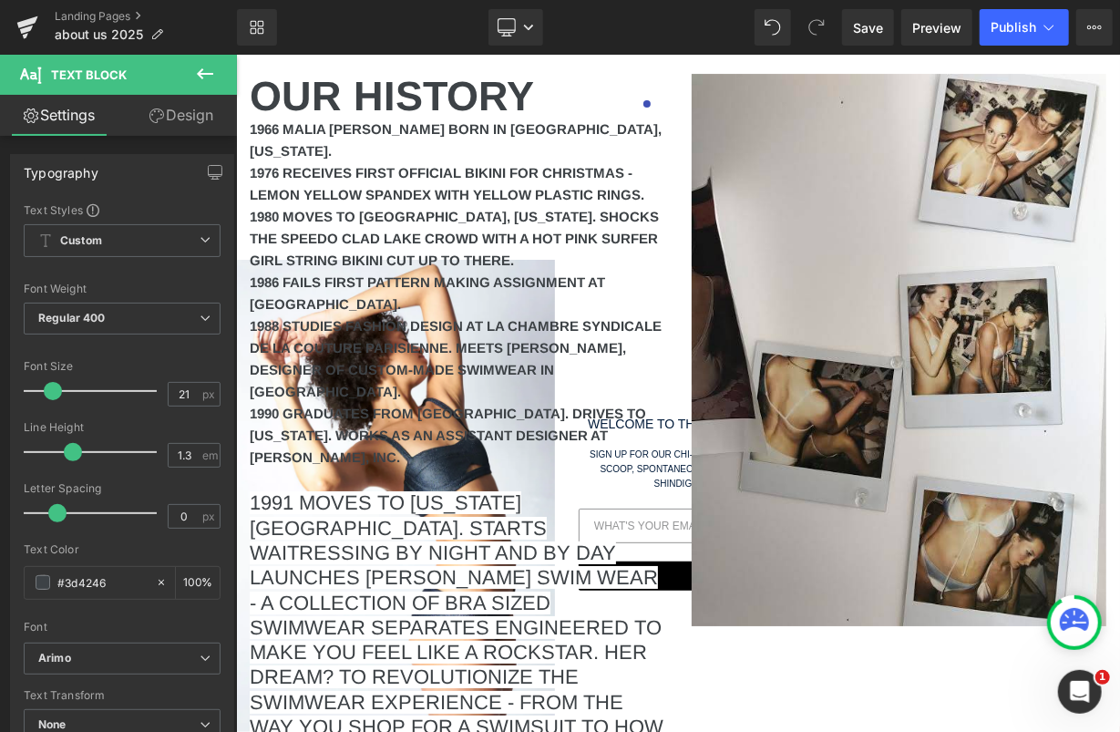
click at [393, 490] on span "1991 MOVES TO [US_STATE][GEOGRAPHIC_DATA]. STARTS WAITRESSING BY NIGHT AND BY D…" at bounding box center [456, 651] width 414 height 322
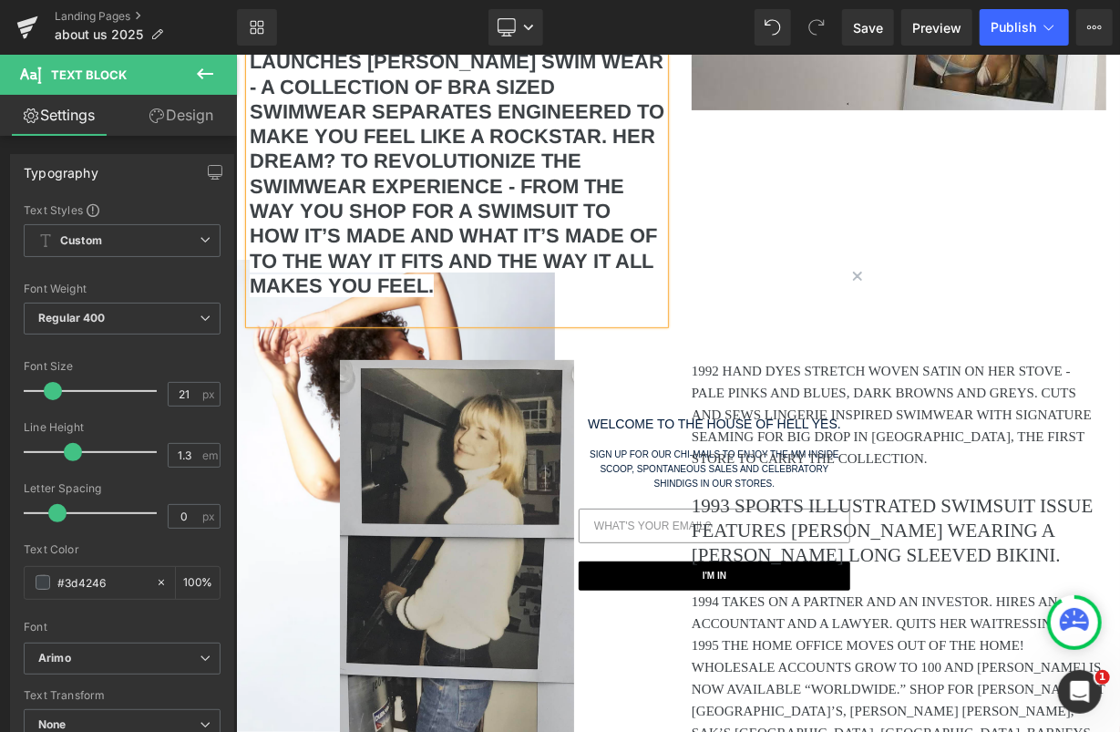
scroll to position [3573, 0]
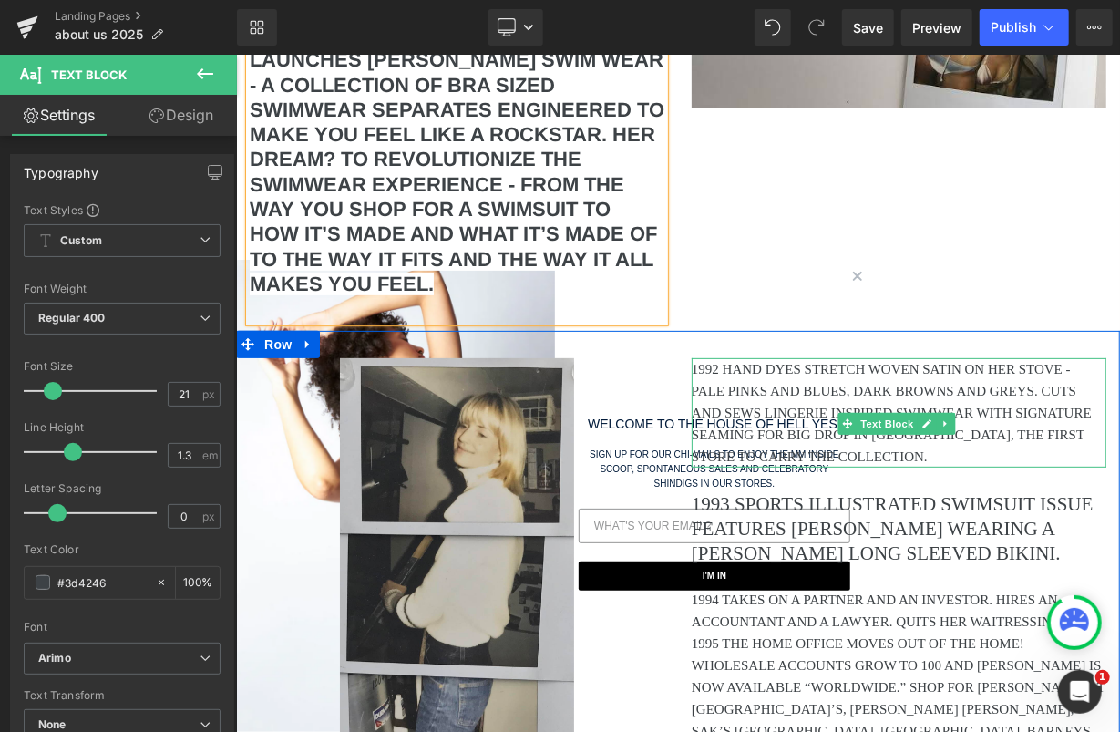
click at [794, 357] on p "1992 HAND DYES STRETCH WOVEN SATIN ON HER STOVE - PALE PINKS AND BLUES, DARK BR…" at bounding box center [898, 411] width 415 height 109
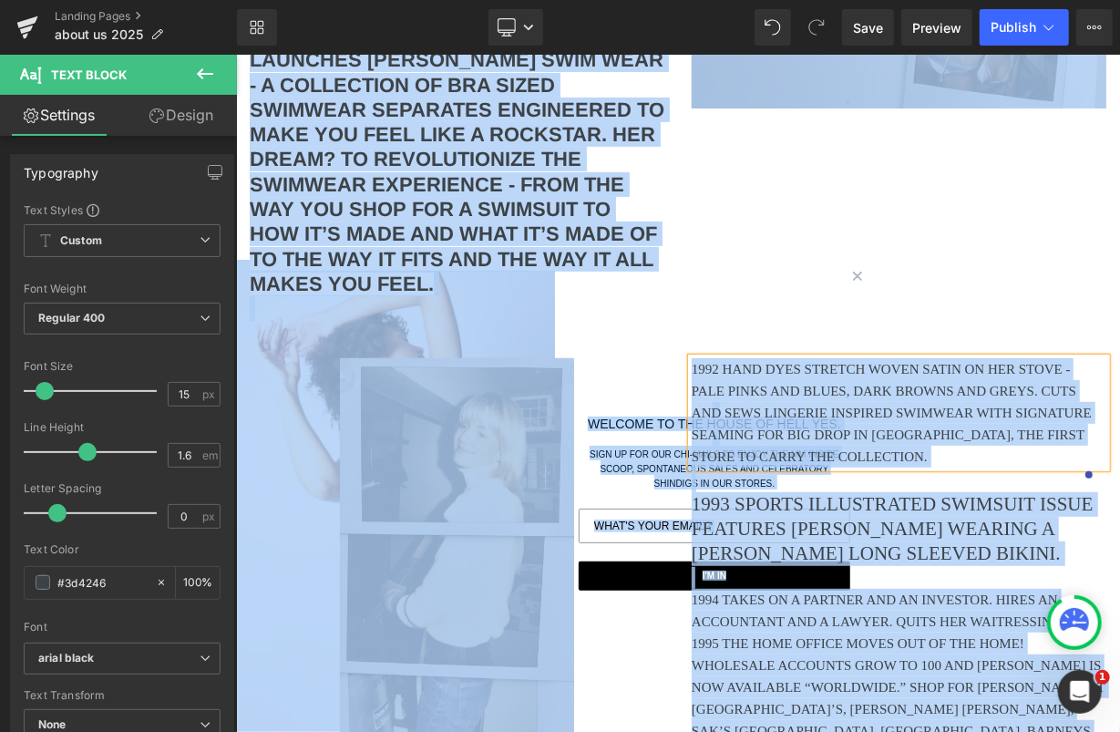
click at [786, 357] on p "1992 HAND DYES STRETCH WOVEN SATIN ON HER STOVE - PALE PINKS AND BLUES, DARK BR…" at bounding box center [898, 411] width 415 height 109
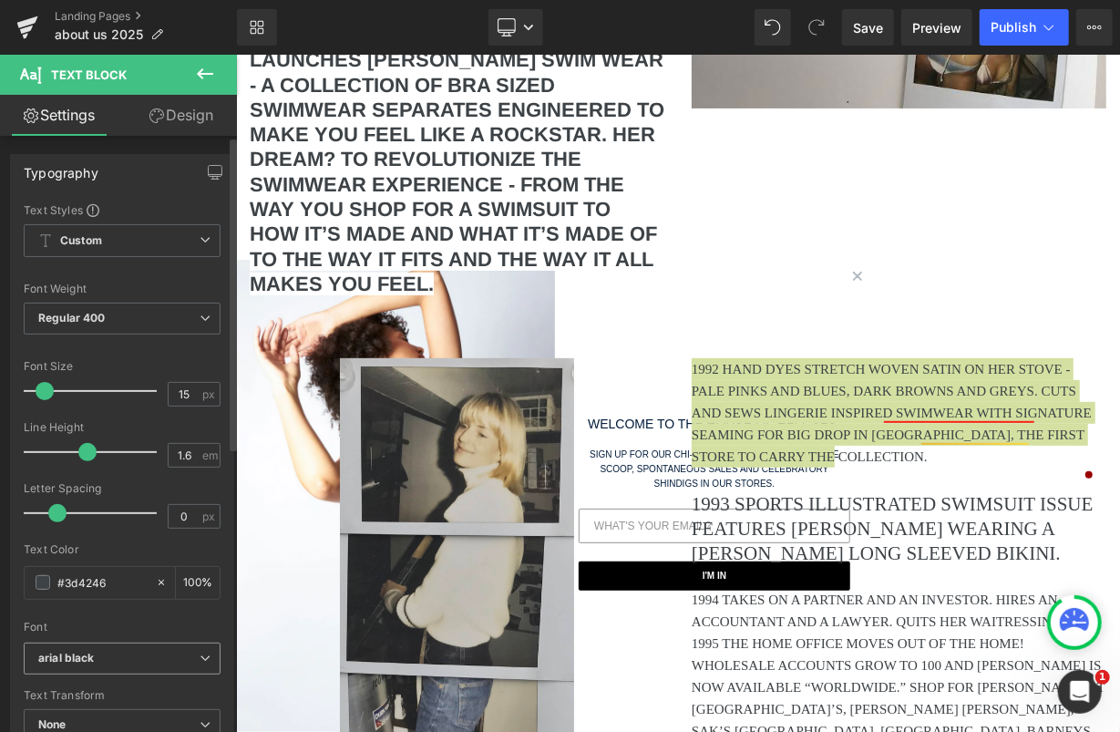
click at [79, 663] on icon "arial black" at bounding box center [66, 658] width 57 height 15
click at [85, 714] on p "Arimo" at bounding box center [75, 720] width 31 height 13
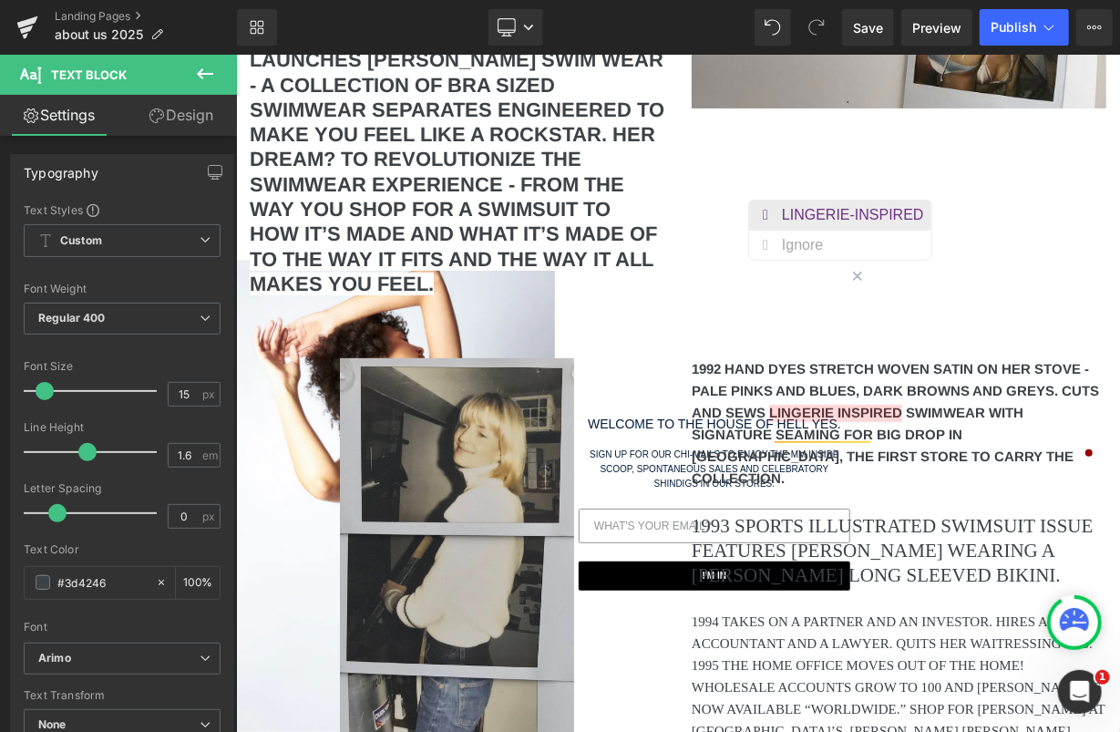
click at [826, 203] on div "LINGERIE-INSPIRED" at bounding box center [855, 214] width 149 height 29
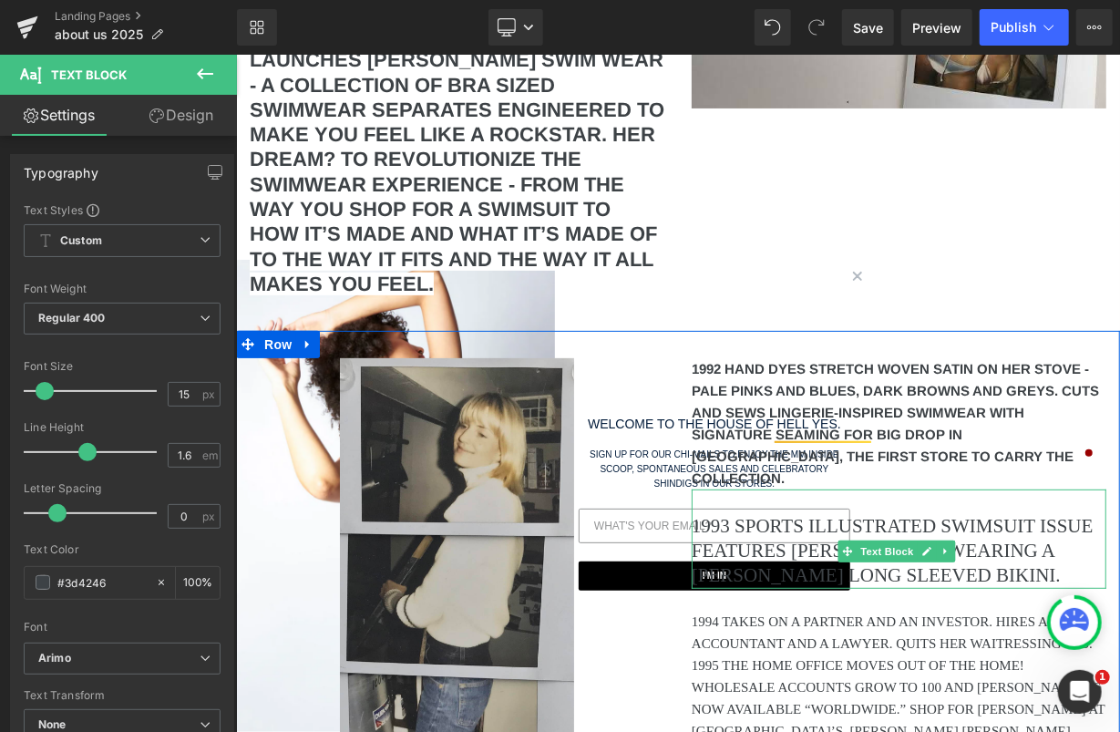
click at [770, 513] on p "1993 SPORTS ILLUSTRATED SWIMSUIT ISSUE FEATURES [PERSON_NAME] WEARING A [PERSON…" at bounding box center [898, 550] width 415 height 75
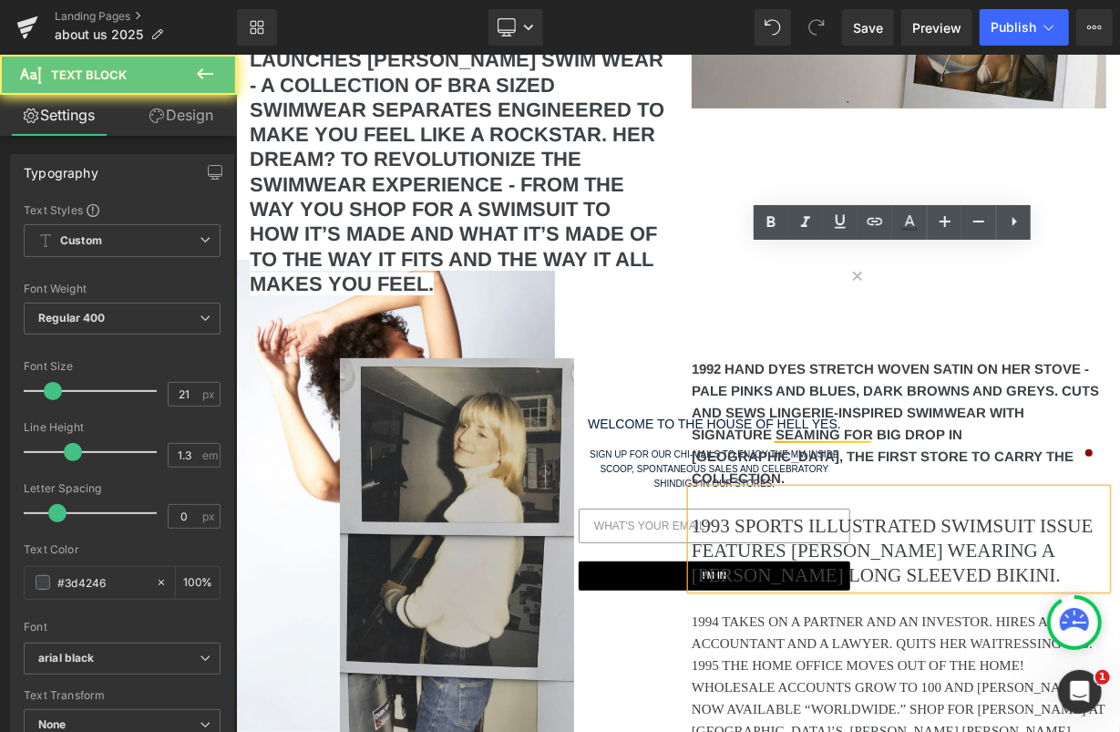
click at [745, 513] on p "1993 SPORTS ILLUSTRATED SWIMSUIT ISSUE FEATURES [PERSON_NAME] WEARING A [PERSON…" at bounding box center [898, 550] width 415 height 75
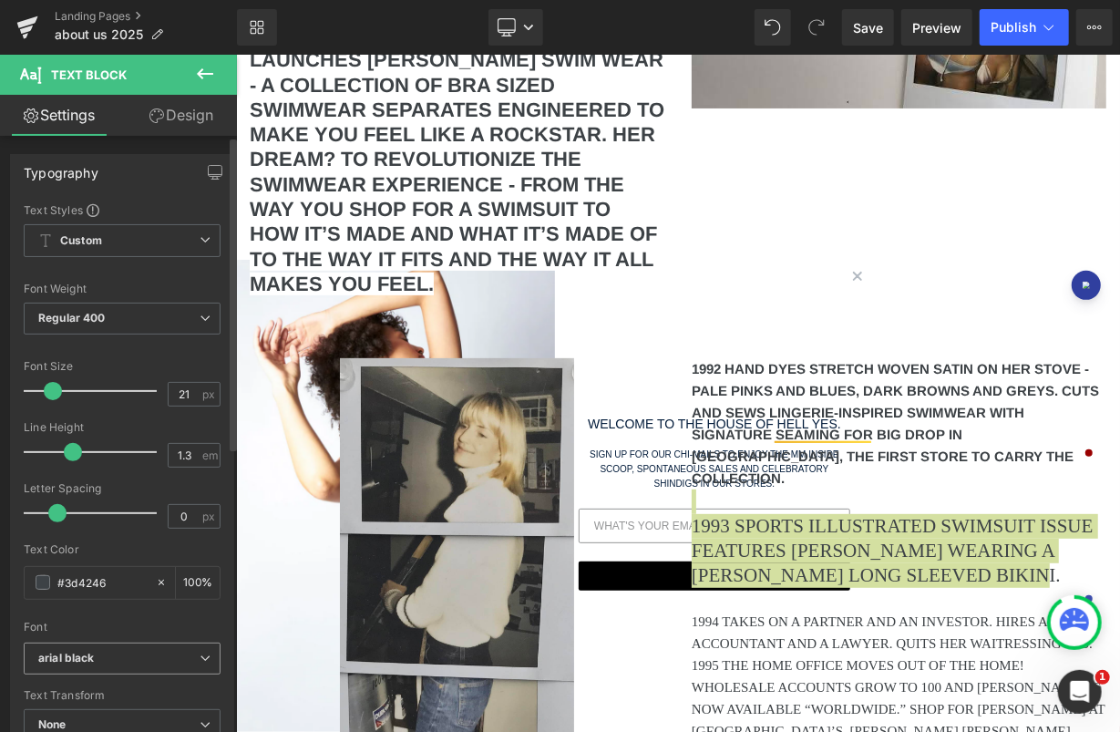
click at [110, 653] on b "arial black" at bounding box center [118, 658] width 161 height 15
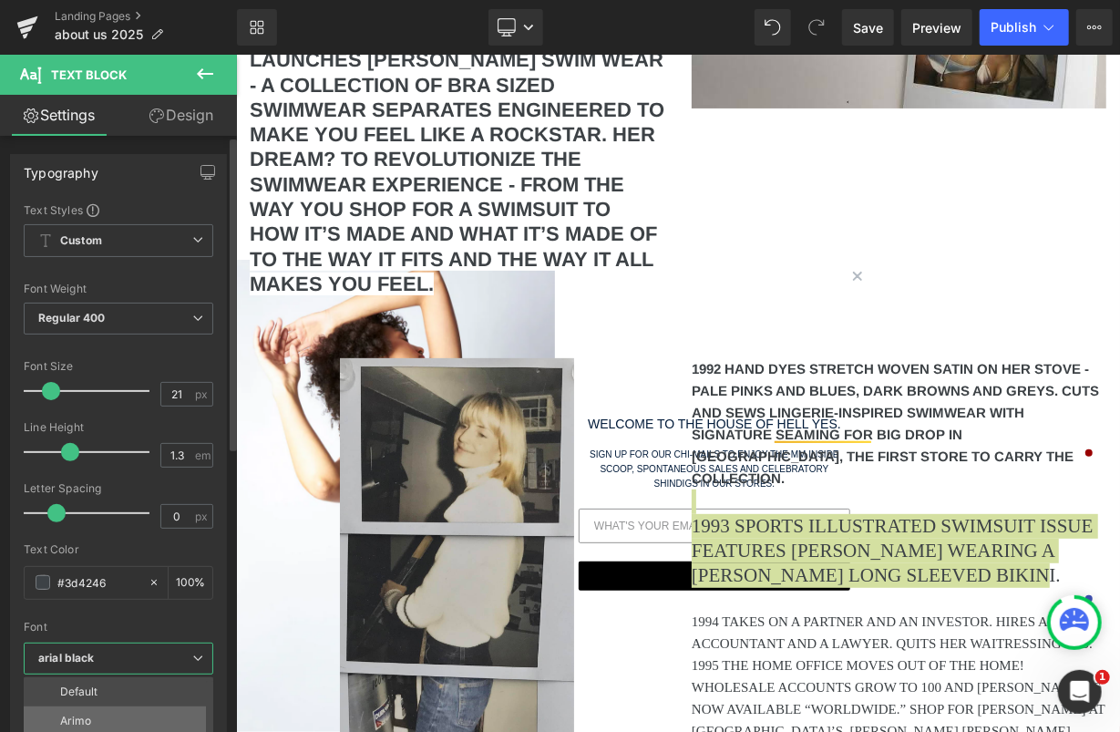
click at [73, 714] on p "Arimo" at bounding box center [75, 720] width 31 height 13
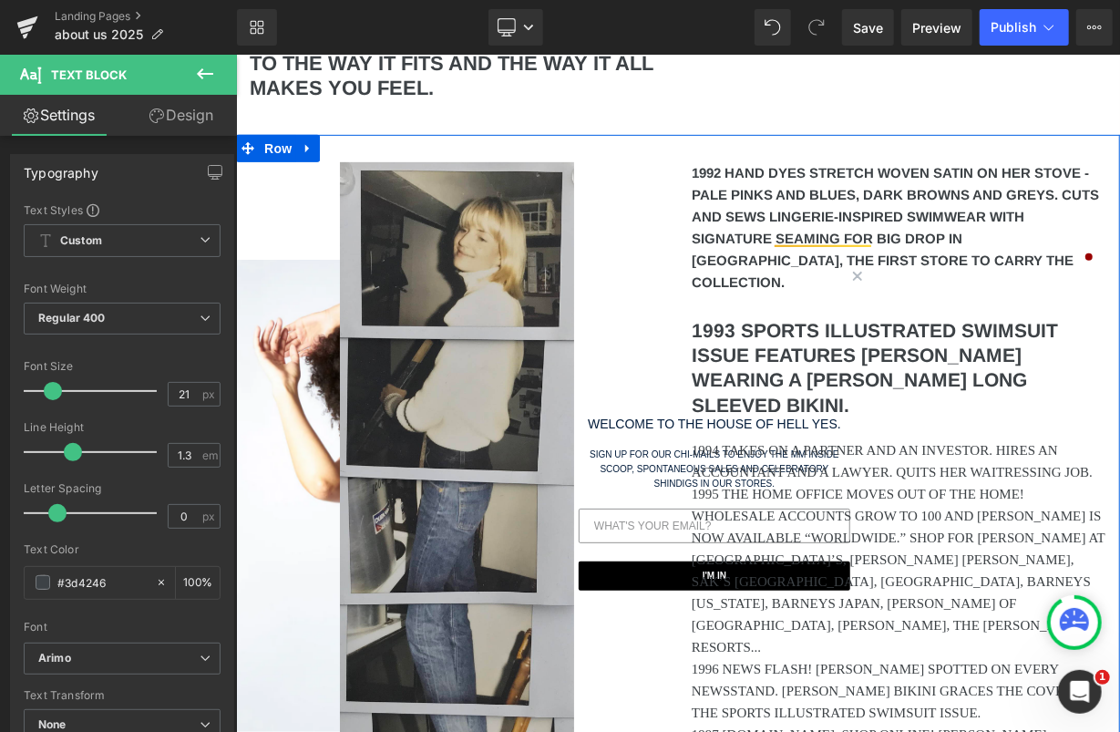
scroll to position [3771, 0]
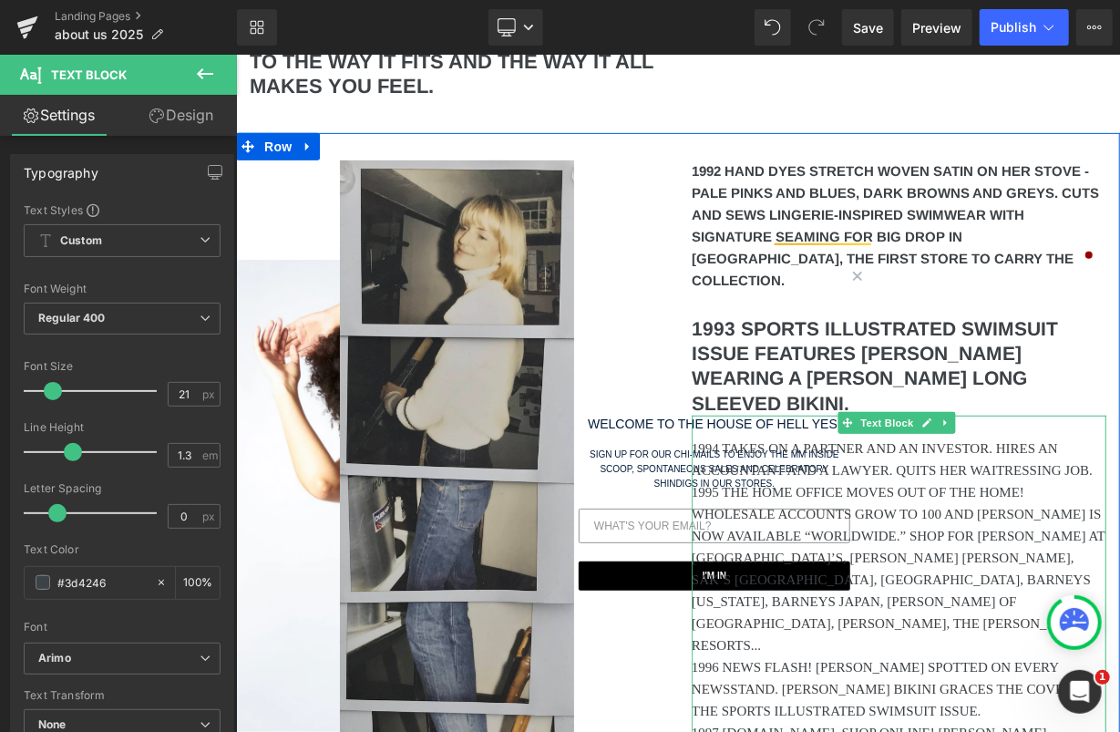
click at [792, 437] on p "1994 TAKES ON A PARTNER AND AN INVESTOR. HIRES AN ACCOUNTANT AND A LAWYER. QUIT…" at bounding box center [898, 459] width 415 height 44
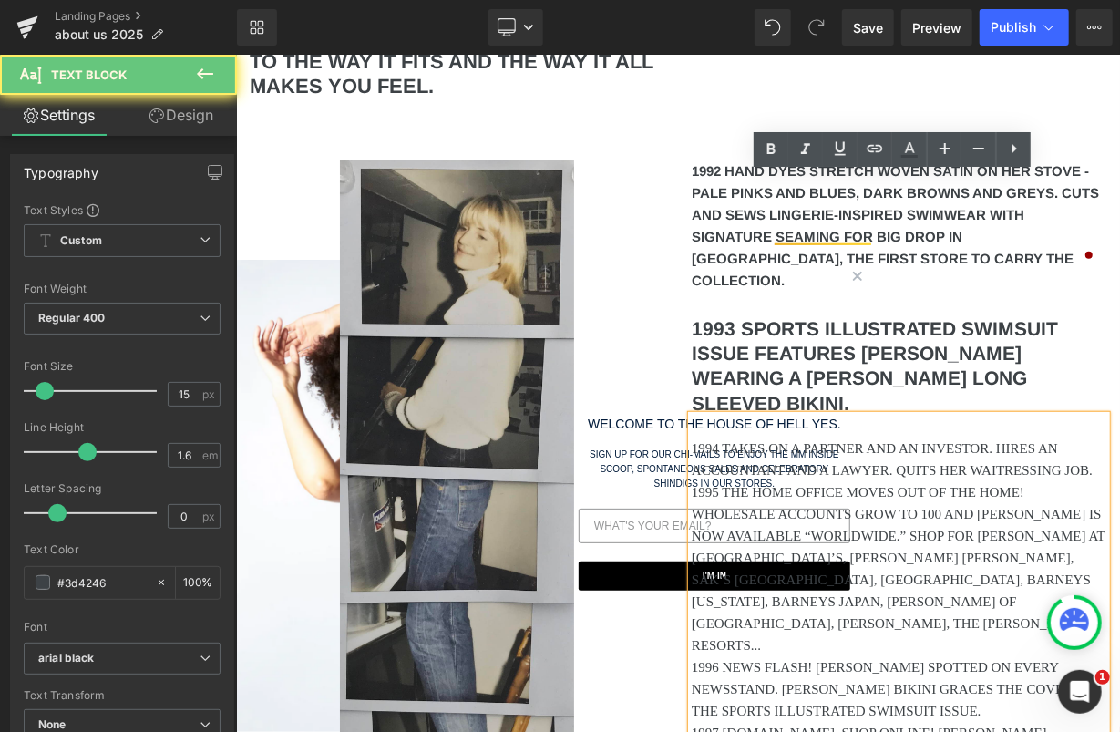
click at [776, 437] on p "1994 TAKES ON A PARTNER AND AN INVESTOR. HIRES AN ACCOUNTANT AND A LAWYER. QUIT…" at bounding box center [898, 459] width 415 height 44
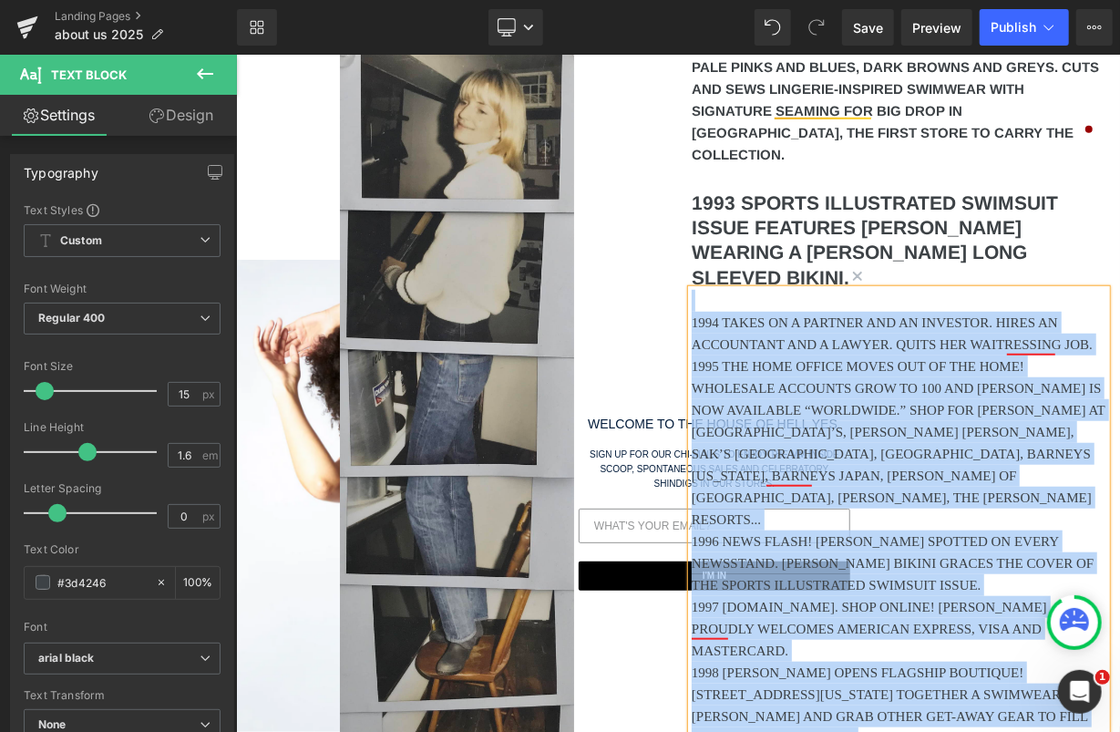
scroll to position [3915, 0]
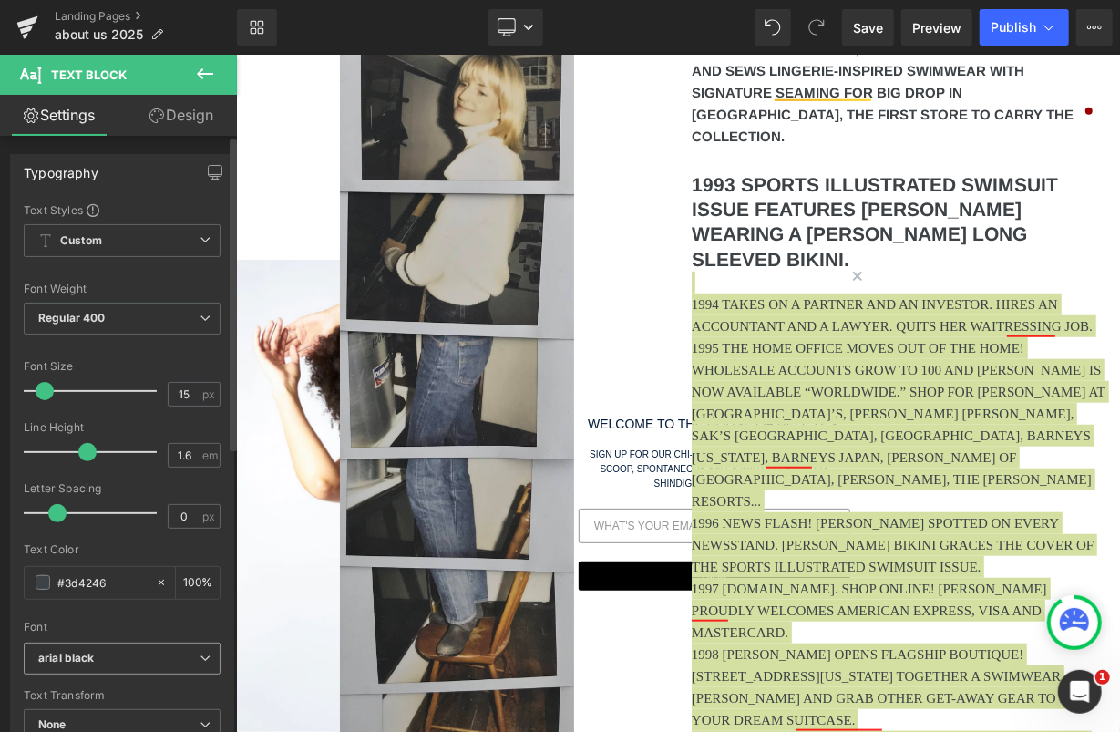
click at [115, 651] on b "arial black" at bounding box center [118, 658] width 161 height 15
click at [106, 706] on li "Arimo" at bounding box center [123, 720] width 198 height 29
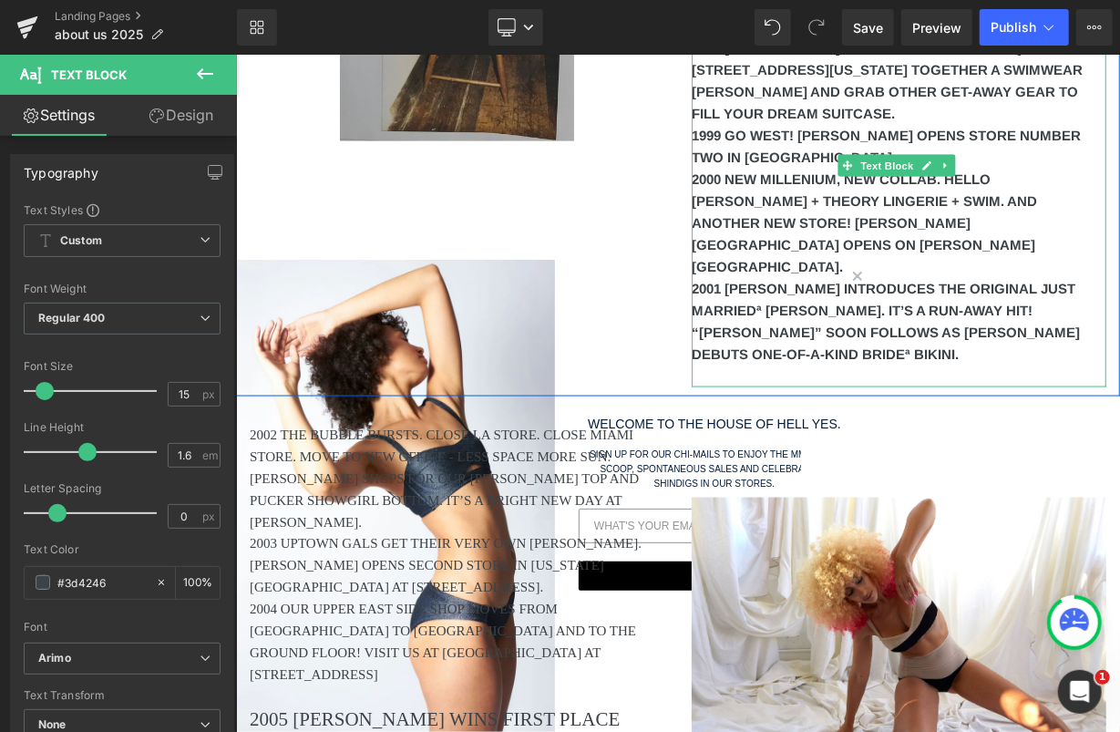
scroll to position [4624, 0]
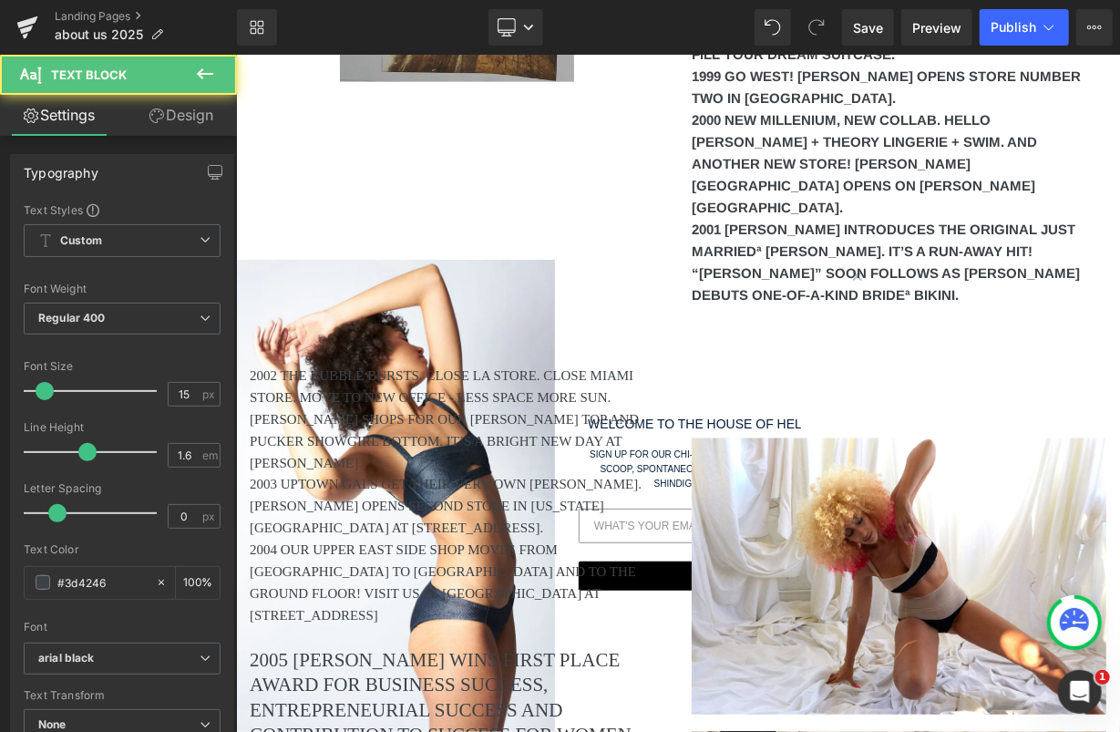
click at [498, 364] on p "2002 THE BUBBLE BURSTS. CLOSE LA STORE. CLOSE MIAMI STORE. MOVE TO NEW OFFICE -…" at bounding box center [456, 418] width 415 height 109
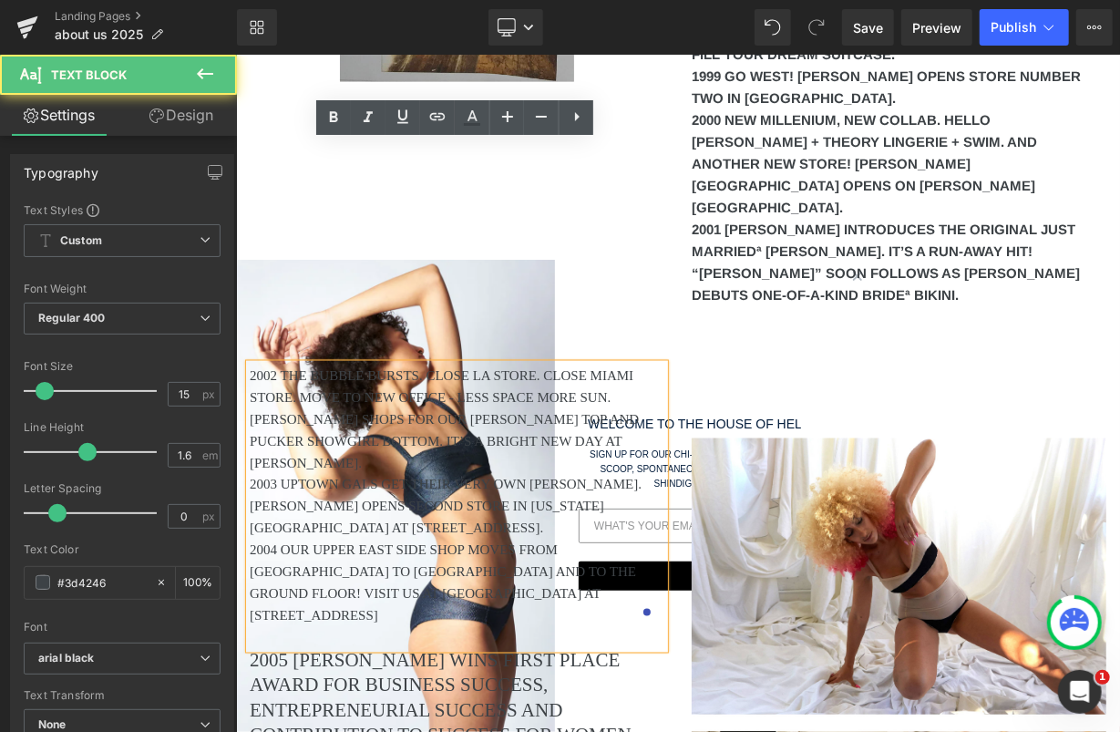
click at [385, 364] on p "2002 THE BUBBLE BURSTS. CLOSE LA STORE. CLOSE MIAMI STORE. MOVE TO NEW OFFICE -…" at bounding box center [456, 418] width 415 height 109
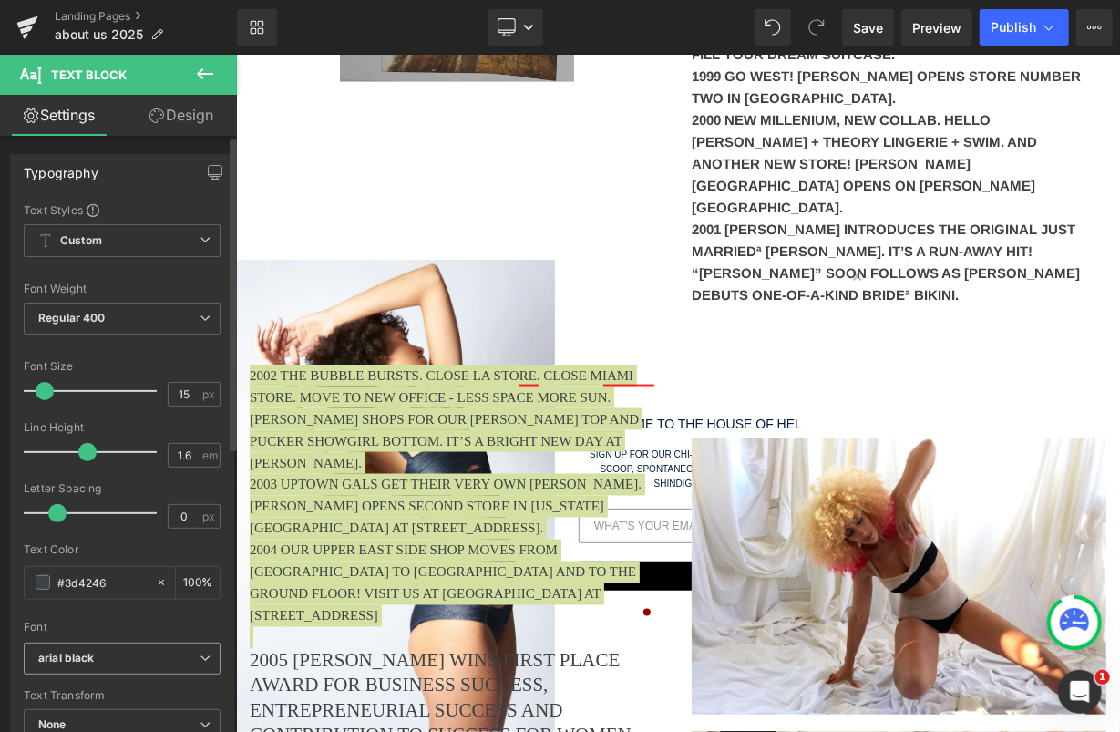
click at [62, 658] on icon "arial black" at bounding box center [66, 658] width 57 height 15
click at [71, 710] on li "Arimo" at bounding box center [123, 720] width 198 height 29
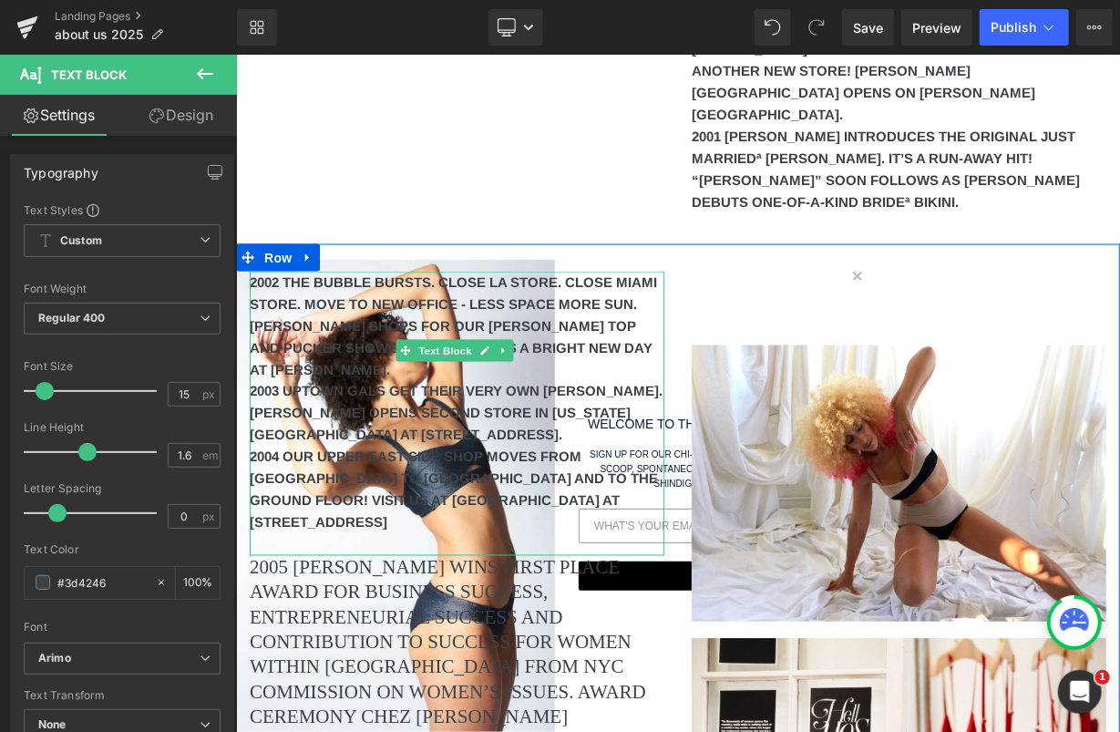
scroll to position [4773, 0]
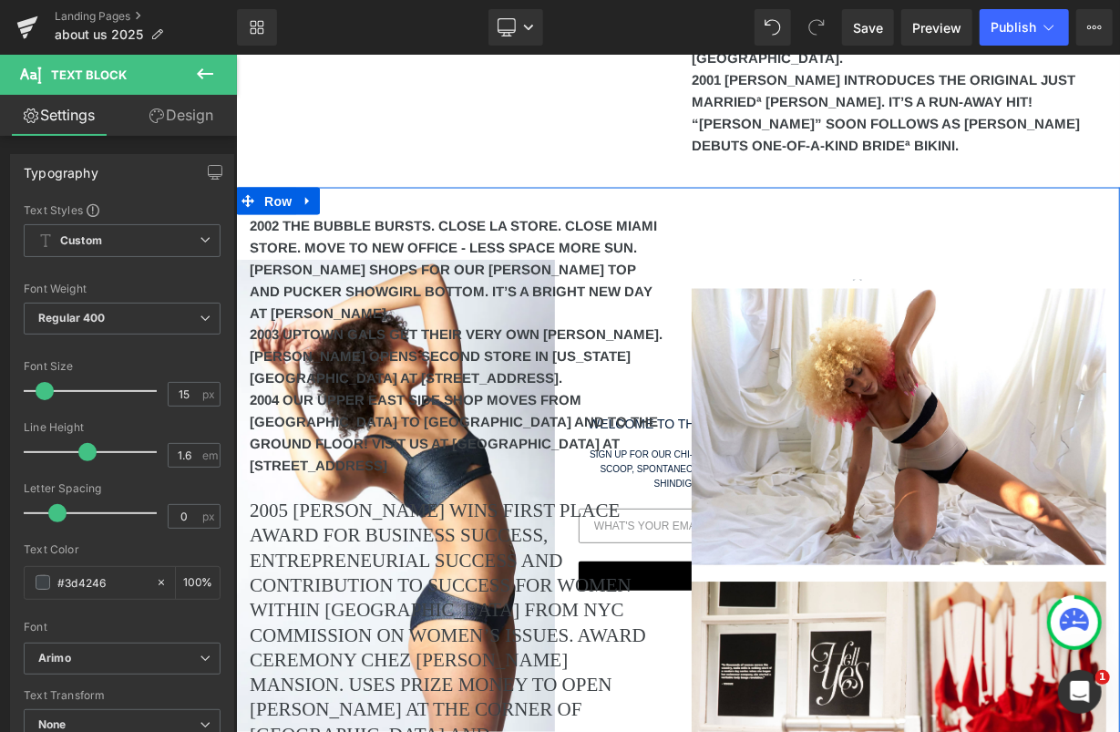
click at [360, 498] on p "2005 [PERSON_NAME] WINS FIRST PLACE AWARD FOR BUSINESS SUCCESS, ENTREPRENEURIAL…" at bounding box center [456, 634] width 415 height 273
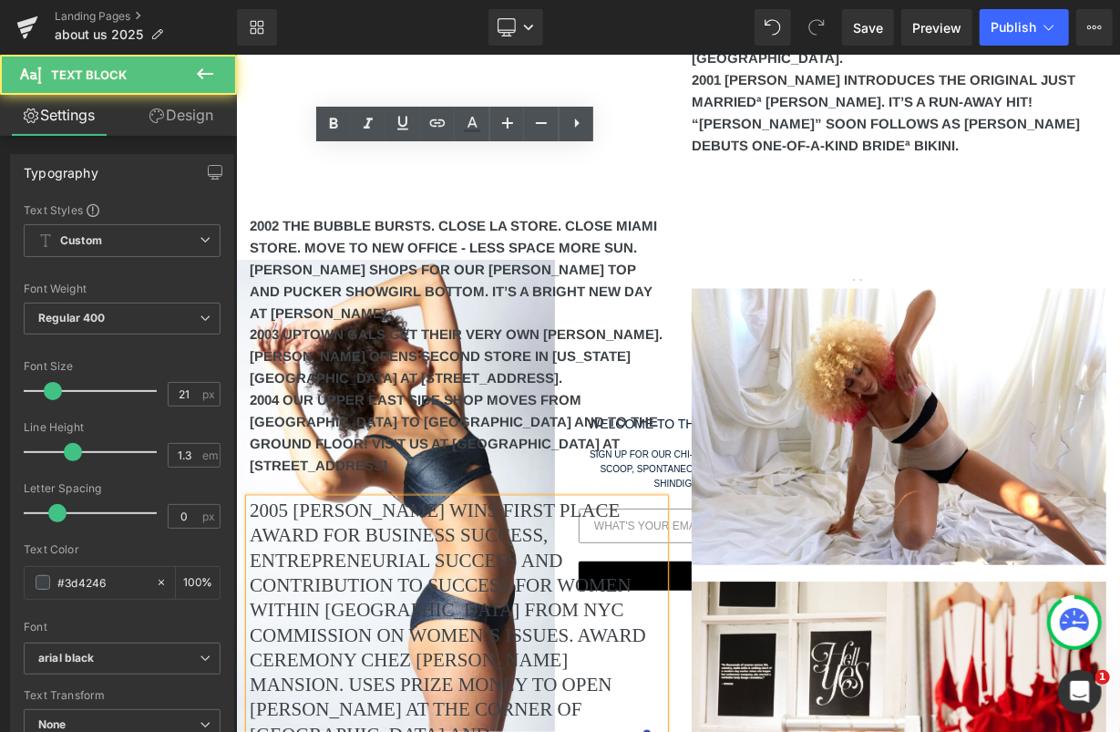
click at [362, 498] on p "2005 [PERSON_NAME] WINS FIRST PLACE AWARD FOR BUSINESS SUCCESS, ENTREPRENEURIAL…" at bounding box center [456, 634] width 415 height 273
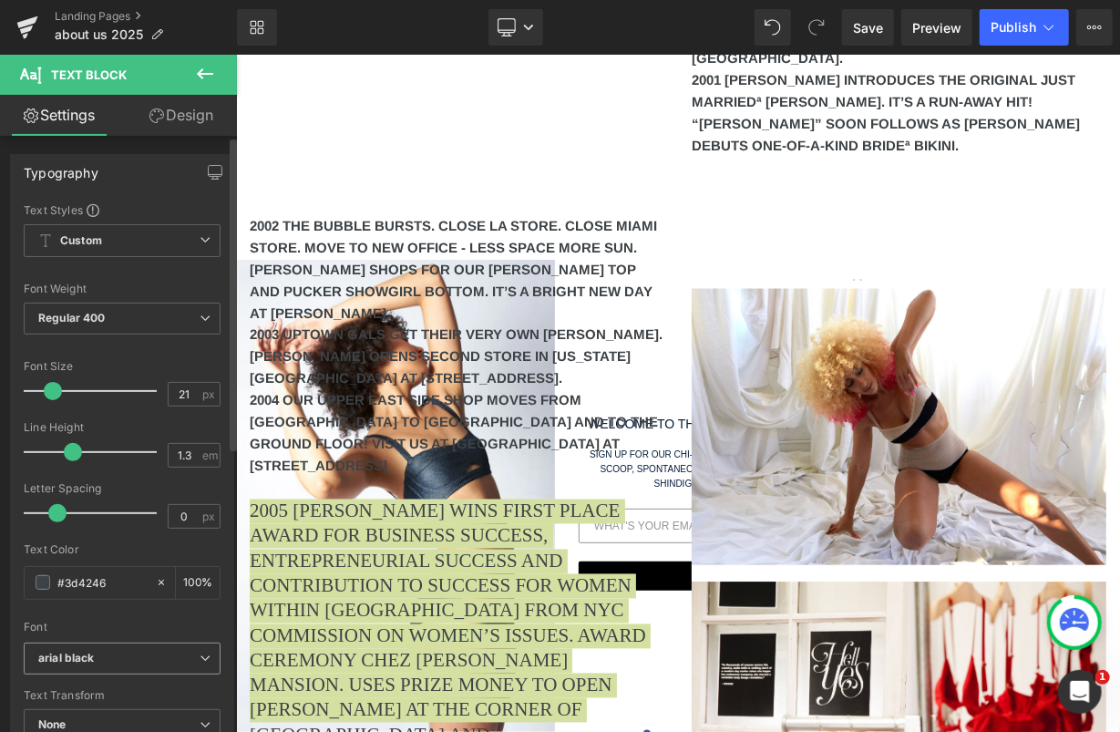
click at [84, 656] on icon "arial black" at bounding box center [66, 658] width 57 height 15
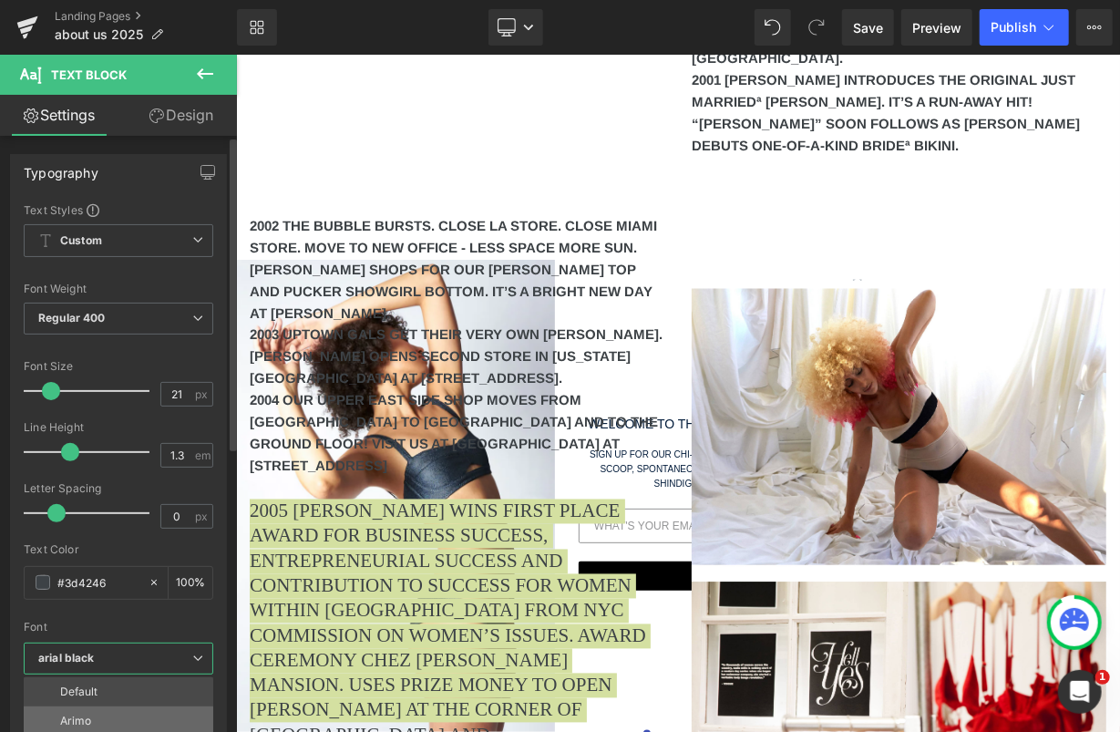
click at [87, 709] on li "Arimo" at bounding box center [123, 720] width 198 height 29
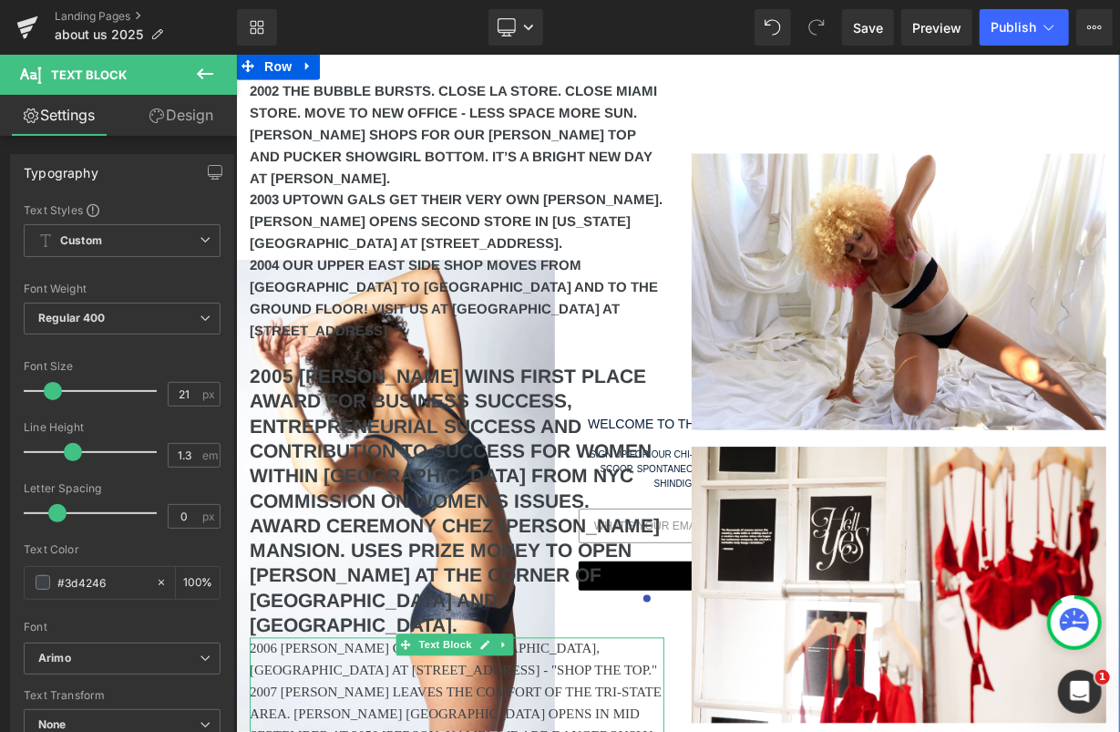
scroll to position [4932, 0]
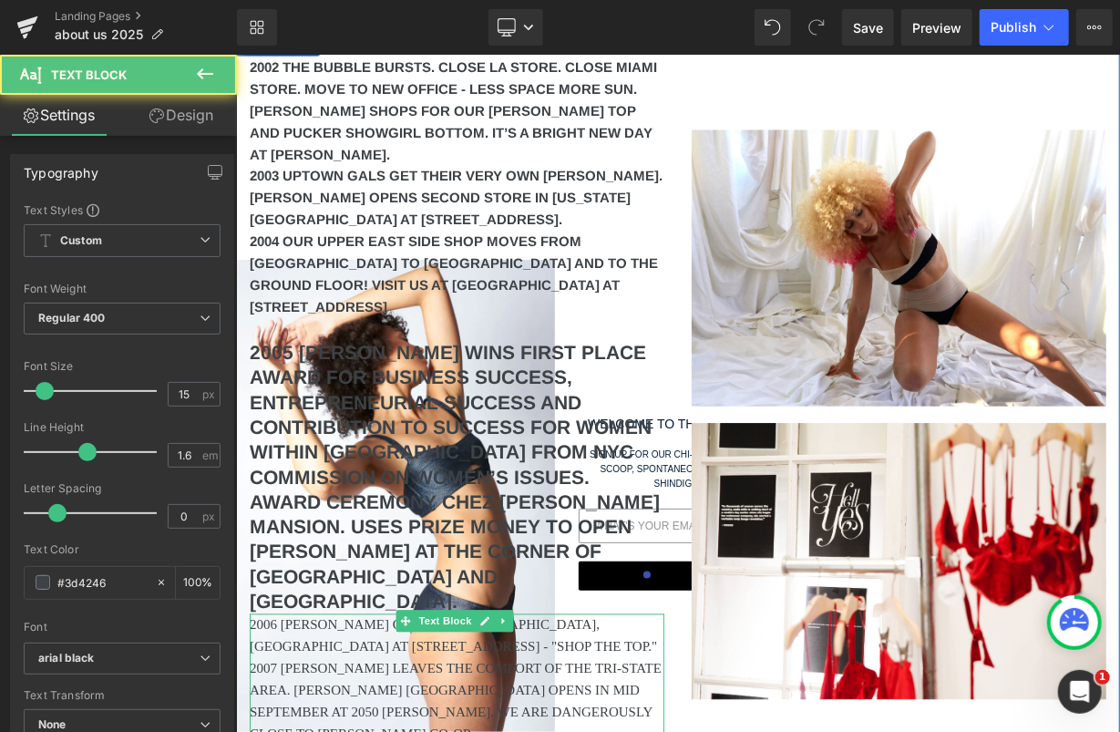
click at [319, 657] on p "2007 [PERSON_NAME] LEAVES THE COMFORT OF THE TRI-STATE AREA. [PERSON_NAME] [GEO…" at bounding box center [456, 700] width 415 height 87
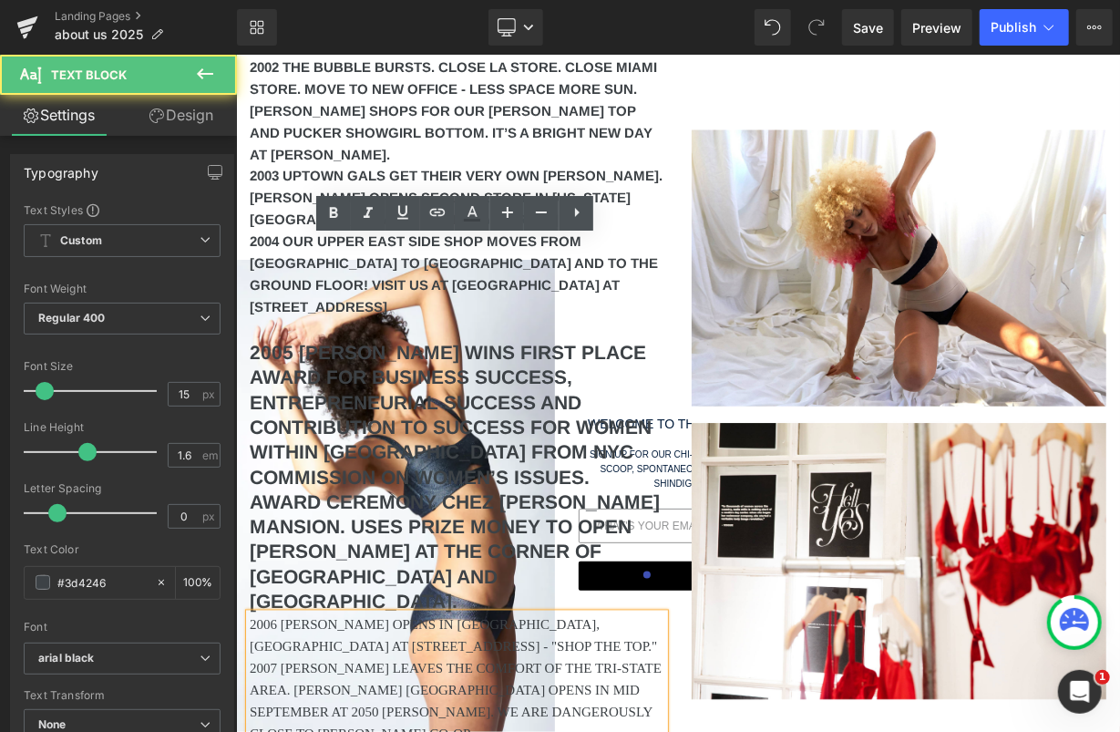
click at [317, 657] on p "2007 [PERSON_NAME] LEAVES THE COMFORT OF THE TRI-STATE AREA. [PERSON_NAME] [GEO…" at bounding box center [456, 700] width 415 height 87
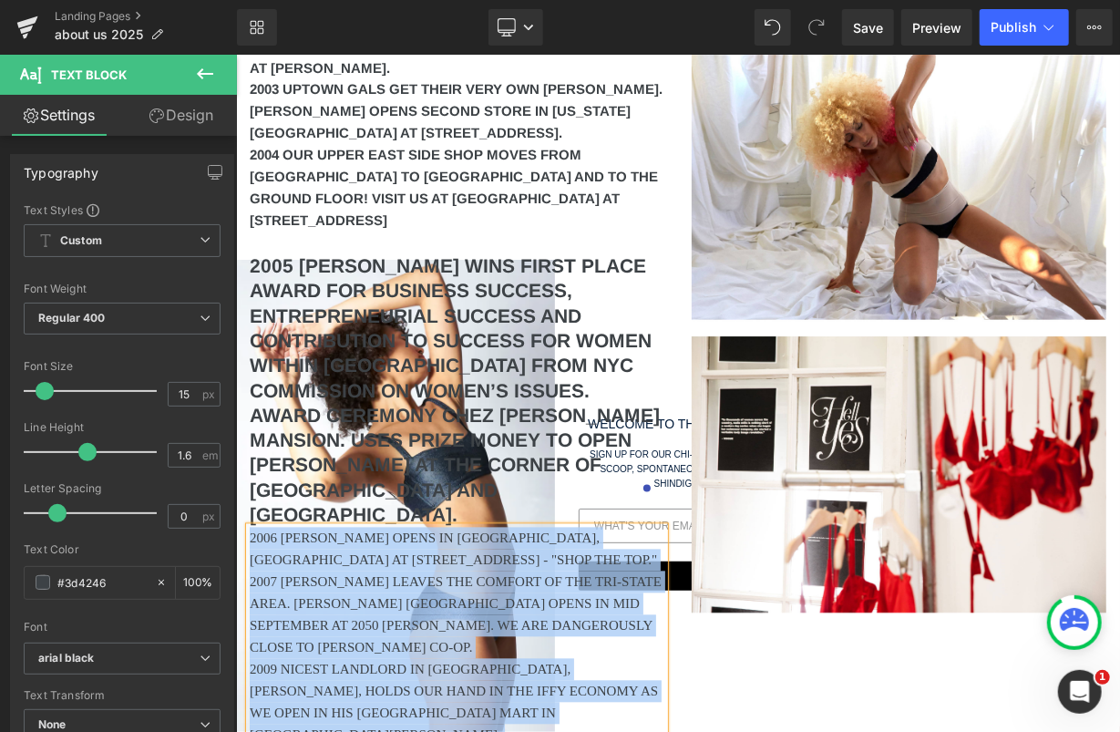
scroll to position [5020, 0]
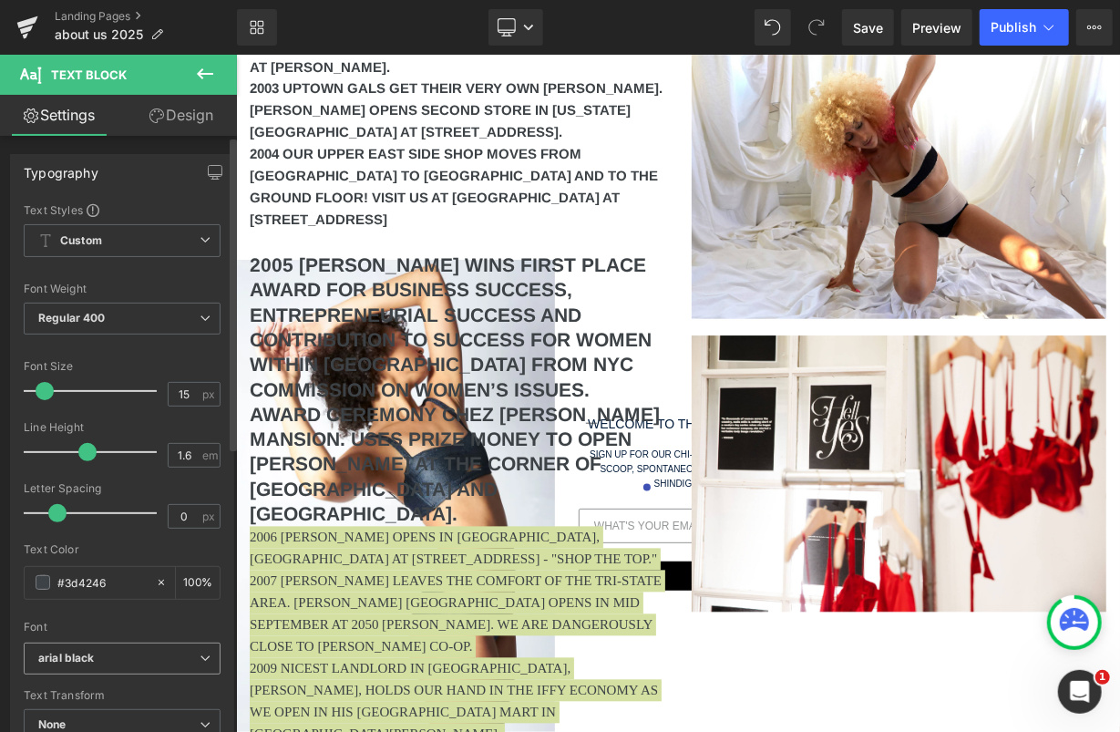
click at [77, 652] on icon "arial black" at bounding box center [66, 658] width 57 height 15
click at [76, 707] on li "Arimo" at bounding box center [123, 720] width 198 height 29
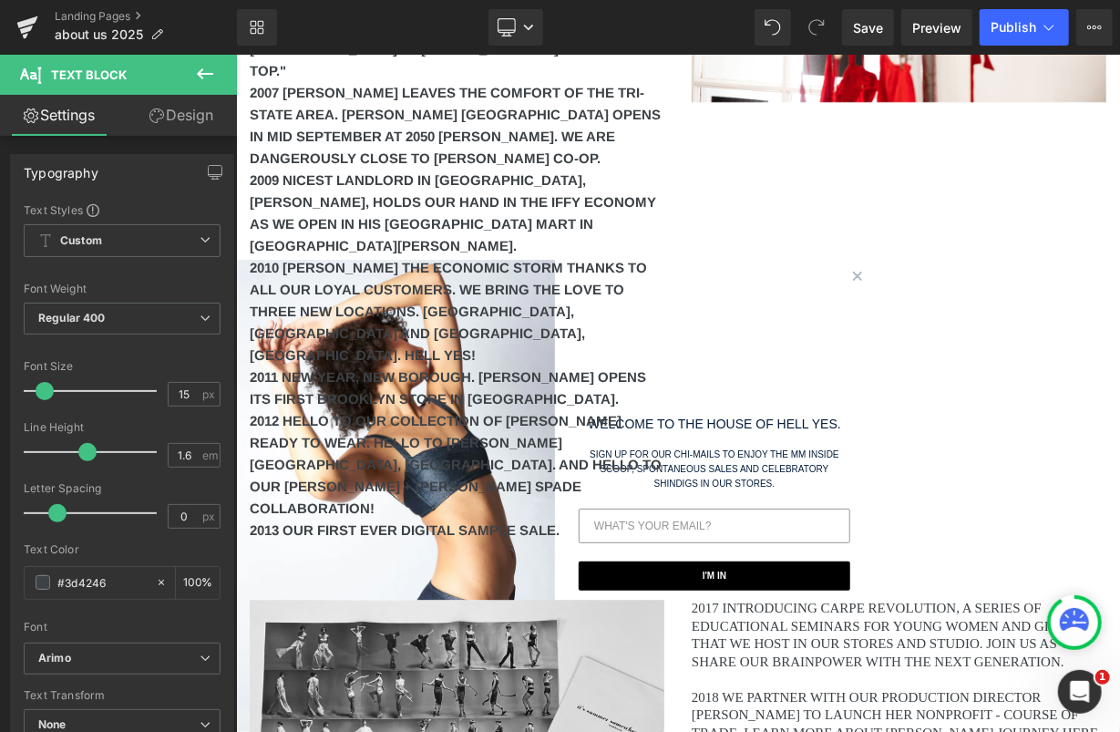
scroll to position [5538, 0]
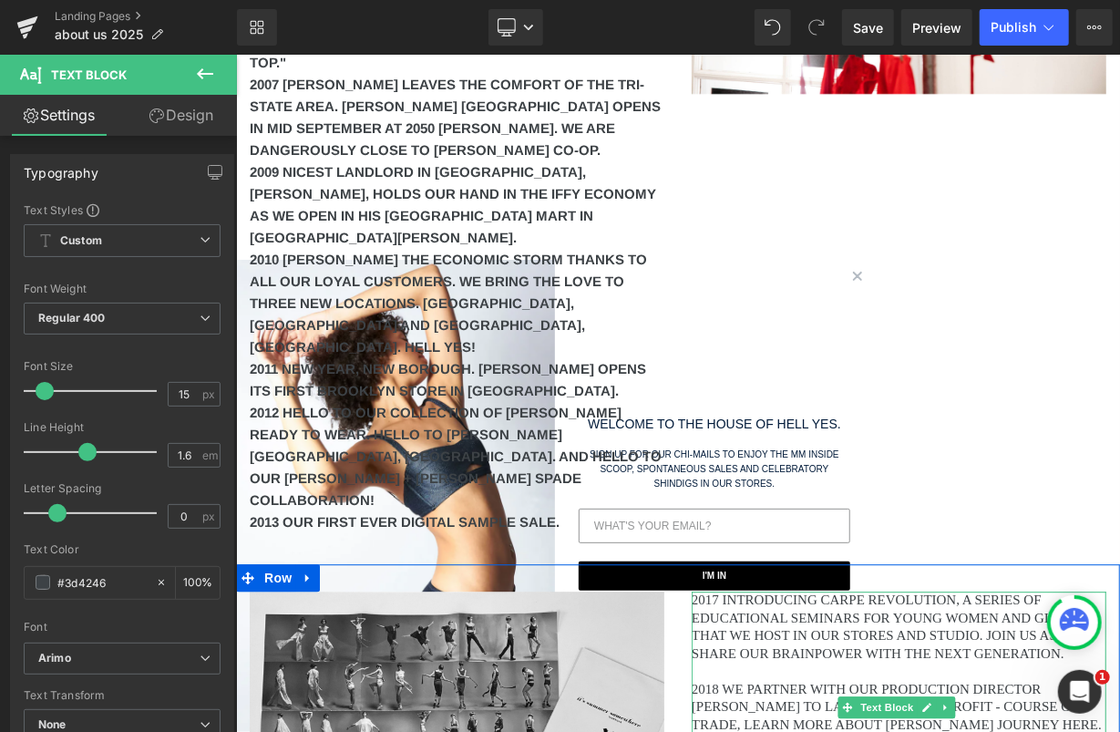
click at [721, 591] on p "2017 INTRODUCING CARPE REVOLUTION, A SERIES OF EDUCATIONAL SEMINARS FOR YOUNG W…" at bounding box center [898, 626] width 415 height 71
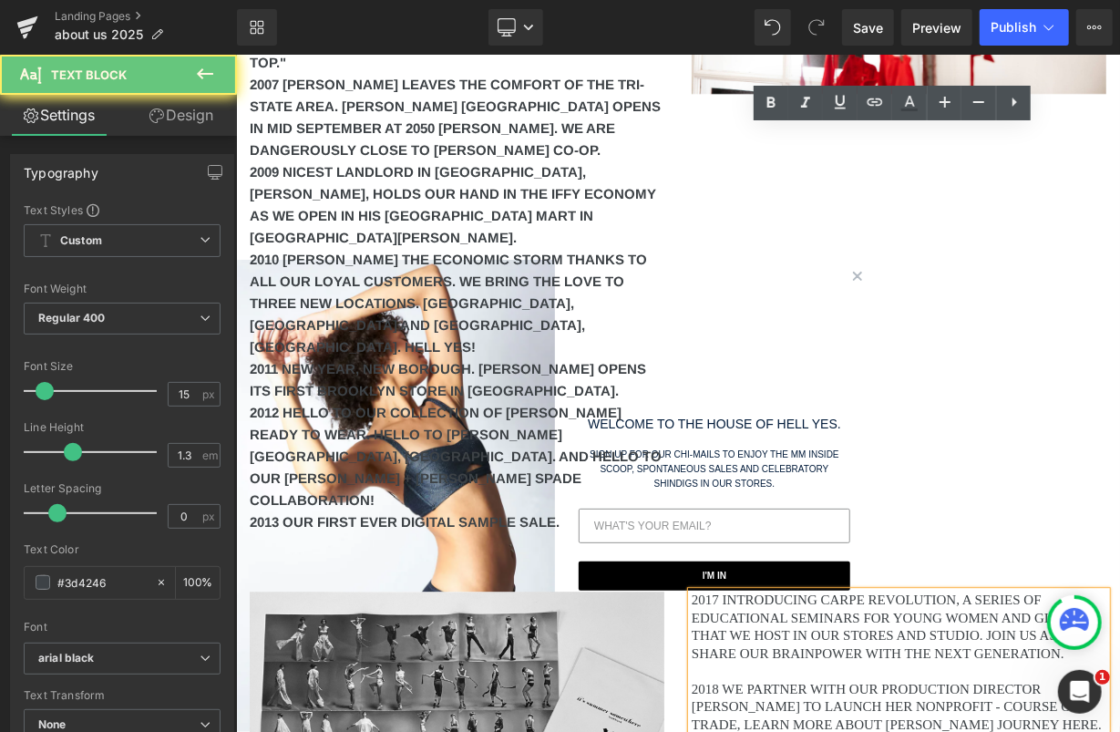
click at [739, 591] on p "2017 INTRODUCING CARPE REVOLUTION, A SERIES OF EDUCATIONAL SEMINARS FOR YOUNG W…" at bounding box center [898, 626] width 415 height 71
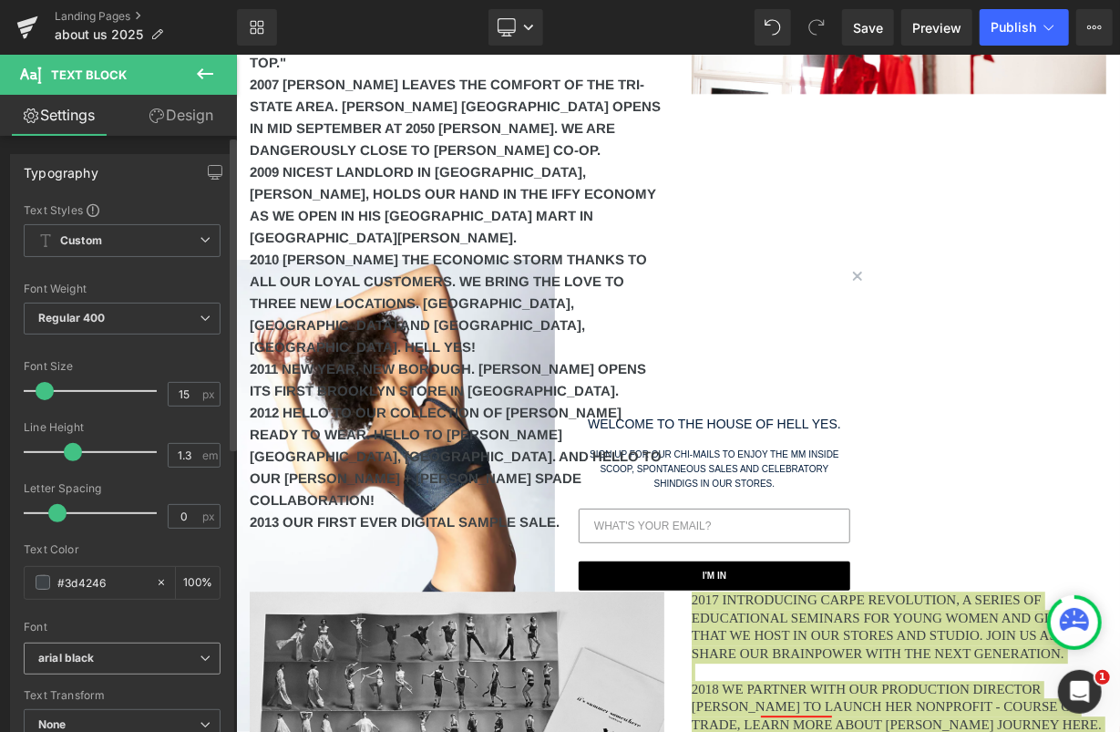
click at [104, 642] on span "arial black" at bounding box center [122, 658] width 197 height 32
click at [92, 726] on li "Arimo" at bounding box center [123, 720] width 198 height 29
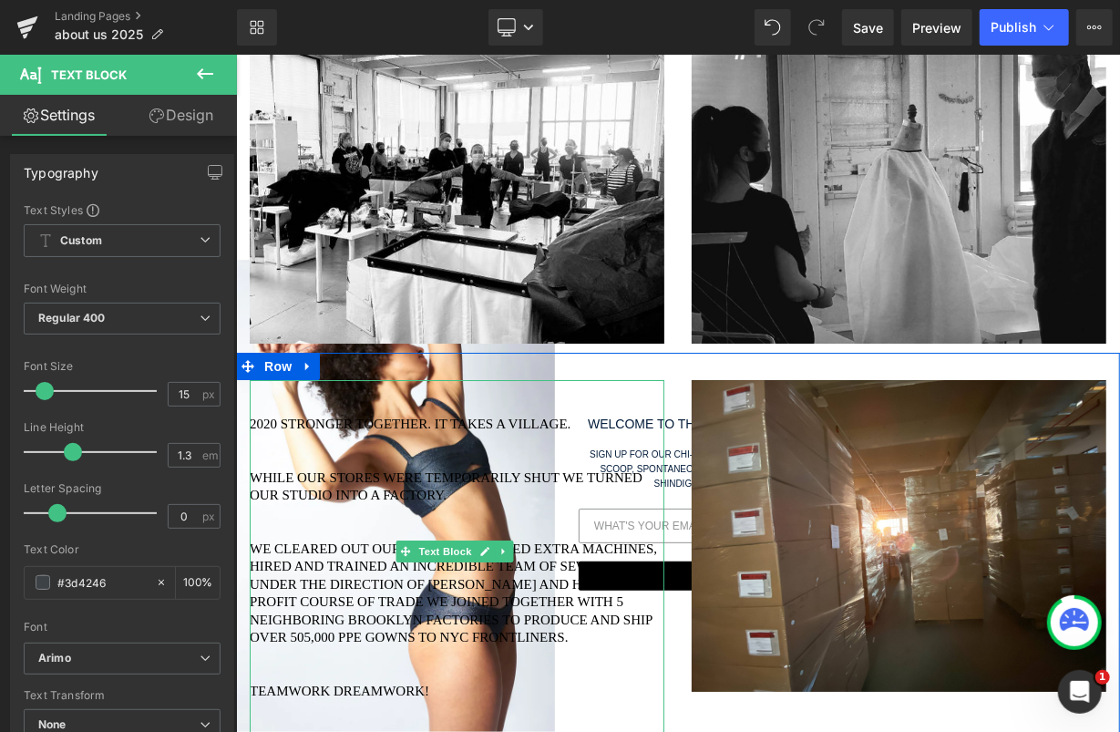
scroll to position [6361, 0]
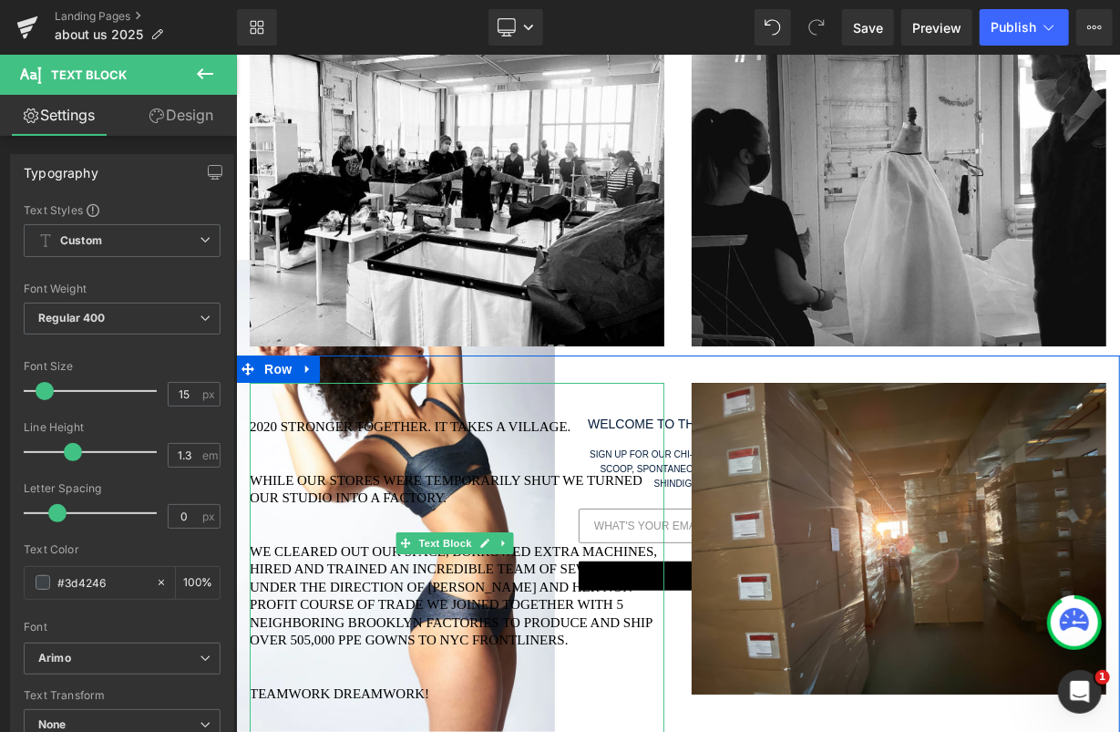
click at [385, 542] on p "WE CLEARED OUT OUR SPACE, BORROWED EXTRA MACHINES, HIRED AND TRAINED AN INCREDI…" at bounding box center [456, 595] width 415 height 107
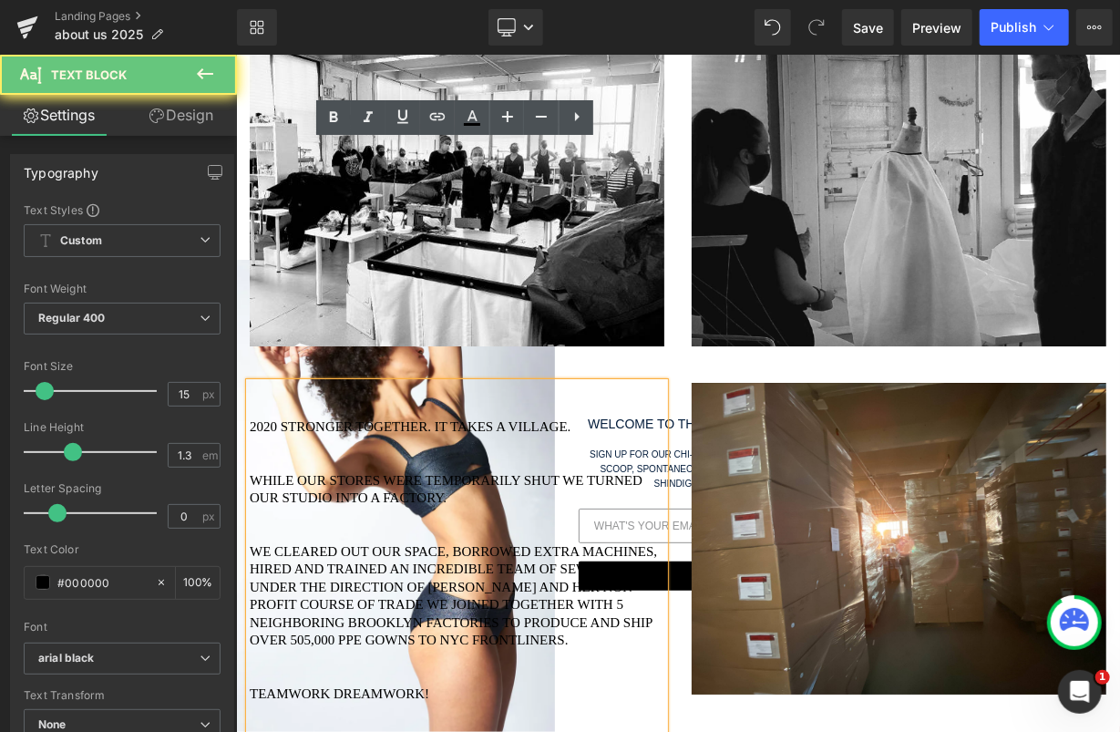
click at [385, 542] on p "WE CLEARED OUT OUR SPACE, BORROWED EXTRA MACHINES, HIRED AND TRAINED AN INCREDI…" at bounding box center [456, 595] width 415 height 107
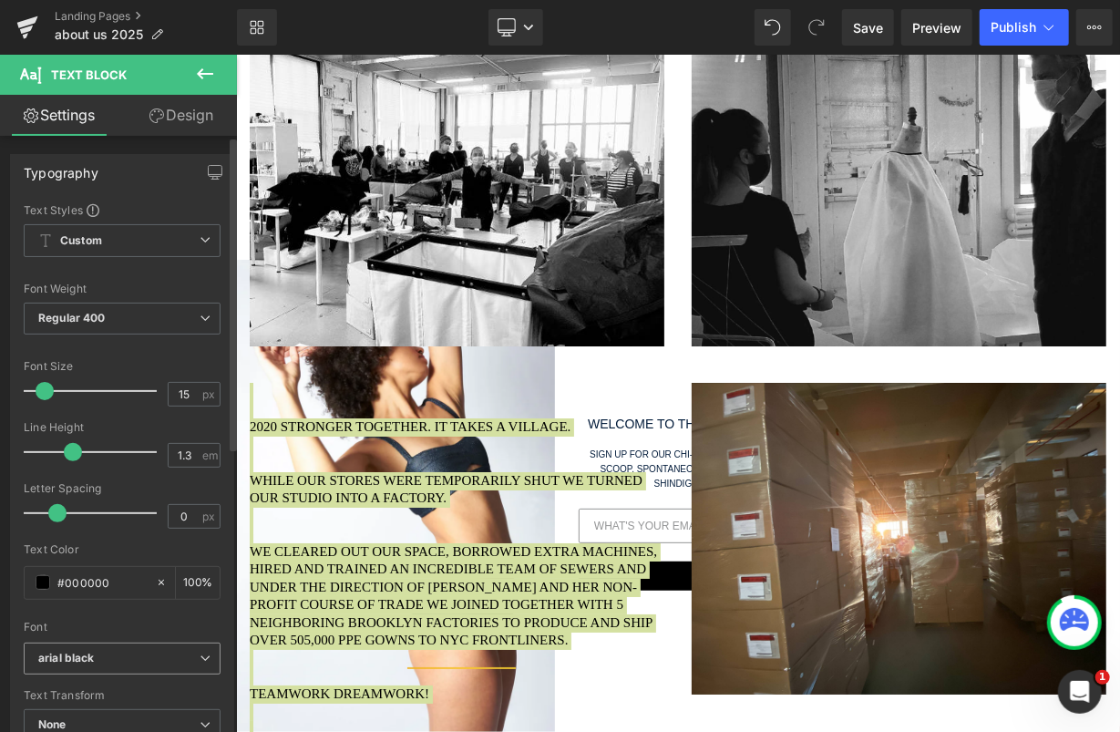
click at [86, 653] on icon "arial black" at bounding box center [66, 658] width 57 height 15
click at [82, 714] on p "Arimo" at bounding box center [75, 720] width 31 height 13
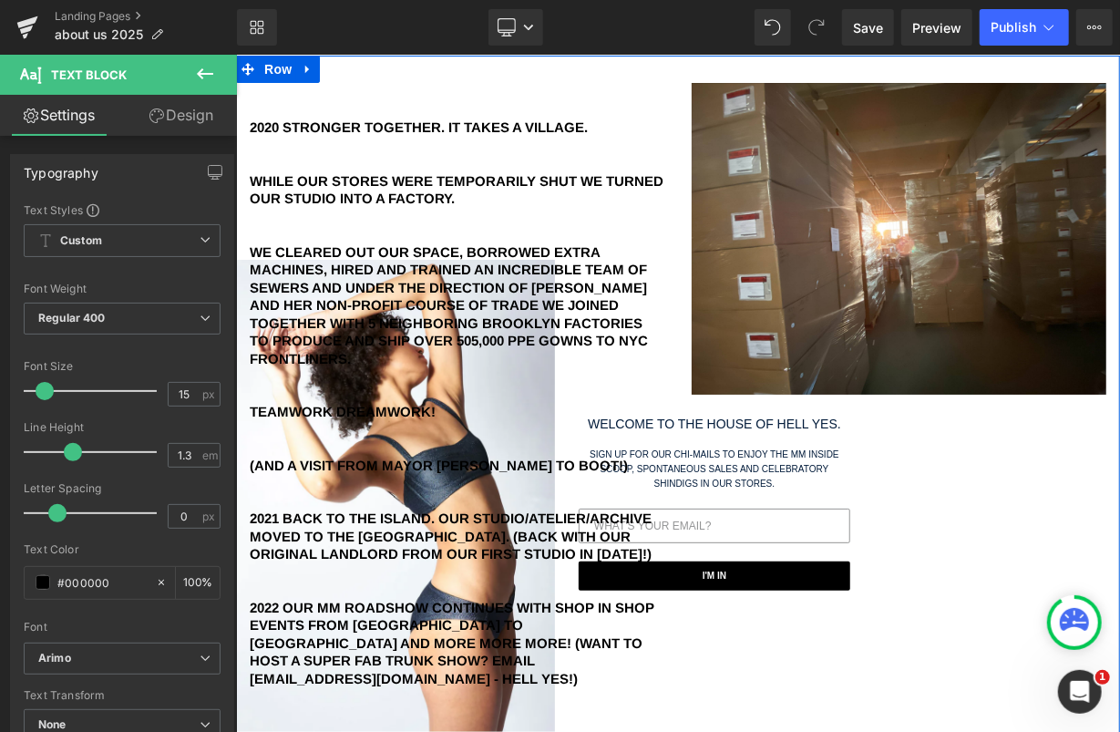
scroll to position [6694, 0]
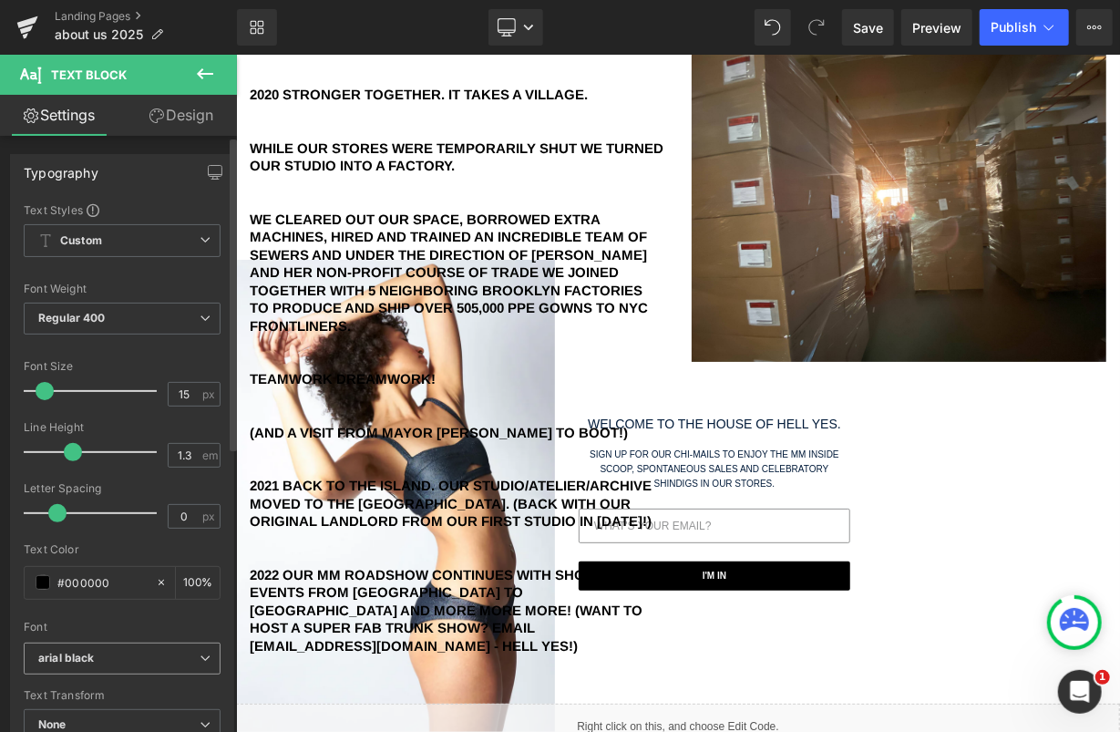
click at [118, 667] on span "arial black" at bounding box center [122, 658] width 197 height 32
click at [108, 711] on li "Arimo" at bounding box center [123, 720] width 198 height 29
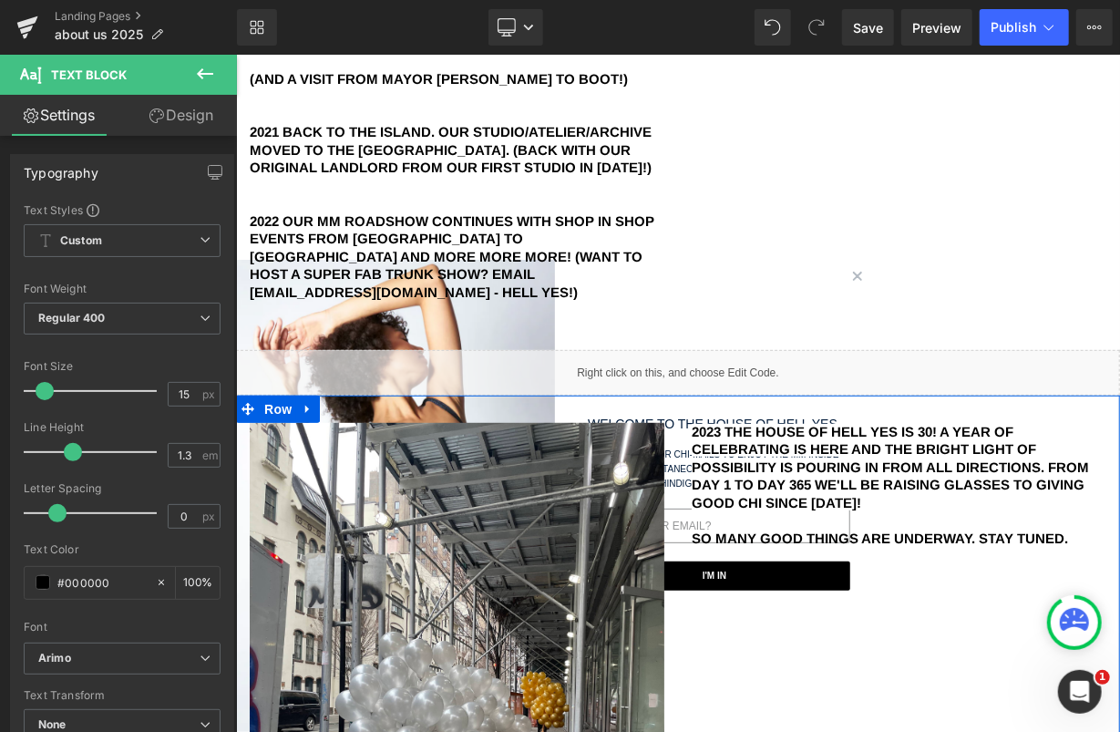
scroll to position [7057, 0]
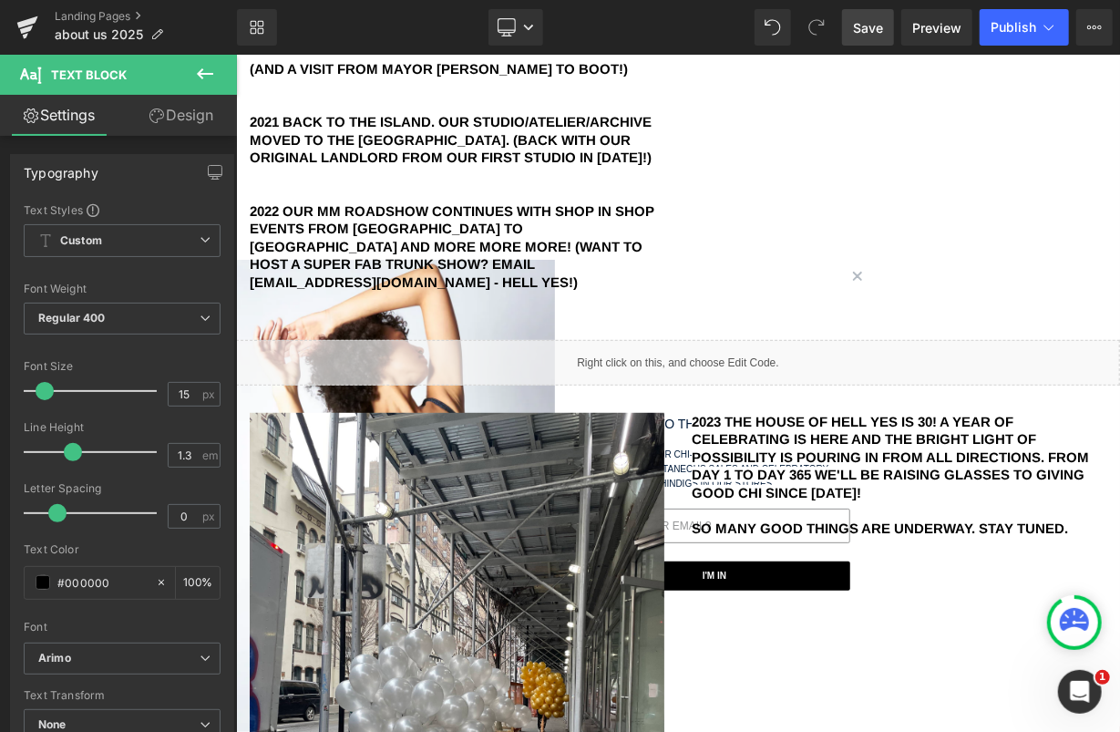
click at [879, 27] on span "Save" at bounding box center [868, 27] width 30 height 19
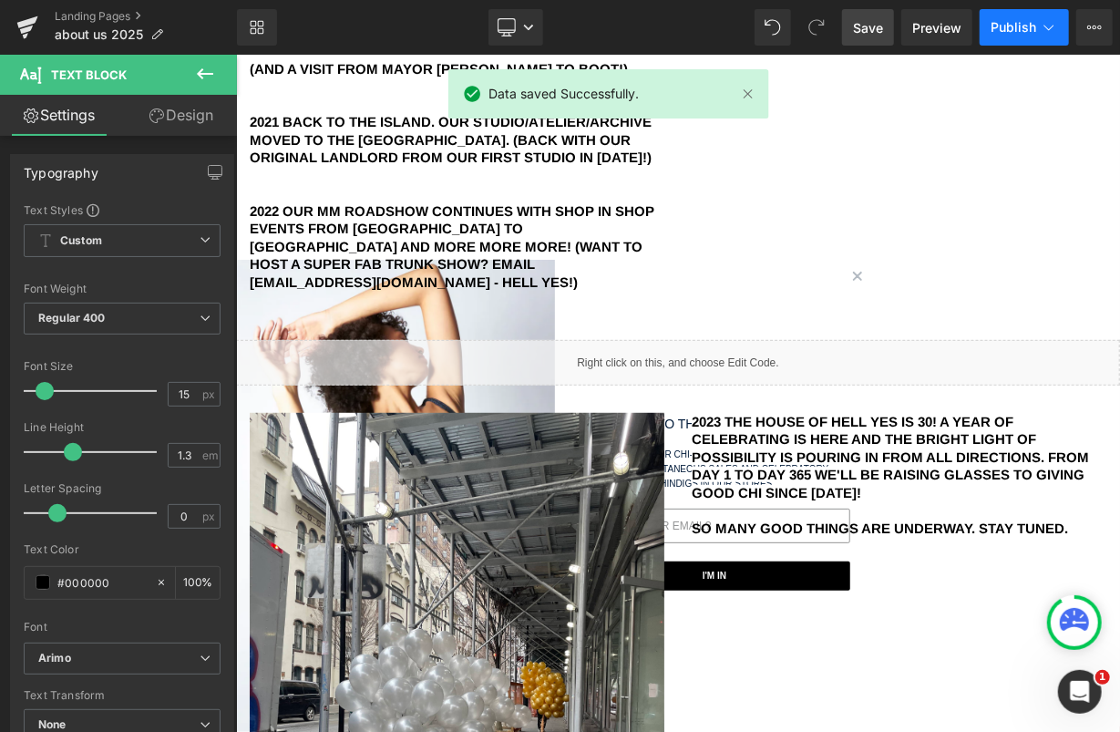
click at [1015, 25] on span "Publish" at bounding box center [1014, 27] width 46 height 15
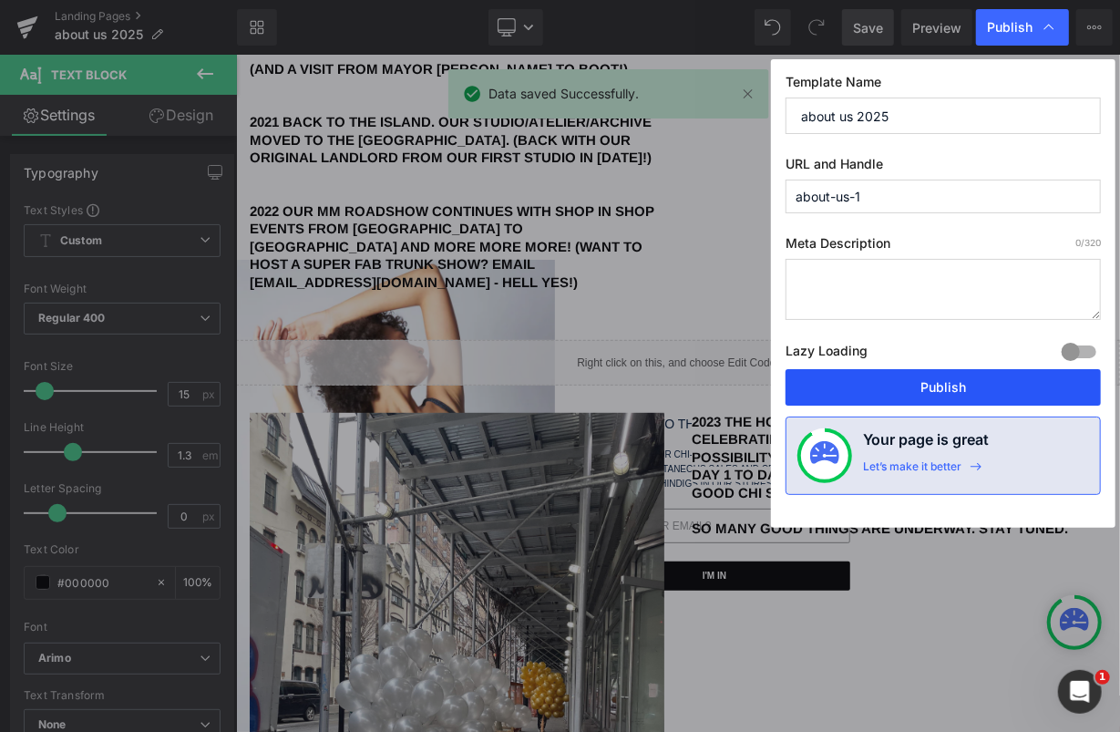
click at [952, 375] on button "Publish" at bounding box center [943, 387] width 315 height 36
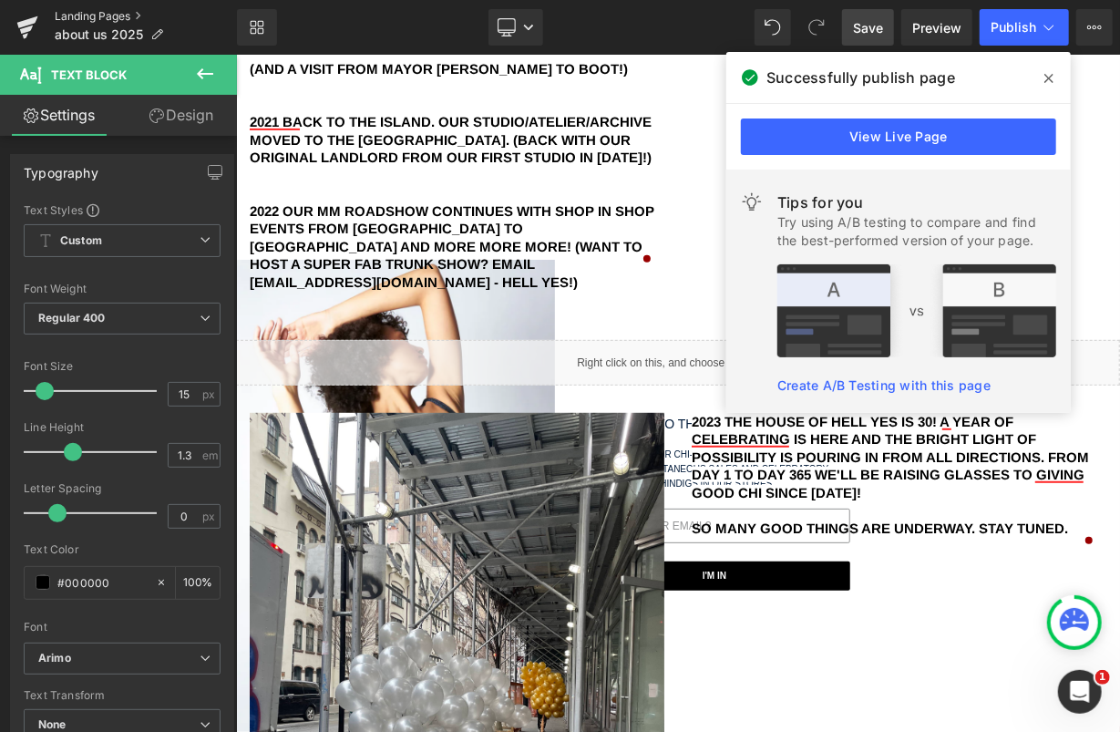
click at [123, 18] on link "Landing Pages" at bounding box center [146, 16] width 182 height 15
